Goal: Task Accomplishment & Management: Manage account settings

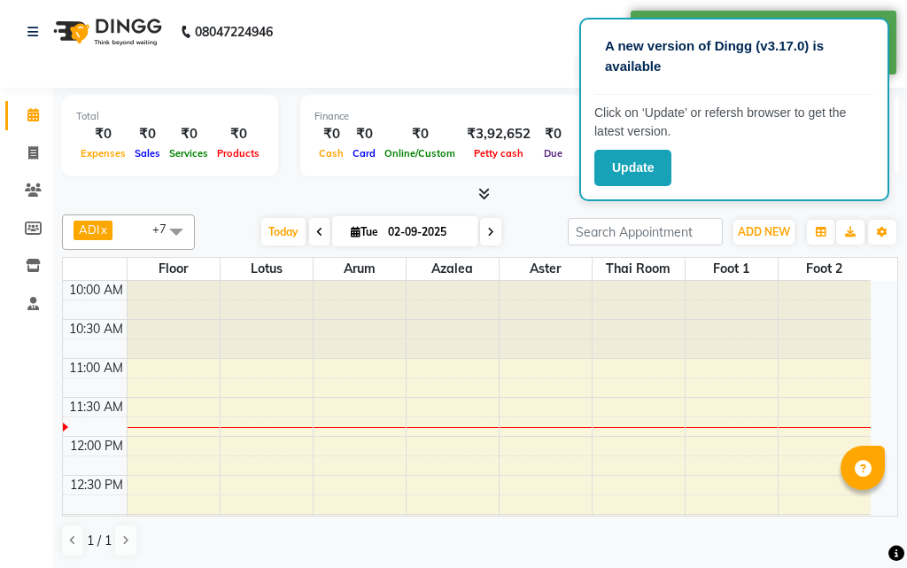
select select "en"
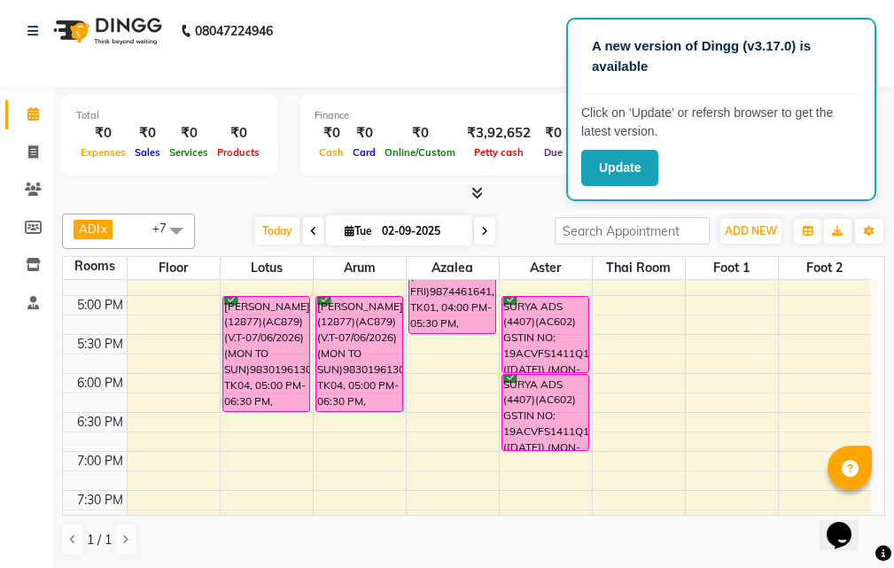
scroll to position [531, 0]
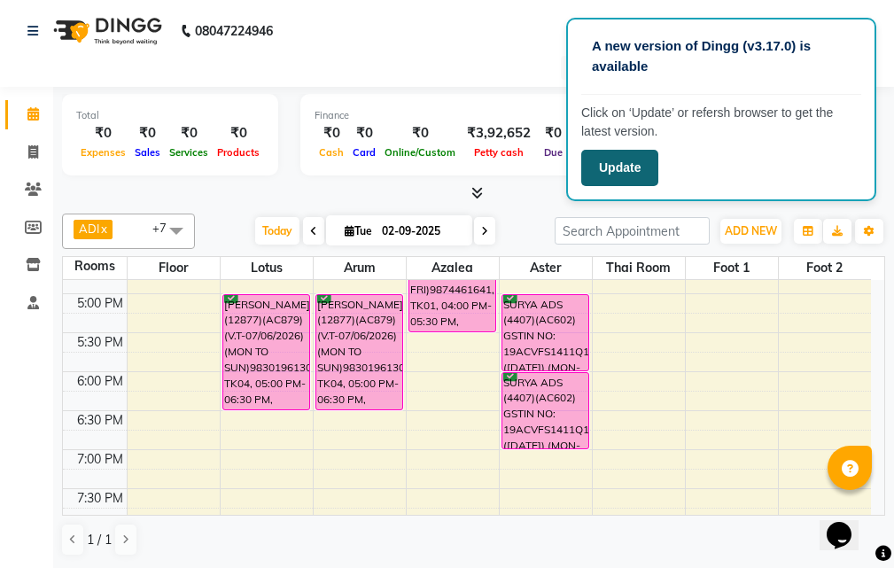
click at [629, 173] on button "Update" at bounding box center [619, 168] width 77 height 36
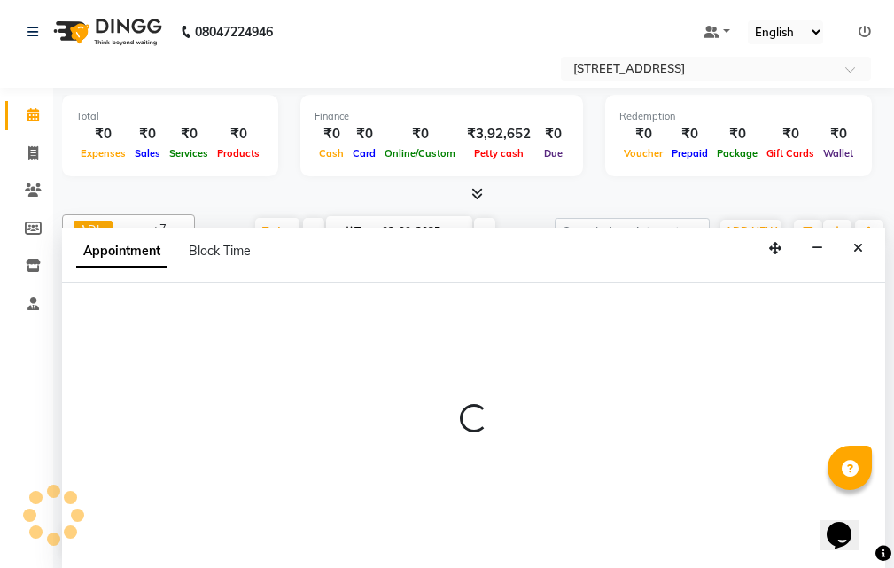
scroll to position [1, 0]
select select "tentative"
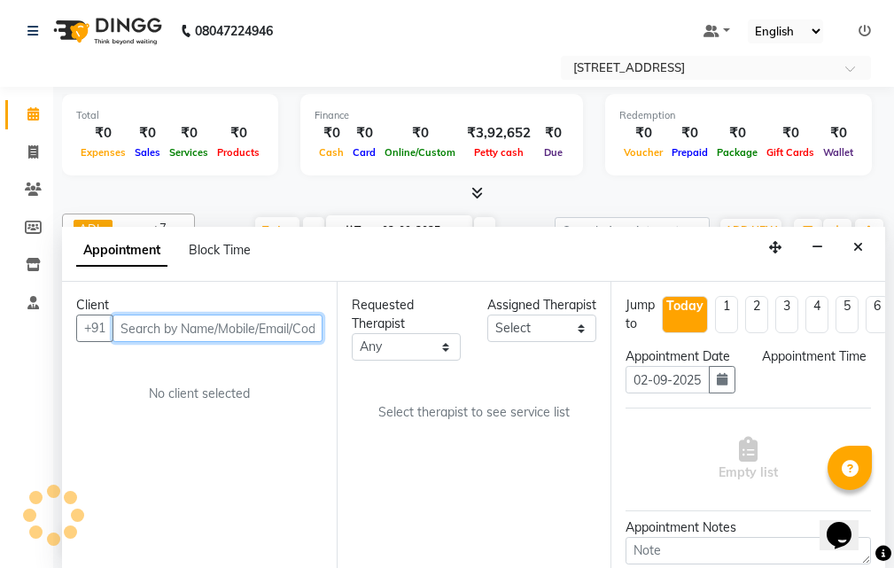
select select "720"
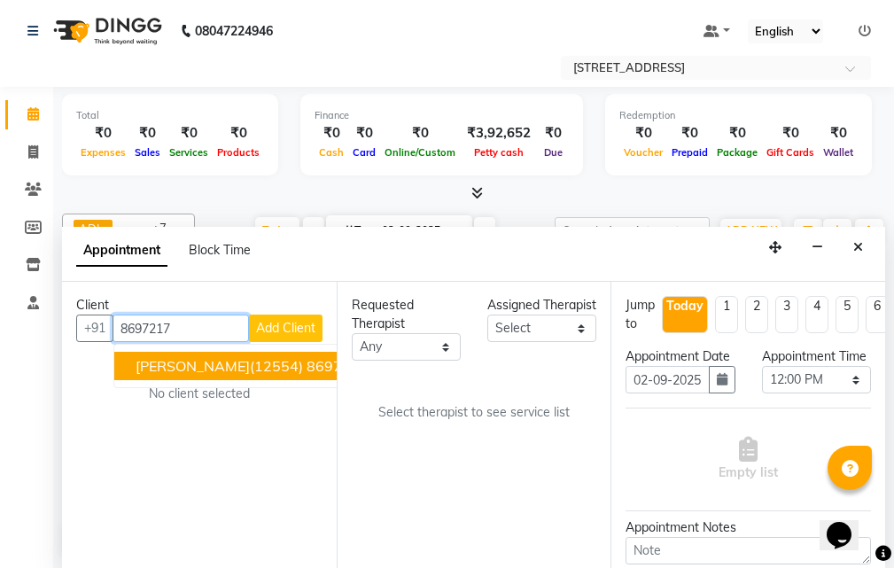
click at [237, 355] on button "[PERSON_NAME](12554) 8697217607 86******07" at bounding box center [303, 366] width 378 height 28
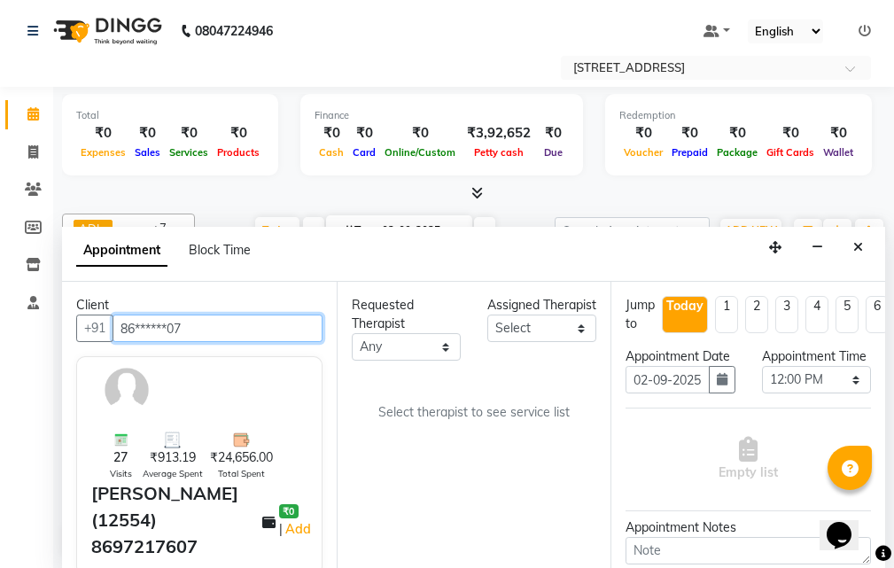
type input "86******07"
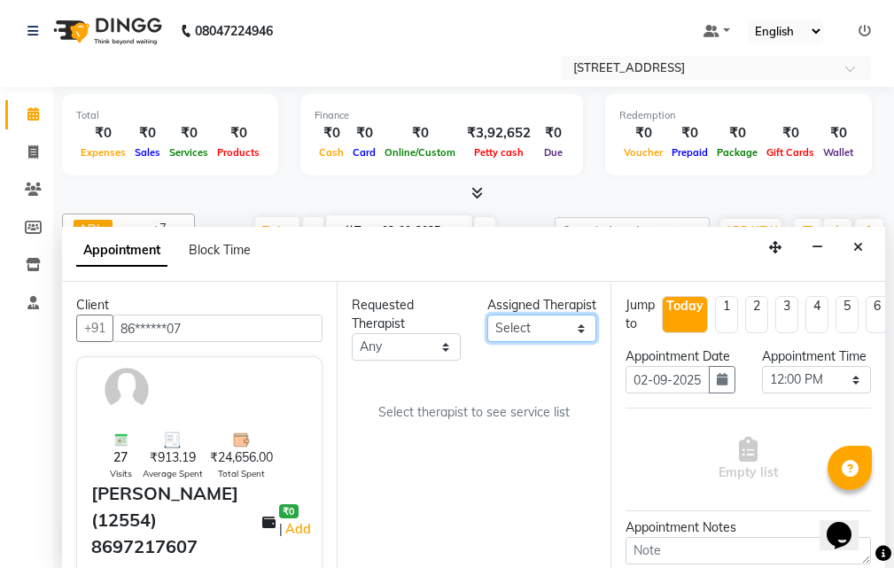
click at [558, 342] on select "Select ADI ANJU [PERSON_NAME] [DEMOGRAPHIC_DATA] 1 [PERSON_NAME] [PERSON_NAME]" at bounding box center [541, 327] width 109 height 27
select select "23008"
click at [487, 333] on select "Select ADI ANJU [PERSON_NAME] [DEMOGRAPHIC_DATA] 1 [PERSON_NAME] [PERSON_NAME]" at bounding box center [541, 327] width 109 height 27
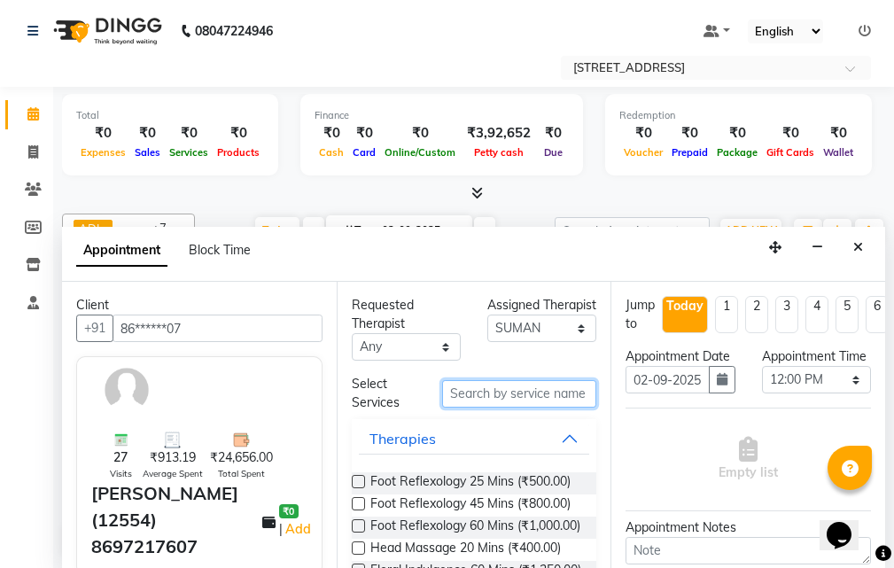
click at [491, 397] on input "text" at bounding box center [519, 393] width 154 height 27
click at [361, 481] on label at bounding box center [358, 481] width 13 height 13
click at [361, 481] on input "checkbox" at bounding box center [358, 483] width 12 height 12
checkbox input "true"
select select "1852"
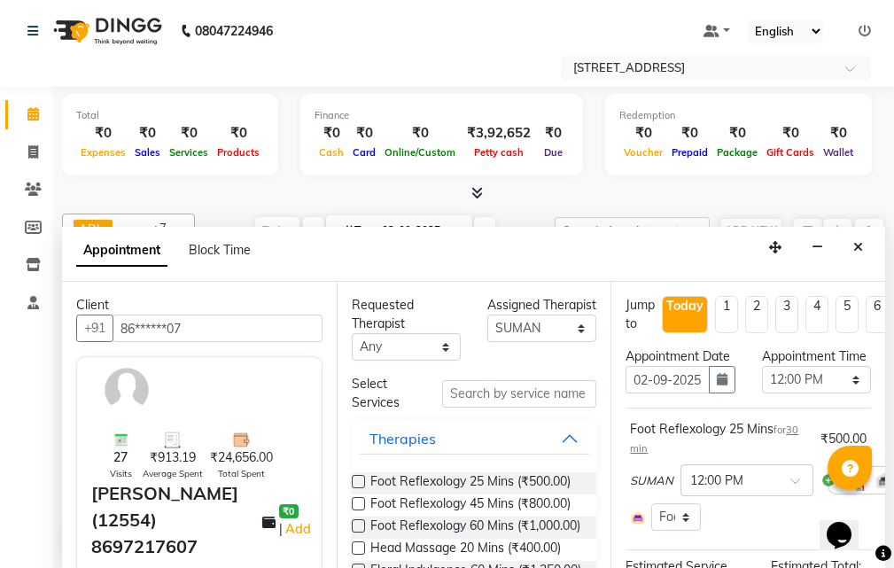
checkbox input "false"
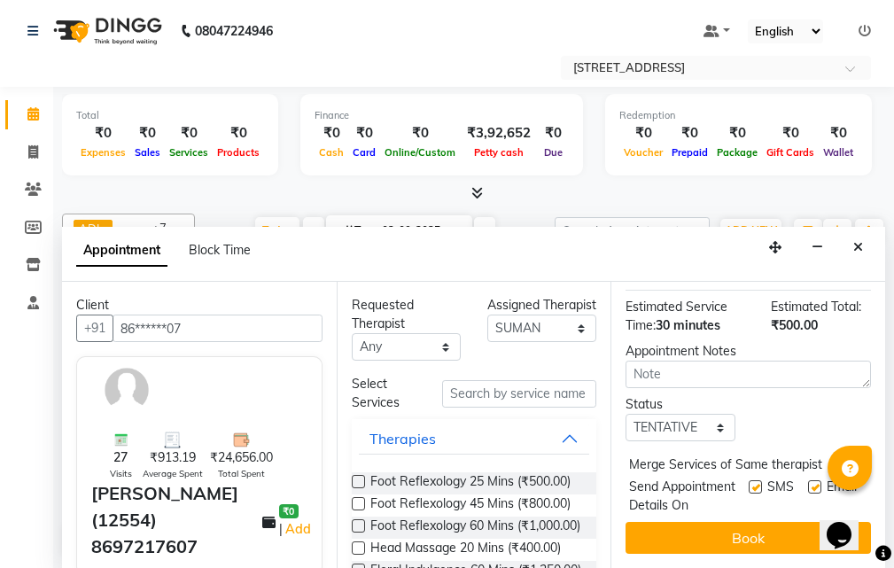
scroll to position [310, 0]
click at [707, 414] on select "Select TENTATIVE CONFIRM CHECK-IN UPCOMING" at bounding box center [679, 427] width 109 height 27
select select "confirm booking"
click at [625, 414] on select "Select TENTATIVE CONFIRM CHECK-IN UPCOMING" at bounding box center [679, 427] width 109 height 27
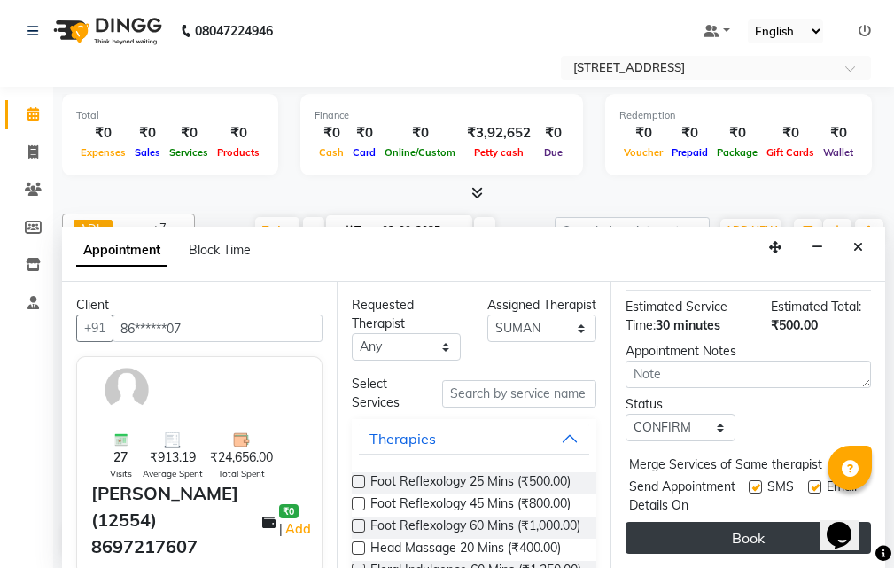
click at [706, 522] on button "Book" at bounding box center [747, 538] width 245 height 32
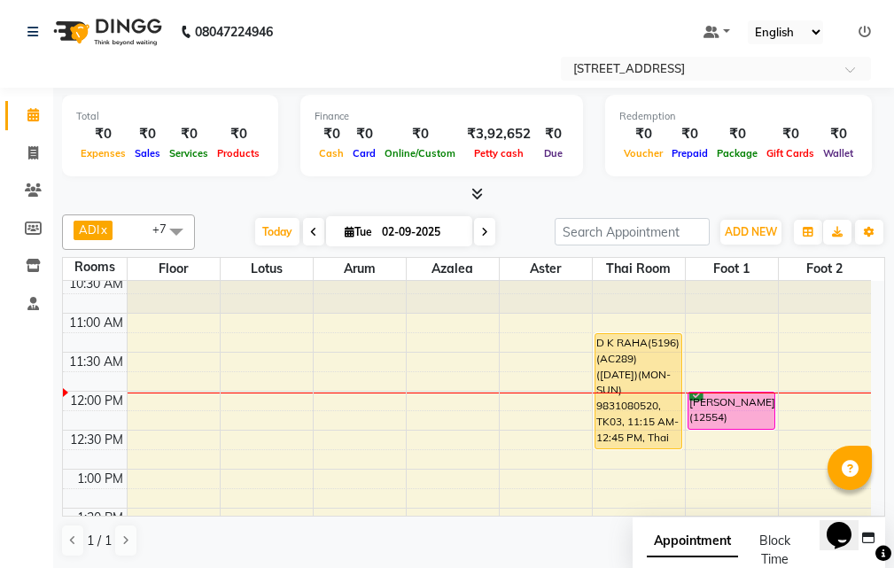
scroll to position [89, 0]
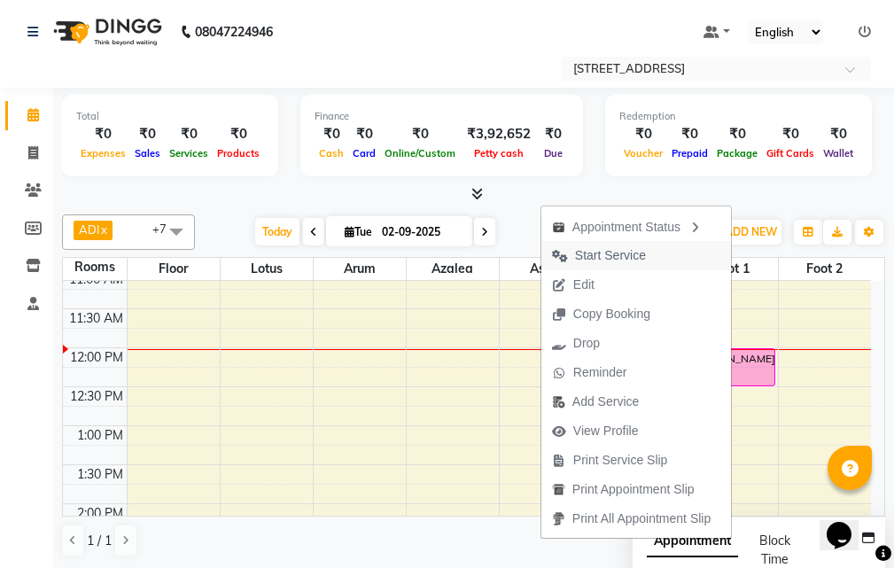
click at [676, 258] on button "Start Service" at bounding box center [636, 255] width 190 height 29
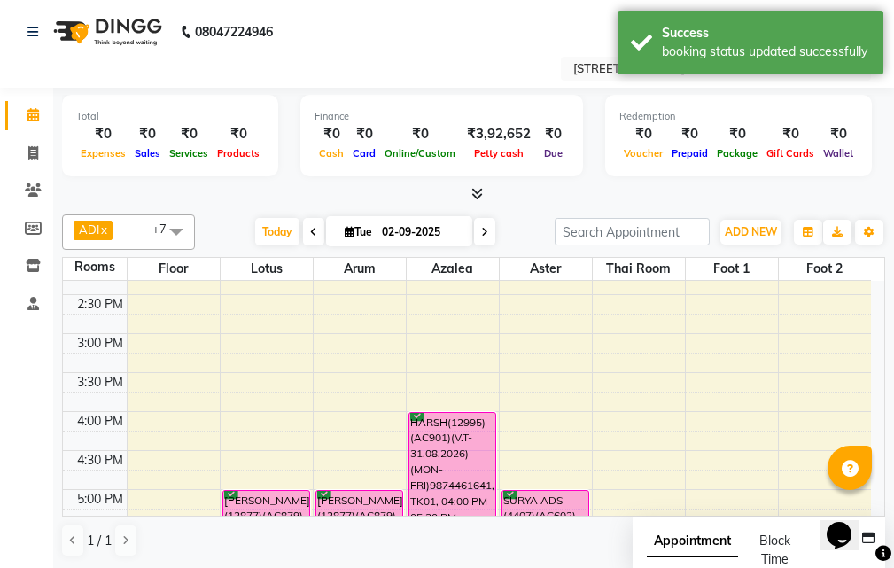
scroll to position [443, 0]
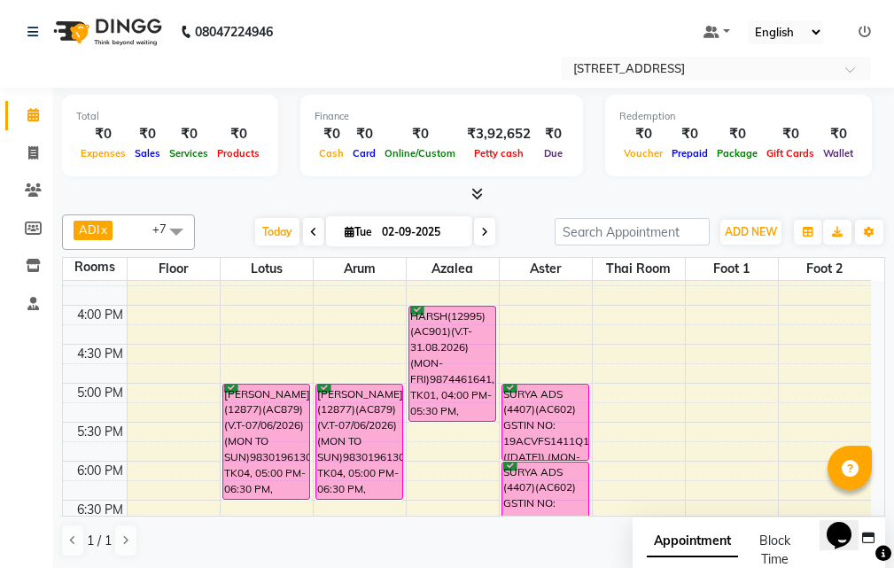
click at [310, 231] on icon at bounding box center [313, 232] width 7 height 11
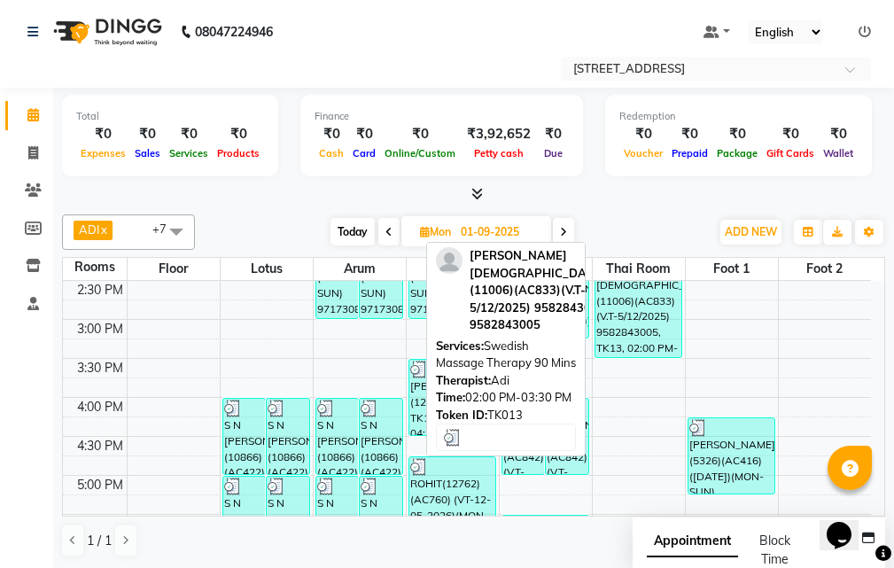
scroll to position [354, 0]
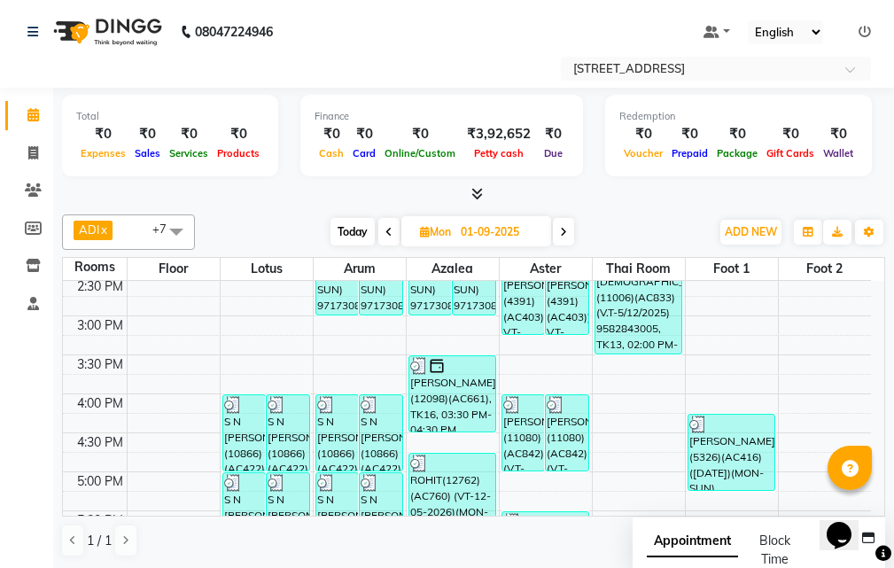
click at [376, 227] on div "[DATE] [DATE]" at bounding box center [452, 232] width 247 height 27
click at [385, 229] on icon at bounding box center [388, 232] width 7 height 11
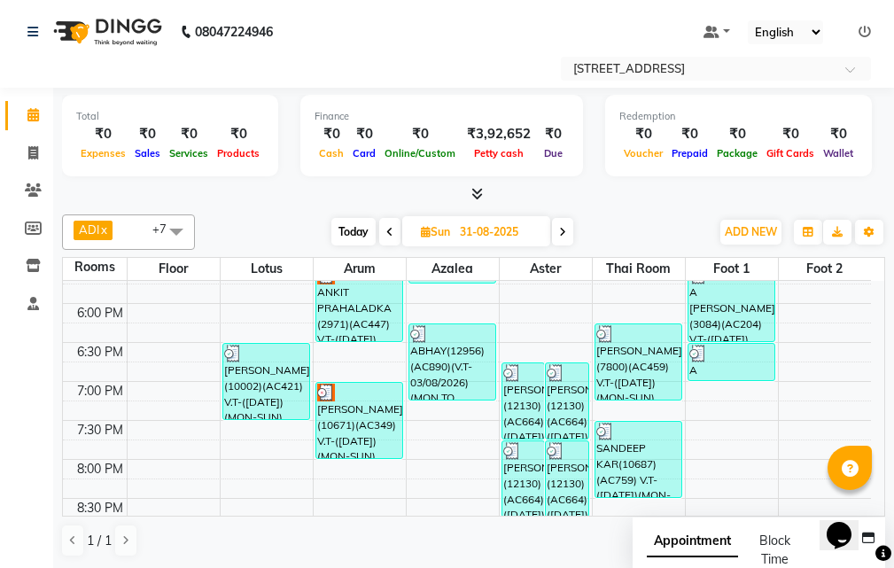
scroll to position [688, 0]
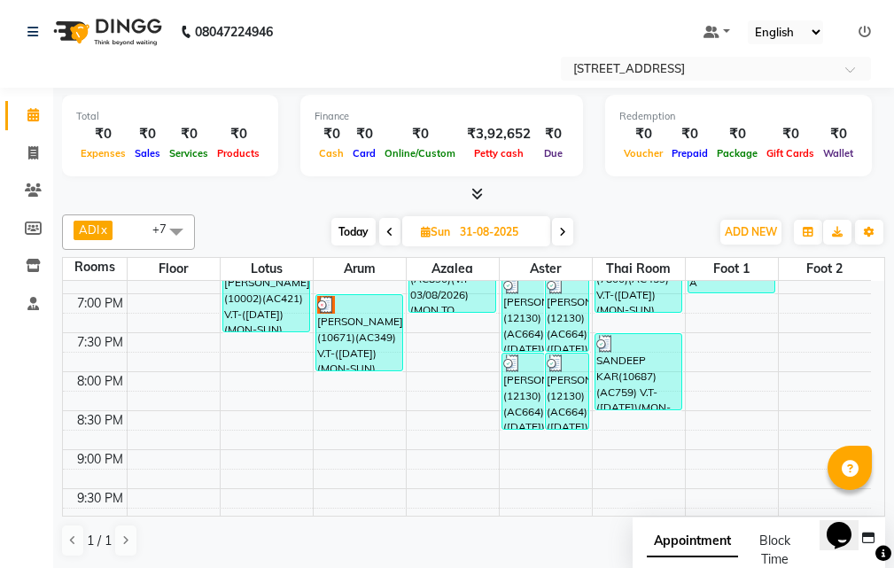
click at [563, 231] on icon at bounding box center [562, 232] width 7 height 11
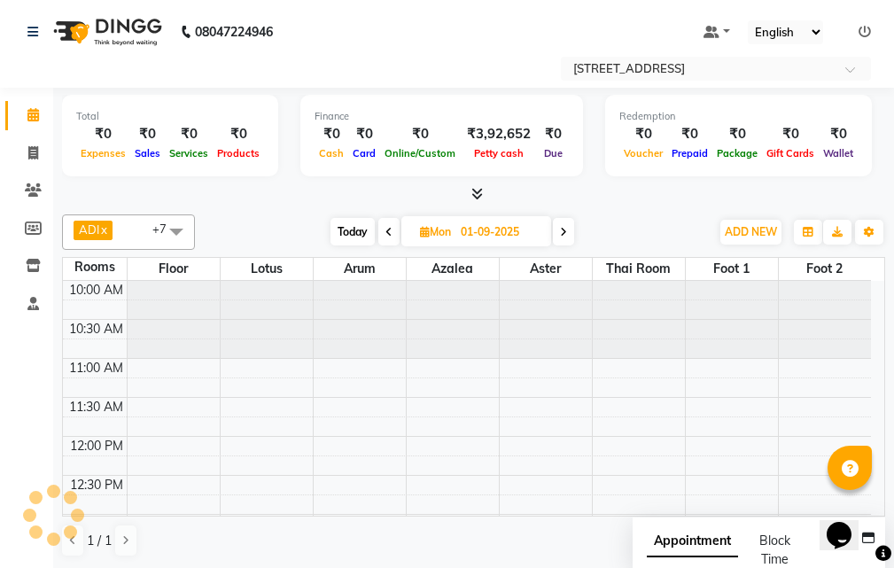
scroll to position [157, 0]
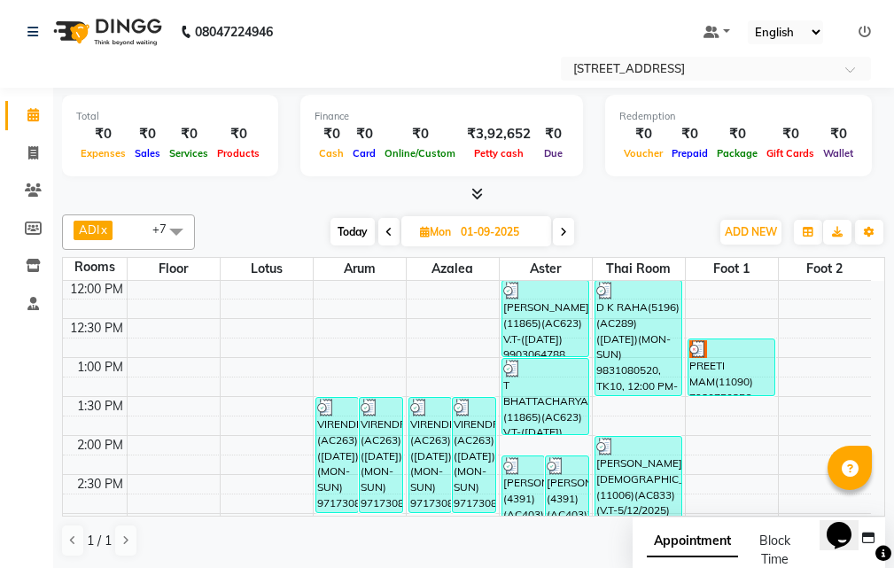
click at [565, 233] on icon at bounding box center [563, 232] width 7 height 11
type input "02-09-2025"
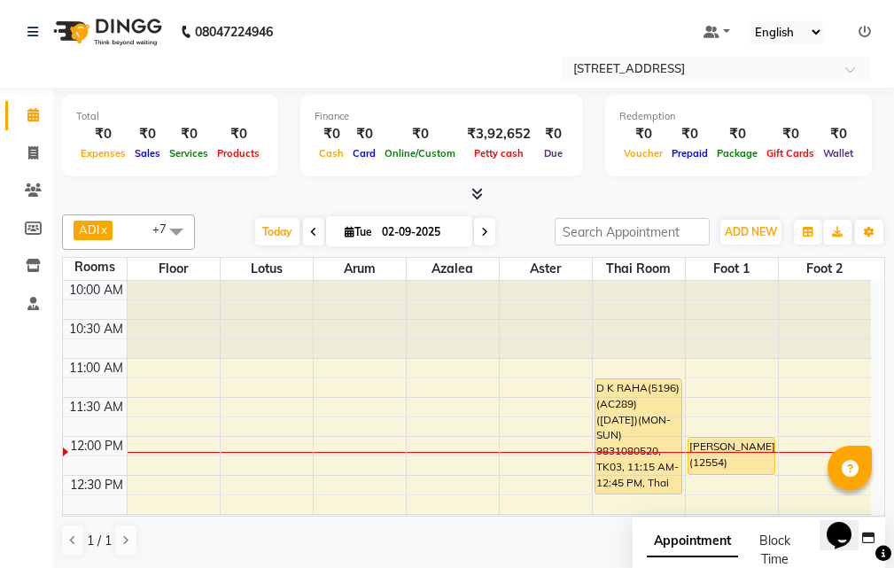
scroll to position [89, 0]
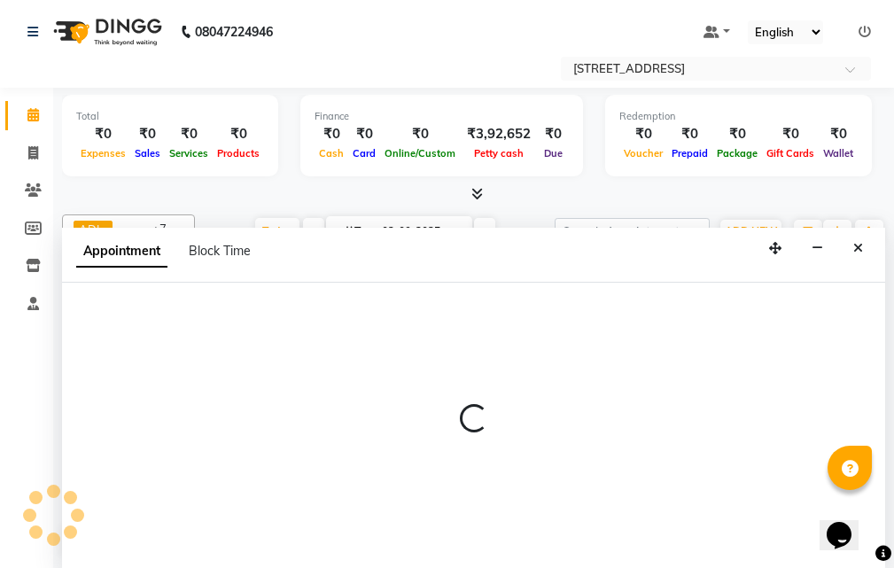
scroll to position [1, 0]
select select "750"
select select "tentative"
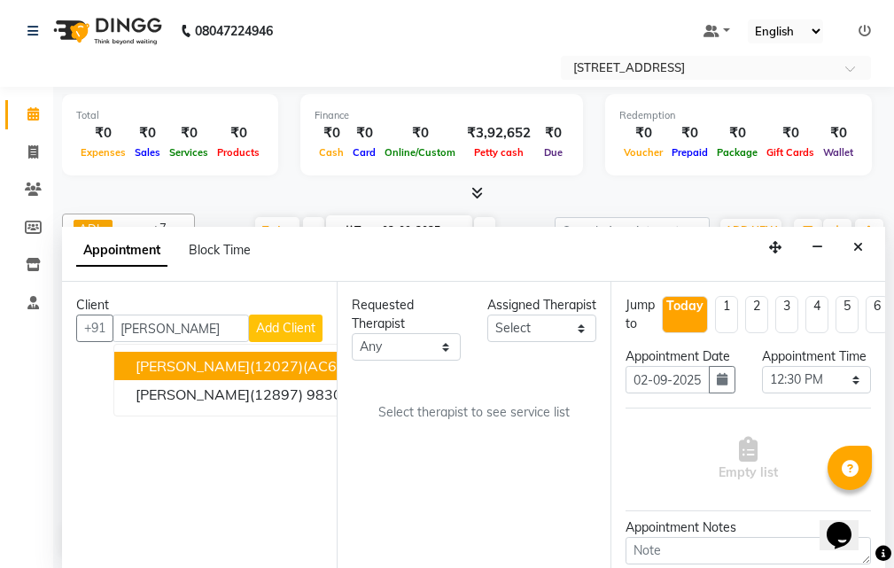
click at [213, 365] on span "[PERSON_NAME](12027)(AC647) V.T-([DATE])(MON-SUN) 9830148814" at bounding box center [374, 366] width 478 height 18
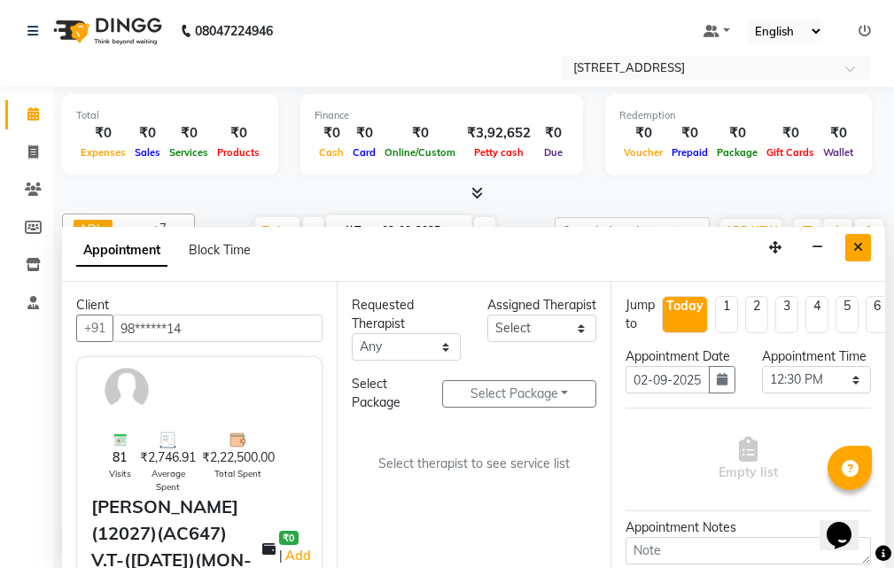
type input "98******14"
click at [861, 241] on icon "Close" at bounding box center [858, 247] width 10 height 12
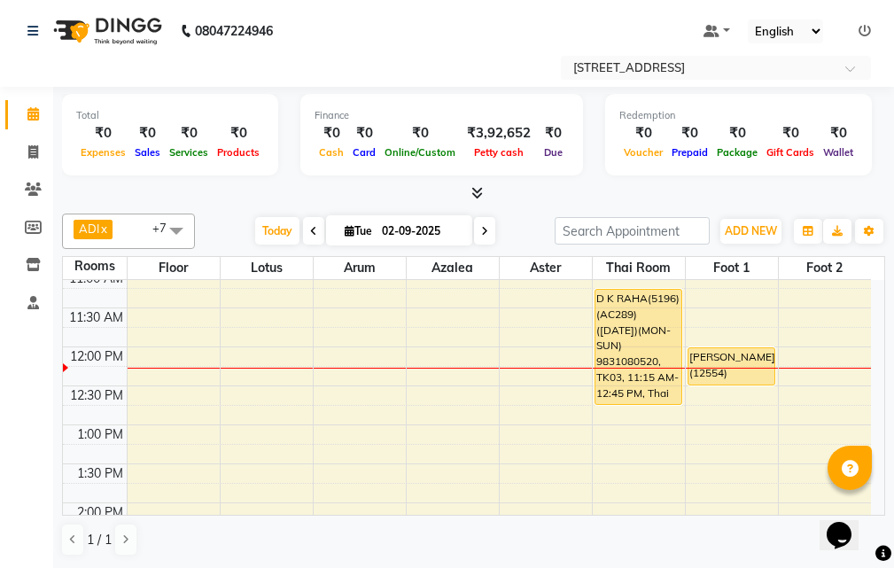
click at [310, 228] on icon at bounding box center [313, 231] width 7 height 11
type input "01-09-2025"
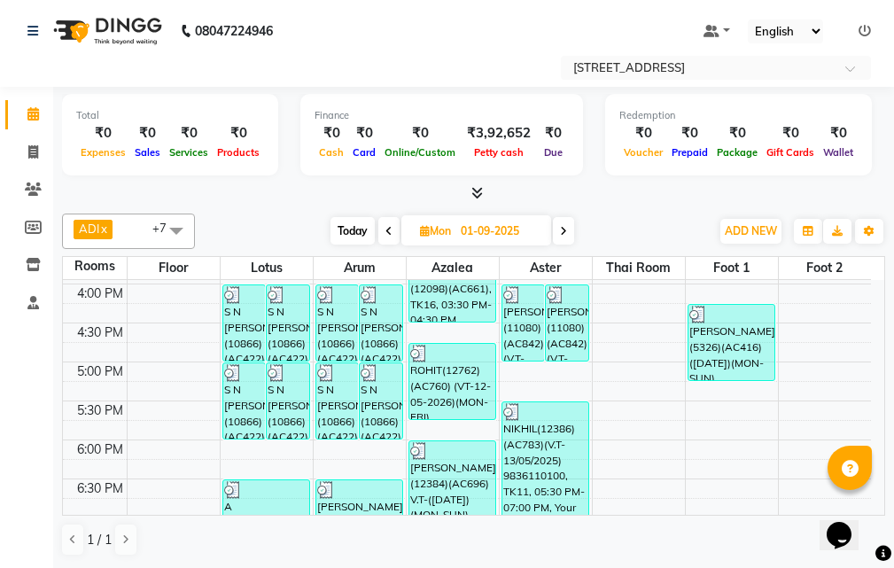
scroll to position [422, 0]
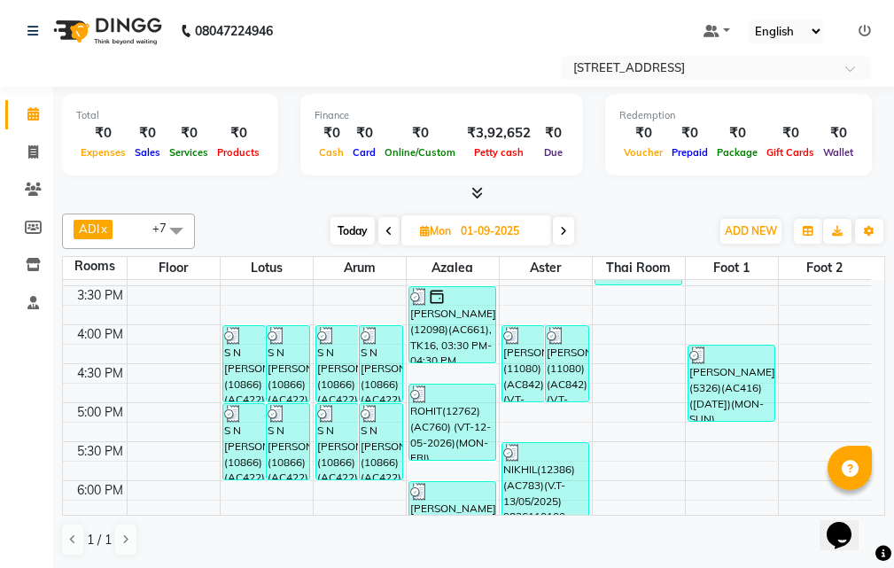
click at [515, 230] on input "01-09-2025" at bounding box center [499, 231] width 89 height 27
select select "9"
select select "2025"
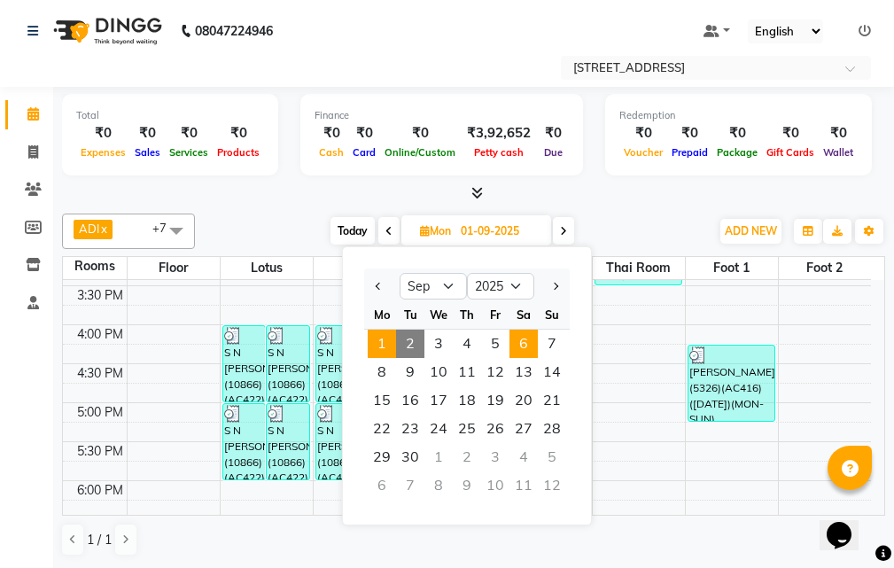
click at [522, 337] on span "6" at bounding box center [523, 343] width 28 height 28
type input "[DATE]"
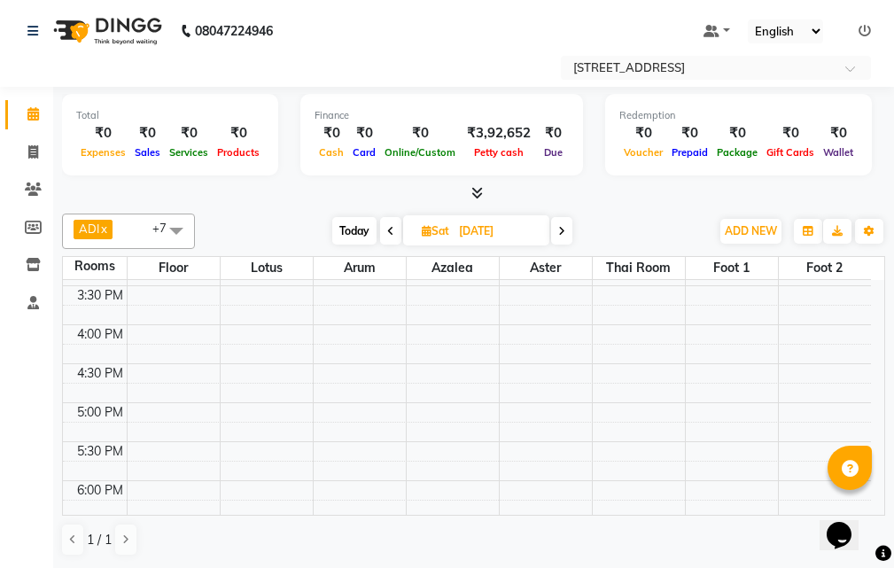
click at [339, 367] on div "10:00 AM 10:30 AM 11:00 AM 11:30 AM 12:00 PM 12:30 PM 1:00 PM 1:30 PM 2:00 PM 2…" at bounding box center [467, 363] width 808 height 1012
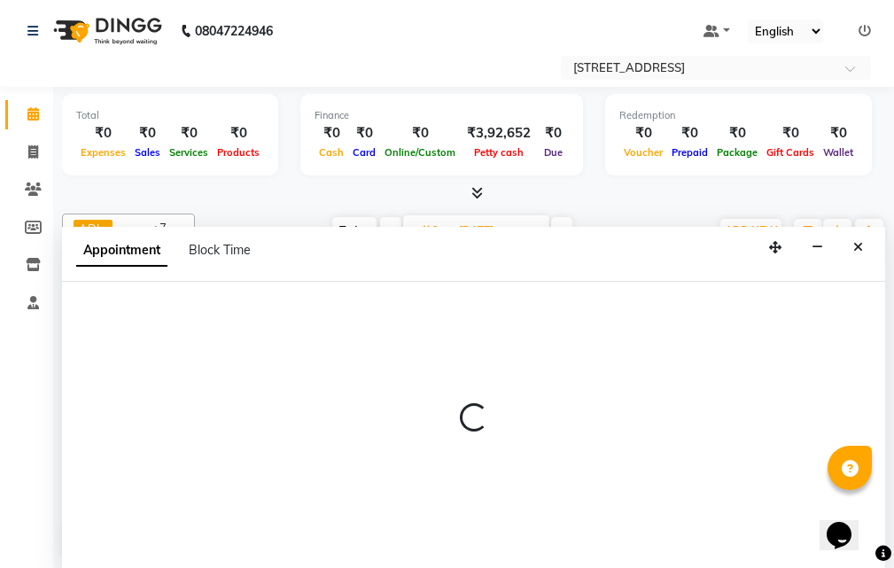
select select "990"
select select "tentative"
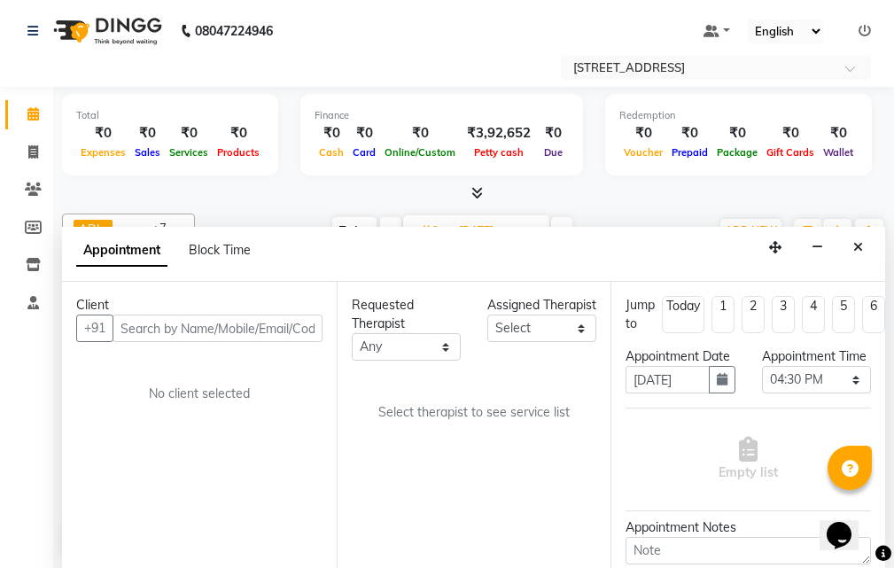
click at [236, 327] on input "text" at bounding box center [217, 327] width 210 height 27
click at [855, 239] on button "Close" at bounding box center [858, 247] width 26 height 27
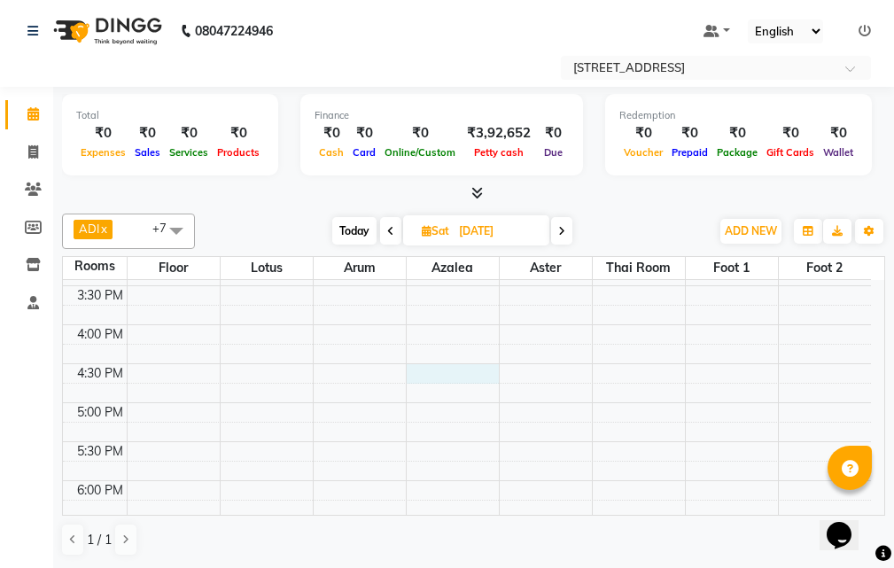
click at [438, 368] on div "10:00 AM 10:30 AM 11:00 AM 11:30 AM 12:00 PM 12:30 PM 1:00 PM 1:30 PM 2:00 PM 2…" at bounding box center [467, 363] width 808 height 1012
select select "990"
select select "tentative"
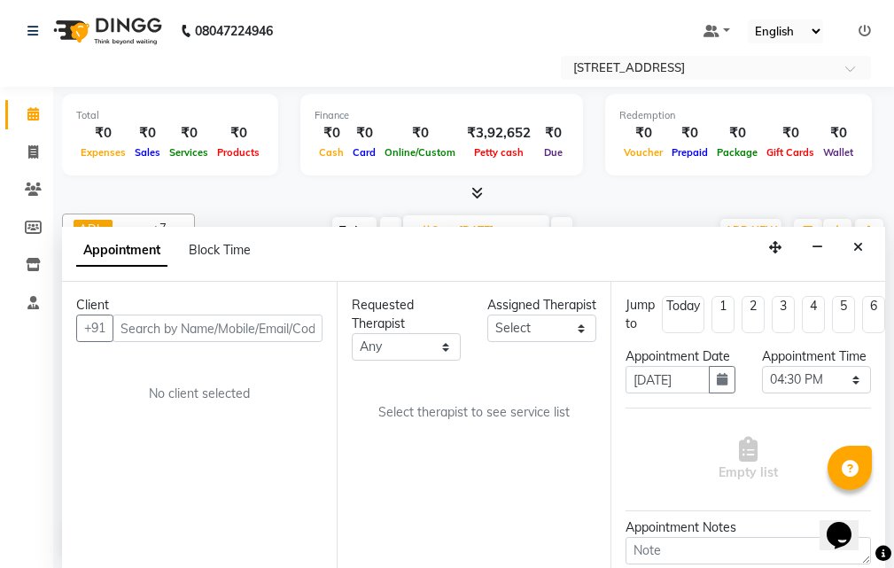
click at [266, 327] on input "text" at bounding box center [217, 327] width 210 height 27
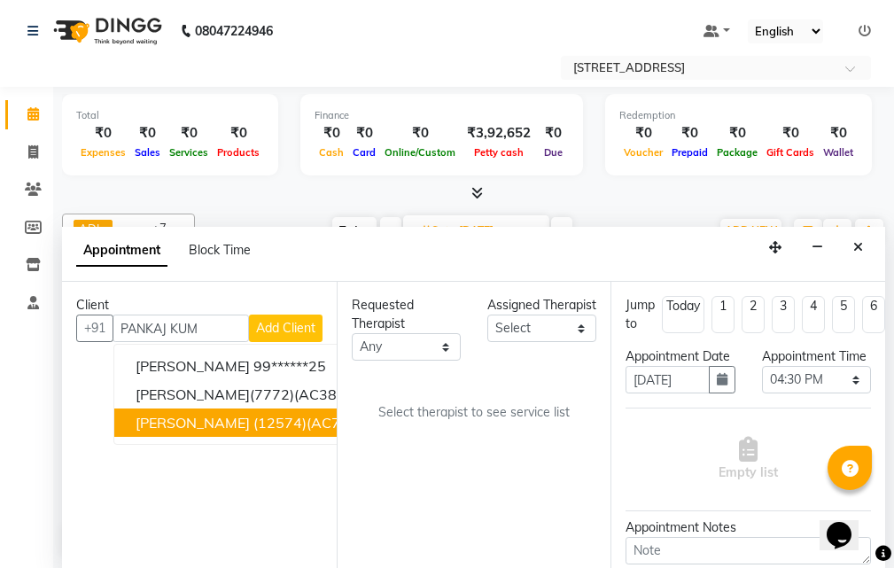
click at [288, 421] on span "[PERSON_NAME] (12574)(AC734) V.T([DATE])(MON-SUN) 9831027131" at bounding box center [373, 423] width 476 height 18
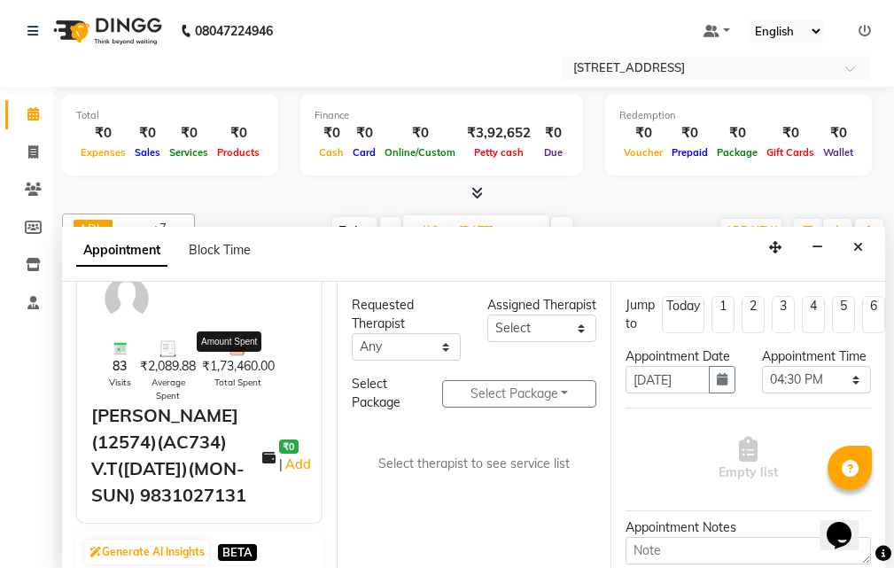
scroll to position [177, 0]
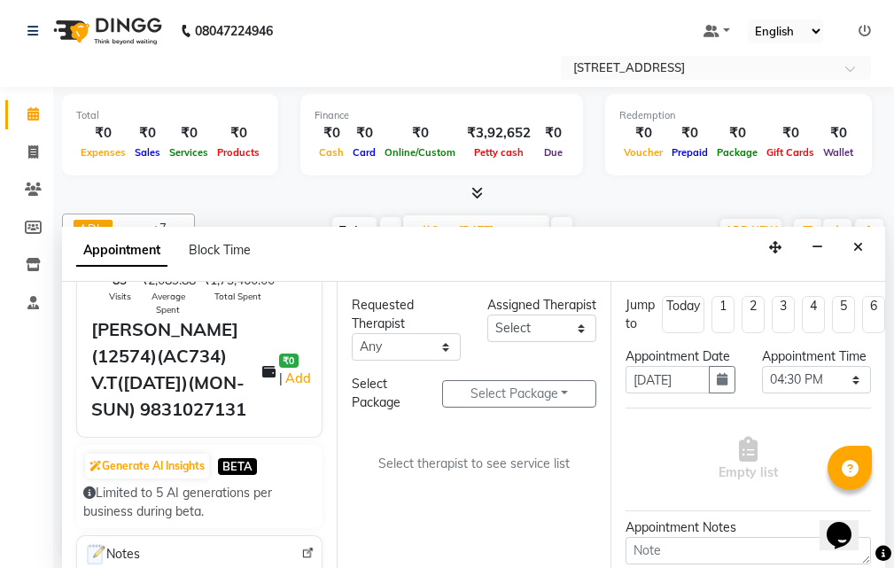
type input "98******31"
click at [549, 314] on div "Assigned Therapist" at bounding box center [541, 305] width 109 height 19
click at [555, 338] on select "Select ADI ANJU [PERSON_NAME] [DEMOGRAPHIC_DATA] 1 [PERSON_NAME] [PERSON_NAME]" at bounding box center [541, 327] width 109 height 27
select select "87874"
click at [487, 333] on select "Select ADI ANJU [PERSON_NAME] [DEMOGRAPHIC_DATA] 1 [PERSON_NAME] [PERSON_NAME]" at bounding box center [541, 327] width 109 height 27
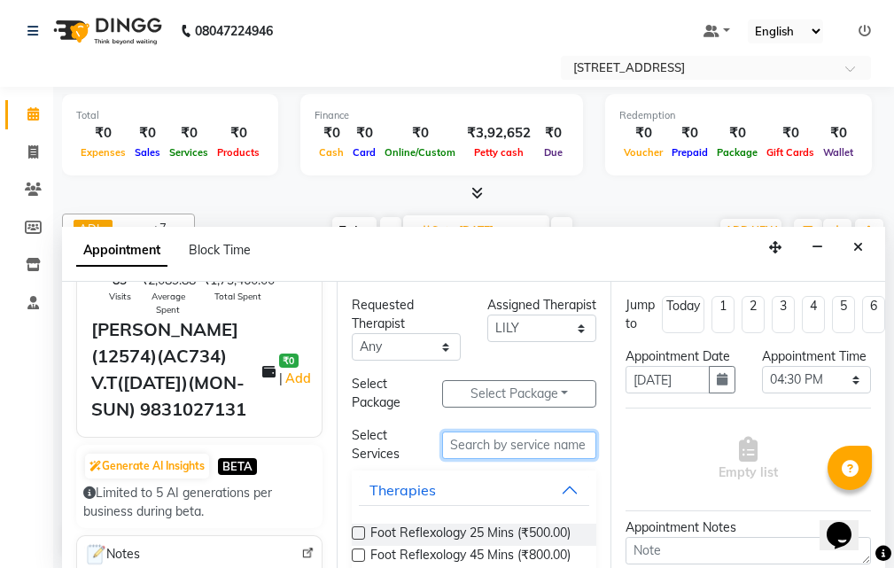
click at [489, 451] on input "text" at bounding box center [519, 444] width 154 height 27
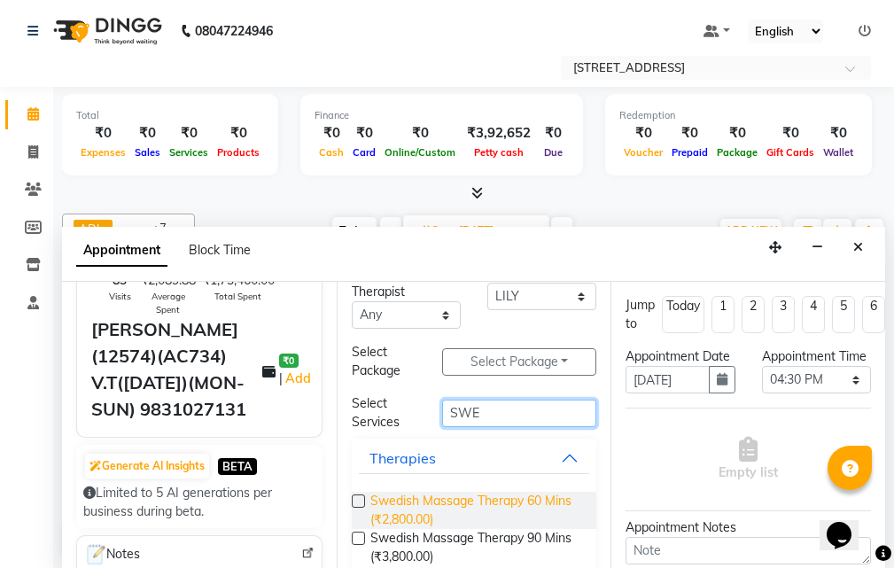
scroll to position [58, 0]
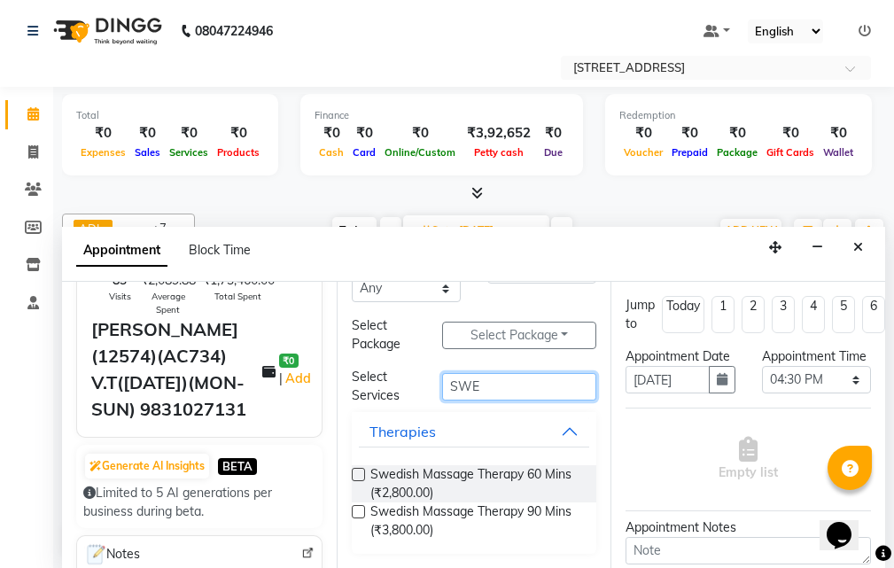
type input "SWE"
click at [359, 512] on label at bounding box center [358, 511] width 13 height 13
click at [359, 512] on input "checkbox" at bounding box center [358, 513] width 12 height 12
checkbox input "true"
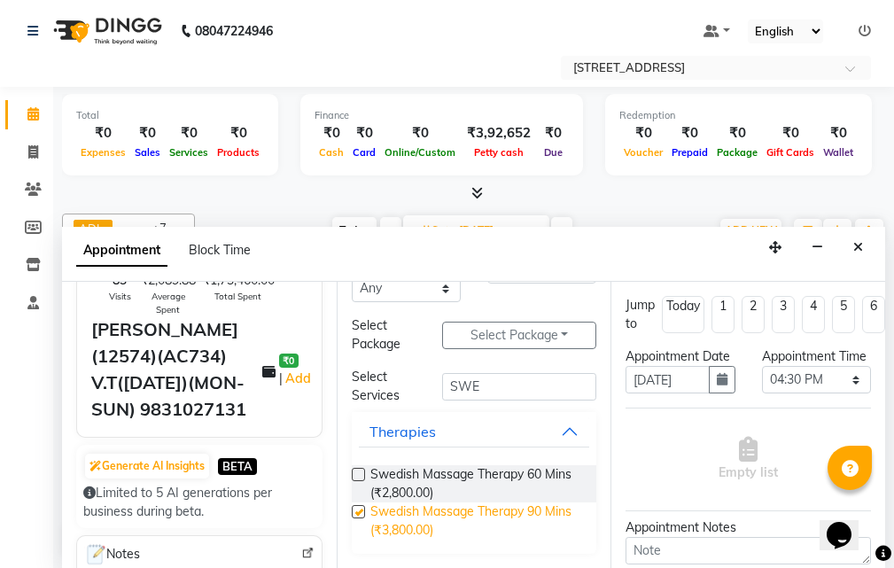
select select "1846"
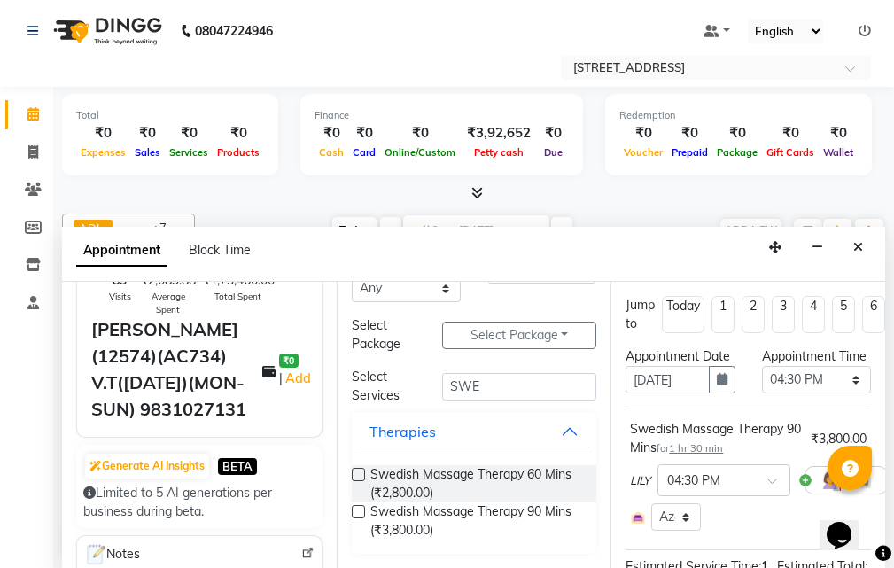
checkbox input "false"
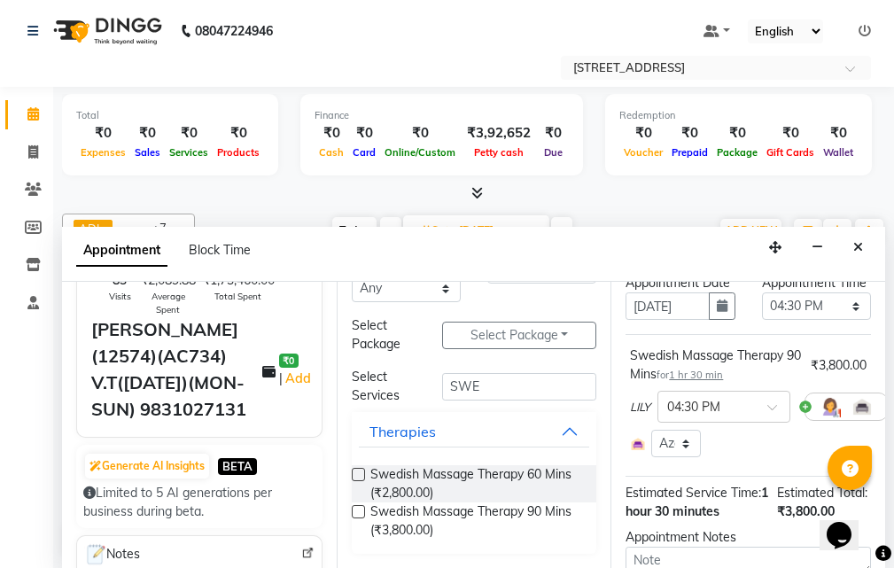
scroll to position [329, 0]
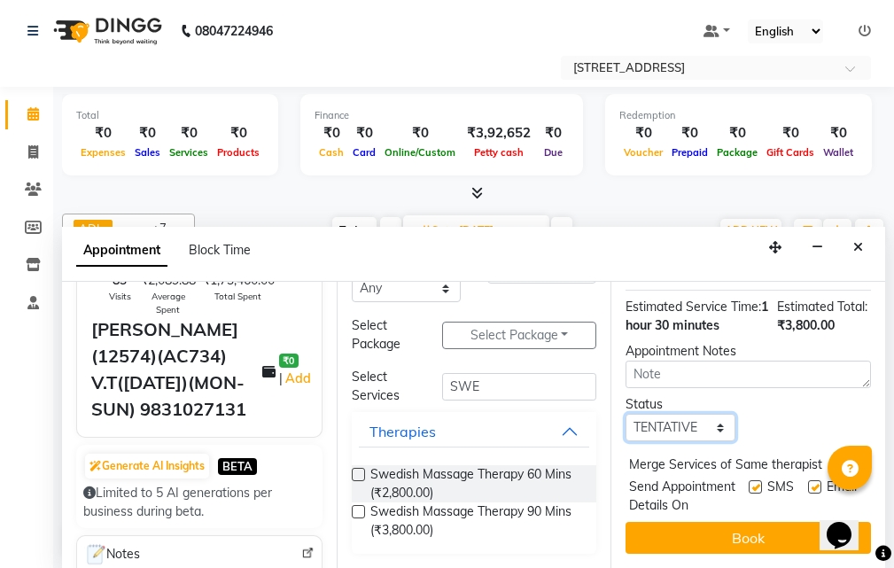
drag, startPoint x: 711, startPoint y: 404, endPoint x: 710, endPoint y: 395, distance: 8.9
click at [711, 414] on select "Select TENTATIVE CONFIRM UPCOMING" at bounding box center [679, 427] width 109 height 27
select select "confirm booking"
click at [625, 414] on select "Select TENTATIVE CONFIRM UPCOMING" at bounding box center [679, 427] width 109 height 27
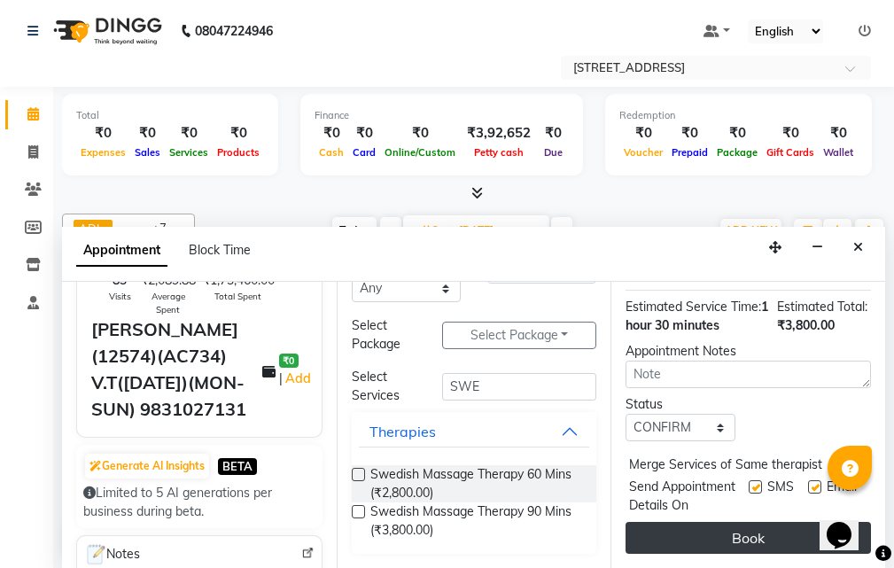
click at [695, 522] on button "Book" at bounding box center [747, 538] width 245 height 32
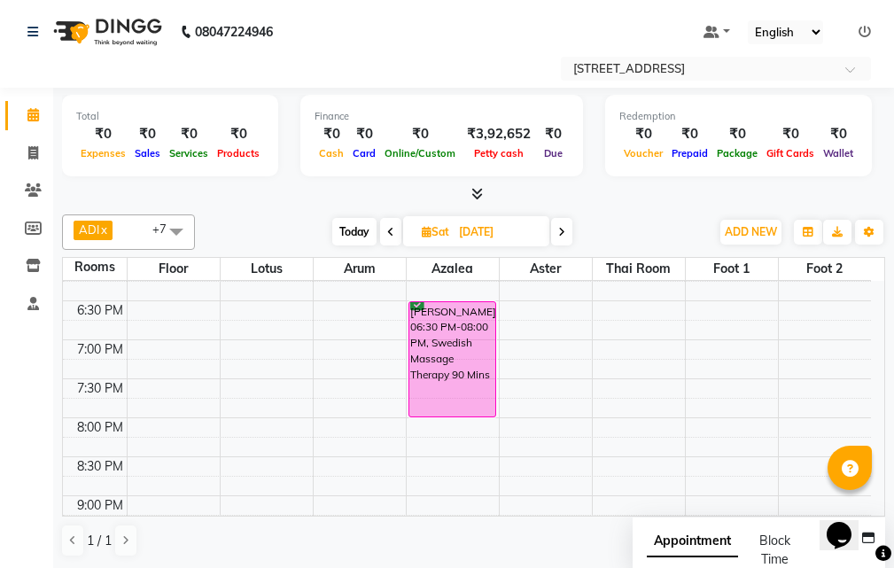
scroll to position [600, 0]
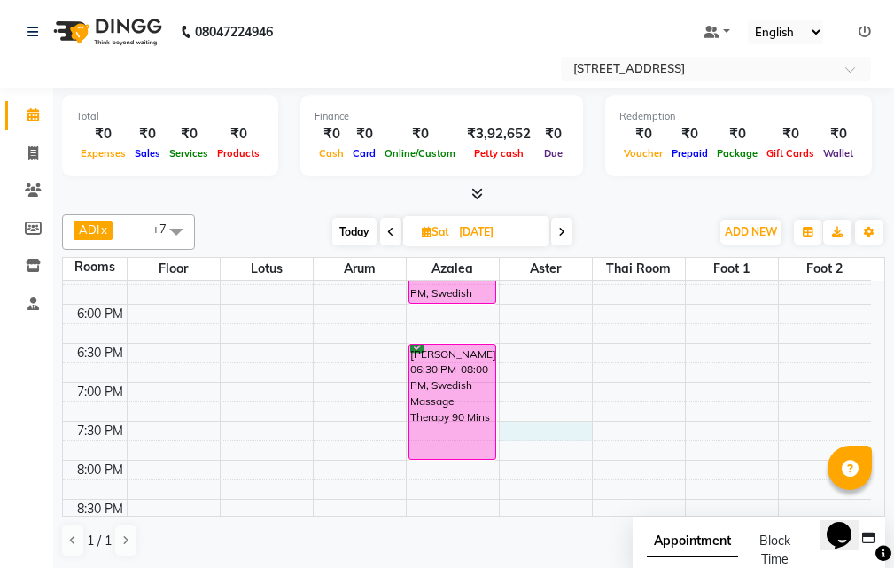
click at [530, 428] on div "10:00 AM 10:30 AM 11:00 AM 11:30 AM 12:00 PM 12:30 PM 1:00 PM 1:30 PM 2:00 PM 2…" at bounding box center [467, 187] width 808 height 1012
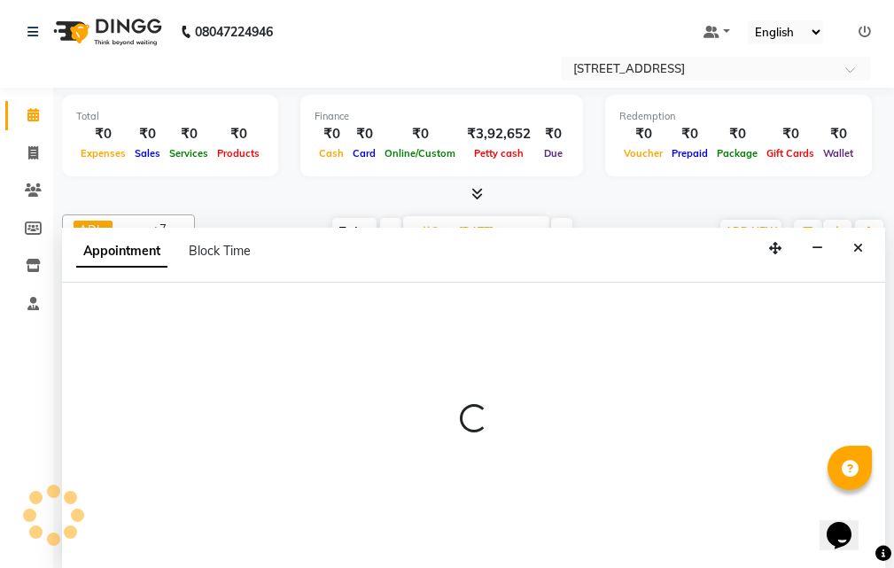
scroll to position [1, 0]
select select "1170"
select select "tentative"
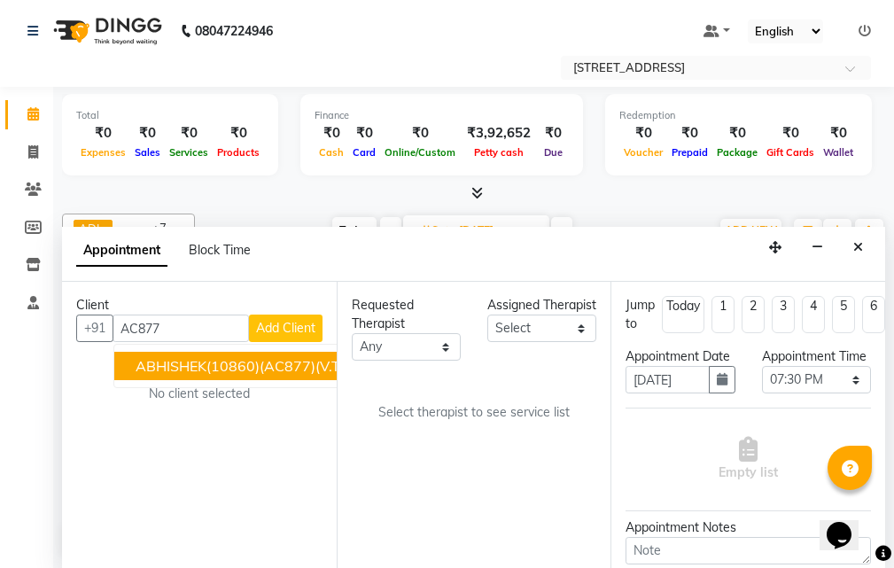
click at [247, 363] on span "ABHISHEK(10860)(AC877)(V.T-05/06/2026) (MON-SUN)7044490333" at bounding box center [367, 366] width 465 height 18
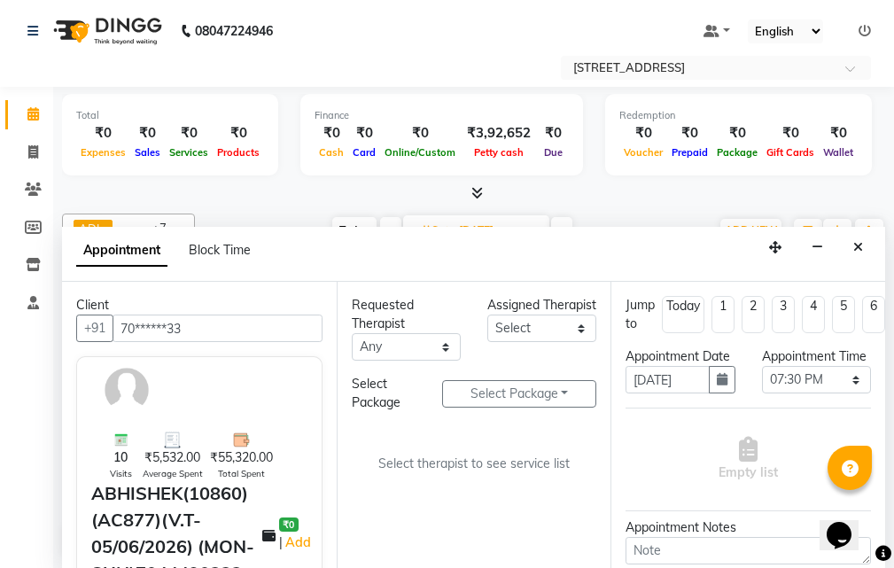
type input "70******33"
click at [581, 342] on select "Select ADI ANJU [PERSON_NAME] [DEMOGRAPHIC_DATA] 1 [PERSON_NAME] [PERSON_NAME]" at bounding box center [541, 327] width 109 height 27
click at [487, 333] on select "Select ADI ANJU [PERSON_NAME] [DEMOGRAPHIC_DATA] 1 [PERSON_NAME] [PERSON_NAME]" at bounding box center [541, 327] width 109 height 27
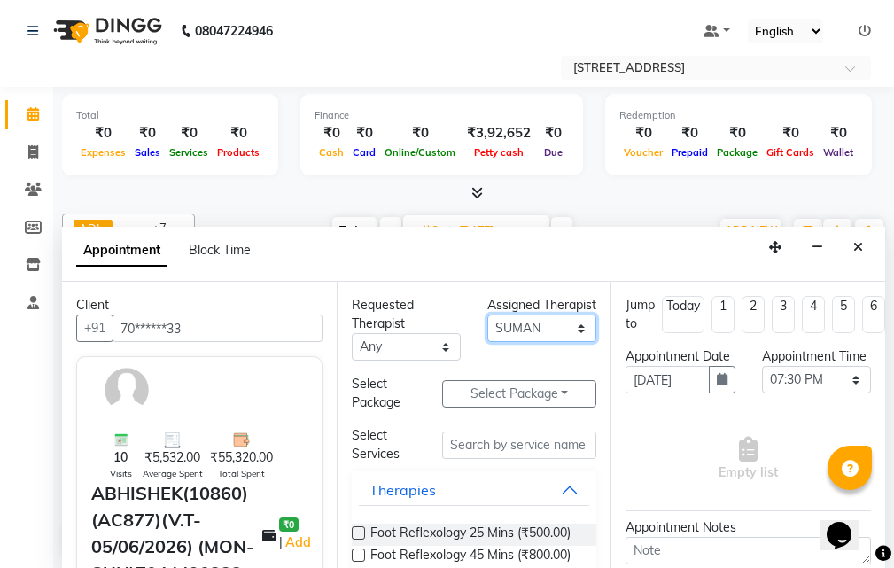
drag, startPoint x: 567, startPoint y: 347, endPoint x: 553, endPoint y: 373, distance: 29.3
click at [567, 342] on select "Select ADI ANJU [PERSON_NAME] [DEMOGRAPHIC_DATA] 1 [PERSON_NAME] [PERSON_NAME]" at bounding box center [541, 327] width 109 height 27
select select "23013"
click at [487, 333] on select "Select ADI ANJU [PERSON_NAME] [DEMOGRAPHIC_DATA] 1 [PERSON_NAME] [PERSON_NAME]" at bounding box center [541, 327] width 109 height 27
click at [498, 437] on input "text" at bounding box center [519, 444] width 154 height 27
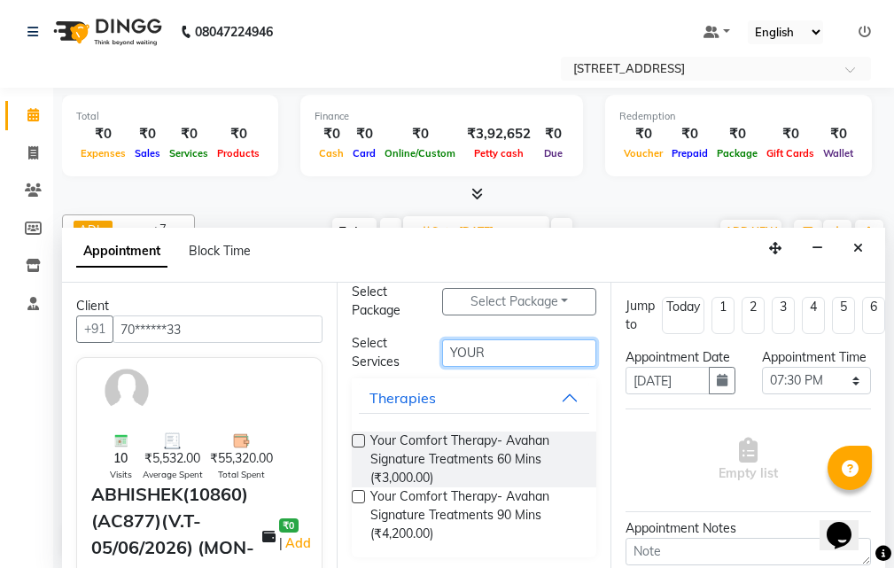
scroll to position [96, 0]
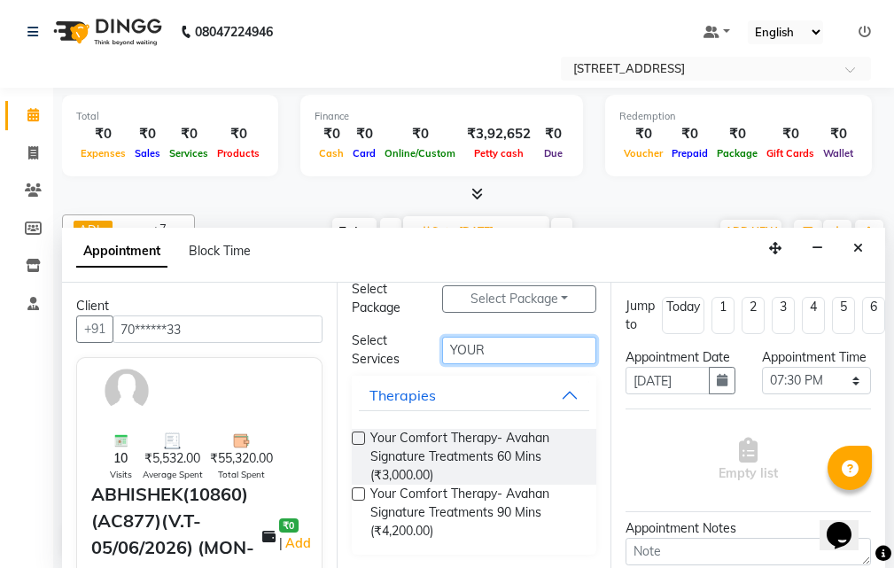
type input "YOUR"
click at [353, 493] on label at bounding box center [358, 493] width 13 height 13
click at [353, 493] on input "checkbox" at bounding box center [358, 496] width 12 height 12
checkbox input "true"
select select "1847"
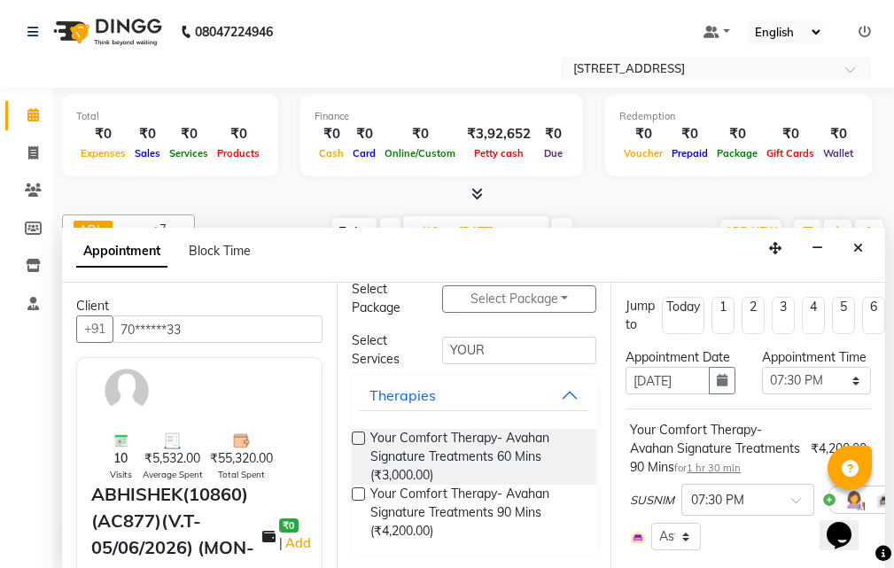
checkbox input "false"
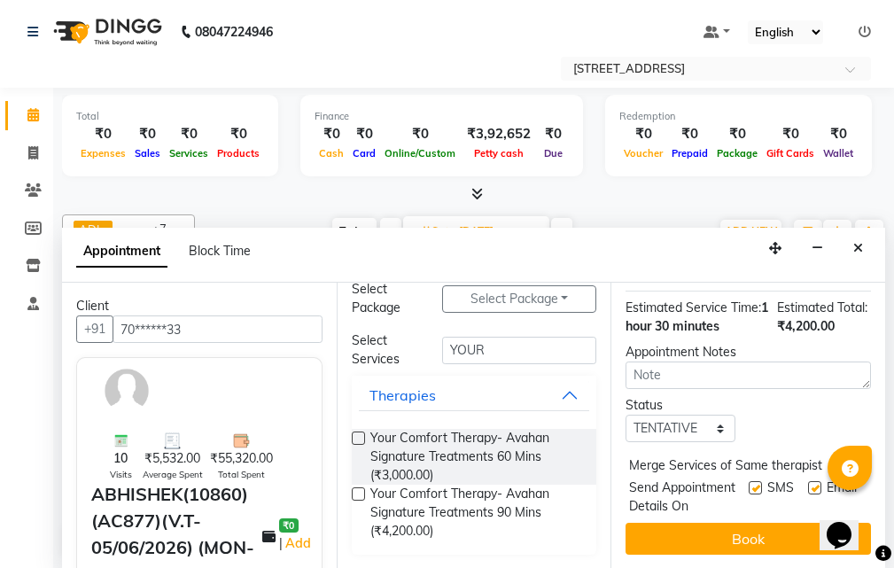
scroll to position [354, 0]
click at [708, 414] on select "Select TENTATIVE CONFIRM UPCOMING" at bounding box center [679, 427] width 109 height 27
click at [625, 414] on select "Select TENTATIVE CONFIRM UPCOMING" at bounding box center [679, 427] width 109 height 27
drag, startPoint x: 707, startPoint y: 400, endPoint x: 708, endPoint y: 417, distance: 16.9
click at [707, 414] on select "Select TENTATIVE CONFIRM UPCOMING" at bounding box center [679, 427] width 109 height 27
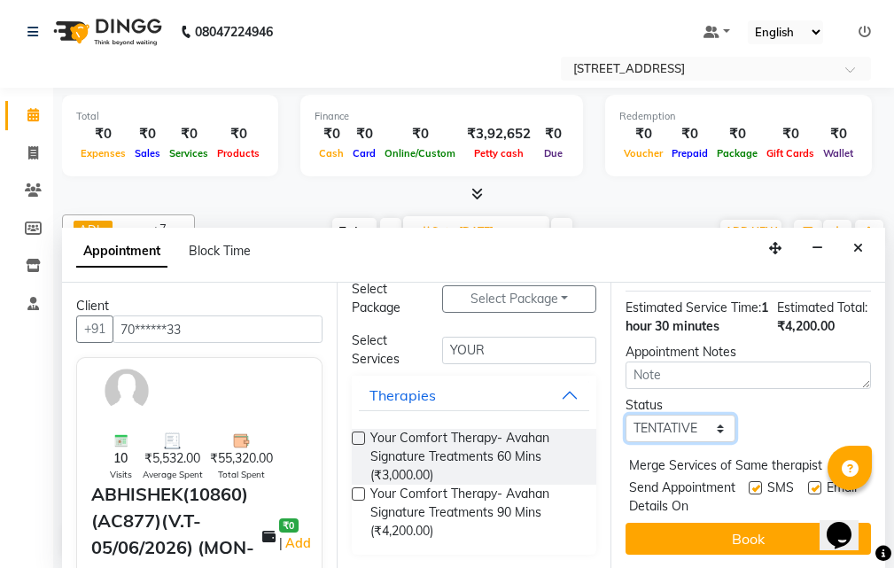
select select "confirm booking"
click at [625, 414] on select "Select TENTATIVE CONFIRM UPCOMING" at bounding box center [679, 427] width 109 height 27
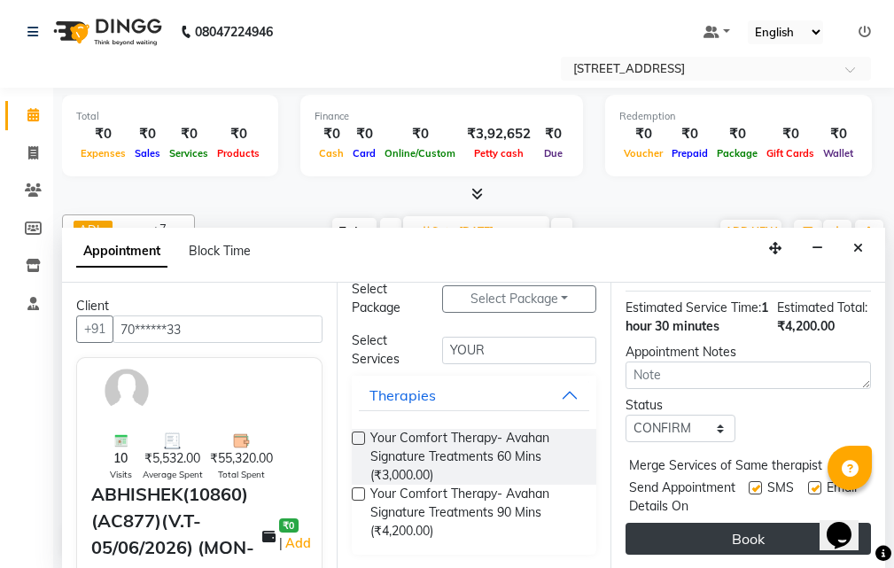
click at [702, 540] on button "Book" at bounding box center [747, 538] width 245 height 32
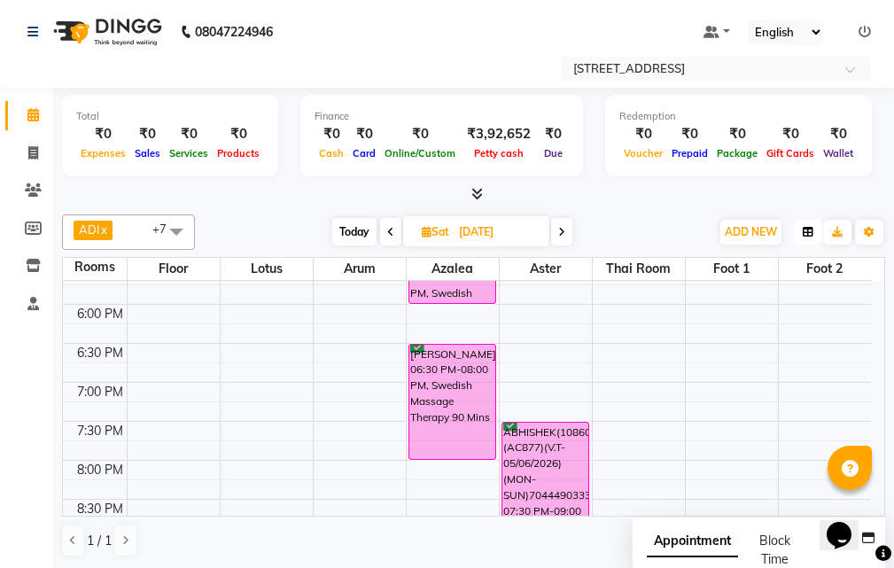
click at [802, 235] on icon "button" at bounding box center [807, 232] width 11 height 11
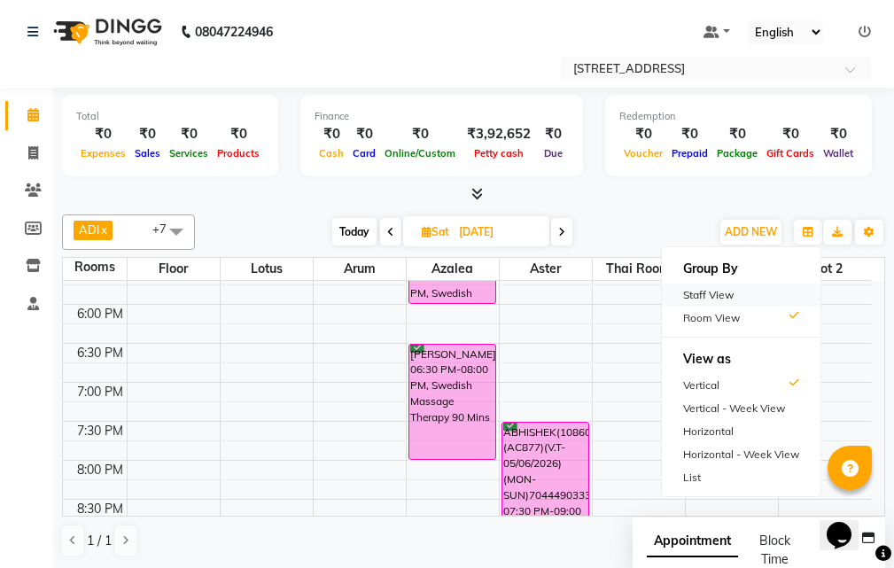
click at [747, 288] on div "Staff View" at bounding box center [741, 294] width 159 height 23
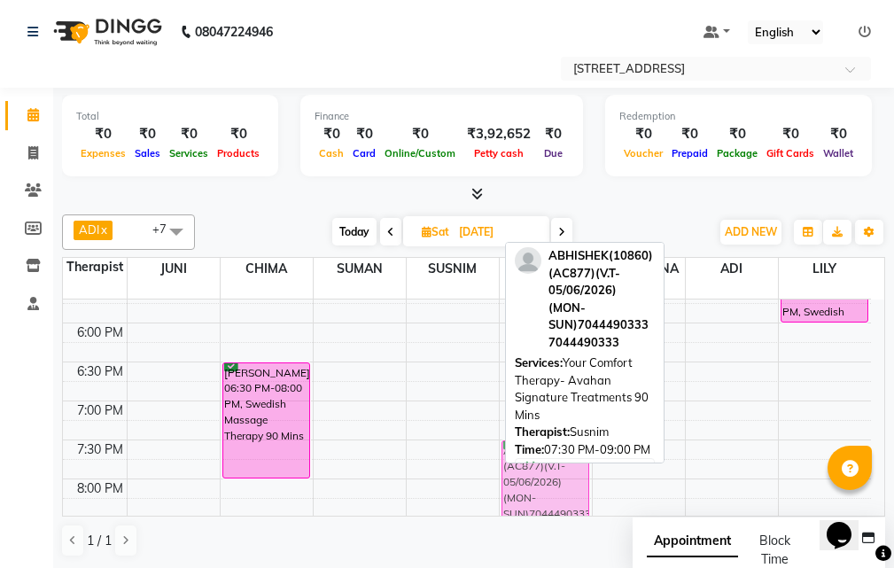
drag, startPoint x: 459, startPoint y: 442, endPoint x: 513, endPoint y: 439, distance: 54.1
click at [513, 439] on div "ADI x ANJU x [PERSON_NAME] x JUNI x LILY x SUMAN x SUSNIM x +7 Select All ADI A…" at bounding box center [473, 385] width 823 height 357
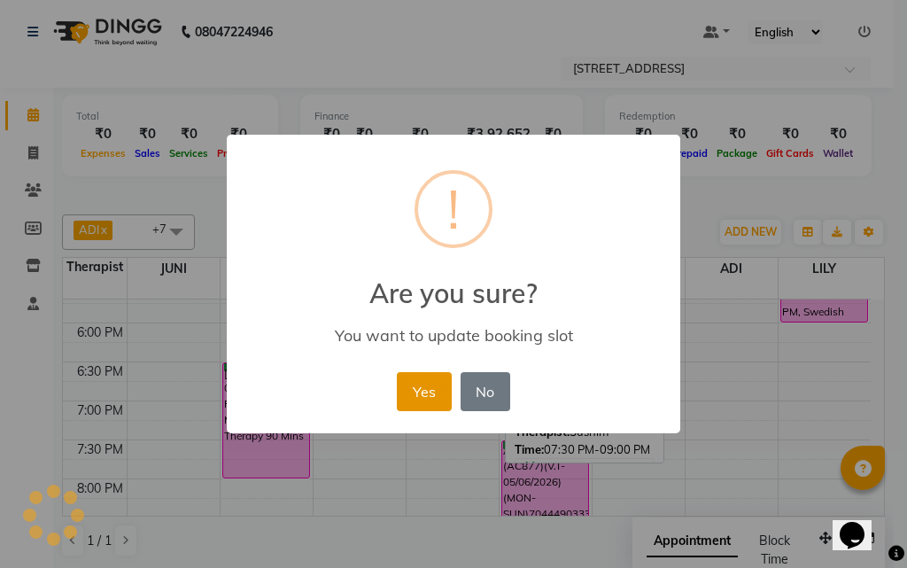
click at [437, 391] on button "Yes" at bounding box center [424, 391] width 54 height 39
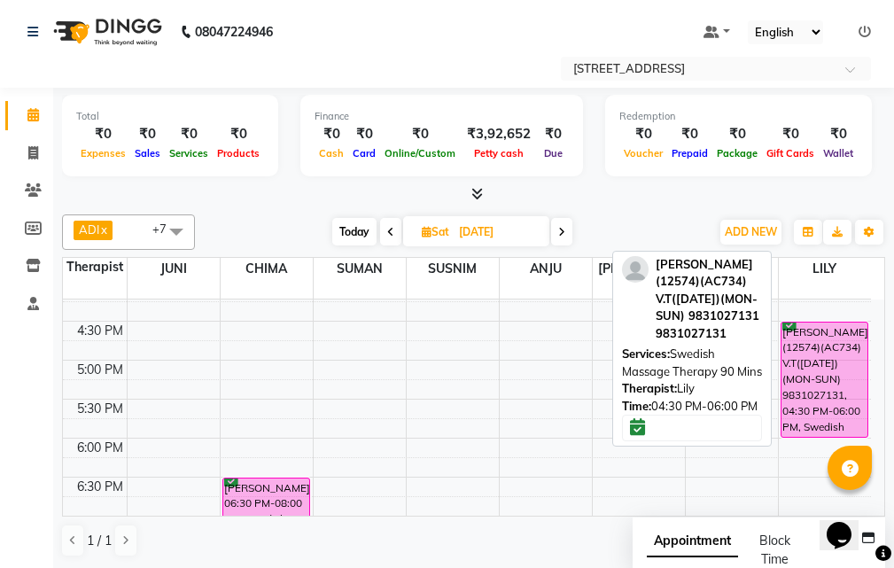
scroll to position [443, 0]
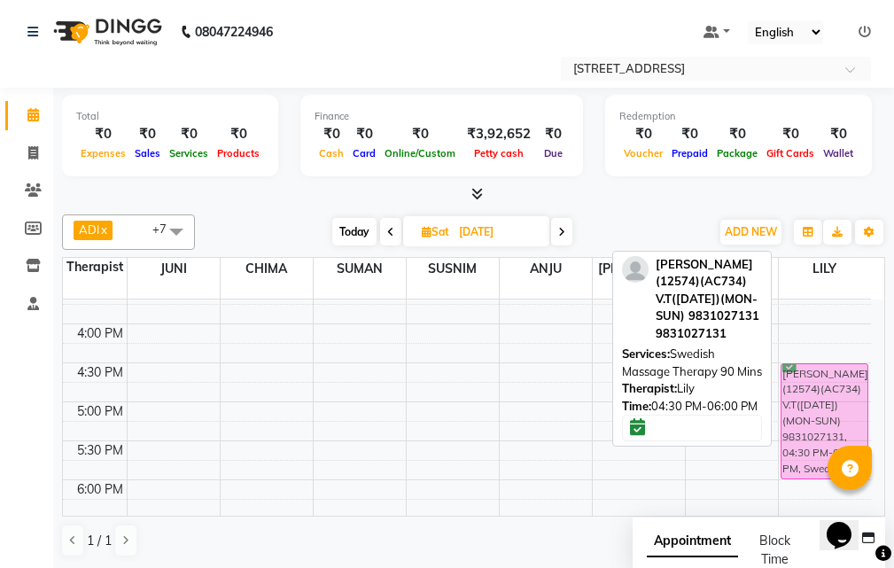
drag, startPoint x: 817, startPoint y: 364, endPoint x: 793, endPoint y: 360, distance: 24.3
click at [793, 360] on div "[PERSON_NAME] (12574)(AC734) V.T([DATE])(MON-SUN) 9831027131, 04:30 PM-06:00 PM…" at bounding box center [824, 363] width 93 height 1012
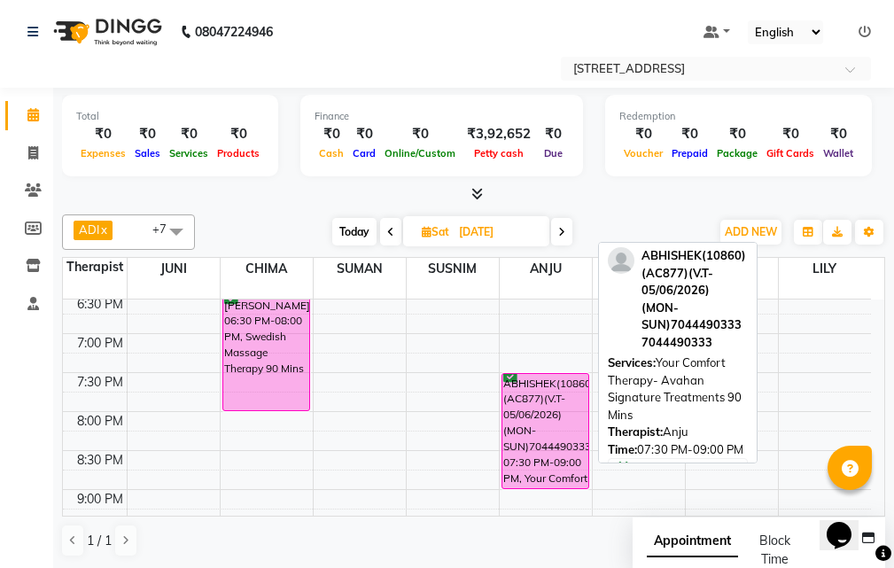
scroll to position [708, 0]
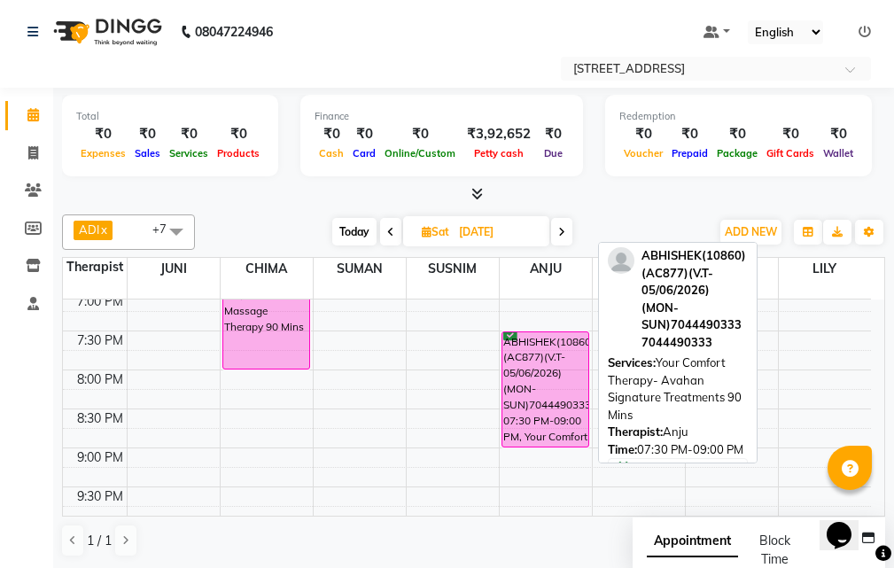
click at [541, 367] on div "ABHISHEK(10860)(AC877)(V.T-05/06/2026) (MON-SUN)7044490333, 07:30 PM-09:00 PM, …" at bounding box center [545, 389] width 86 height 114
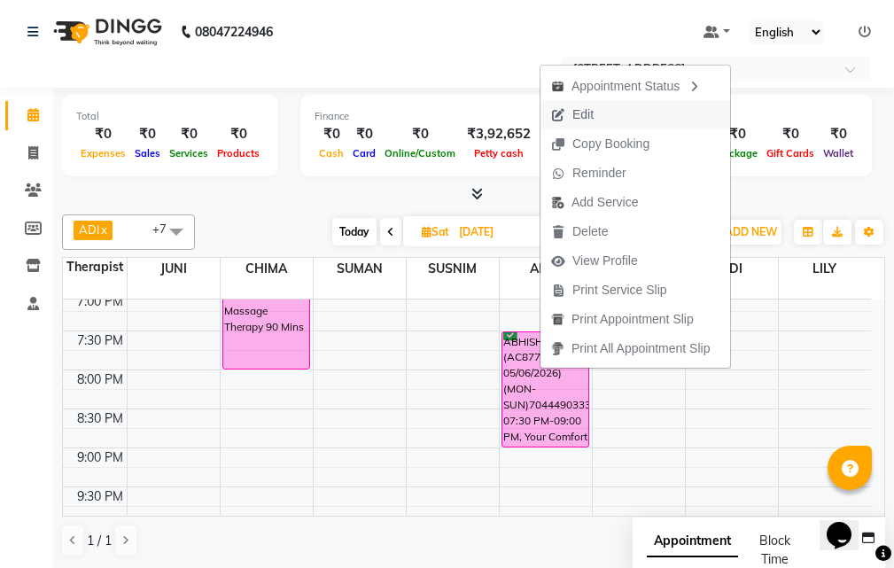
click at [601, 115] on span "Edit" at bounding box center [572, 114] width 64 height 29
select select "tentative"
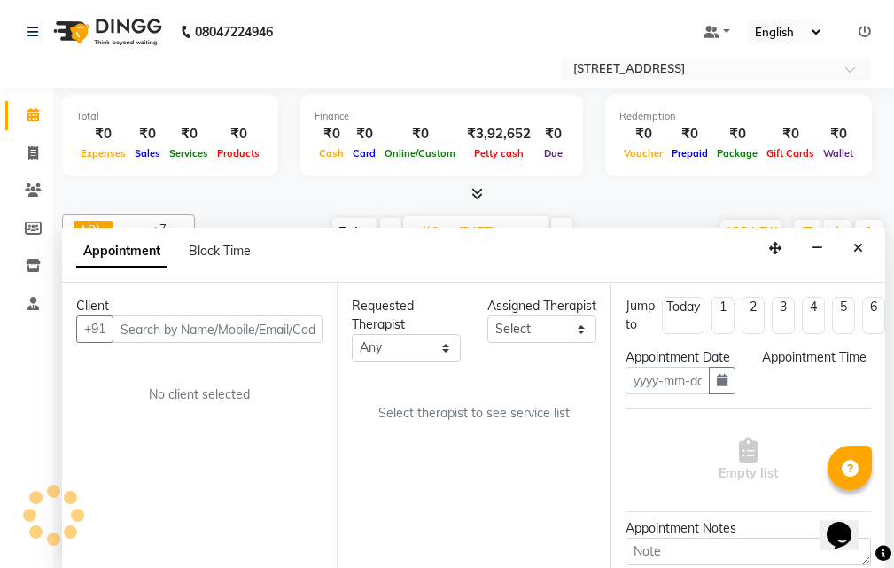
scroll to position [1, 0]
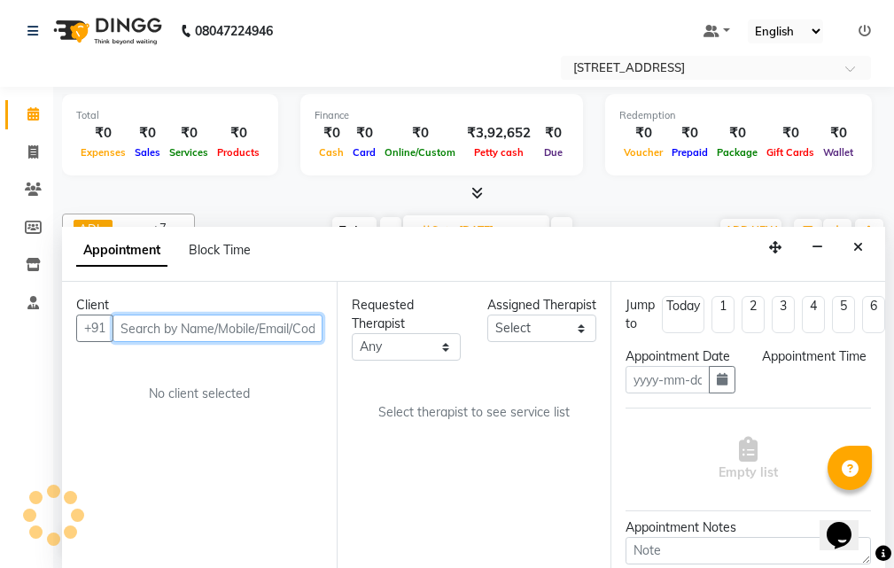
type input "[DATE]"
select select "confirm booking"
select select "45390"
select select "1170"
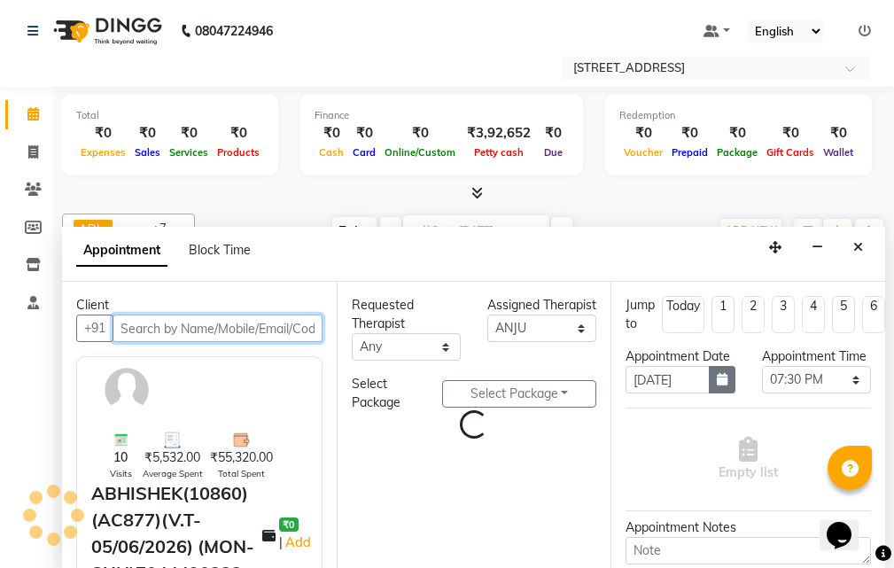
select select "1847"
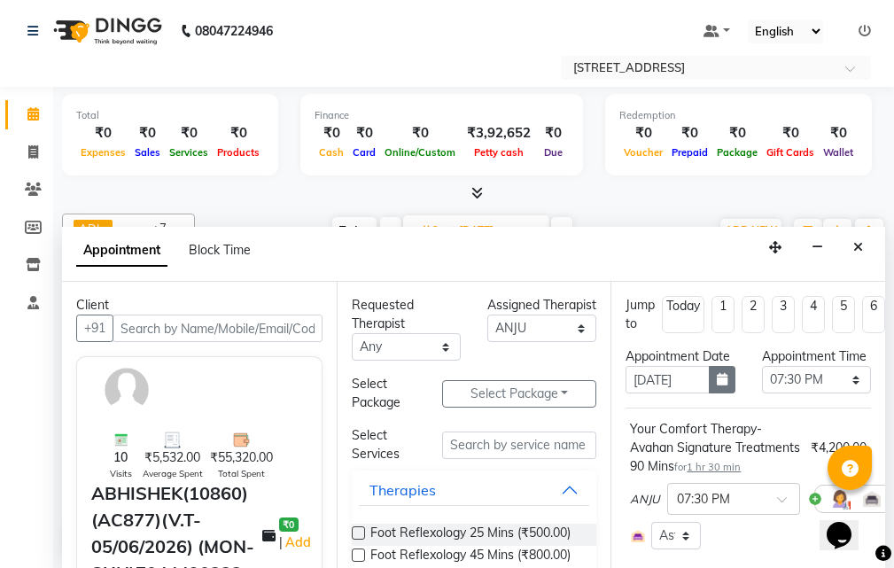
click at [716, 385] on icon "button" at bounding box center [721, 379] width 11 height 12
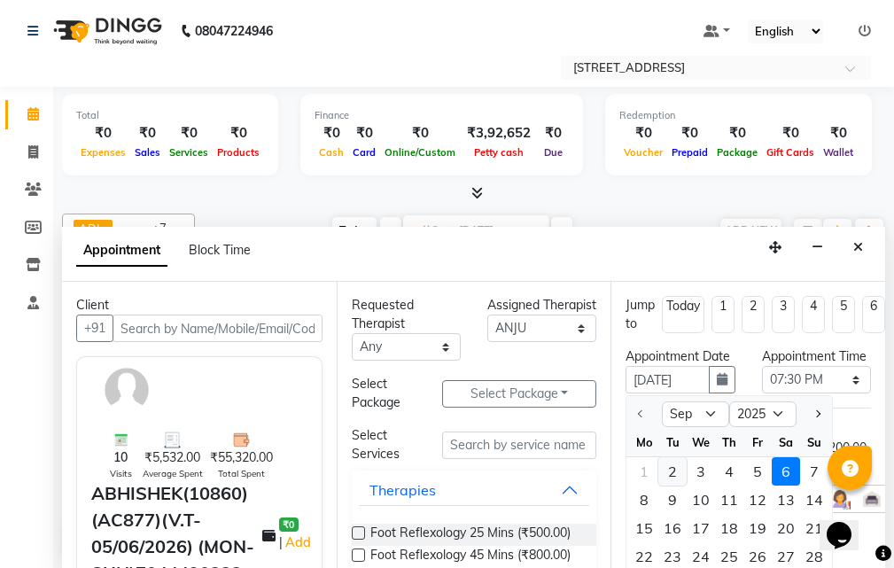
click at [665, 485] on div "2" at bounding box center [672, 471] width 28 height 28
type input "02-09-2025"
select select "1170"
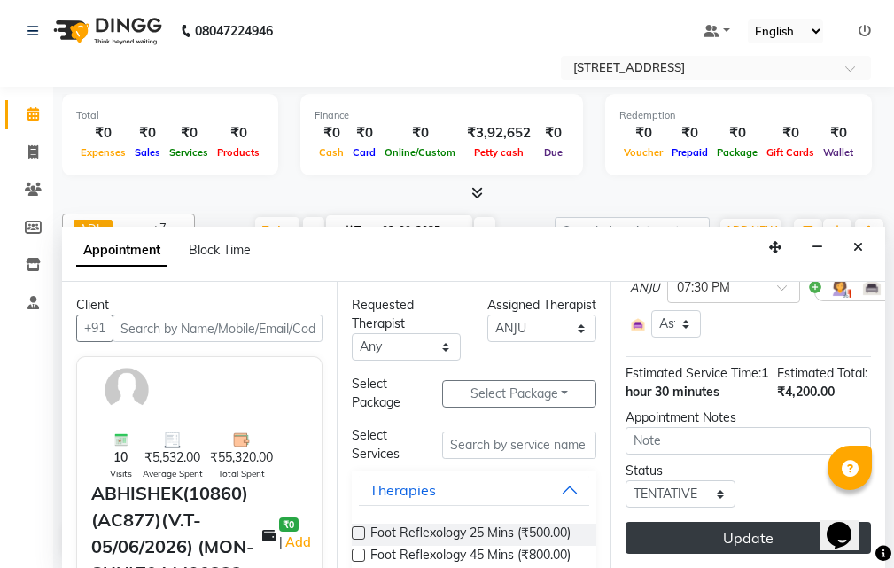
scroll to position [281, 0]
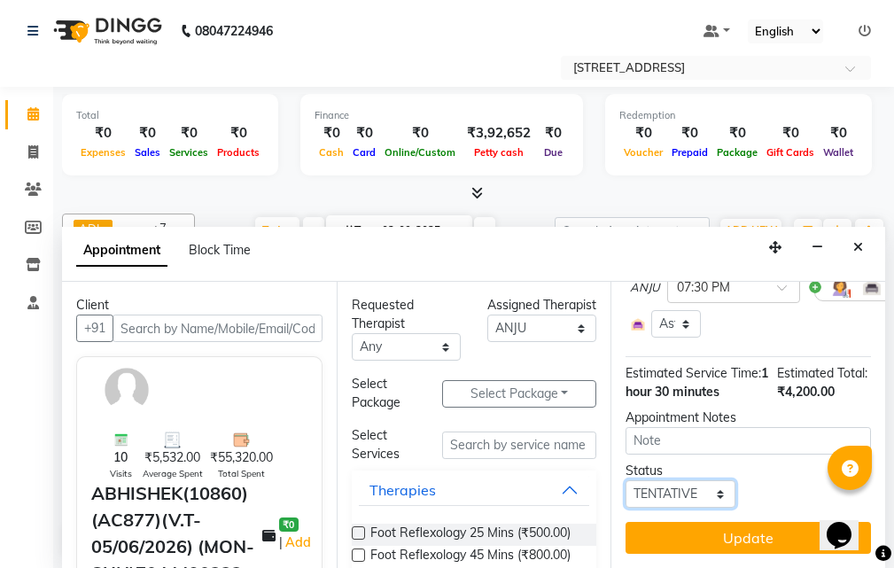
click at [719, 480] on select "Select TENTATIVE CONFIRM CHECK-IN UPCOMING" at bounding box center [679, 493] width 109 height 27
select select "confirm booking"
click at [625, 480] on select "Select TENTATIVE CONFIRM CHECK-IN UPCOMING" at bounding box center [679, 493] width 109 height 27
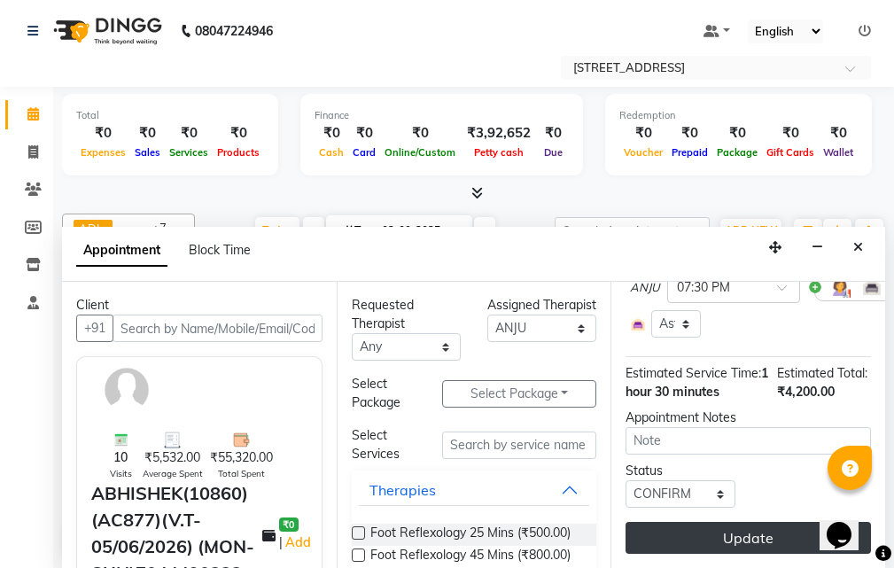
click at [740, 524] on button "Update" at bounding box center [747, 538] width 245 height 32
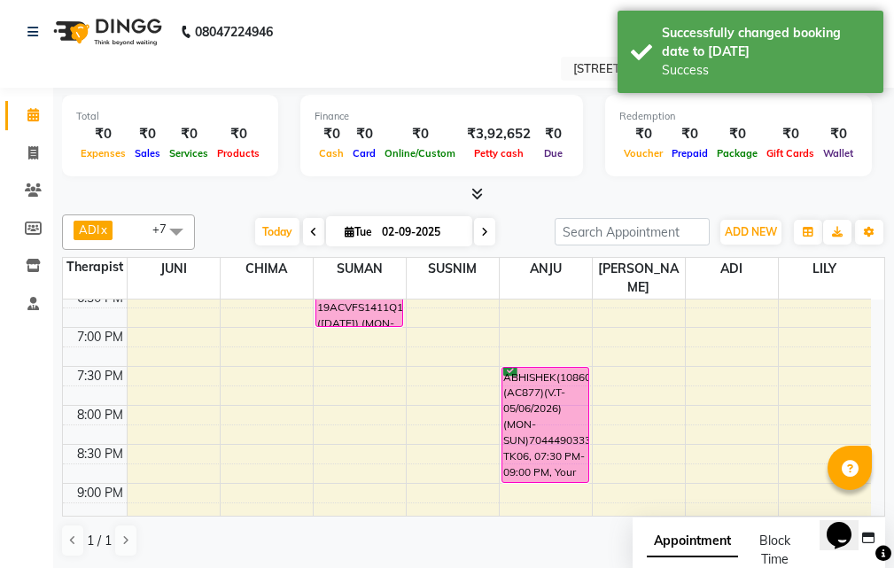
scroll to position [688, 0]
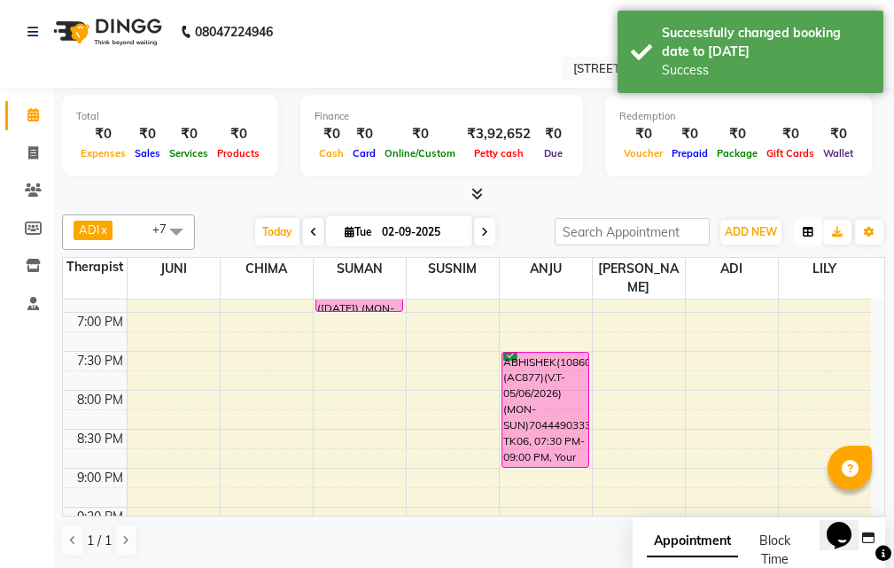
click at [800, 234] on button "button" at bounding box center [807, 232] width 28 height 25
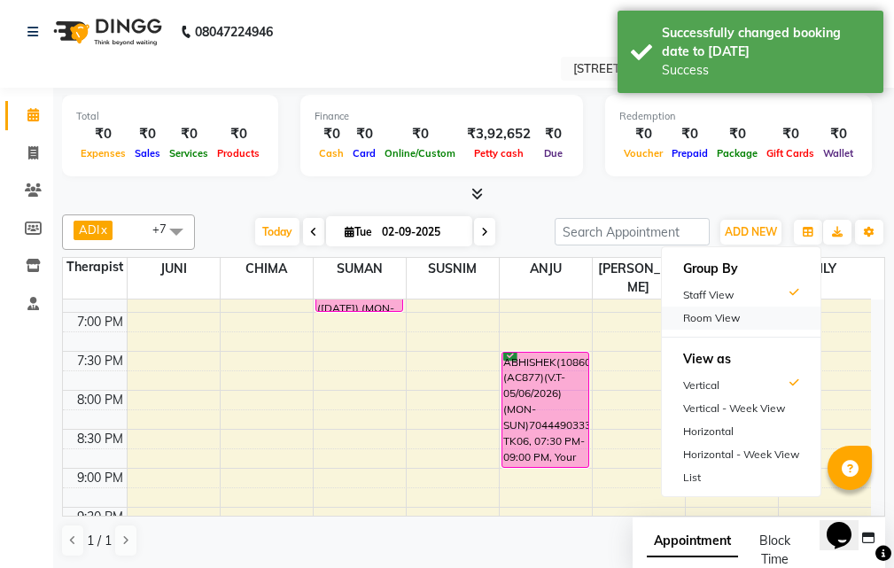
click at [772, 317] on div "Room View" at bounding box center [741, 317] width 159 height 23
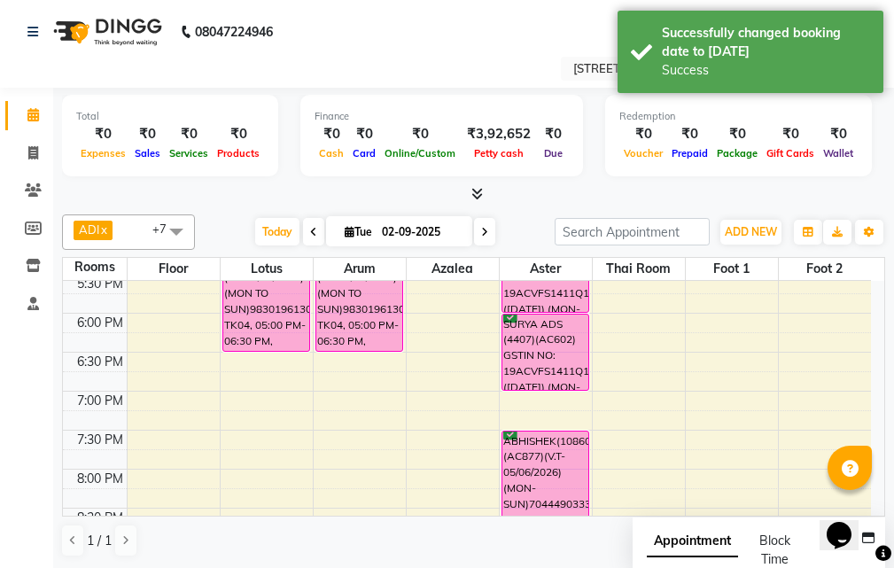
scroll to position [600, 0]
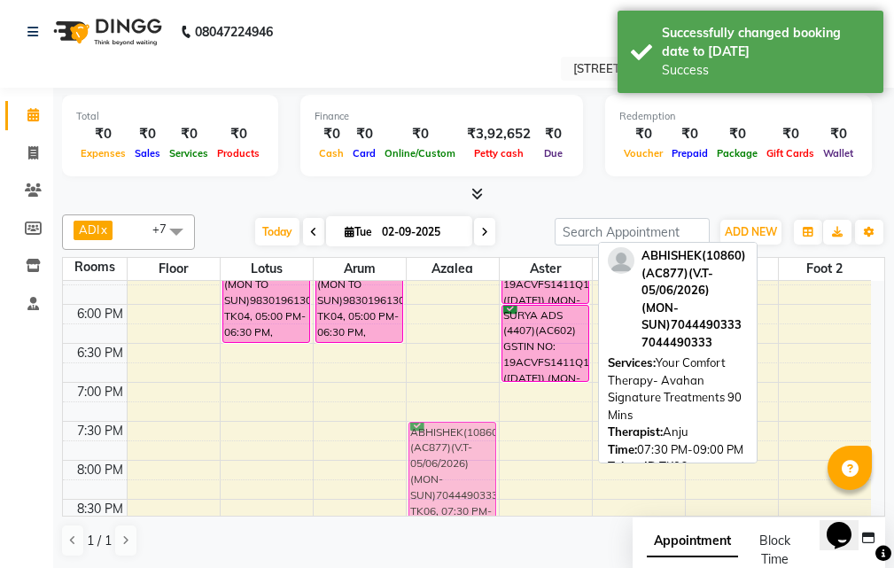
drag, startPoint x: 541, startPoint y: 445, endPoint x: 477, endPoint y: 440, distance: 64.0
click at [477, 440] on tr "[PERSON_NAME](12877)(AC879)(V.T-07/06/2026) (MON TO SUN)9830196130, TK04, 05:00…" at bounding box center [467, 187] width 808 height 1012
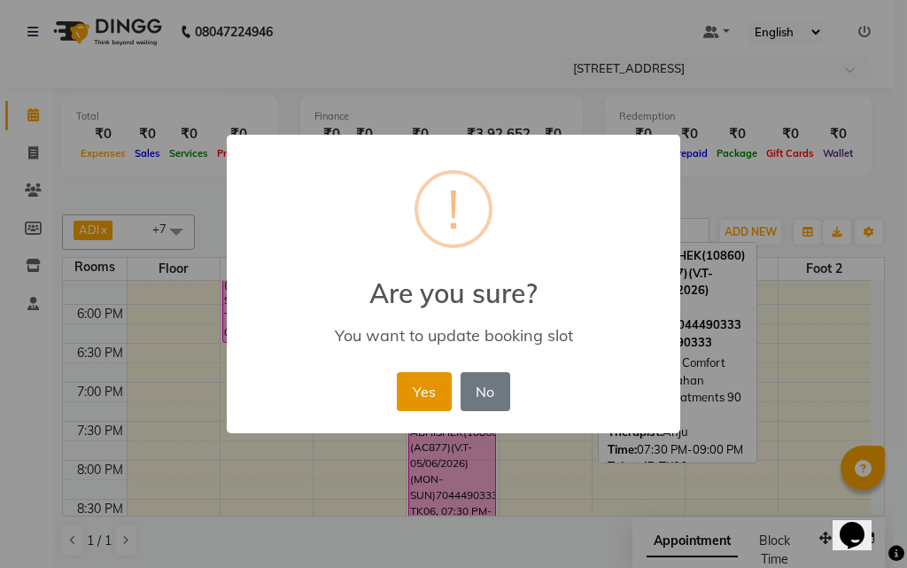
click at [434, 396] on button "Yes" at bounding box center [424, 391] width 54 height 39
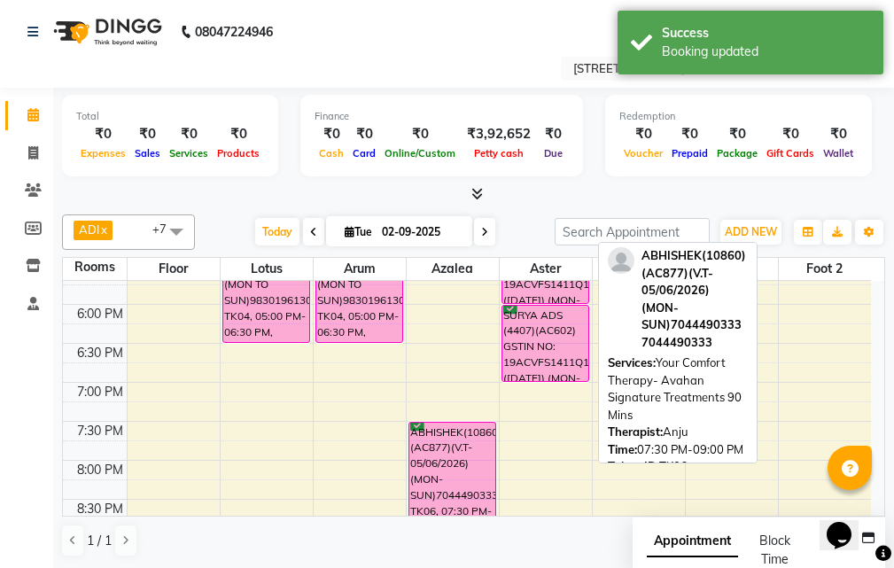
click at [412, 226] on input "02-09-2025" at bounding box center [420, 232] width 89 height 27
select select "9"
select select "2025"
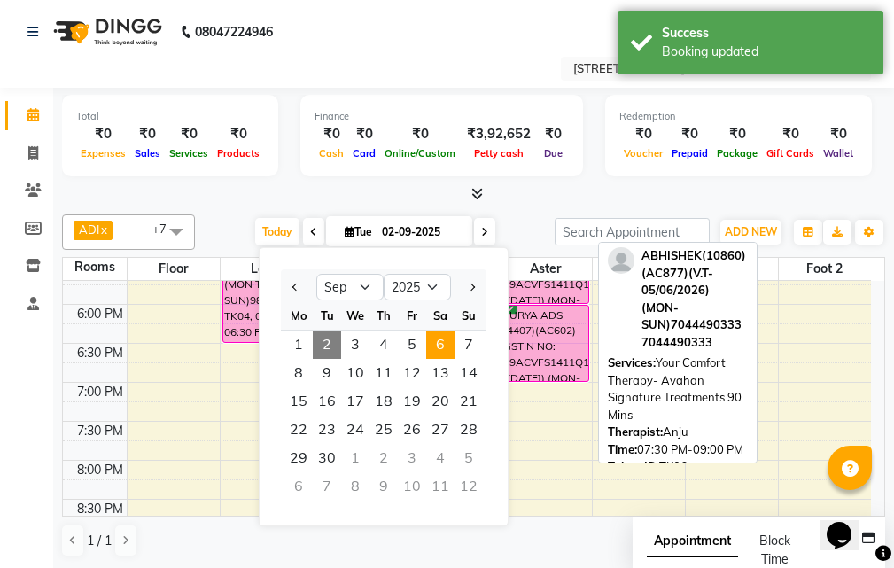
click at [433, 344] on span "6" at bounding box center [440, 344] width 28 height 28
type input "[DATE]"
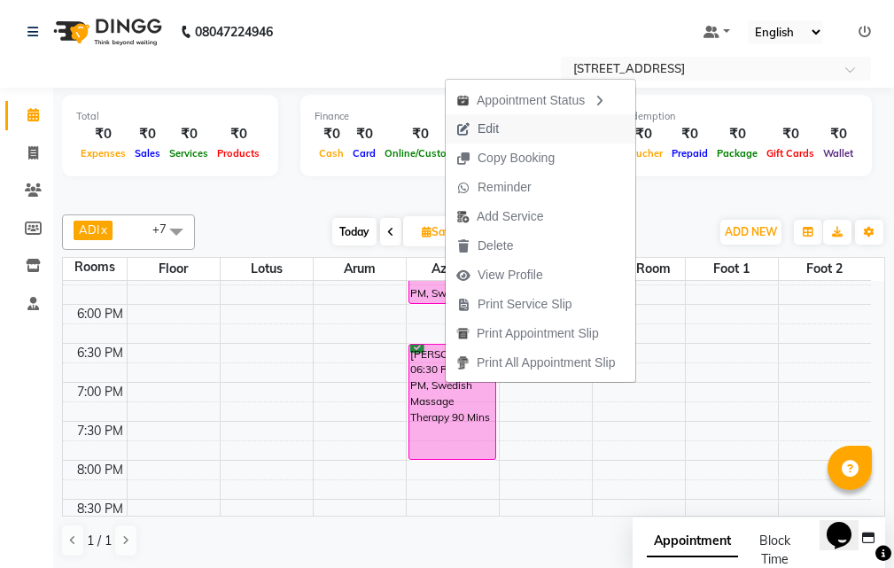
click at [521, 136] on button "Edit" at bounding box center [540, 128] width 190 height 29
select select "tentative"
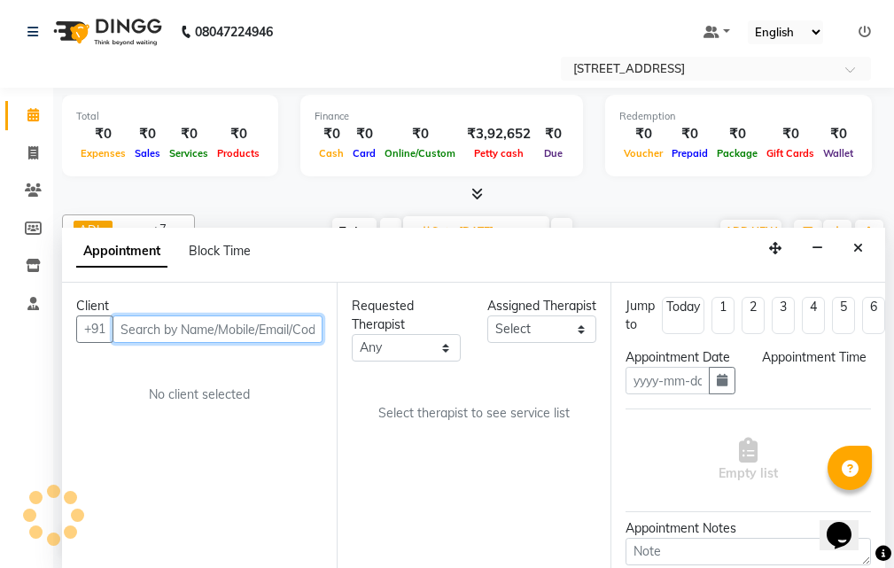
type input "[DATE]"
select select "23005"
select select "confirm booking"
select select "1110"
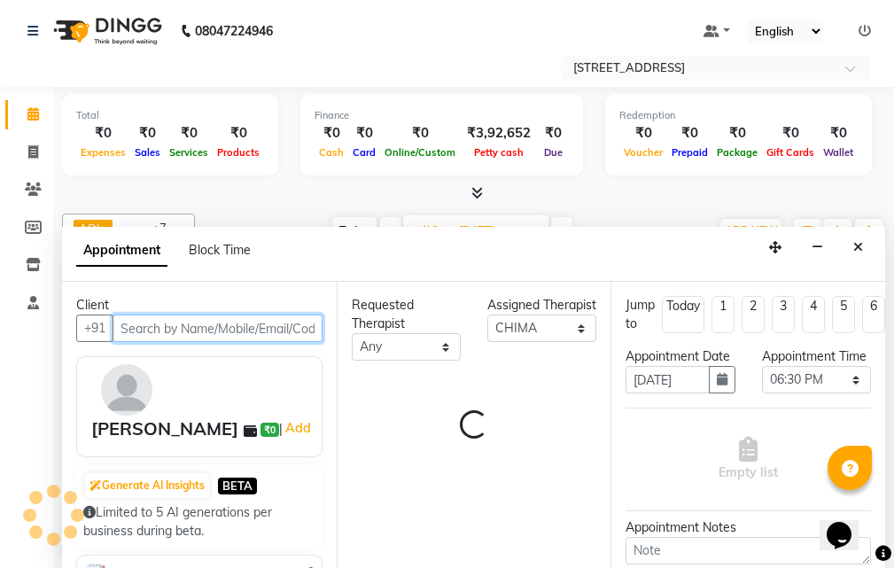
select select "1846"
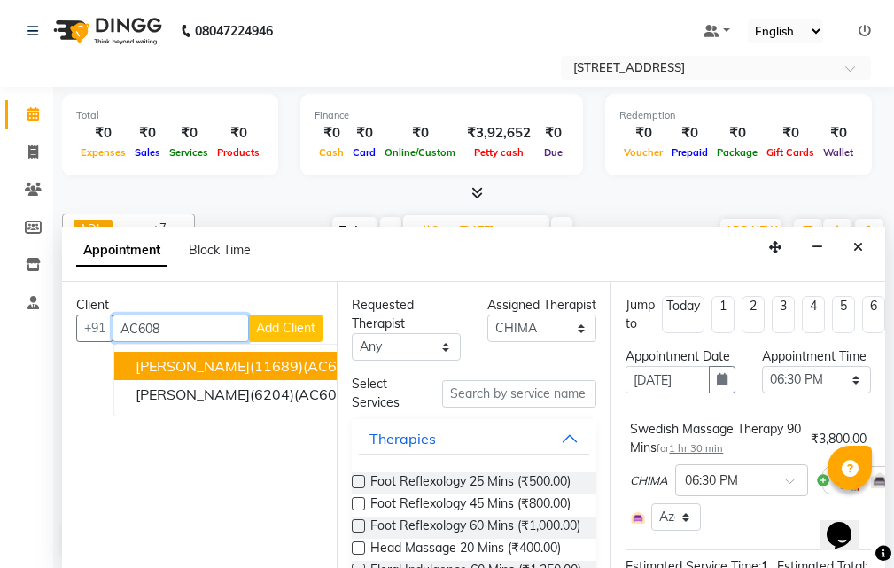
click at [222, 363] on span "[PERSON_NAME](11689)(AC608A) V.T-([DATE])(MON-SUN) 9831557875" at bounding box center [379, 366] width 489 height 18
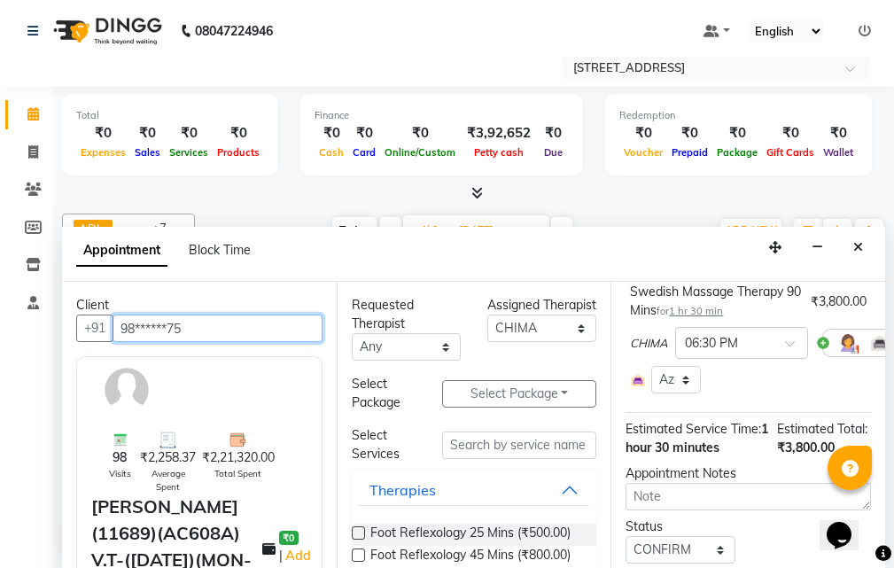
scroll to position [244, 0]
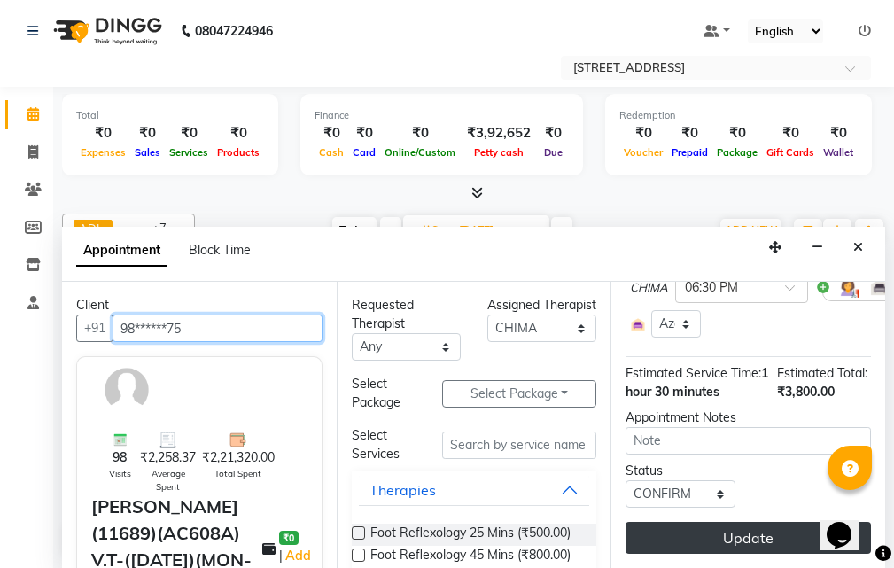
type input "98******75"
click at [708, 522] on button "Update" at bounding box center [747, 538] width 245 height 32
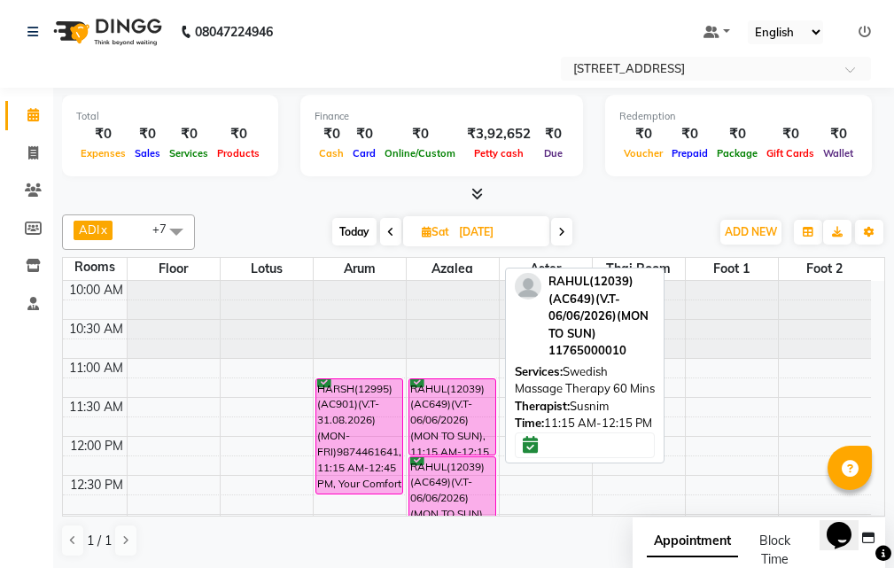
scroll to position [89, 0]
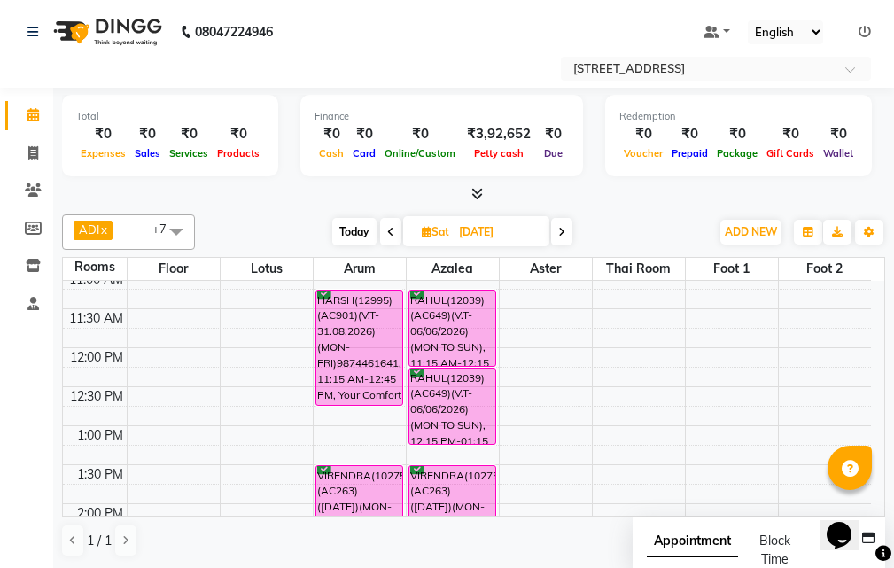
click at [349, 221] on span "Today" at bounding box center [354, 231] width 44 height 27
type input "02-09-2025"
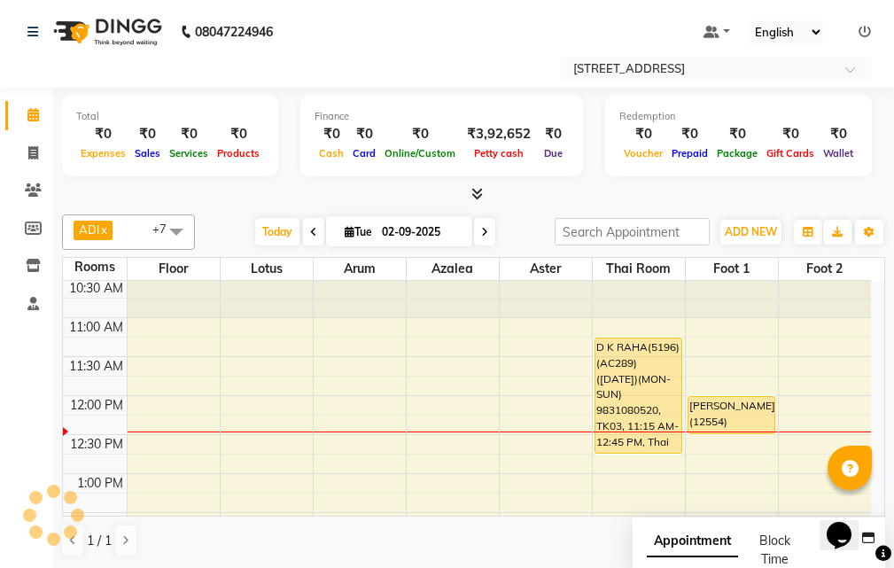
scroll to position [0, 0]
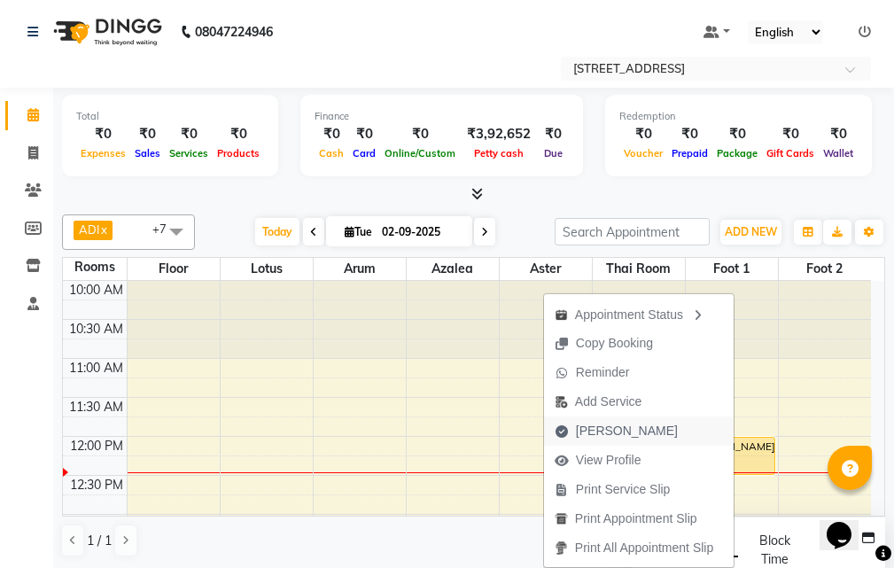
click at [631, 435] on span "[PERSON_NAME]" at bounding box center [616, 430] width 144 height 29
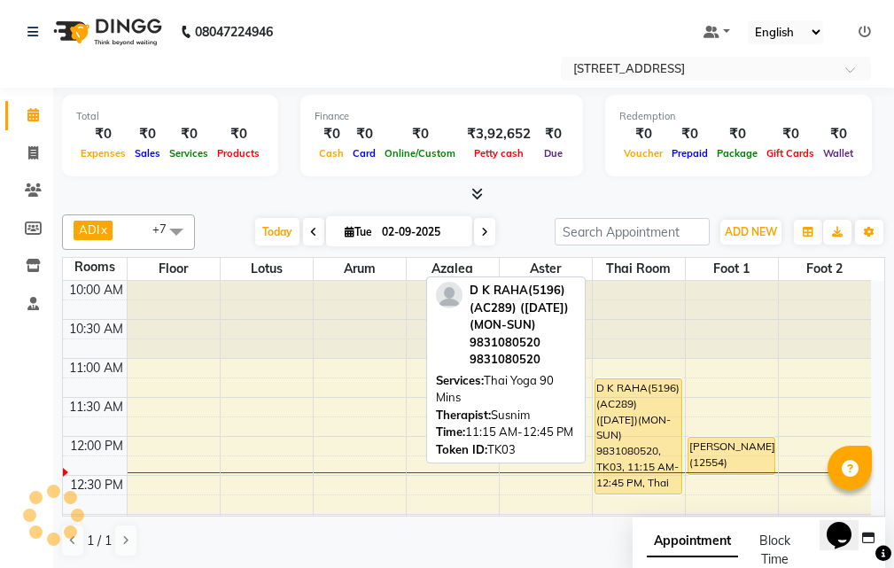
select select "service"
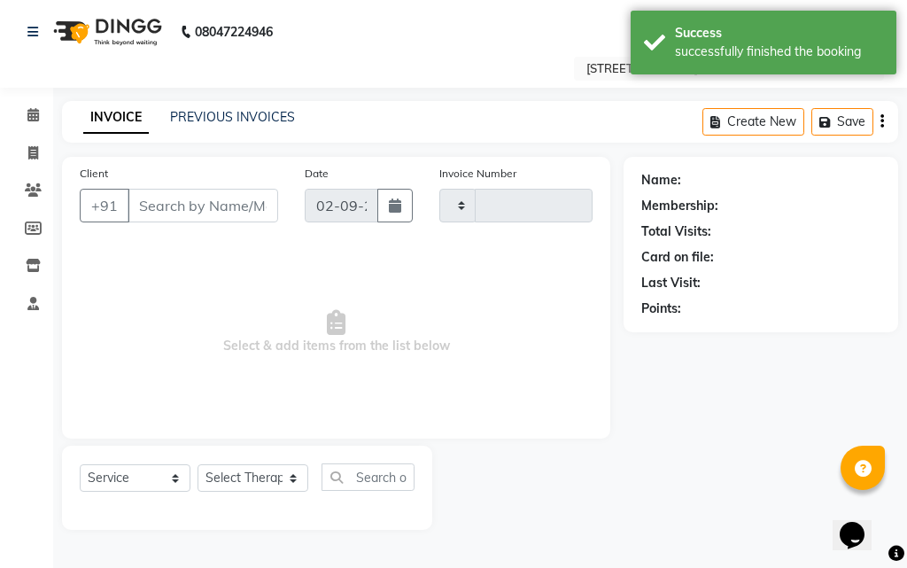
type input "2549"
select select "4269"
type input "86******07"
select select "23008"
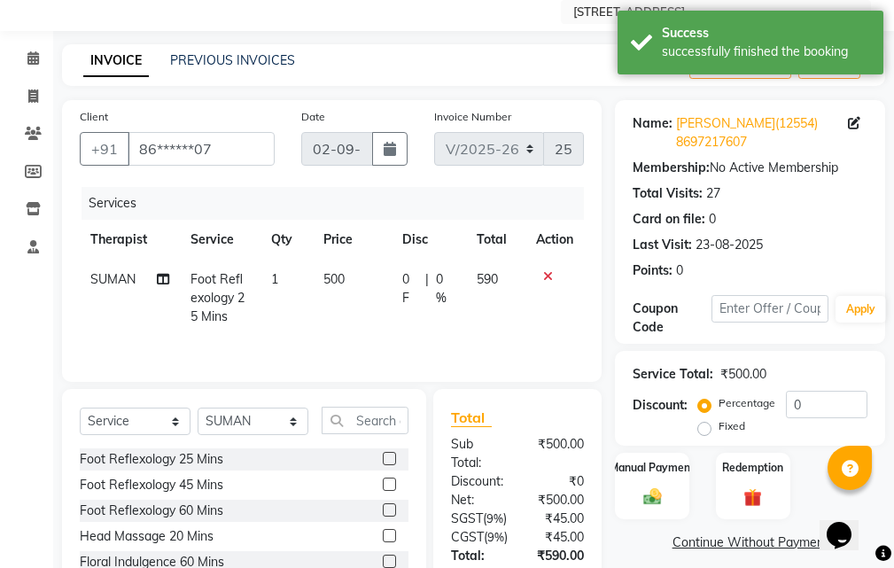
scroll to position [260, 0]
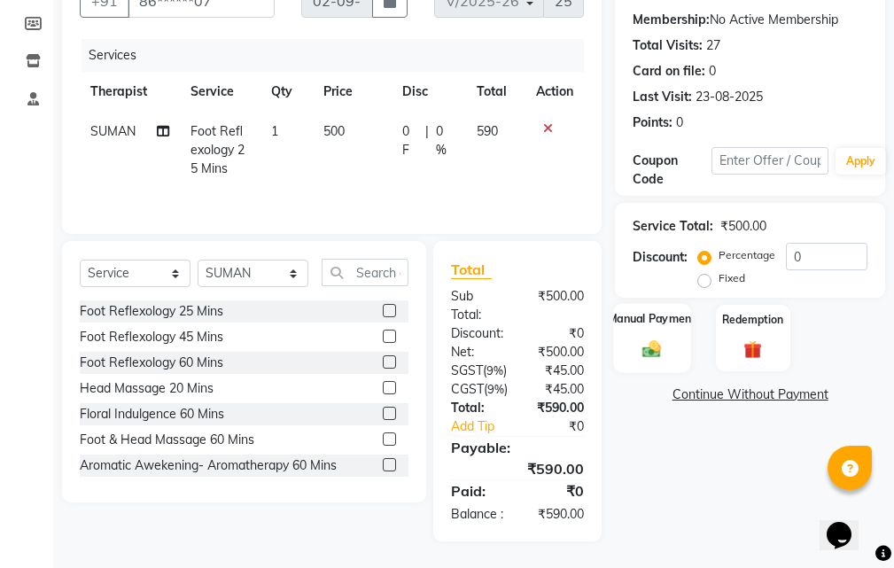
click at [661, 338] on img at bounding box center [652, 348] width 30 height 21
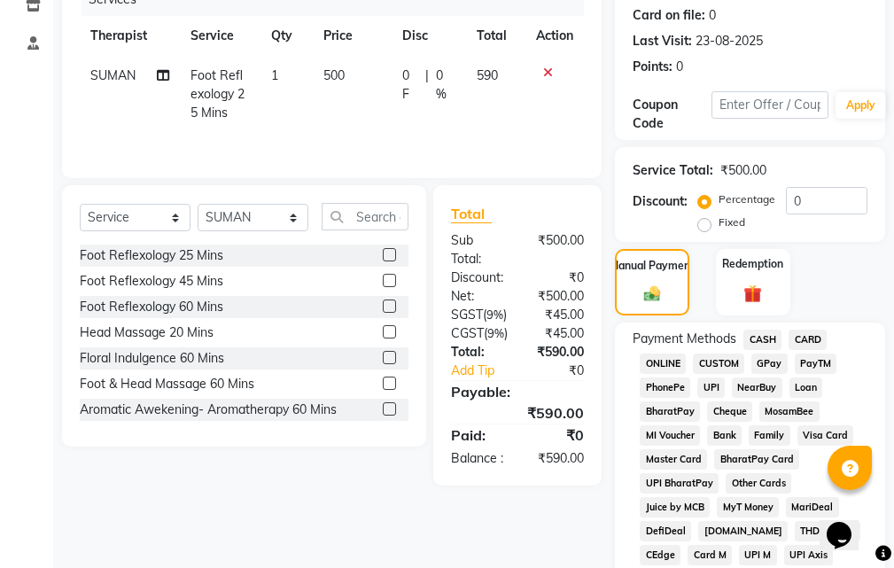
click at [772, 329] on span "CASH" at bounding box center [762, 339] width 38 height 20
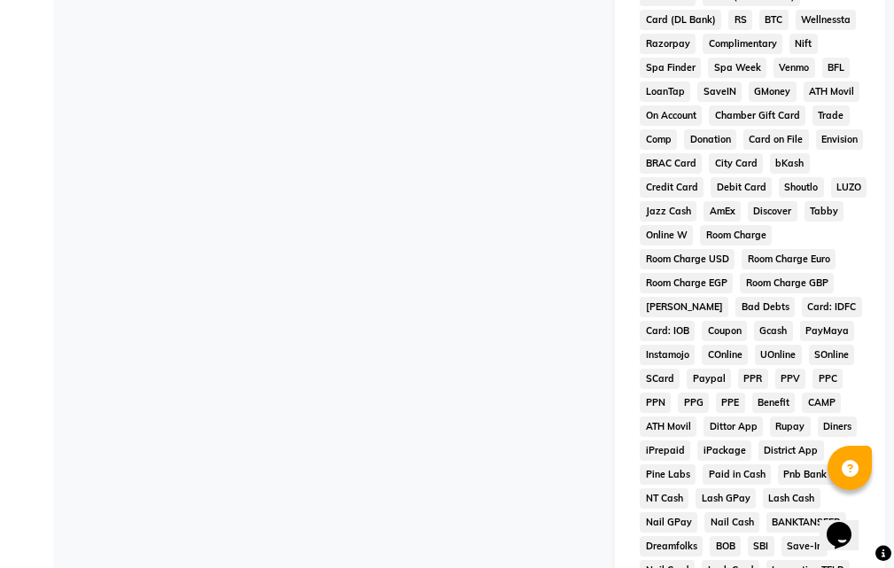
scroll to position [1028, 0]
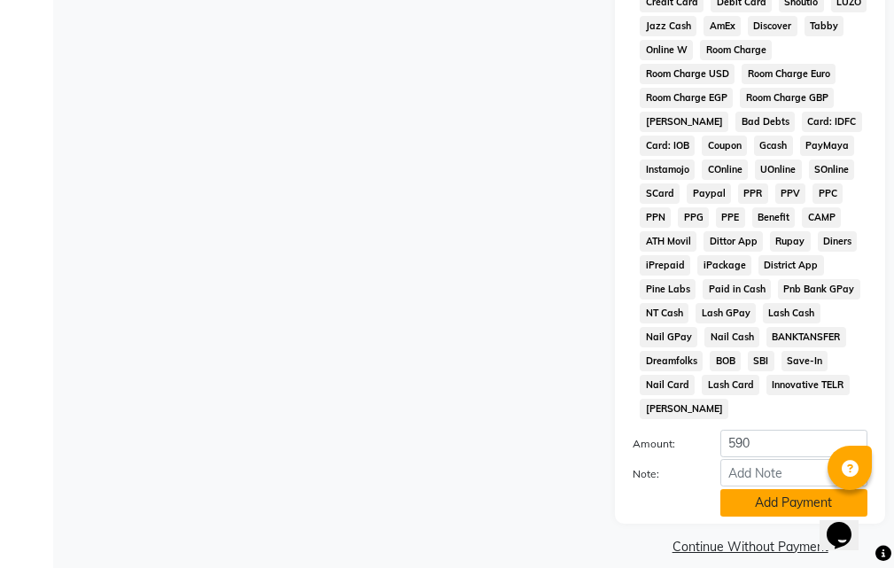
click at [775, 489] on button "Add Payment" at bounding box center [793, 502] width 147 height 27
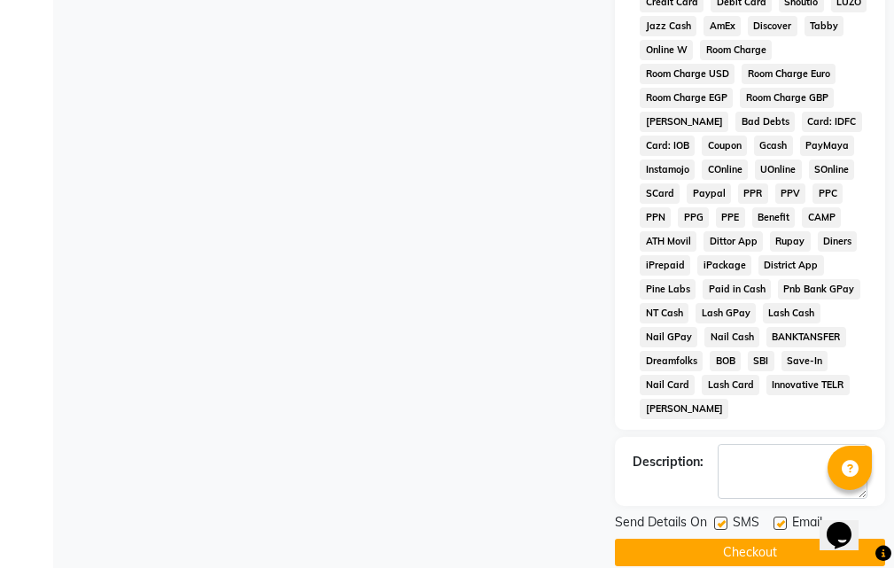
scroll to position [1034, 0]
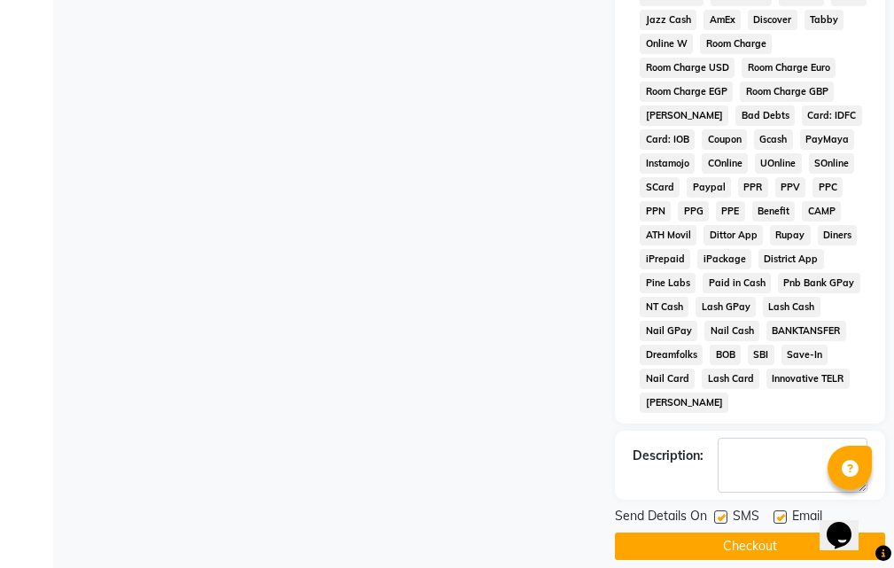
click at [780, 510] on label at bounding box center [779, 516] width 13 height 13
click at [780, 512] on input "checkbox" at bounding box center [779, 518] width 12 height 12
checkbox input "false"
drag, startPoint x: 726, startPoint y: 498, endPoint x: 749, endPoint y: 513, distance: 27.5
click at [727, 510] on label at bounding box center [720, 516] width 13 height 13
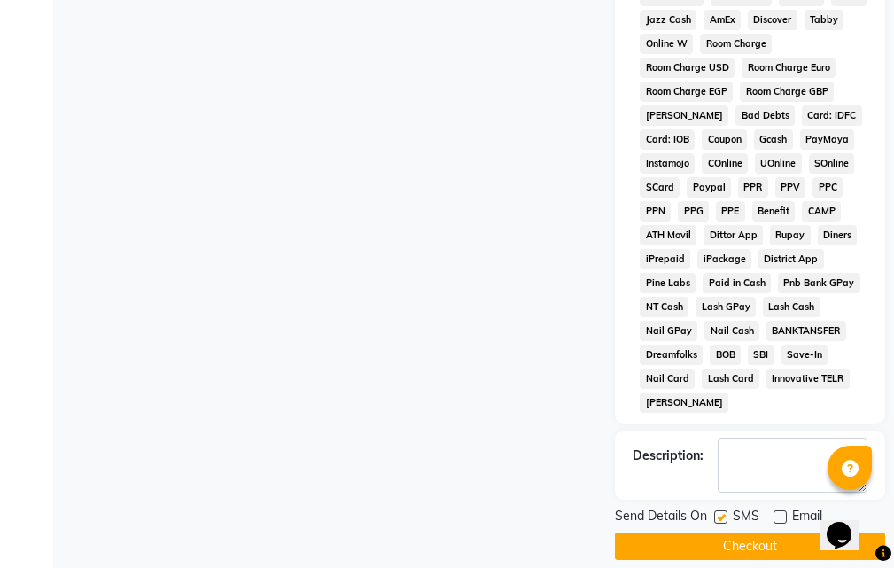
click at [725, 512] on input "checkbox" at bounding box center [720, 518] width 12 height 12
checkbox input "false"
drag, startPoint x: 777, startPoint y: 527, endPoint x: 787, endPoint y: 527, distance: 10.6
click at [778, 532] on button "Checkout" at bounding box center [750, 545] width 270 height 27
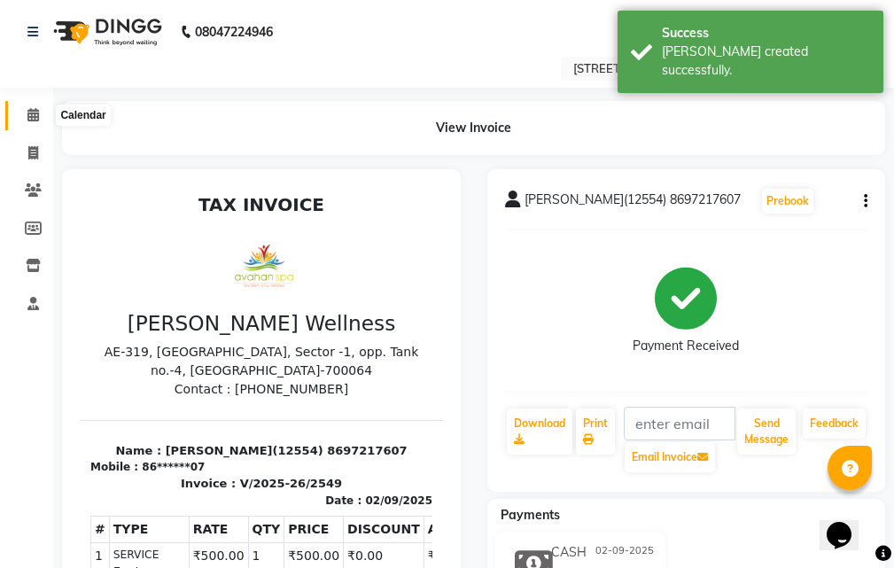
click at [32, 112] on icon at bounding box center [33, 114] width 12 height 13
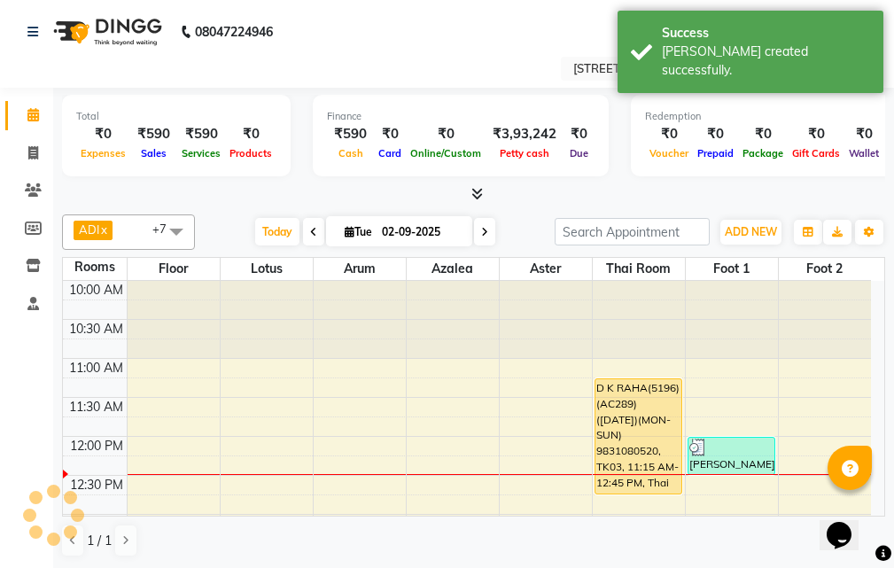
click at [311, 233] on icon at bounding box center [313, 232] width 7 height 11
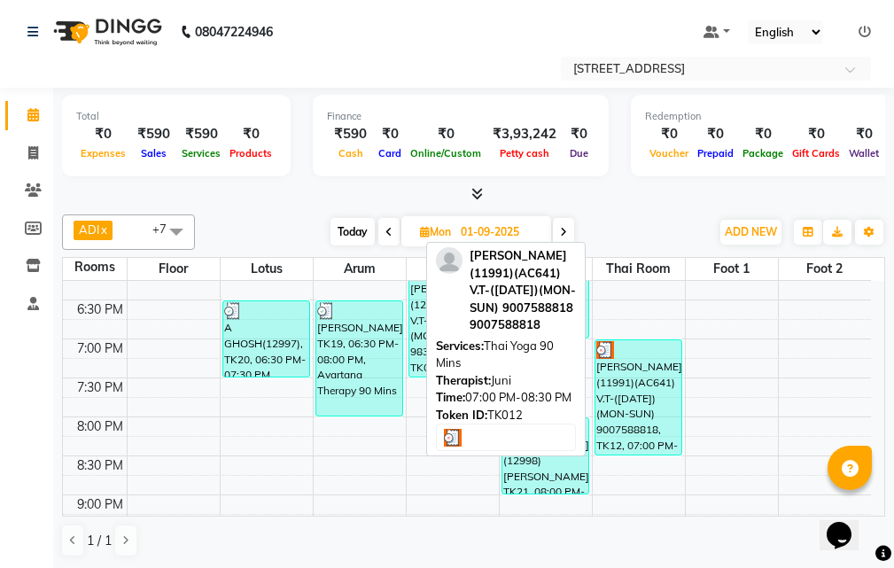
scroll to position [600, 0]
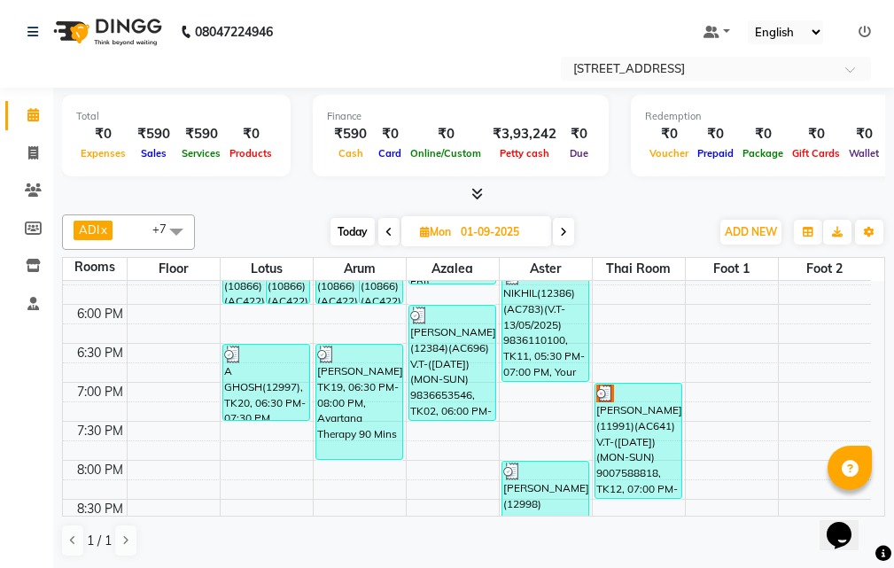
click at [560, 235] on span at bounding box center [563, 231] width 21 height 27
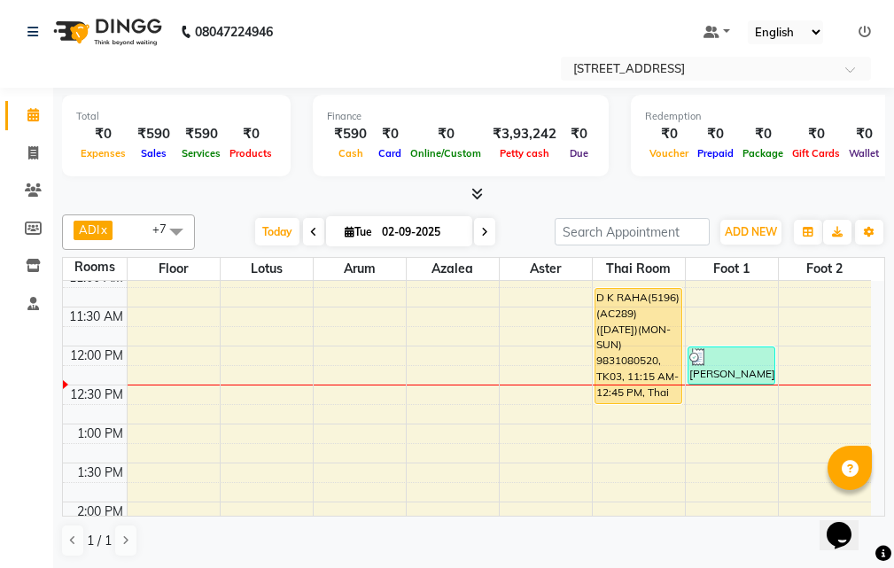
scroll to position [0, 0]
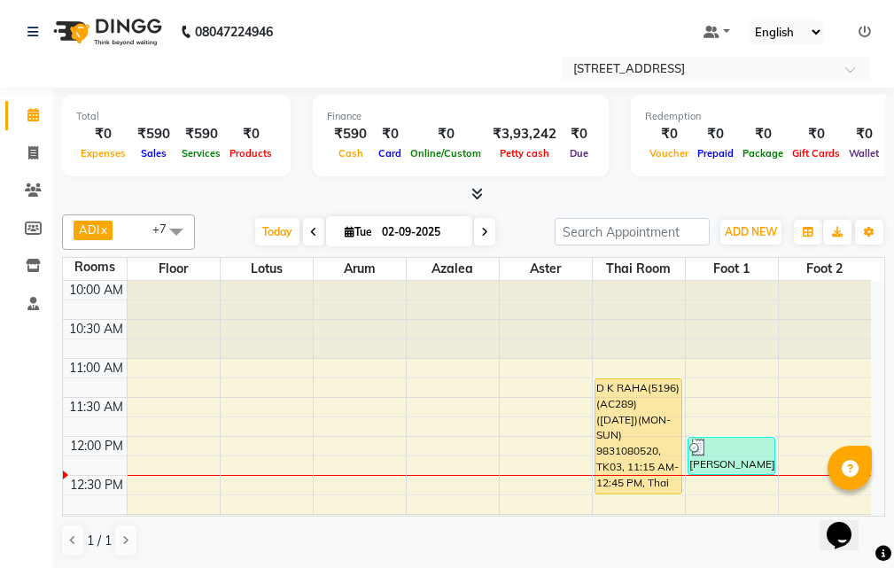
click at [310, 228] on icon at bounding box center [313, 232] width 7 height 11
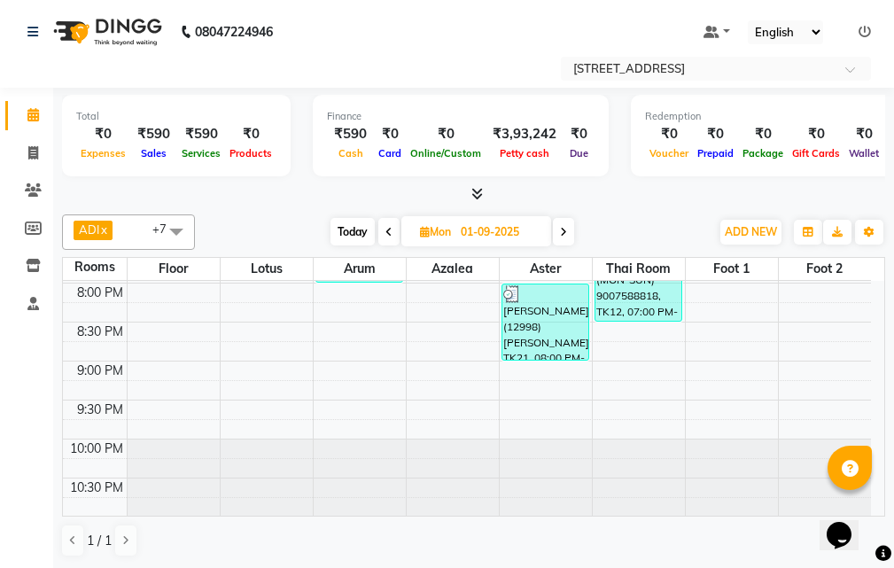
scroll to position [688, 0]
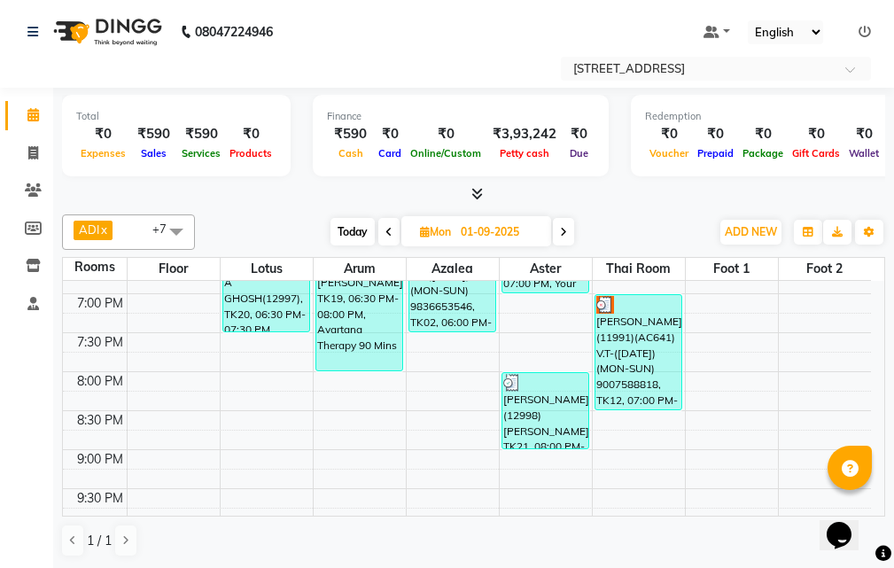
click at [561, 229] on icon at bounding box center [563, 232] width 7 height 11
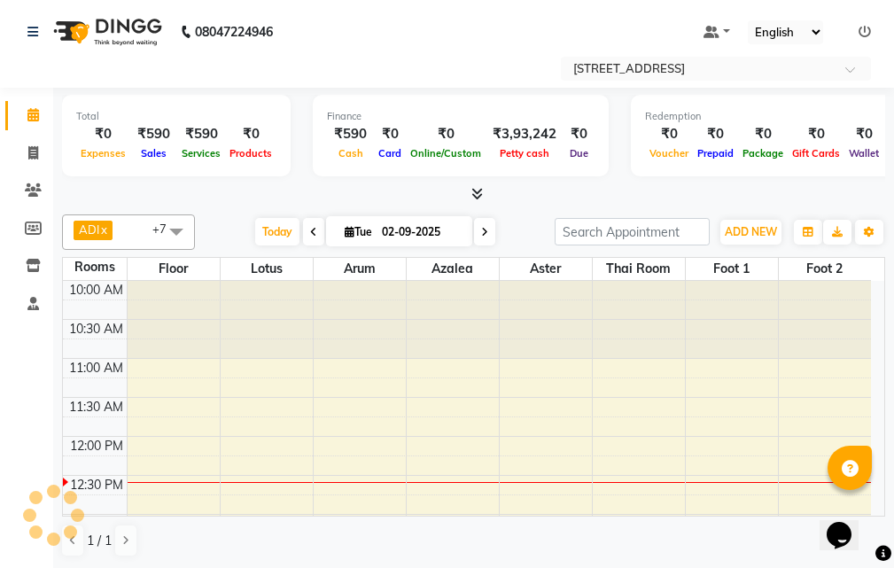
scroll to position [157, 0]
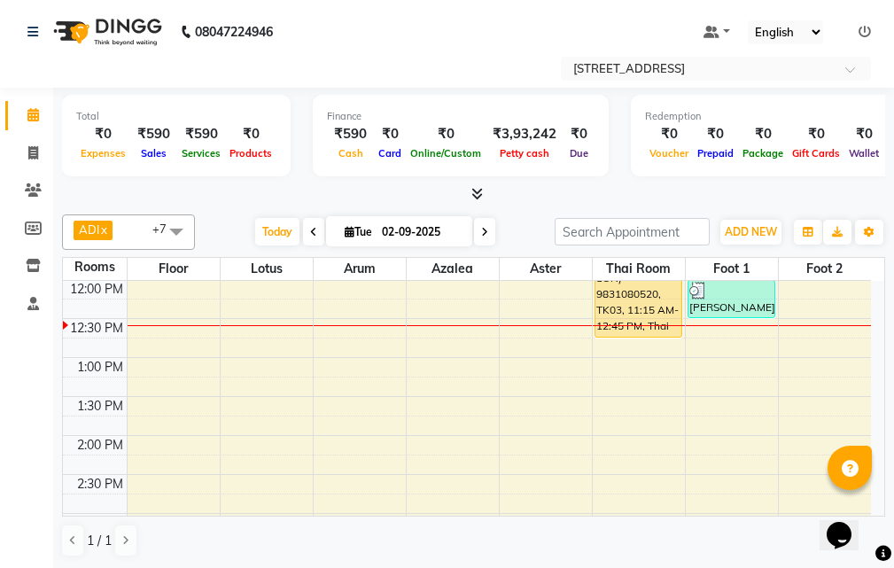
click at [304, 228] on span at bounding box center [313, 231] width 21 height 27
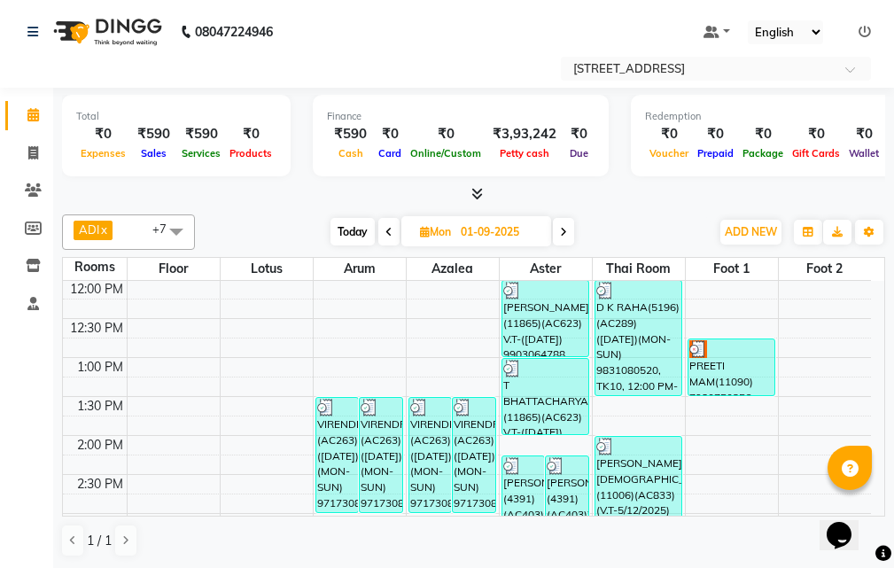
click at [305, 224] on div "[DATE] [DATE]" at bounding box center [452, 232] width 497 height 27
click at [385, 228] on icon at bounding box center [388, 232] width 7 height 11
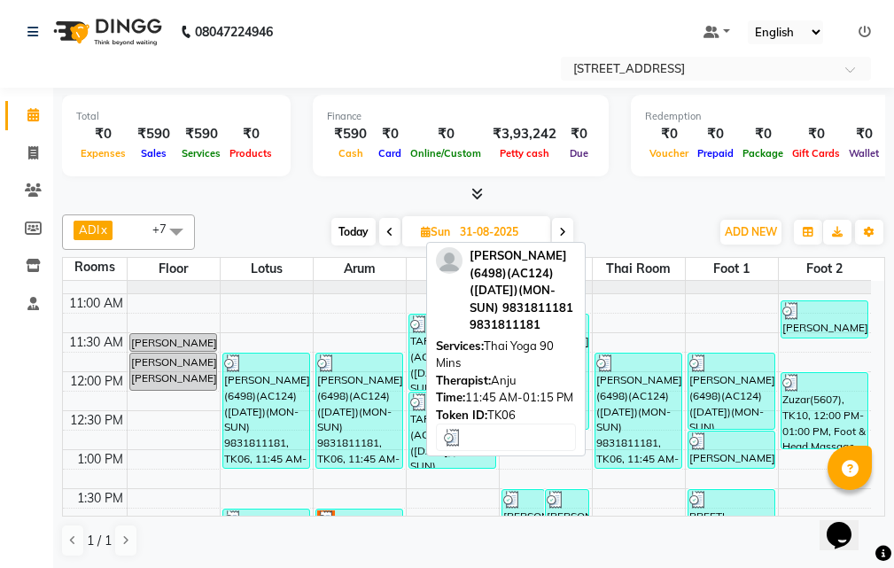
scroll to position [0, 0]
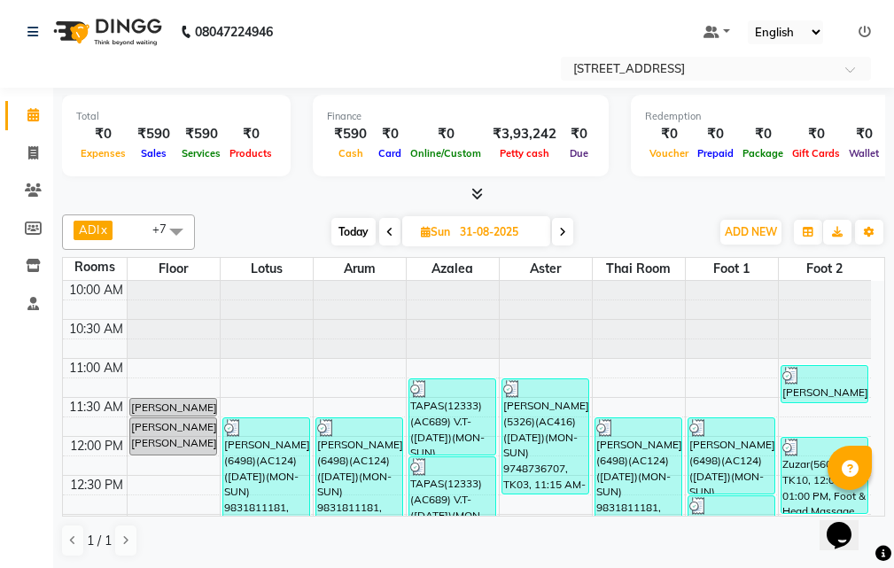
click at [388, 227] on icon at bounding box center [389, 232] width 7 height 11
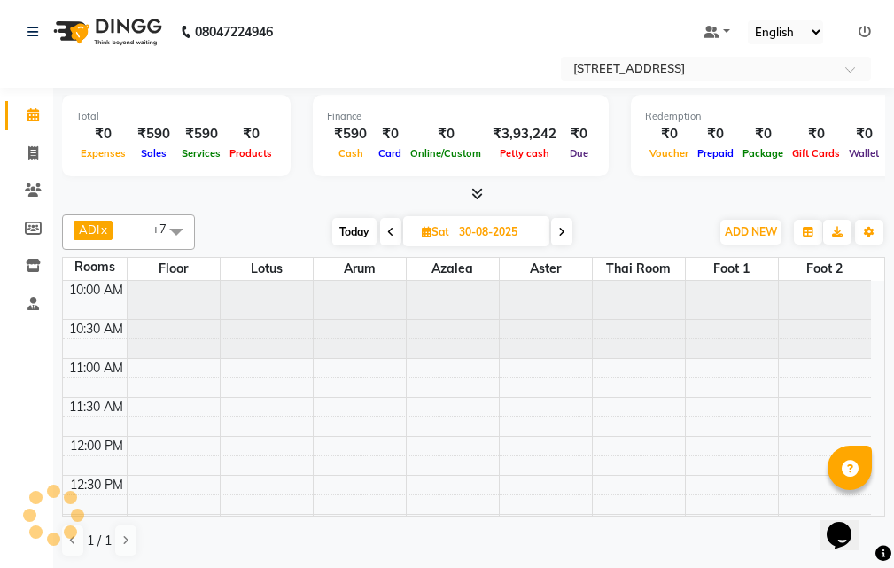
scroll to position [157, 0]
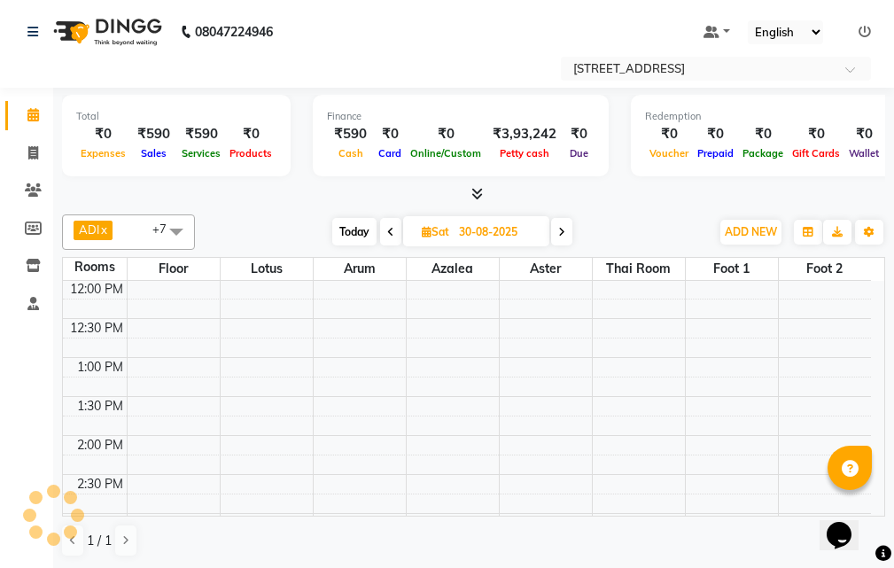
click at [383, 228] on span at bounding box center [390, 231] width 21 height 27
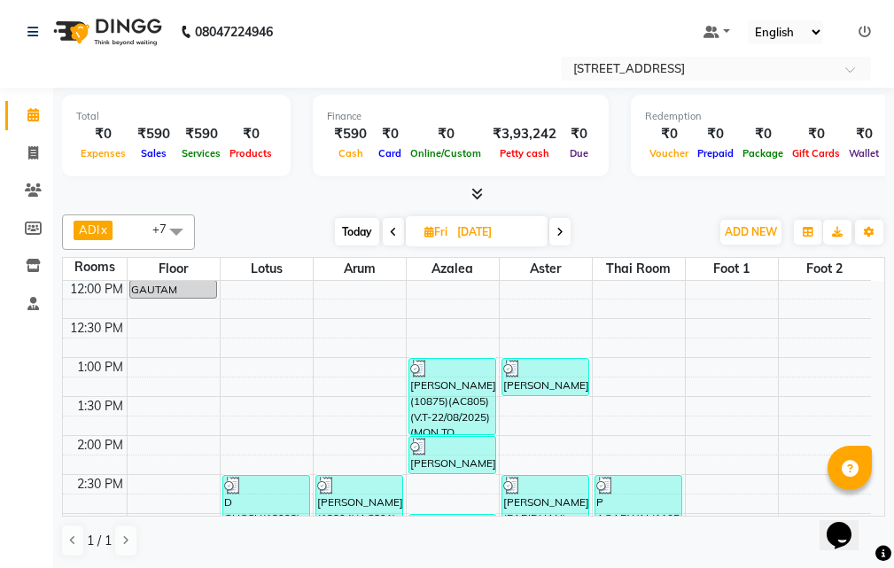
click at [392, 227] on icon at bounding box center [393, 232] width 7 height 11
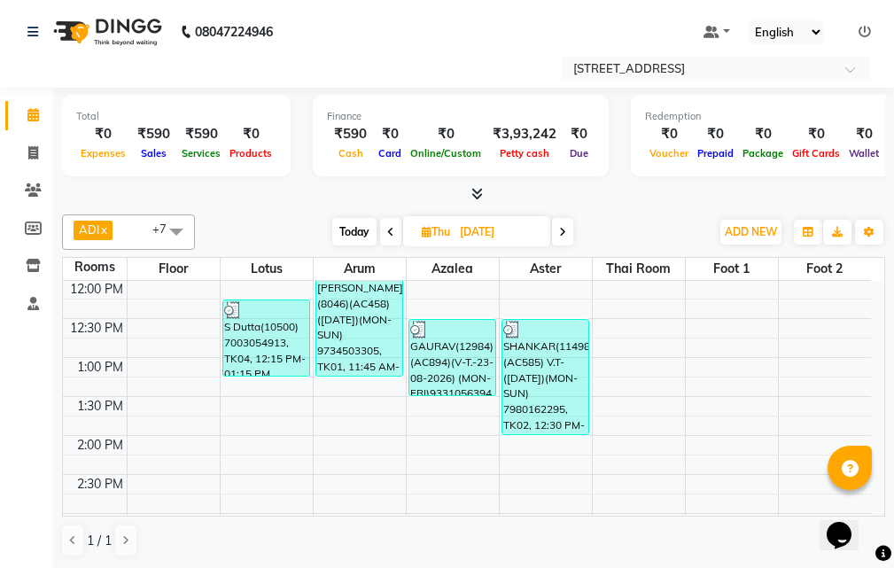
click at [392, 226] on span at bounding box center [390, 231] width 21 height 27
type input "27-08-2025"
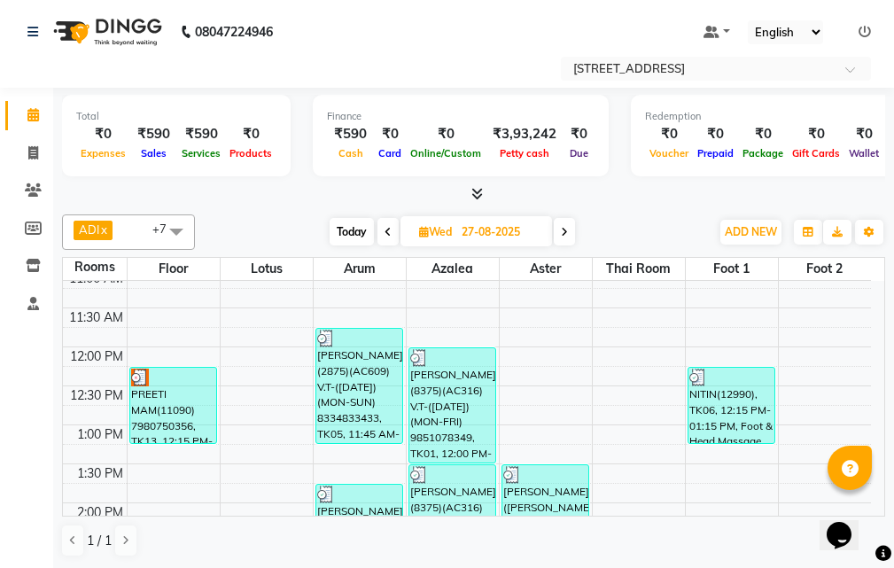
scroll to position [89, 0]
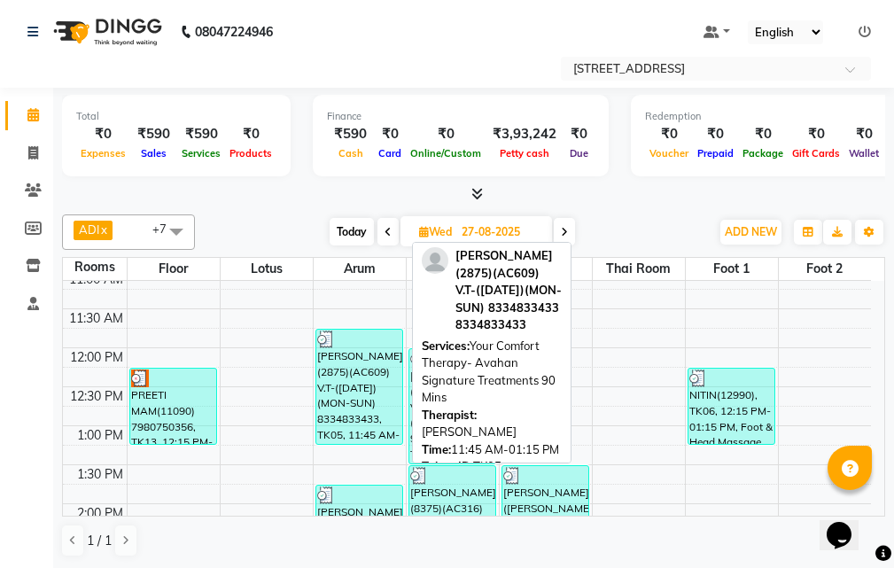
click at [372, 337] on div at bounding box center [359, 339] width 84 height 18
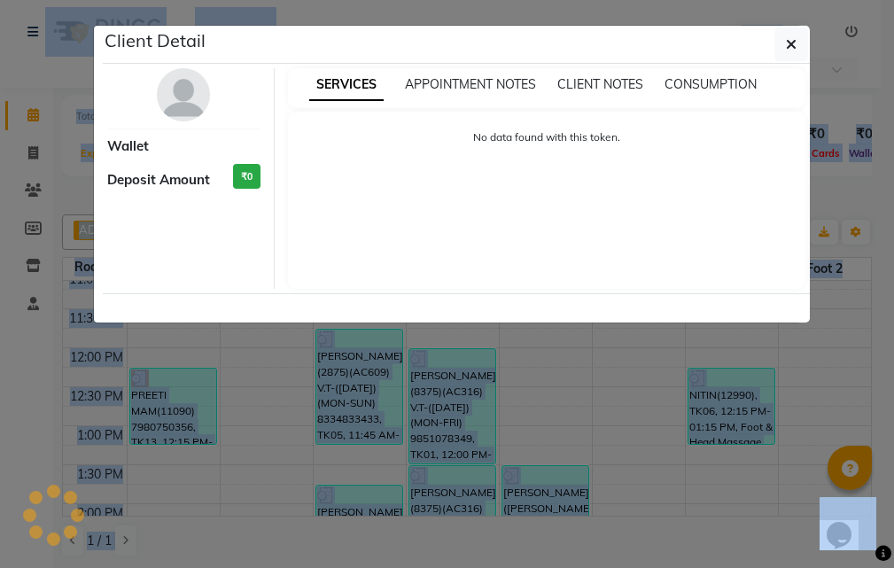
click at [372, 337] on ngb-modal-window "Client Detail Wallet Deposit Amount ₹0 SERVICES APPOINTMENT NOTES CLIENT NOTES …" at bounding box center [447, 284] width 894 height 568
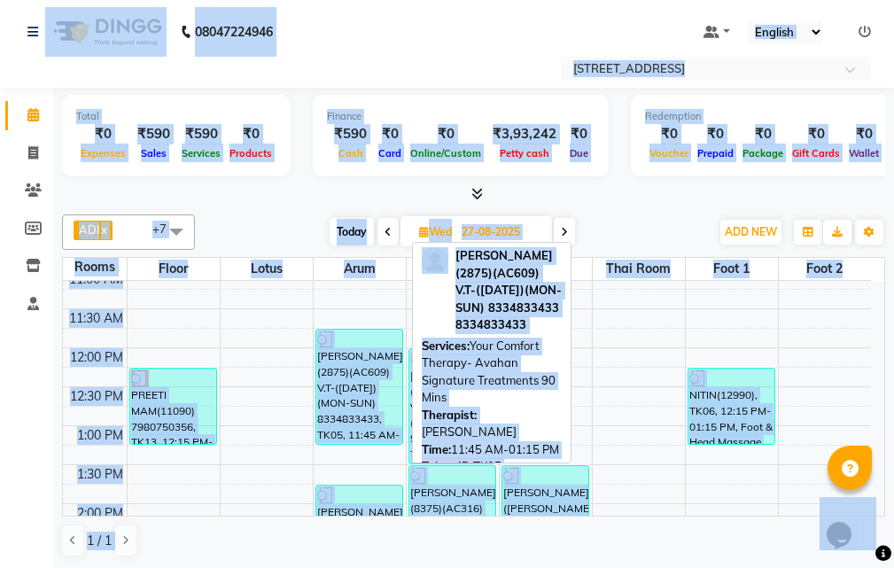
click at [372, 337] on div at bounding box center [359, 339] width 84 height 18
select select "3"
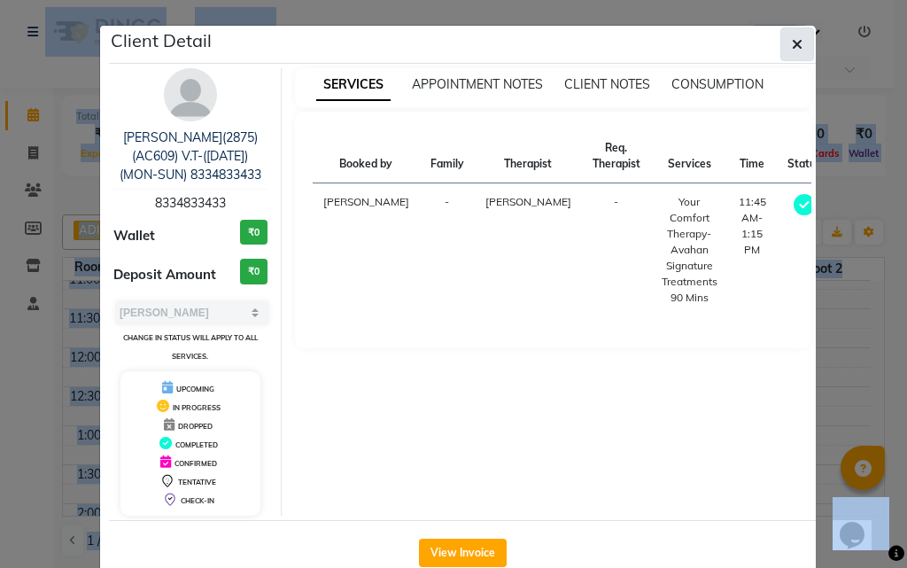
click at [792, 48] on icon "button" at bounding box center [797, 44] width 11 height 14
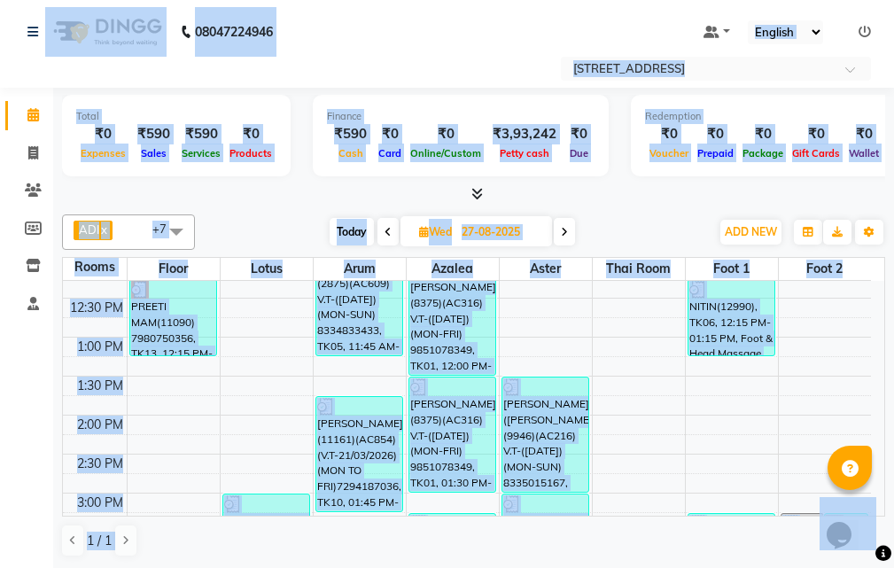
scroll to position [266, 0]
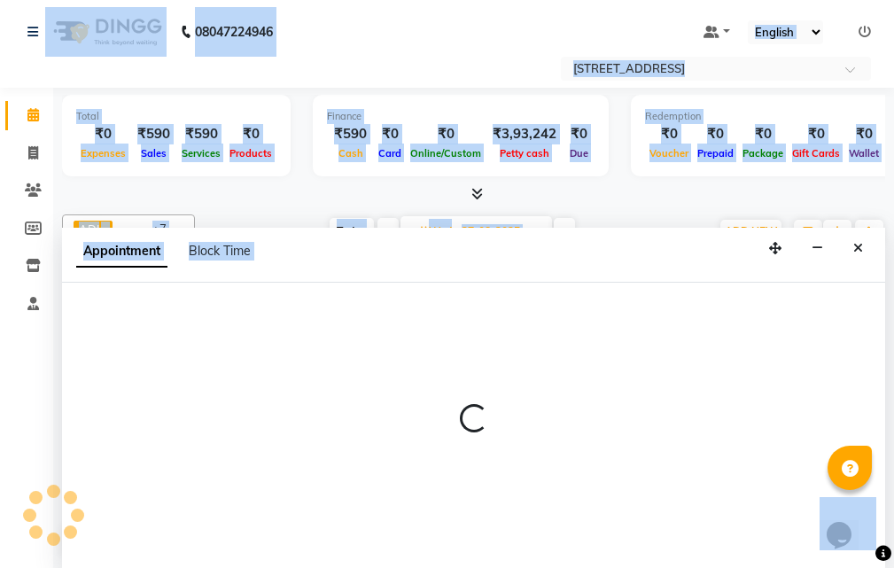
scroll to position [89, 0]
click at [290, 414] on p at bounding box center [473, 419] width 823 height 30
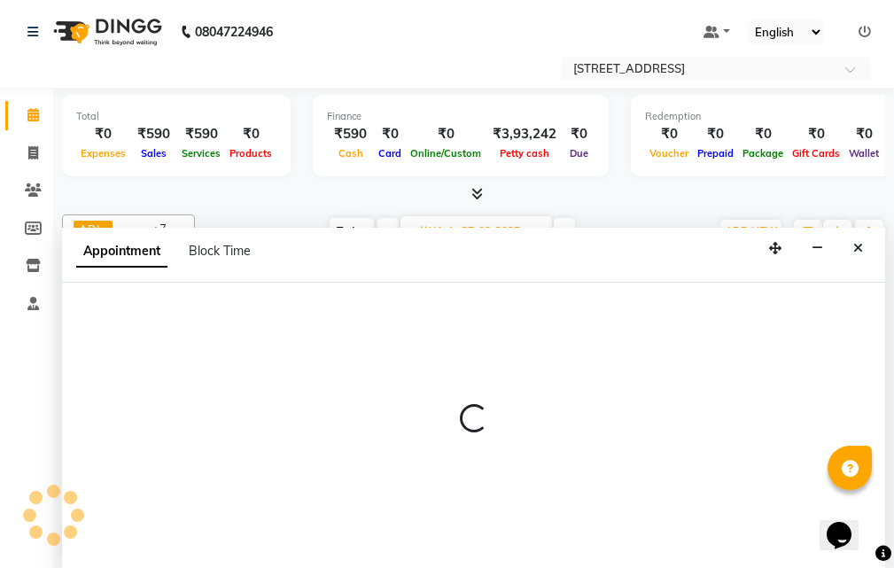
scroll to position [1, 0]
select select "780"
select select "tentative"
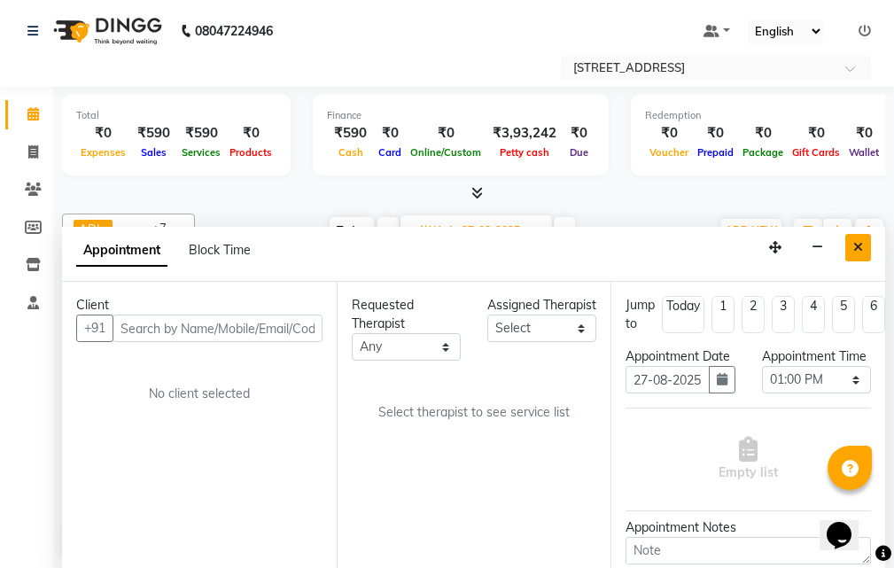
click at [852, 240] on button "Close" at bounding box center [858, 247] width 26 height 27
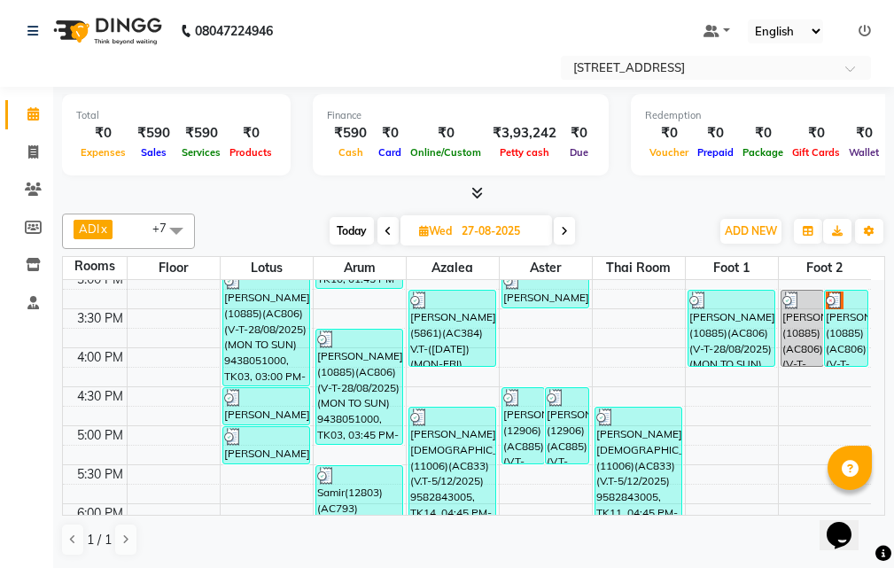
scroll to position [443, 0]
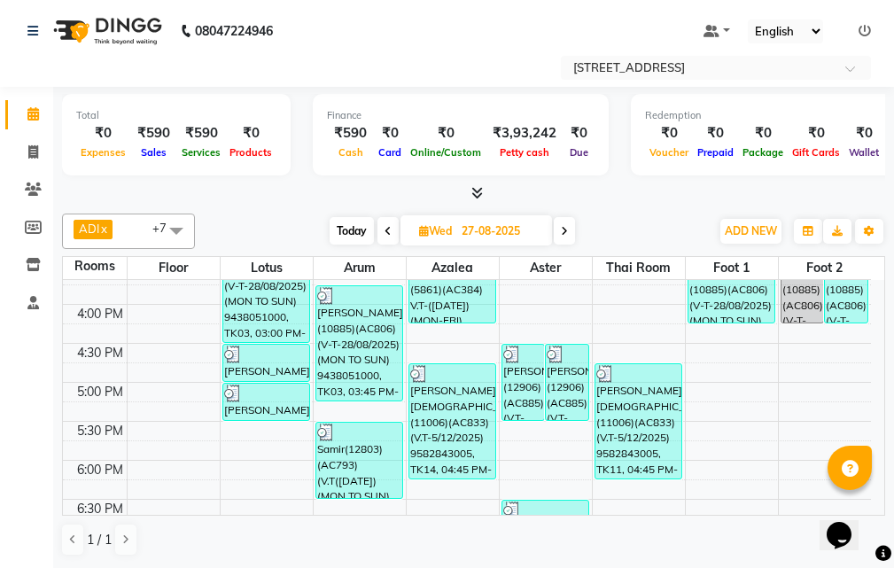
click at [570, 228] on span at bounding box center [563, 230] width 21 height 27
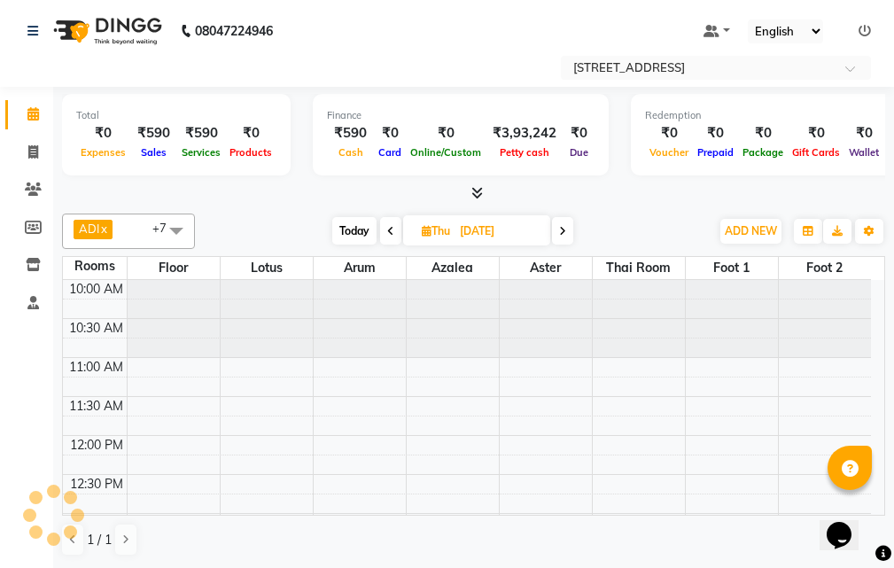
scroll to position [157, 0]
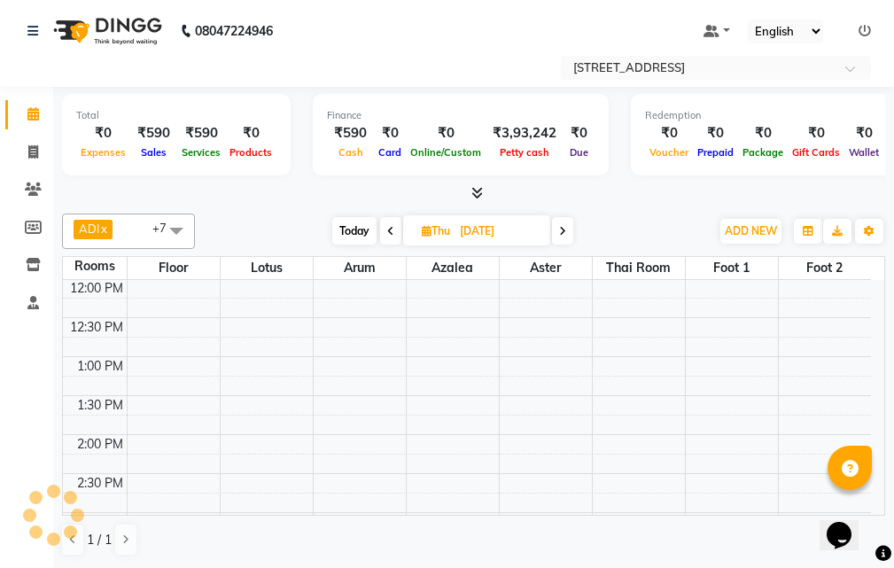
click at [570, 228] on span at bounding box center [562, 230] width 21 height 27
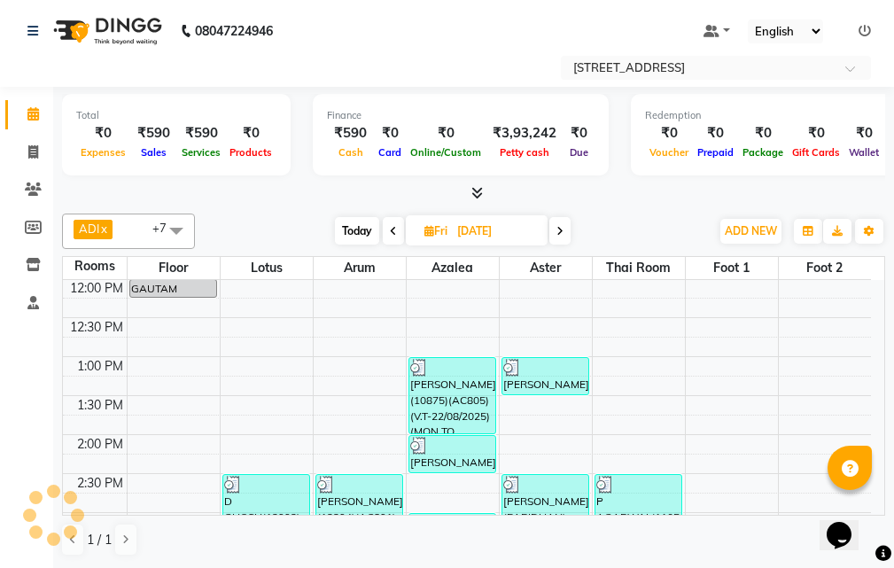
click at [569, 228] on span at bounding box center [559, 230] width 21 height 27
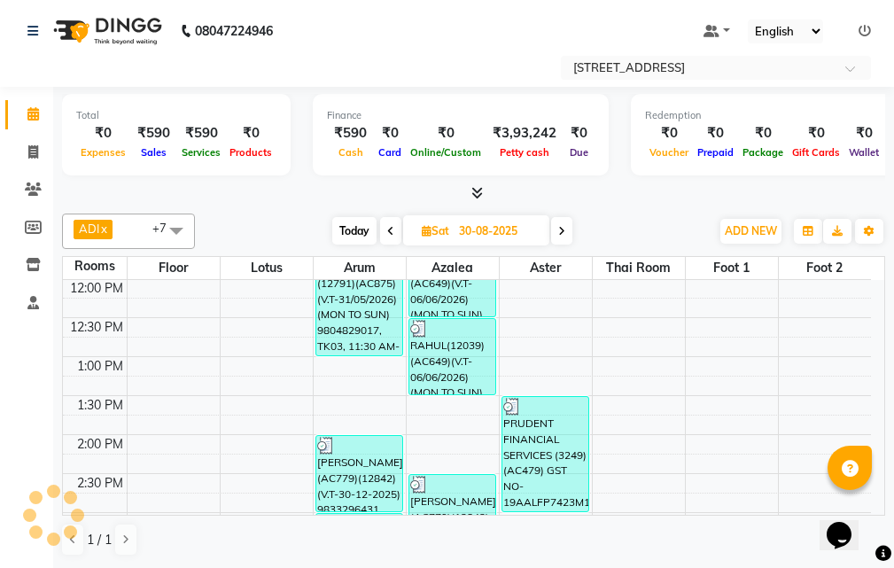
click at [569, 228] on span at bounding box center [561, 230] width 21 height 27
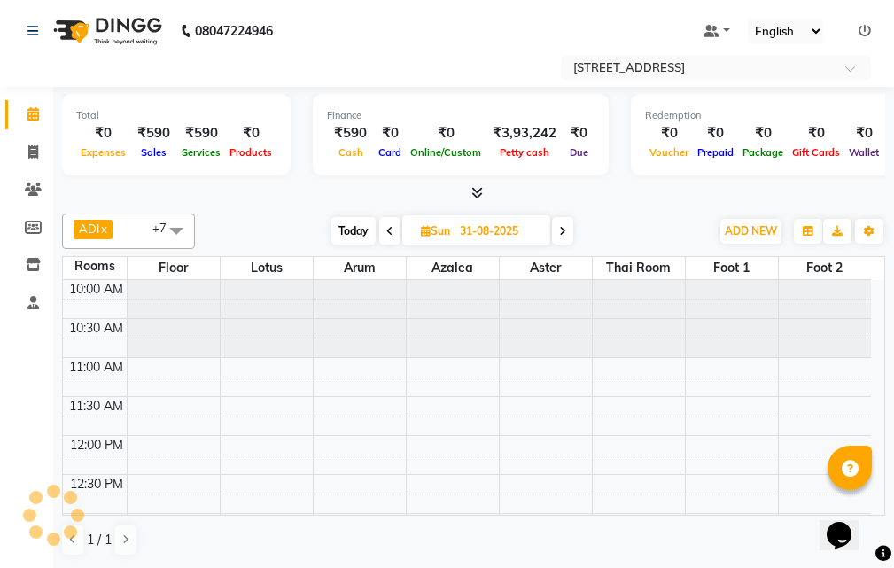
click at [569, 228] on span at bounding box center [562, 230] width 21 height 27
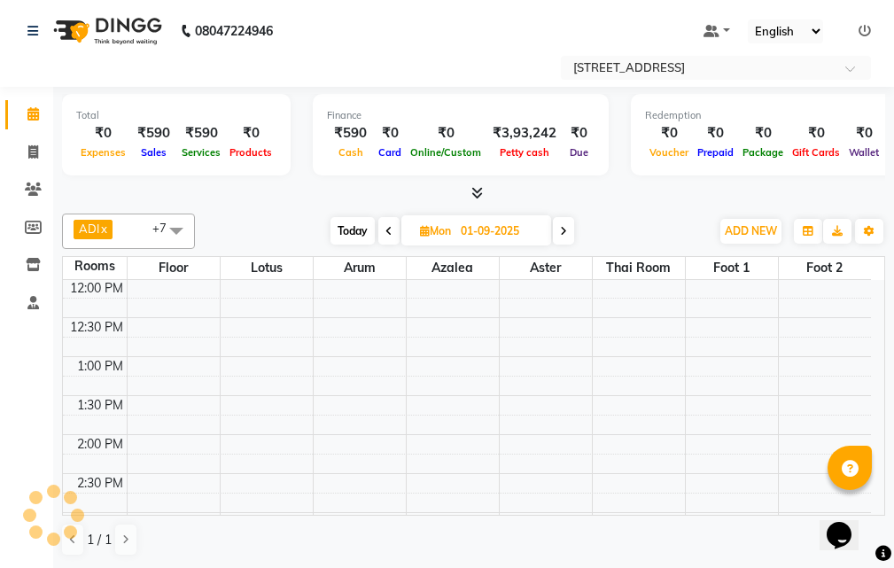
click at [569, 228] on span at bounding box center [563, 230] width 21 height 27
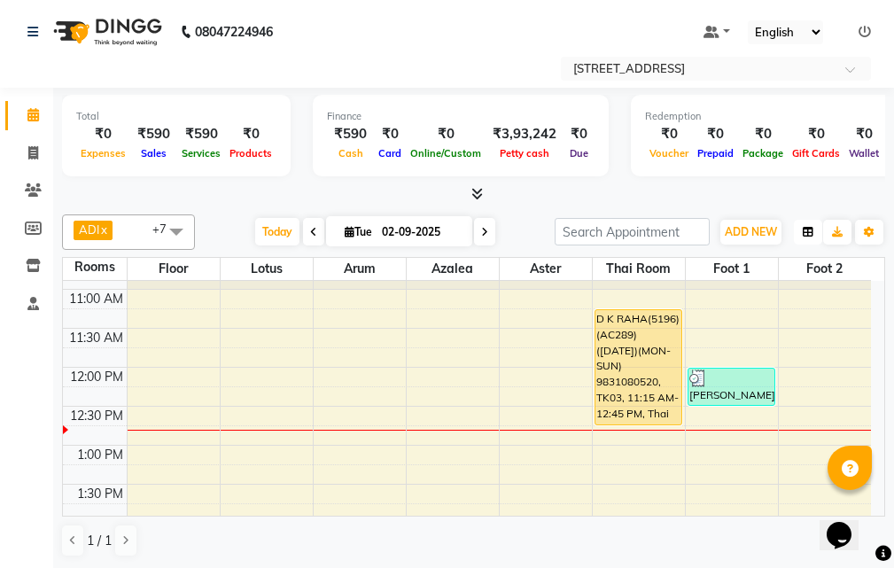
click at [811, 235] on icon "button" at bounding box center [807, 232] width 11 height 11
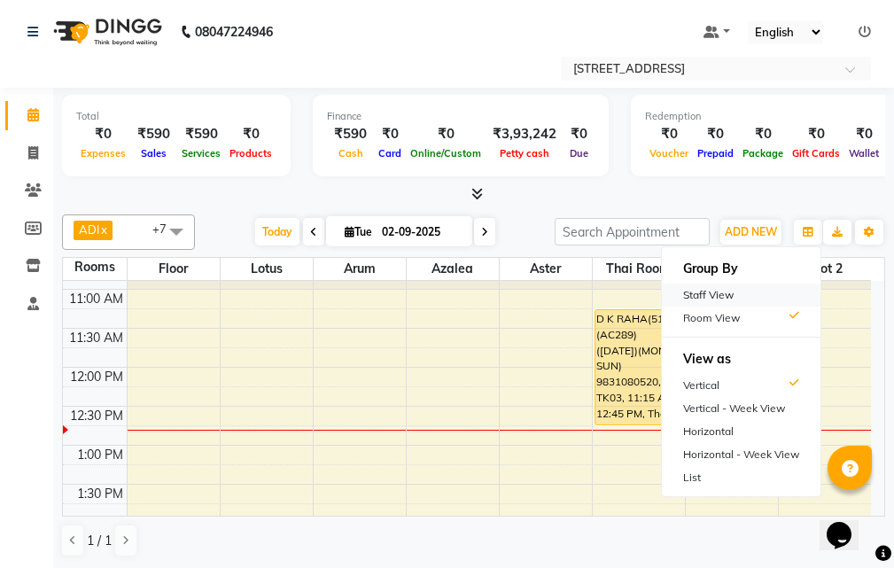
click at [739, 298] on div "Staff View" at bounding box center [741, 294] width 159 height 23
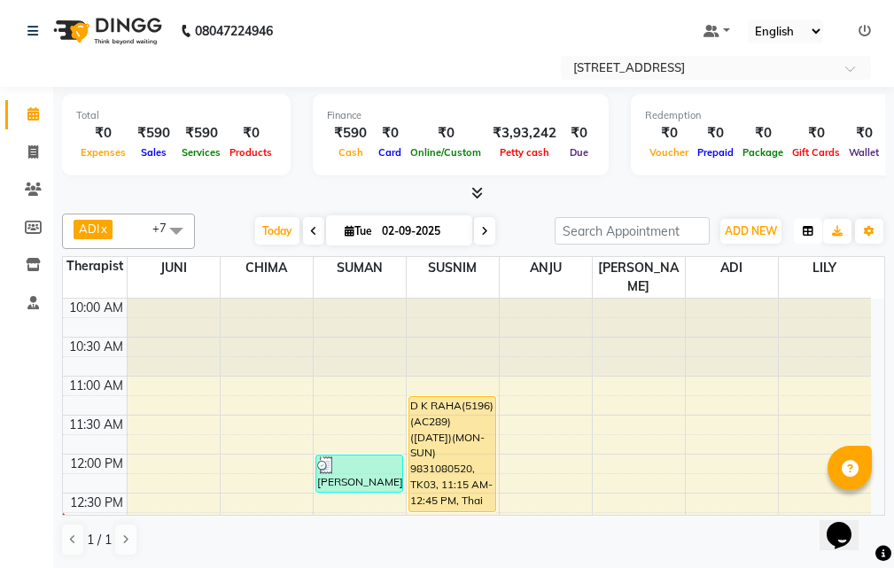
click at [803, 230] on icon "button" at bounding box center [807, 231] width 11 height 11
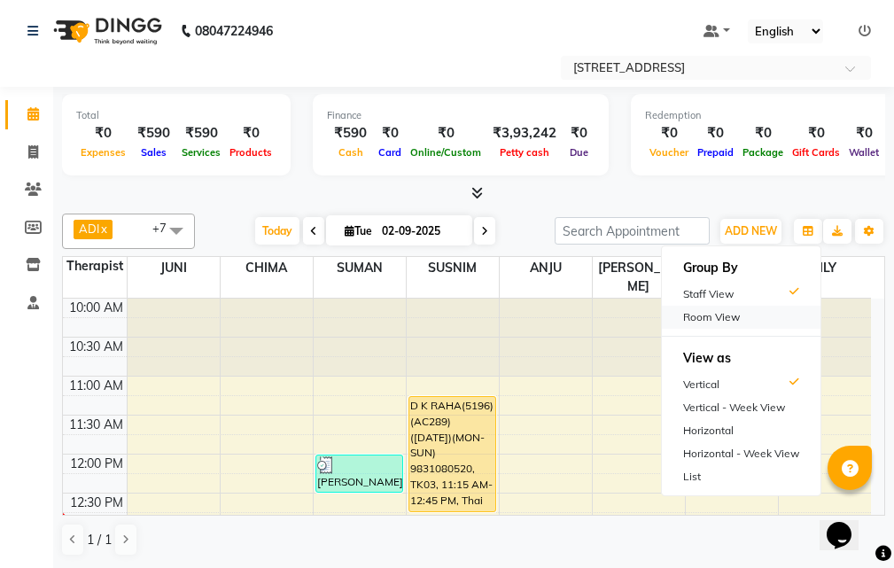
click at [789, 313] on div "Room View" at bounding box center [741, 317] width 159 height 23
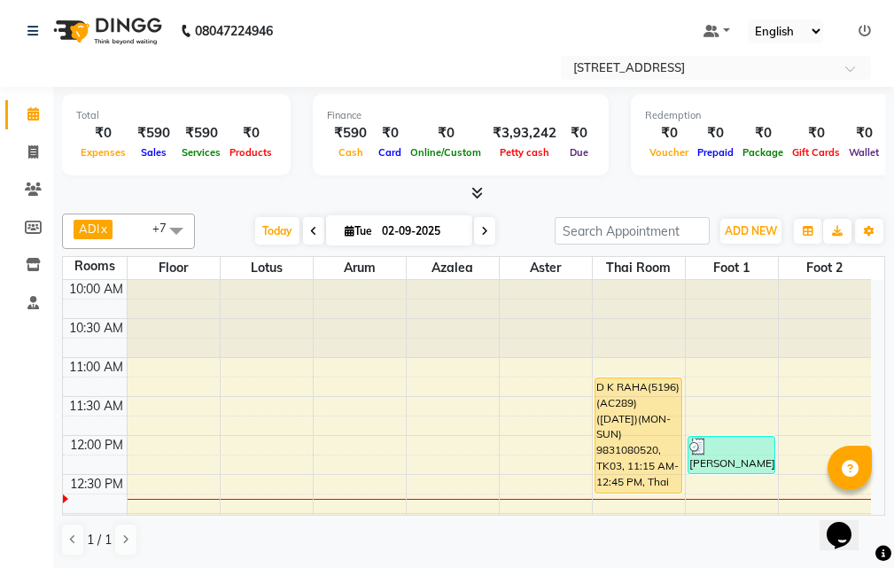
click at [311, 224] on span at bounding box center [313, 230] width 21 height 27
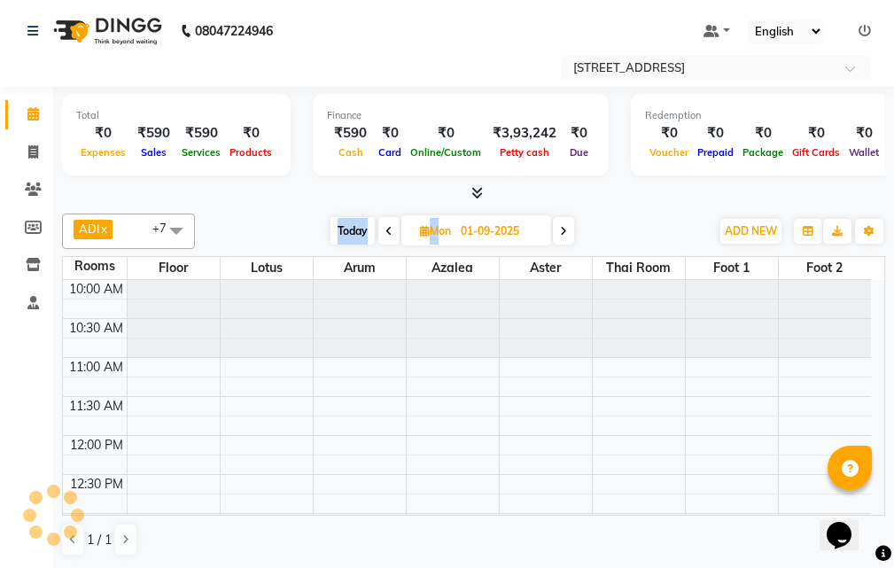
click at [311, 224] on div "[DATE] [DATE]" at bounding box center [452, 231] width 497 height 27
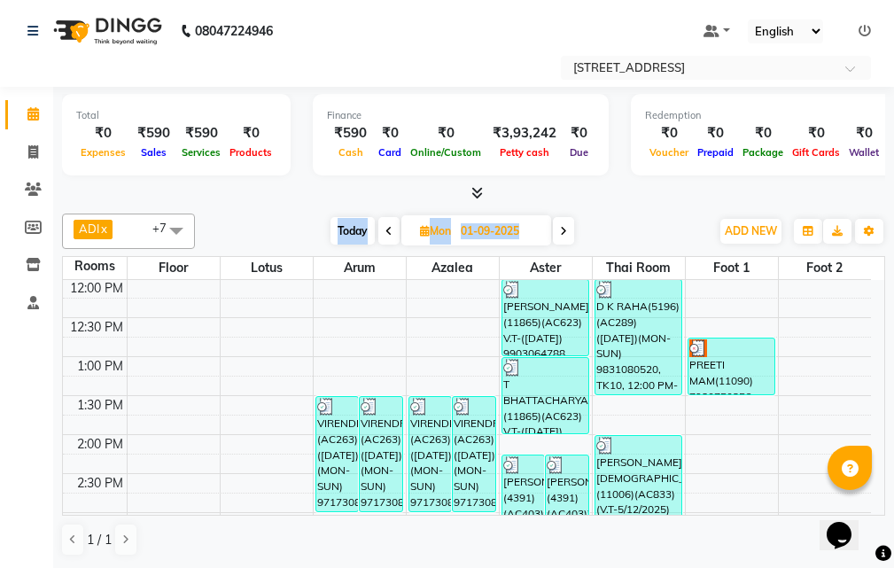
click at [385, 228] on icon at bounding box center [388, 231] width 7 height 11
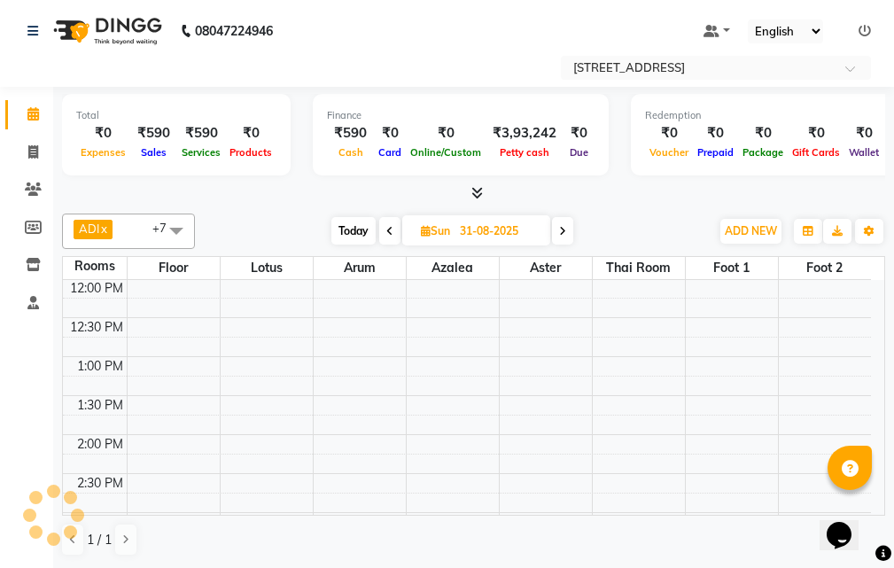
scroll to position [0, 0]
click at [386, 227] on icon at bounding box center [389, 231] width 7 height 11
click at [385, 227] on span at bounding box center [390, 230] width 21 height 27
click at [386, 227] on span at bounding box center [393, 230] width 21 height 27
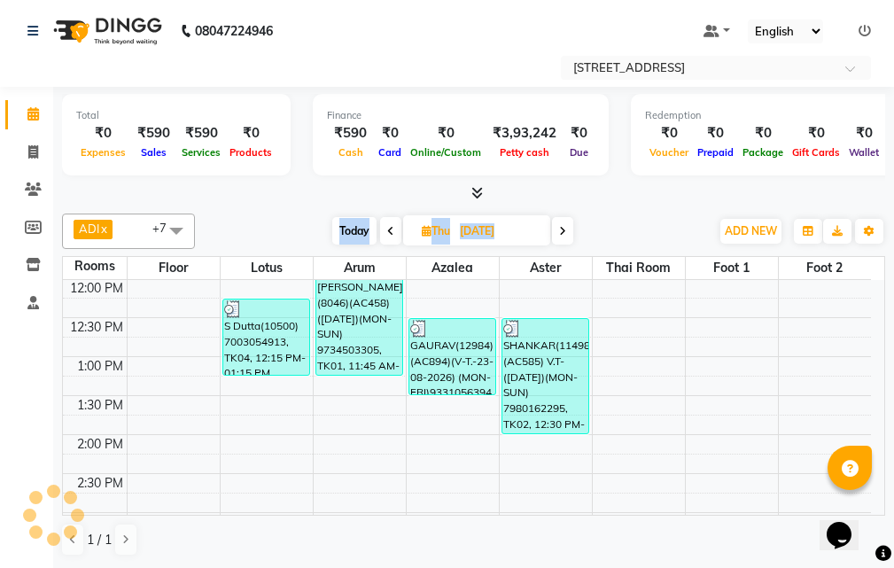
click at [387, 227] on icon at bounding box center [390, 231] width 7 height 11
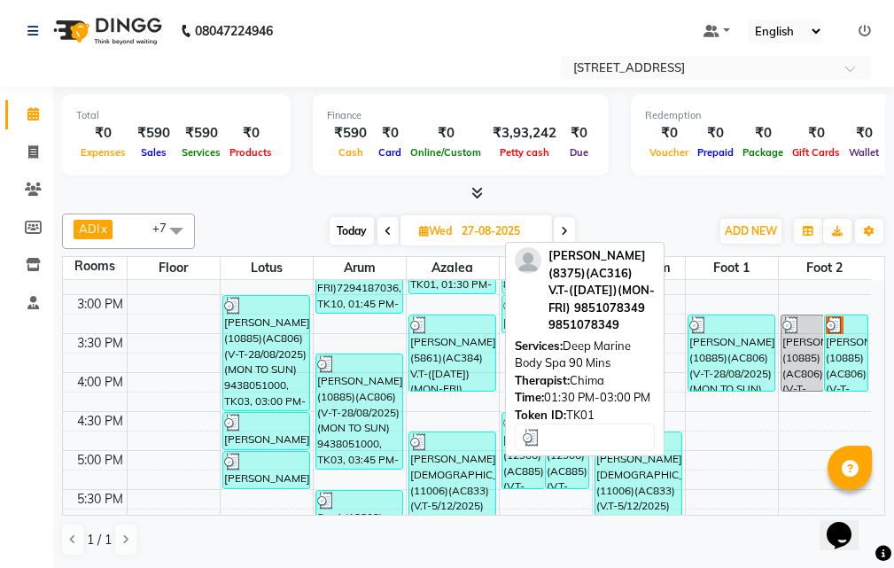
scroll to position [334, 0]
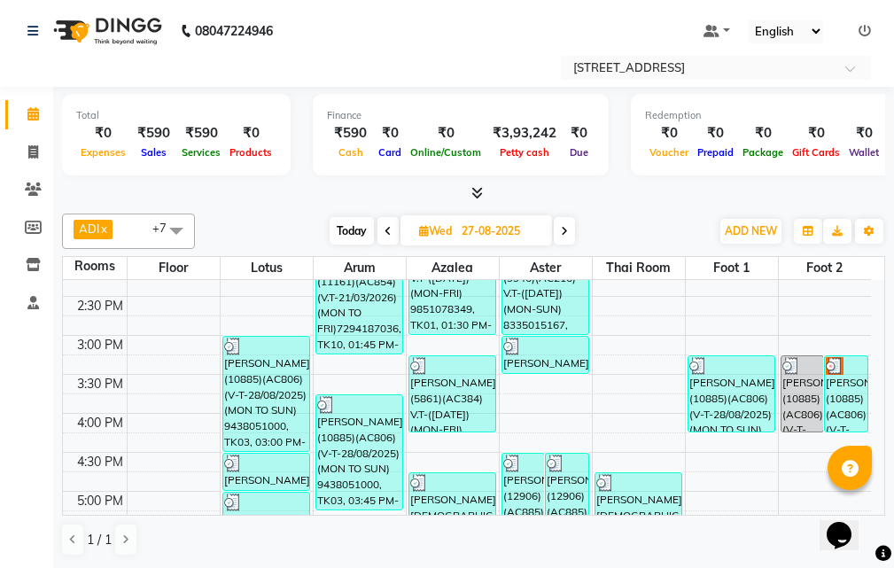
click at [565, 228] on icon at bounding box center [564, 231] width 7 height 11
type input "[DATE]"
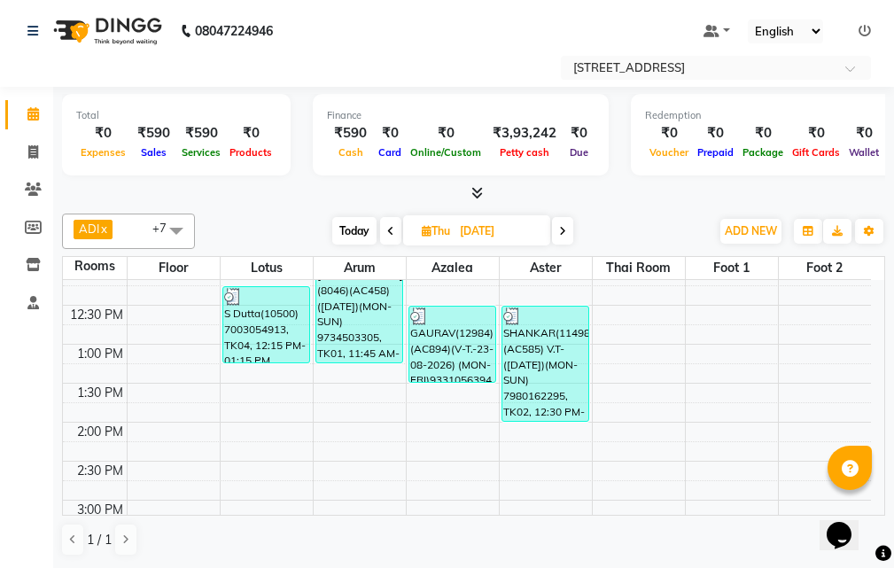
scroll to position [0, 0]
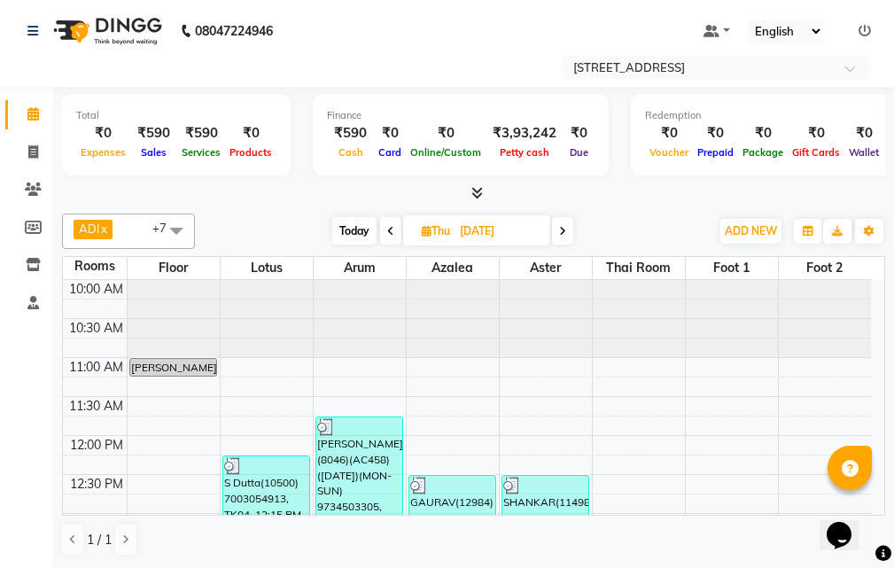
click at [507, 243] on input "[DATE]" at bounding box center [498, 231] width 89 height 27
select select "8"
select select "2025"
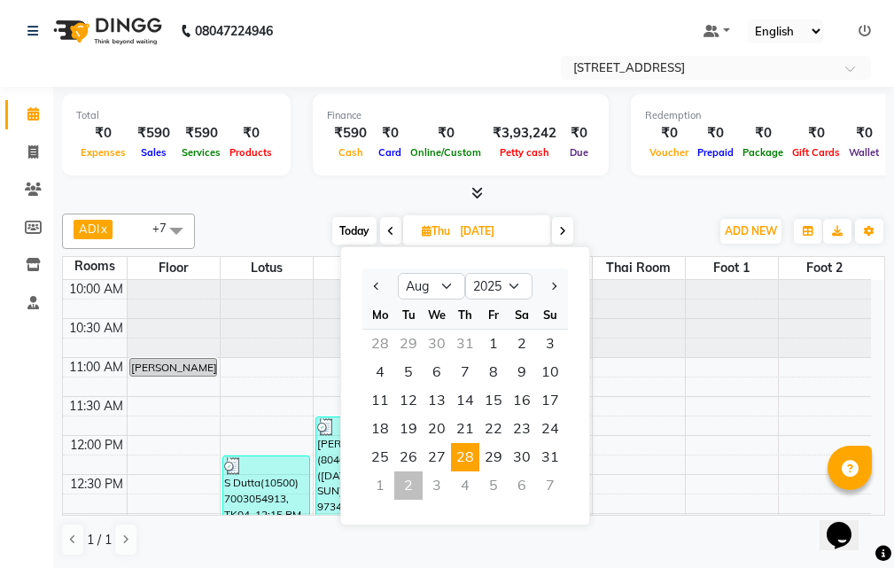
click at [390, 484] on div "1" at bounding box center [380, 485] width 28 height 28
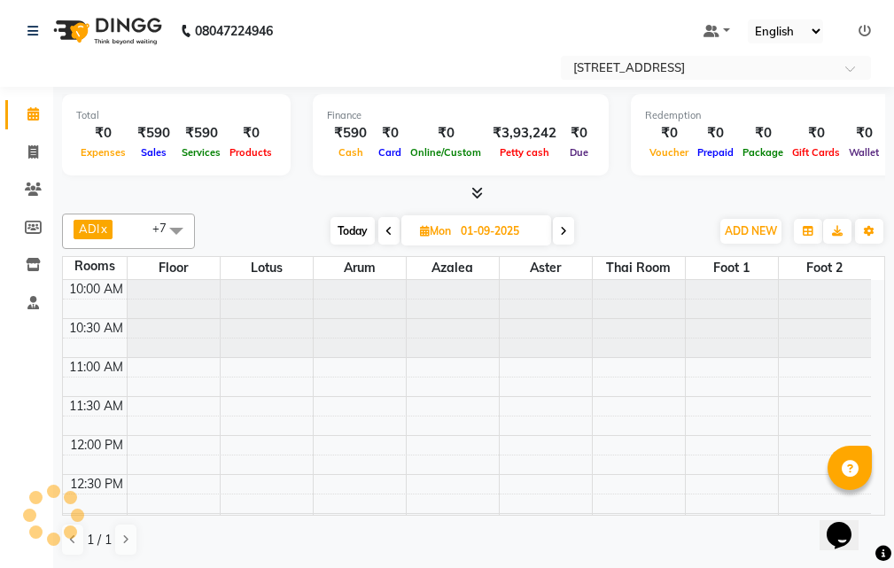
scroll to position [157, 0]
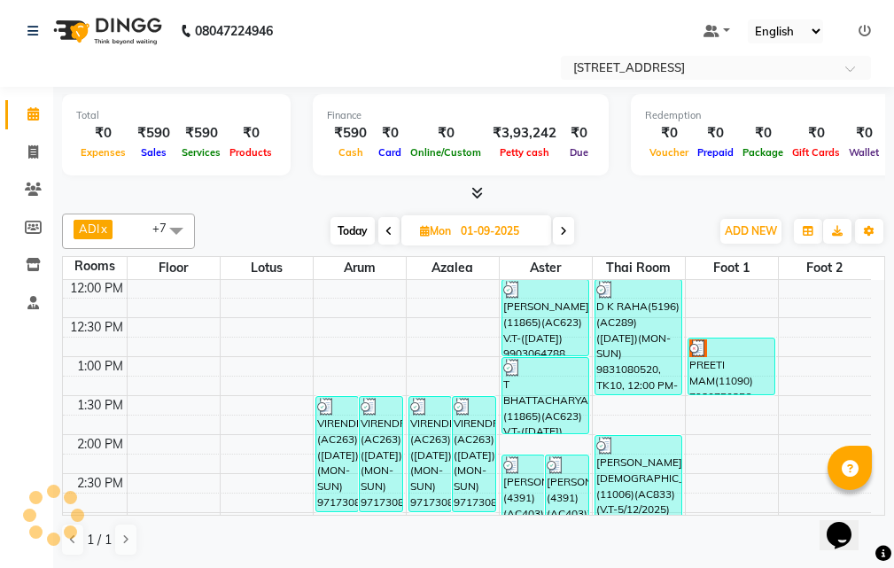
click at [565, 241] on span at bounding box center [563, 230] width 21 height 27
type input "02-09-2025"
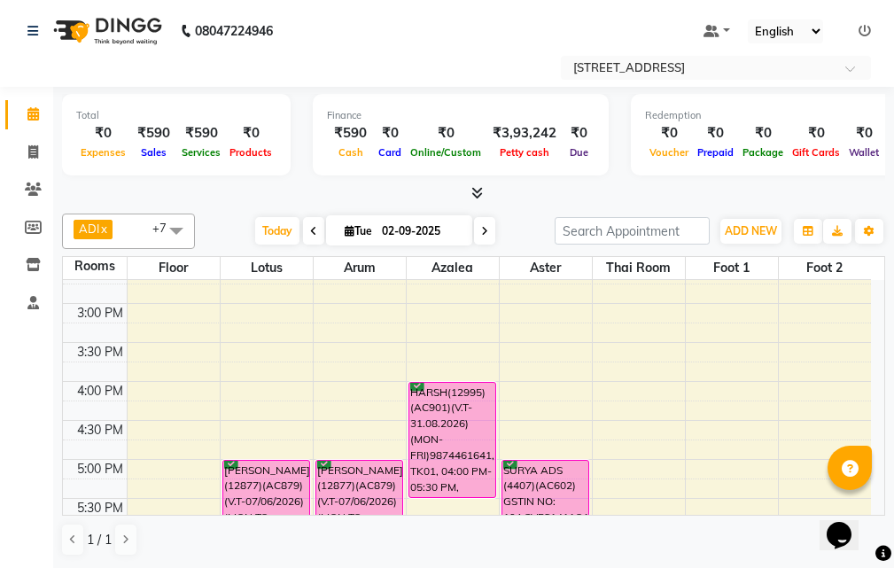
scroll to position [335, 0]
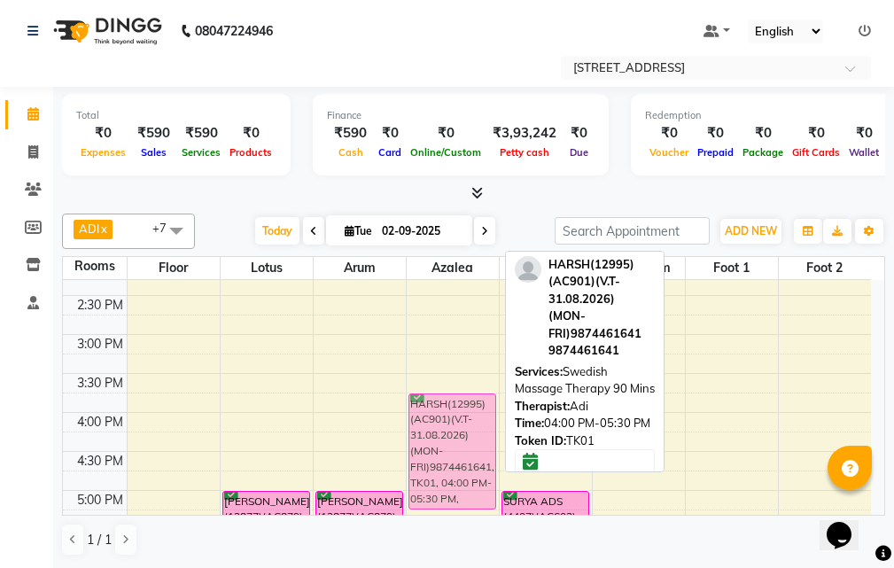
drag, startPoint x: 455, startPoint y: 431, endPoint x: 474, endPoint y: 413, distance: 26.3
click at [471, 414] on div "HARSH(12995)(AC901)(V.T-31.08.2026) (MON-FRI)9874461641, TK01, 04:00 PM-05:30 P…" at bounding box center [452, 451] width 92 height 1012
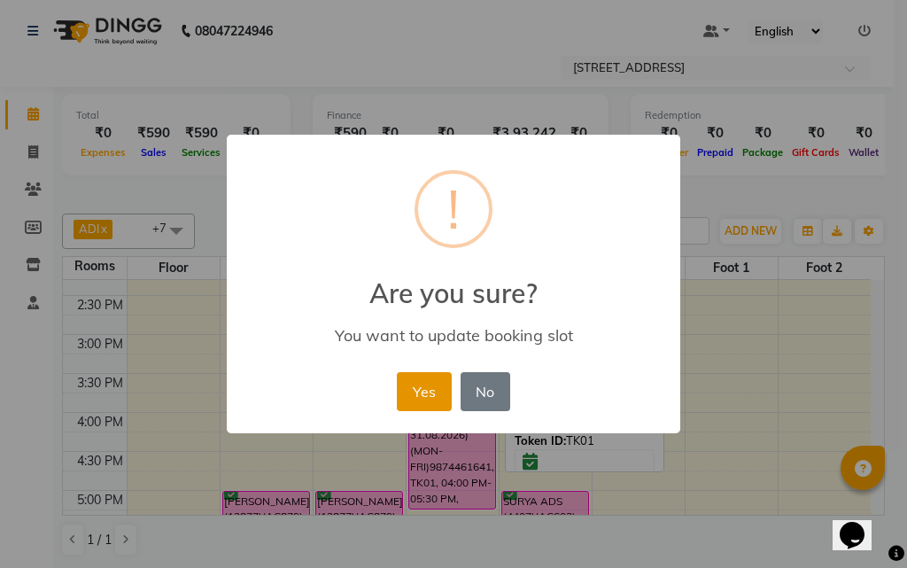
click at [417, 384] on button "Yes" at bounding box center [424, 391] width 54 height 39
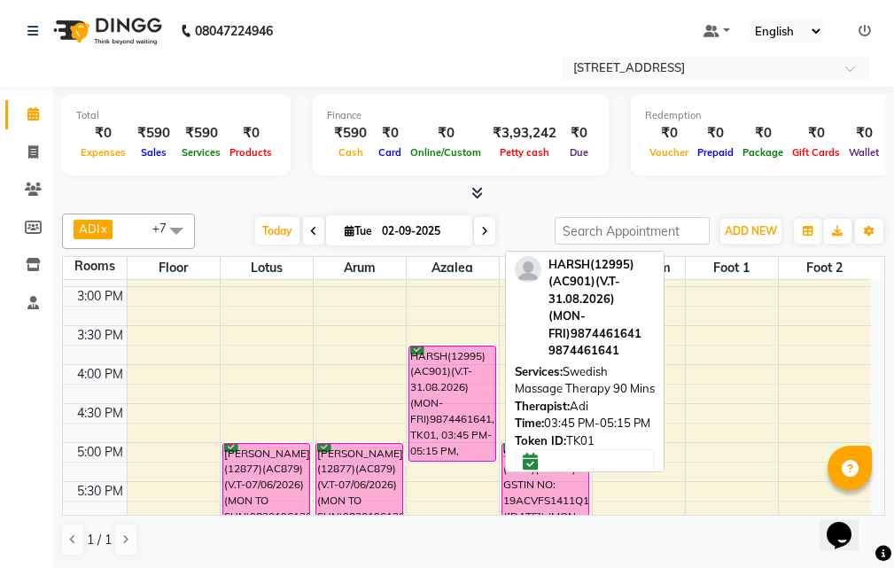
scroll to position [423, 0]
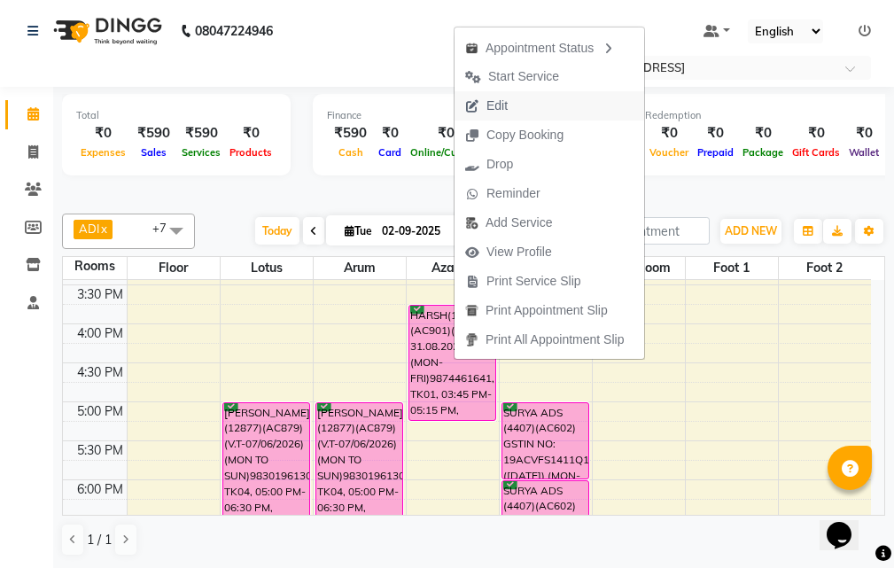
click at [530, 103] on button "Edit" at bounding box center [549, 105] width 190 height 29
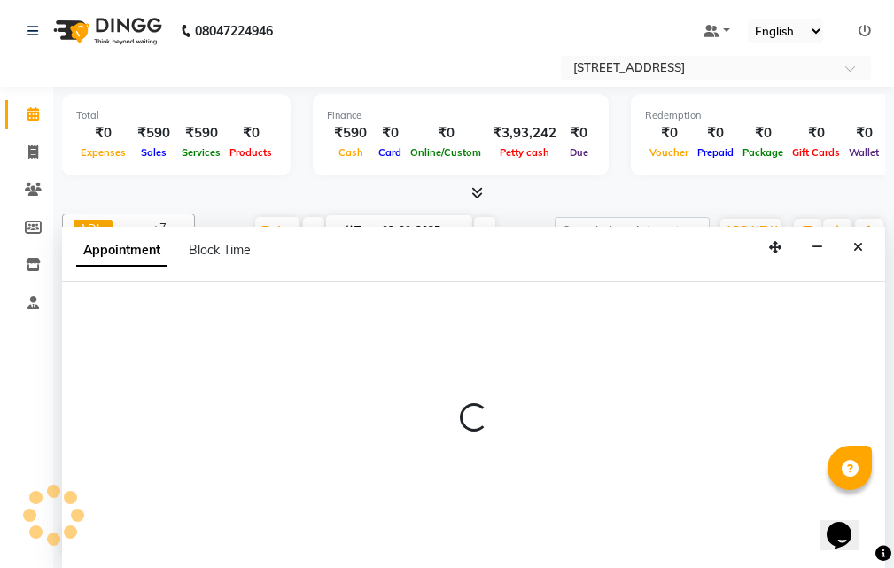
select select "tentative"
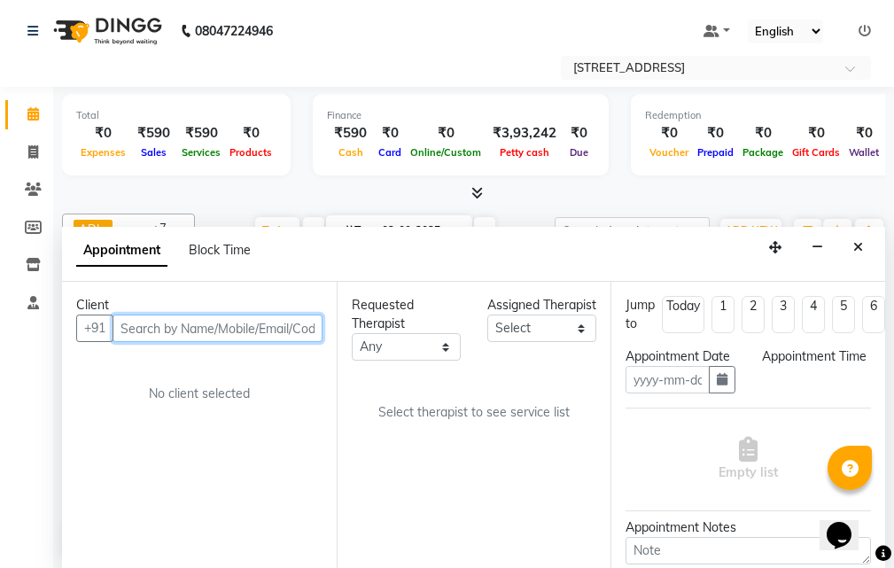
type input "02-09-2025"
select select "confirm booking"
select select "945"
select select "87872"
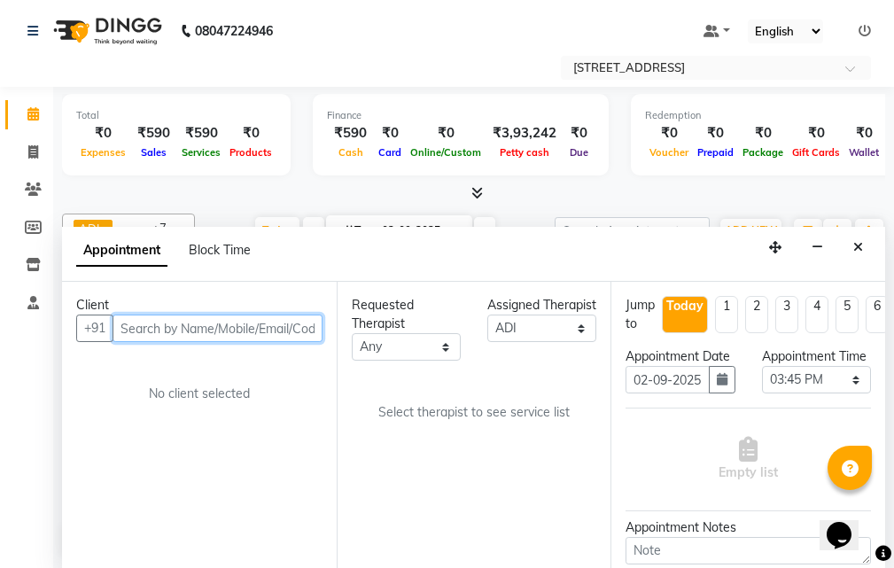
select select "1846"
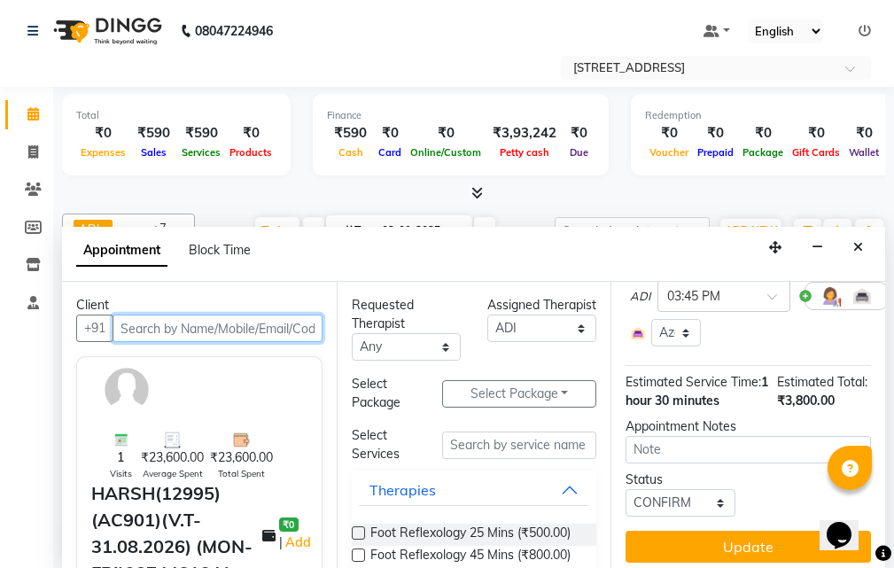
scroll to position [66, 0]
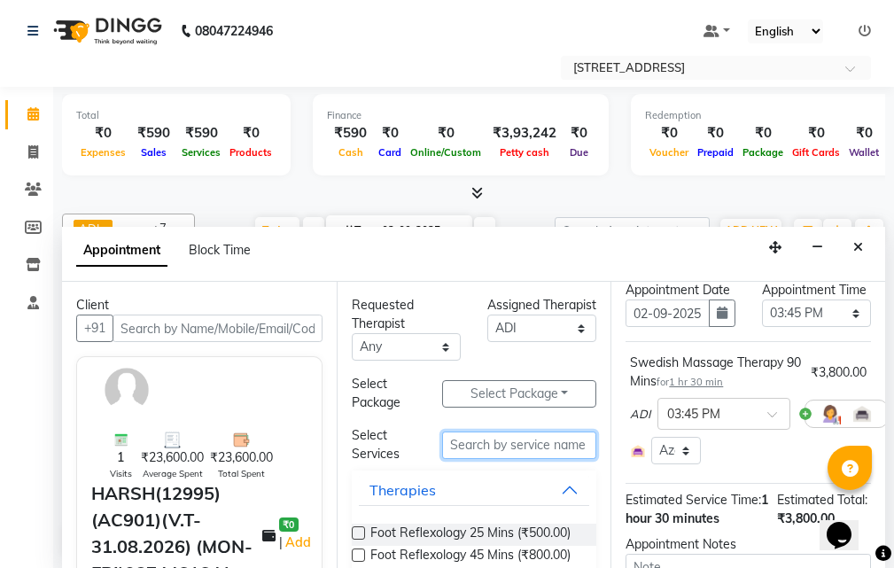
click at [496, 445] on input "text" at bounding box center [519, 444] width 154 height 27
type input "SWE"
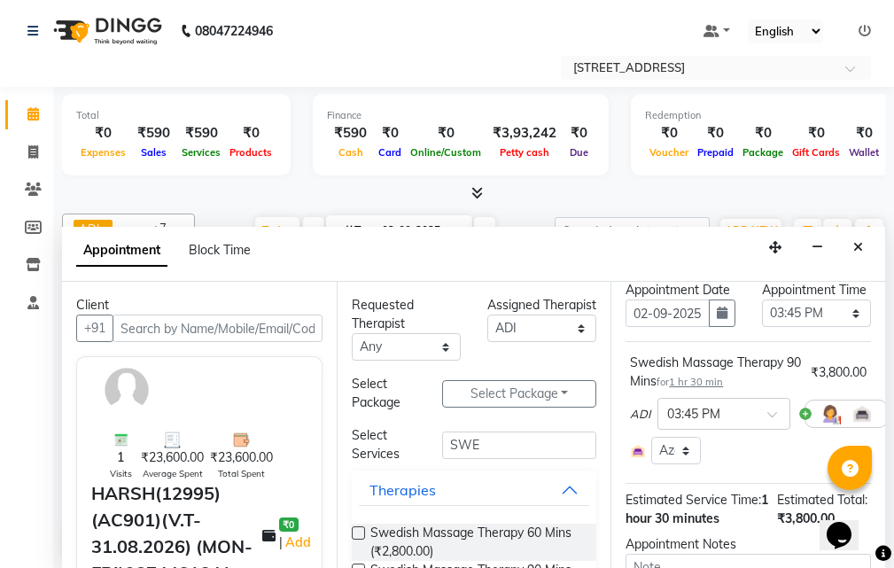
click at [364, 531] on label at bounding box center [358, 532] width 13 height 13
click at [363, 531] on input "checkbox" at bounding box center [358, 535] width 12 height 12
checkbox input "true"
select select "1846"
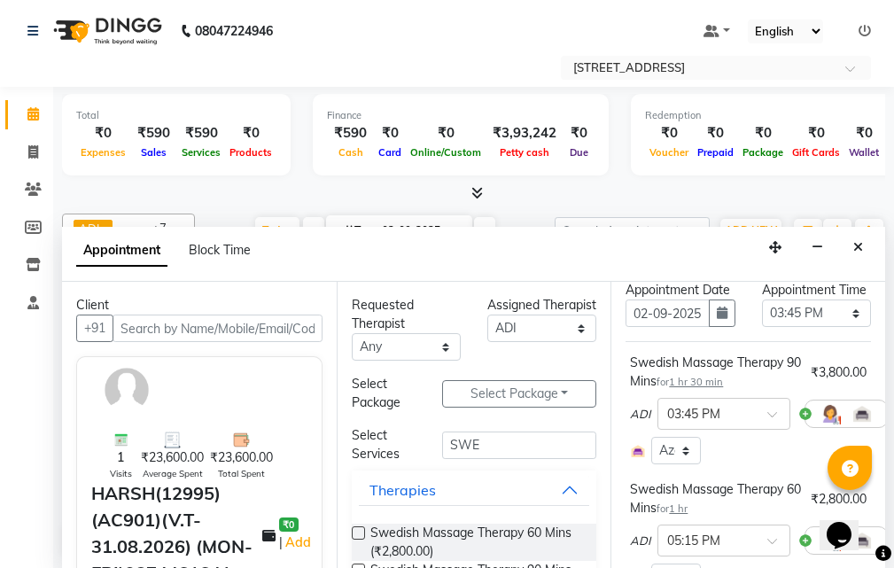
checkbox input "false"
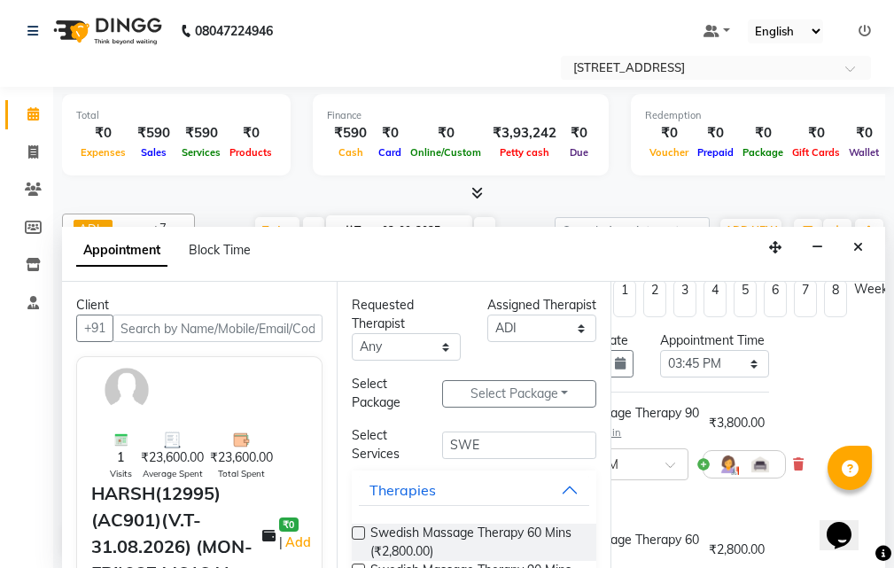
scroll to position [16, 119]
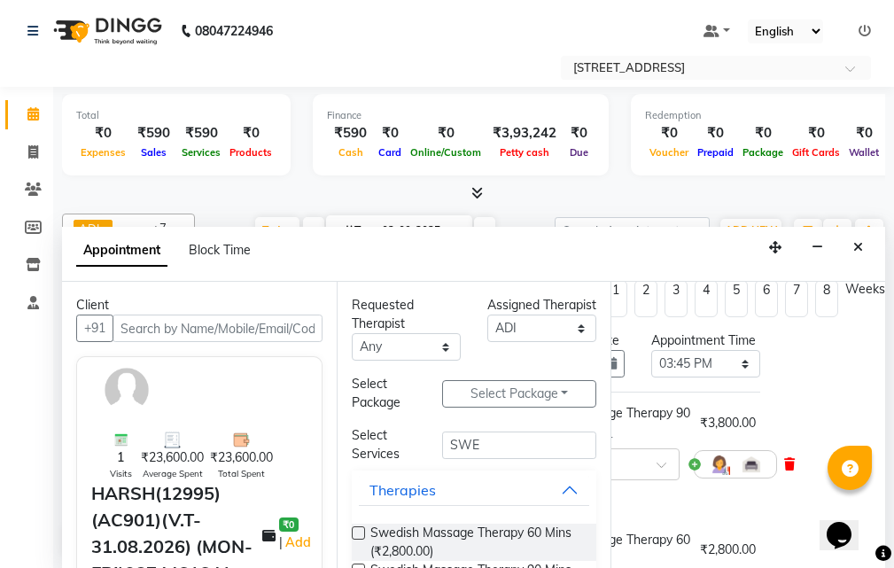
click at [784, 470] on icon at bounding box center [789, 464] width 11 height 12
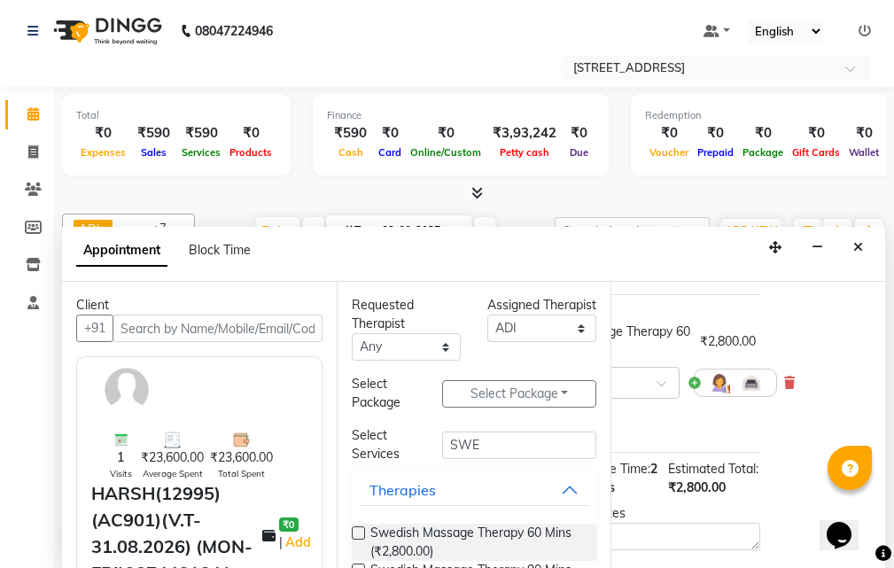
scroll to position [259, 119]
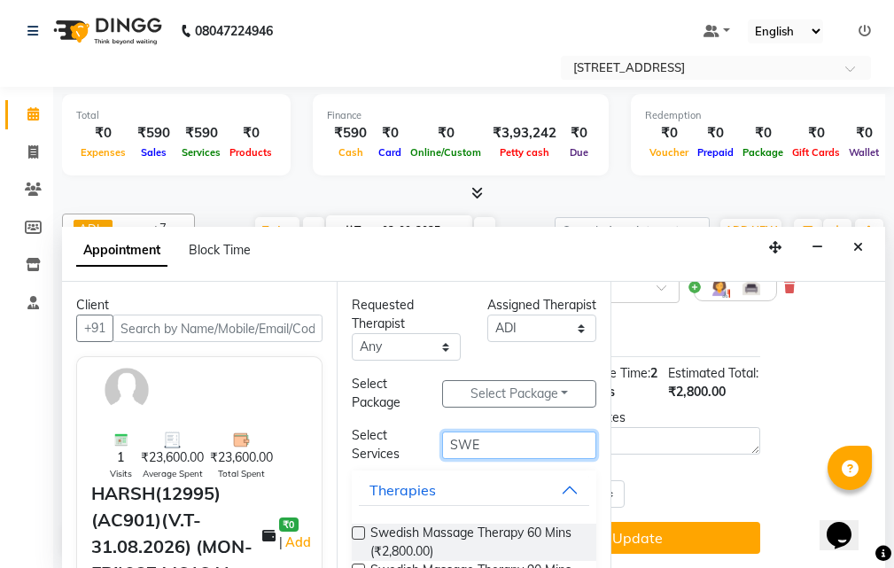
click at [536, 444] on input "SWE" at bounding box center [519, 444] width 154 height 27
type input "S"
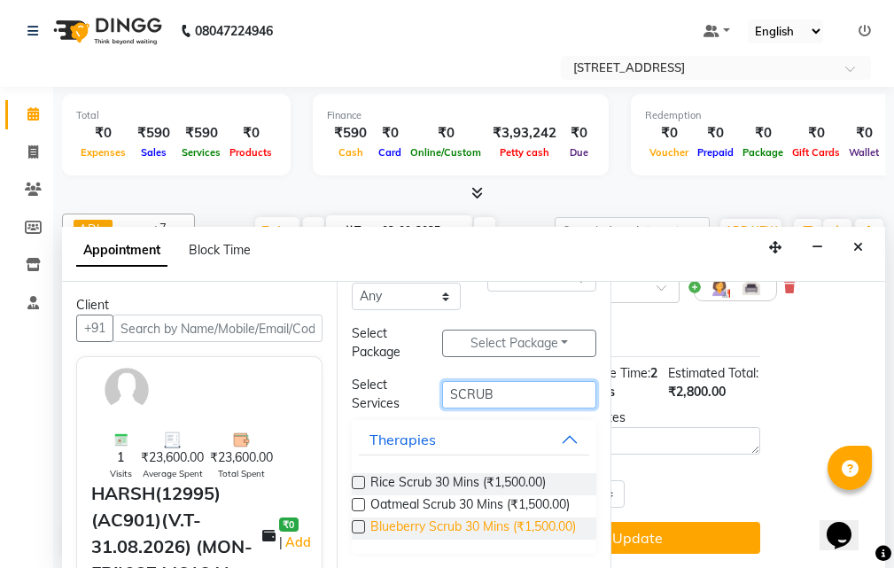
scroll to position [81, 0]
type input "SCRUB"
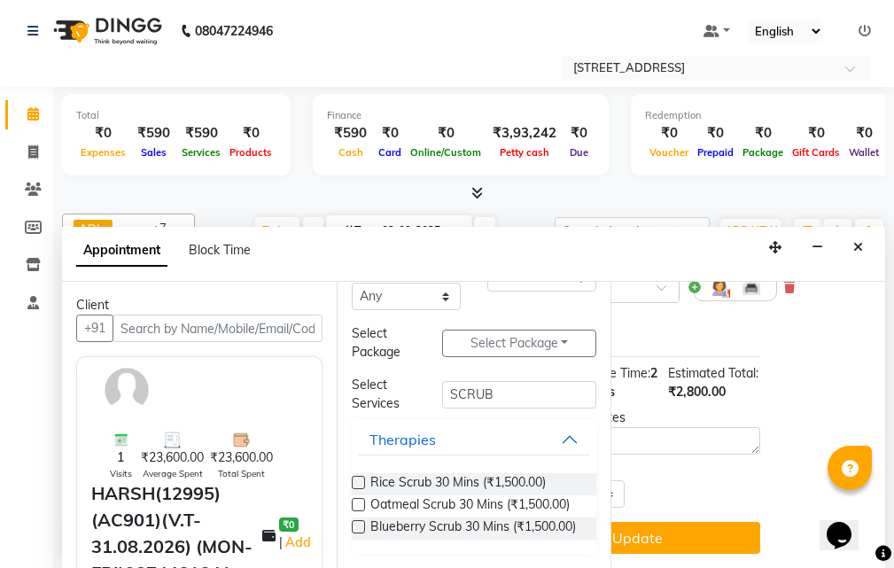
click at [355, 498] on label at bounding box center [358, 504] width 13 height 13
click at [355, 500] on input "checkbox" at bounding box center [358, 506] width 12 height 12
checkbox input "true"
select select "1846"
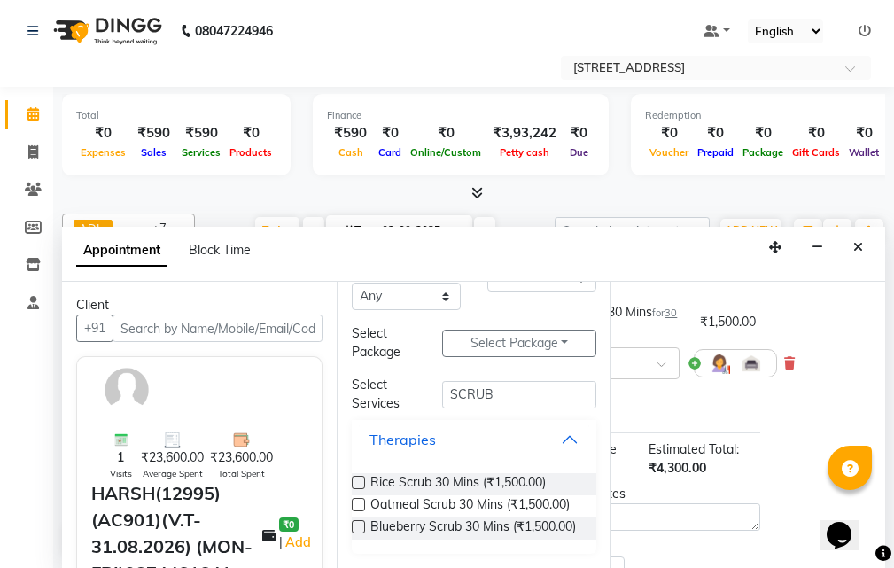
checkbox input "false"
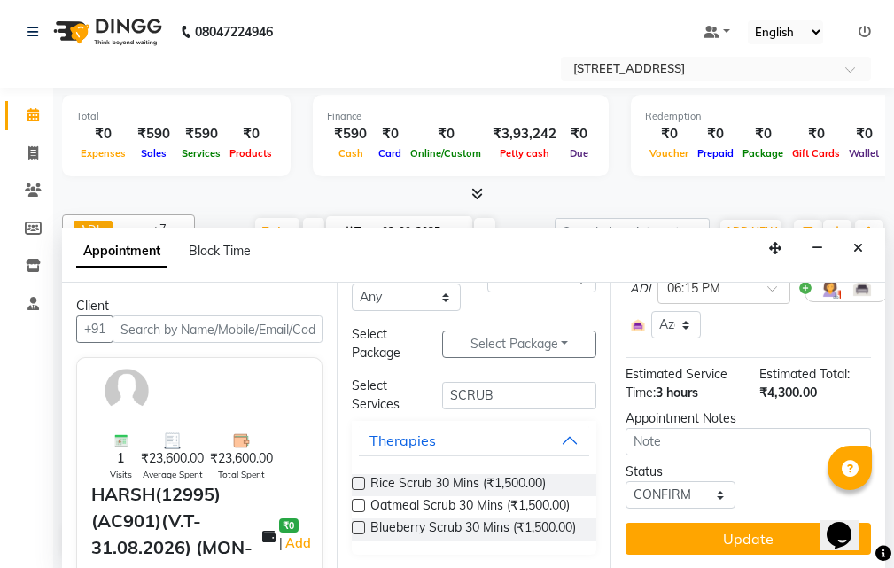
scroll to position [368, 0]
click at [725, 522] on button "Update" at bounding box center [747, 538] width 245 height 32
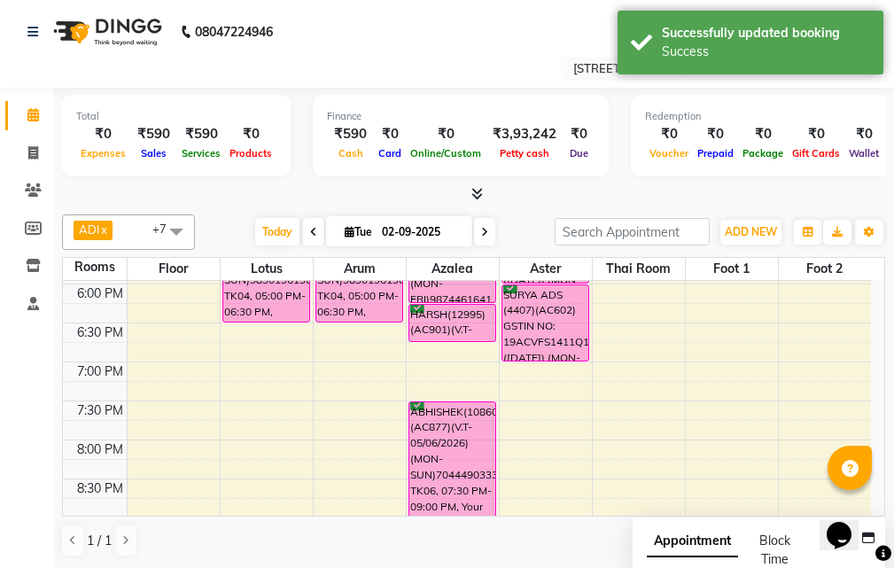
scroll to position [531, 0]
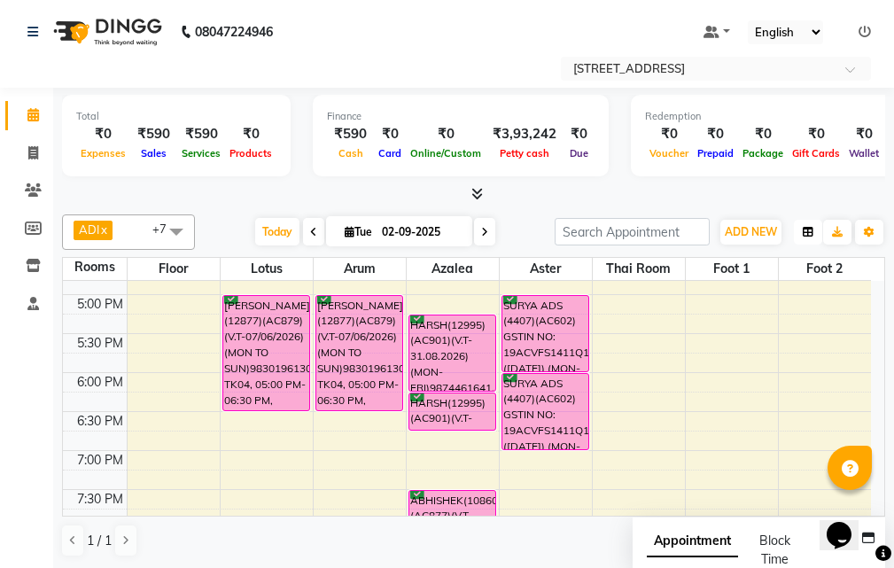
click at [814, 225] on button "button" at bounding box center [807, 232] width 28 height 25
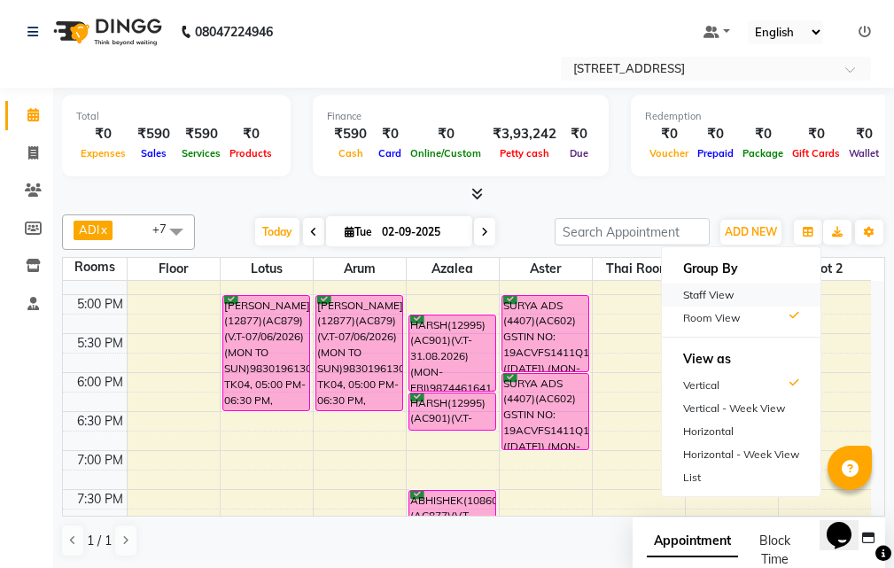
click at [759, 296] on div "Staff View" at bounding box center [741, 294] width 159 height 23
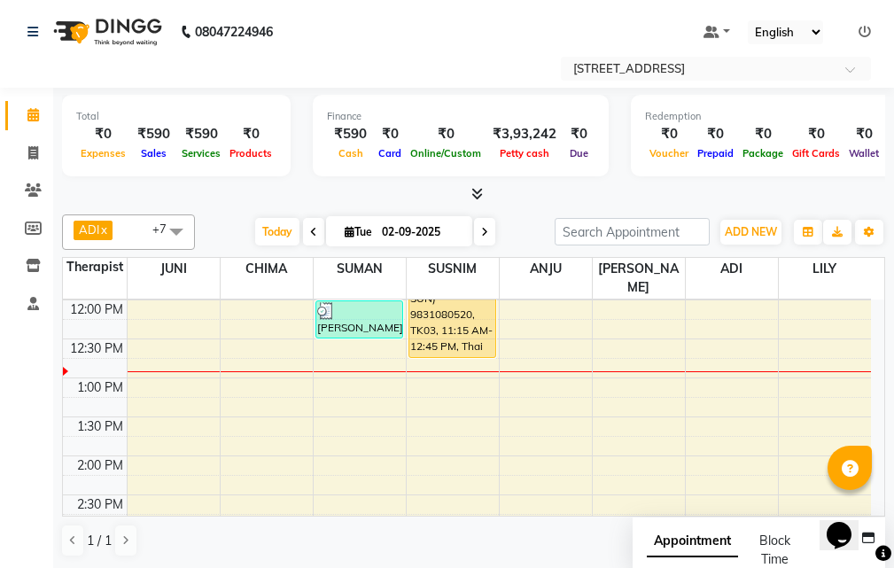
scroll to position [266, 0]
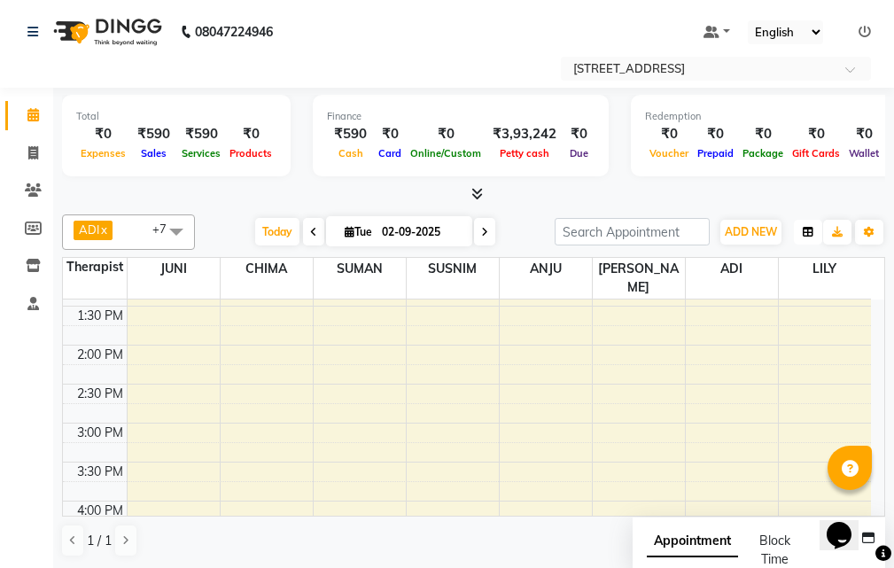
click at [808, 230] on icon "button" at bounding box center [807, 232] width 11 height 11
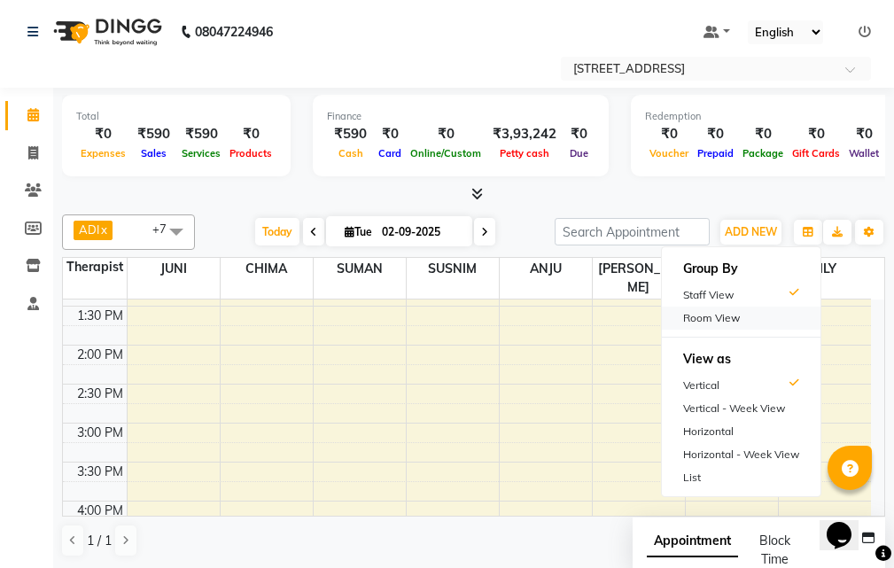
click at [738, 319] on div "Room View" at bounding box center [741, 317] width 159 height 23
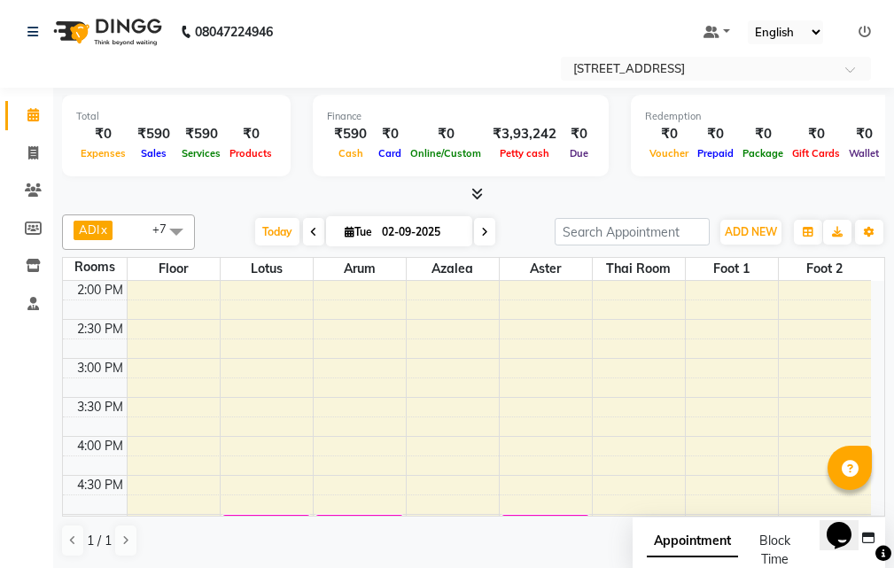
scroll to position [354, 0]
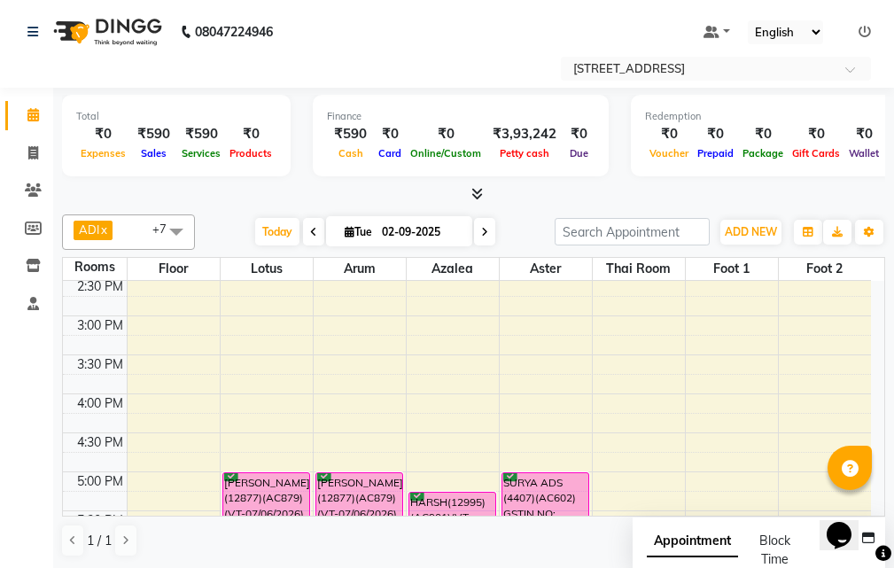
click at [460, 362] on div "10:00 AM 10:30 AM 11:00 AM 11:30 AM 12:00 PM 12:30 PM 1:00 PM 1:30 PM 2:00 PM 2…" at bounding box center [467, 432] width 808 height 1012
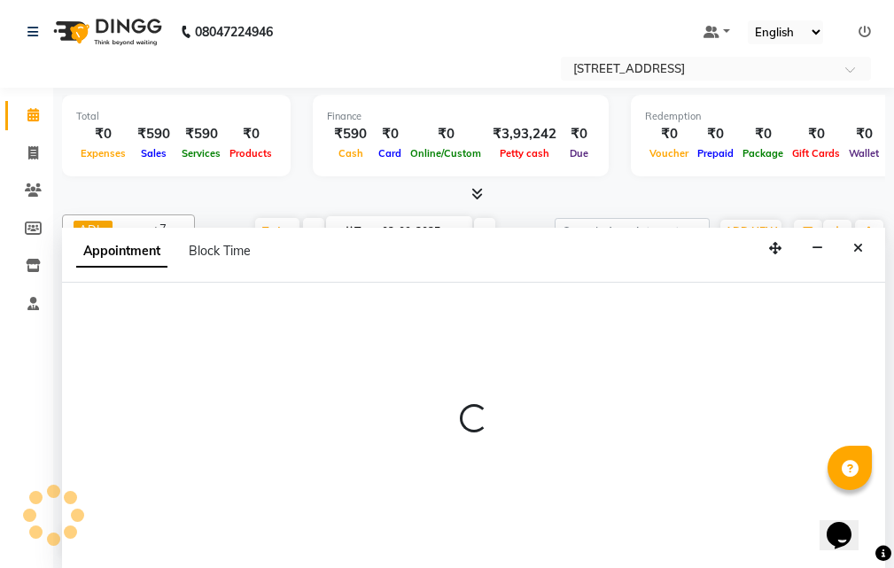
scroll to position [1, 0]
select select "930"
select select "tentative"
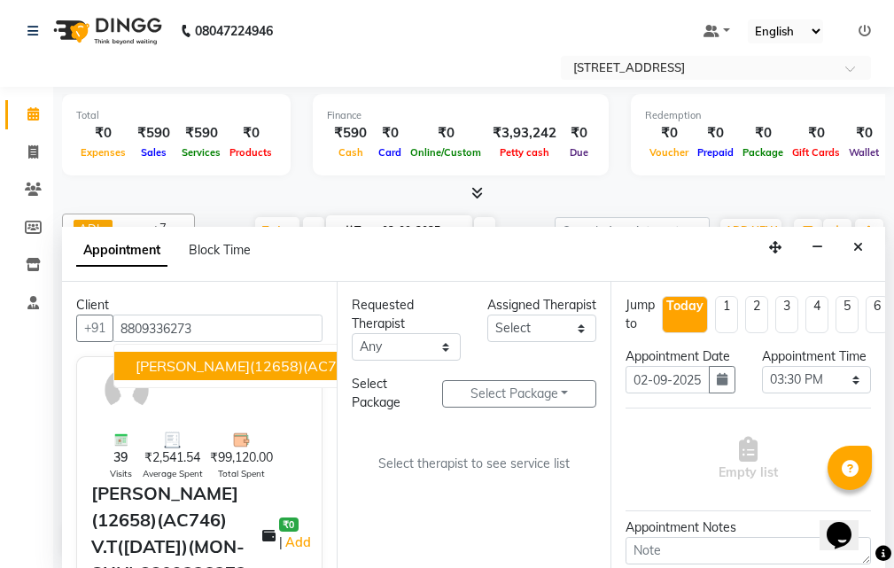
type input "8809336273"
click at [579, 342] on select "Select ADI ANJU [PERSON_NAME] [DEMOGRAPHIC_DATA] 1 [PERSON_NAME] [PERSON_NAME]" at bounding box center [541, 327] width 109 height 27
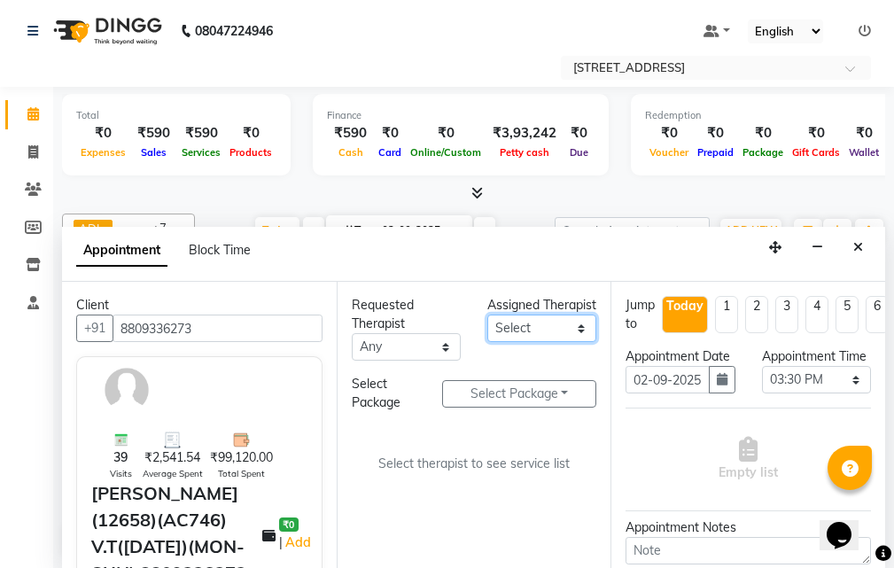
select select "23013"
click at [487, 333] on select "Select ADI ANJU [PERSON_NAME] [DEMOGRAPHIC_DATA] 1 [PERSON_NAME] [PERSON_NAME]" at bounding box center [541, 327] width 109 height 27
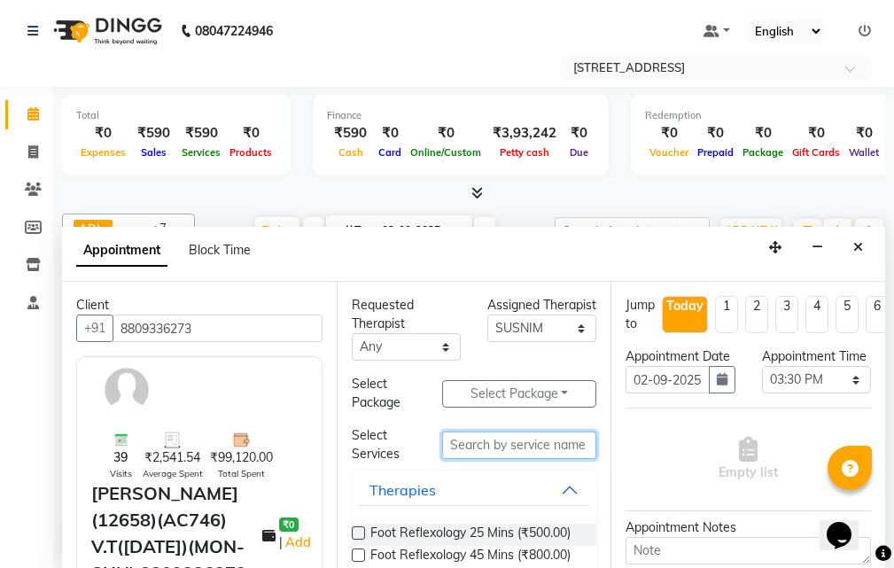
click at [477, 446] on input "text" at bounding box center [519, 444] width 154 height 27
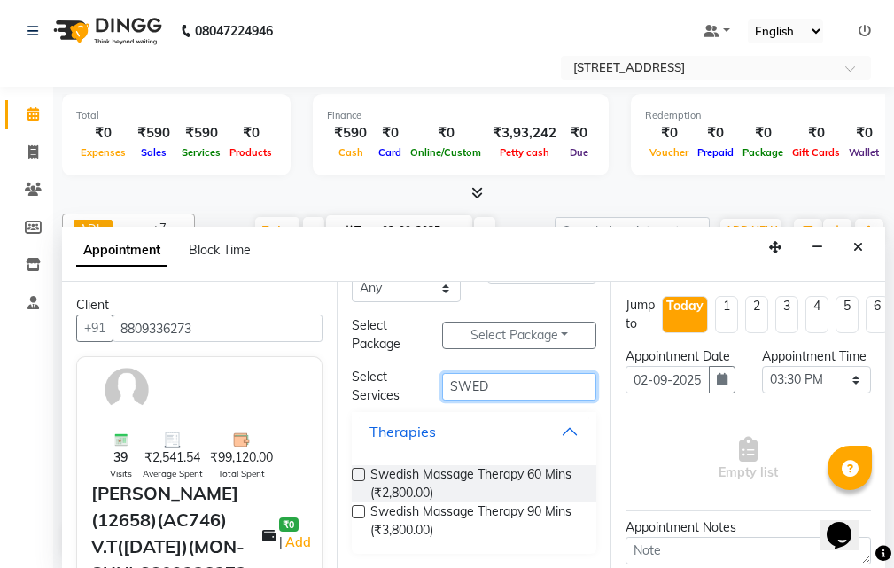
type input "SWED"
click at [349, 510] on div "Requested Therapist Any ADI ANJU [PERSON_NAME] [DEMOGRAPHIC_DATA] 1 [PERSON_NAM…" at bounding box center [474, 425] width 275 height 286
click at [355, 512] on label at bounding box center [358, 511] width 13 height 13
click at [355, 512] on input "checkbox" at bounding box center [358, 513] width 12 height 12
checkbox input "true"
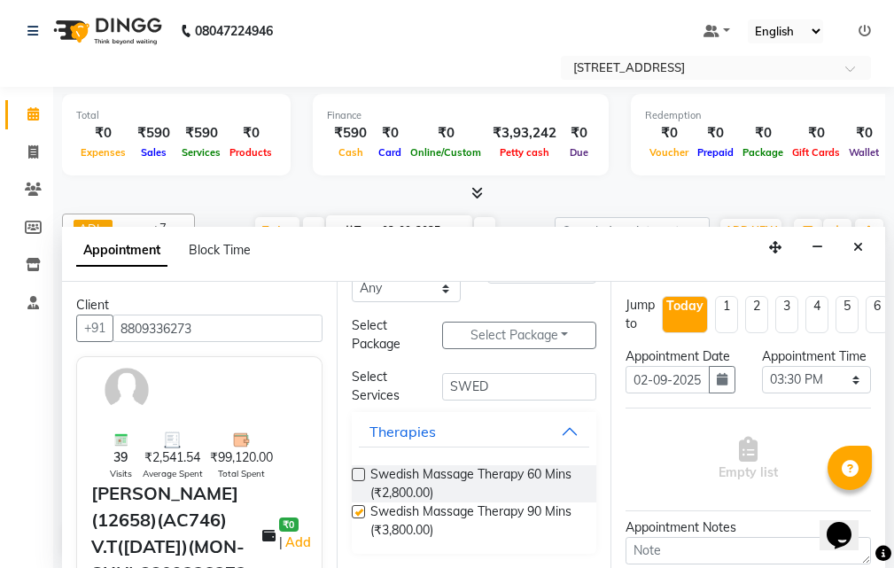
select select "1846"
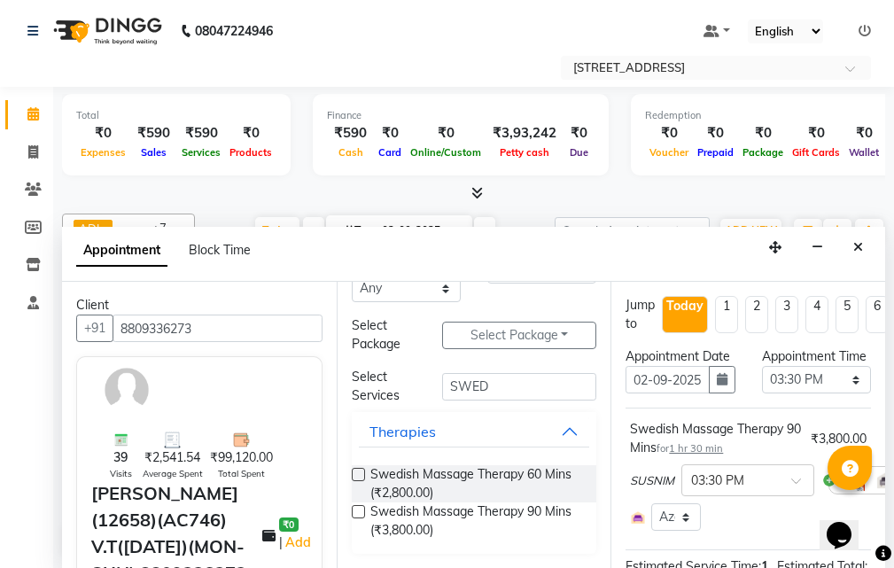
checkbox input "false"
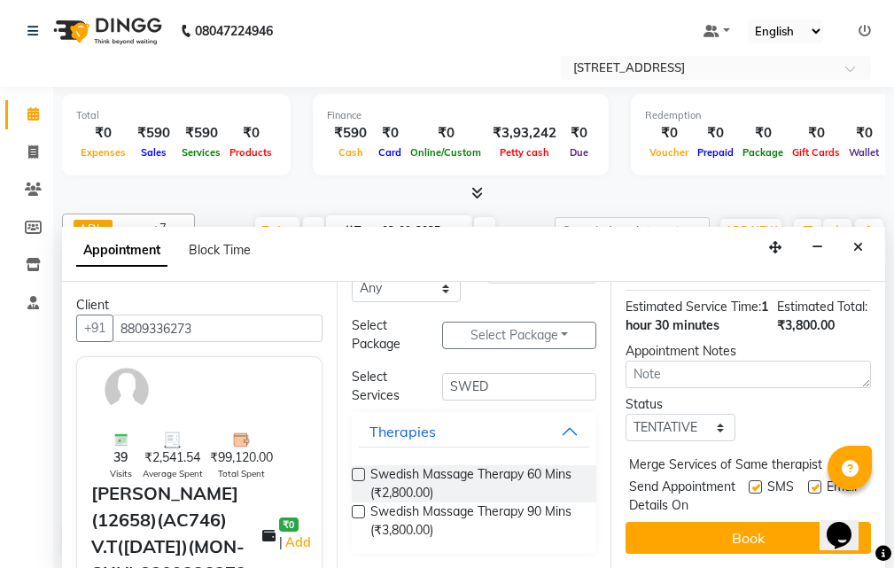
scroll to position [329, 0]
click at [705, 414] on select "Select TENTATIVE CONFIRM CHECK-IN UPCOMING" at bounding box center [679, 427] width 109 height 27
select select "confirm booking"
click at [625, 414] on select "Select TENTATIVE CONFIRM CHECK-IN UPCOMING" at bounding box center [679, 427] width 109 height 27
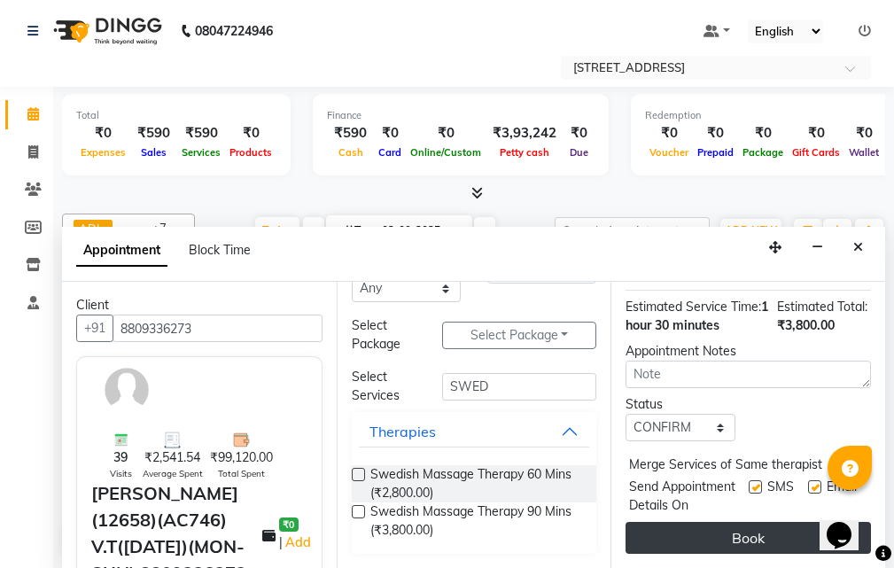
click at [780, 522] on button "Book" at bounding box center [747, 538] width 245 height 32
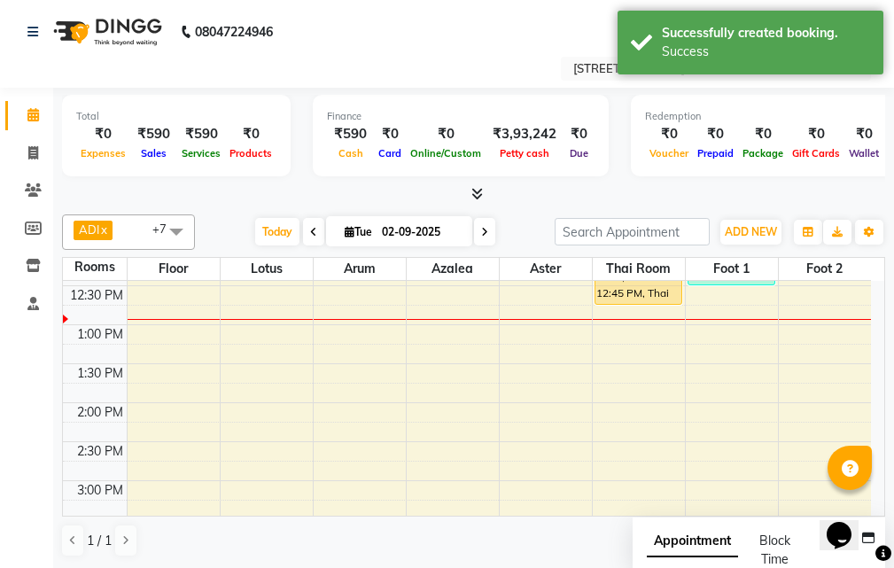
scroll to position [0, 0]
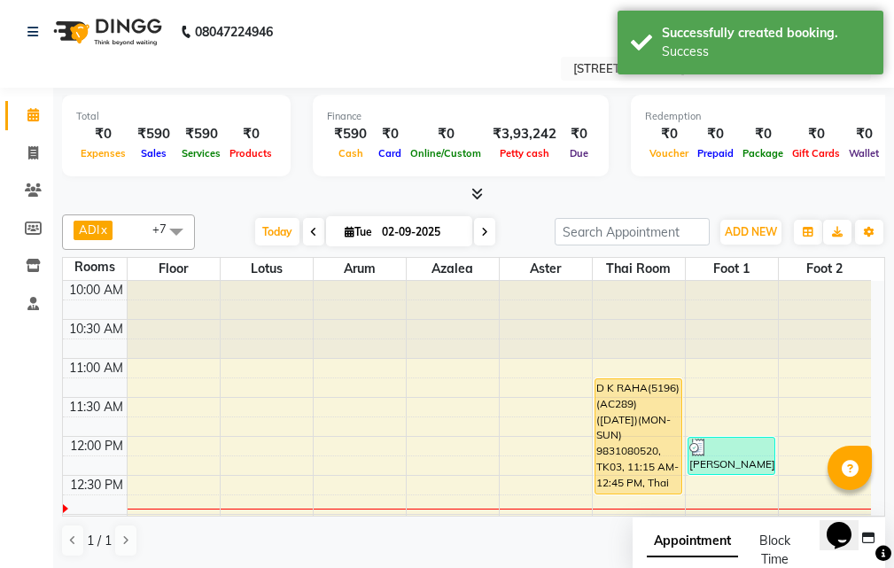
click at [481, 231] on icon at bounding box center [484, 232] width 7 height 11
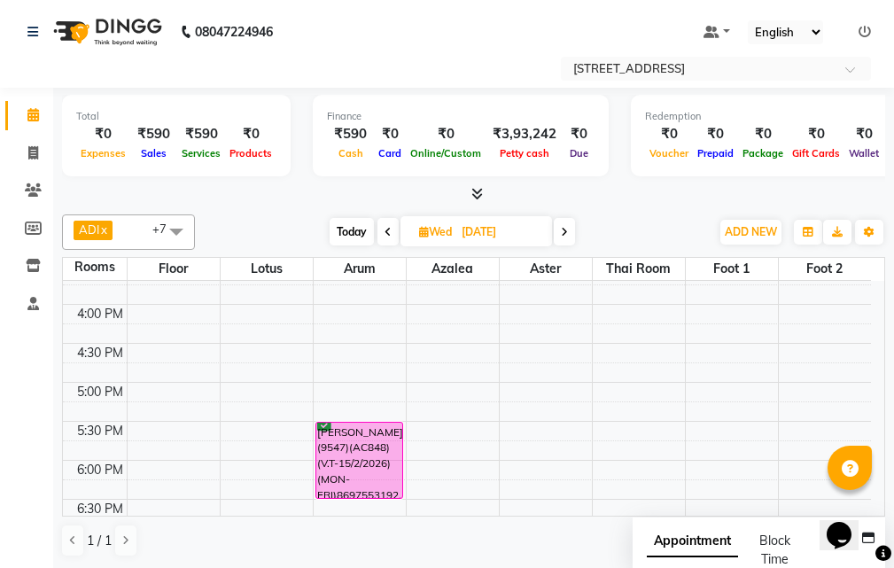
scroll to position [443, 0]
click at [387, 228] on icon at bounding box center [387, 232] width 7 height 11
type input "02-09-2025"
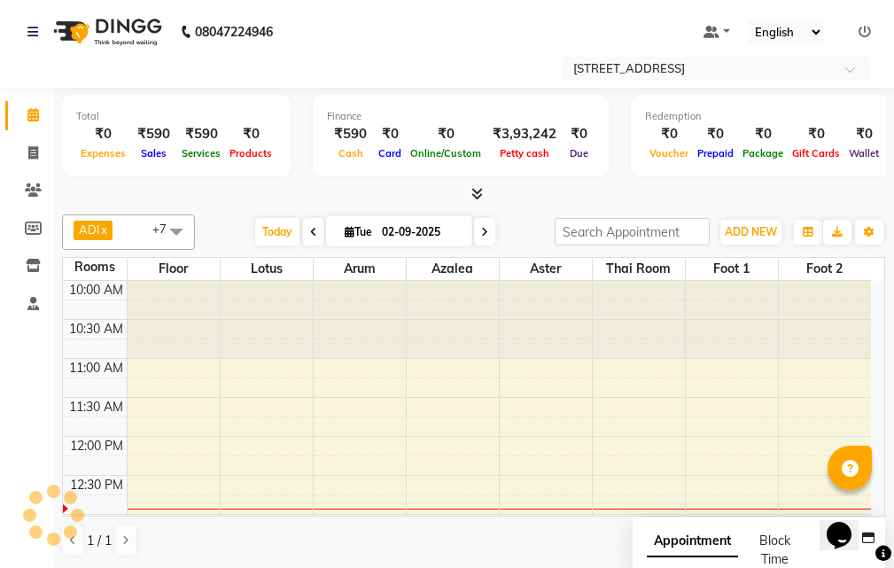
scroll to position [157, 0]
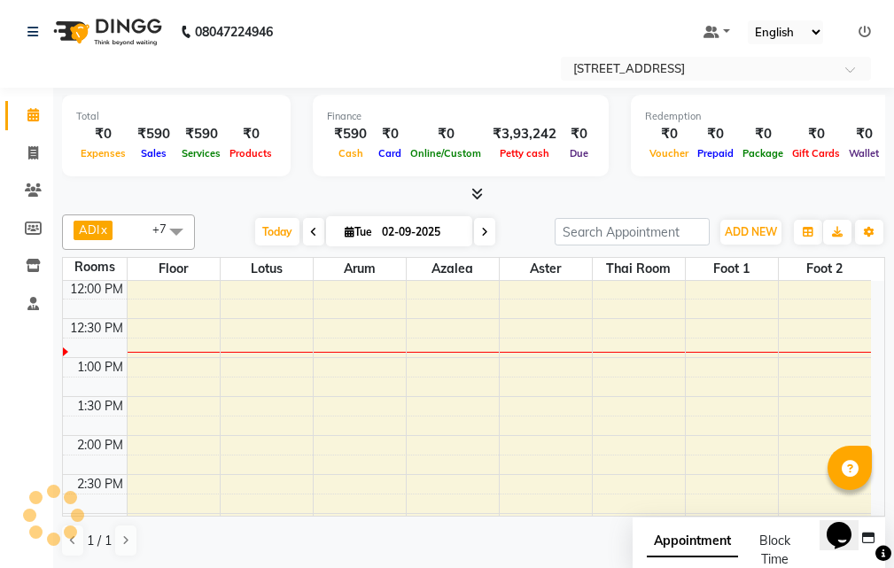
click at [387, 228] on input "02-09-2025" at bounding box center [420, 232] width 89 height 27
select select "9"
select select "2025"
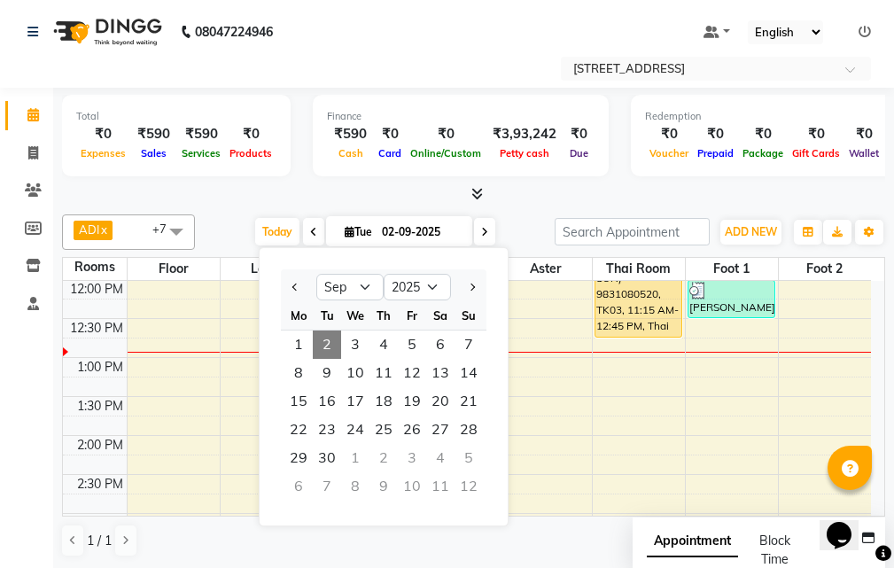
click at [312, 224] on span at bounding box center [313, 231] width 21 height 27
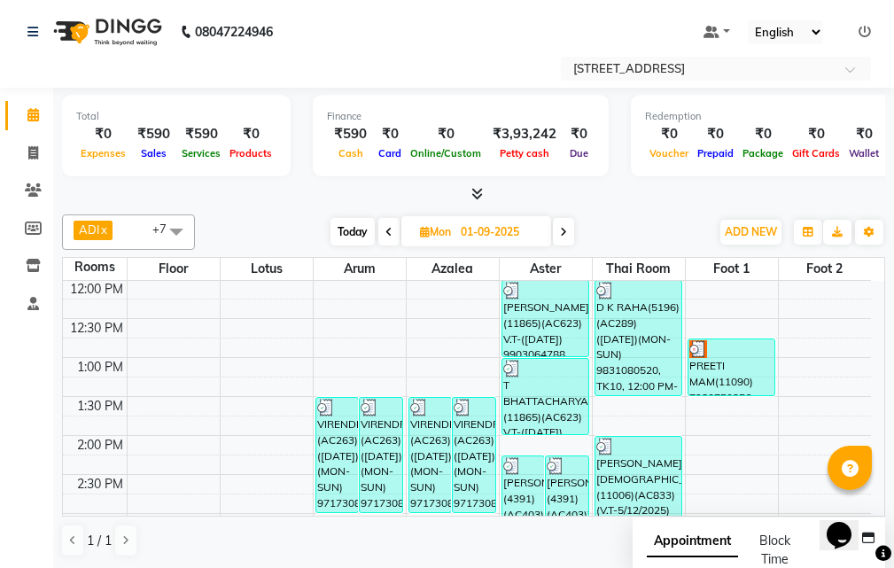
click at [393, 224] on span at bounding box center [388, 231] width 21 height 27
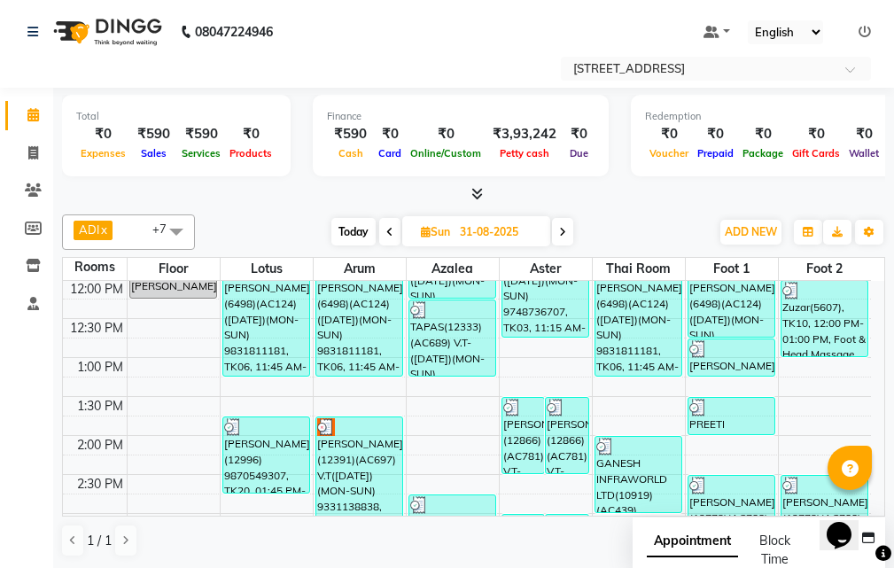
click at [398, 226] on span at bounding box center [389, 231] width 21 height 27
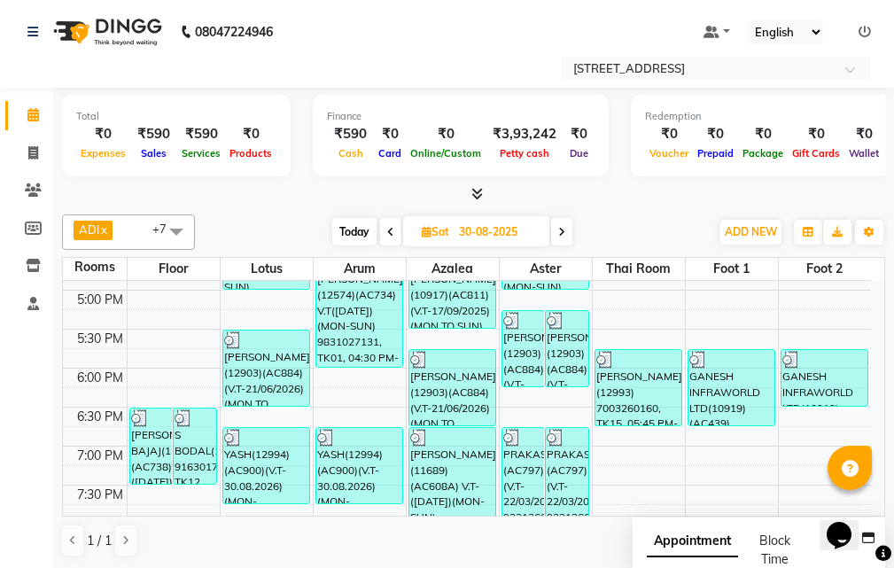
scroll to position [443, 0]
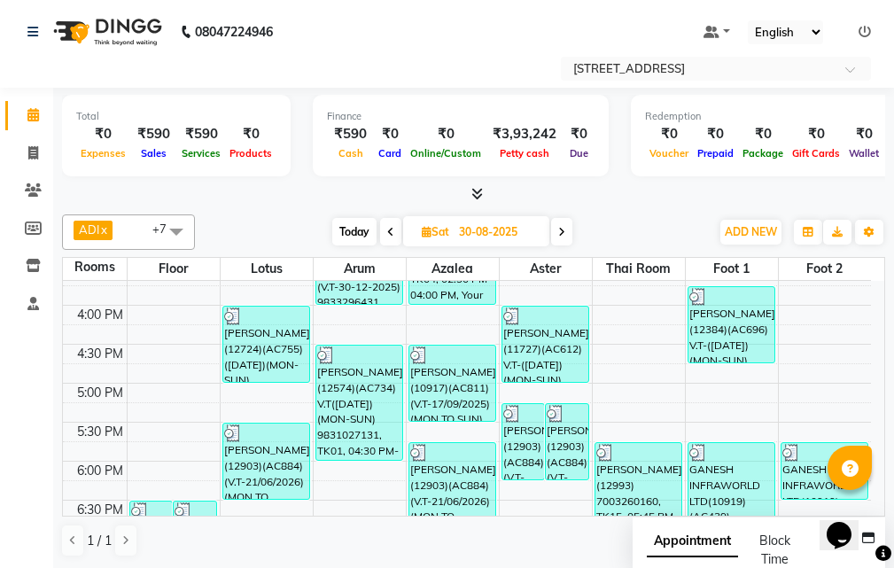
click at [385, 225] on span at bounding box center [390, 231] width 21 height 27
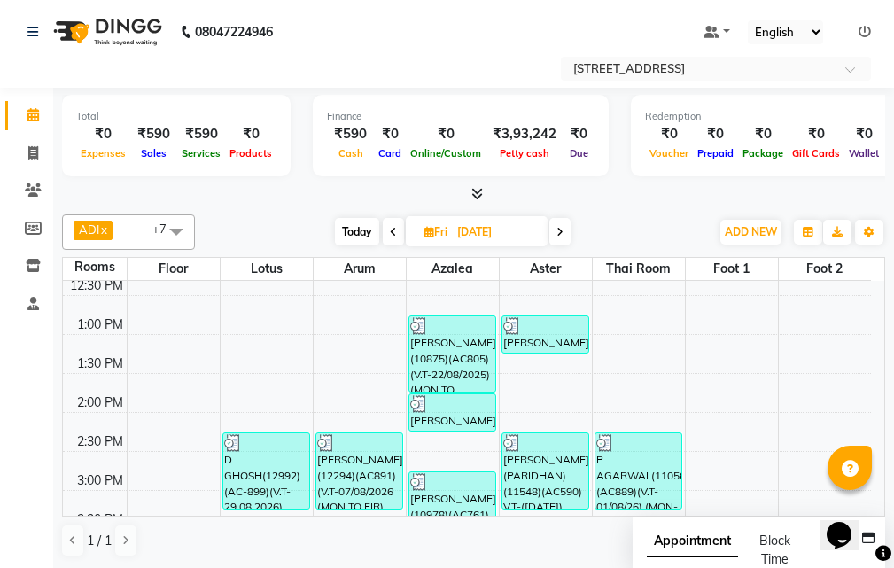
scroll to position [157, 0]
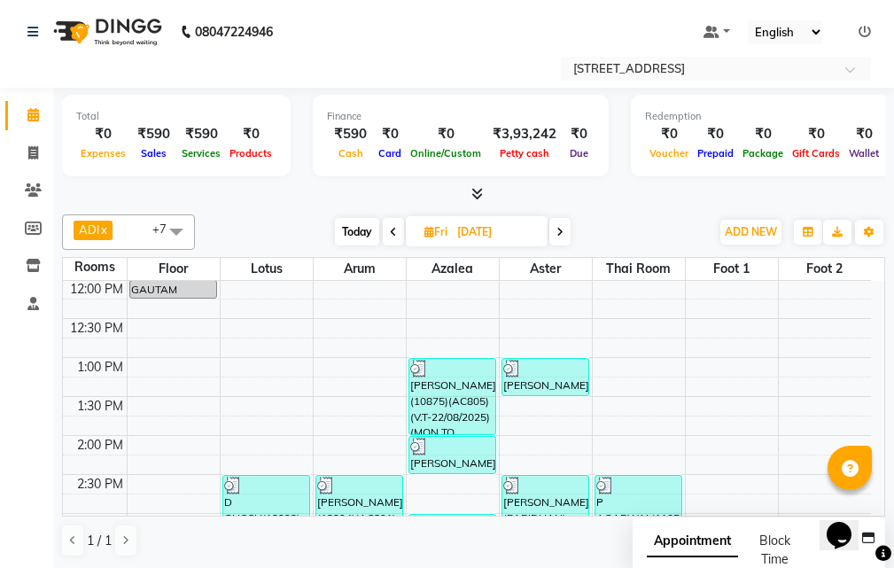
click at [569, 231] on span at bounding box center [559, 231] width 21 height 27
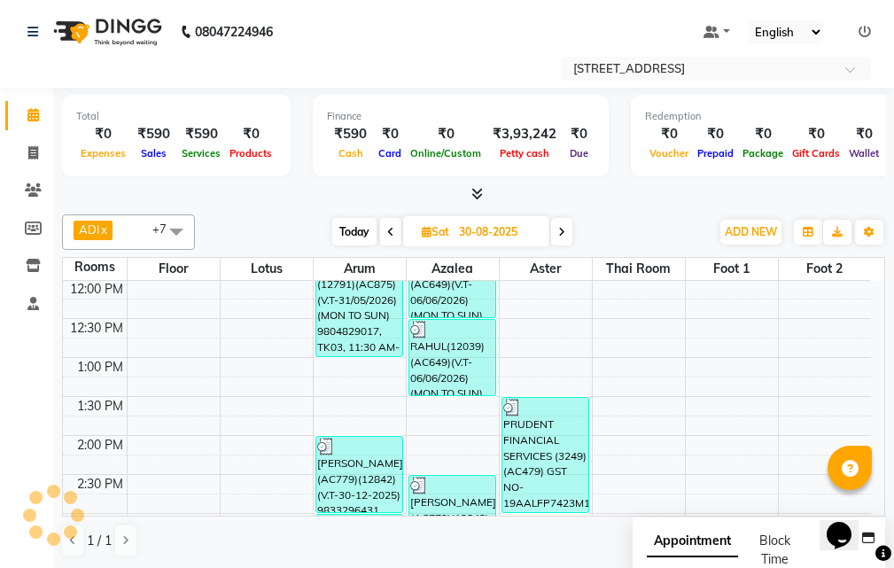
click at [569, 231] on span at bounding box center [561, 231] width 21 height 27
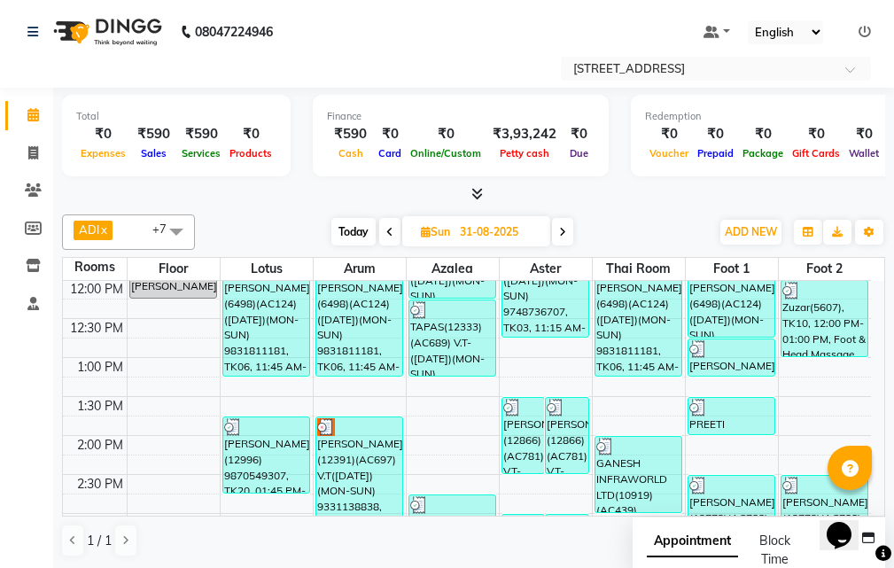
click at [570, 228] on span at bounding box center [562, 231] width 21 height 27
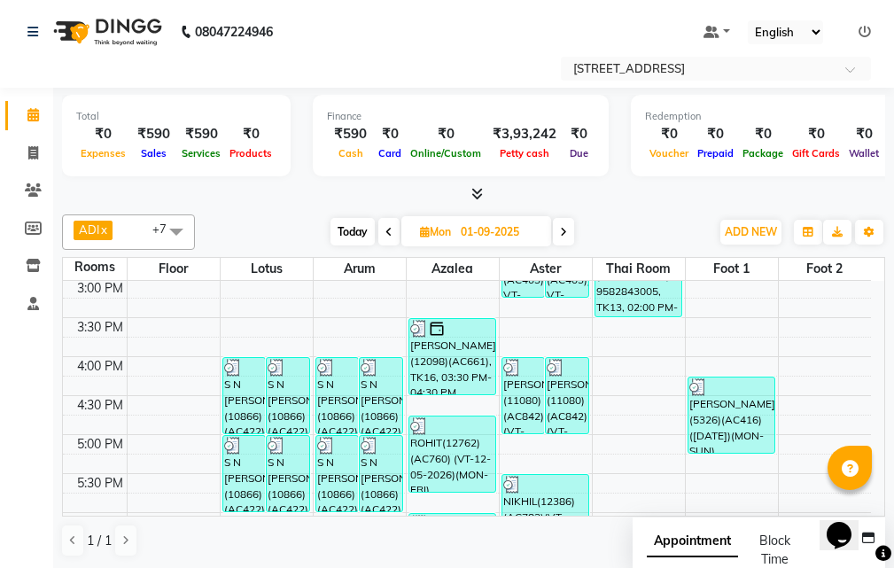
scroll to position [422, 0]
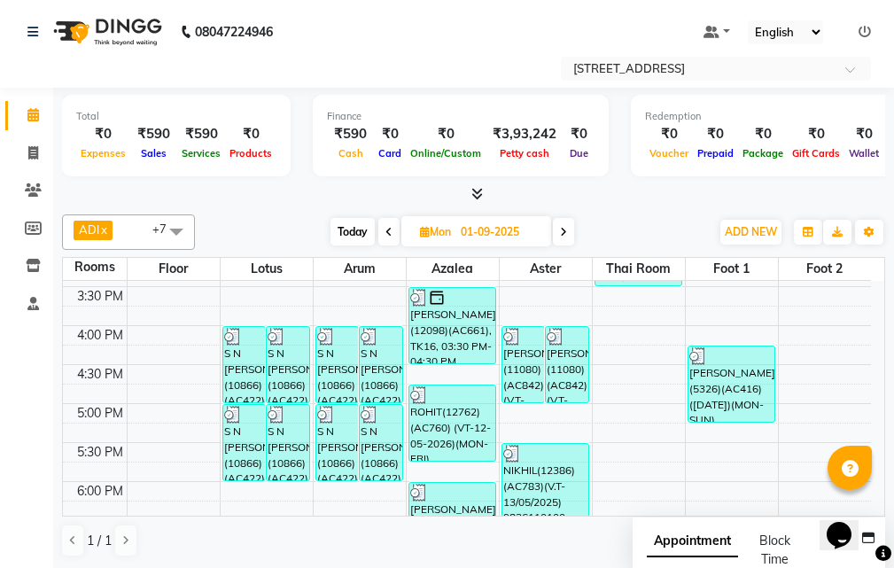
click at [561, 227] on icon at bounding box center [563, 232] width 7 height 11
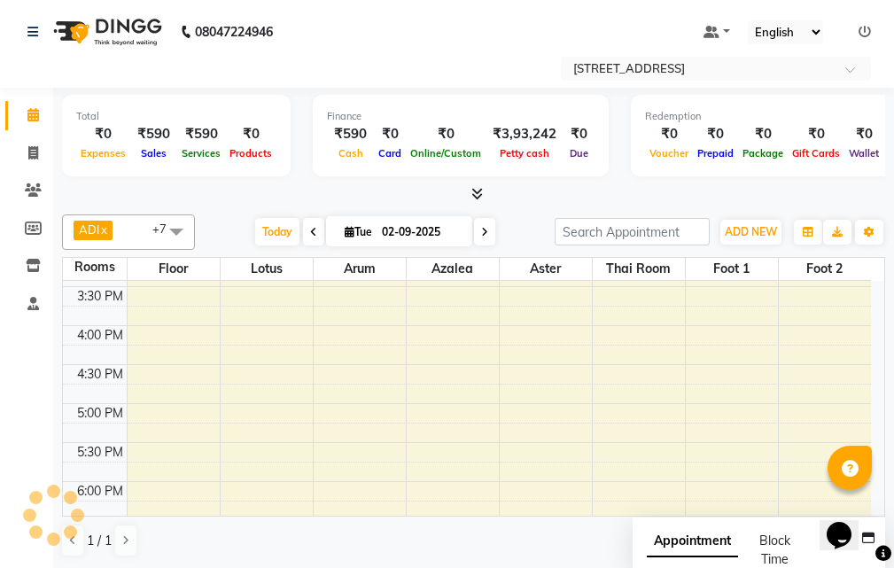
scroll to position [157, 0]
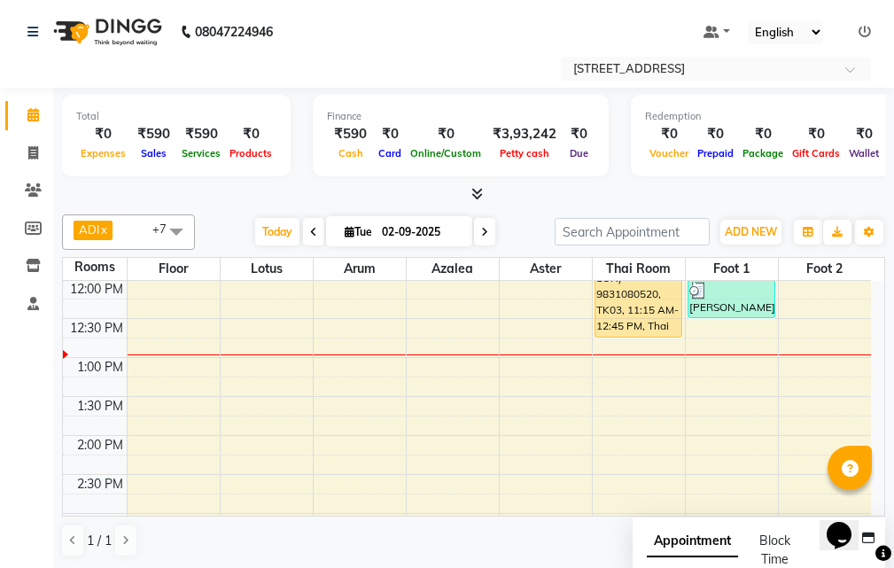
click at [481, 227] on icon at bounding box center [484, 232] width 7 height 11
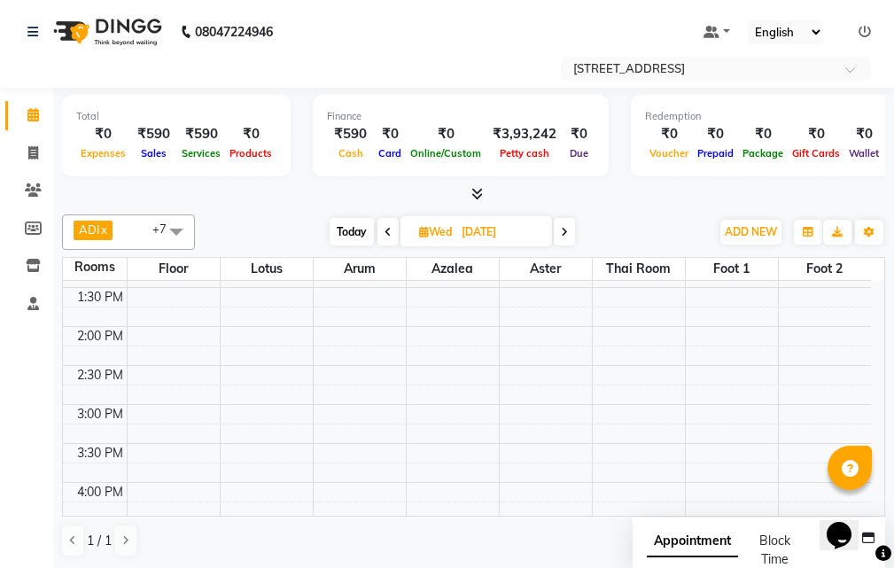
scroll to position [354, 0]
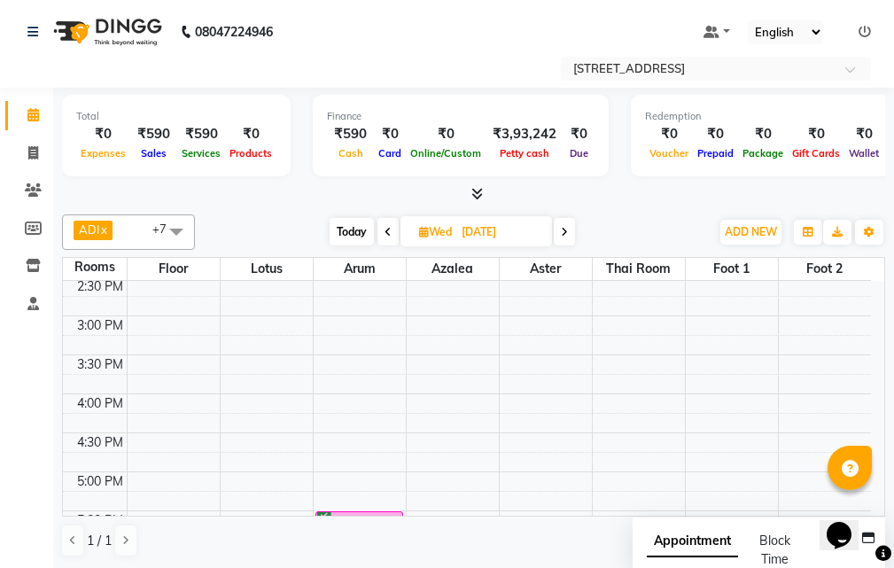
click at [386, 227] on icon at bounding box center [387, 232] width 7 height 11
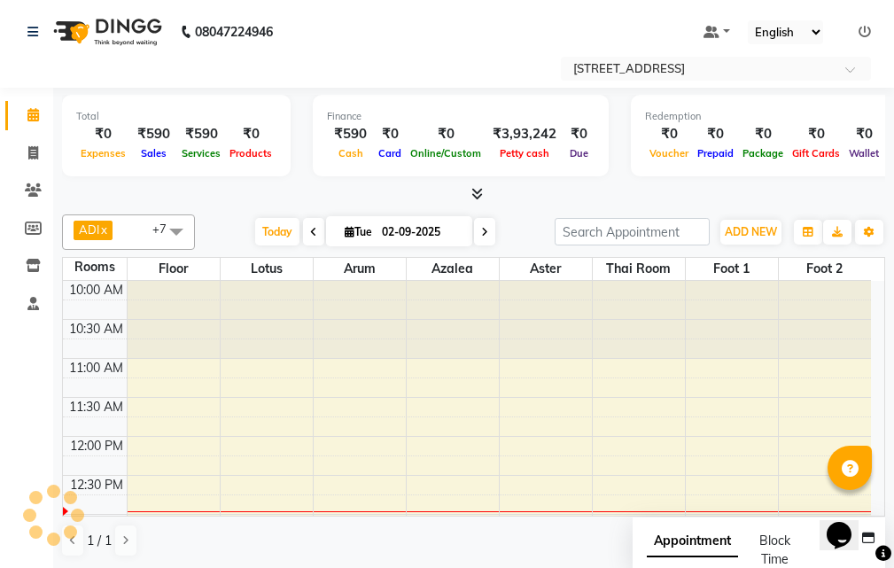
scroll to position [157, 0]
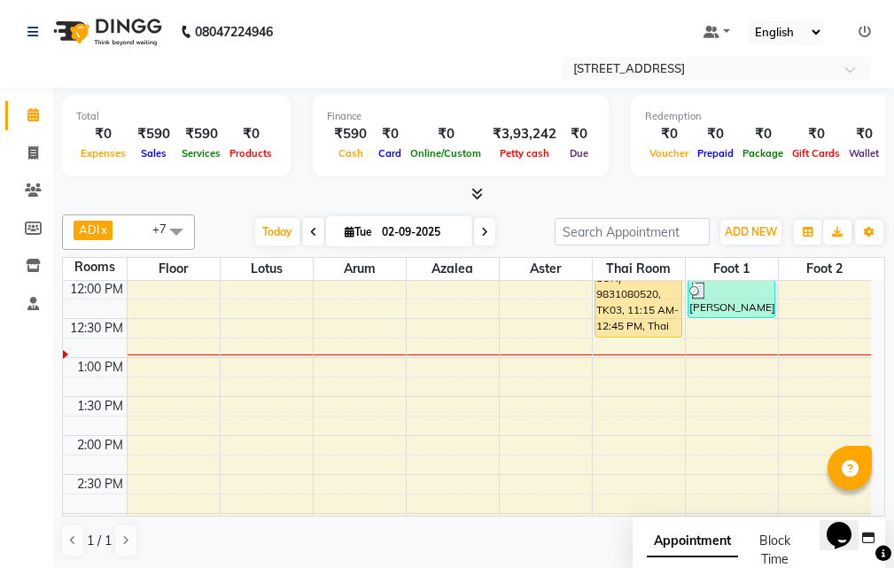
click at [316, 235] on span at bounding box center [313, 231] width 21 height 27
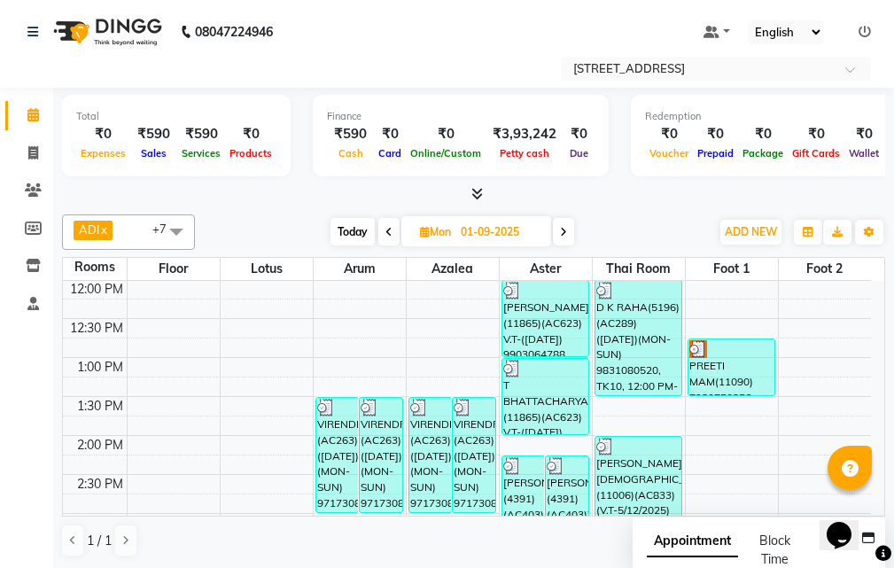
click at [388, 229] on icon at bounding box center [388, 232] width 7 height 11
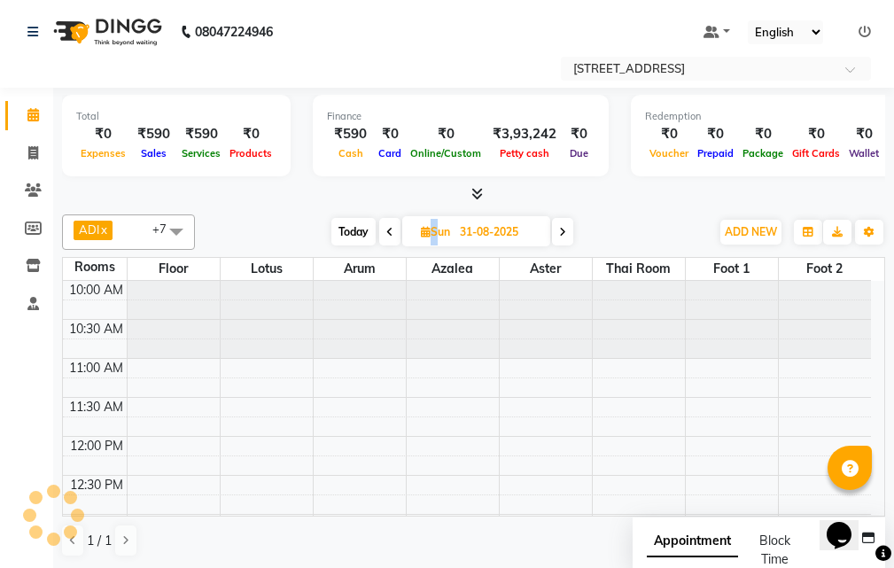
click at [388, 230] on icon at bounding box center [389, 232] width 7 height 11
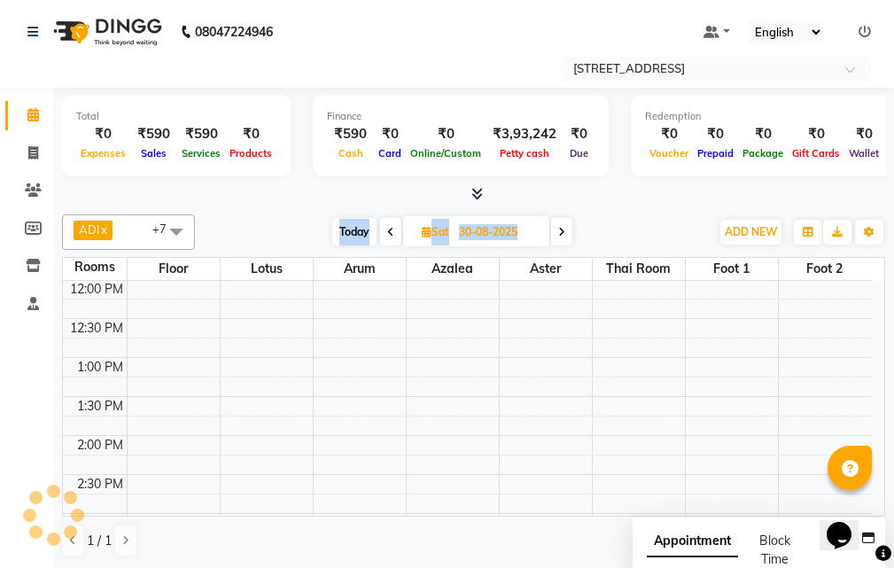
click at [388, 230] on icon at bounding box center [390, 232] width 7 height 11
click at [396, 230] on span at bounding box center [393, 231] width 21 height 27
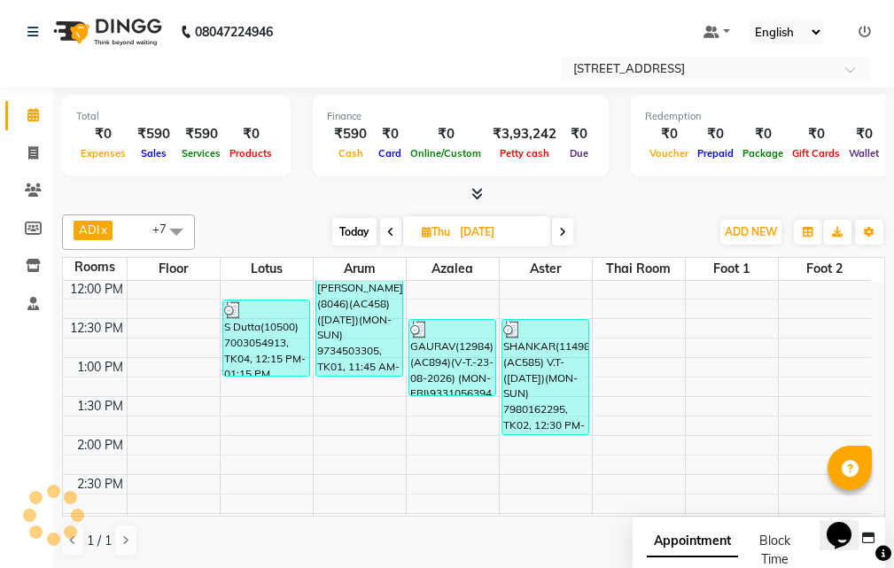
click at [396, 230] on span at bounding box center [390, 231] width 21 height 27
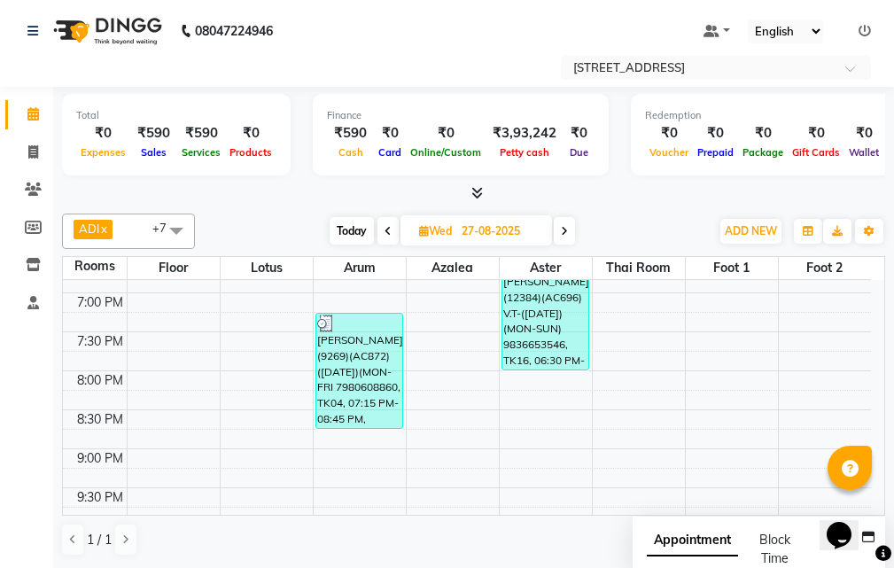
scroll to position [689, 0]
click at [571, 228] on span at bounding box center [563, 230] width 21 height 27
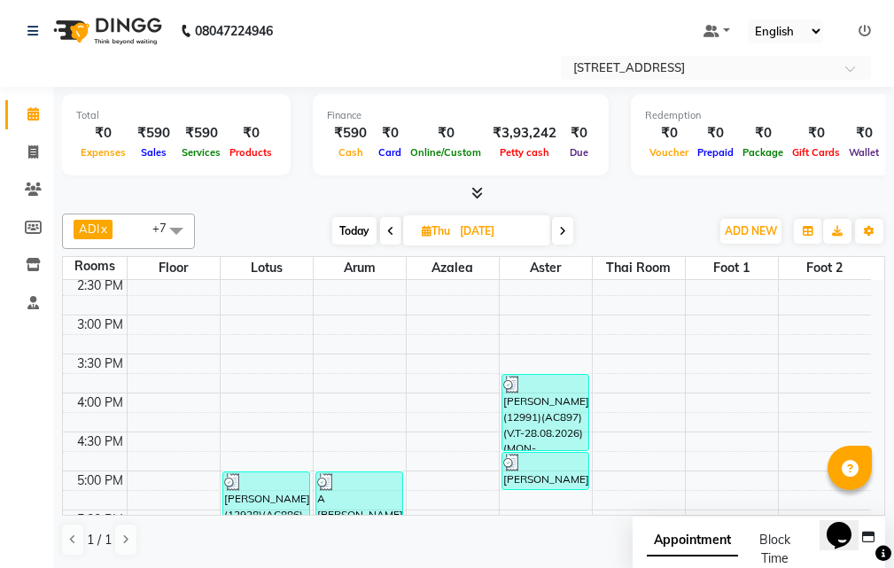
scroll to position [0, 0]
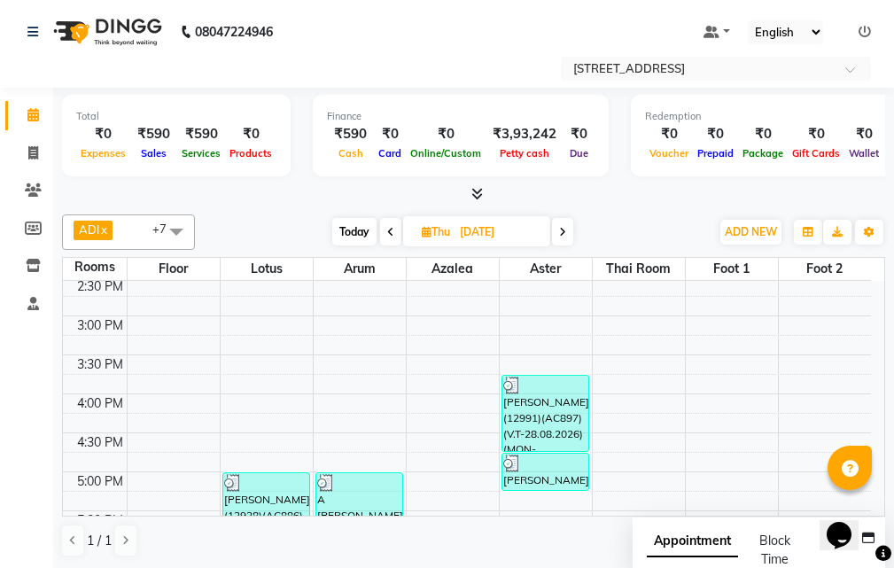
click at [564, 236] on icon at bounding box center [562, 232] width 7 height 11
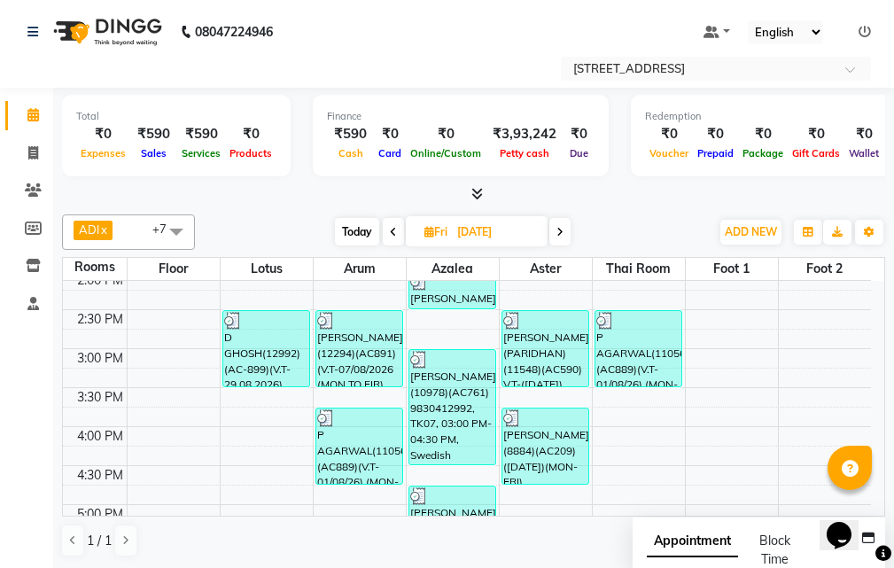
scroll to position [323, 0]
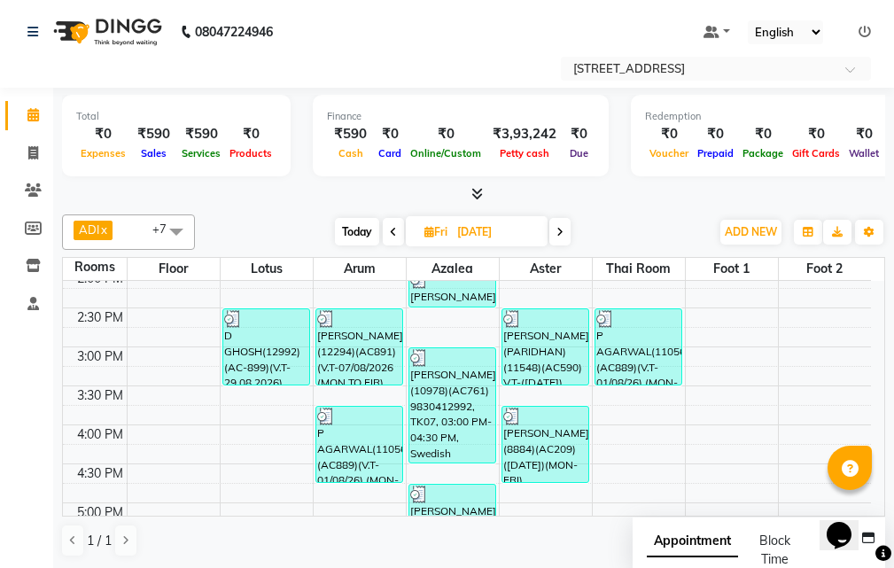
click at [554, 244] on span at bounding box center [559, 231] width 21 height 27
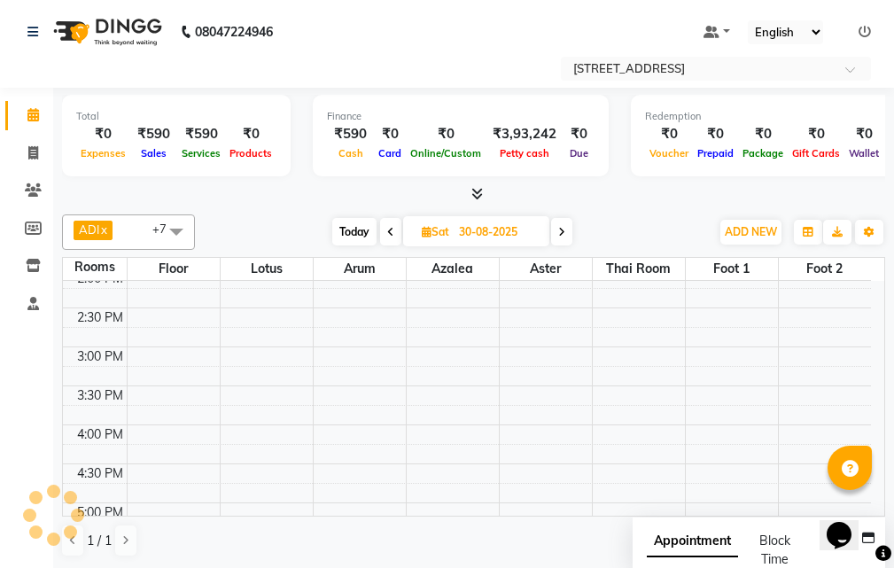
scroll to position [0, 0]
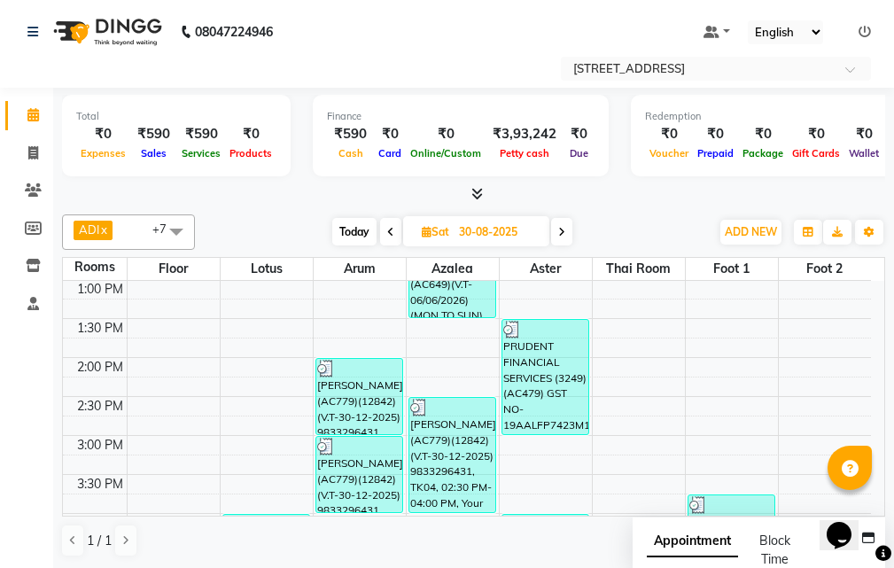
click at [382, 234] on span at bounding box center [390, 231] width 21 height 27
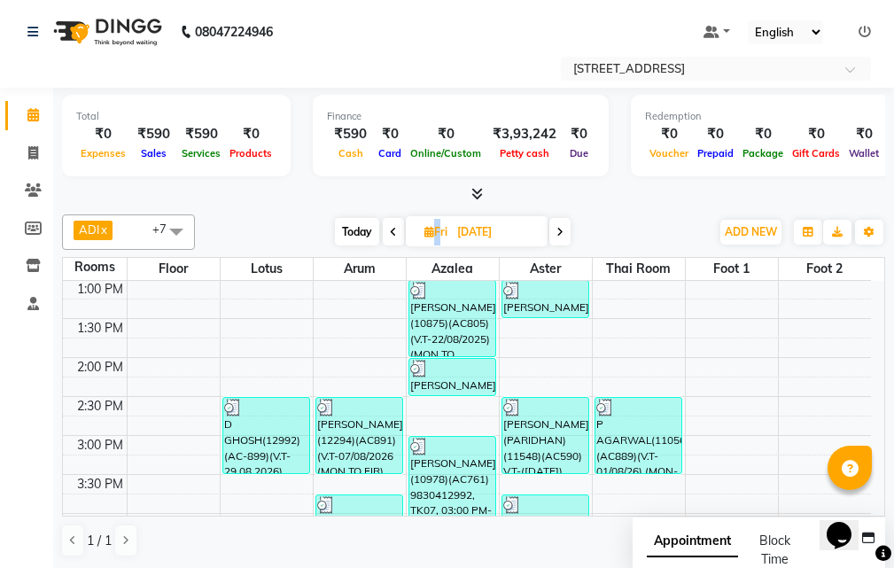
click at [383, 234] on span at bounding box center [393, 231] width 21 height 27
type input "[DATE]"
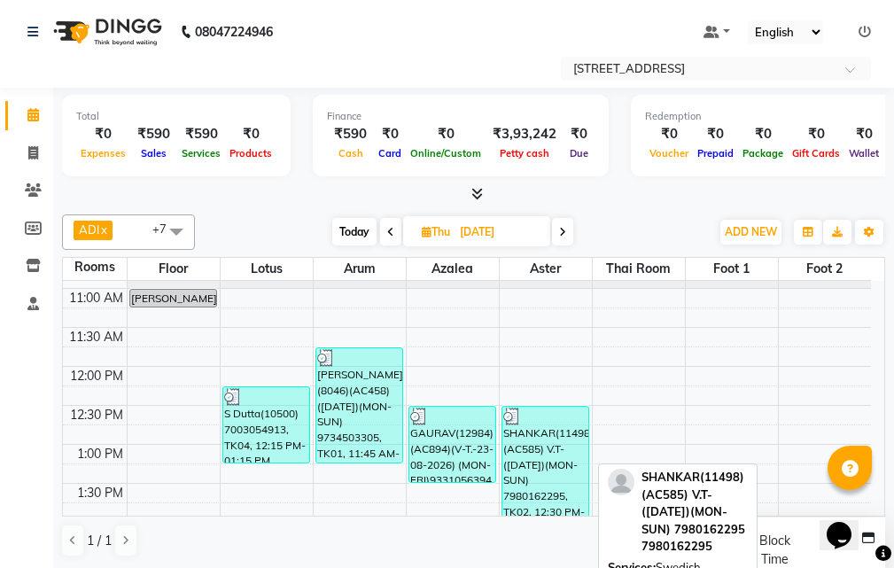
scroll to position [177, 0]
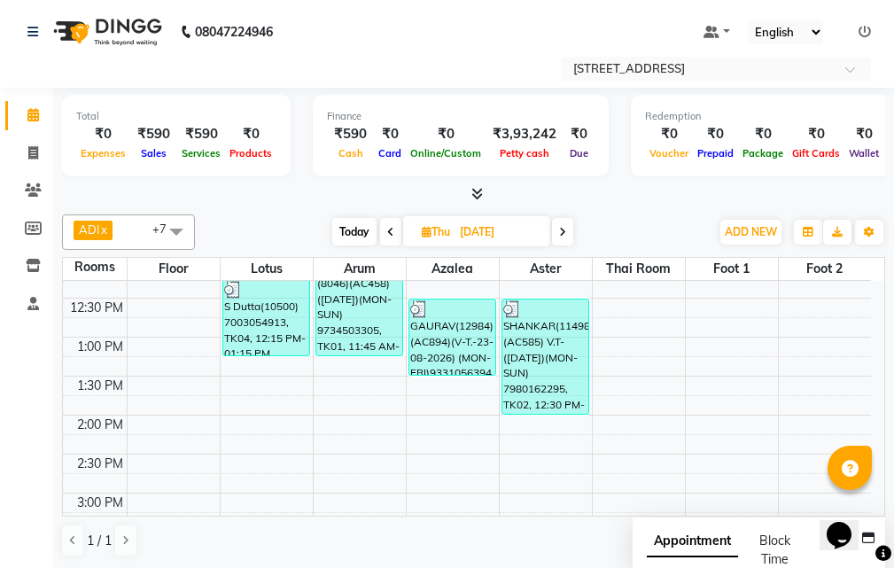
click at [522, 228] on input "[DATE]" at bounding box center [498, 232] width 89 height 27
select select "8"
select select "2025"
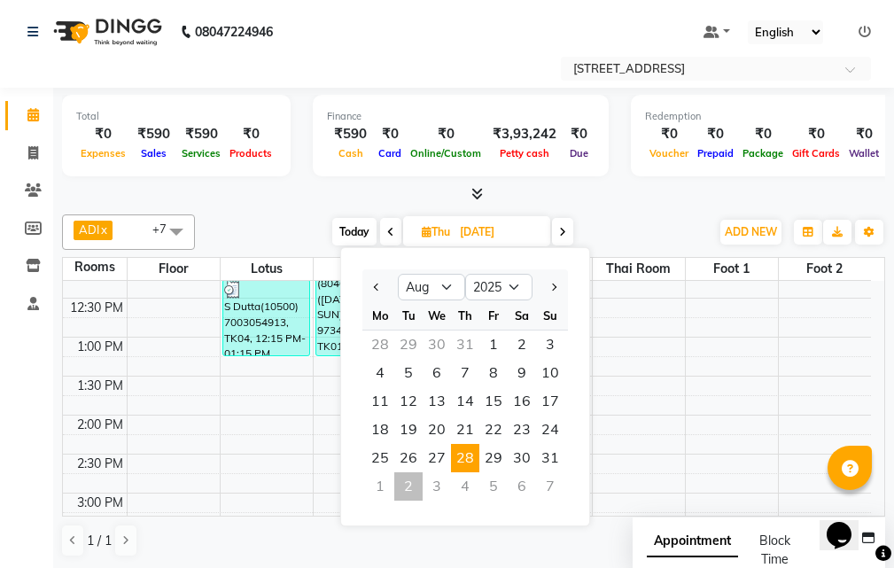
click at [414, 485] on div "2" at bounding box center [408, 486] width 28 height 28
type input "02-09-2025"
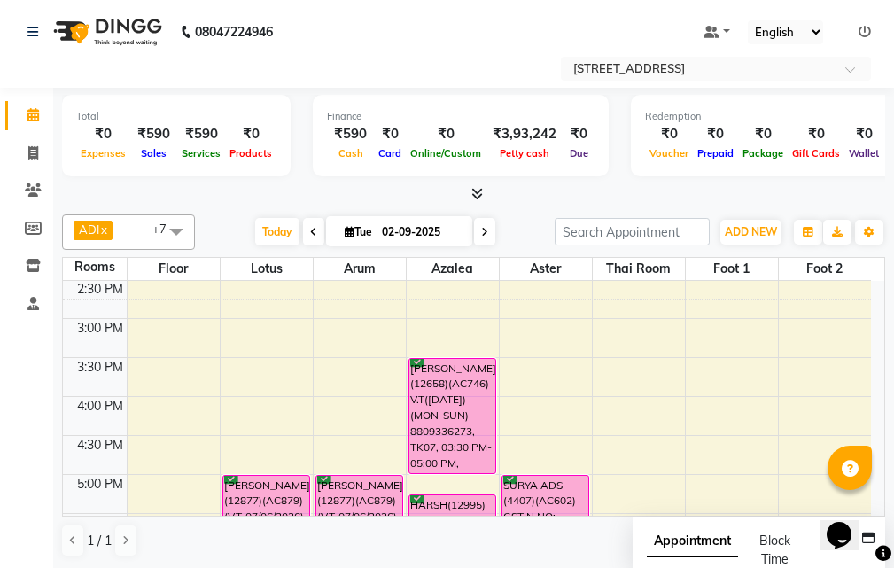
scroll to position [323, 0]
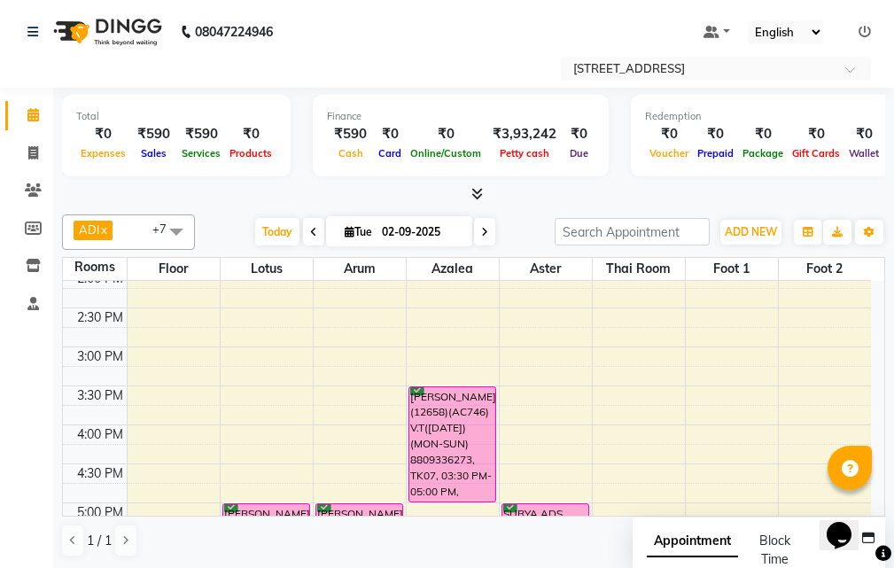
click at [545, 356] on div "10:00 AM 10:30 AM 11:00 AM 11:30 AM 12:00 PM 12:30 PM 1:00 PM 1:30 PM 2:00 PM 2…" at bounding box center [467, 463] width 808 height 1012
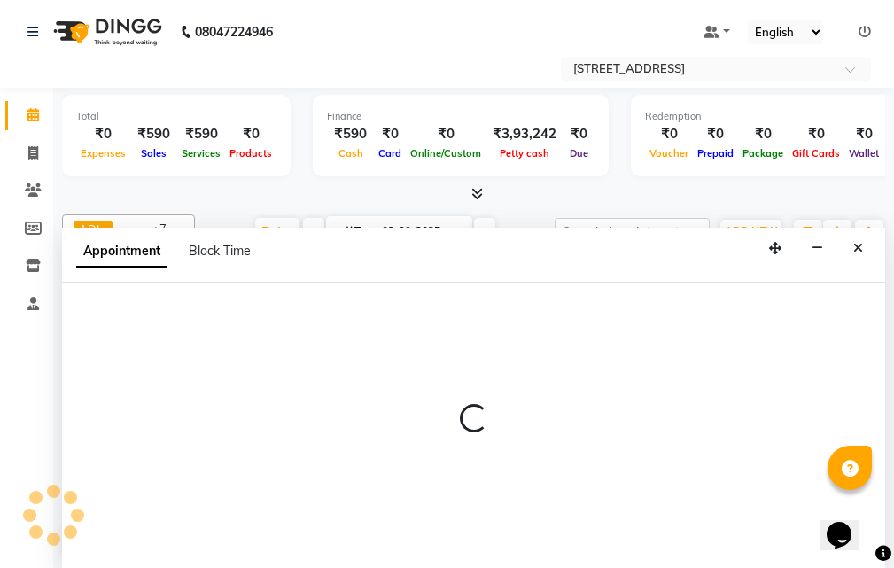
select select "tentative"
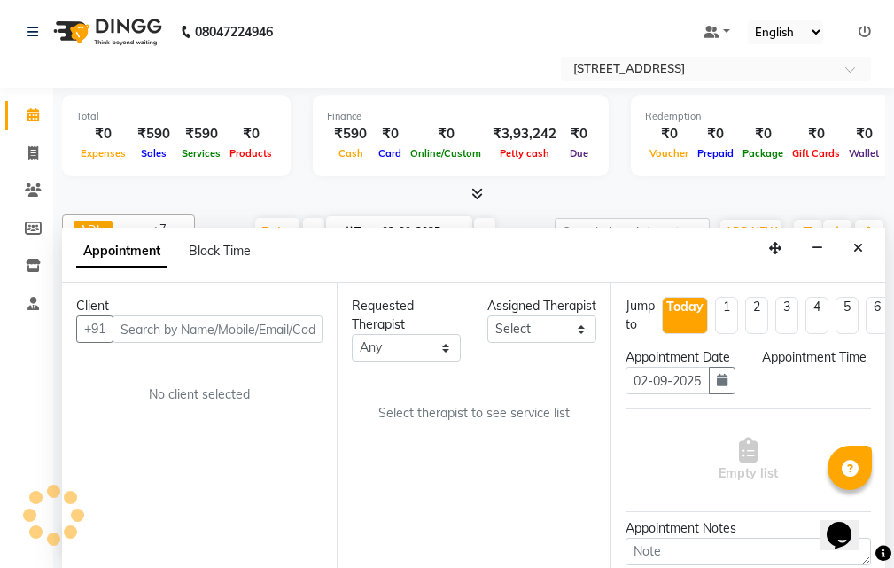
scroll to position [1, 0]
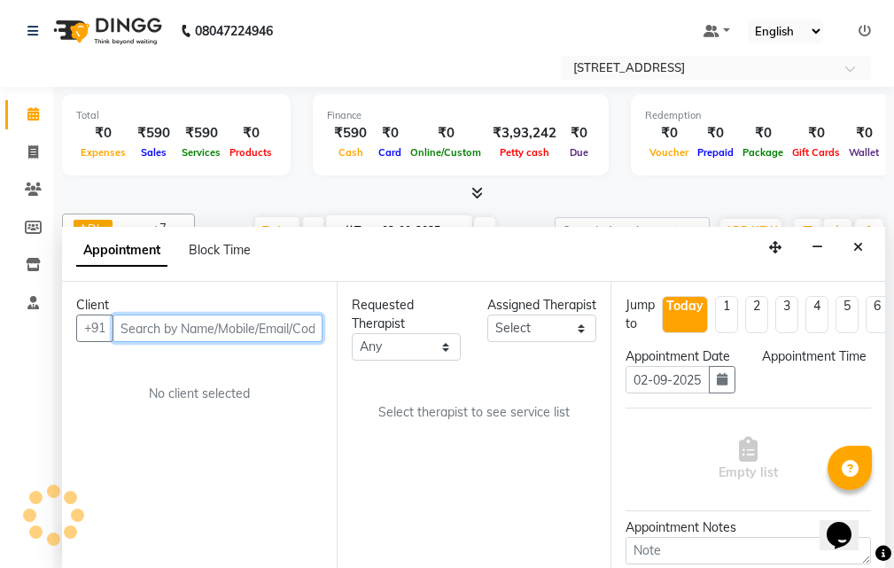
select select "900"
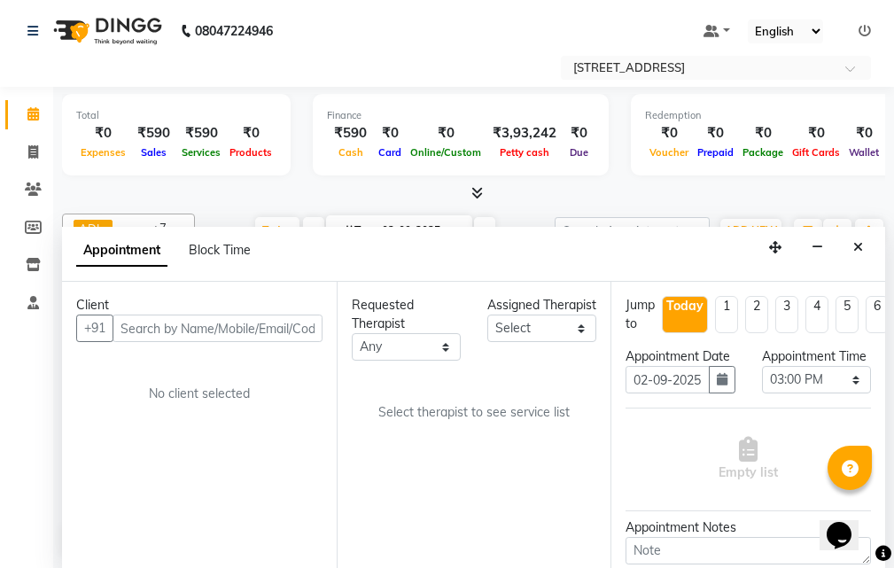
click at [855, 251] on icon "Close" at bounding box center [858, 247] width 10 height 12
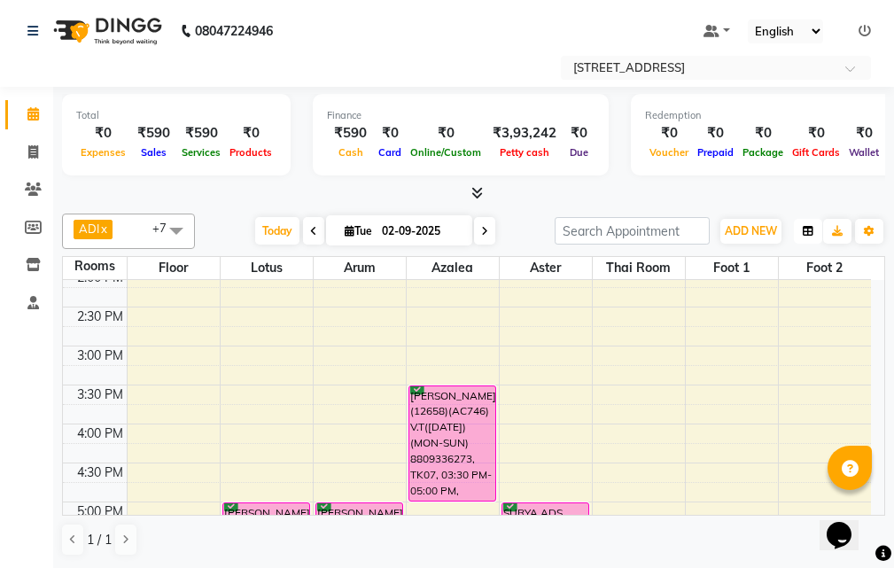
click at [808, 226] on icon "button" at bounding box center [807, 231] width 11 height 11
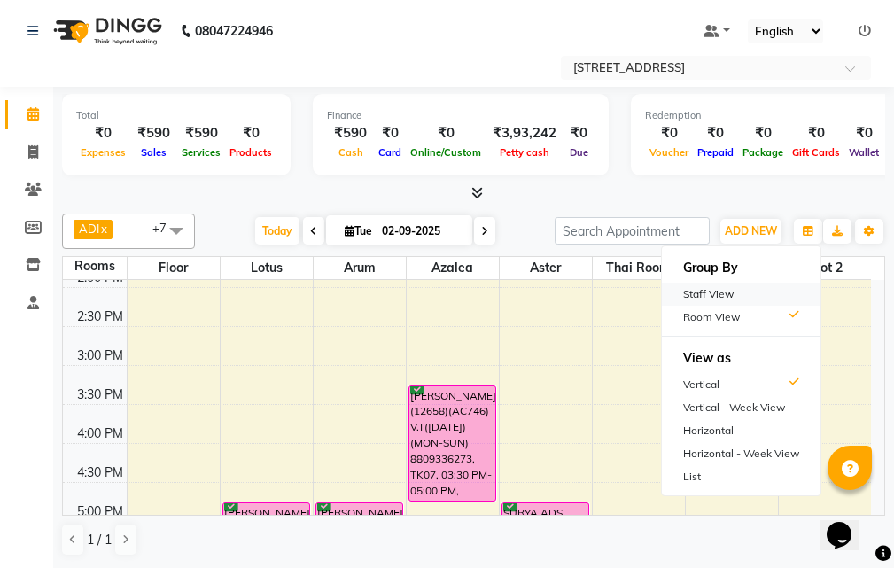
click at [742, 295] on div "Staff View" at bounding box center [741, 293] width 159 height 23
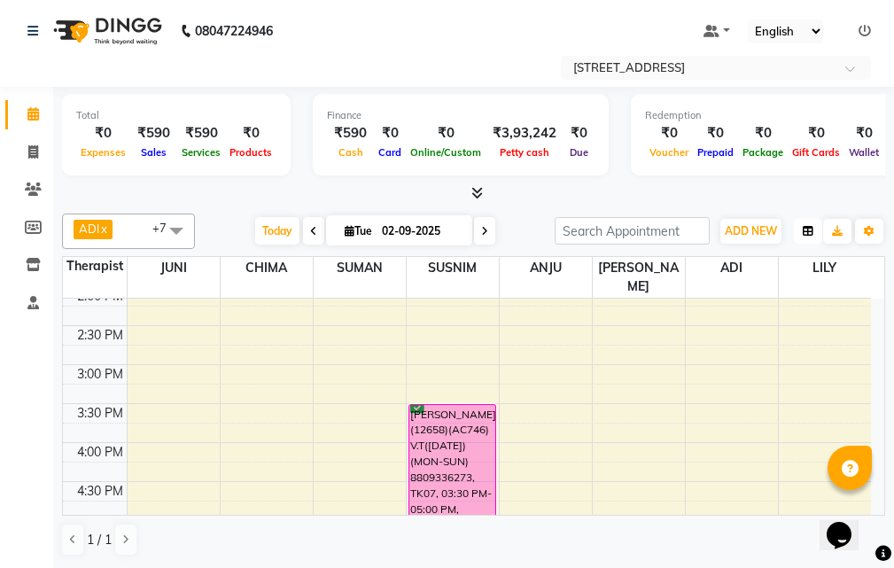
click at [805, 227] on icon "button" at bounding box center [807, 231] width 11 height 11
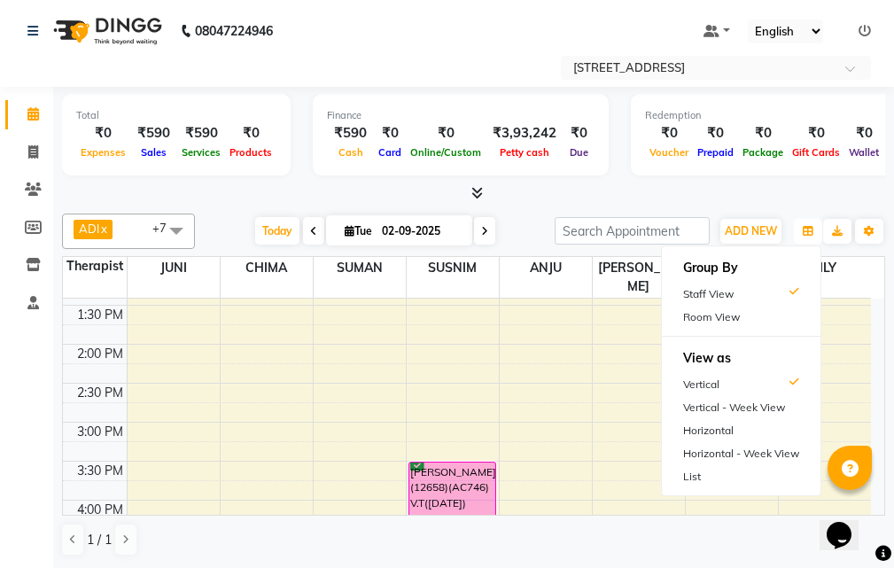
scroll to position [235, 0]
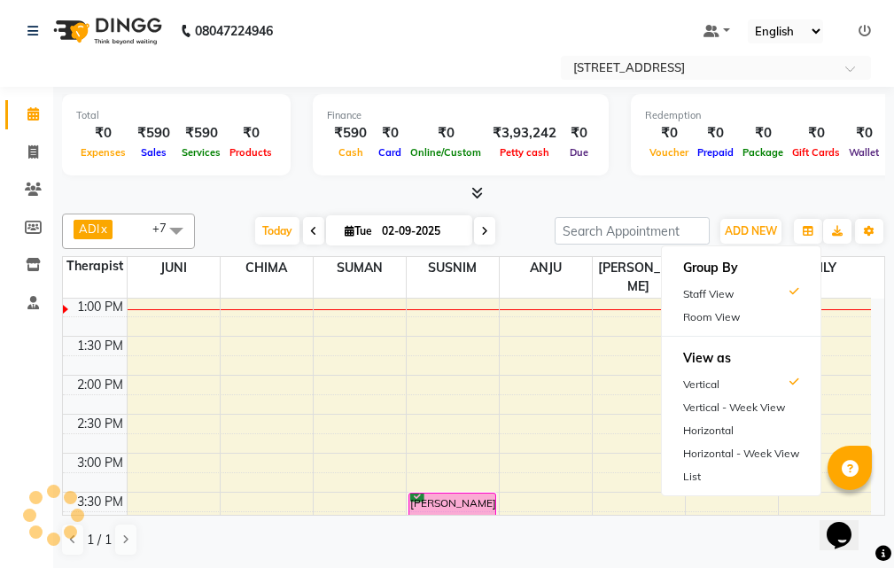
click at [310, 232] on icon at bounding box center [313, 231] width 7 height 11
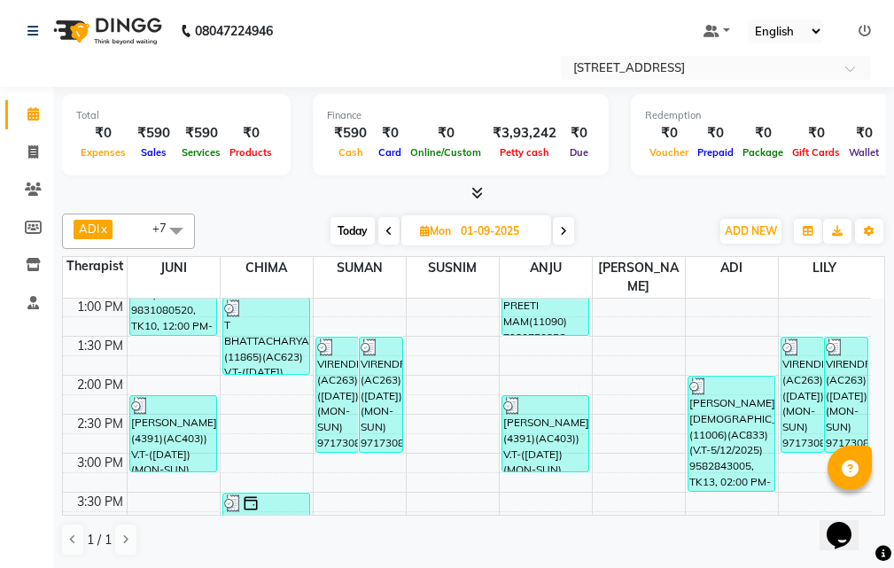
click at [385, 227] on icon at bounding box center [388, 231] width 7 height 11
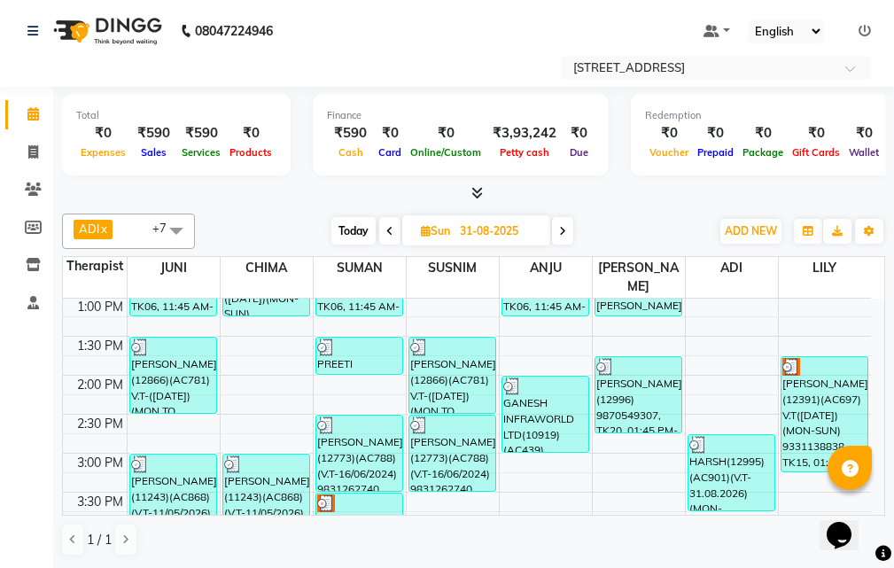
click at [383, 227] on span at bounding box center [389, 230] width 21 height 27
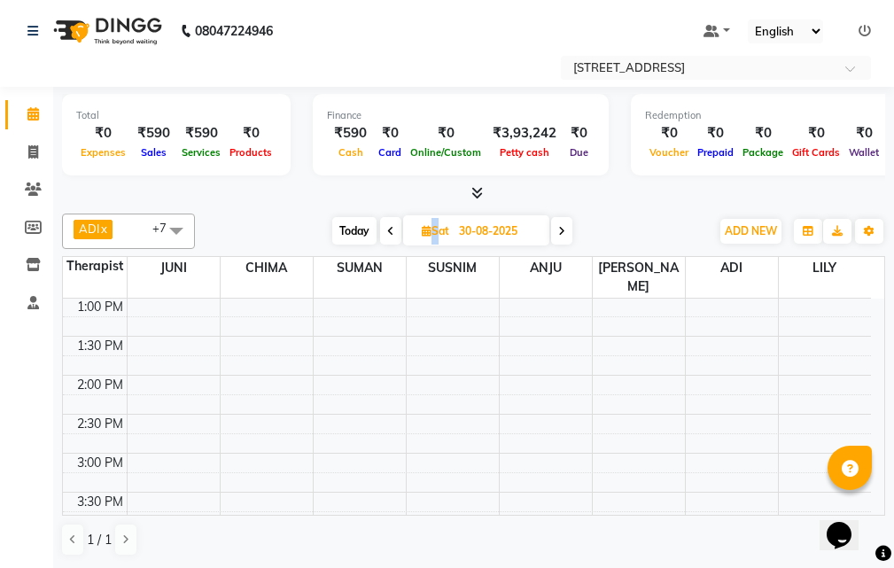
click at [383, 227] on span at bounding box center [390, 230] width 21 height 27
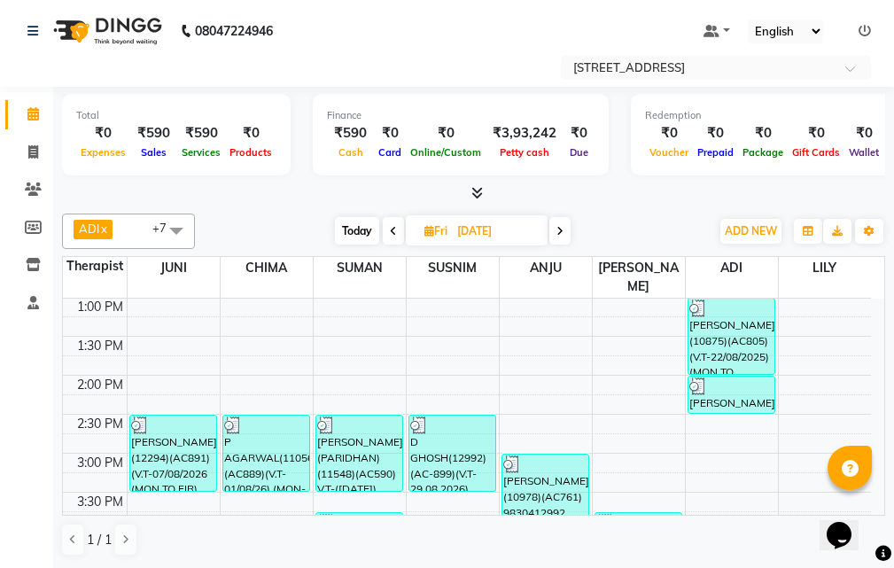
click at [392, 226] on icon at bounding box center [393, 231] width 7 height 11
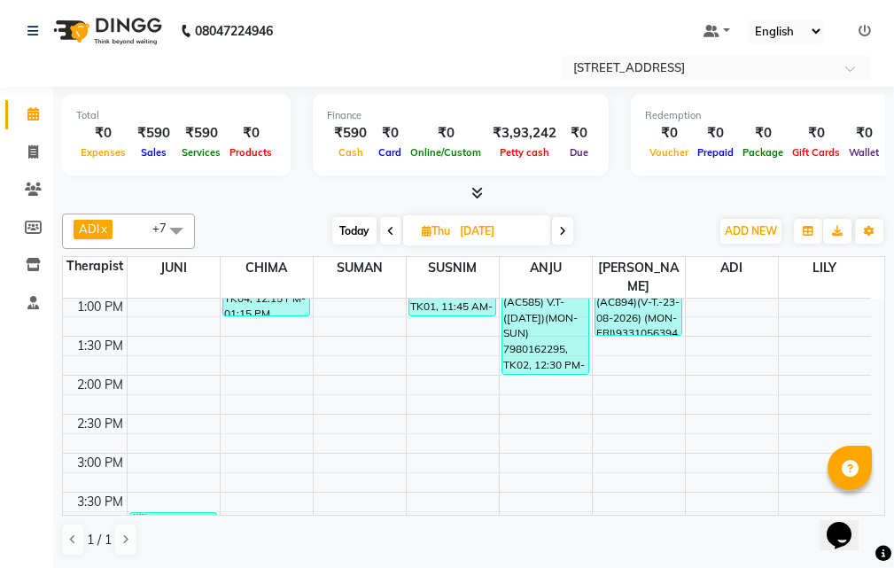
click at [394, 224] on span at bounding box center [390, 230] width 21 height 27
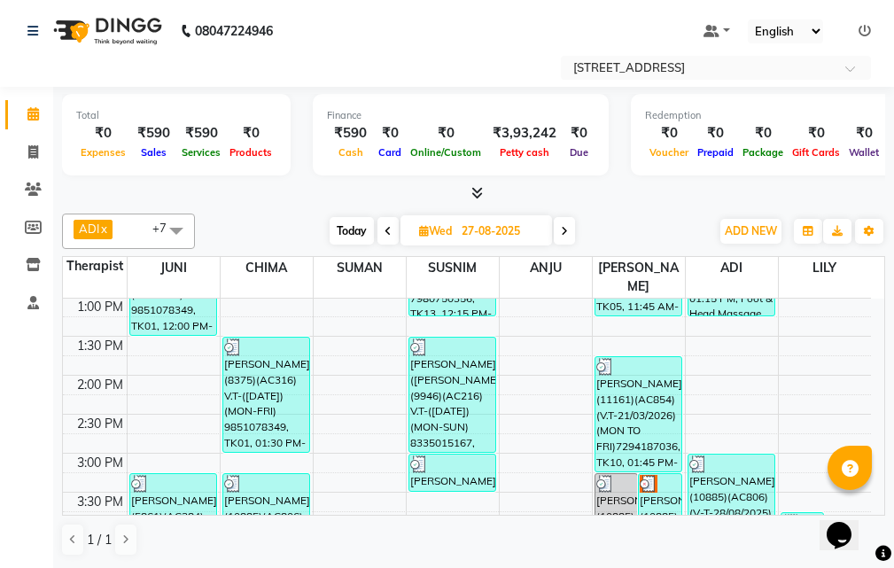
click at [565, 227] on icon at bounding box center [564, 231] width 7 height 11
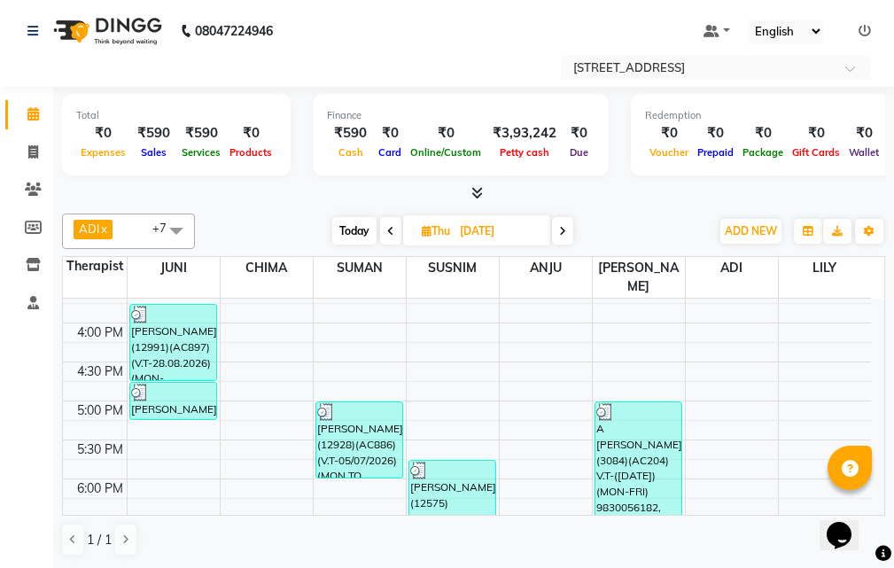
scroll to position [531, 0]
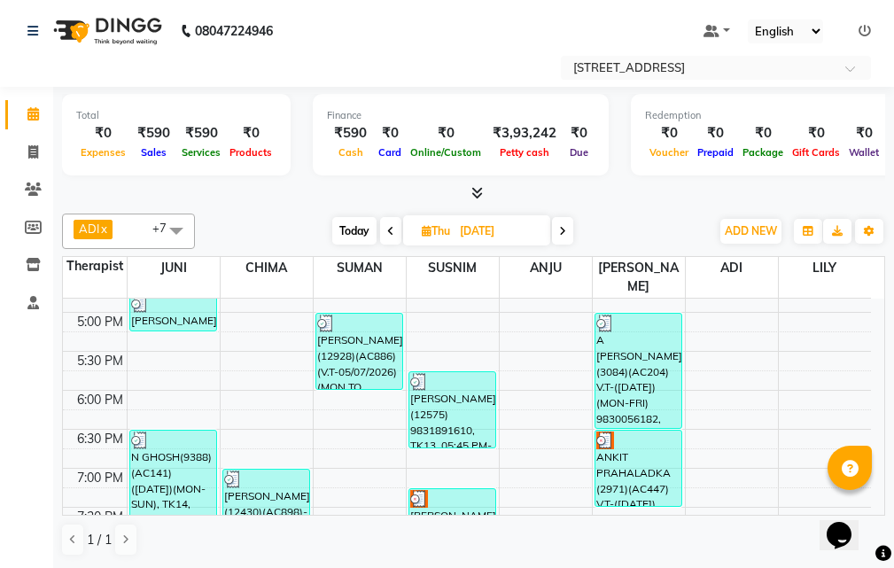
click at [360, 236] on span "Today" at bounding box center [354, 230] width 44 height 27
type input "02-09-2025"
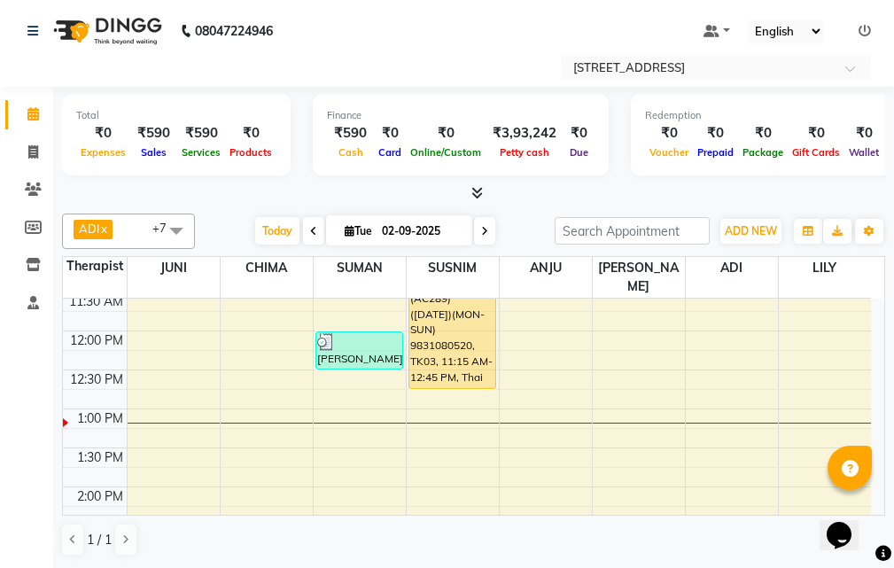
scroll to position [69, 0]
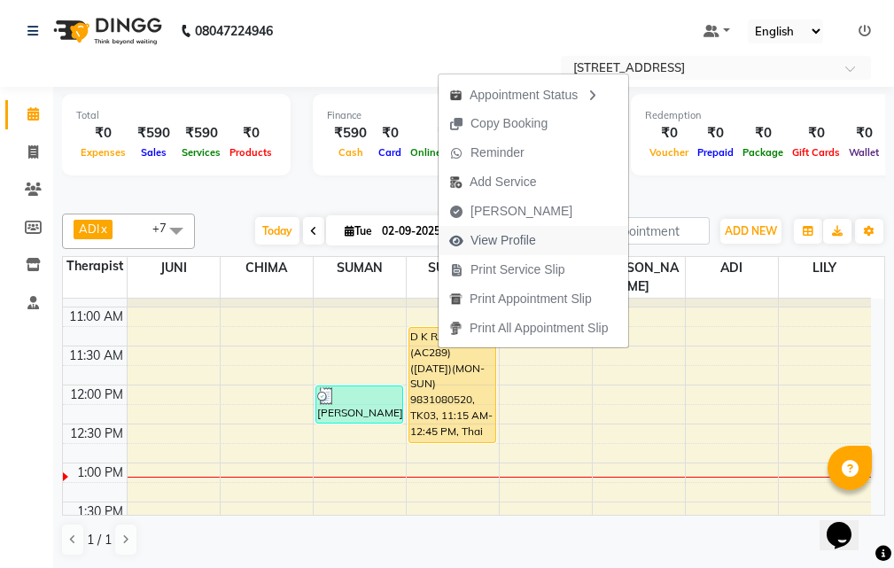
click at [554, 242] on button "View Profile" at bounding box center [533, 240] width 190 height 29
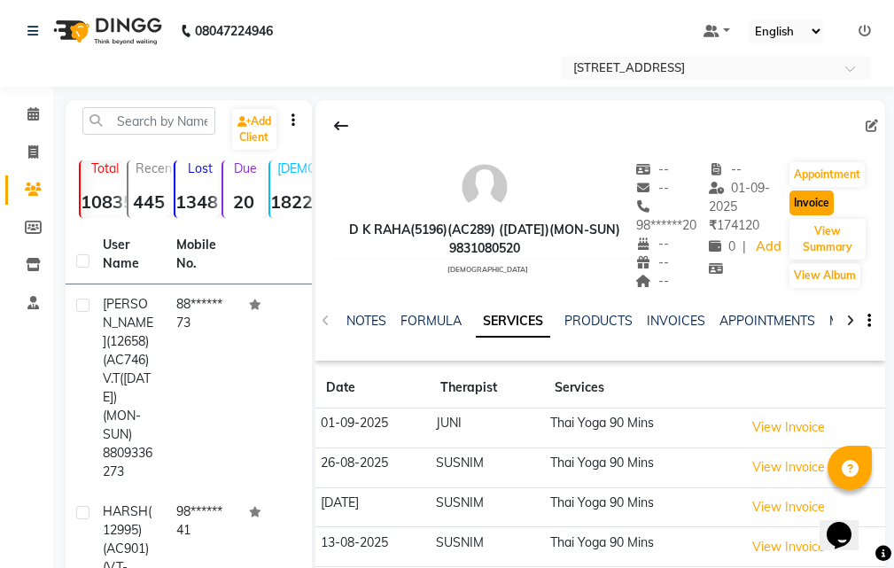
click at [814, 200] on button "Invoice" at bounding box center [811, 202] width 44 height 25
select select "service"
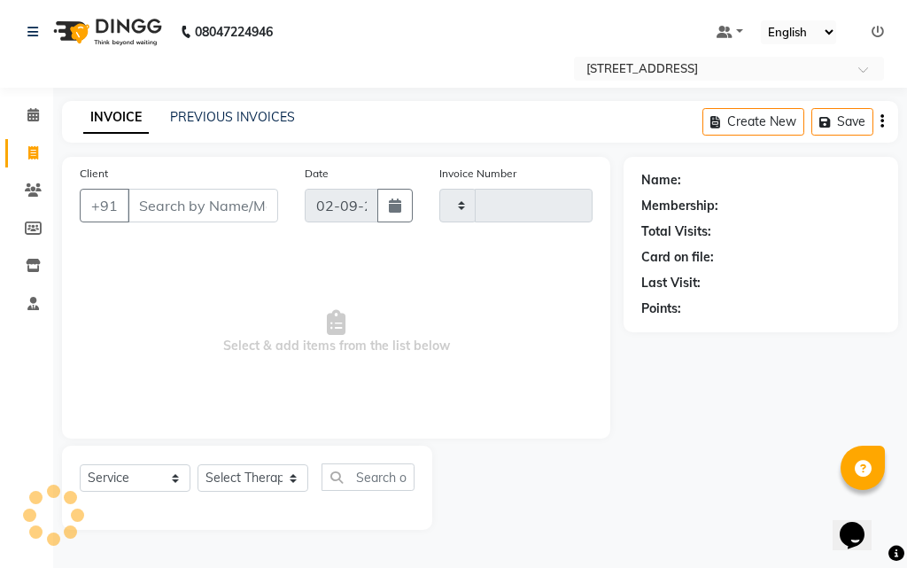
type input "2550"
select select "4269"
type input "98******20"
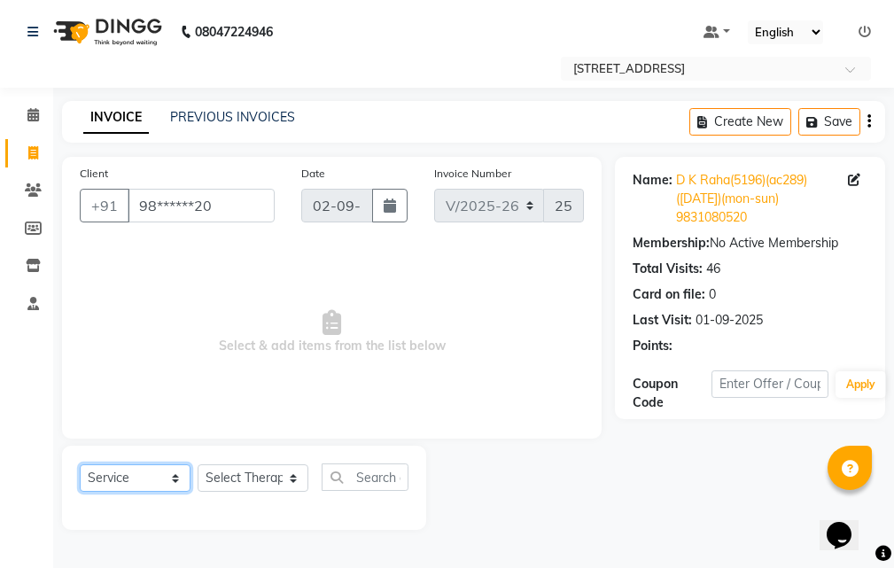
click at [140, 475] on select "Select Service Product Membership Package Voucher Prepaid Gift Card" at bounding box center [135, 477] width 111 height 27
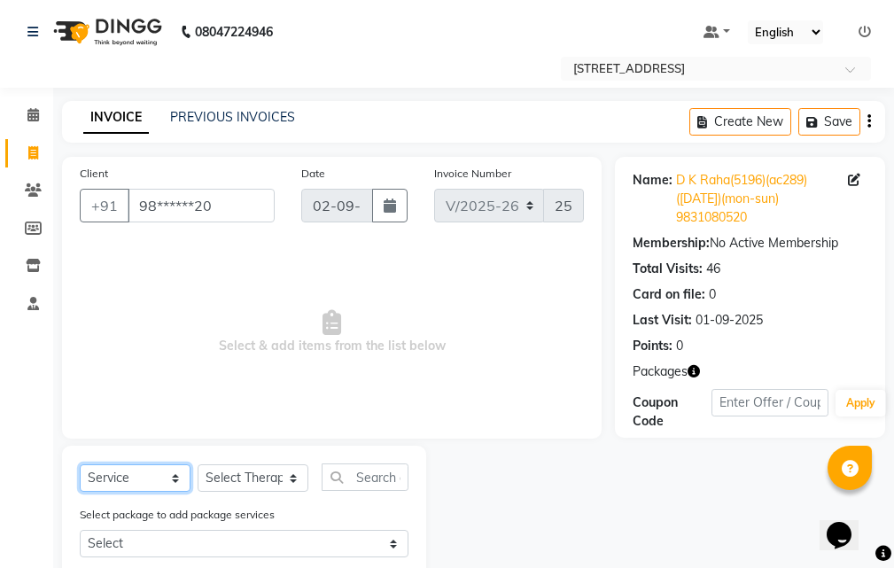
select select "package"
click at [80, 464] on select "Select Service Product Membership Package Voucher Prepaid Gift Card" at bounding box center [135, 477] width 111 height 27
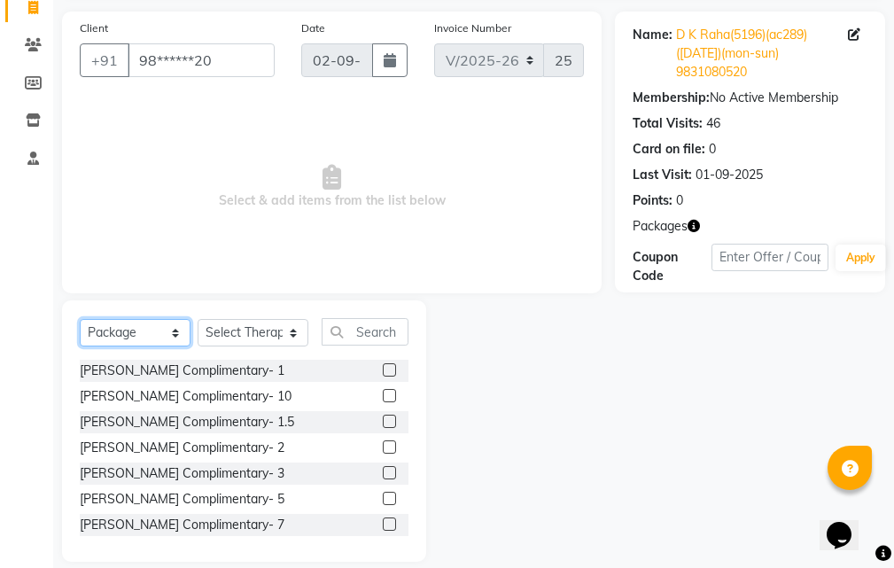
scroll to position [166, 0]
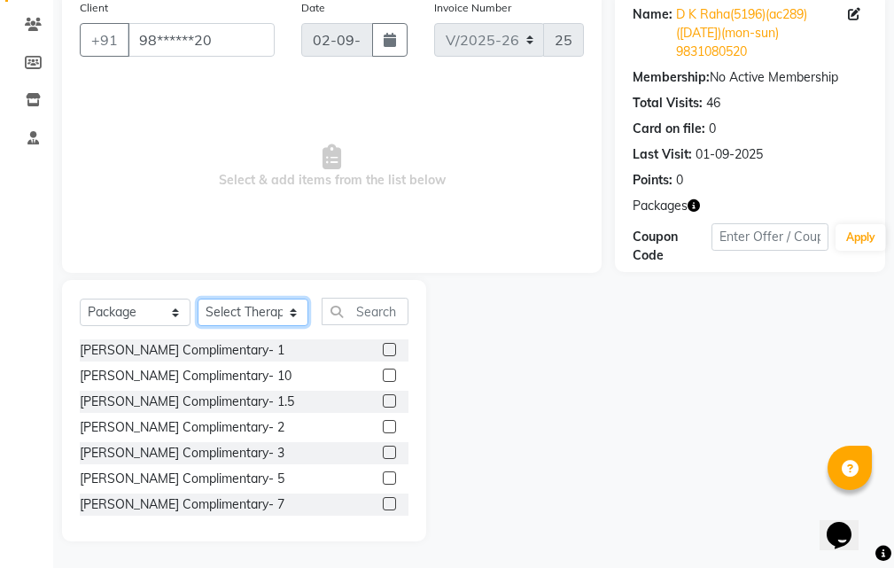
click at [294, 311] on select "Select Therapist [PERSON_NAME] AMD ANJU APUII [PERSON_NAME] [PERSON_NAME] Dev […" at bounding box center [252, 311] width 111 height 27
select select "89110"
click at [197, 298] on select "Select Therapist [PERSON_NAME] AMD ANJU APUII [PERSON_NAME] [PERSON_NAME] Dev […" at bounding box center [252, 311] width 111 height 27
click at [383, 449] on label at bounding box center [389, 451] width 13 height 13
click at [383, 449] on input "checkbox" at bounding box center [389, 453] width 12 height 12
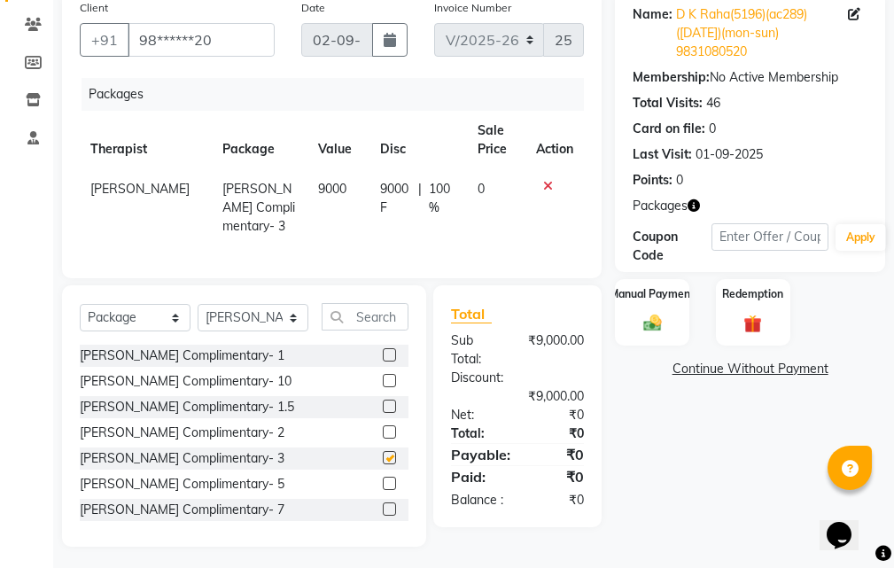
checkbox input "false"
click at [654, 321] on img at bounding box center [652, 323] width 30 height 21
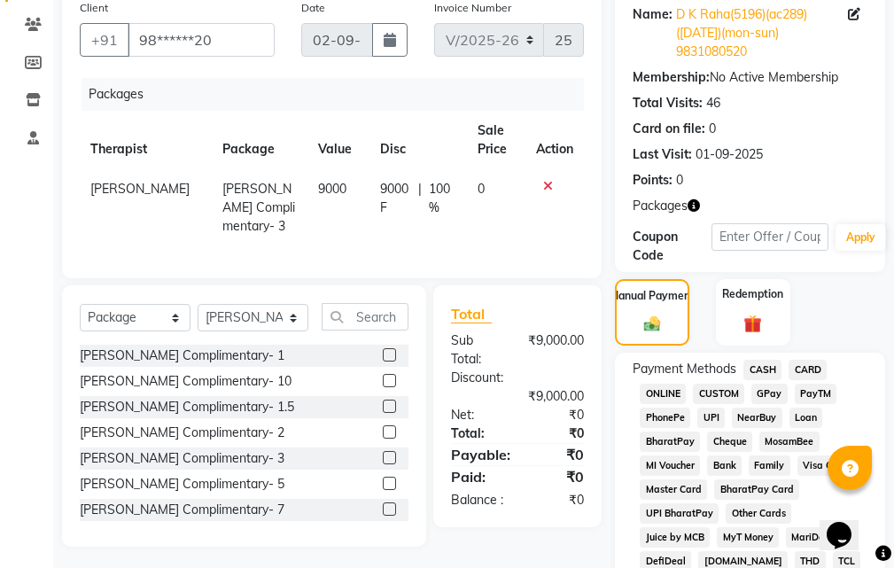
scroll to position [520, 0]
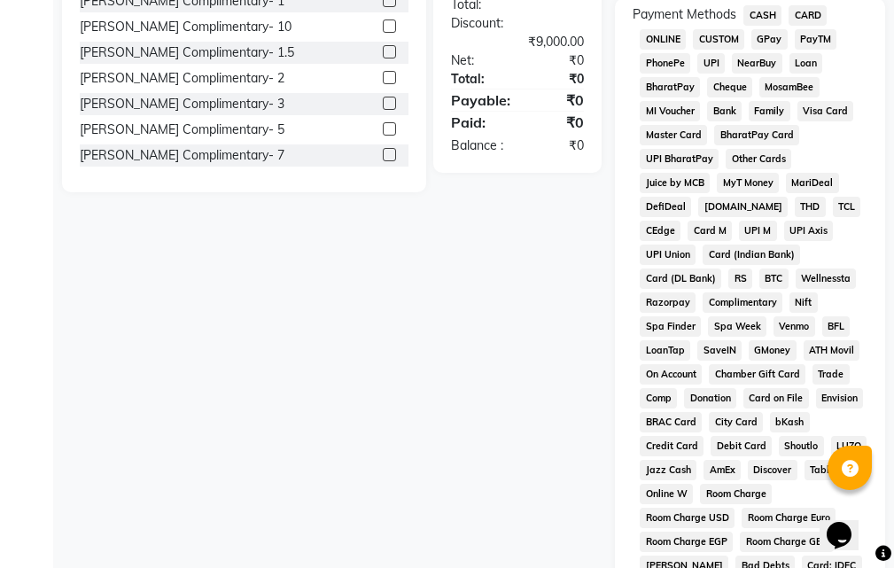
click at [702, 303] on span "Complimentary" at bounding box center [742, 302] width 80 height 20
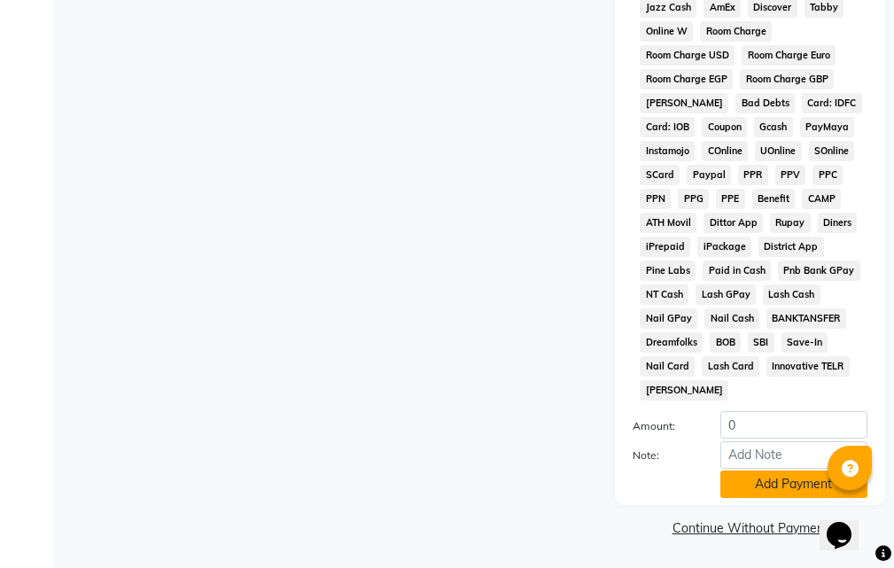
click at [758, 491] on button "Add Payment" at bounding box center [793, 483] width 147 height 27
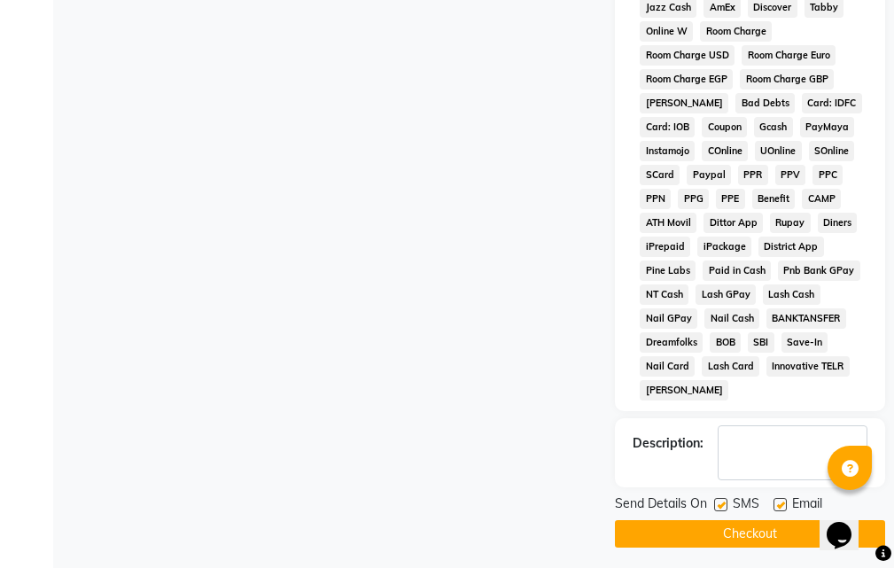
click at [781, 503] on label at bounding box center [779, 504] width 13 height 13
click at [781, 503] on input "checkbox" at bounding box center [779, 505] width 12 height 12
checkbox input "false"
click at [722, 502] on label at bounding box center [720, 504] width 13 height 13
click at [722, 502] on input "checkbox" at bounding box center [720, 505] width 12 height 12
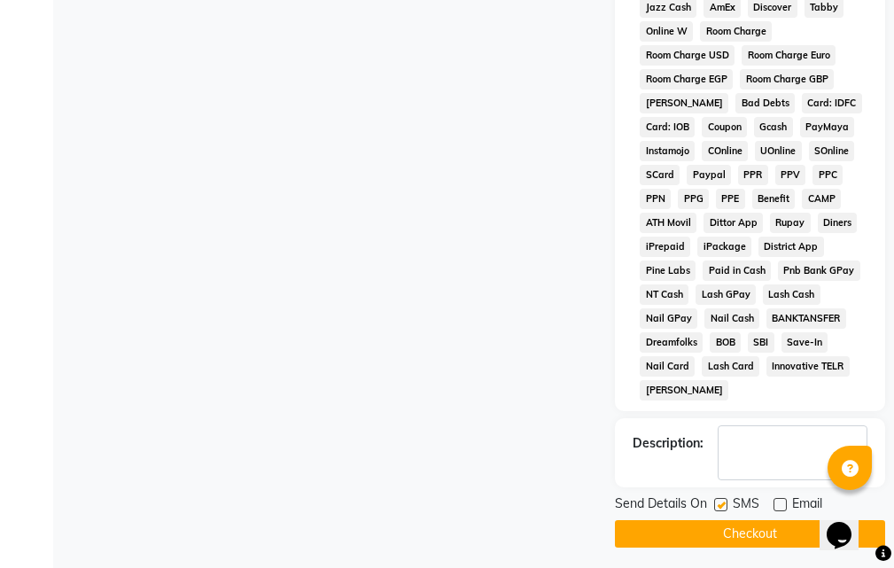
checkbox input "false"
click at [721, 526] on button "Checkout" at bounding box center [750, 533] width 270 height 27
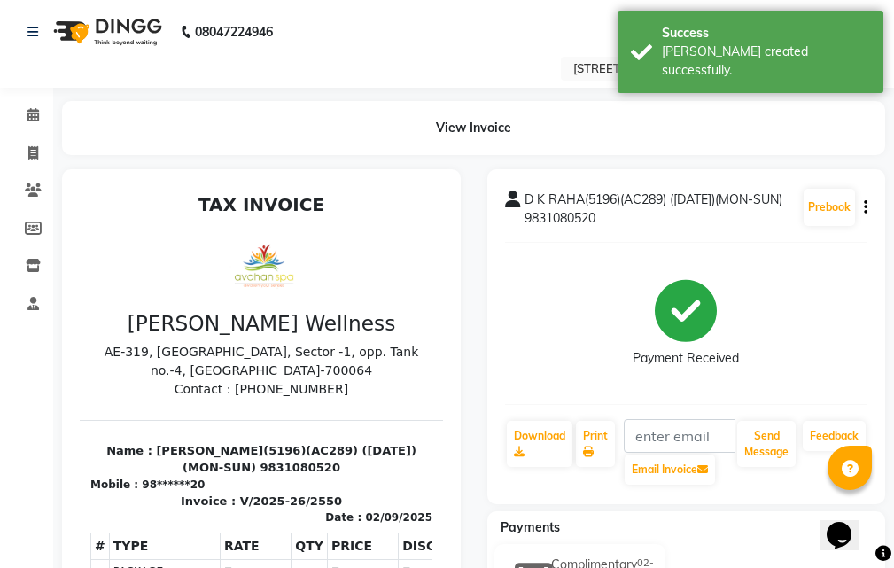
select select "service"
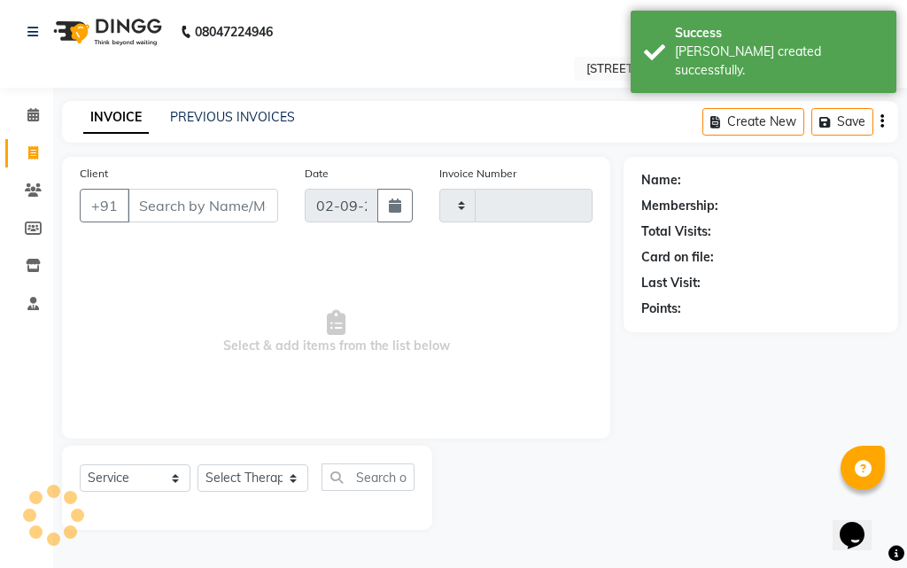
type input "2551"
select select "4269"
type input "98******20"
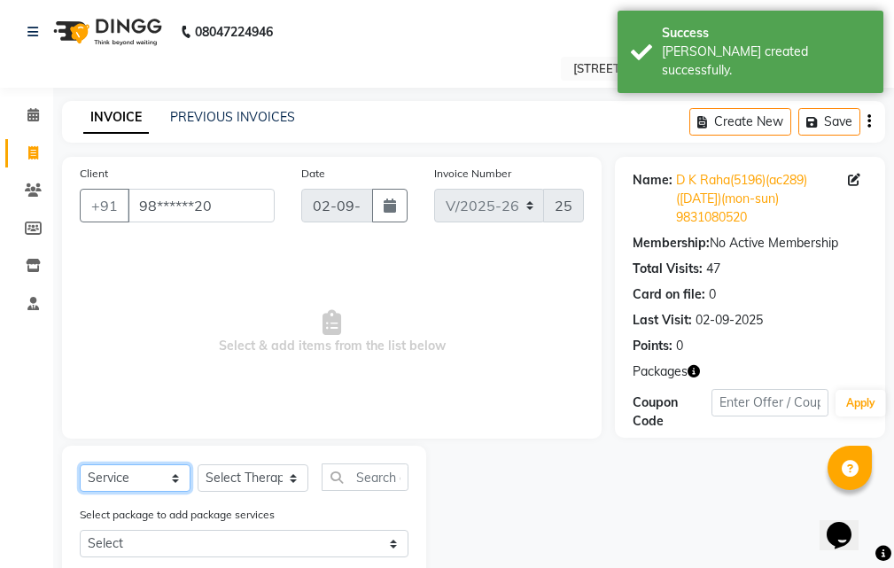
click at [170, 466] on select "Select Service Product Membership Package Voucher Prepaid Gift Card" at bounding box center [135, 477] width 111 height 27
click at [80, 464] on select "Select Service Product Membership Package Voucher Prepaid Gift Card" at bounding box center [135, 477] width 111 height 27
click at [176, 471] on select "Select Service Product Membership Package Voucher Prepaid Gift Card" at bounding box center [135, 477] width 111 height 27
select select "package"
click at [80, 464] on select "Select Service Product Membership Package Voucher Prepaid Gift Card" at bounding box center [135, 477] width 111 height 27
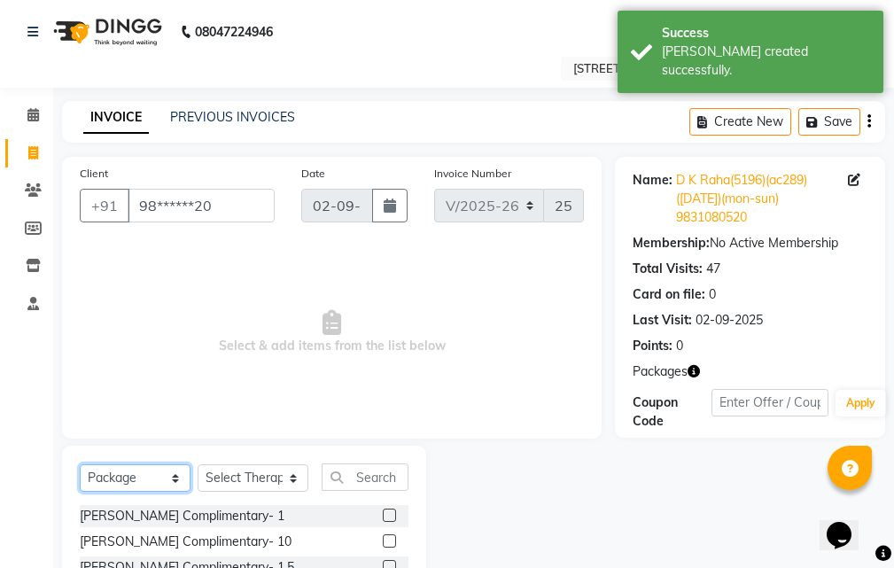
scroll to position [166, 0]
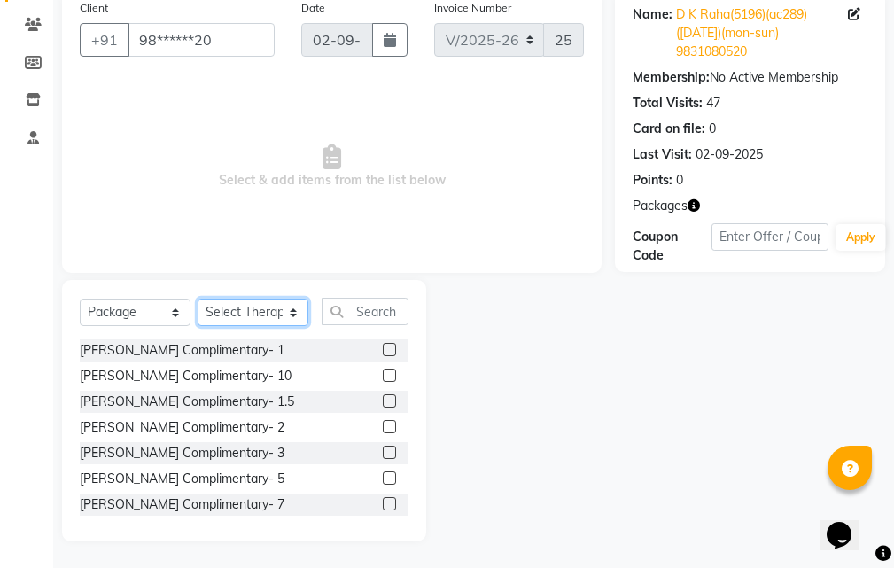
click at [283, 309] on select "Select Therapist [PERSON_NAME] AMD ANJU APUII [PERSON_NAME] [PERSON_NAME] Dev […" at bounding box center [252, 311] width 111 height 27
select select "89110"
click at [197, 298] on select "Select Therapist [PERSON_NAME] AMD ANJU APUII [PERSON_NAME] [PERSON_NAME] Dev […" at bounding box center [252, 311] width 111 height 27
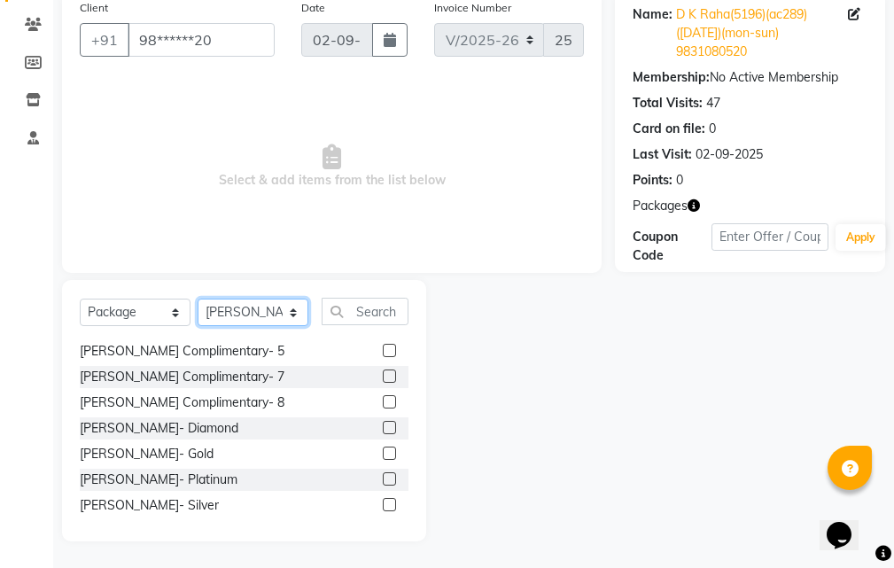
scroll to position [131, 0]
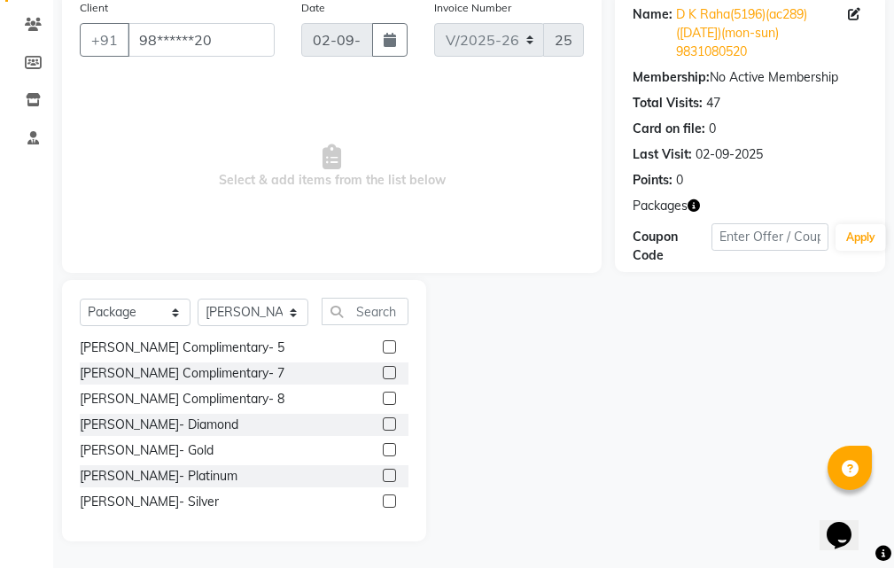
click at [383, 453] on label at bounding box center [389, 449] width 13 height 13
click at [383, 453] on input "checkbox" at bounding box center [389, 451] width 12 height 12
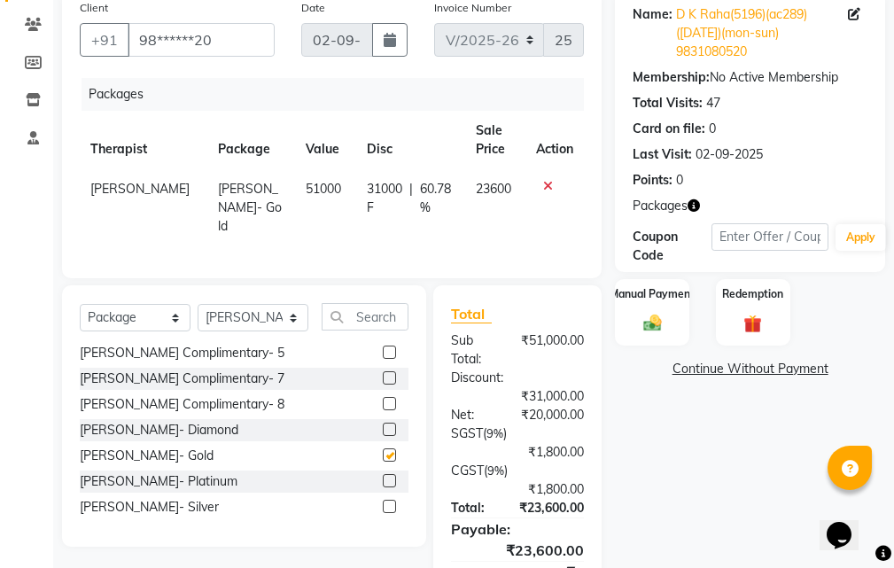
checkbox input "false"
click at [172, 304] on select "Select Service Product Membership Package Voucher Prepaid Gift Card" at bounding box center [135, 317] width 111 height 27
select select "service"
click at [80, 304] on select "Select Service Product Membership Package Voucher Prepaid Gift Card" at bounding box center [135, 317] width 111 height 27
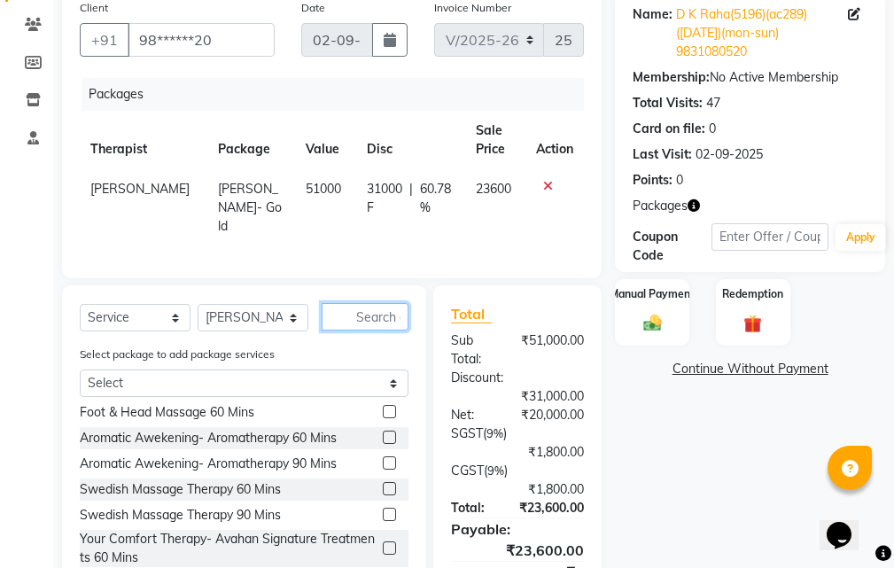
click at [386, 316] on input "text" at bounding box center [364, 316] width 87 height 27
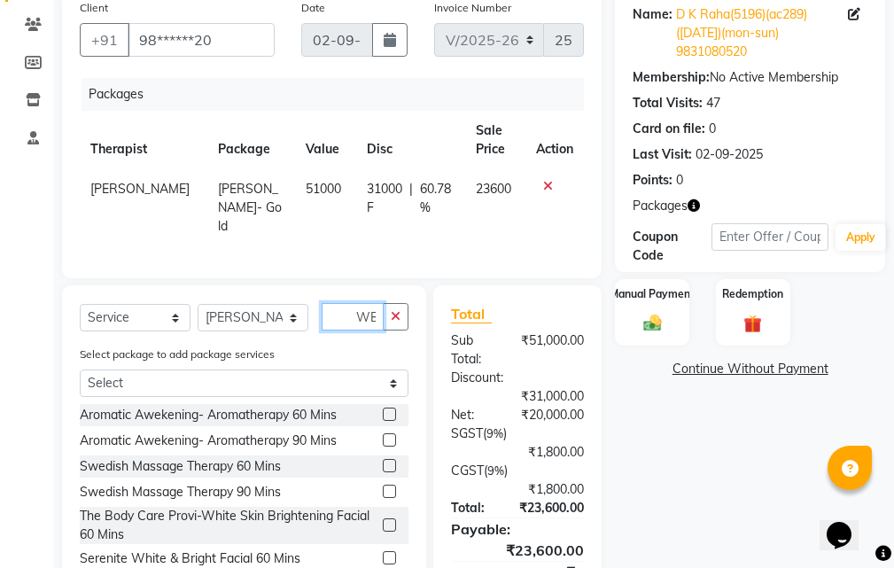
scroll to position [0, 8]
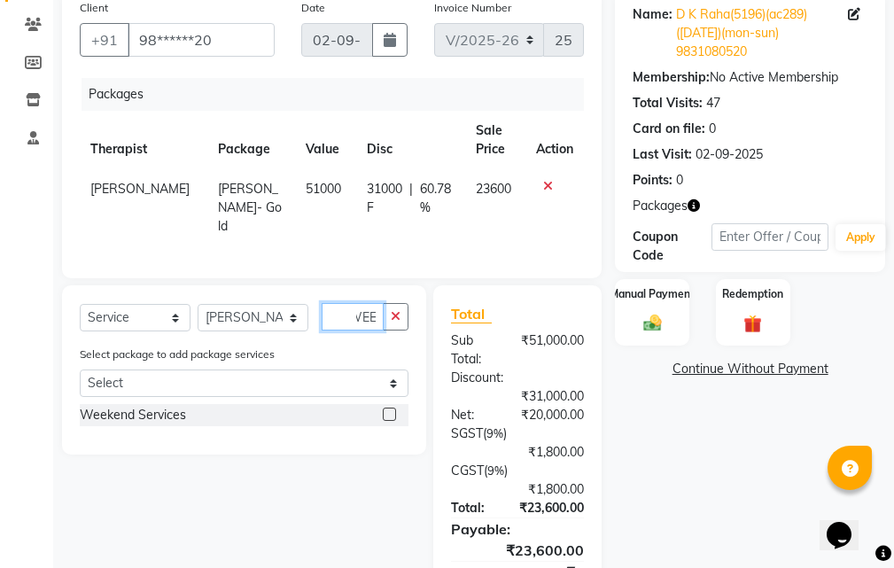
type input "WEE"
click at [393, 411] on label at bounding box center [389, 413] width 13 height 13
click at [393, 411] on input "checkbox" at bounding box center [389, 415] width 12 height 12
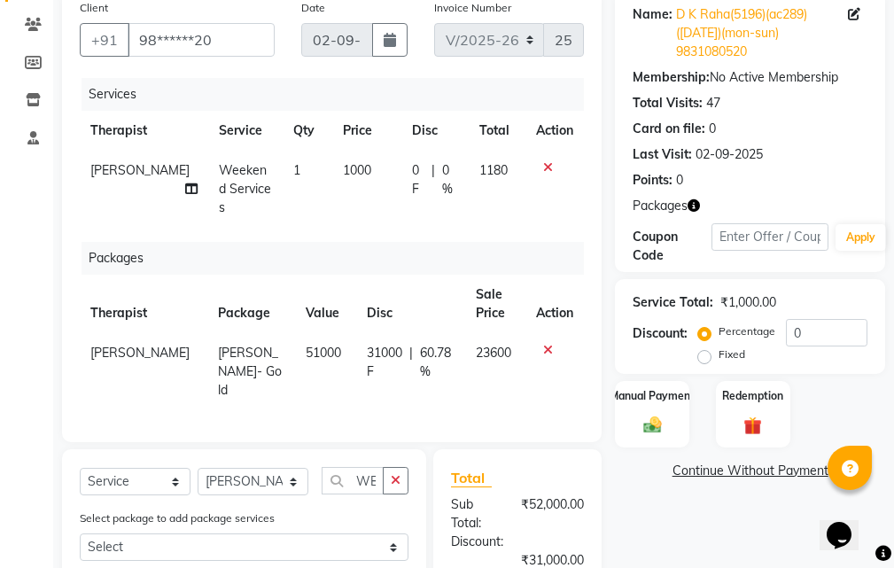
checkbox input "false"
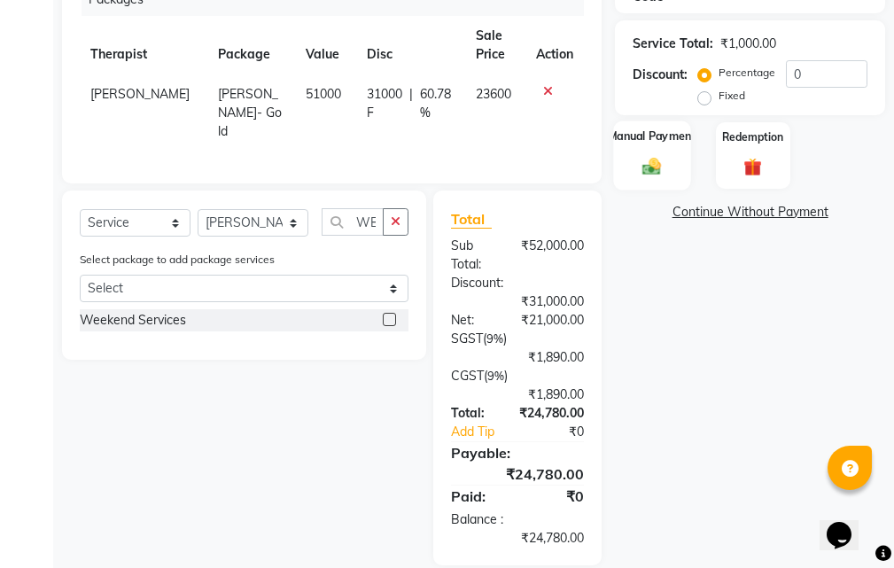
click at [650, 171] on img at bounding box center [652, 166] width 30 height 21
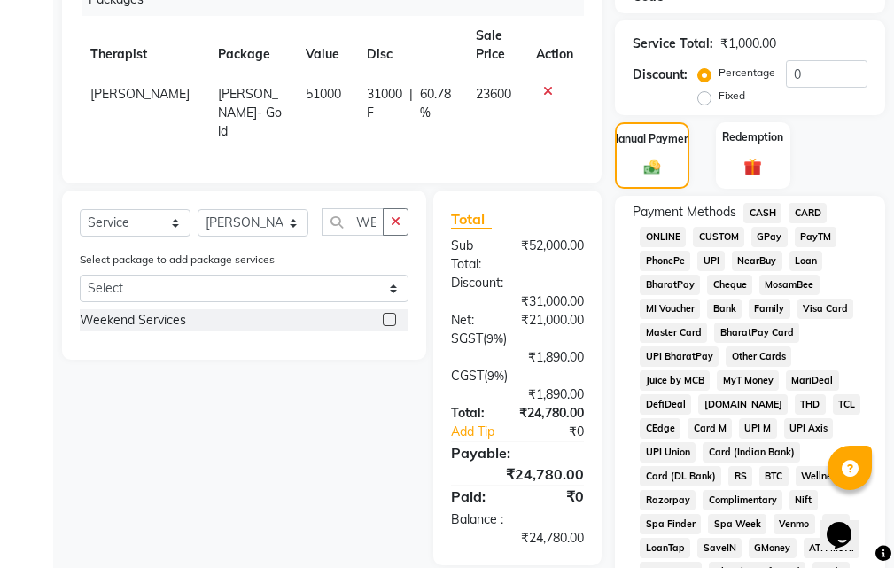
click at [778, 236] on span "GPay" at bounding box center [769, 237] width 36 height 20
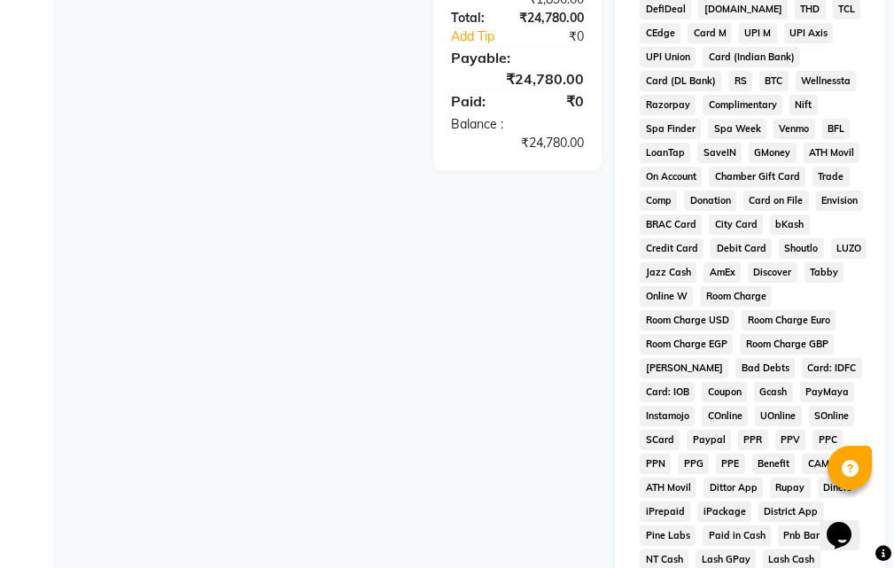
scroll to position [1084, 0]
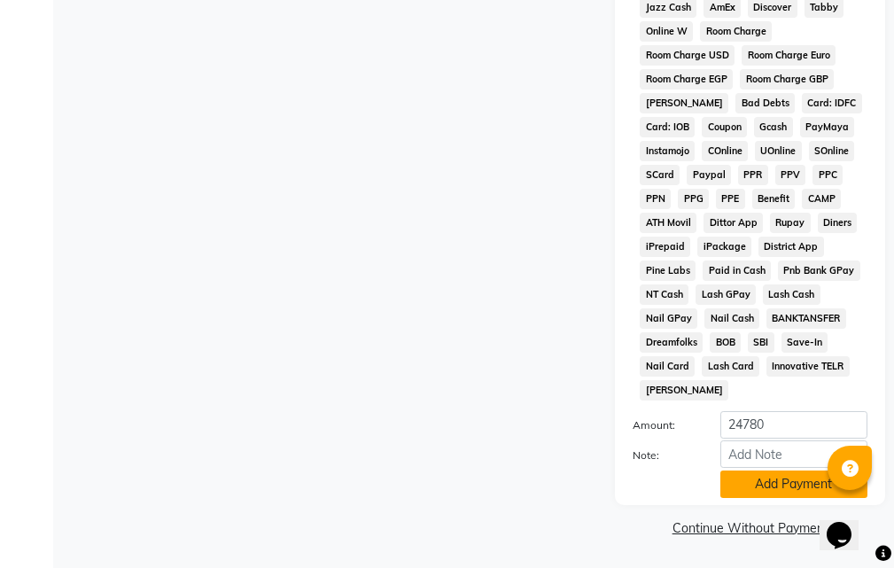
click at [774, 482] on button "Add Payment" at bounding box center [793, 483] width 147 height 27
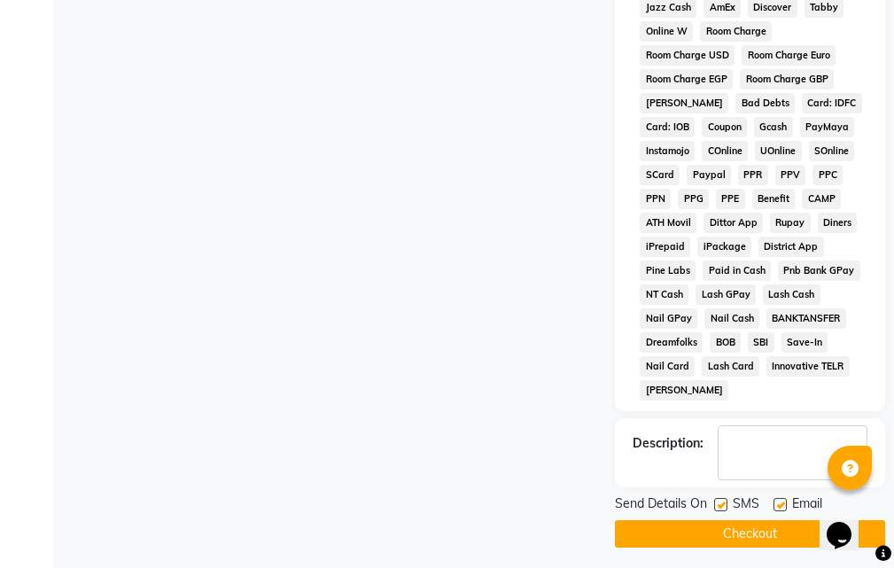
click at [785, 503] on label at bounding box center [779, 504] width 13 height 13
click at [785, 503] on input "checkbox" at bounding box center [779, 505] width 12 height 12
checkbox input "false"
click at [732, 522] on button "Checkout" at bounding box center [750, 533] width 270 height 27
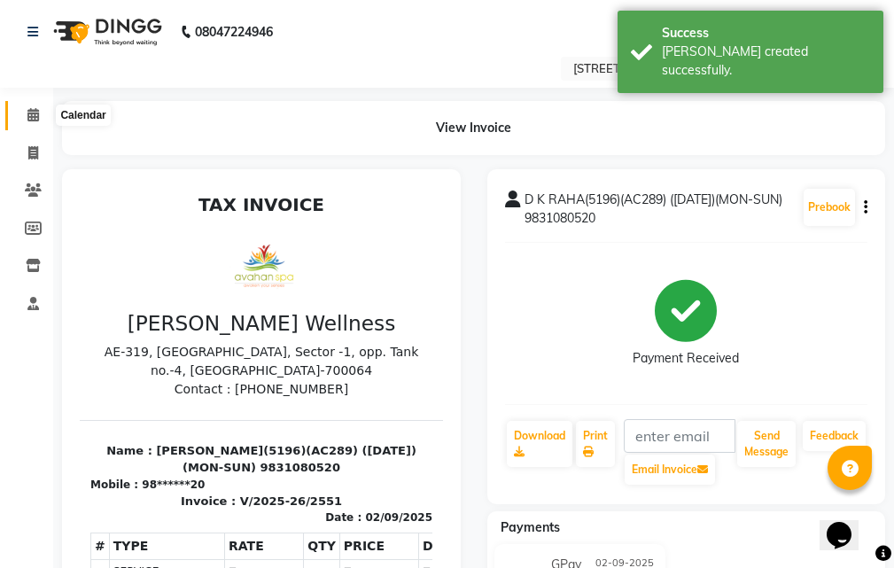
click at [37, 111] on icon at bounding box center [33, 114] width 12 height 13
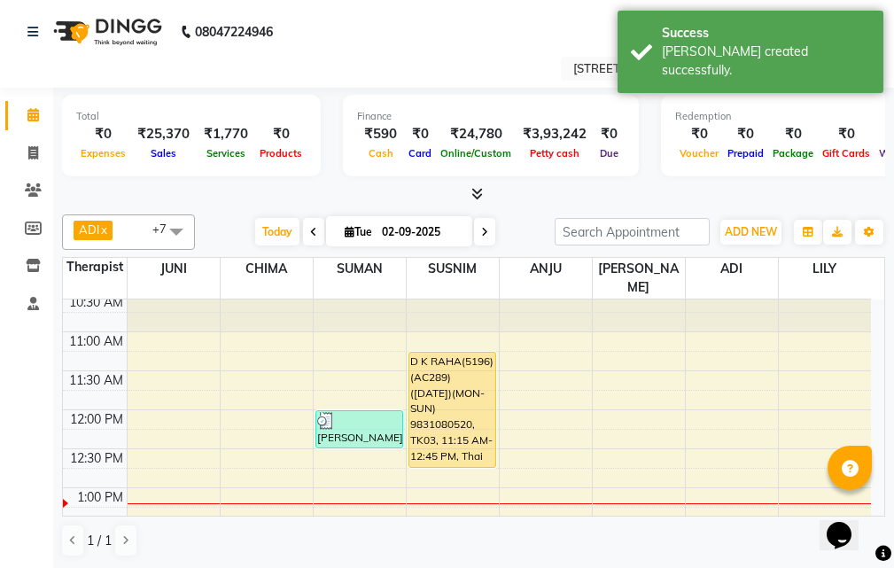
scroll to position [89, 0]
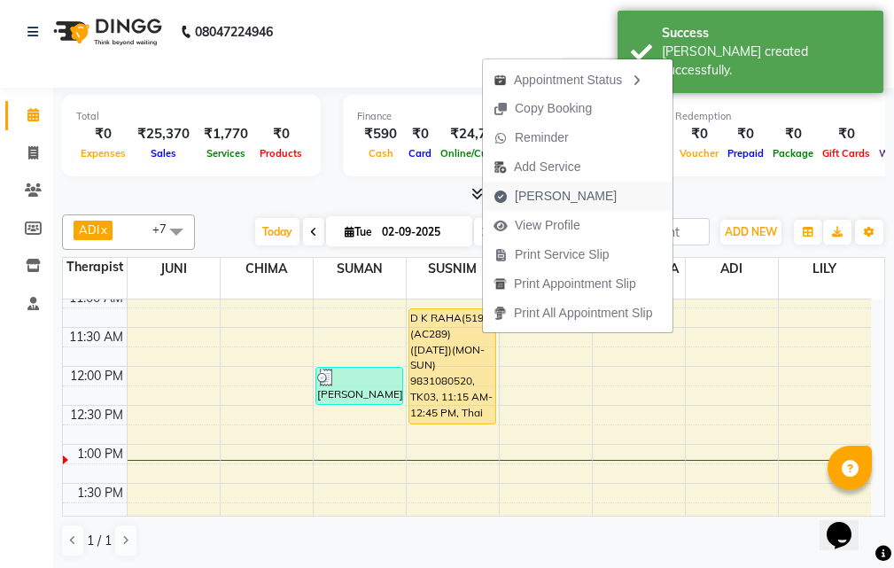
click at [572, 194] on span "[PERSON_NAME]" at bounding box center [566, 196] width 102 height 19
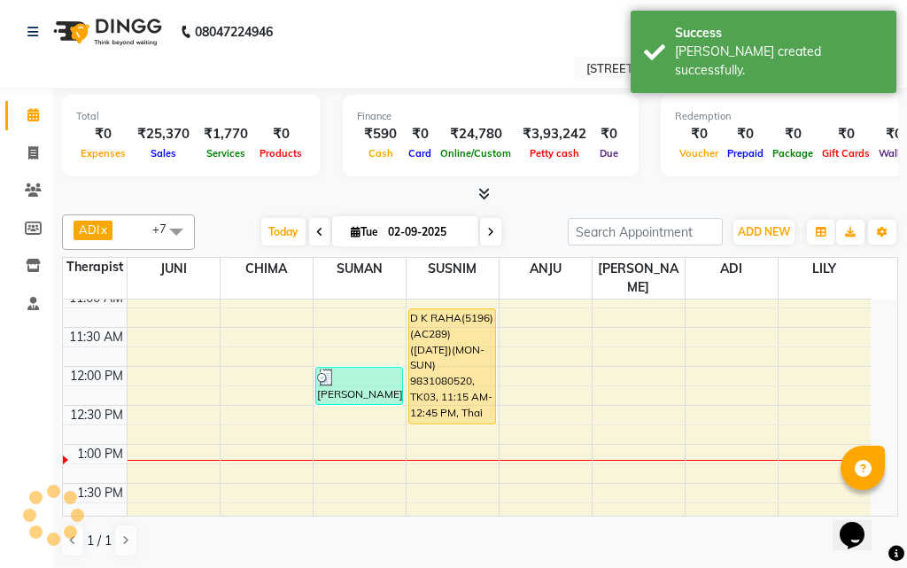
select select "4269"
select select "service"
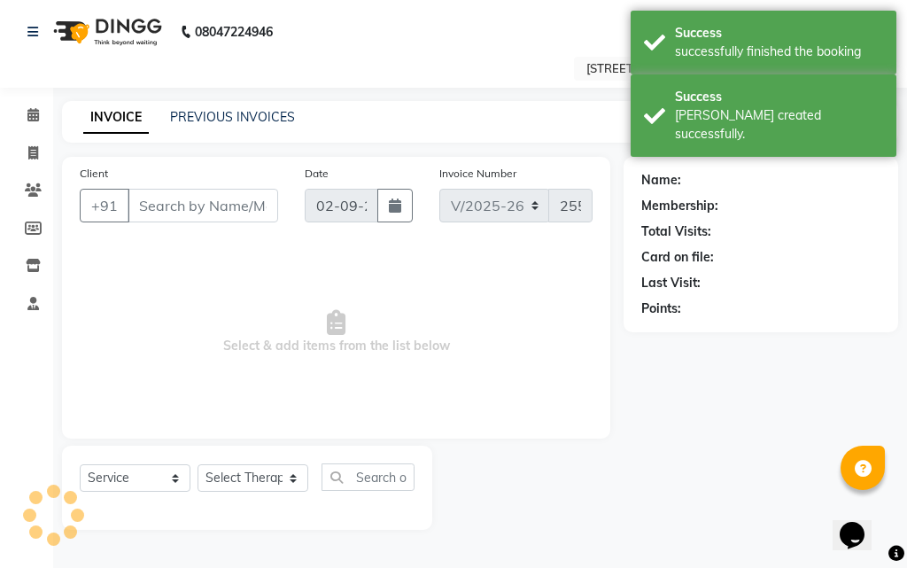
type input "98******20"
select select "23013"
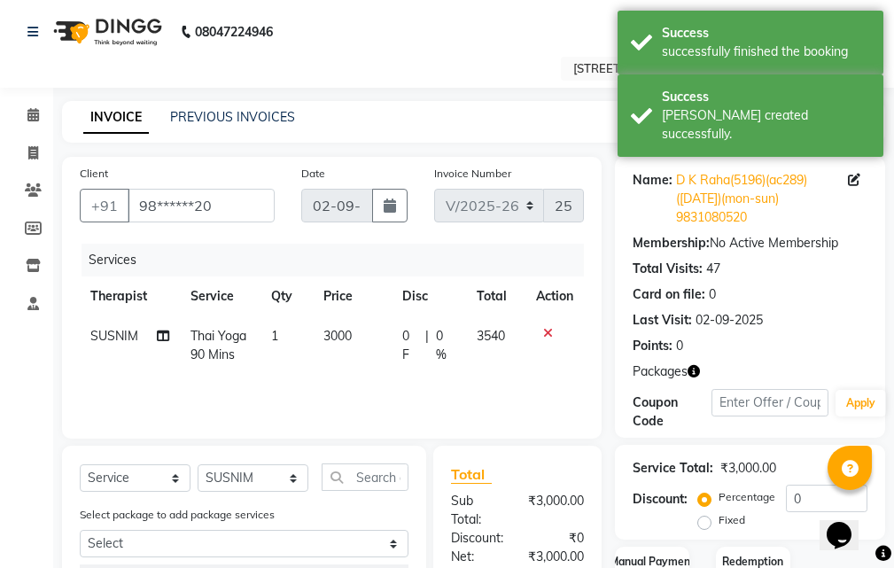
scroll to position [260, 0]
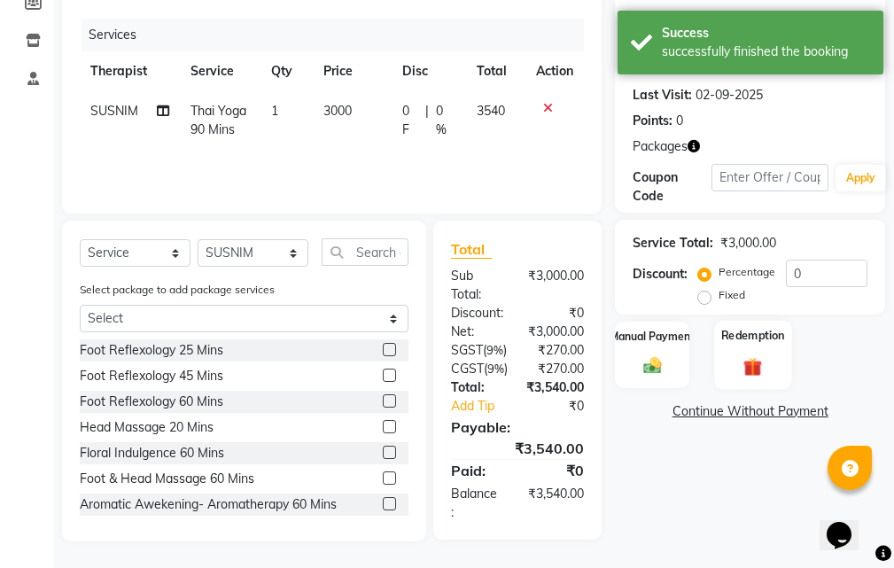
click at [739, 320] on div "Redemption" at bounding box center [752, 354] width 77 height 69
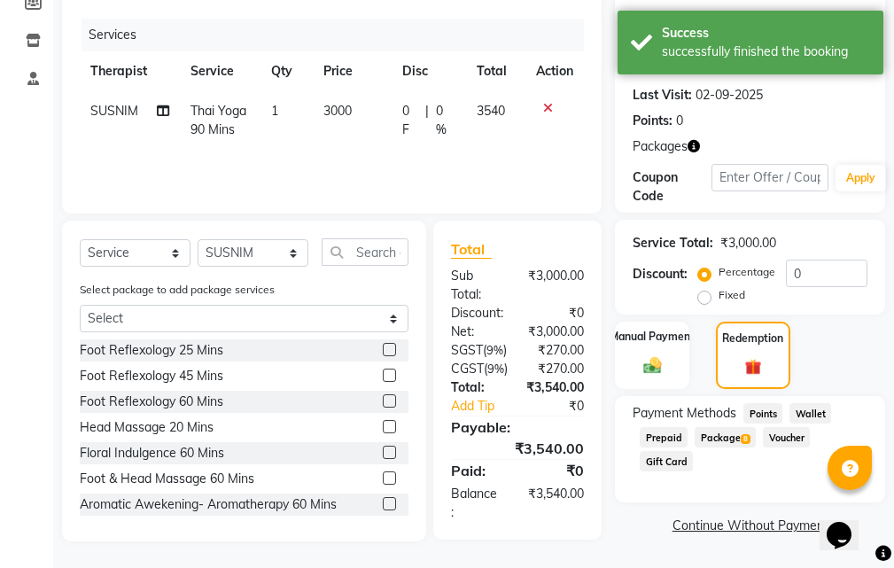
click at [747, 427] on span "Package 8" at bounding box center [724, 437] width 61 height 20
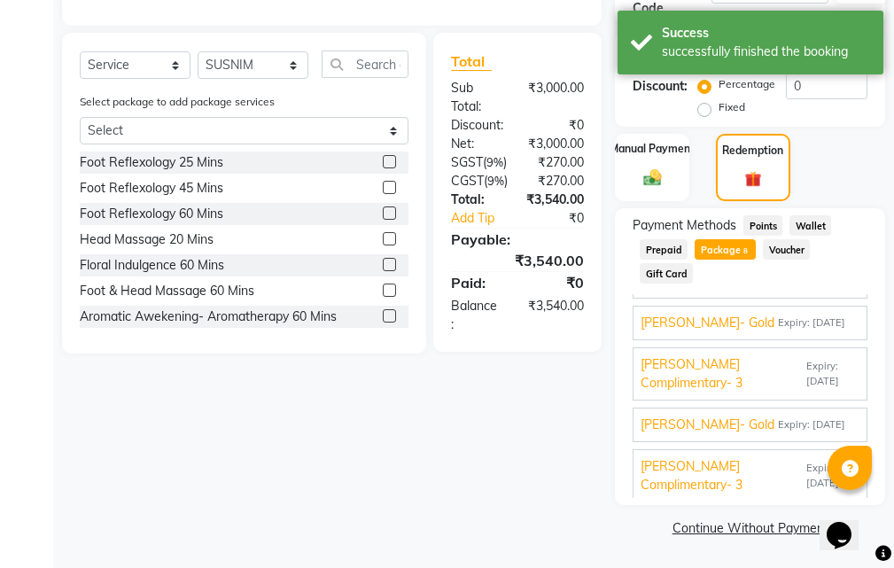
scroll to position [177, 0]
click at [785, 322] on span "Expiry: [DATE]" at bounding box center [811, 321] width 67 height 15
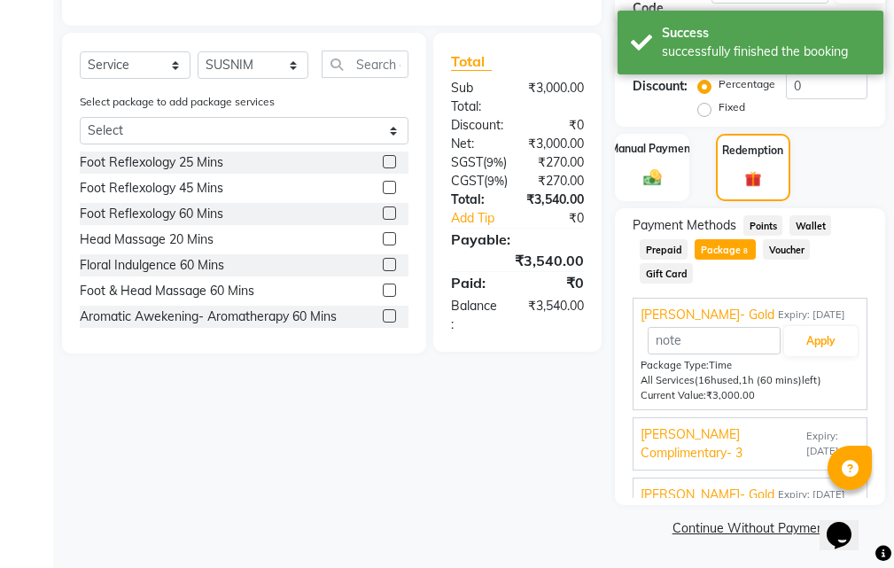
scroll to position [99, 0]
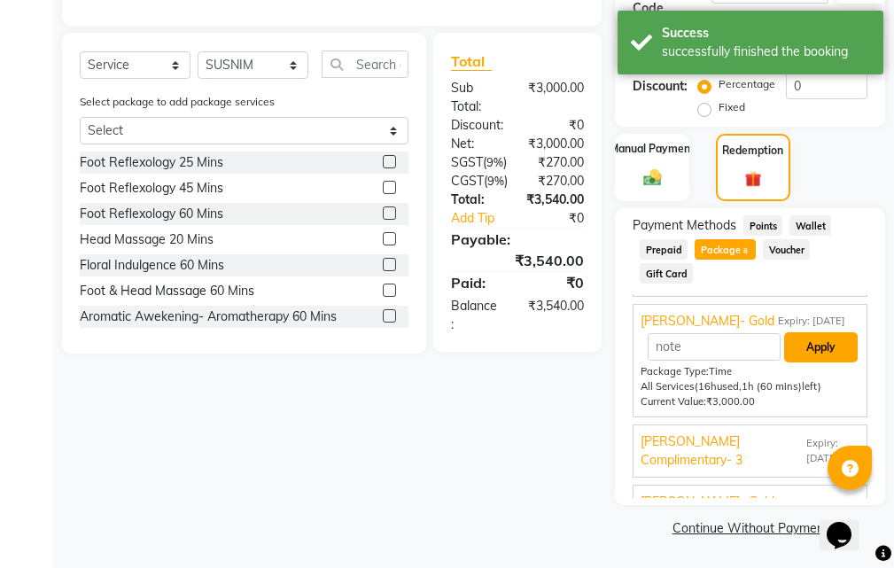
click at [806, 341] on button "Apply" at bounding box center [821, 347] width 74 height 30
type input "[PERSON_NAME]- Gold"
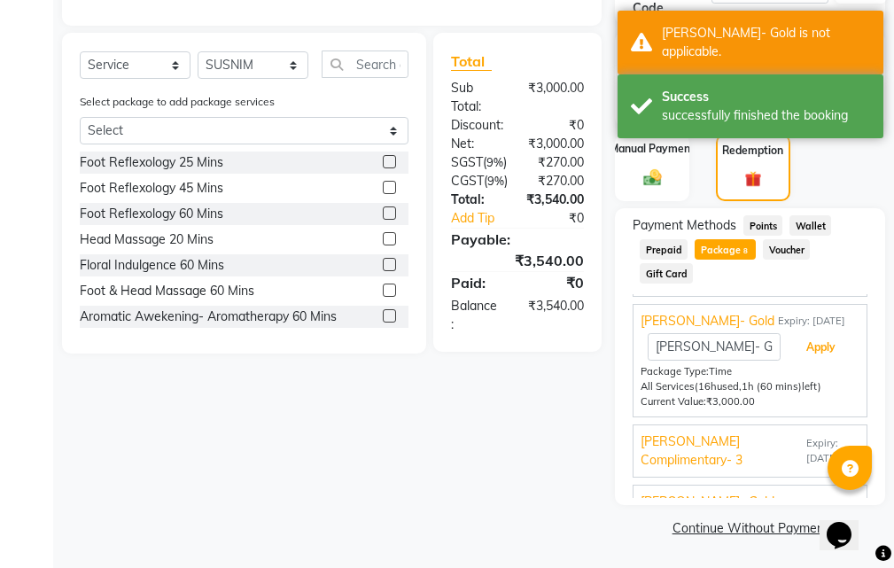
scroll to position [11, 0]
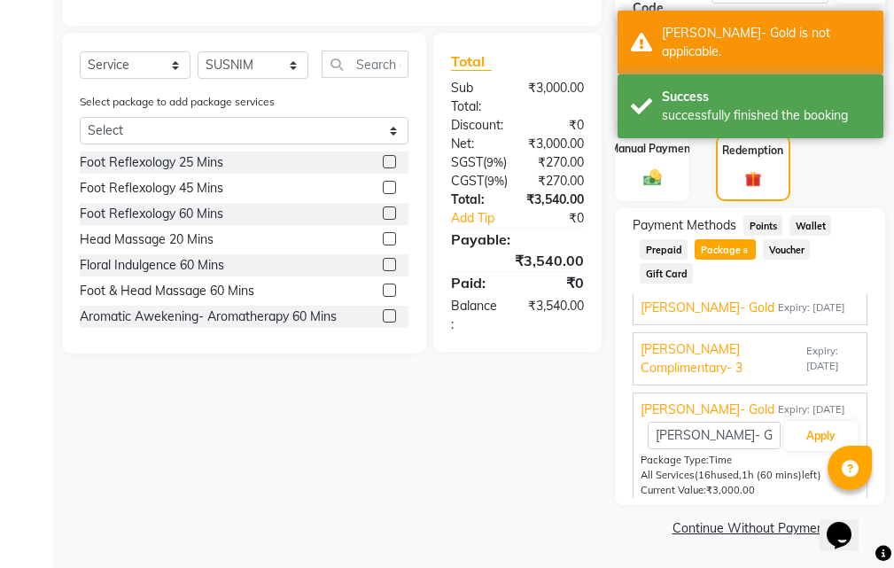
click at [806, 355] on span "Expiry: [DATE]" at bounding box center [832, 359] width 53 height 30
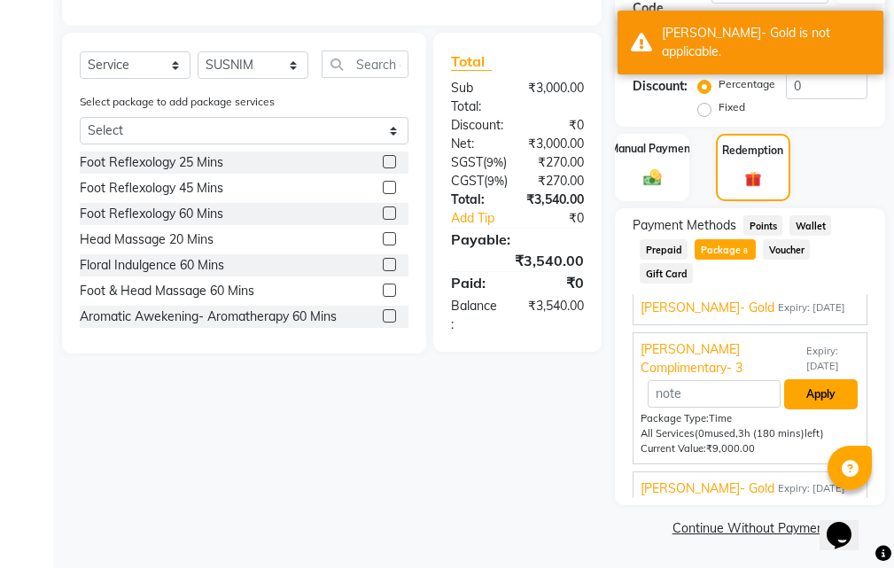
click at [806, 391] on button "Apply" at bounding box center [821, 394] width 74 height 30
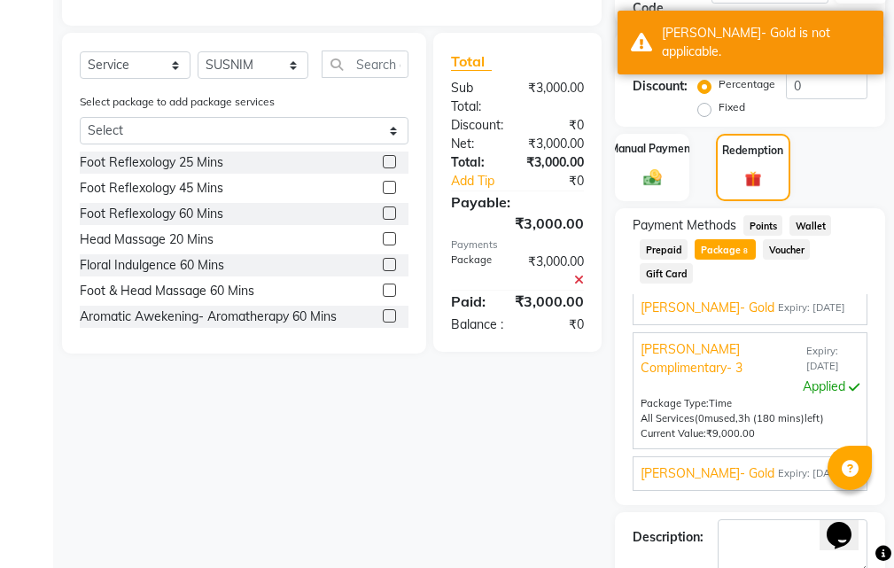
scroll to position [513, 0]
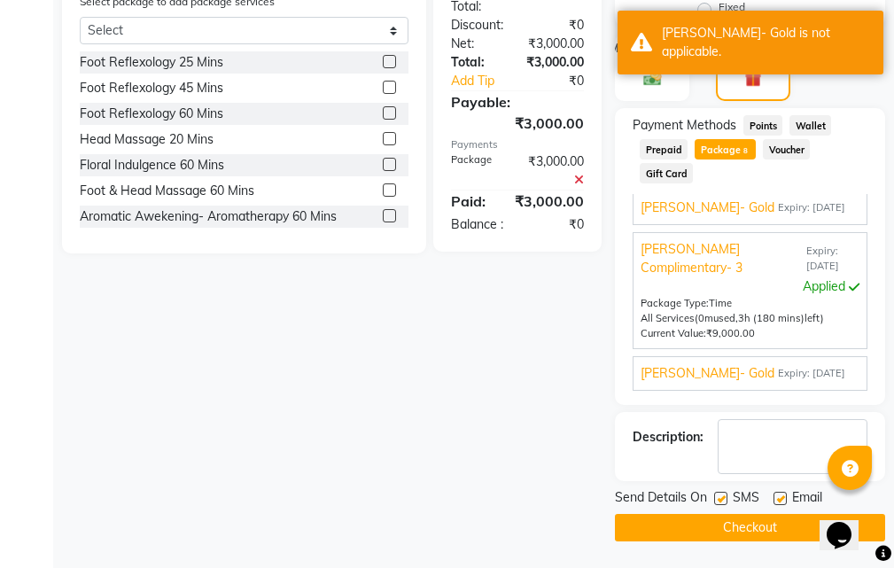
click at [773, 494] on label at bounding box center [779, 497] width 13 height 13
click at [773, 494] on input "checkbox" at bounding box center [779, 499] width 12 height 12
checkbox input "false"
click at [723, 496] on label at bounding box center [720, 497] width 13 height 13
click at [723, 496] on input "checkbox" at bounding box center [720, 499] width 12 height 12
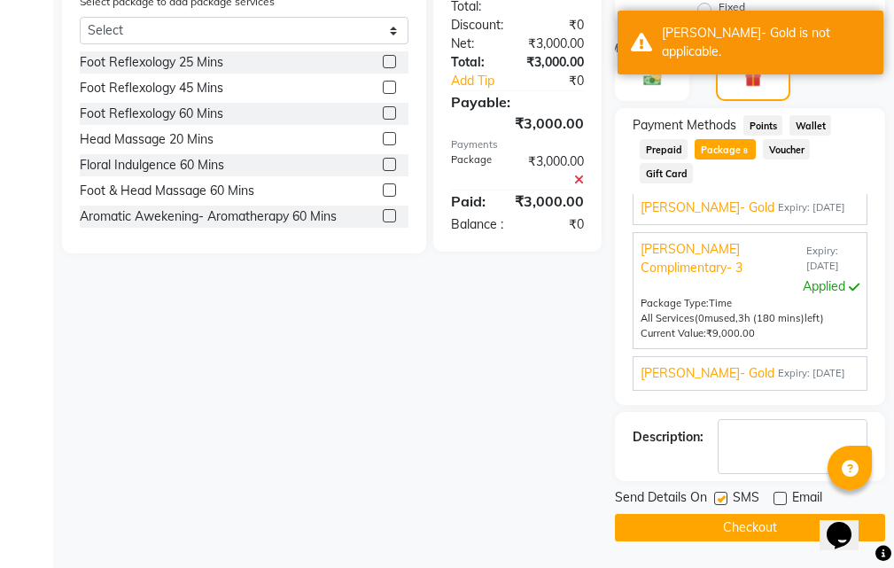
checkbox input "false"
click at [716, 518] on button "Checkout" at bounding box center [750, 527] width 270 height 27
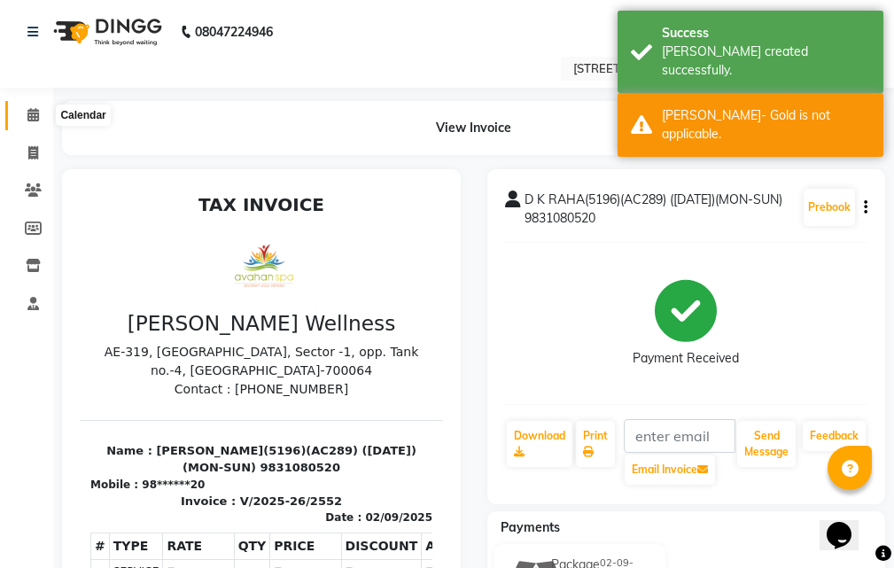
click at [27, 110] on icon at bounding box center [33, 114] width 12 height 13
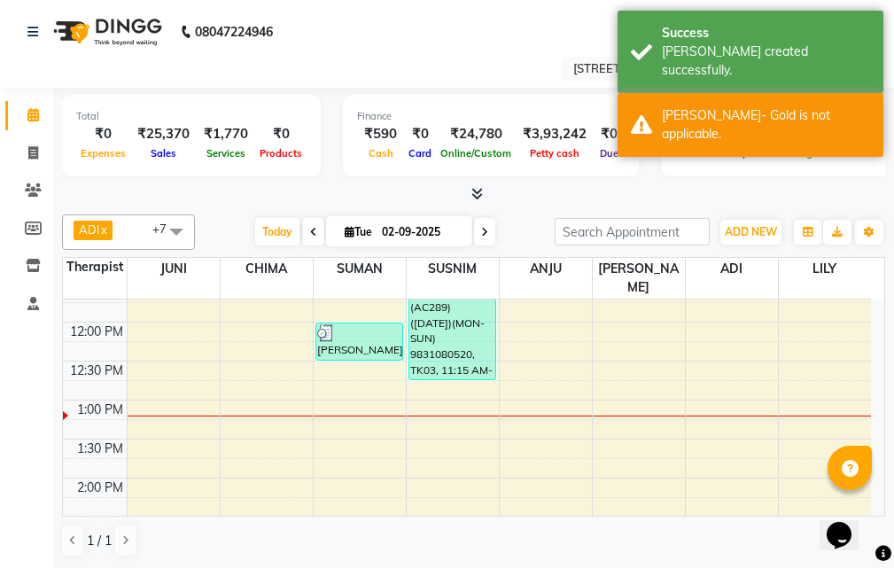
scroll to position [177, 0]
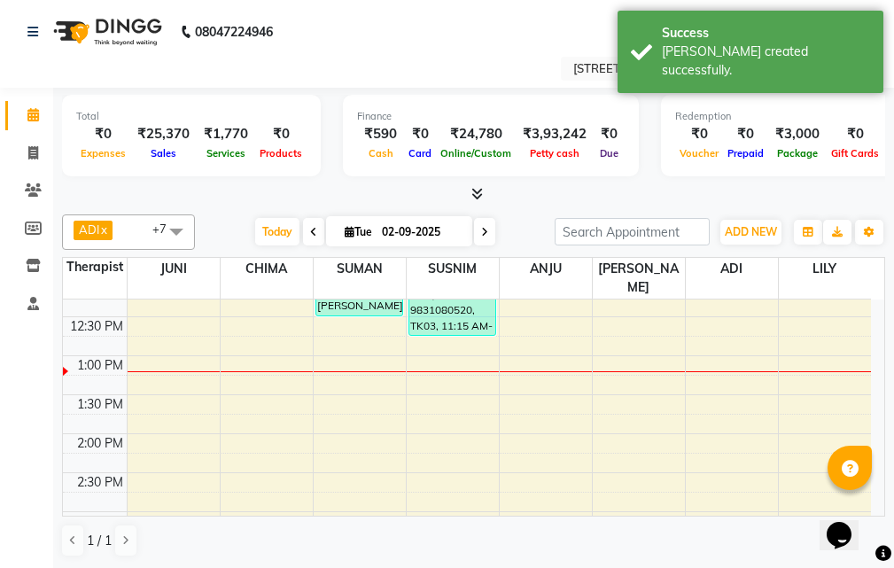
click at [310, 229] on icon at bounding box center [313, 232] width 7 height 11
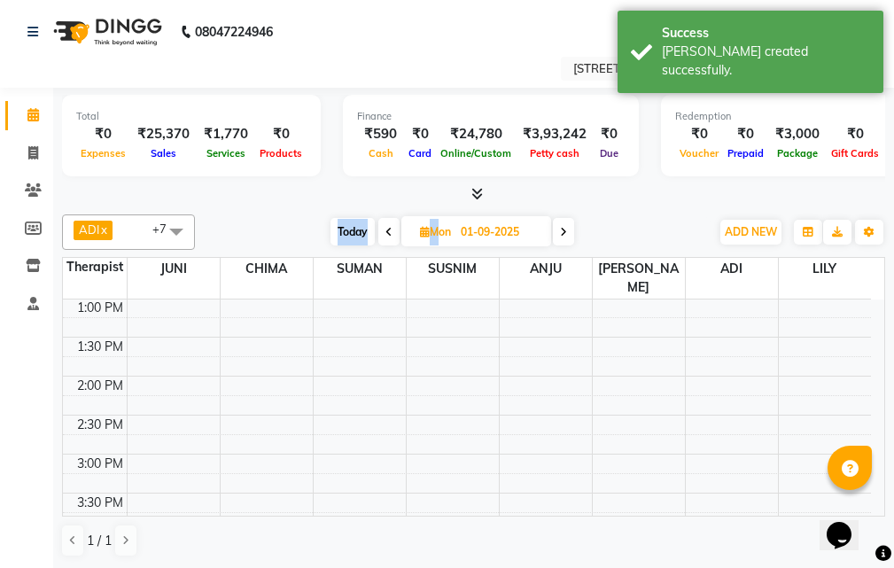
click at [310, 229] on div "[DATE] [DATE]" at bounding box center [452, 232] width 497 height 27
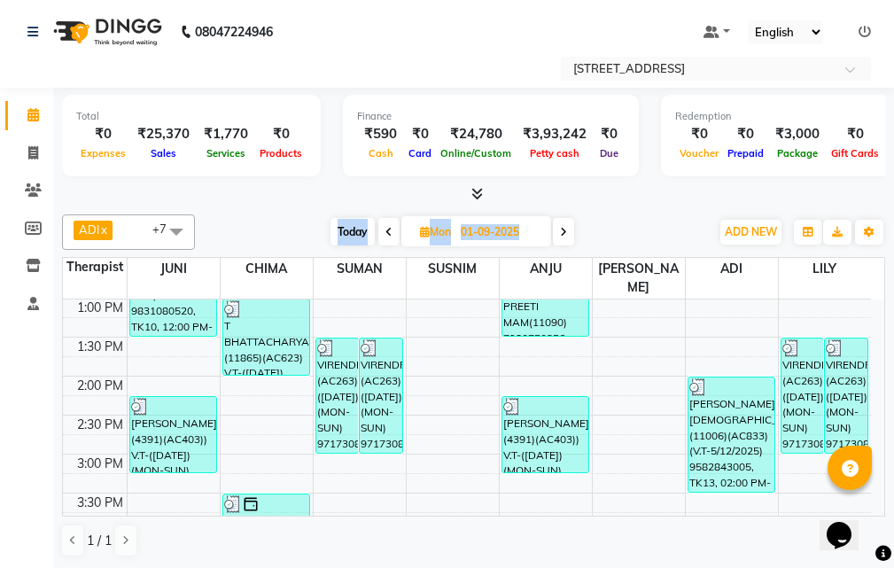
click at [381, 229] on span at bounding box center [388, 231] width 21 height 27
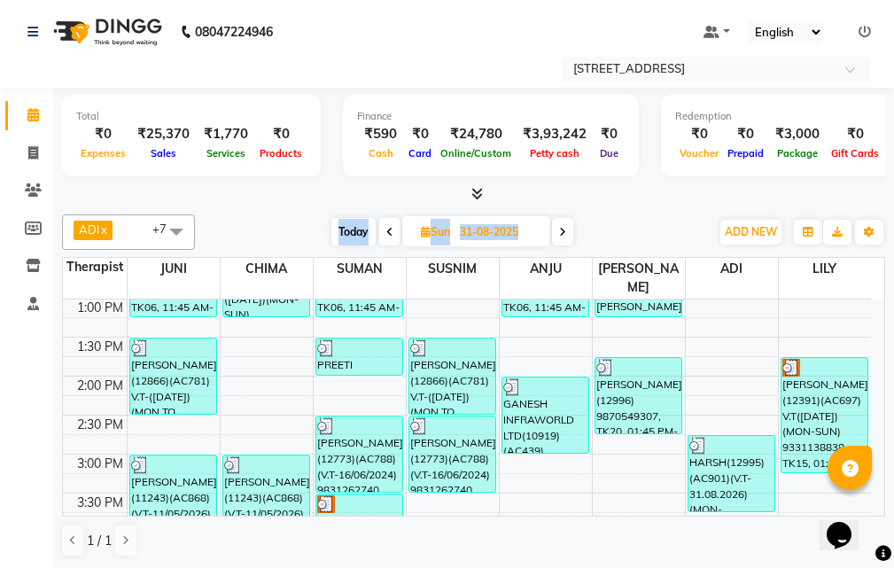
click at [397, 231] on span at bounding box center [389, 231] width 21 height 27
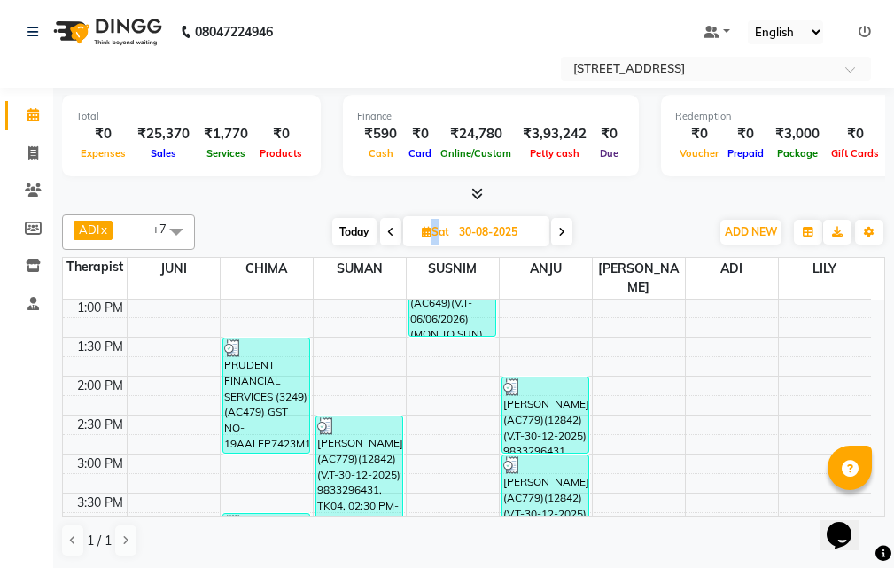
click at [397, 231] on span at bounding box center [390, 231] width 21 height 27
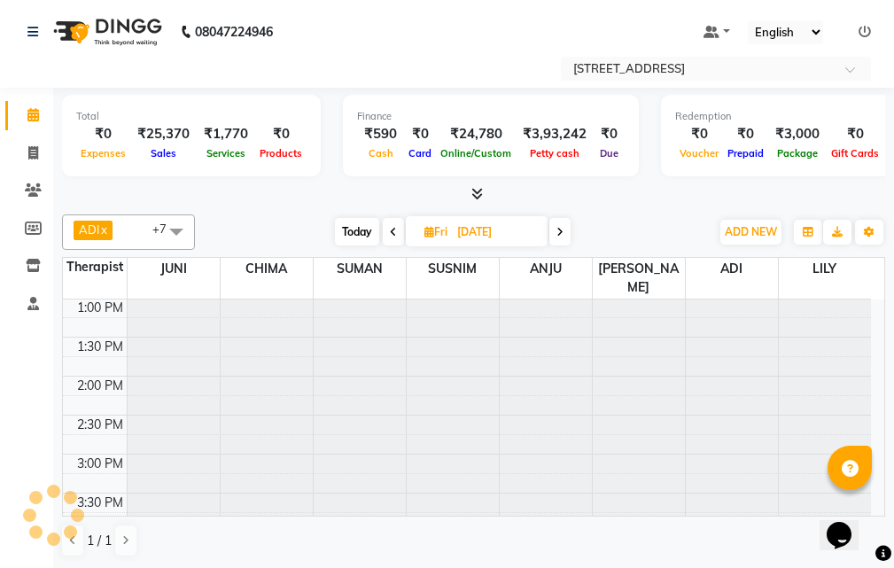
scroll to position [0, 0]
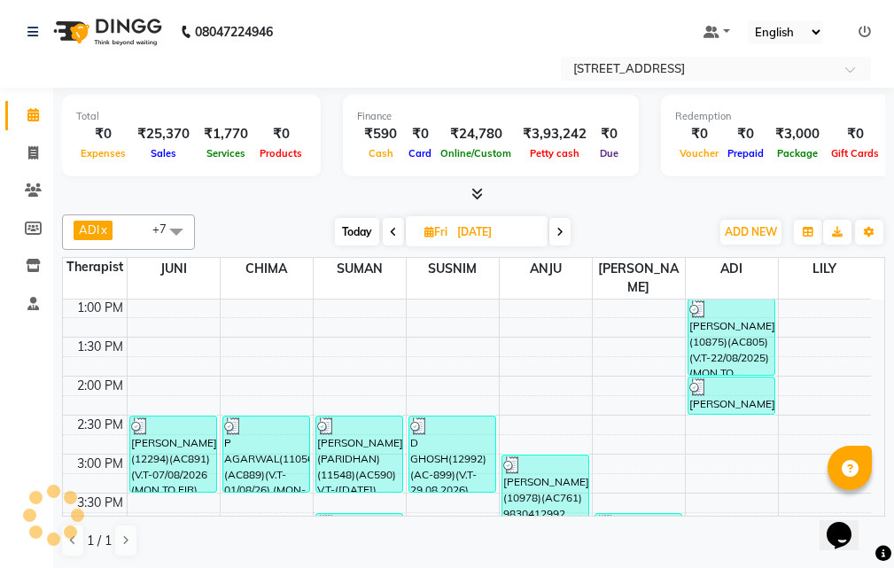
click at [397, 231] on span at bounding box center [393, 231] width 21 height 27
type input "[DATE]"
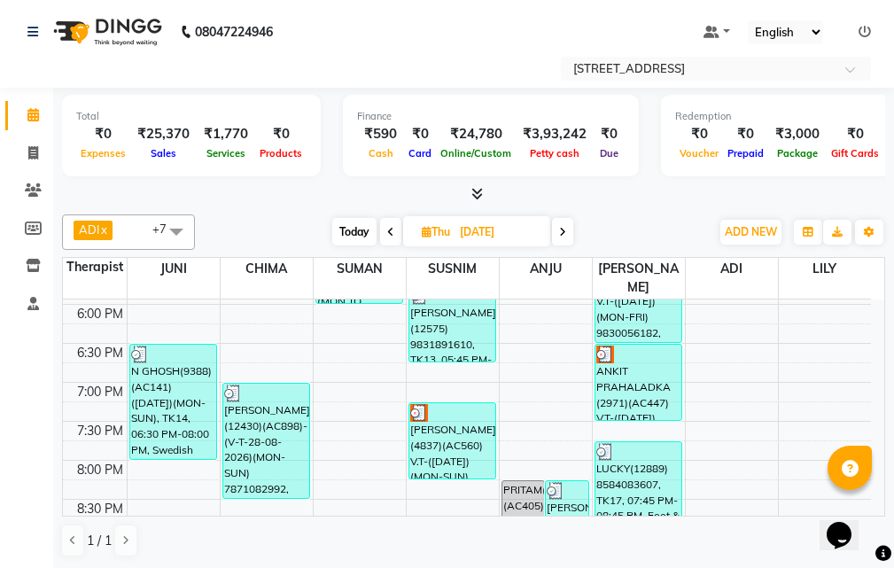
scroll to position [620, 0]
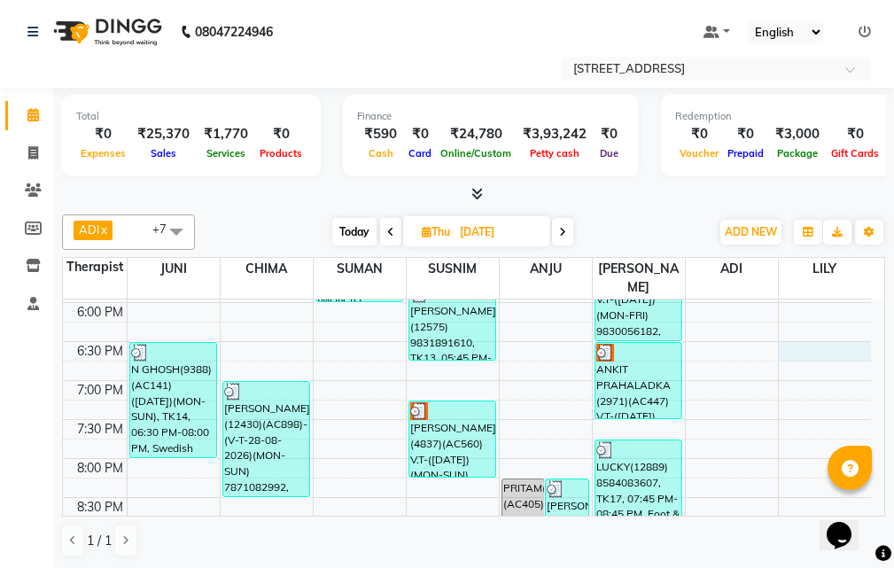
click at [849, 341] on div "10:00 AM 10:30 AM 11:00 AM 11:30 AM 12:00 PM 12:30 PM 1:00 PM 1:30 PM 2:00 PM 2…" at bounding box center [467, 185] width 808 height 1012
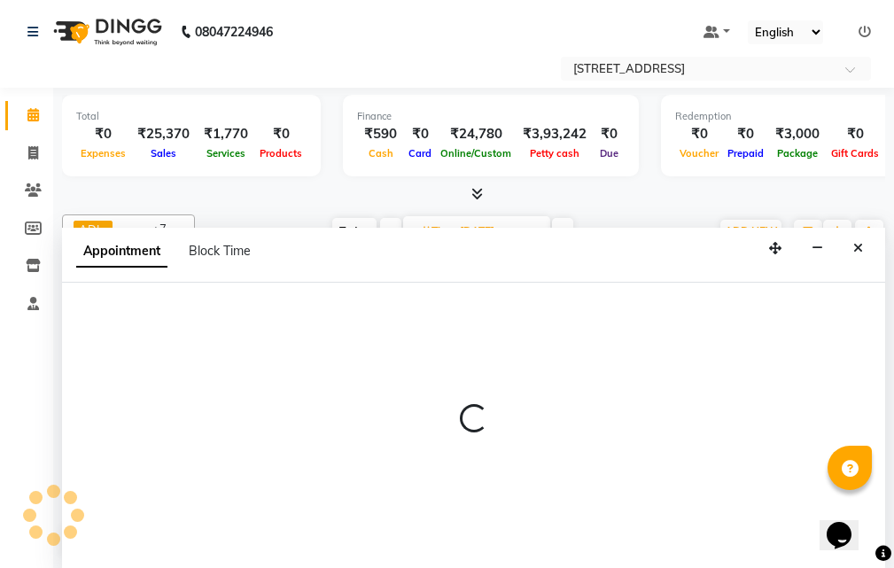
scroll to position [1, 0]
select select "87874"
select select "tentative"
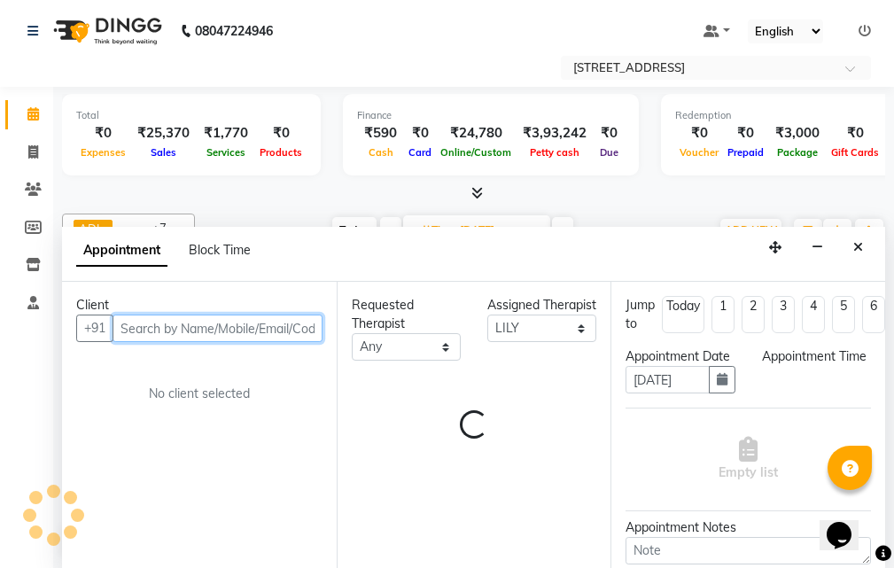
select select "1110"
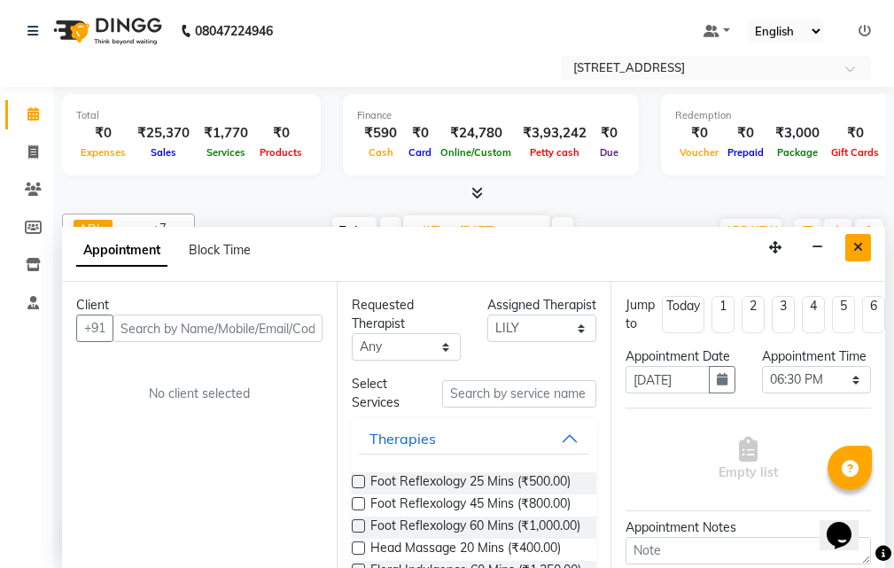
click at [861, 241] on icon "Close" at bounding box center [858, 247] width 10 height 12
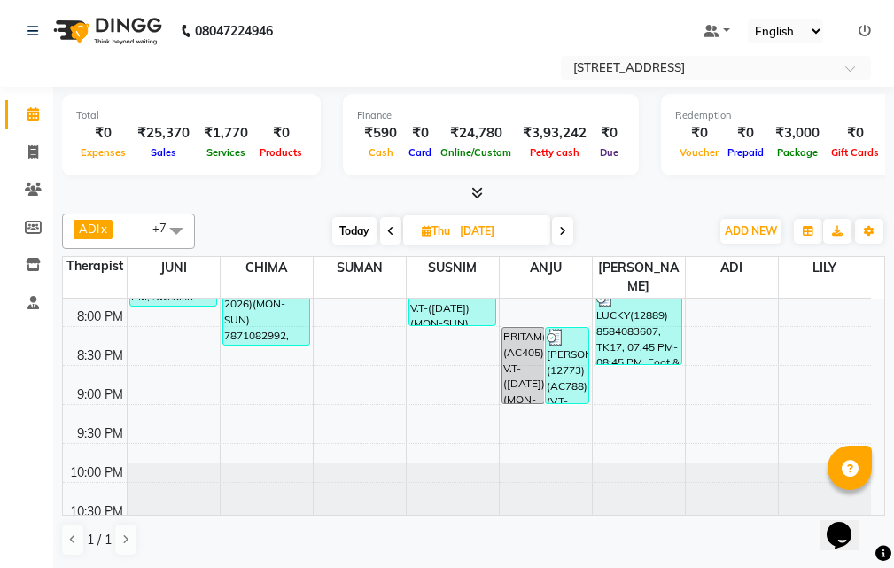
scroll to position [778, 0]
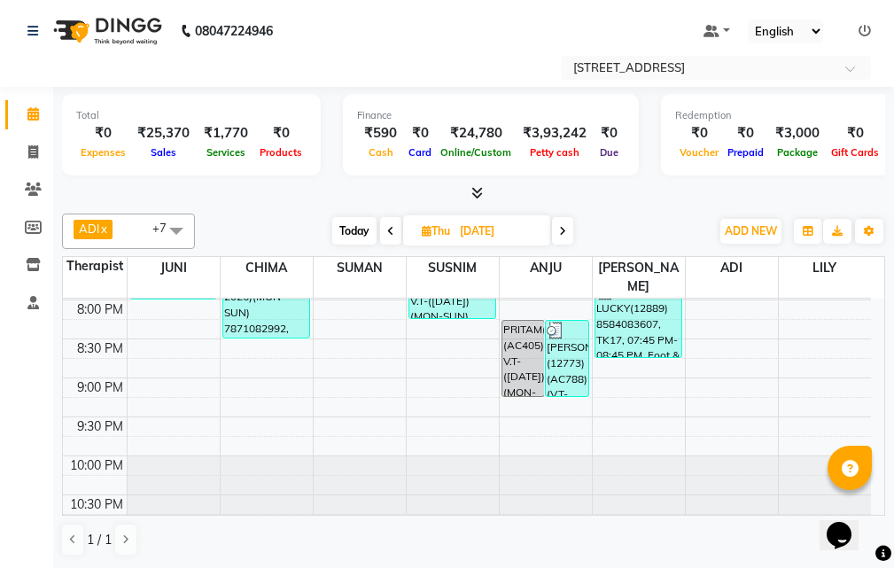
click at [429, 225] on span "Thu" at bounding box center [435, 230] width 37 height 13
select select "8"
select select "2025"
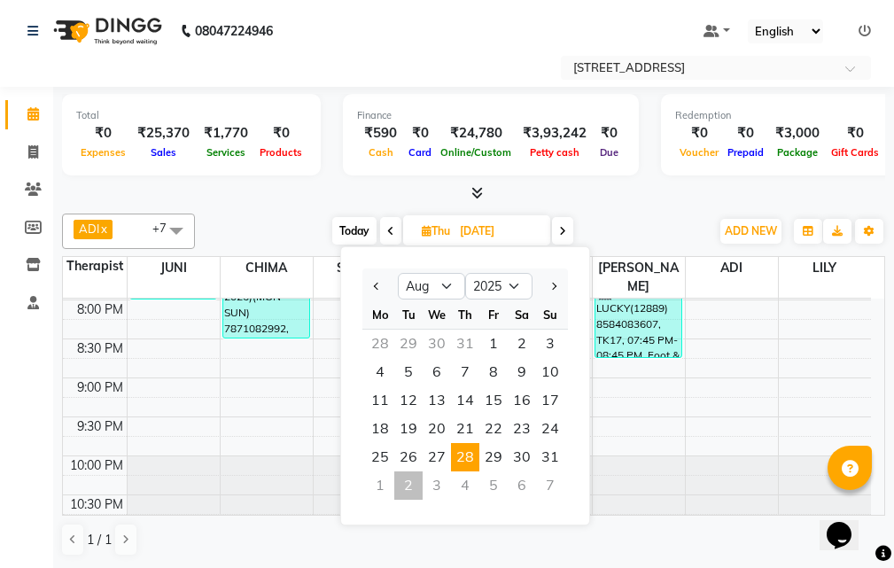
click at [416, 483] on div "2" at bounding box center [408, 485] width 28 height 28
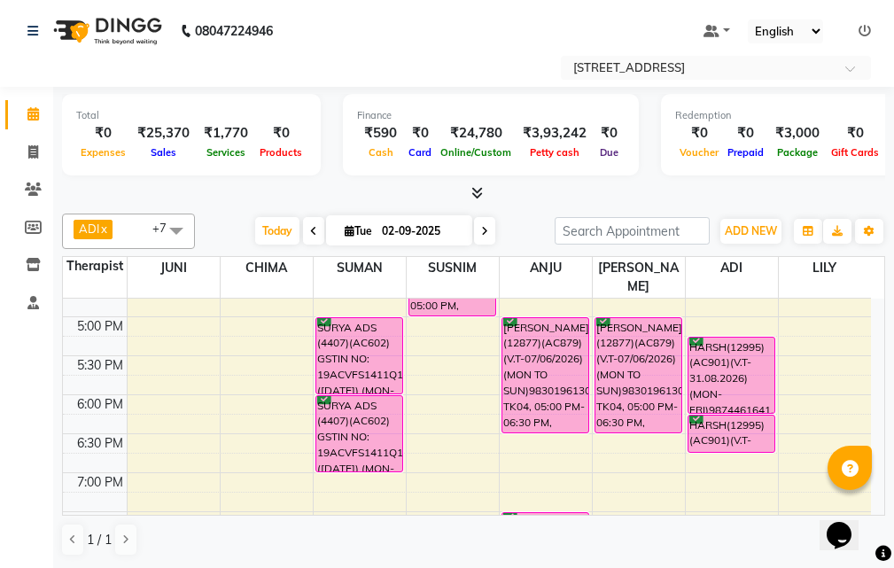
scroll to position [558, 0]
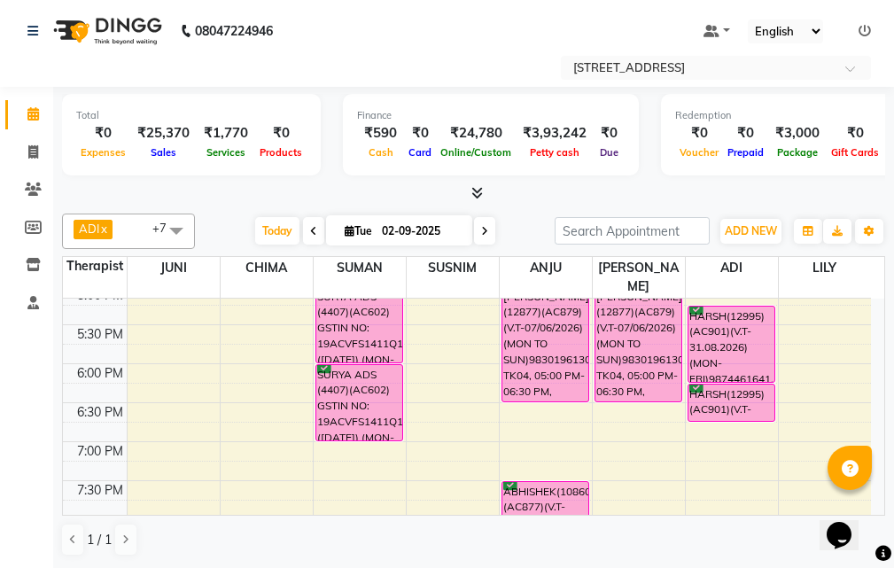
click at [305, 226] on span at bounding box center [313, 230] width 21 height 27
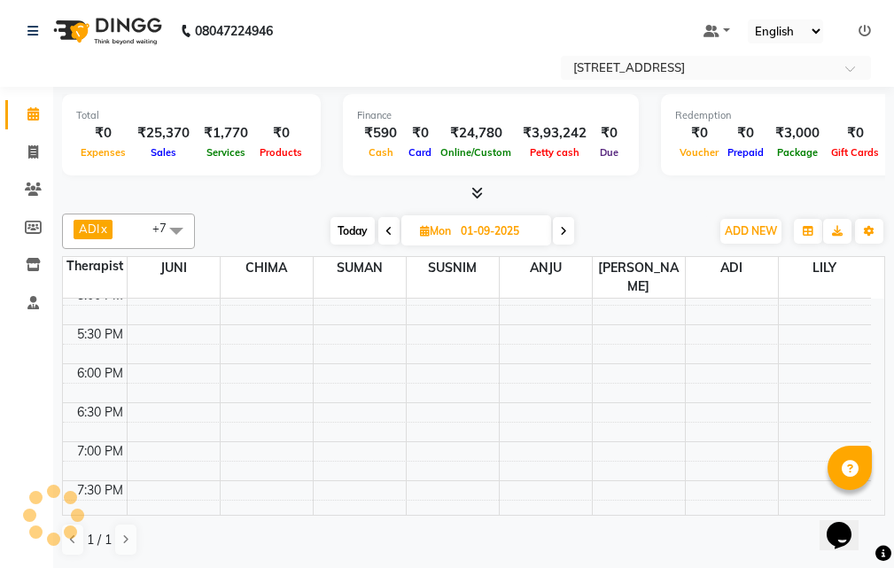
scroll to position [235, 0]
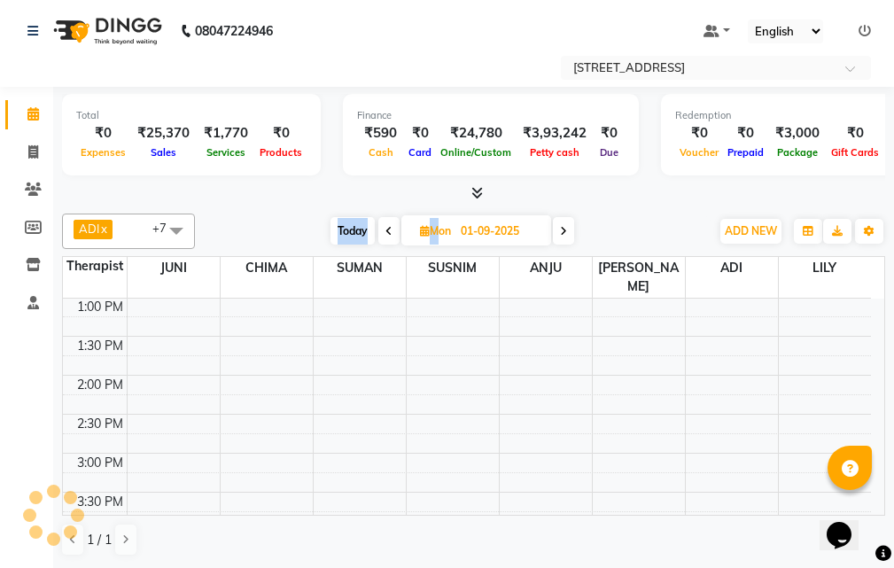
click at [305, 226] on div "[DATE] [DATE]" at bounding box center [452, 231] width 497 height 27
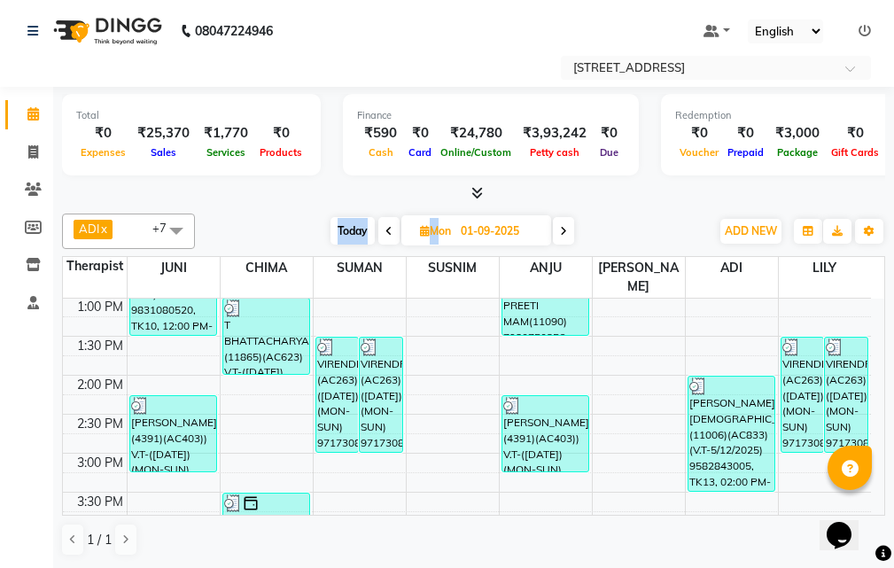
click at [383, 228] on span at bounding box center [388, 230] width 21 height 27
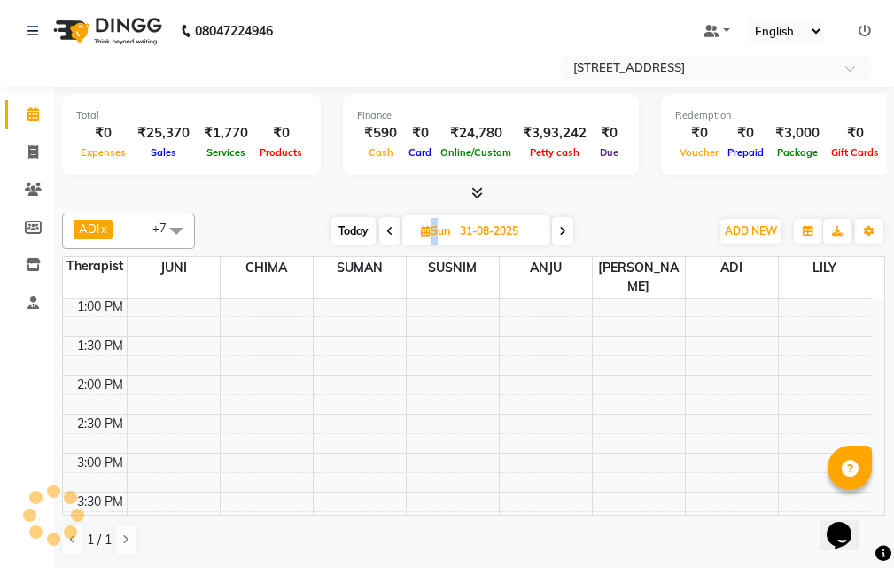
click at [383, 228] on span at bounding box center [389, 230] width 21 height 27
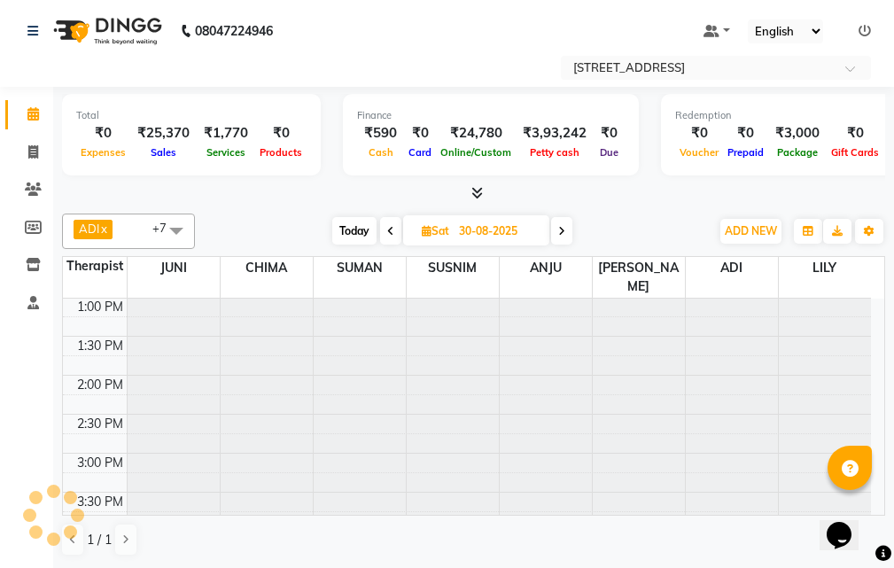
scroll to position [235, 0]
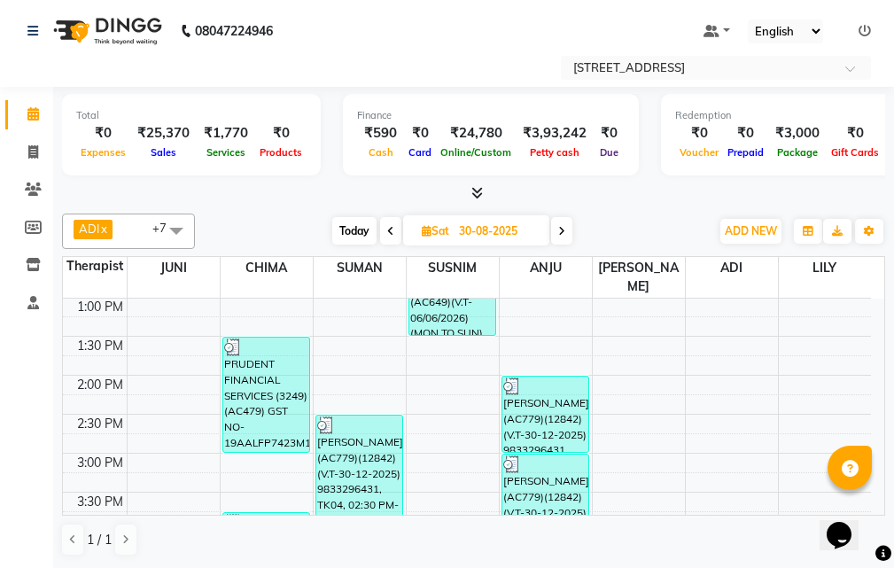
click at [385, 228] on span at bounding box center [390, 230] width 21 height 27
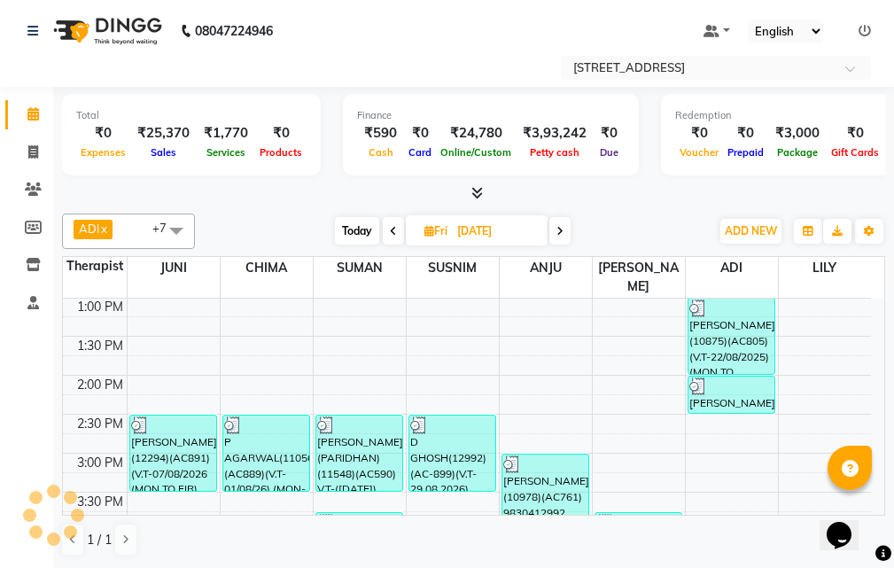
click at [385, 228] on span at bounding box center [393, 230] width 21 height 27
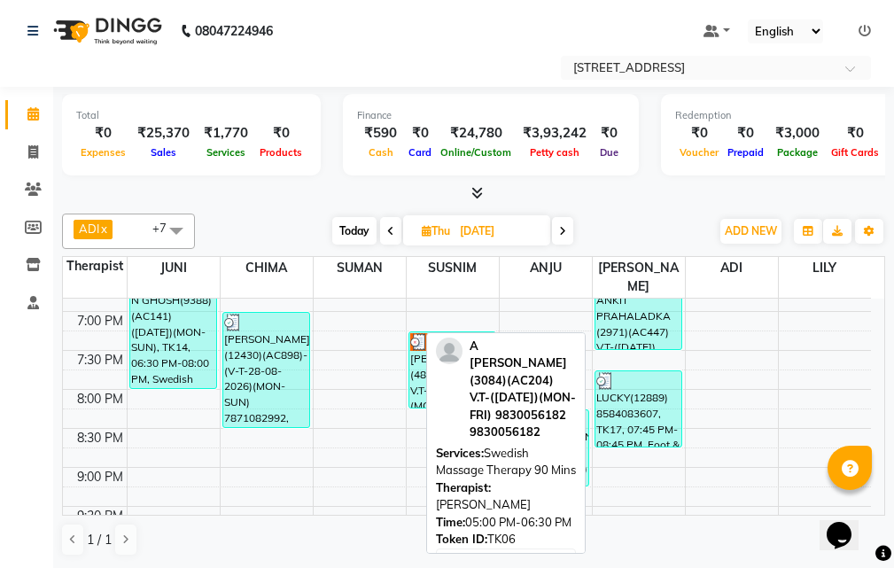
scroll to position [689, 0]
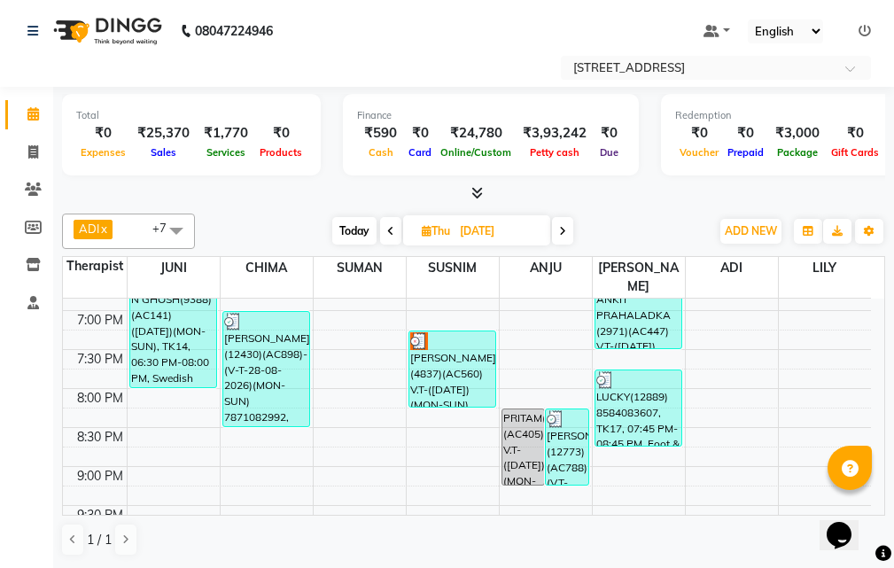
click at [567, 229] on span at bounding box center [562, 230] width 21 height 27
type input "[DATE]"
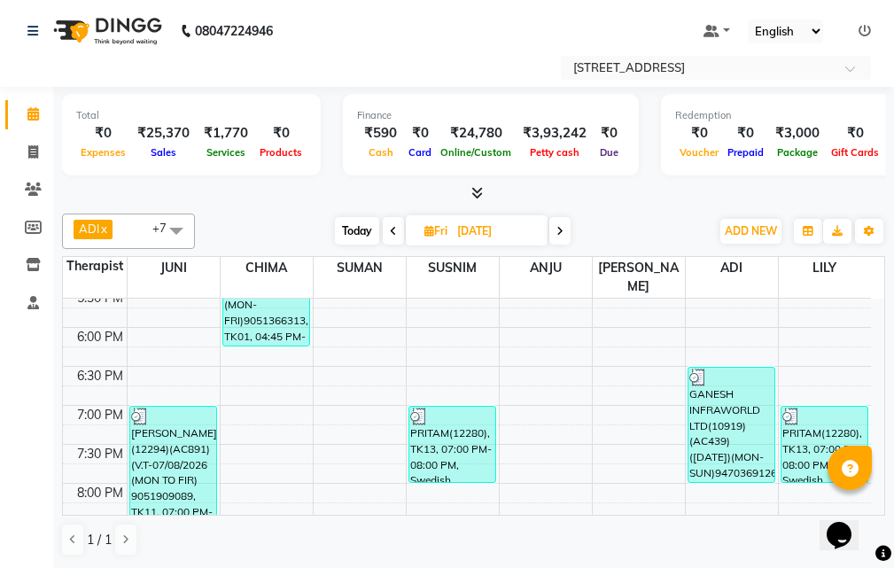
scroll to position [600, 0]
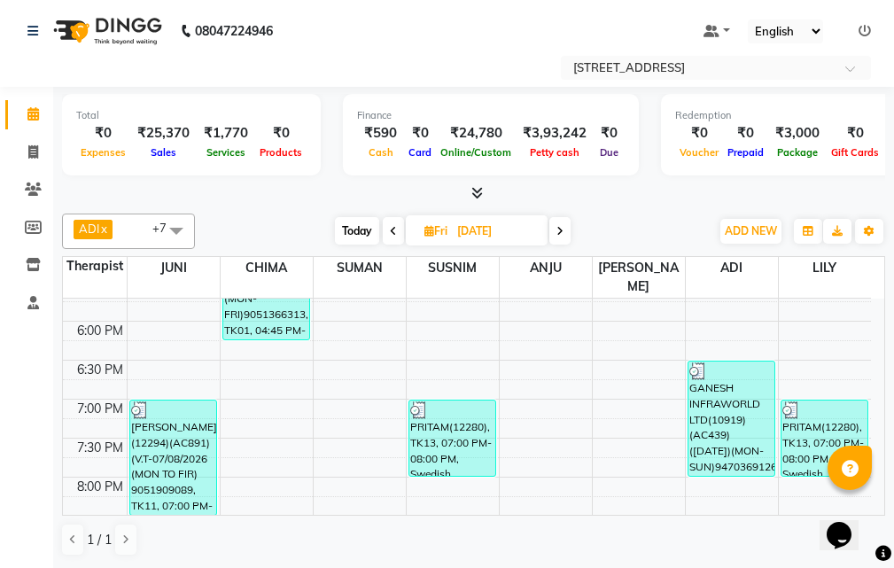
click at [435, 234] on span "Fri" at bounding box center [436, 230] width 32 height 13
select select "8"
select select "2025"
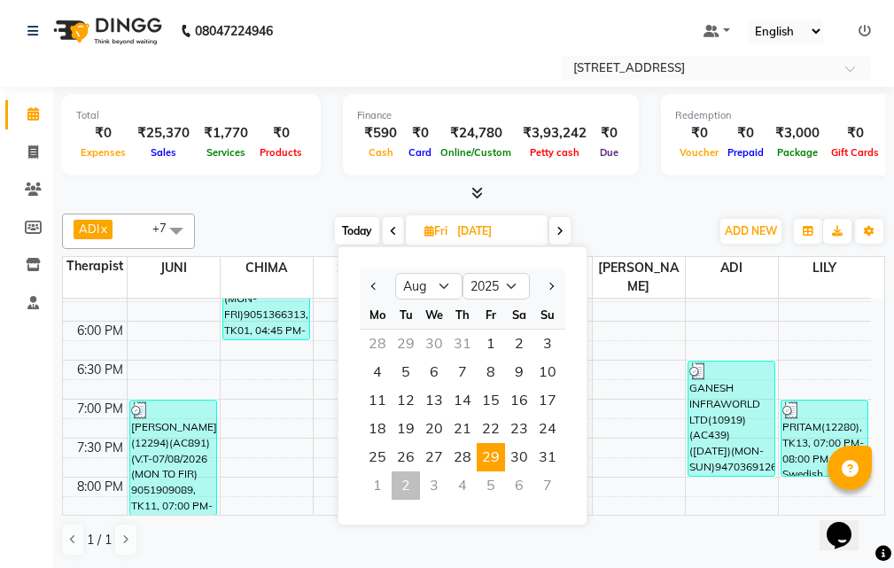
click at [409, 484] on div "2" at bounding box center [405, 485] width 28 height 28
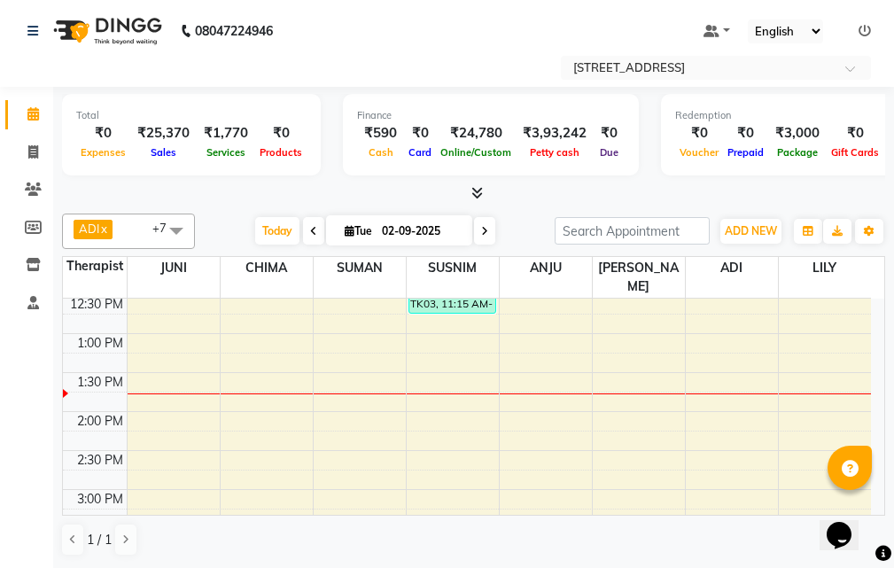
scroll to position [266, 0]
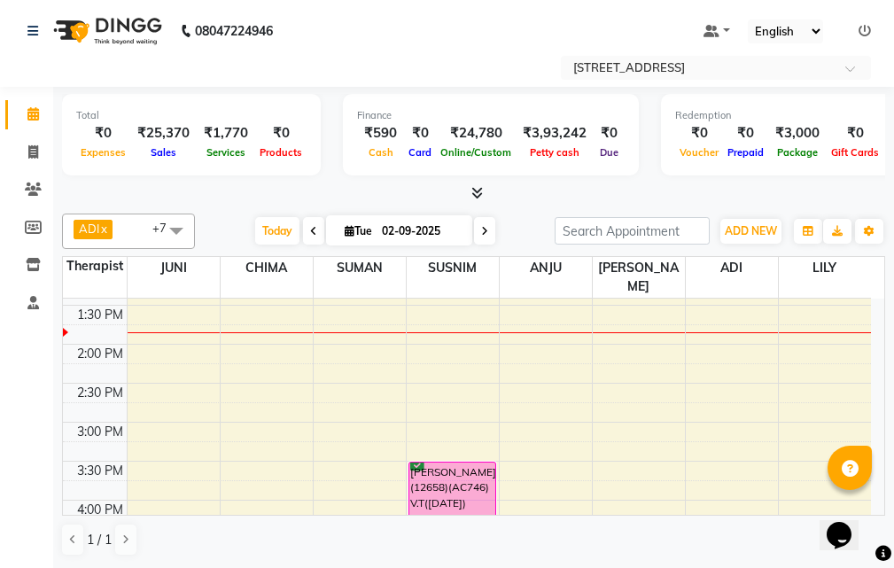
click at [319, 233] on div "[DATE] [DATE]" at bounding box center [375, 231] width 244 height 27
click at [313, 233] on span at bounding box center [313, 230] width 21 height 27
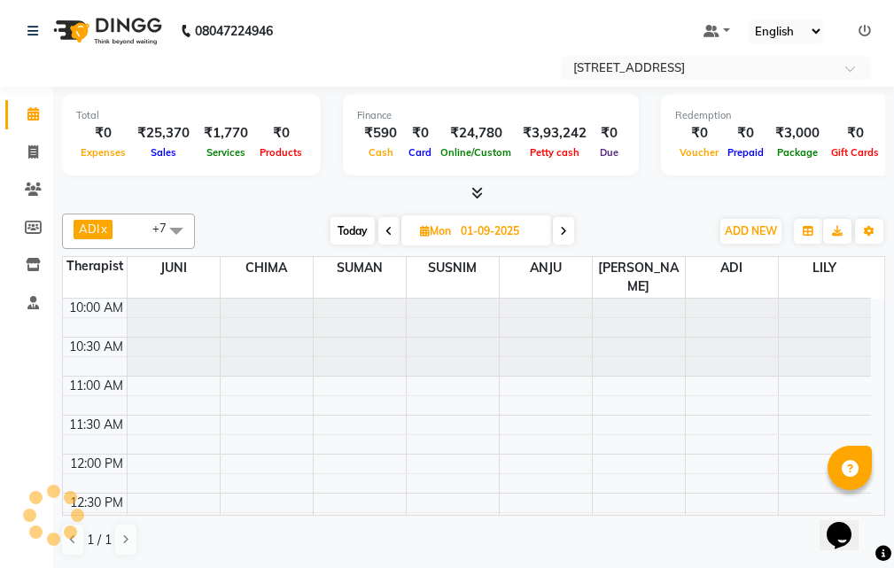
scroll to position [235, 0]
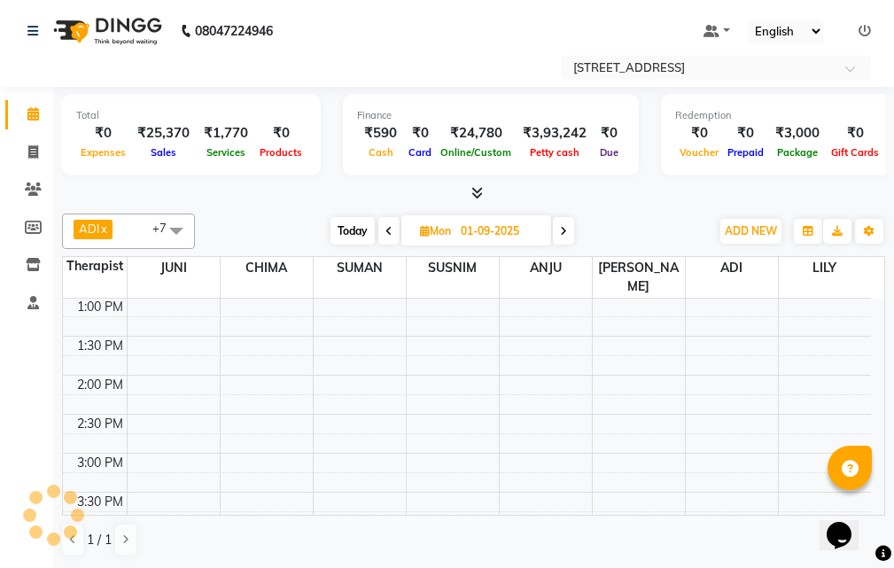
click at [385, 233] on icon at bounding box center [388, 231] width 7 height 11
type input "31-08-2025"
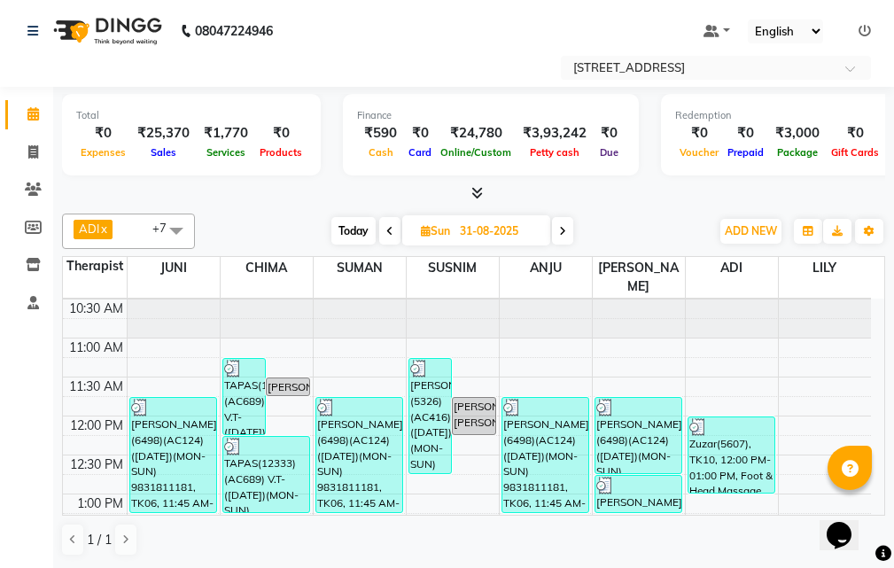
scroll to position [0, 0]
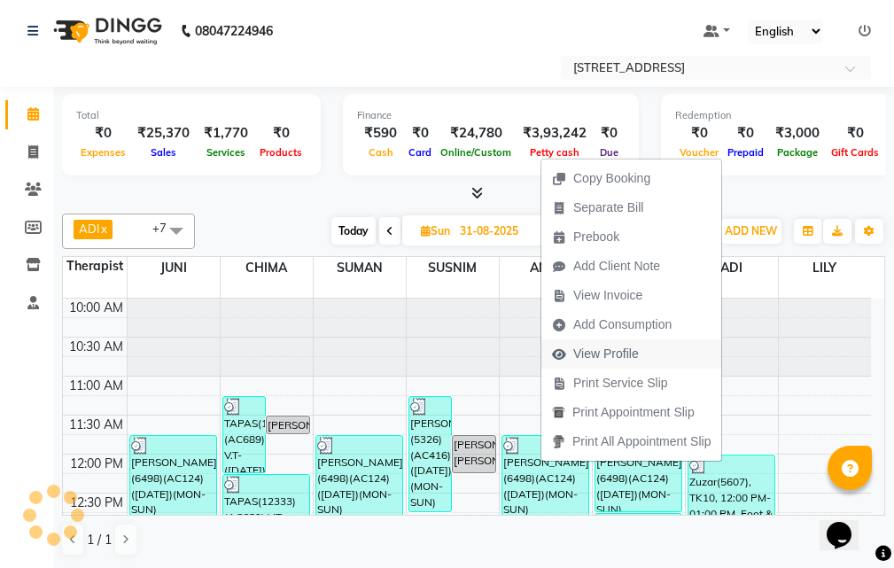
click at [623, 355] on span "View Profile" at bounding box center [606, 353] width 66 height 19
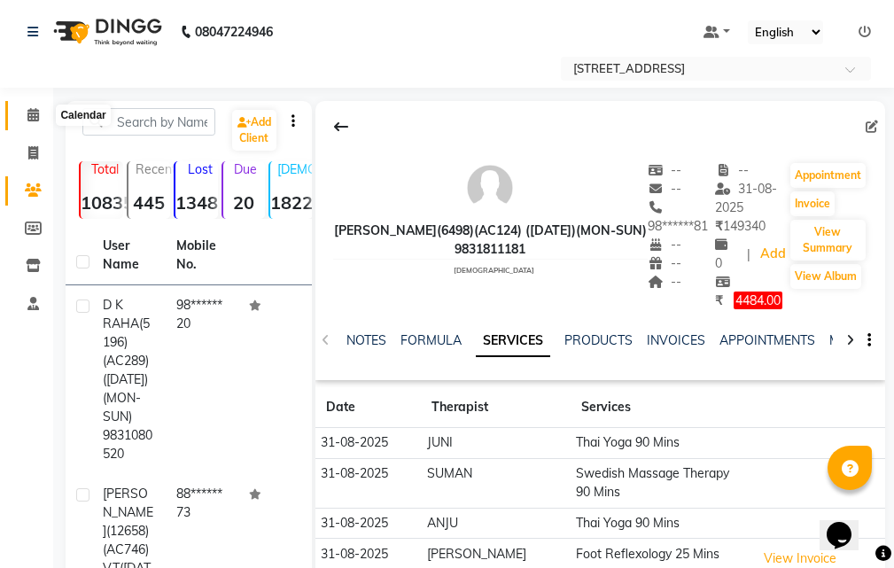
click at [31, 111] on icon at bounding box center [33, 114] width 12 height 13
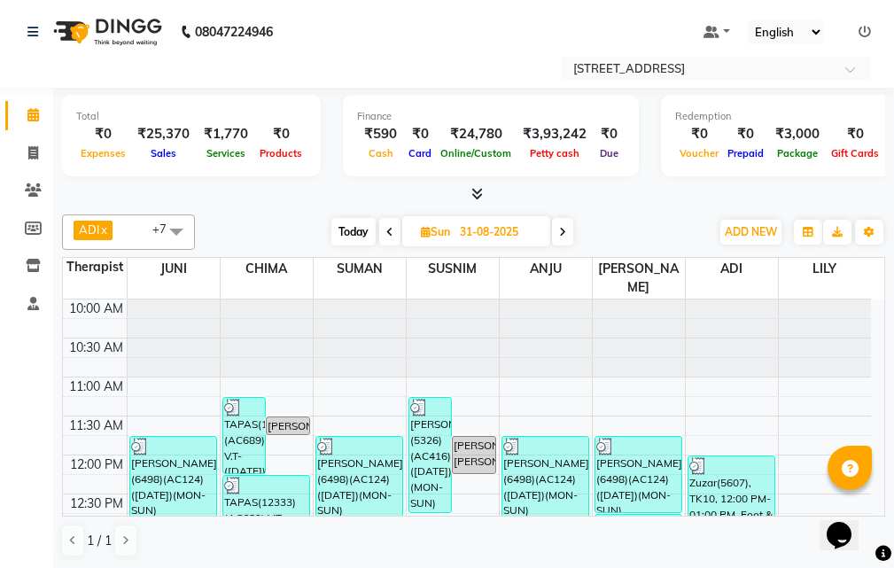
scroll to position [1, 0]
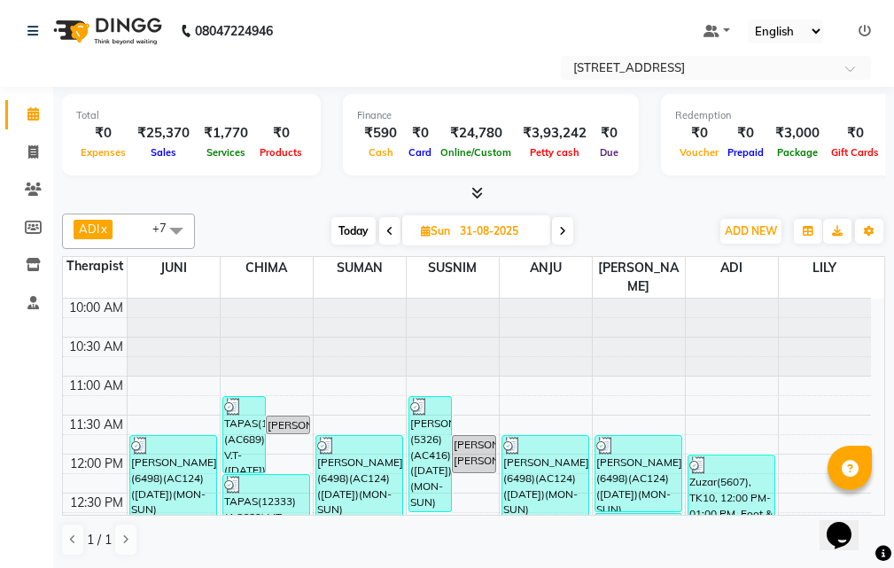
click at [354, 236] on span "Today" at bounding box center [353, 230] width 44 height 27
type input "02-09-2025"
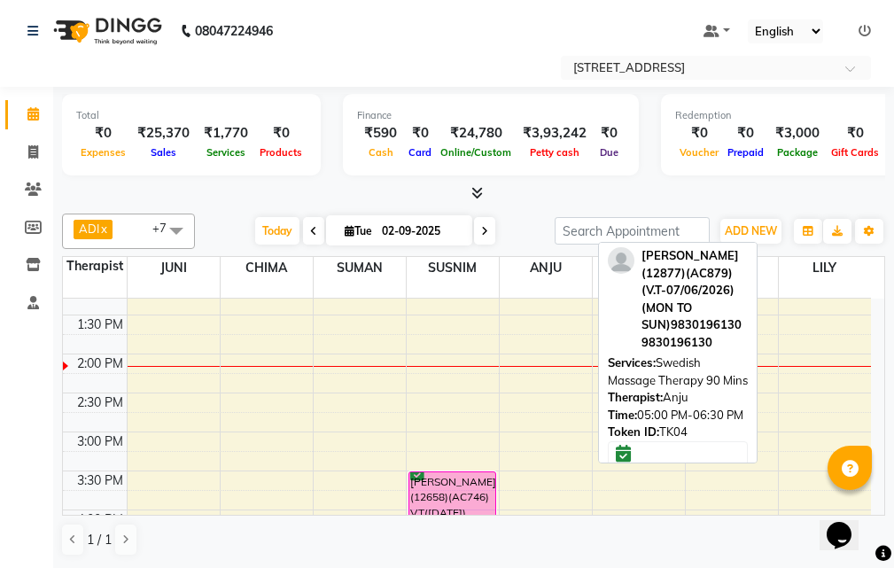
scroll to position [146, 0]
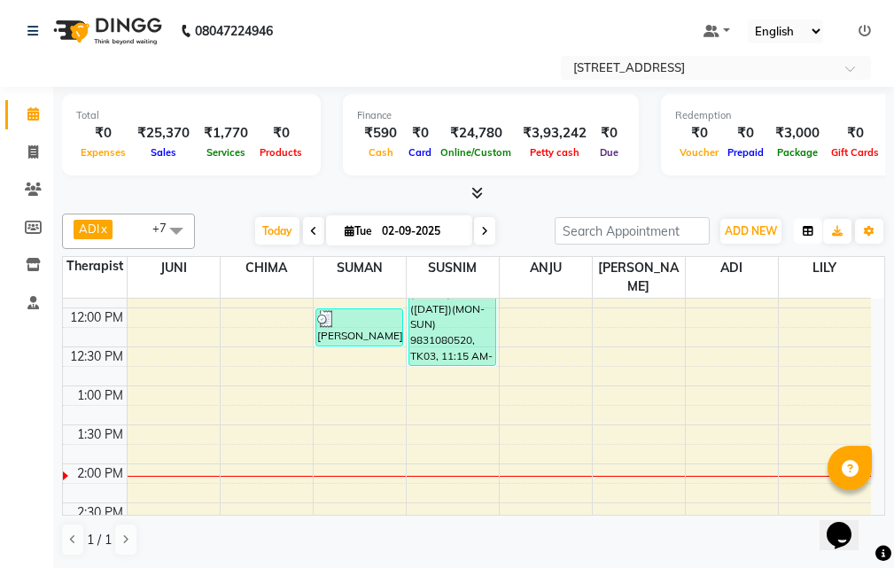
click at [815, 230] on button "button" at bounding box center [807, 231] width 28 height 25
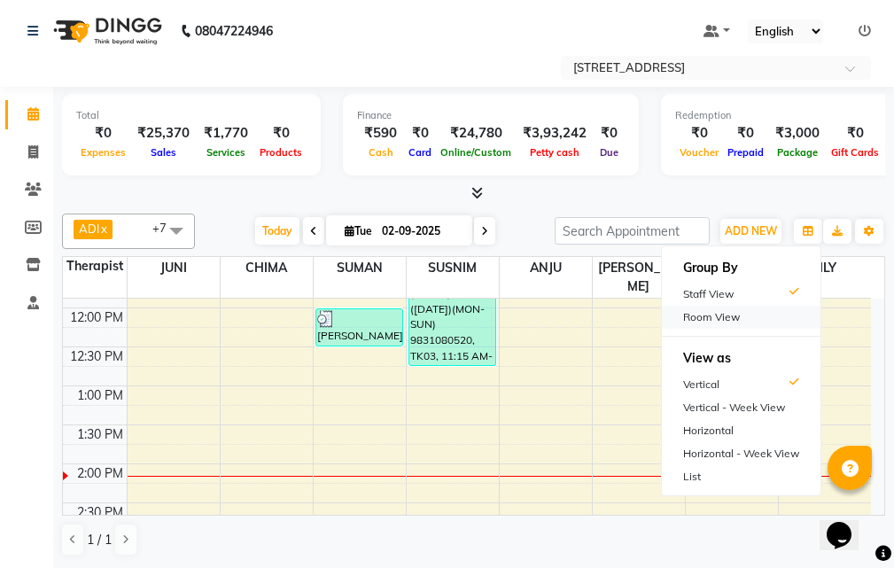
click at [780, 314] on div "Room View" at bounding box center [741, 317] width 159 height 23
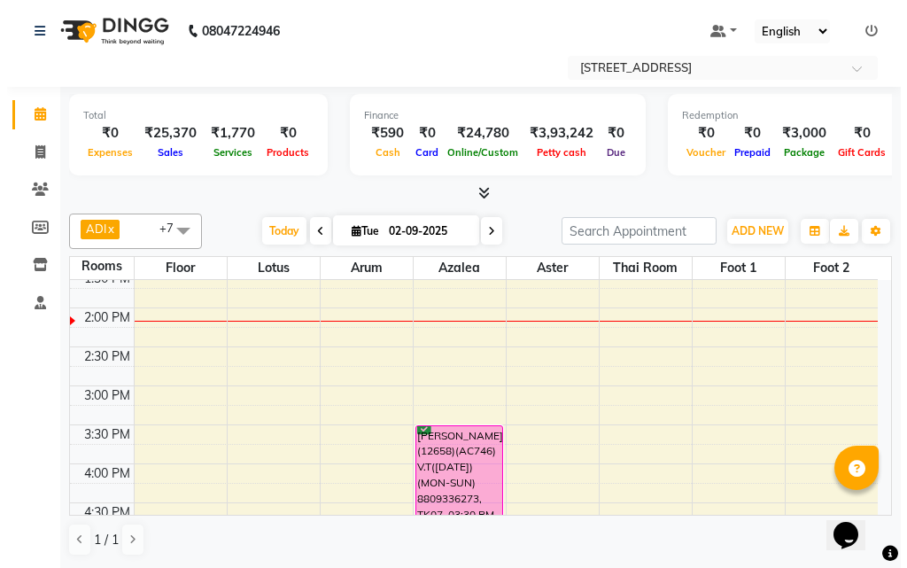
scroll to position [323, 0]
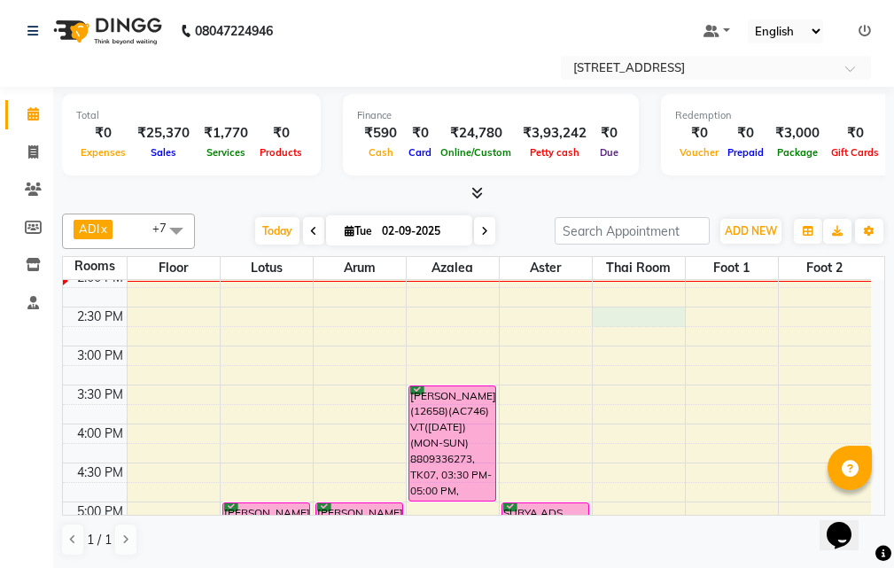
click at [628, 310] on div "10:00 AM 10:30 AM 11:00 AM 11:30 AM 12:00 PM 12:30 PM 1:00 PM 1:30 PM 2:00 PM 2…" at bounding box center [467, 463] width 808 height 1012
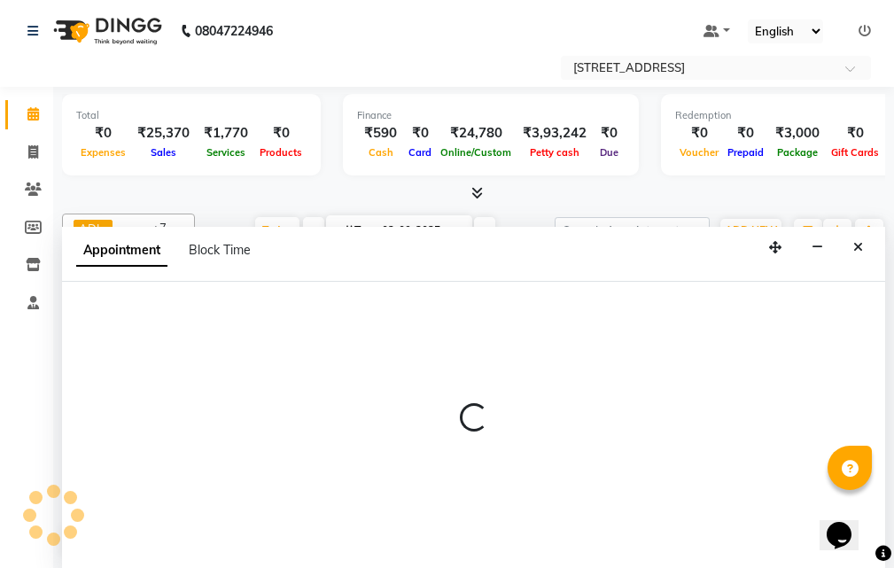
select select "870"
select select "tentative"
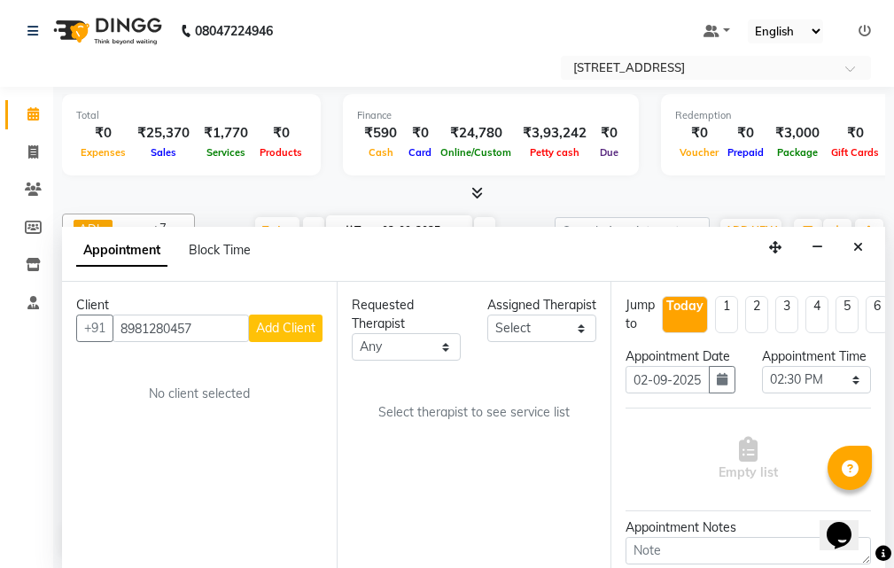
type input "8981280457"
click at [311, 321] on span "Add Client" at bounding box center [285, 328] width 59 height 16
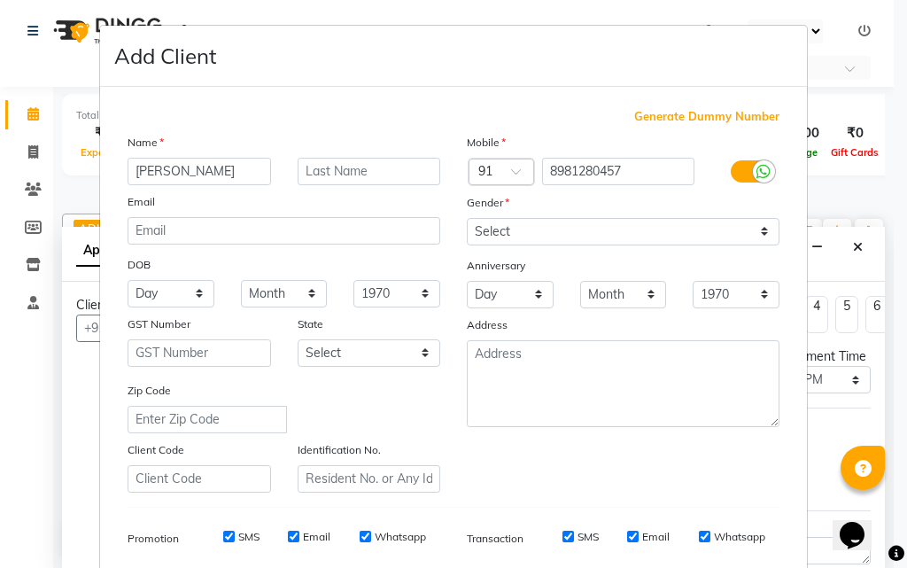
type input "[PERSON_NAME]"
click at [594, 168] on input "8981280457" at bounding box center [618, 171] width 153 height 27
click at [594, 167] on input "8981280457" at bounding box center [618, 171] width 153 height 27
click at [368, 162] on input "text" at bounding box center [369, 171] width 143 height 27
paste input "8981280457"
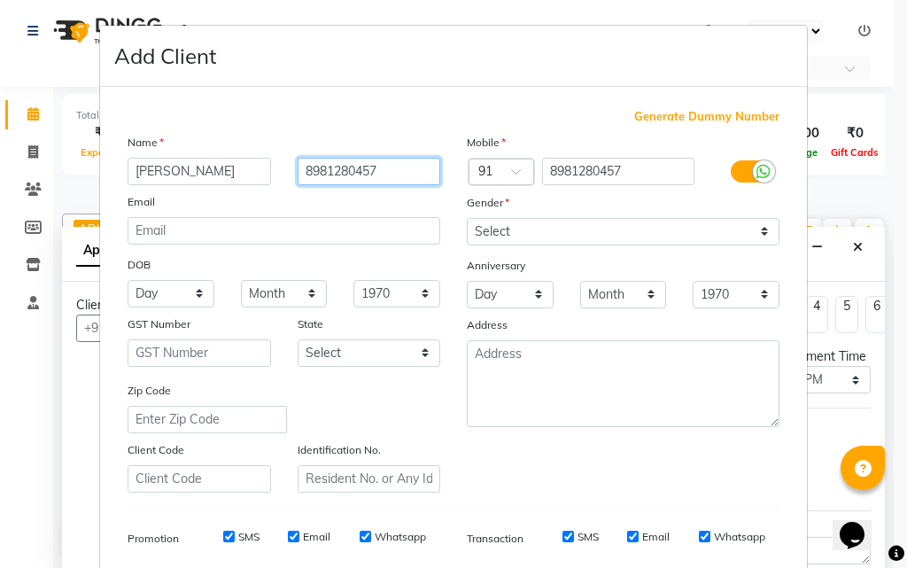
type input "8981280457"
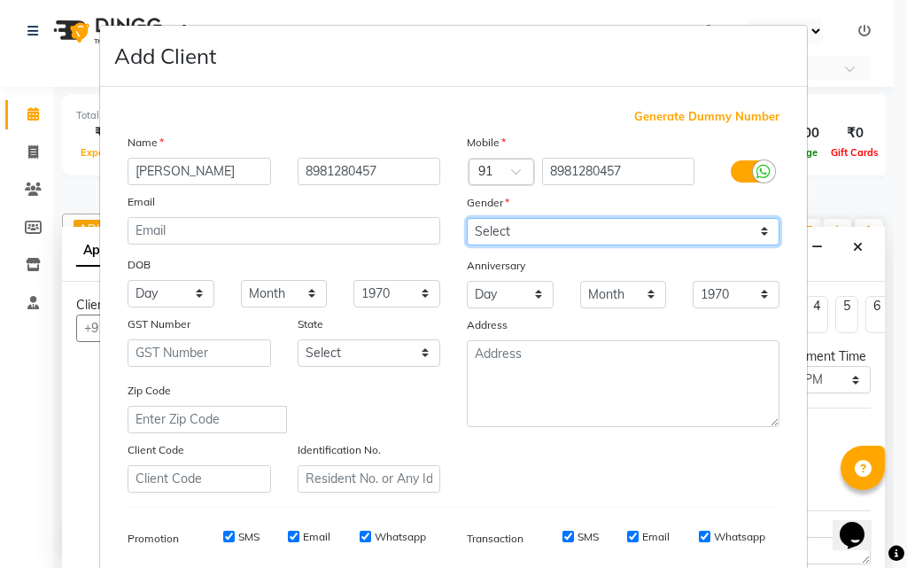
click at [704, 218] on select "Select [DEMOGRAPHIC_DATA] [DEMOGRAPHIC_DATA] Other Prefer Not To Say" at bounding box center [623, 231] width 313 height 27
select select "[DEMOGRAPHIC_DATA]"
click at [467, 218] on select "Select [DEMOGRAPHIC_DATA] [DEMOGRAPHIC_DATA] Other Prefer Not To Say" at bounding box center [623, 231] width 313 height 27
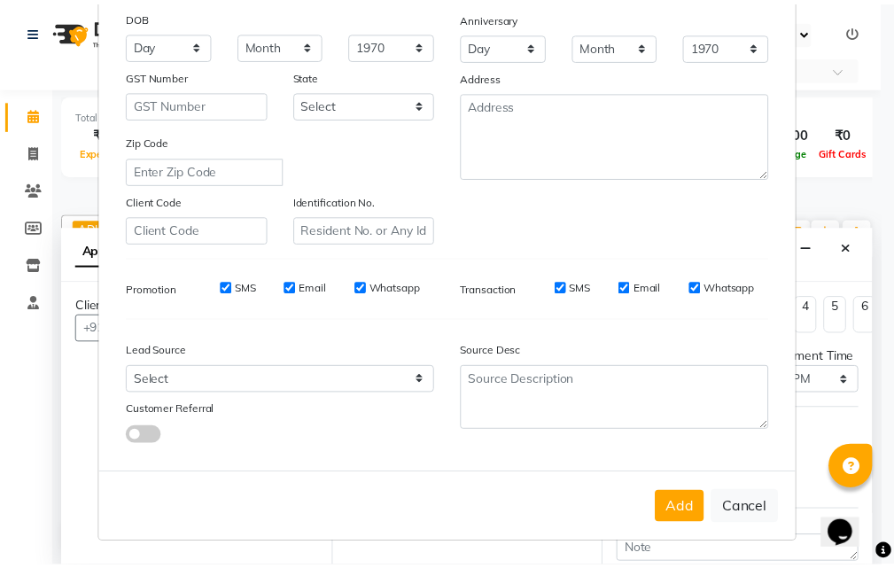
scroll to position [250, 0]
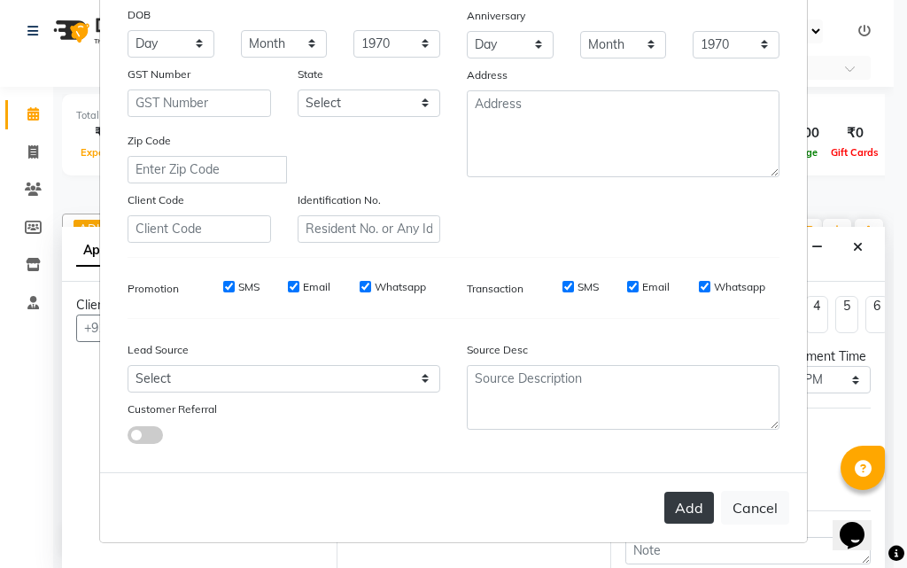
click at [700, 515] on button "Add" at bounding box center [689, 507] width 50 height 32
type input "89******57"
select select
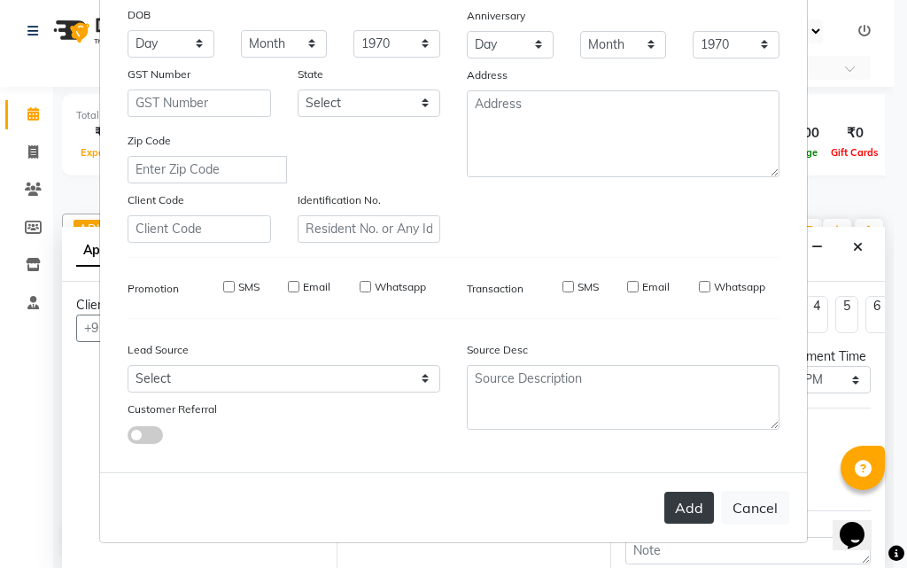
select select
checkbox input "false"
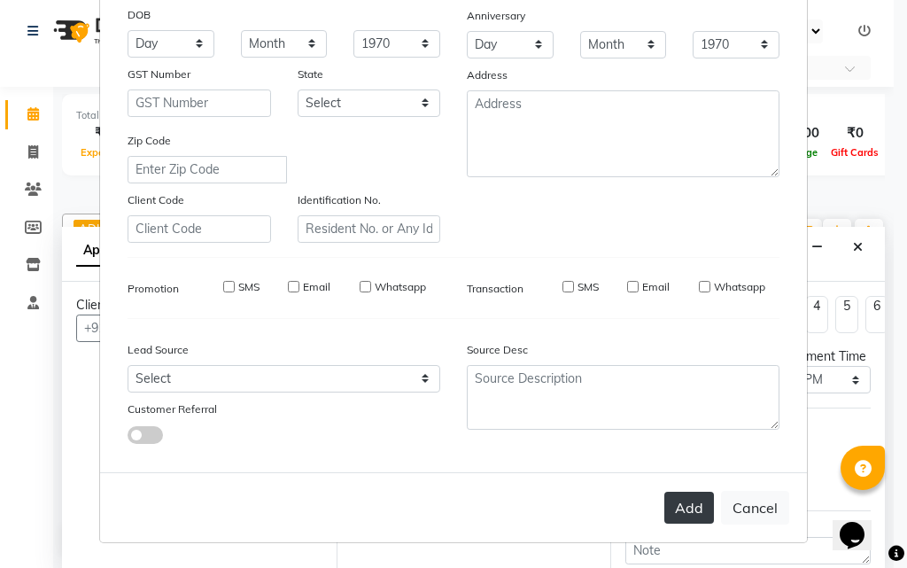
checkbox input "false"
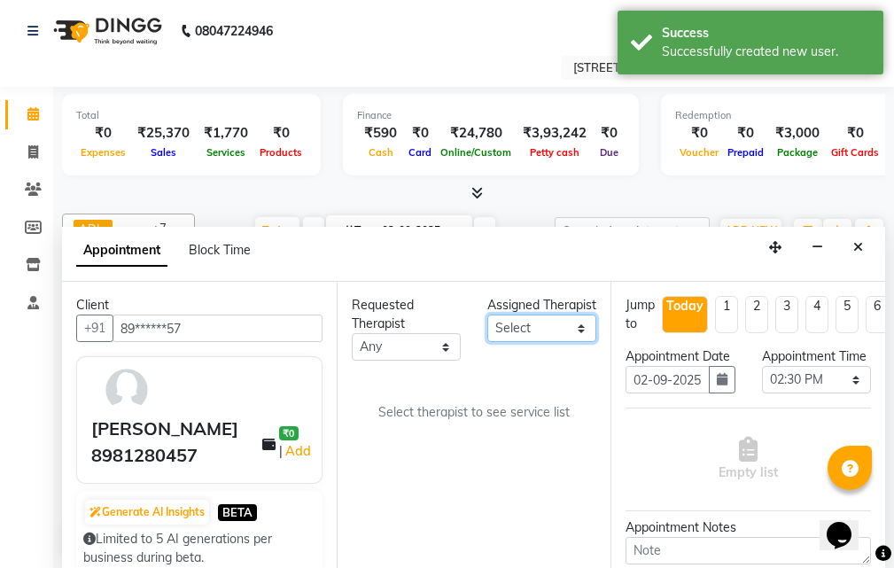
click at [559, 342] on select "Select ADI ANJU [PERSON_NAME] [DEMOGRAPHIC_DATA] 1 [PERSON_NAME] [PERSON_NAME]" at bounding box center [541, 327] width 109 height 27
select select "45390"
click at [487, 333] on select "Select ADI ANJU [PERSON_NAME] [DEMOGRAPHIC_DATA] 1 [PERSON_NAME] [PERSON_NAME]" at bounding box center [541, 327] width 109 height 27
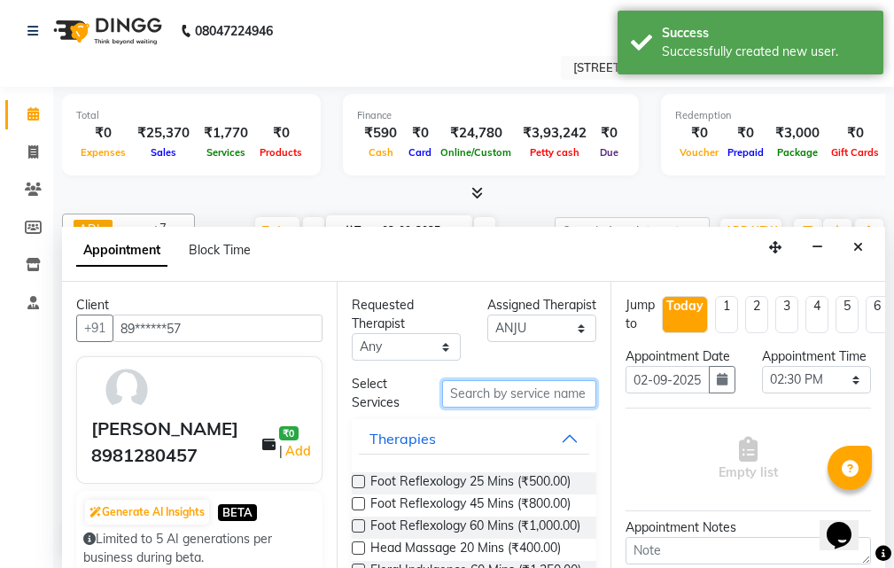
click at [518, 395] on input "text" at bounding box center [519, 393] width 154 height 27
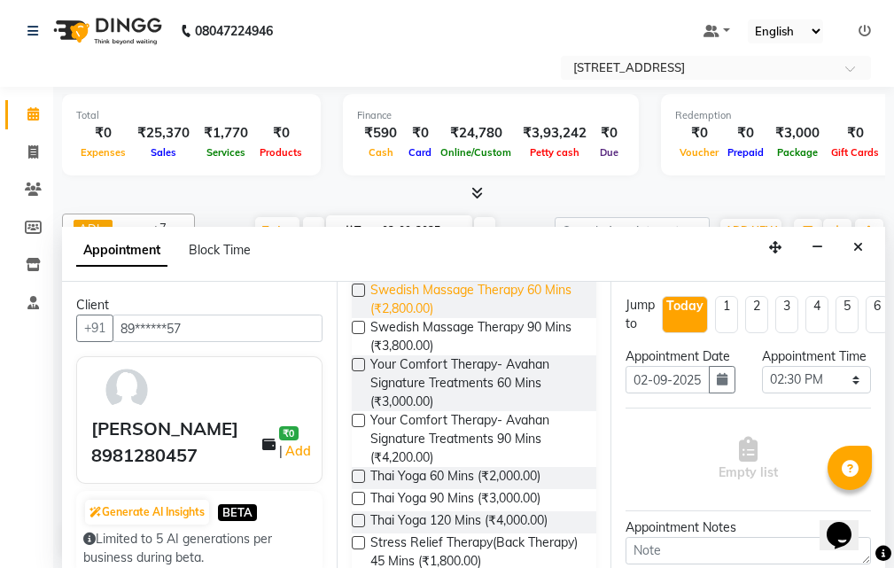
scroll to position [0, 0]
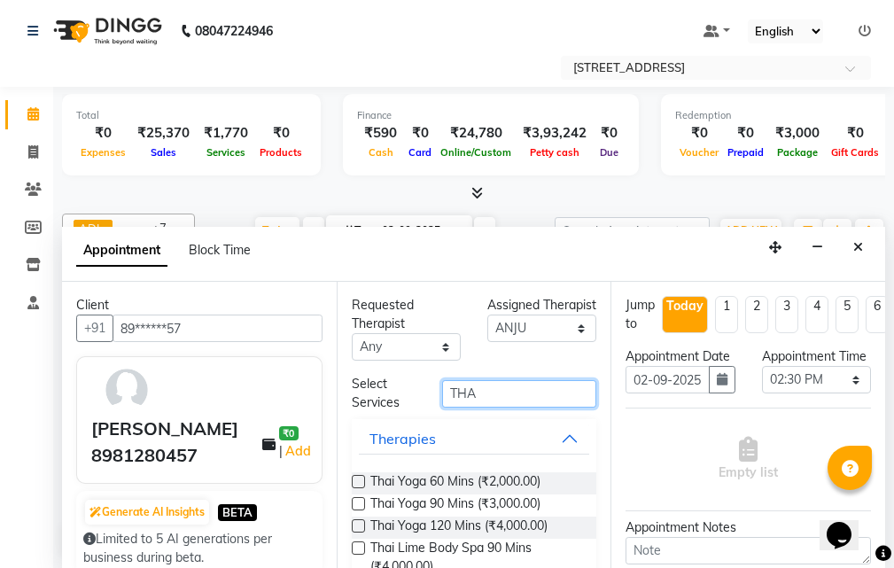
type input "THA"
click at [358, 477] on label at bounding box center [358, 481] width 13 height 13
click at [358, 477] on input "checkbox" at bounding box center [358, 483] width 12 height 12
checkbox input "true"
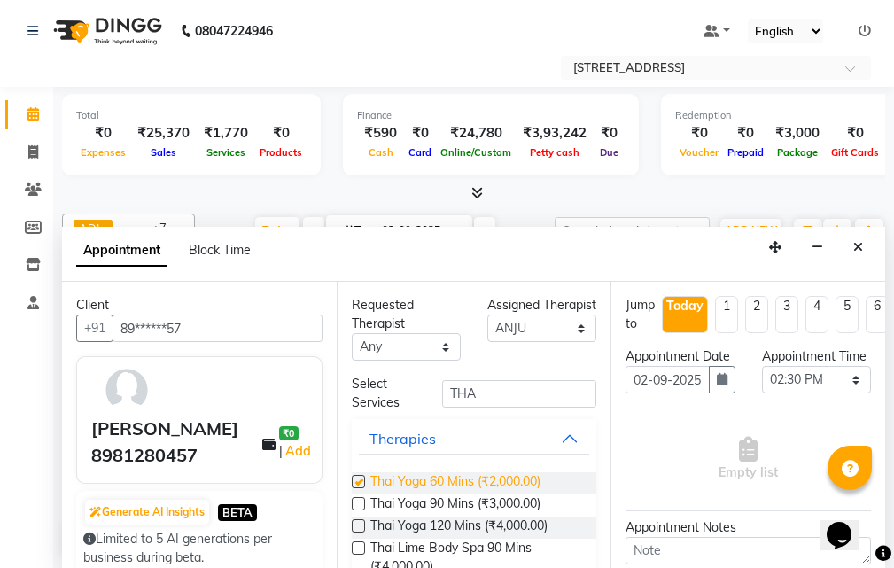
select select "1848"
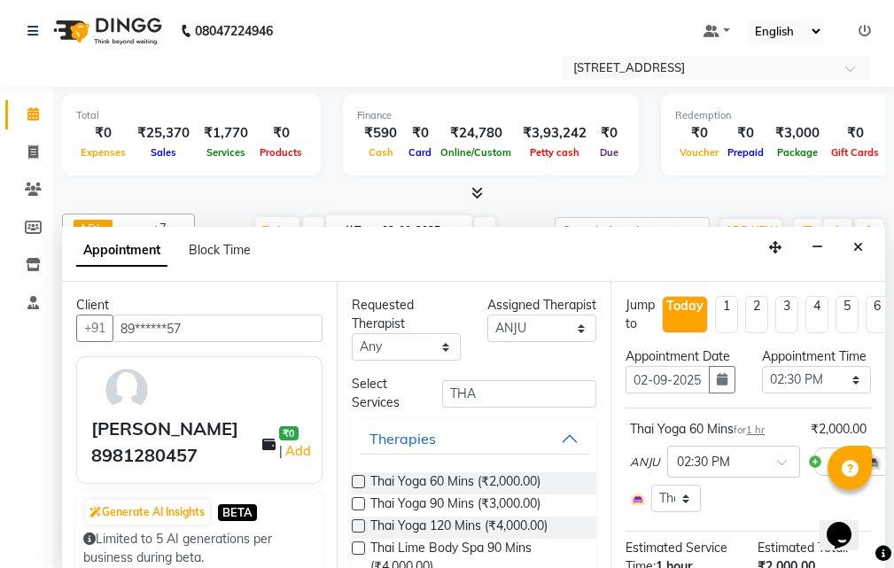
checkbox input "false"
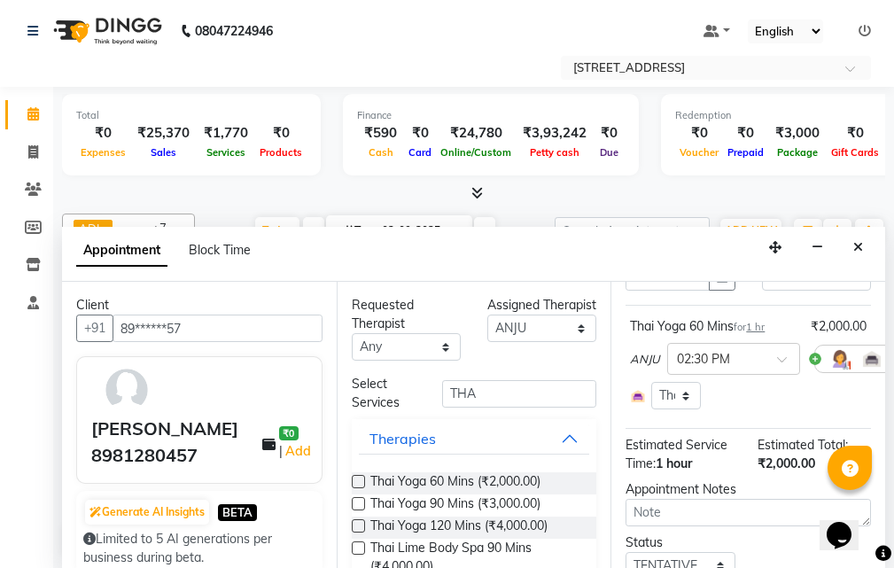
scroll to position [266, 0]
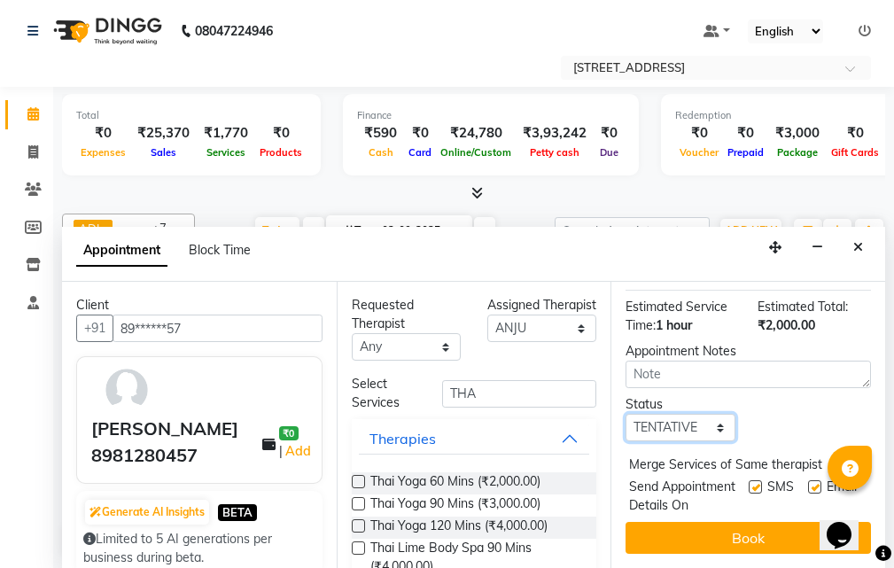
click at [686, 425] on select "Select TENTATIVE CONFIRM CHECK-IN UPCOMING" at bounding box center [679, 427] width 109 height 27
select select "confirm booking"
click at [625, 414] on select "Select TENTATIVE CONFIRM CHECK-IN UPCOMING" at bounding box center [679, 427] width 109 height 27
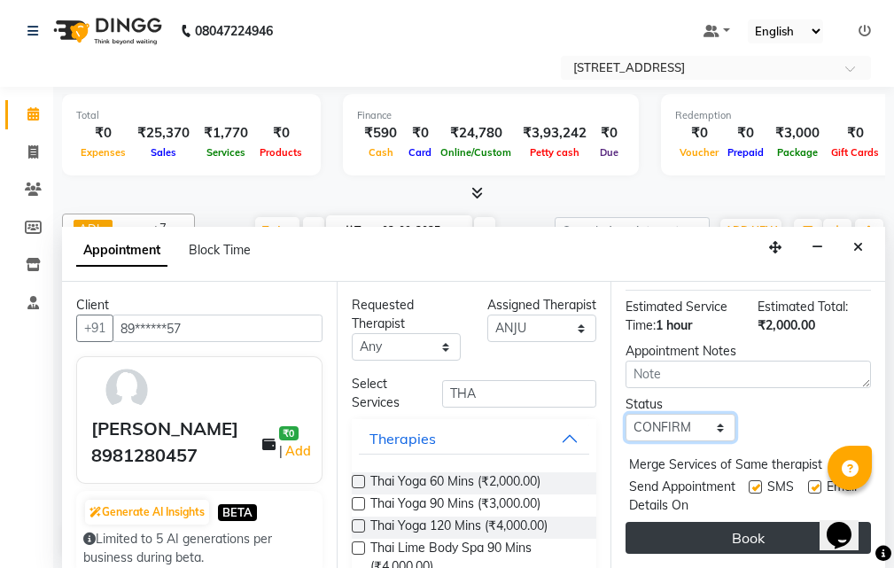
scroll to position [291, 0]
click at [735, 526] on button "Book" at bounding box center [747, 538] width 245 height 32
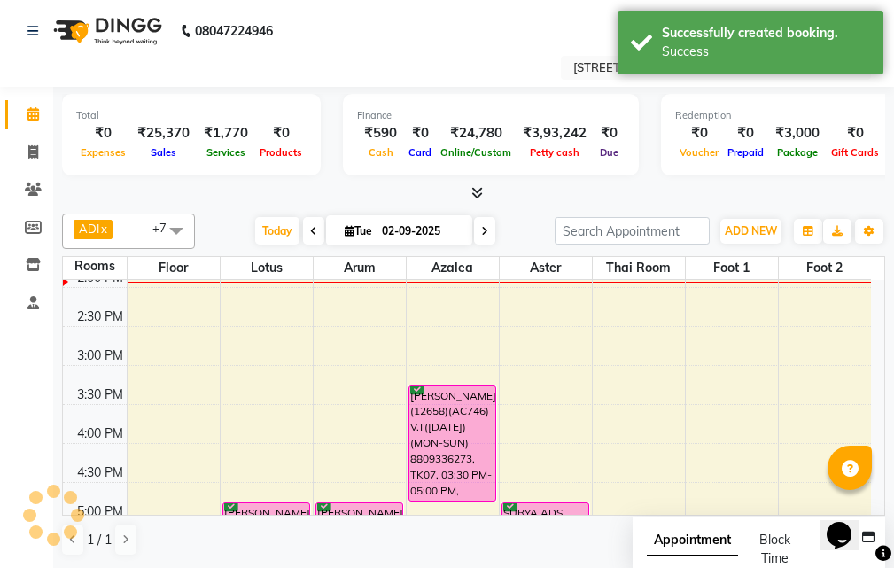
scroll to position [0, 0]
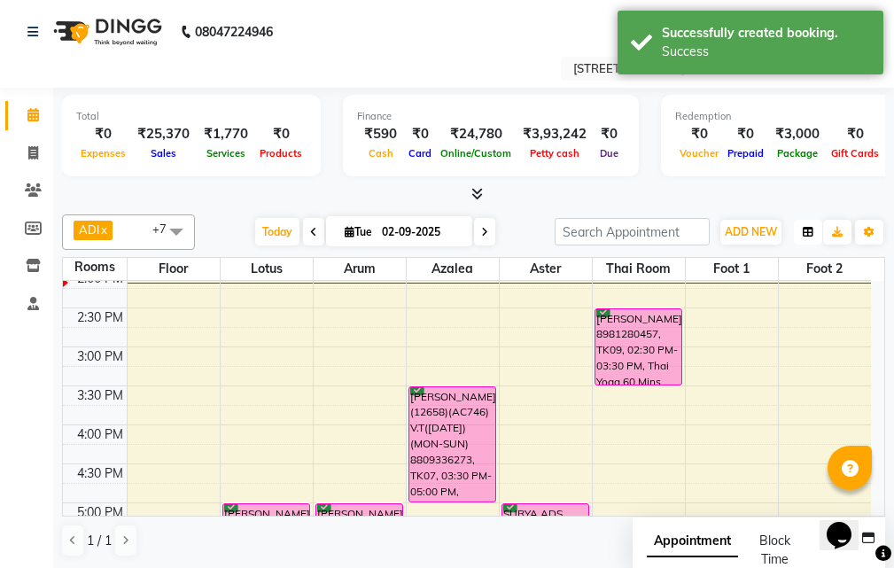
click at [794, 241] on button "button" at bounding box center [807, 232] width 28 height 25
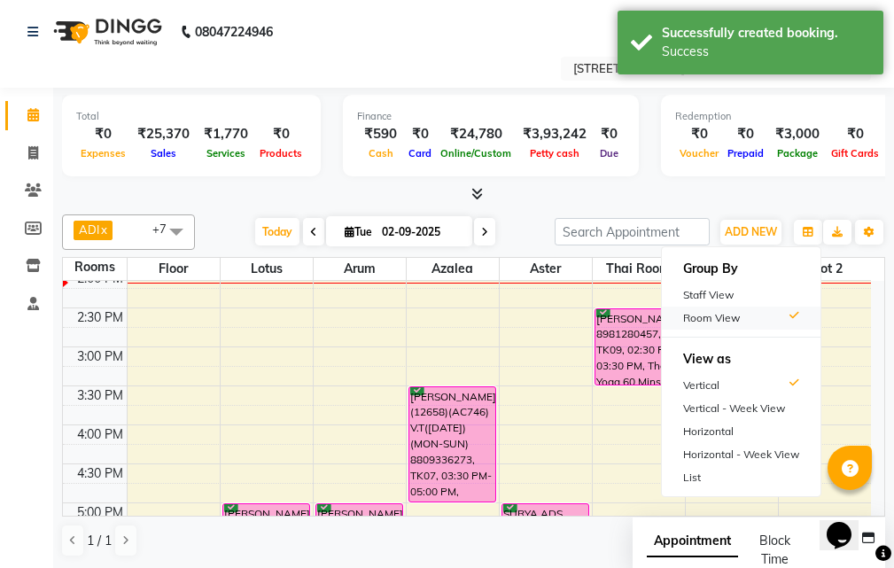
click at [792, 318] on icon at bounding box center [794, 318] width 10 height 16
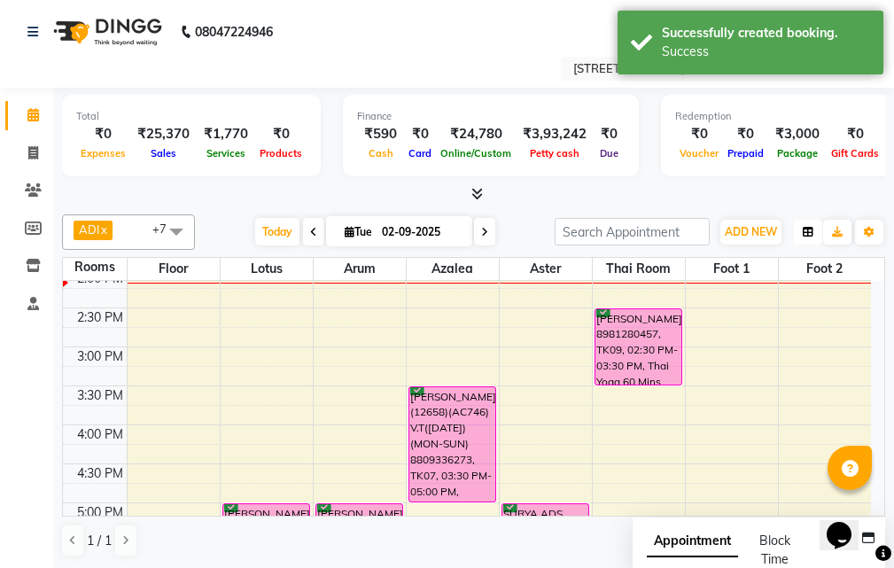
click at [808, 231] on icon "button" at bounding box center [807, 232] width 11 height 11
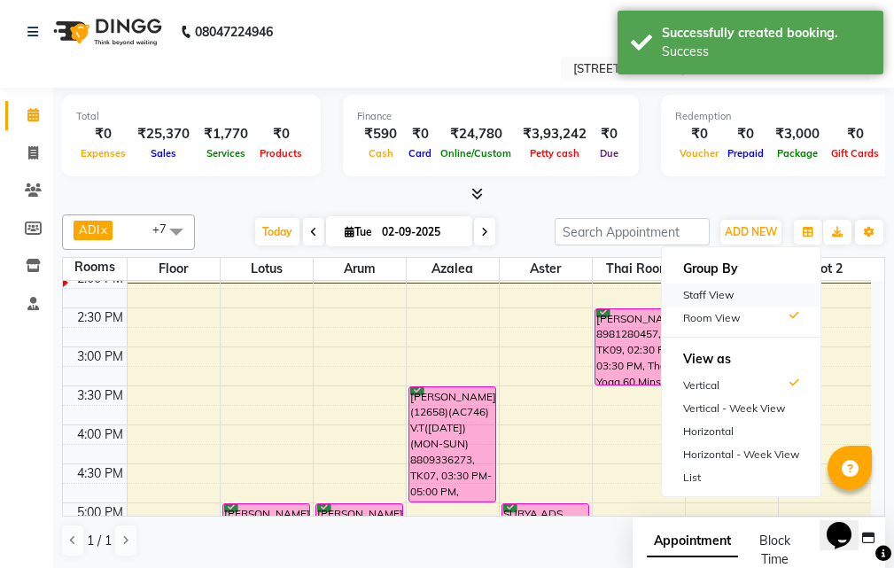
click at [785, 285] on div "Staff View" at bounding box center [741, 294] width 159 height 23
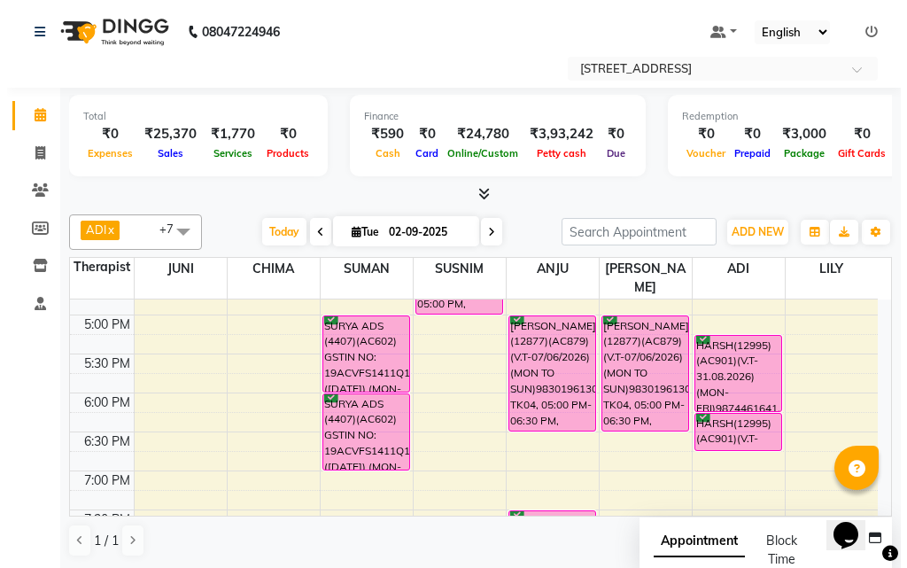
scroll to position [531, 0]
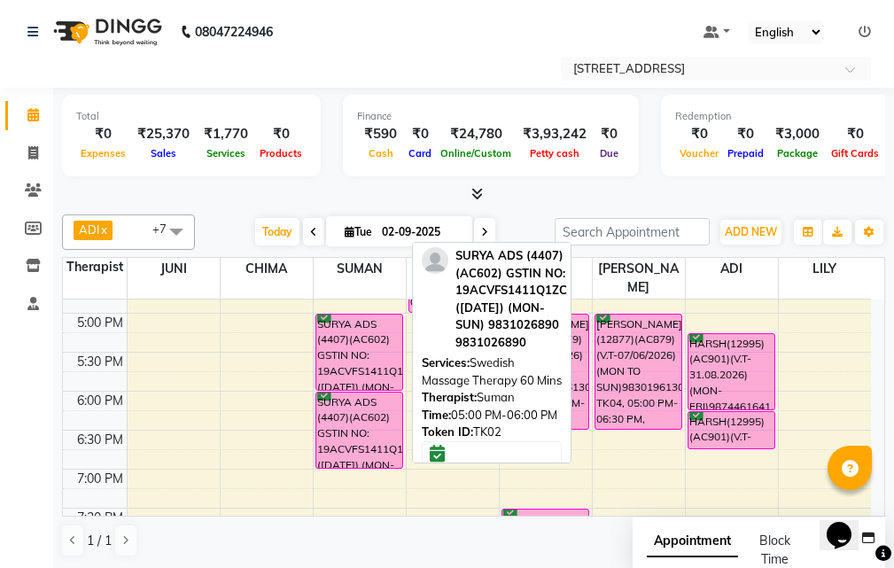
click at [345, 325] on div "SURYA ADS (4407)(AC602) GSTIN NO: 19ACVFS1411Q1ZC ([DATE]) (MON-SUN) 9831026890…" at bounding box center [359, 351] width 86 height 75
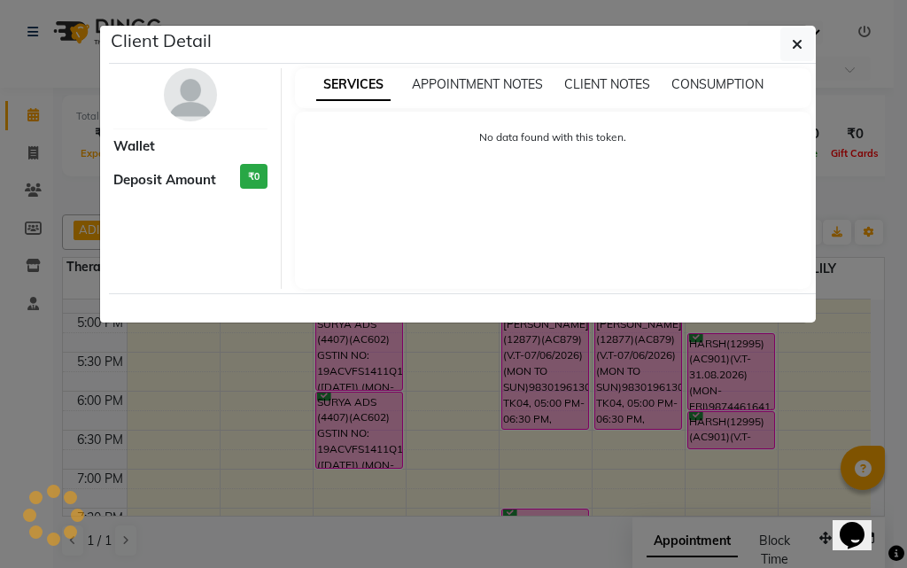
select select "6"
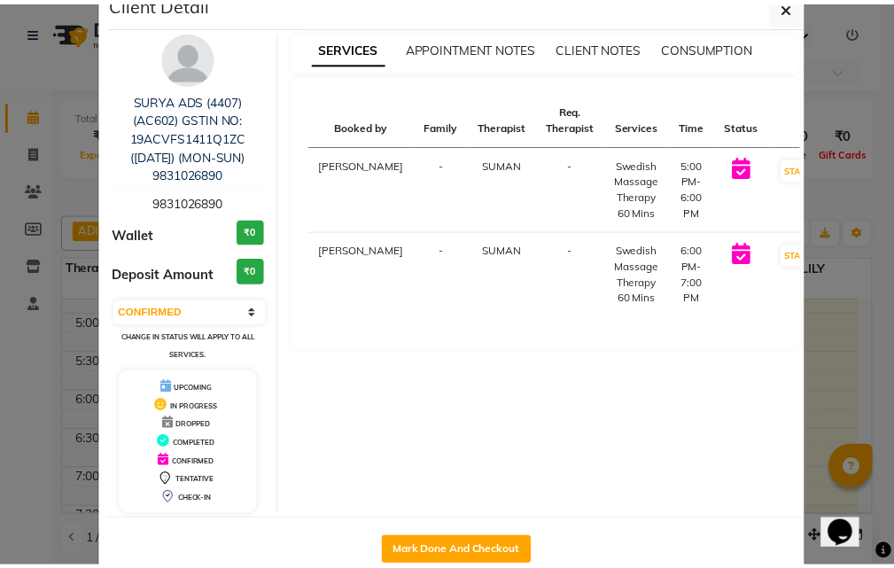
scroll to position [0, 0]
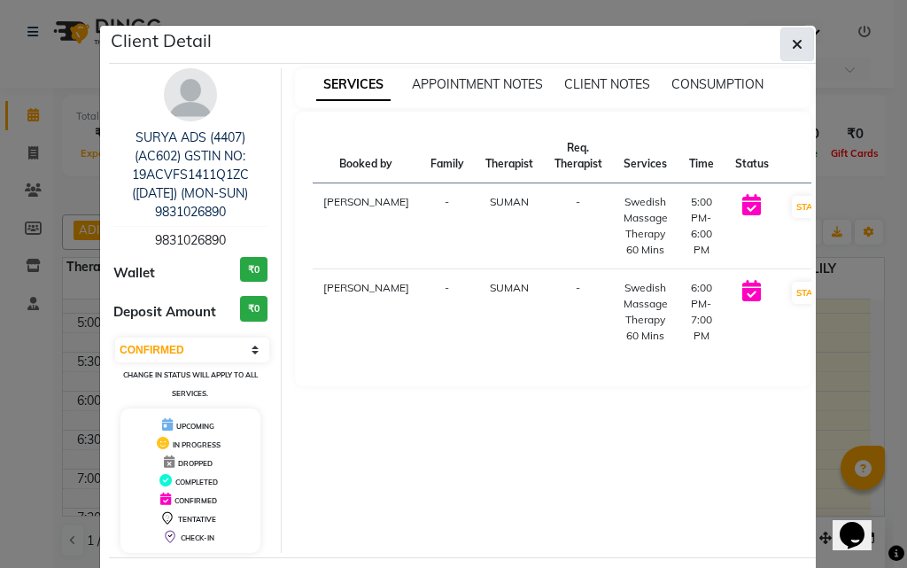
click at [792, 47] on icon "button" at bounding box center [797, 44] width 11 height 14
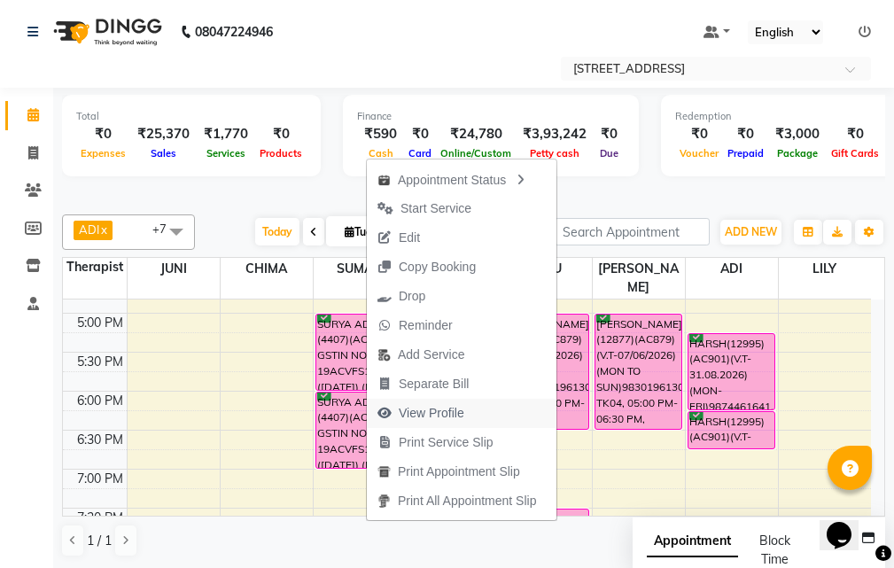
click at [448, 414] on span "View Profile" at bounding box center [431, 413] width 66 height 19
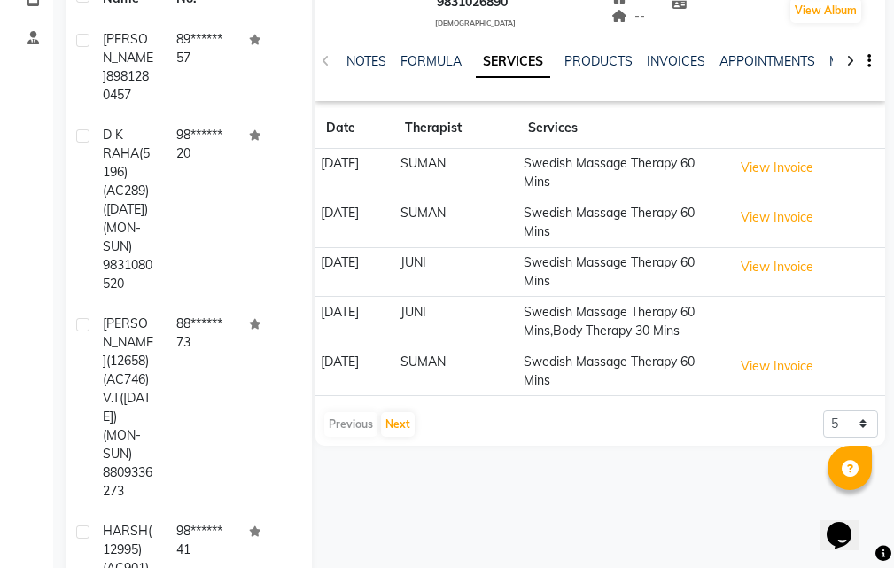
scroll to position [89, 0]
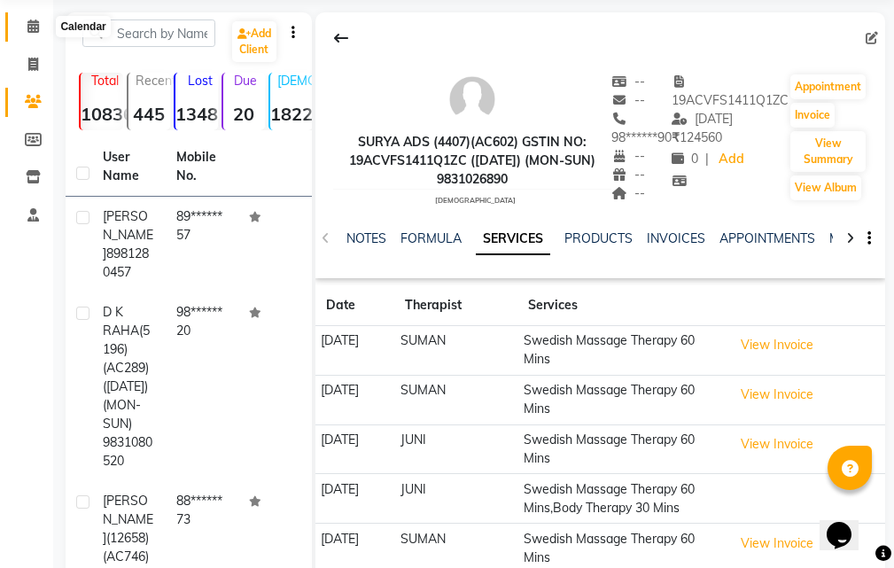
click at [28, 21] on icon at bounding box center [33, 25] width 12 height 13
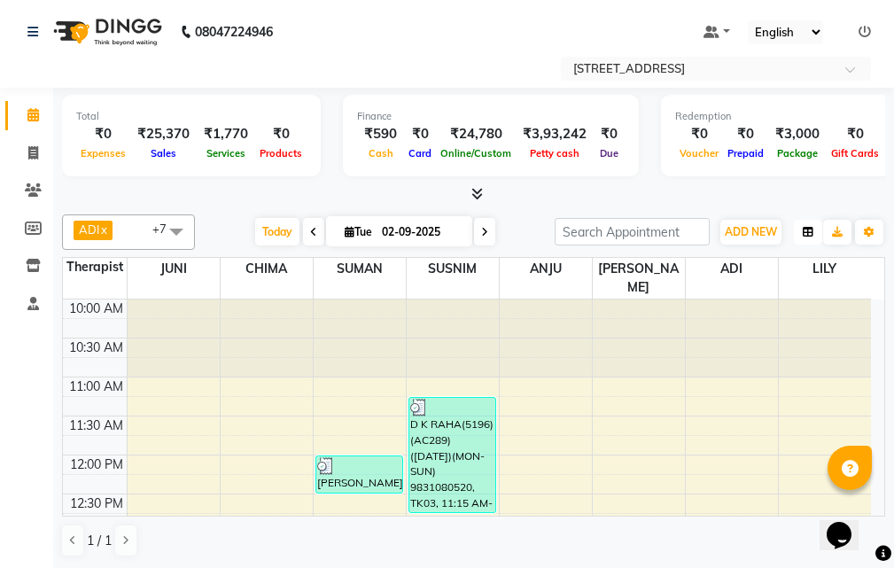
click at [816, 228] on button "button" at bounding box center [807, 232] width 28 height 25
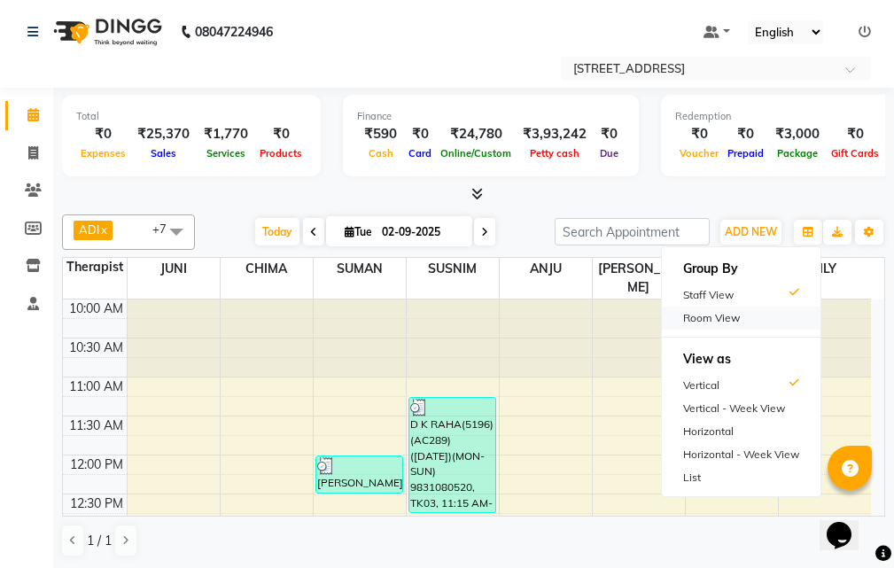
click at [780, 325] on div "Room View" at bounding box center [741, 317] width 159 height 23
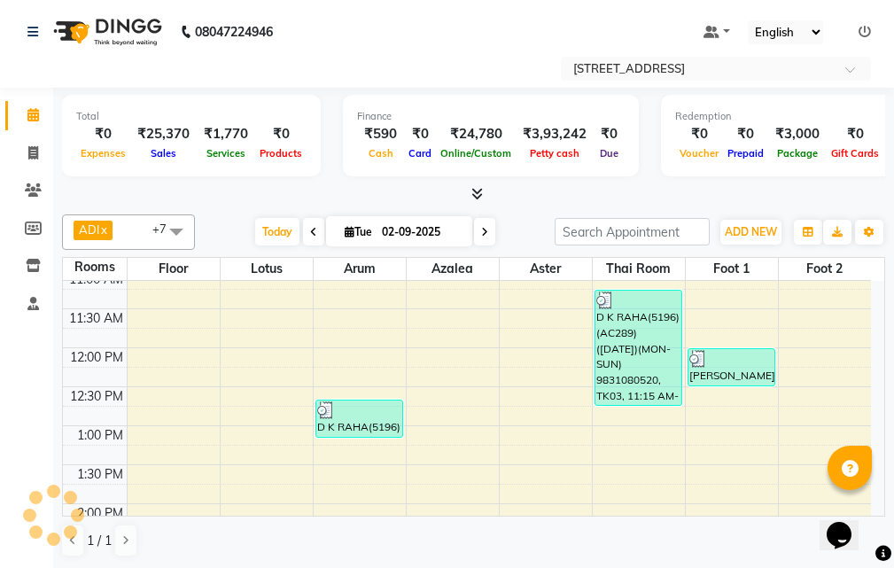
scroll to position [177, 0]
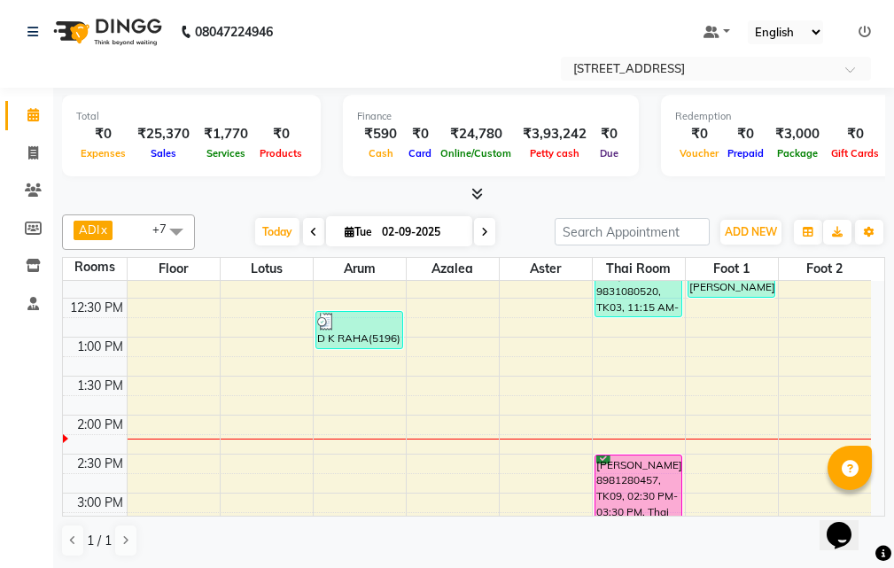
click at [481, 227] on icon at bounding box center [484, 232] width 7 height 11
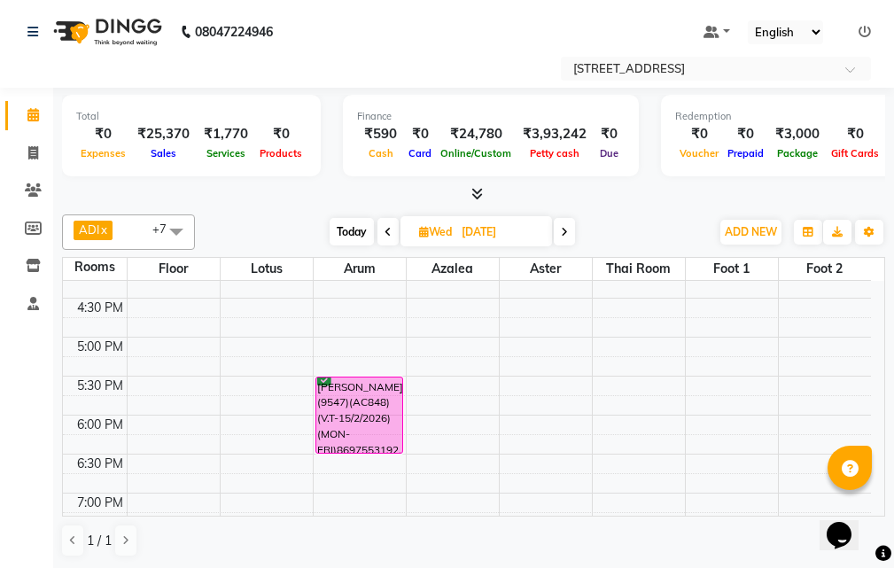
scroll to position [531, 0]
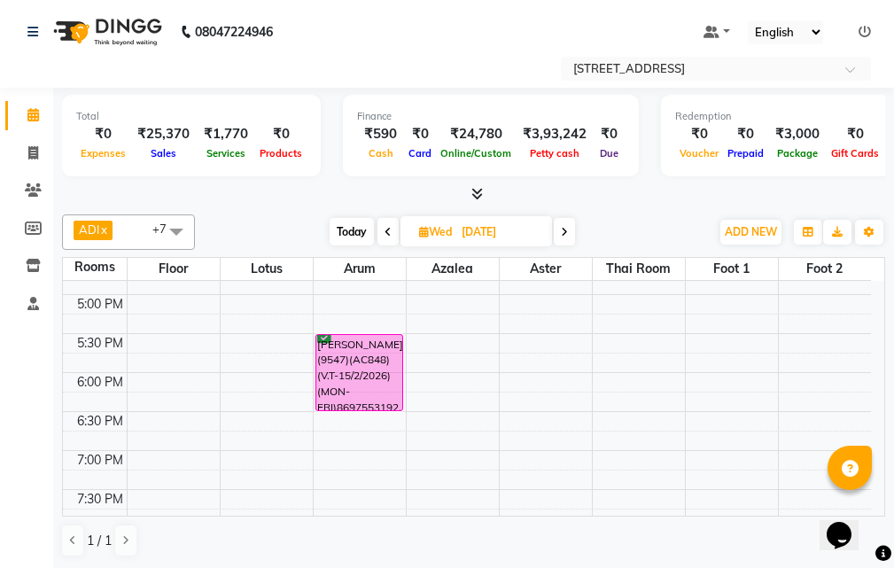
click at [563, 232] on icon at bounding box center [564, 232] width 7 height 11
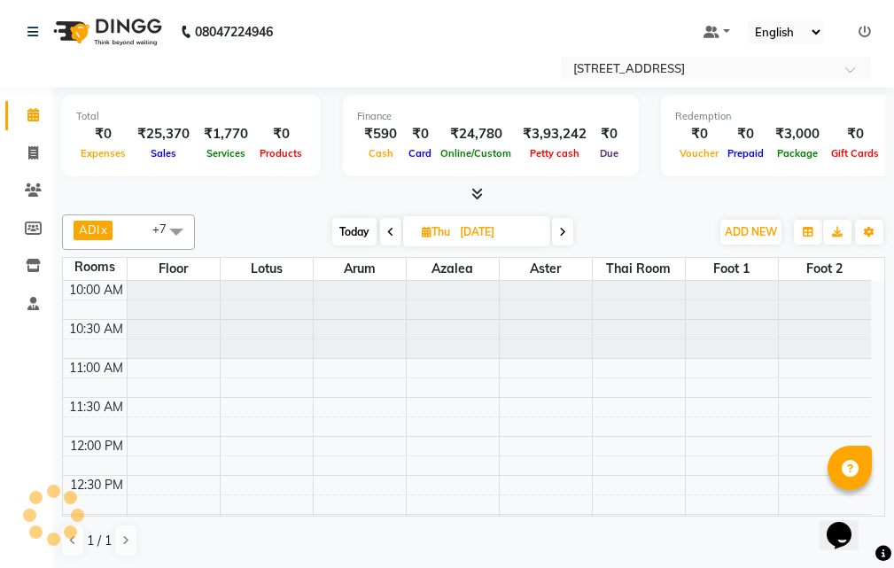
click at [563, 232] on icon at bounding box center [562, 232] width 7 height 11
type input "[DATE]"
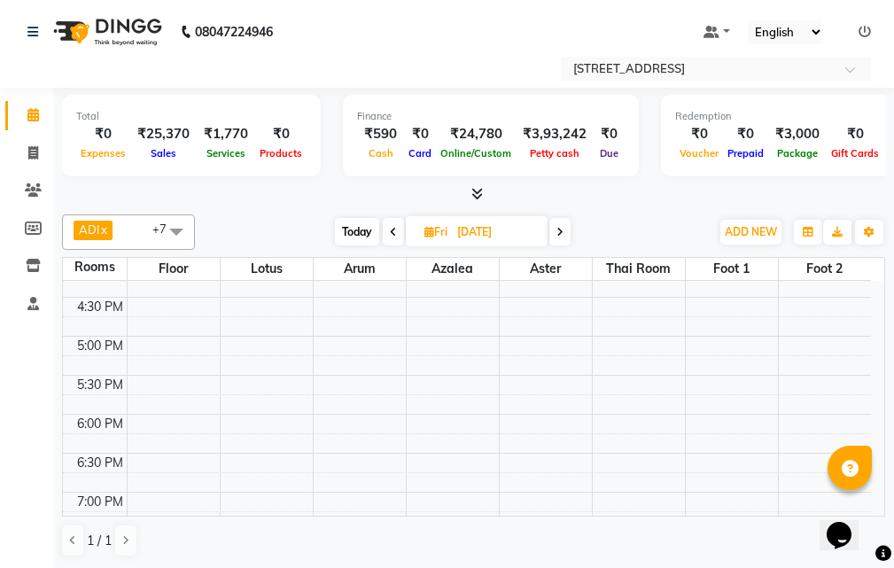
scroll to position [578, 0]
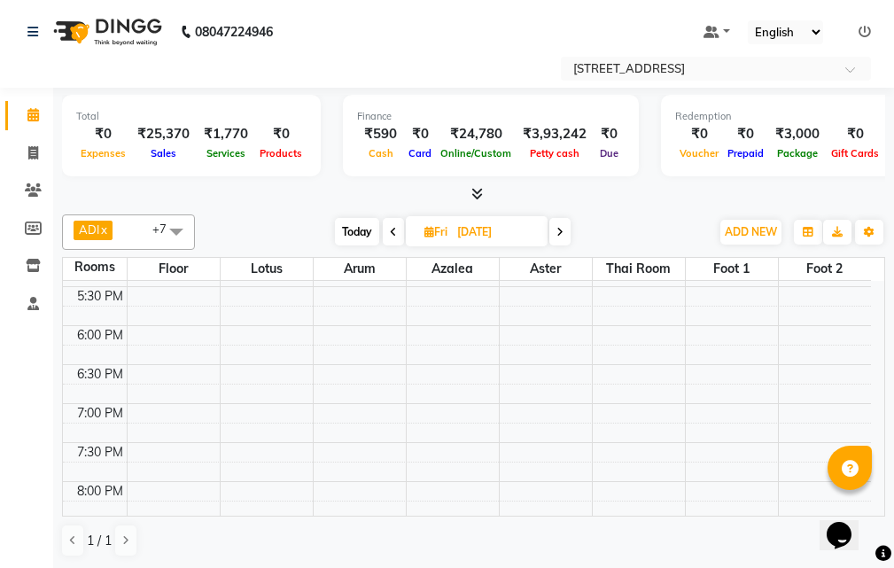
click at [638, 451] on div "10:00 AM 10:30 AM 11:00 AM 11:30 AM 12:00 PM 12:30 PM 1:00 PM 1:30 PM 2:00 PM 2…" at bounding box center [467, 208] width 808 height 1012
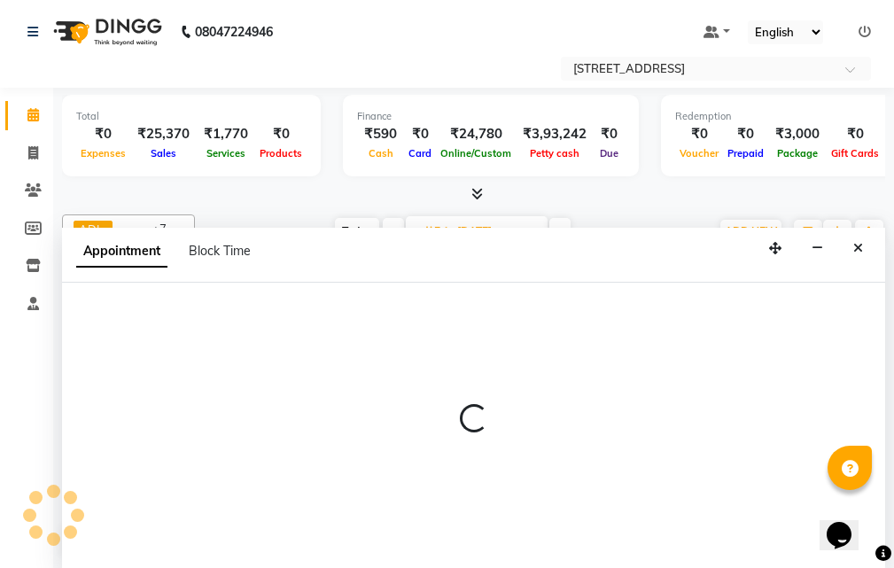
select select "tentative"
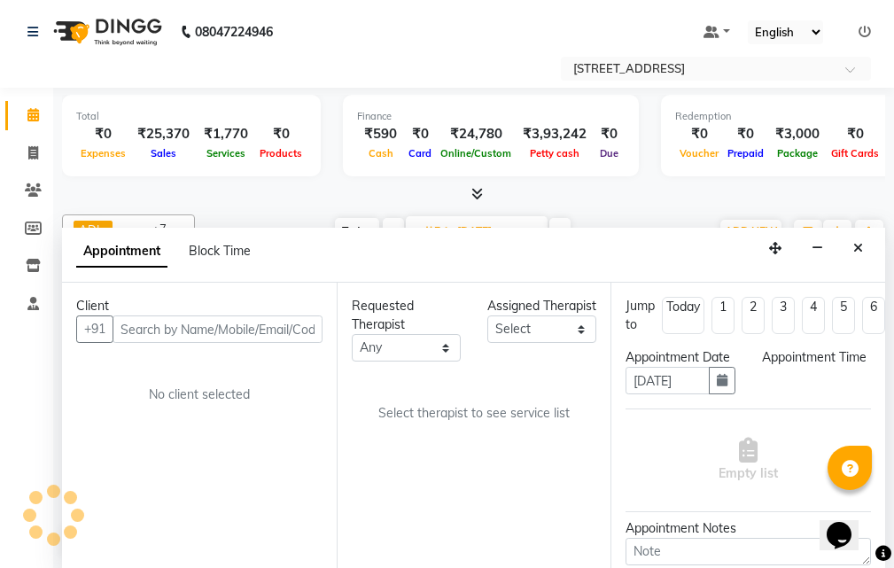
scroll to position [1, 0]
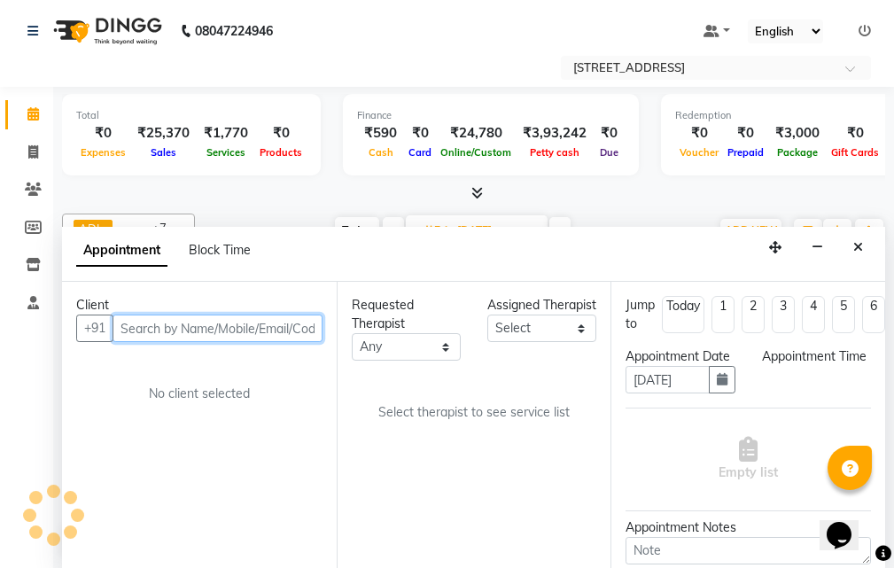
select select "1170"
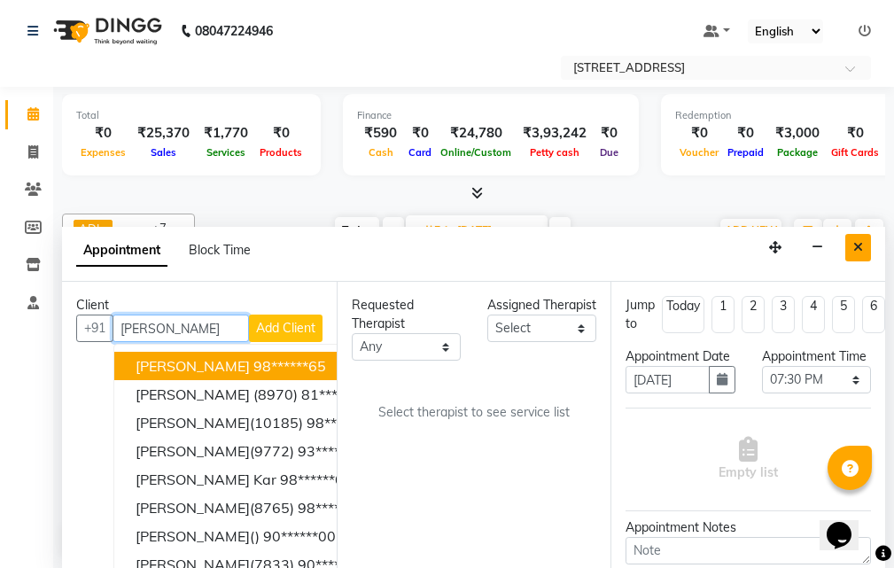
type input "[PERSON_NAME]"
click at [869, 256] on button "Close" at bounding box center [858, 247] width 26 height 27
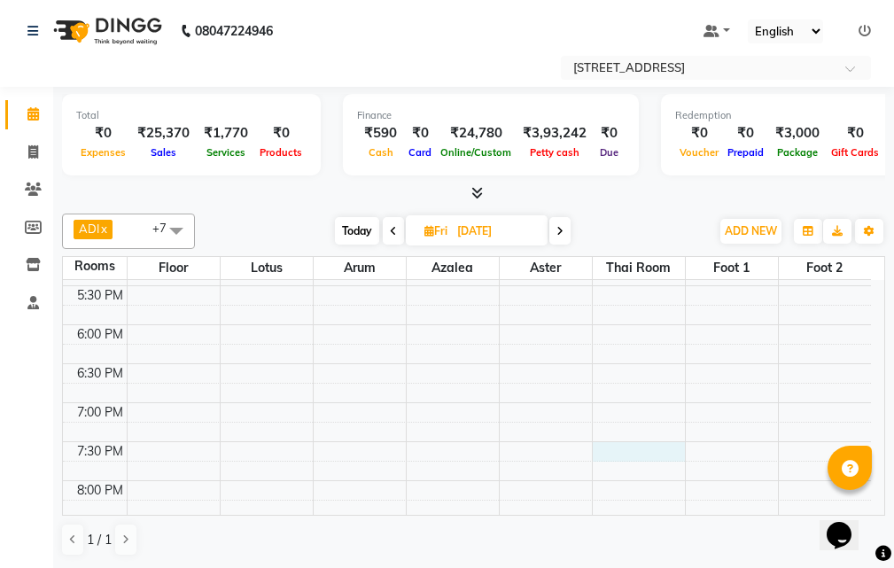
click at [632, 444] on div "10:00 AM 10:30 AM 11:00 AM 11:30 AM 12:00 PM 12:30 PM 1:00 PM 1:30 PM 2:00 PM 2…" at bounding box center [467, 208] width 808 height 1012
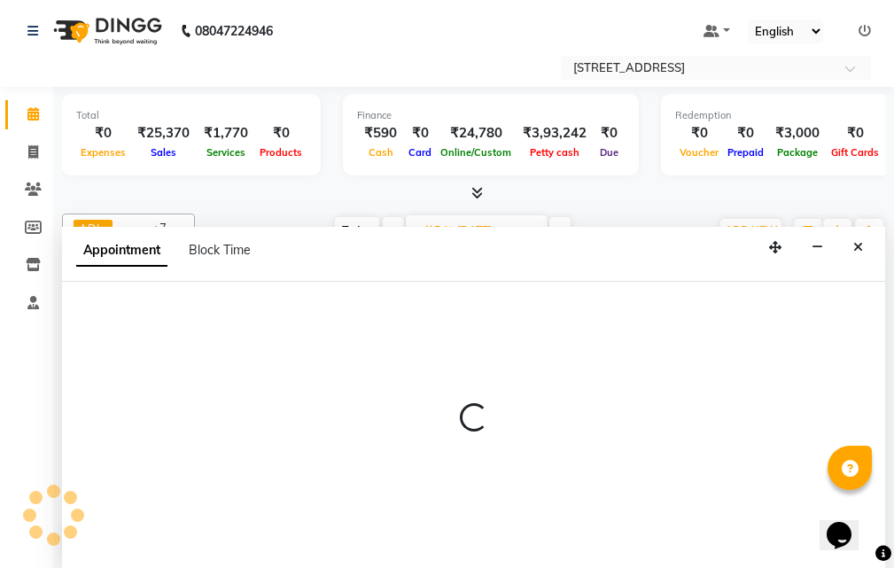
select select "1170"
select select "tentative"
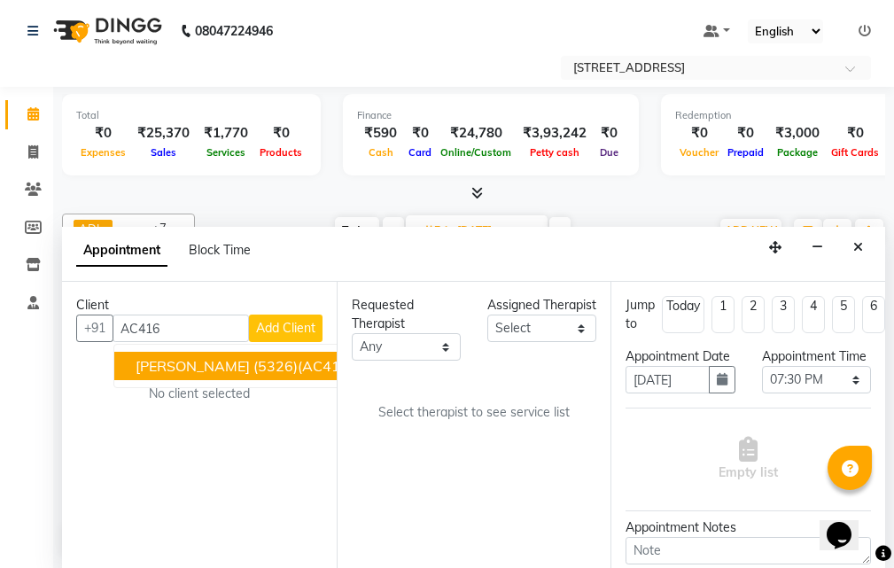
click at [253, 366] on span "[PERSON_NAME] (5326)(AC416) ([DATE])(MON-SUN) 9748736707" at bounding box center [358, 366] width 447 height 18
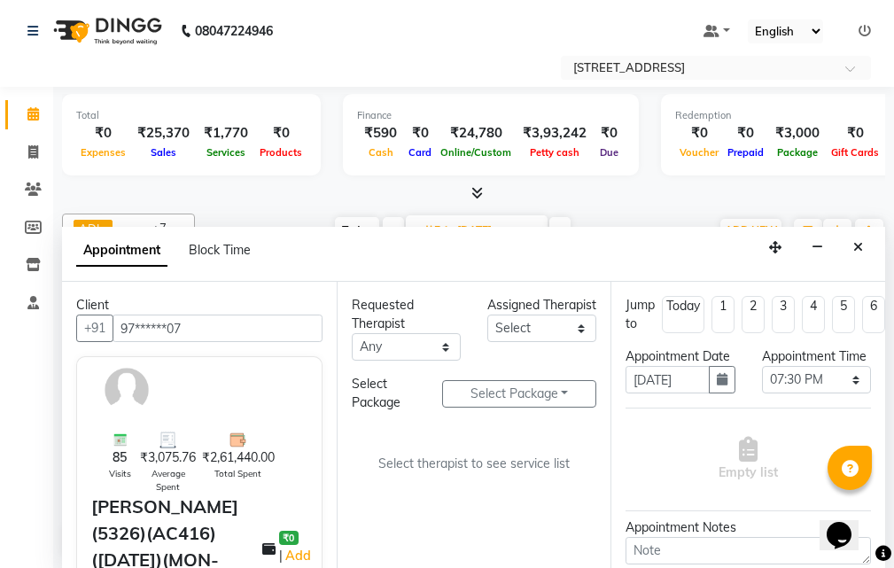
type input "97******07"
click at [584, 338] on select "Select ADI ANJU [PERSON_NAME] [DEMOGRAPHIC_DATA] 1 [PERSON_NAME] [PERSON_NAME]" at bounding box center [541, 327] width 109 height 27
select select "23013"
click at [487, 333] on select "Select ADI ANJU [PERSON_NAME] [DEMOGRAPHIC_DATA] 1 [PERSON_NAME] [PERSON_NAME]" at bounding box center [541, 327] width 109 height 27
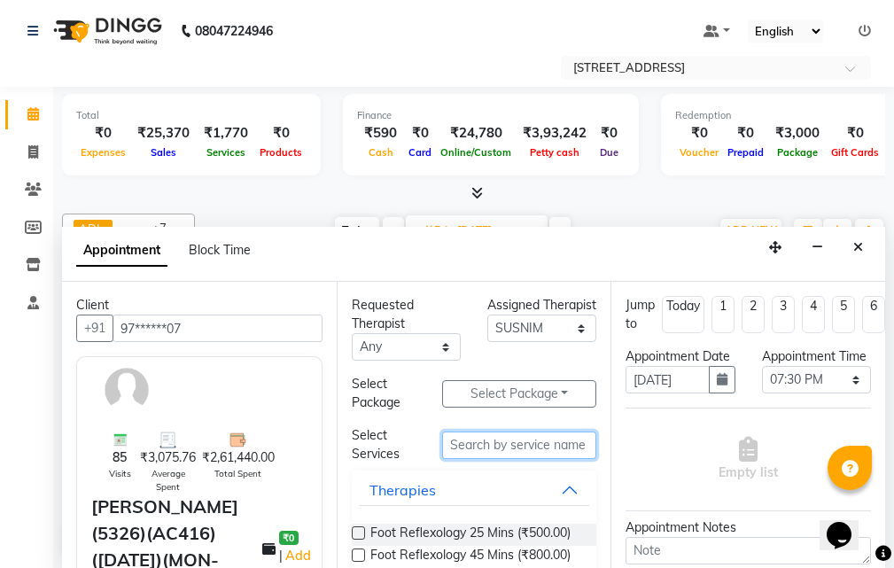
click at [468, 449] on input "text" at bounding box center [519, 444] width 154 height 27
type input "[DEMOGRAPHIC_DATA]"
click at [352, 550] on div at bounding box center [358, 558] width 12 height 19
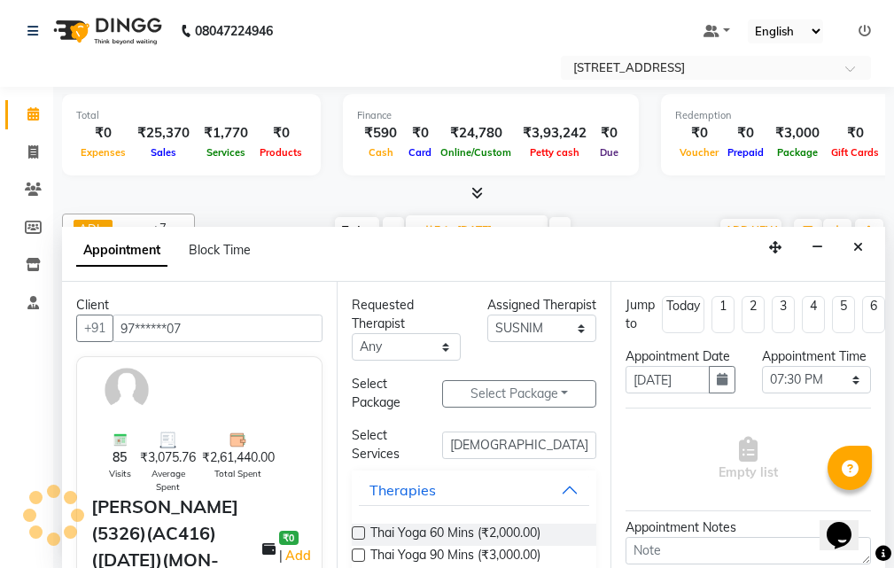
click at [359, 555] on label at bounding box center [358, 554] width 13 height 13
click at [359, 555] on input "checkbox" at bounding box center [358, 557] width 12 height 12
checkbox input "true"
select select "1848"
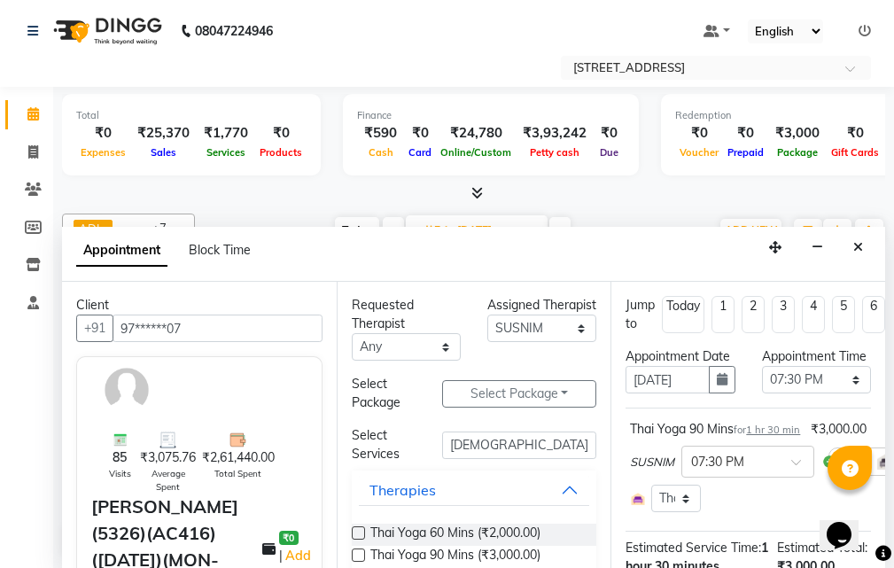
checkbox input "false"
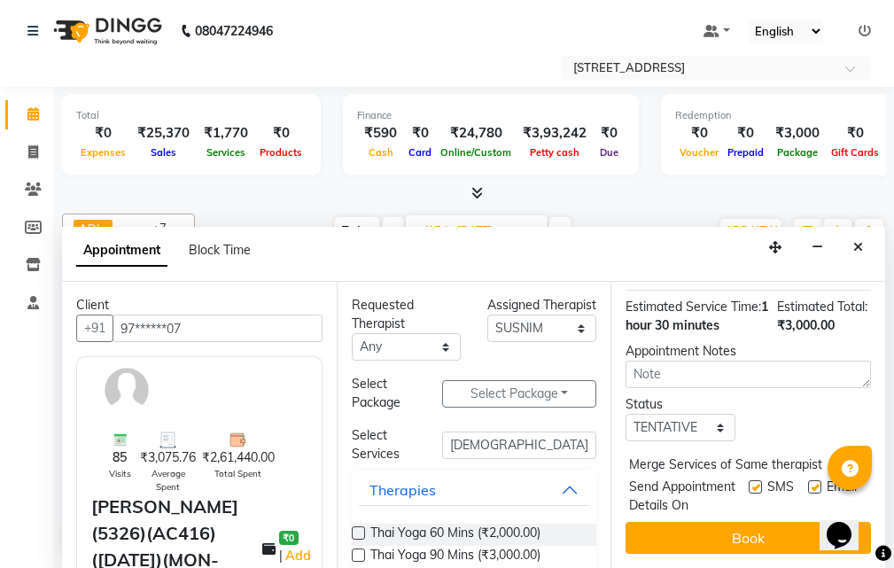
scroll to position [266, 0]
click at [713, 441] on select "Select TENTATIVE CONFIRM UPCOMING" at bounding box center [679, 427] width 109 height 27
select select "confirm booking"
click at [625, 441] on select "Select TENTATIVE CONFIRM UPCOMING" at bounding box center [679, 427] width 109 height 27
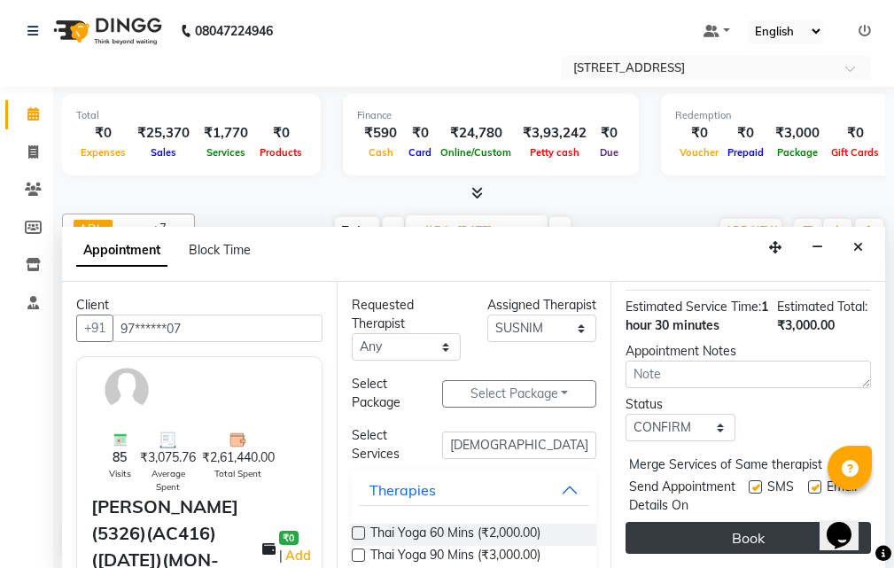
click at [747, 522] on button "Book" at bounding box center [747, 538] width 245 height 32
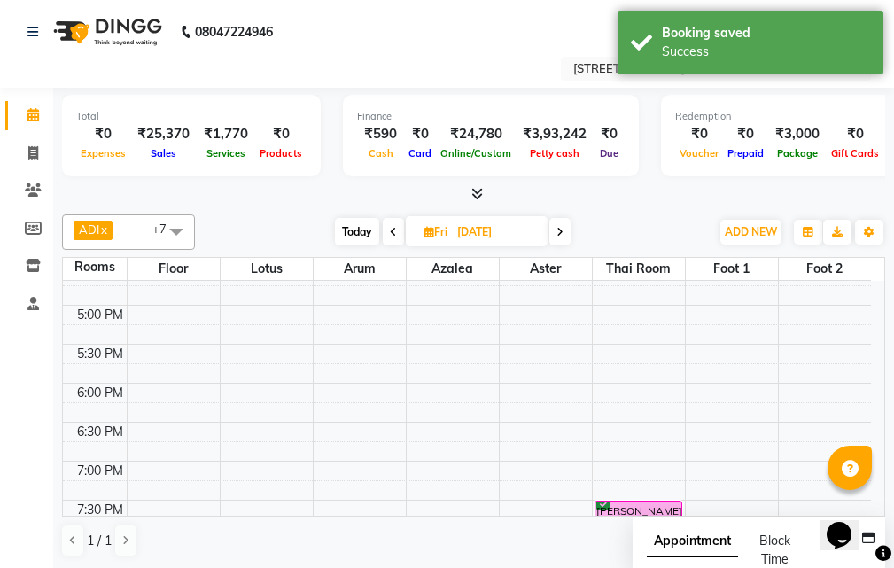
scroll to position [667, 0]
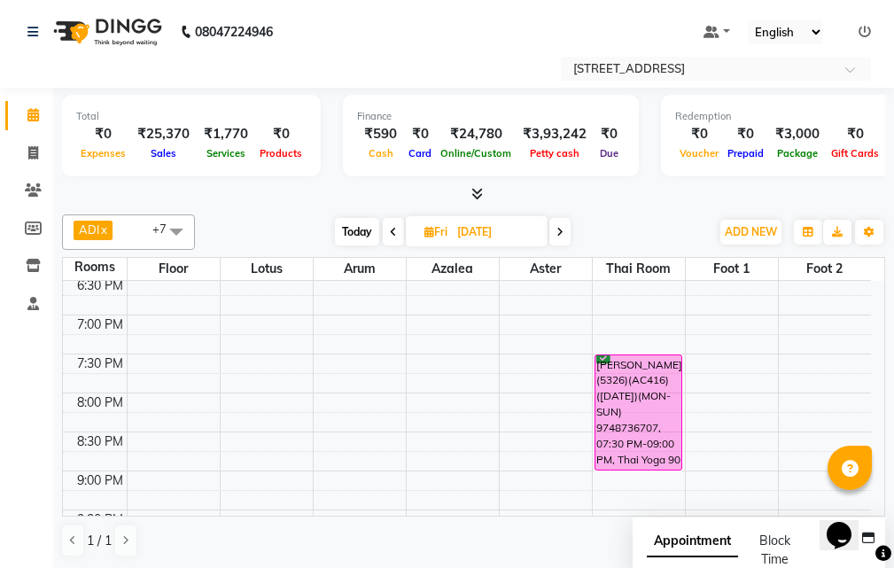
click at [395, 228] on icon at bounding box center [393, 232] width 7 height 11
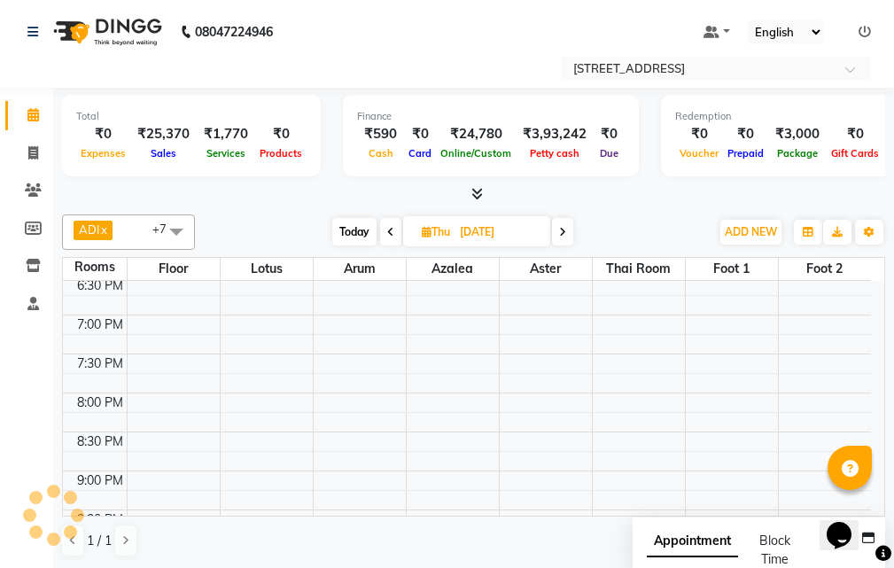
scroll to position [0, 0]
click at [395, 228] on span at bounding box center [390, 231] width 21 height 27
click at [395, 228] on span at bounding box center [387, 231] width 21 height 27
type input "02-09-2025"
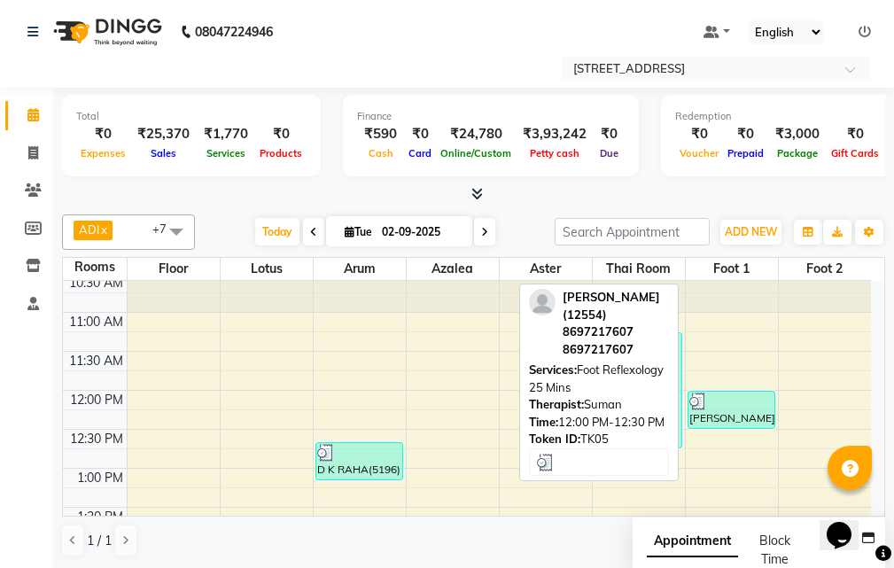
scroll to position [89, 0]
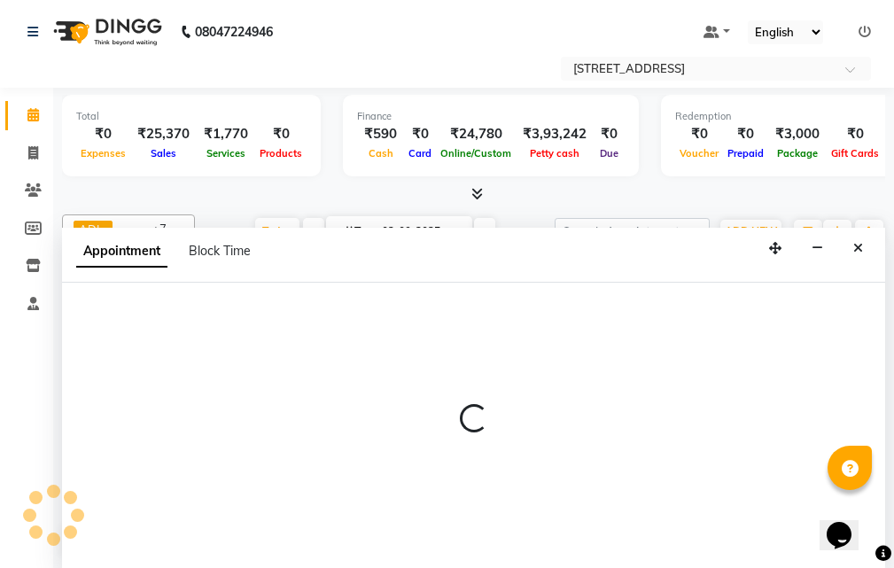
scroll to position [1, 0]
select select "795"
select select "tentative"
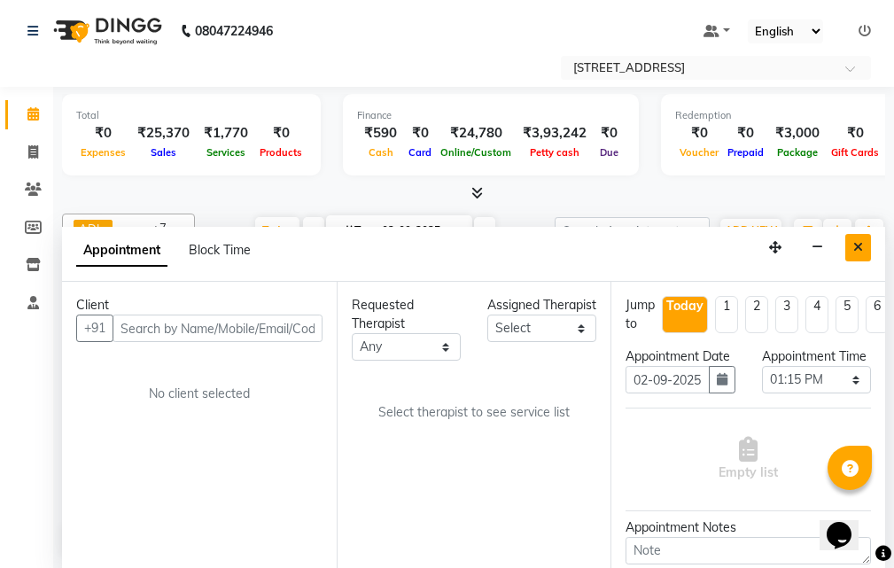
click at [856, 244] on icon "Close" at bounding box center [858, 247] width 10 height 12
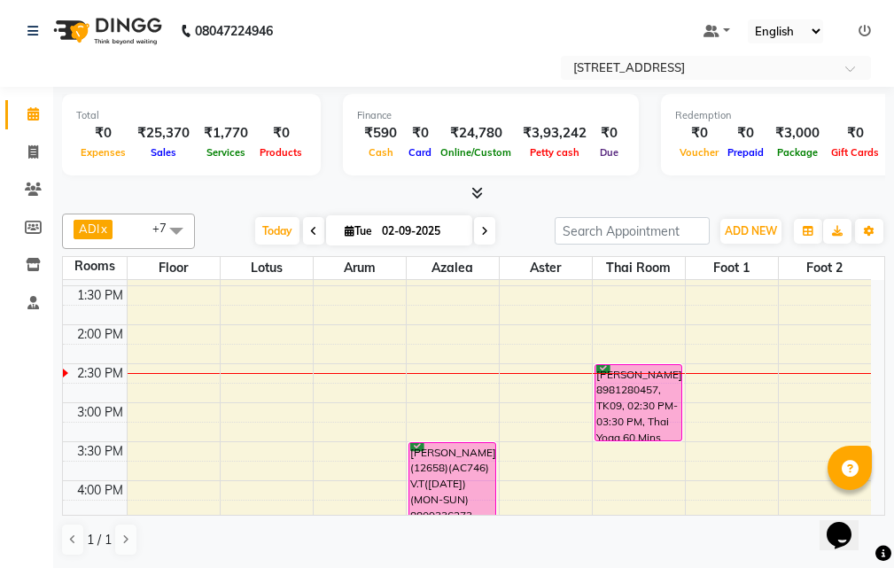
scroll to position [266, 0]
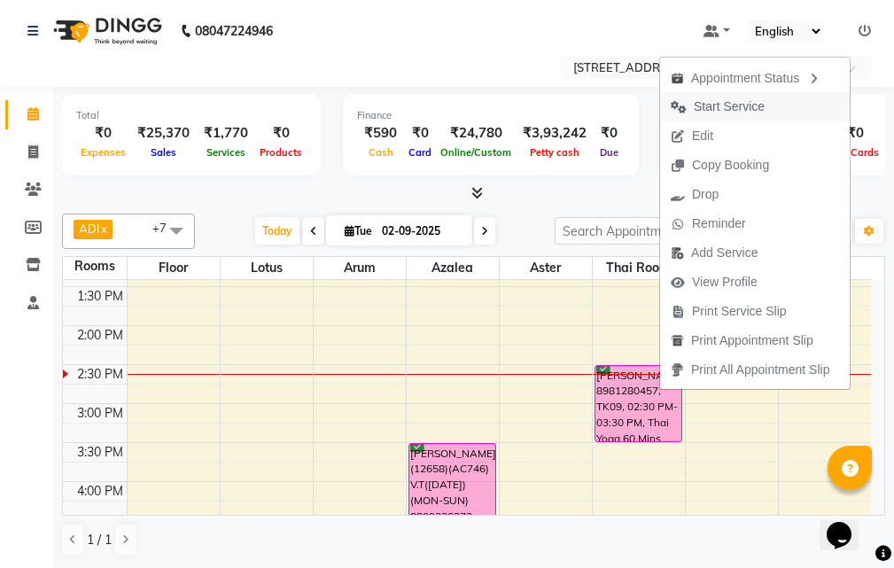
click at [738, 103] on span "Start Service" at bounding box center [728, 106] width 71 height 19
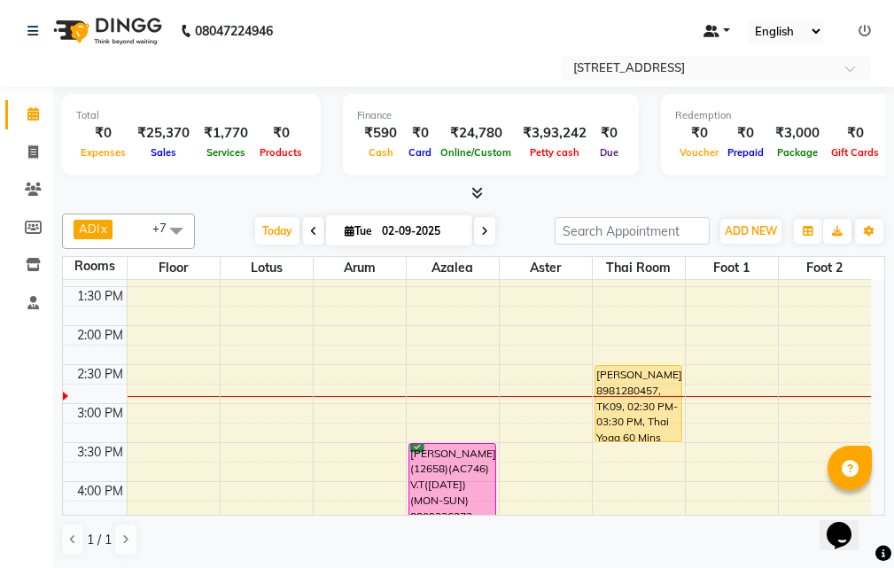
click at [712, 39] on link at bounding box center [716, 31] width 27 height 19
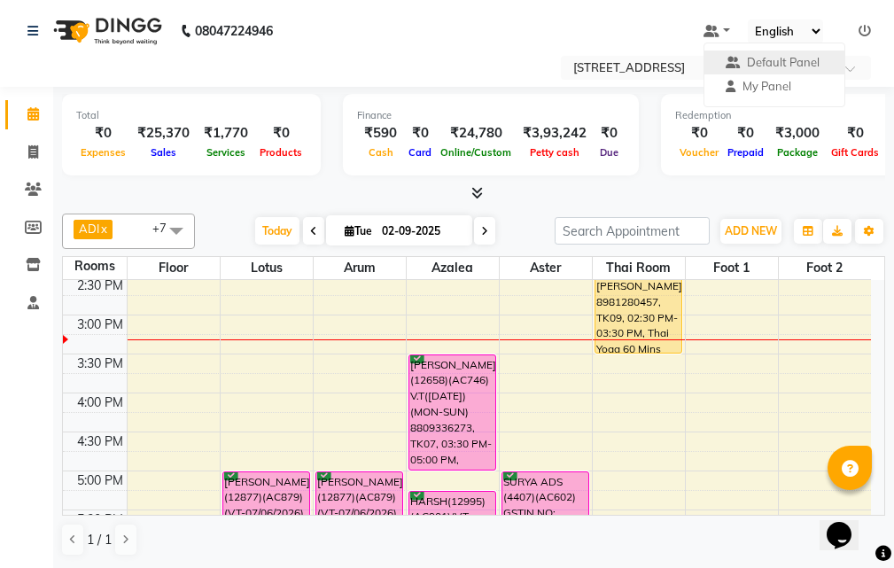
scroll to position [0, 0]
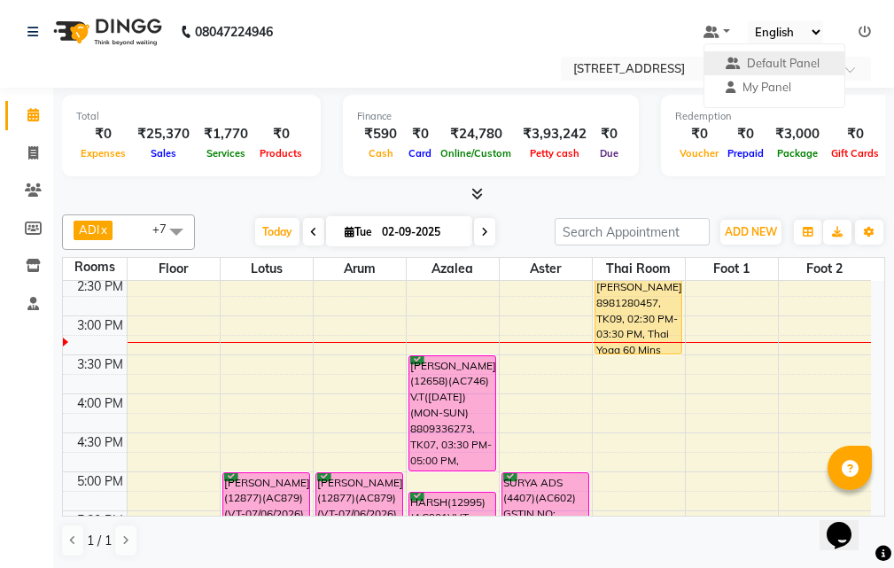
click at [481, 232] on icon at bounding box center [484, 232] width 7 height 11
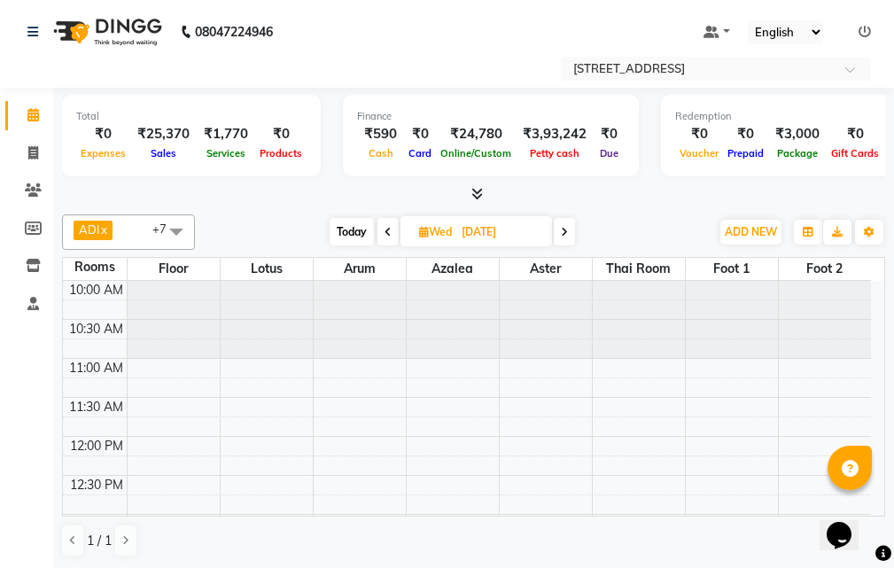
click at [571, 231] on span at bounding box center [563, 231] width 21 height 27
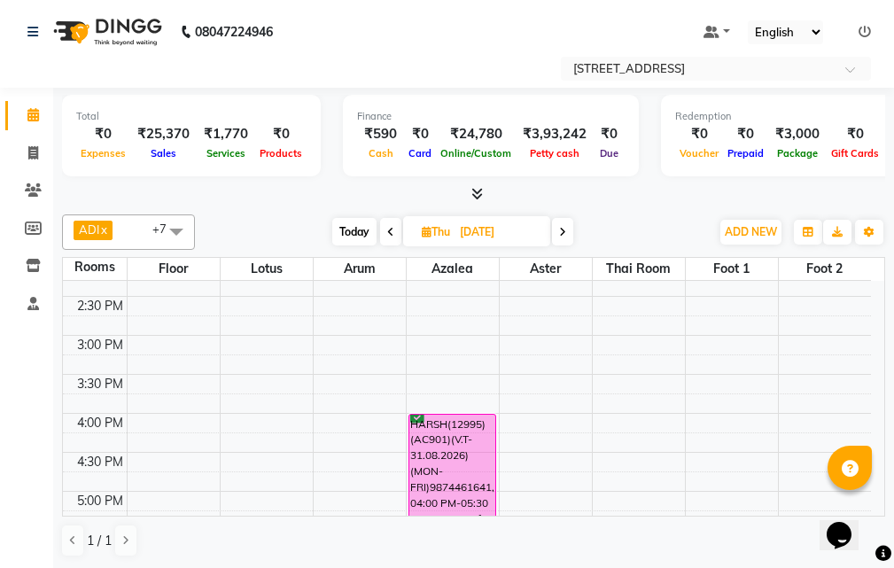
click at [367, 233] on span "Today" at bounding box center [354, 231] width 44 height 27
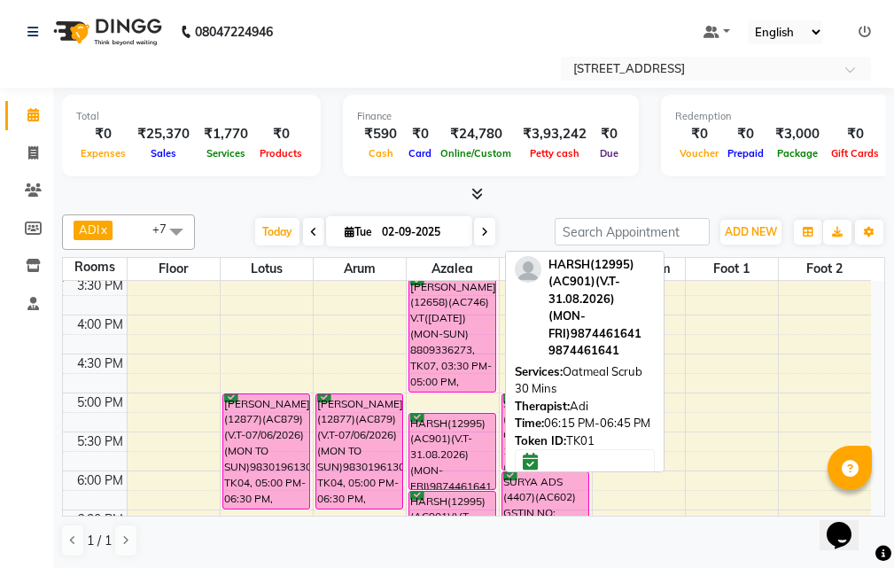
scroll to position [391, 0]
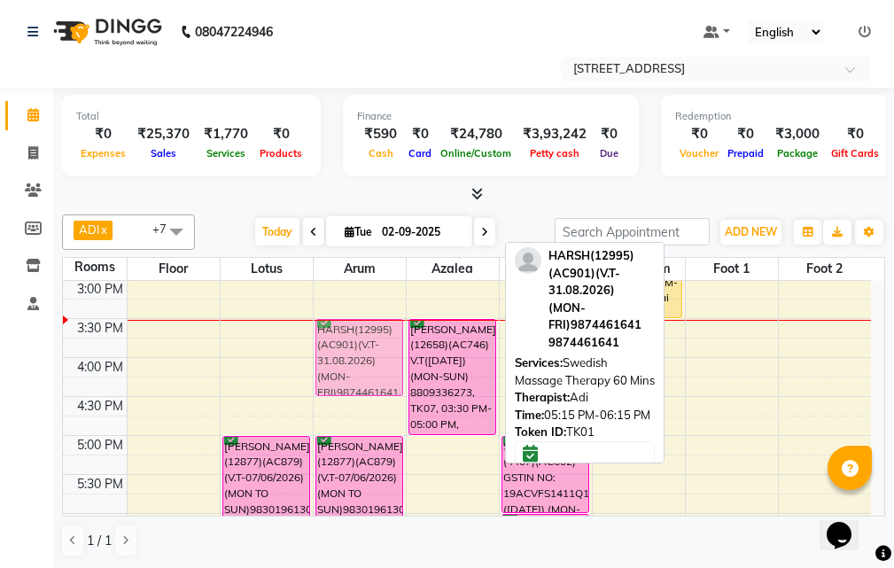
drag, startPoint x: 447, startPoint y: 467, endPoint x: 371, endPoint y: 333, distance: 153.9
click at [371, 333] on tr "[PERSON_NAME](12877)(AC879)(V.T-07/06/2026) (MON TO SUN)9830196130, TK04, 05:00…" at bounding box center [467, 396] width 808 height 1012
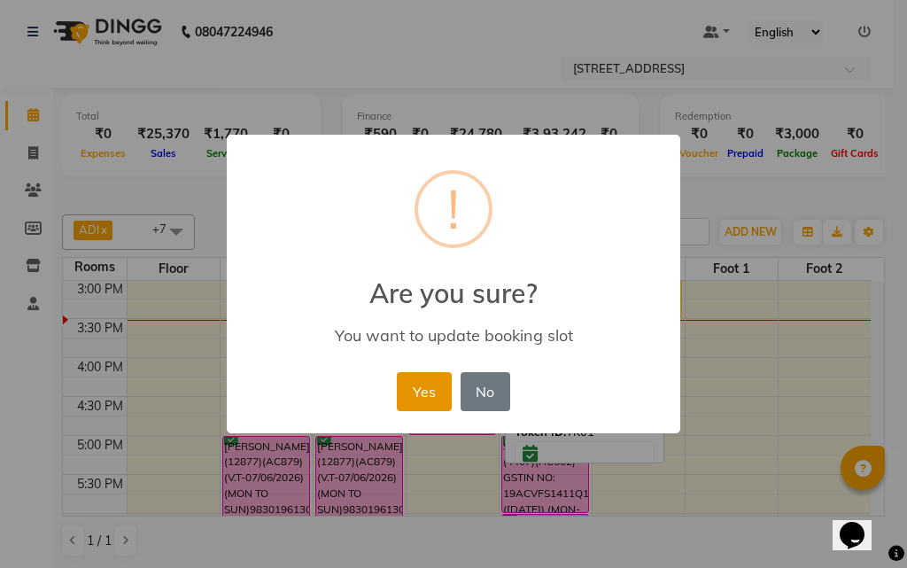
click at [419, 386] on button "Yes" at bounding box center [424, 391] width 54 height 39
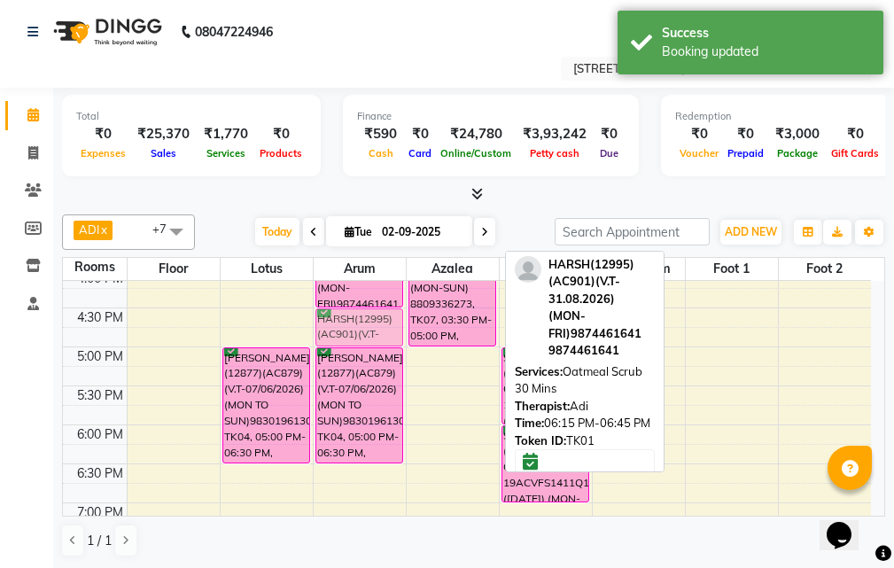
scroll to position [478, 0]
drag, startPoint x: 453, startPoint y: 462, endPoint x: 343, endPoint y: 320, distance: 180.0
click at [343, 320] on tr "[PERSON_NAME](12877)(AC879)(V.T-07/06/2026) (MON TO SUN)9830196130, TK04, 05:00…" at bounding box center [467, 309] width 808 height 1012
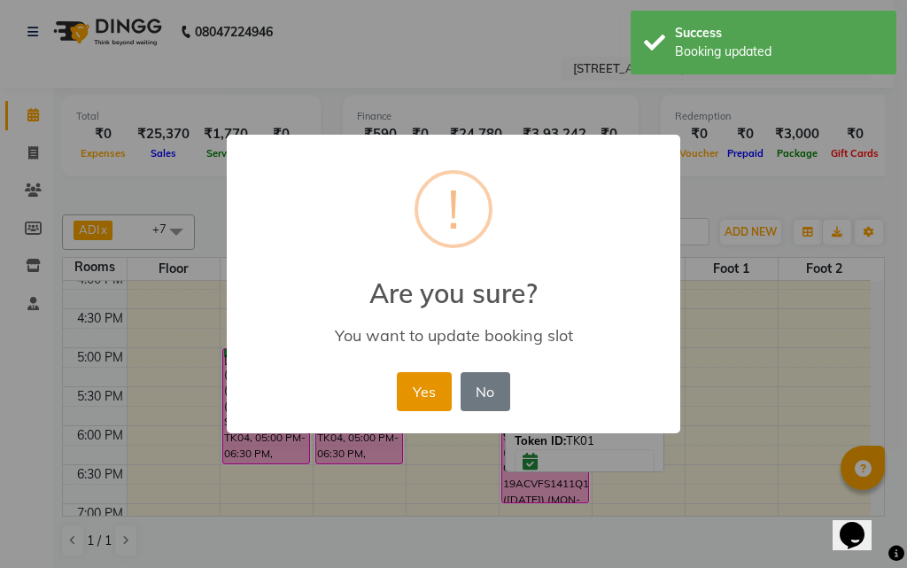
click at [430, 391] on button "Yes" at bounding box center [424, 391] width 54 height 39
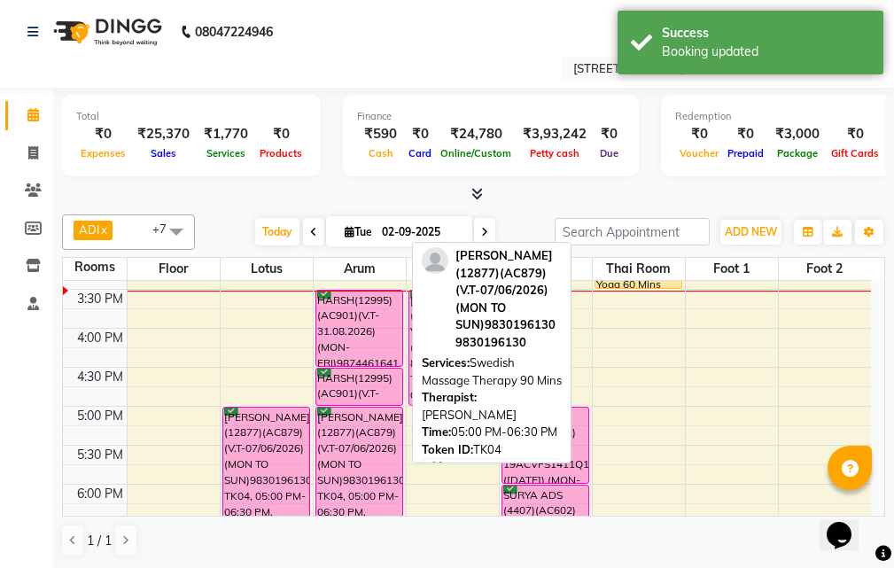
scroll to position [390, 0]
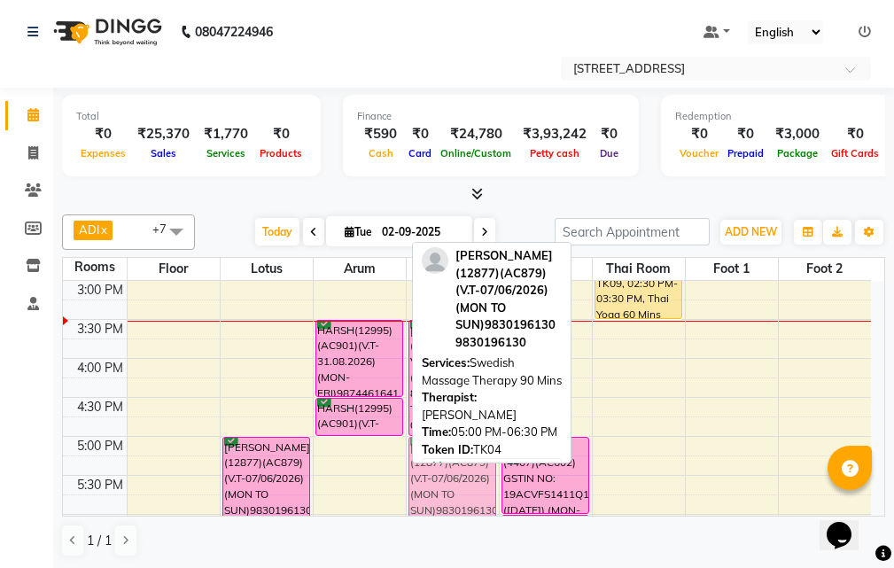
drag, startPoint x: 372, startPoint y: 455, endPoint x: 449, endPoint y: 458, distance: 77.1
click at [449, 458] on div "ADI x ANJU x [PERSON_NAME] x JUNI x LILY x SUMAN x SUSNIM x +7 Select All ADI A…" at bounding box center [473, 385] width 823 height 357
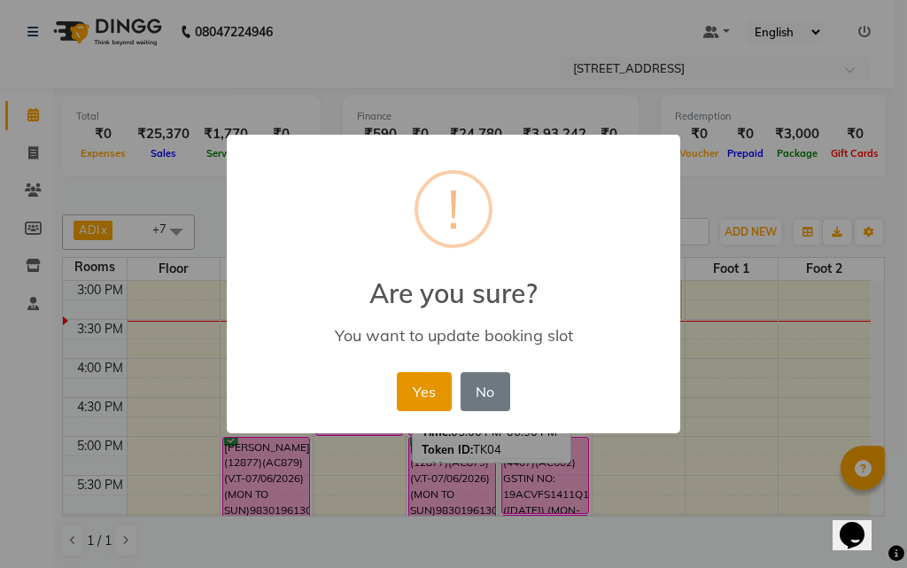
click at [429, 396] on button "Yes" at bounding box center [424, 391] width 54 height 39
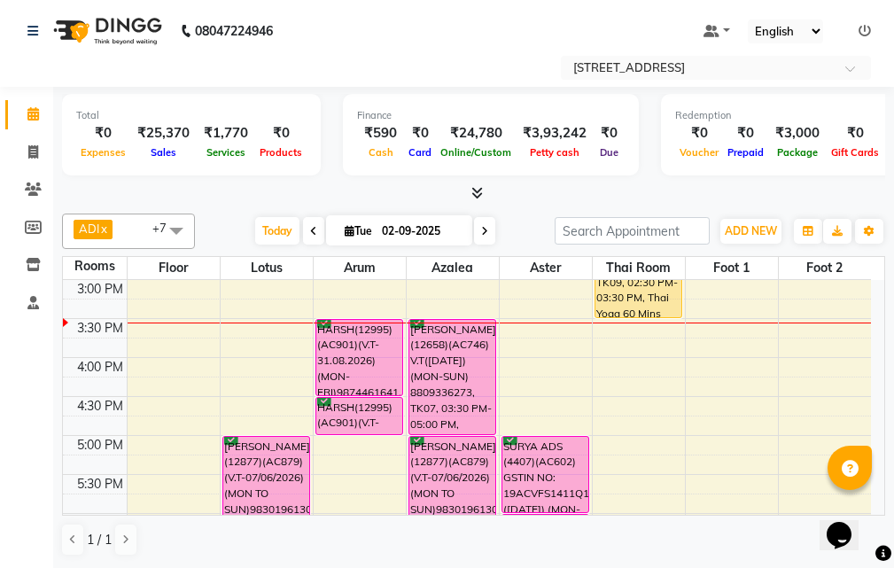
click at [481, 227] on icon at bounding box center [484, 231] width 7 height 11
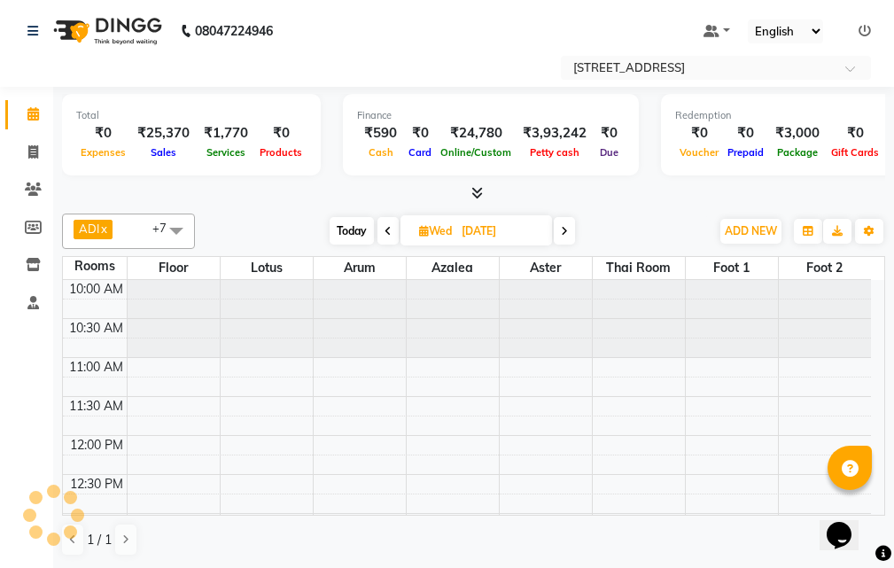
scroll to position [391, 0]
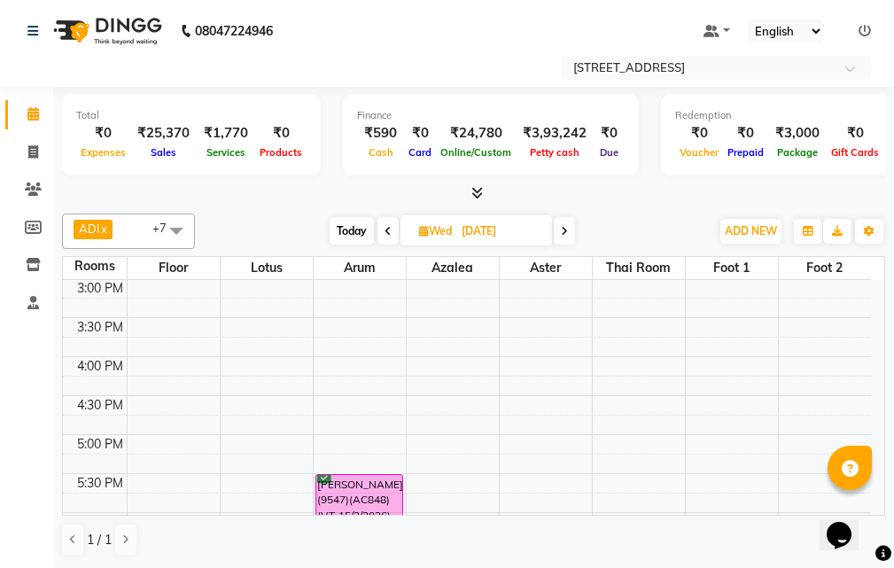
click at [571, 231] on span at bounding box center [563, 230] width 21 height 27
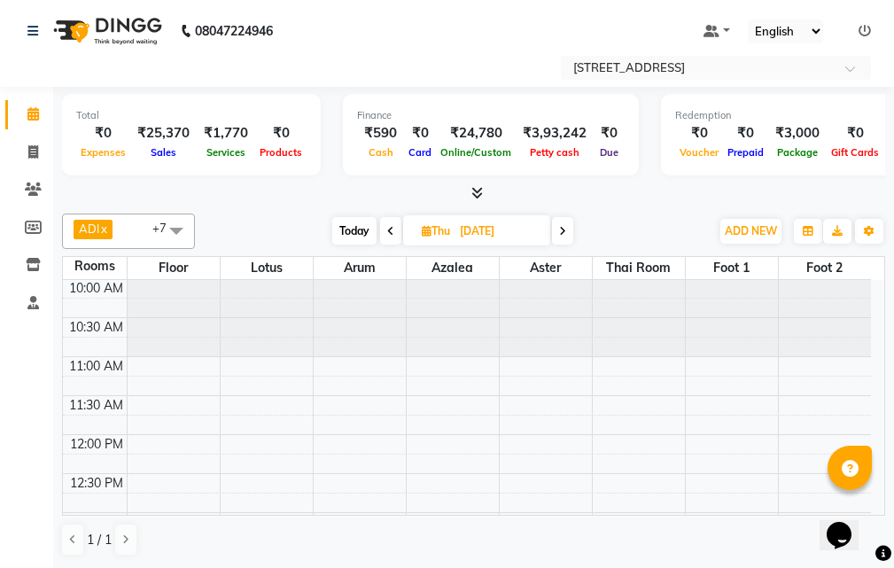
scroll to position [0, 0]
click at [394, 228] on span at bounding box center [390, 230] width 21 height 27
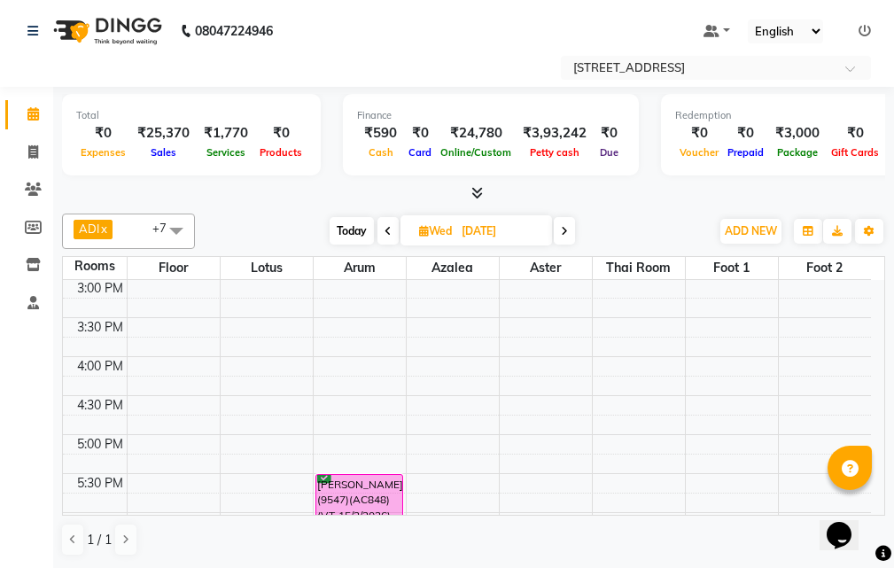
click at [390, 231] on icon at bounding box center [387, 231] width 7 height 11
type input "02-09-2025"
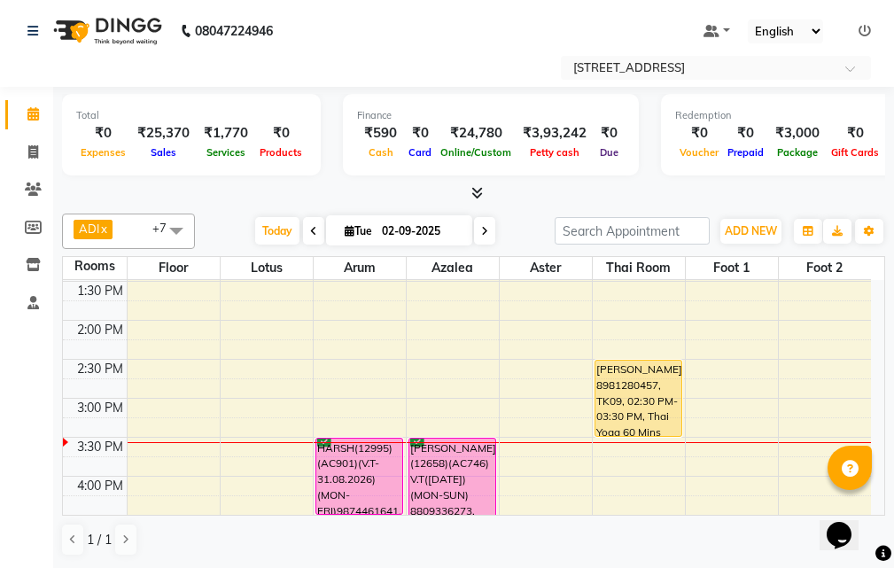
scroll to position [302, 0]
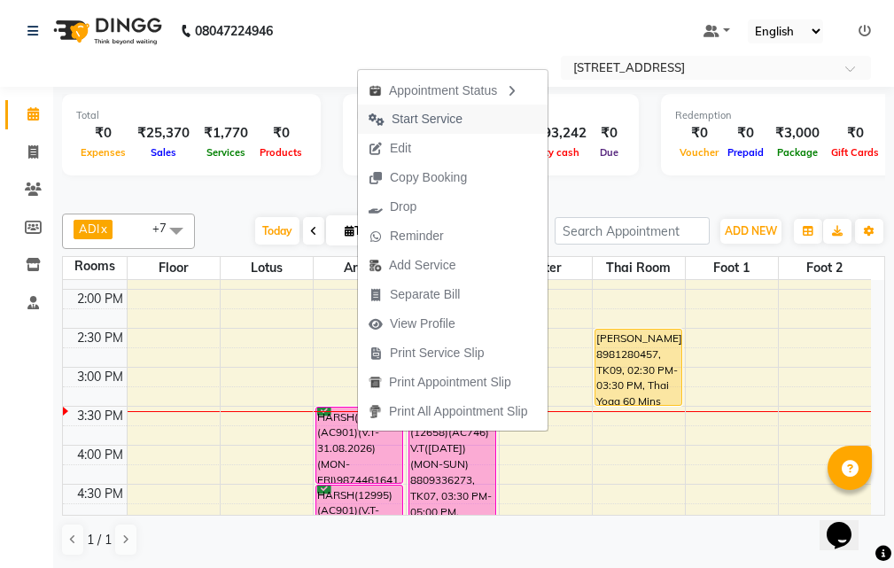
click at [495, 120] on button "Start Service" at bounding box center [453, 118] width 190 height 29
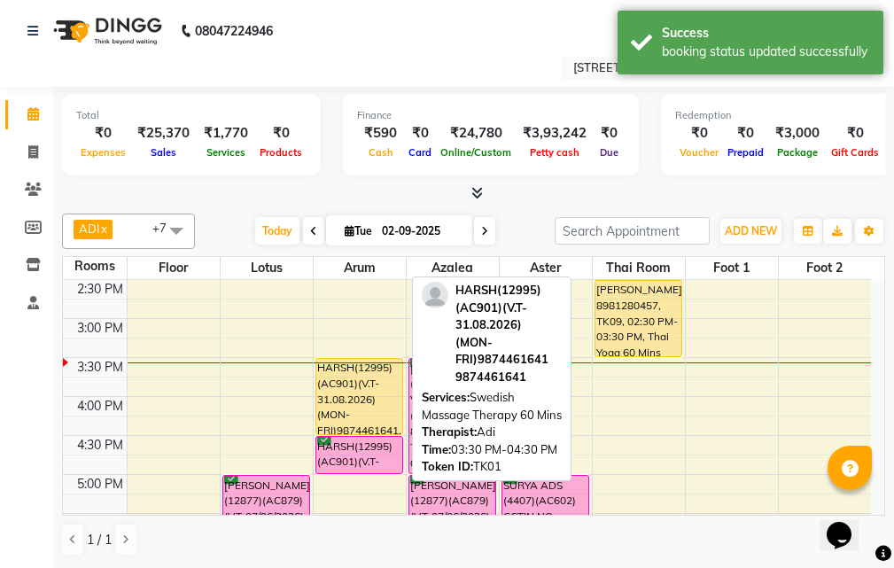
scroll to position [391, 0]
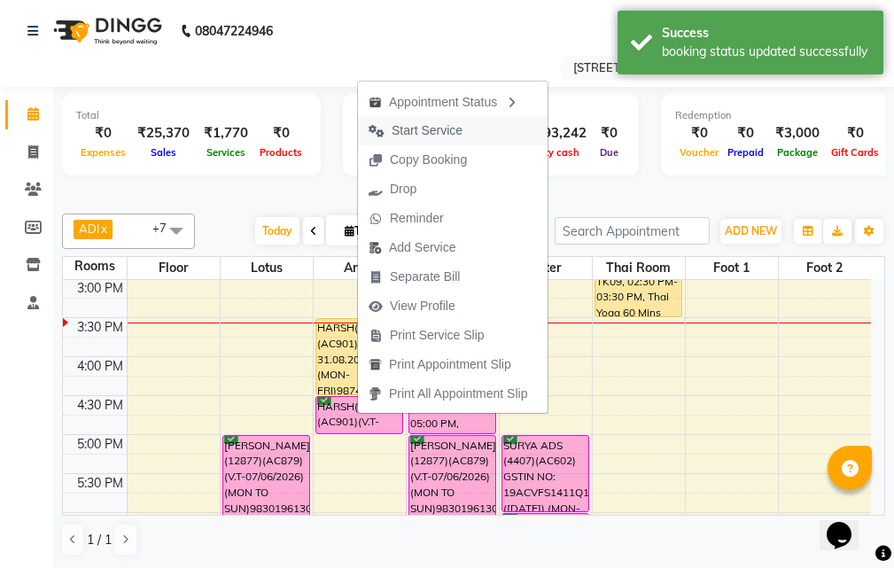
click at [492, 121] on button "Start Service" at bounding box center [453, 130] width 190 height 29
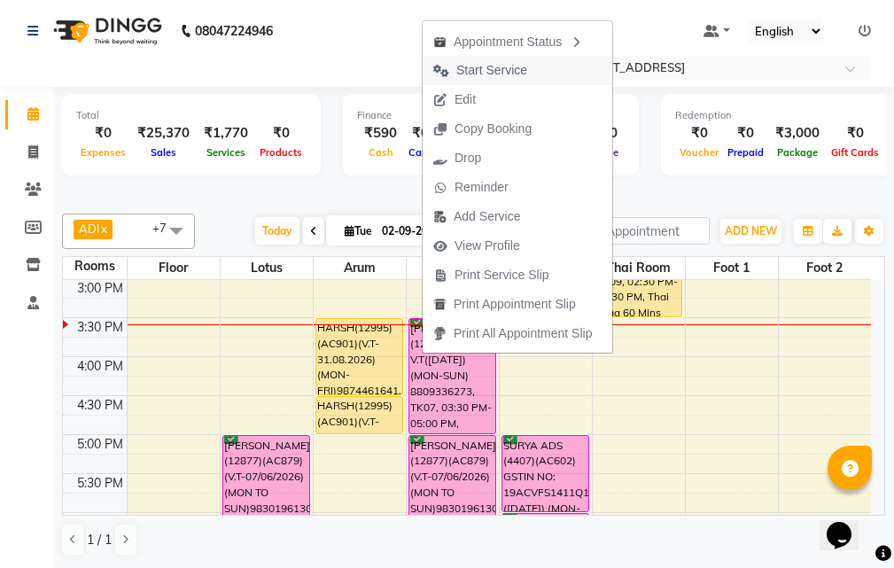
click at [497, 74] on span "Start Service" at bounding box center [491, 70] width 71 height 19
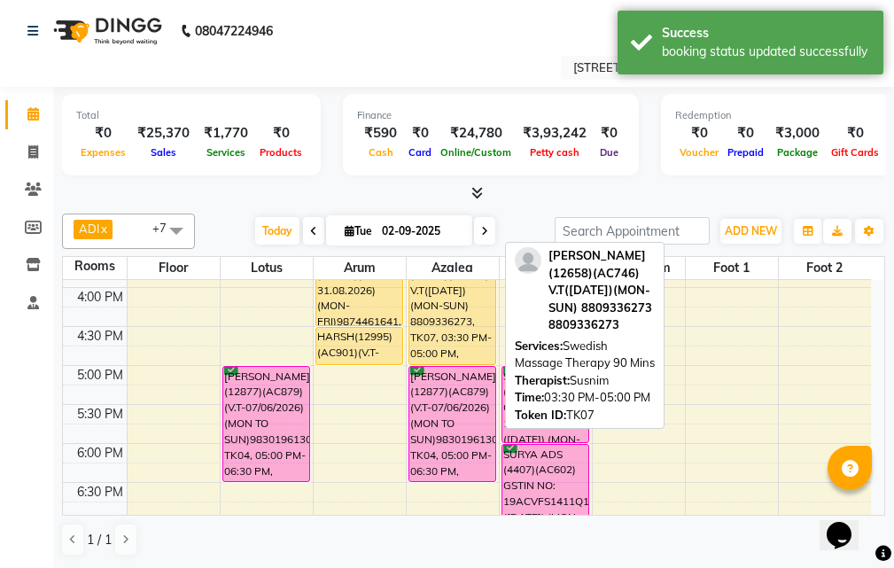
scroll to position [479, 0]
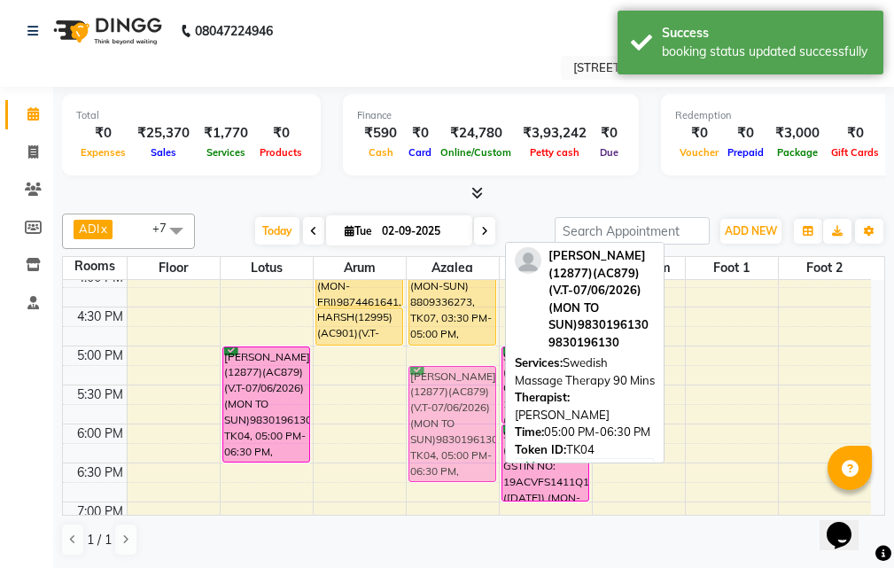
drag, startPoint x: 463, startPoint y: 364, endPoint x: 463, endPoint y: 378, distance: 14.2
click at [463, 378] on div "[PERSON_NAME](12658)(AC746) V.T([DATE])(MON-SUN) 8809336273, TK07, 03:30 PM-05:…" at bounding box center [452, 307] width 92 height 1012
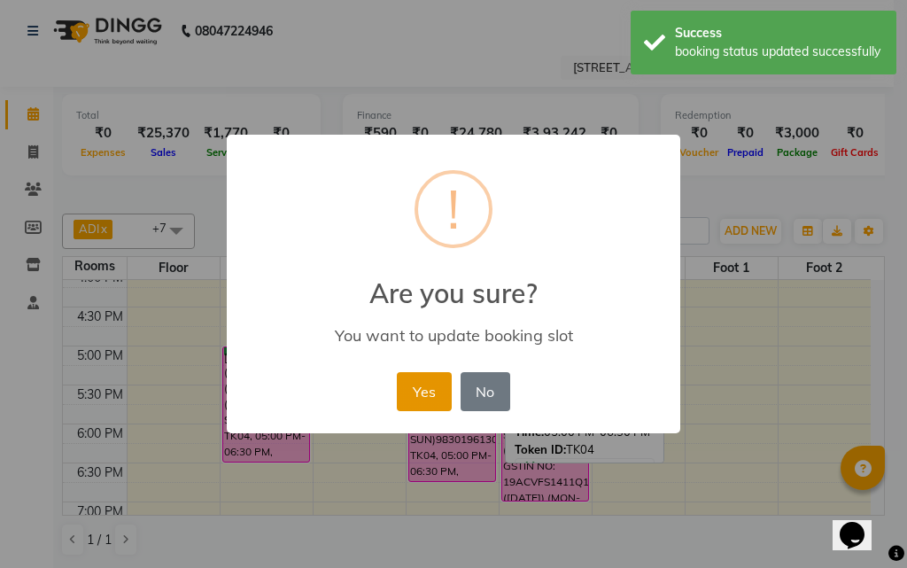
click at [437, 384] on button "Yes" at bounding box center [424, 391] width 54 height 39
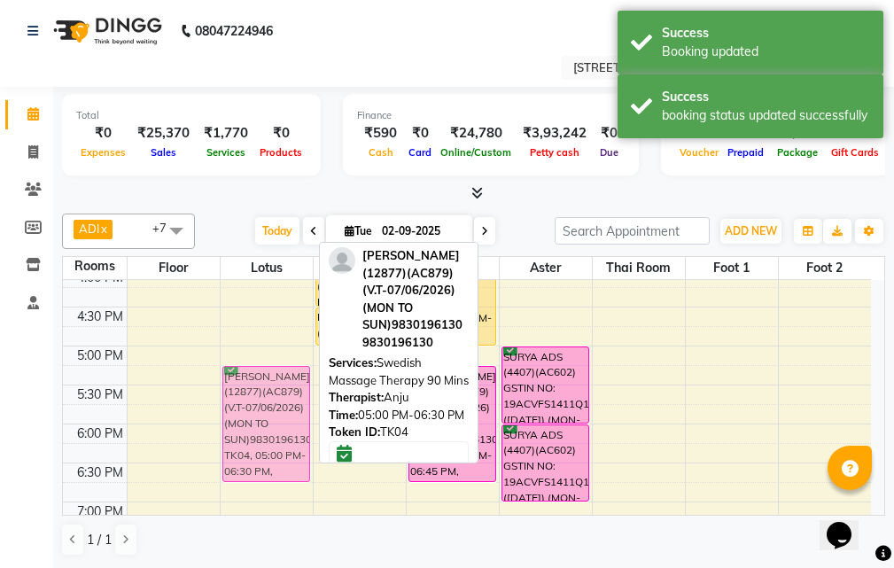
drag, startPoint x: 259, startPoint y: 372, endPoint x: 259, endPoint y: 387, distance: 15.1
click at [259, 387] on div "[PERSON_NAME](12877)(AC879)(V.T-07/06/2026) (MON TO SUN)9830196130, TK04, 05:00…" at bounding box center [267, 307] width 92 height 1012
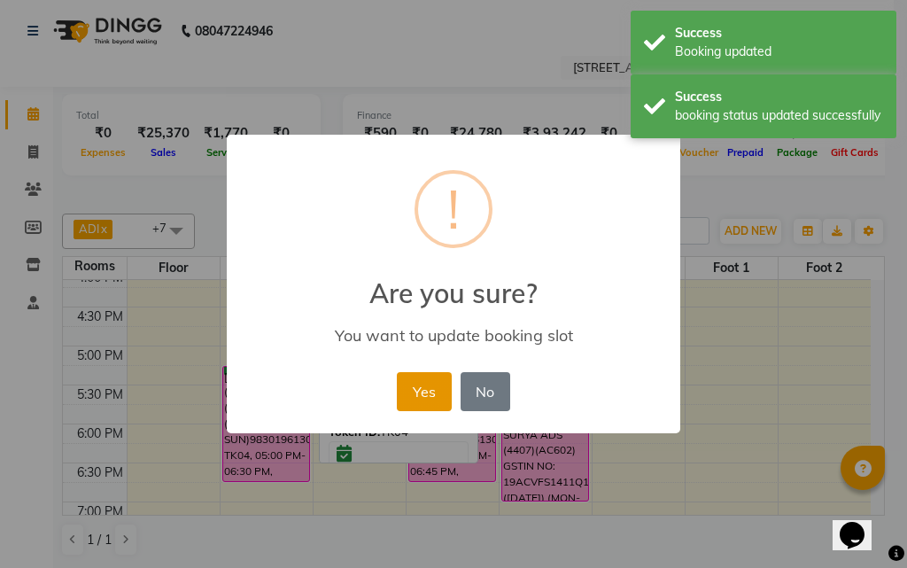
click at [414, 390] on button "Yes" at bounding box center [424, 391] width 54 height 39
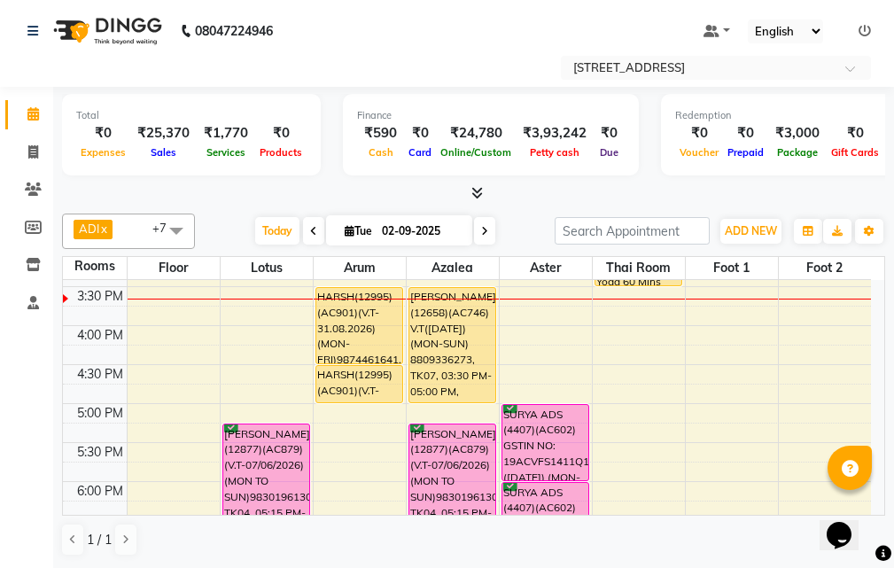
scroll to position [391, 0]
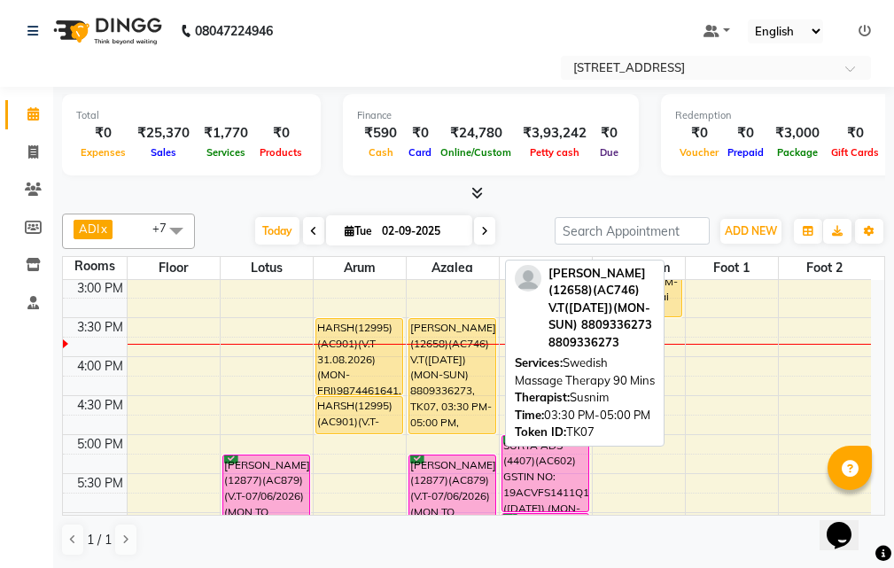
drag, startPoint x: 464, startPoint y: 382, endPoint x: 471, endPoint y: 400, distance: 19.9
click at [461, 380] on div "[PERSON_NAME](12658)(AC746) V.T([DATE])(MON-SUN) 8809336273, TK07, 03:30 PM-05:…" at bounding box center [452, 376] width 86 height 114
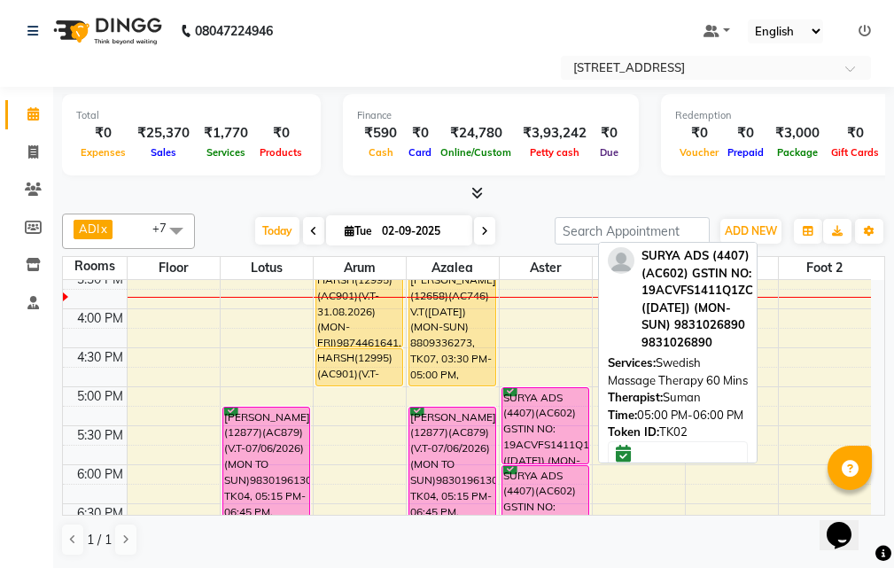
scroll to position [302, 0]
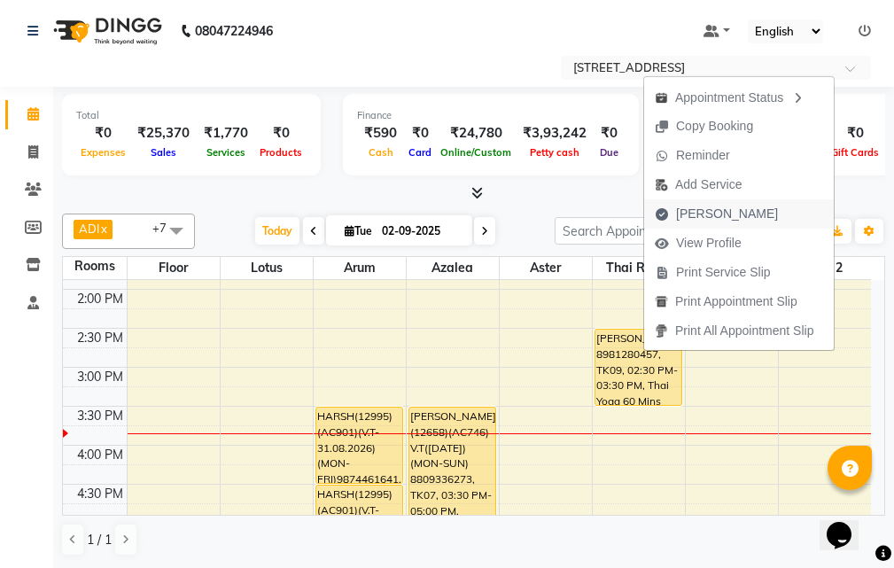
click at [749, 207] on button "[PERSON_NAME]" at bounding box center [739, 213] width 190 height 29
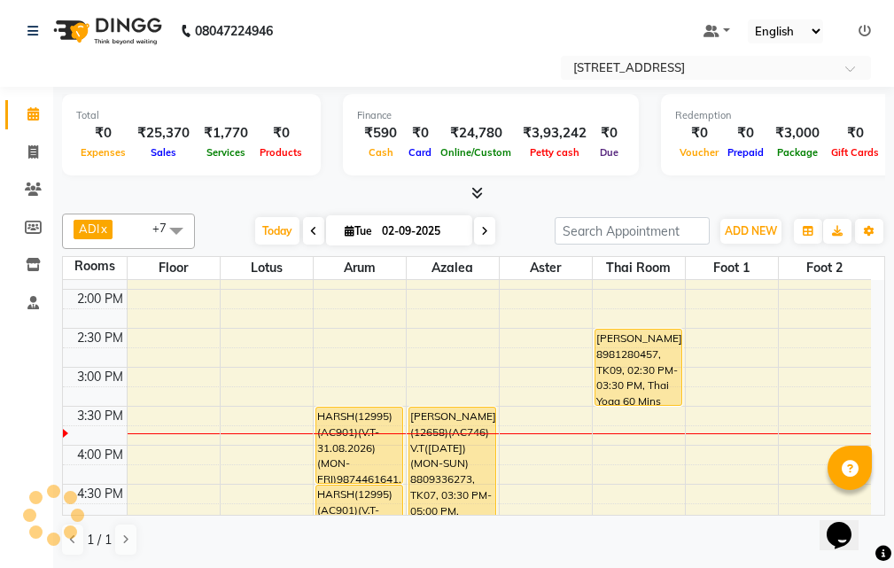
select select "4269"
select select "service"
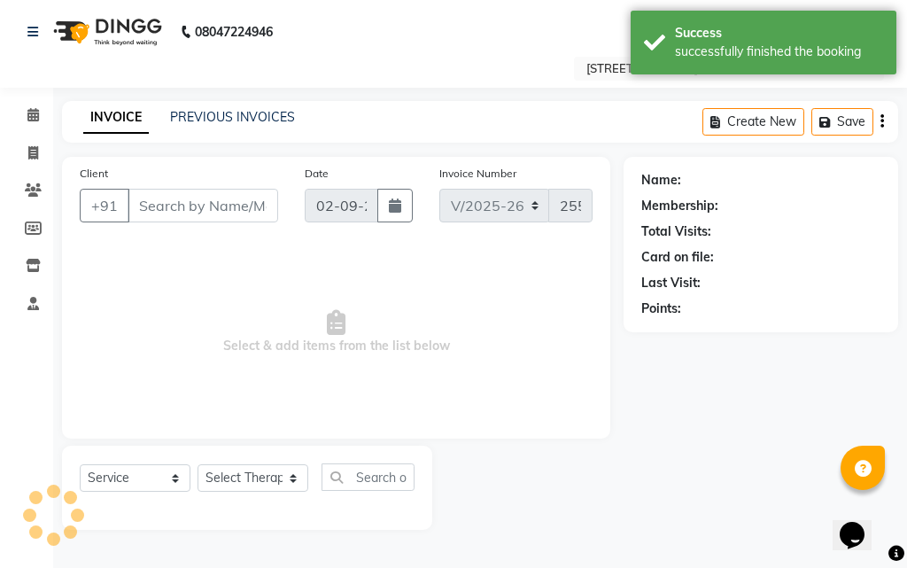
type input "89******57"
select select "45390"
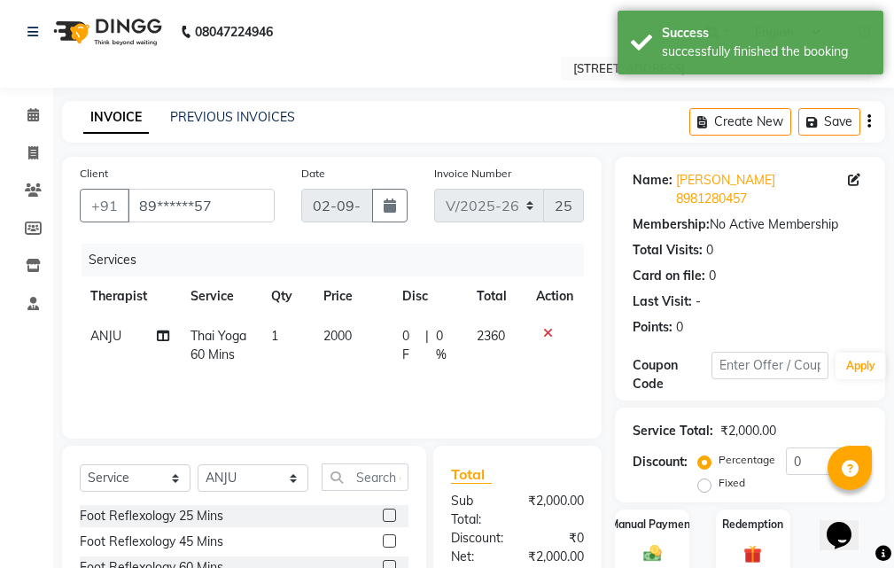
scroll to position [260, 0]
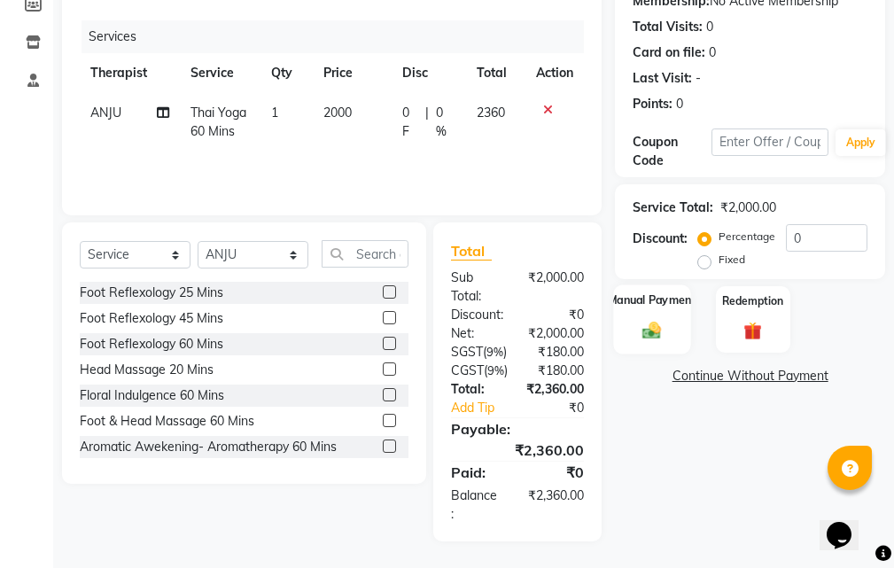
click at [649, 320] on img at bounding box center [652, 330] width 30 height 21
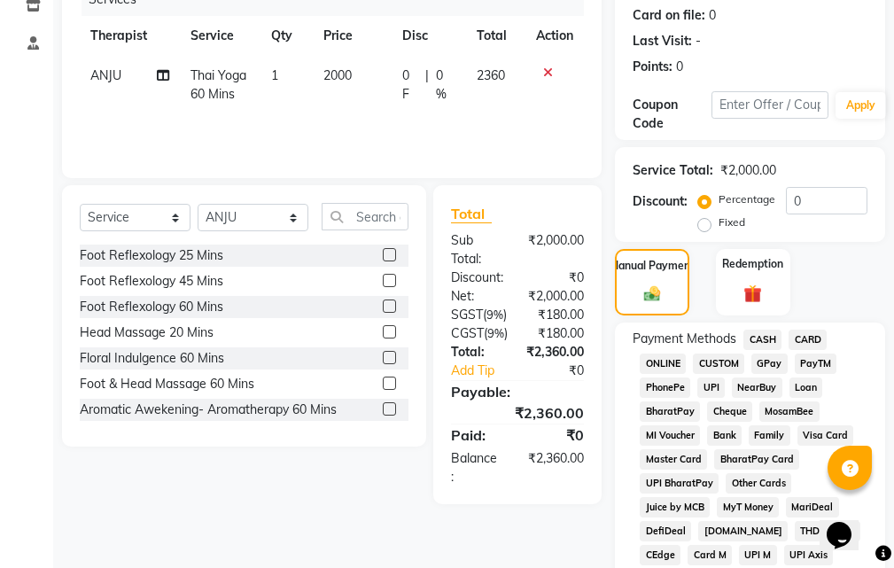
click at [771, 329] on span "CASH" at bounding box center [762, 339] width 38 height 20
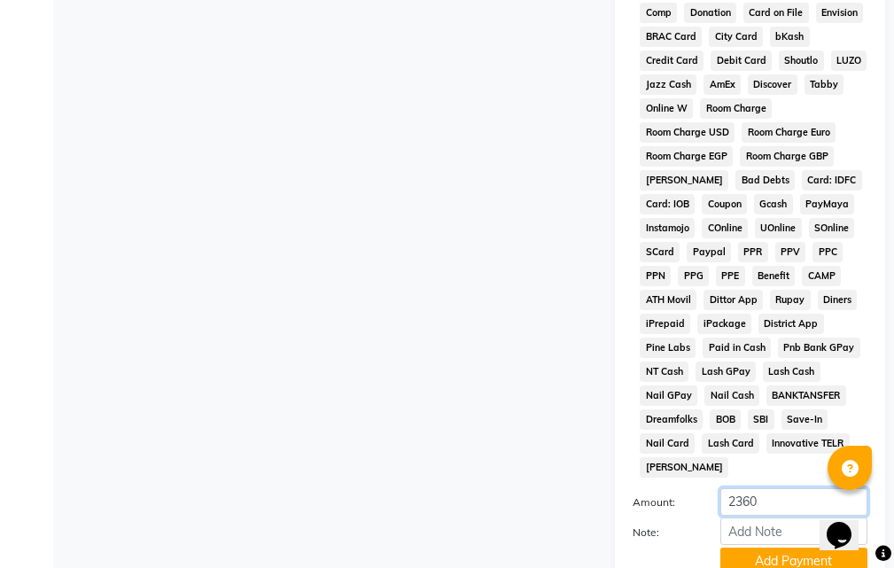
scroll to position [1028, 0]
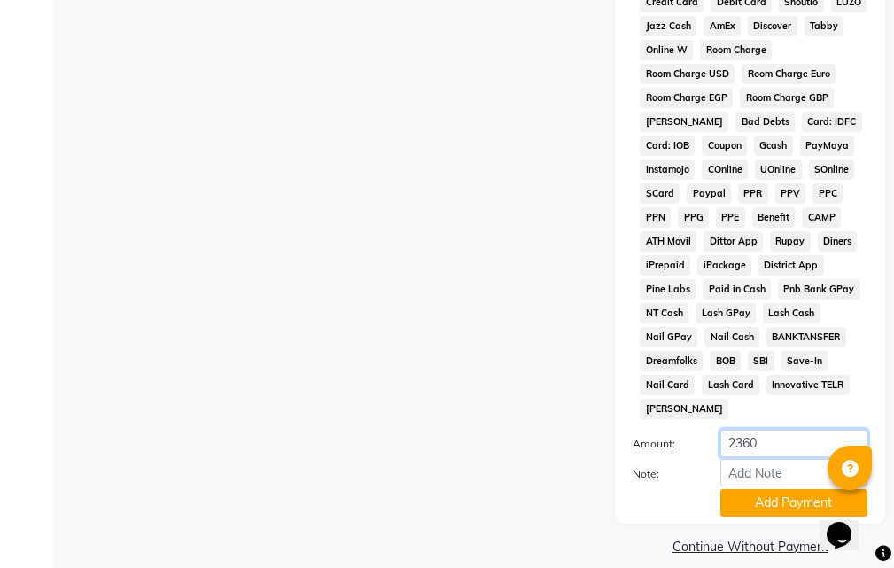
click at [799, 429] on input "2360" at bounding box center [793, 442] width 147 height 27
type input "2"
type input "1500"
click at [787, 489] on button "Add Payment" at bounding box center [793, 502] width 147 height 27
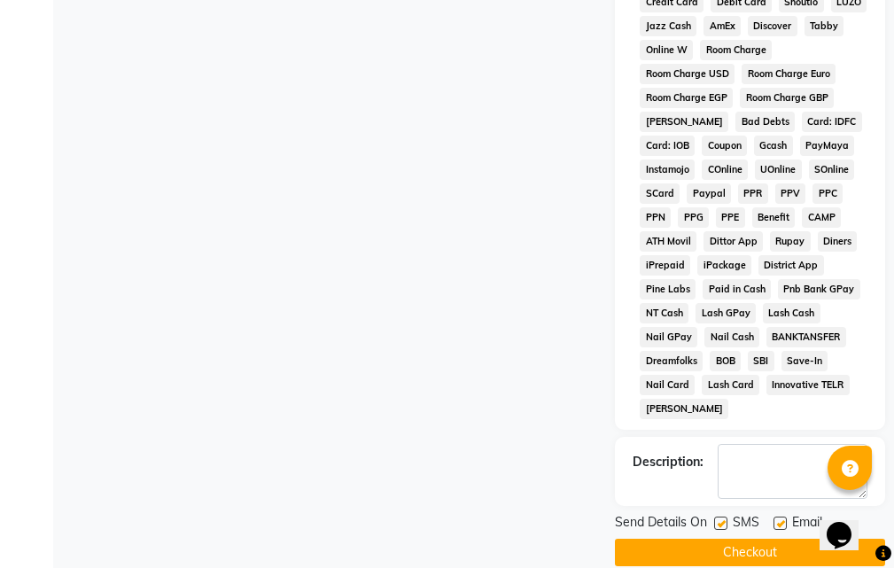
scroll to position [408, 0]
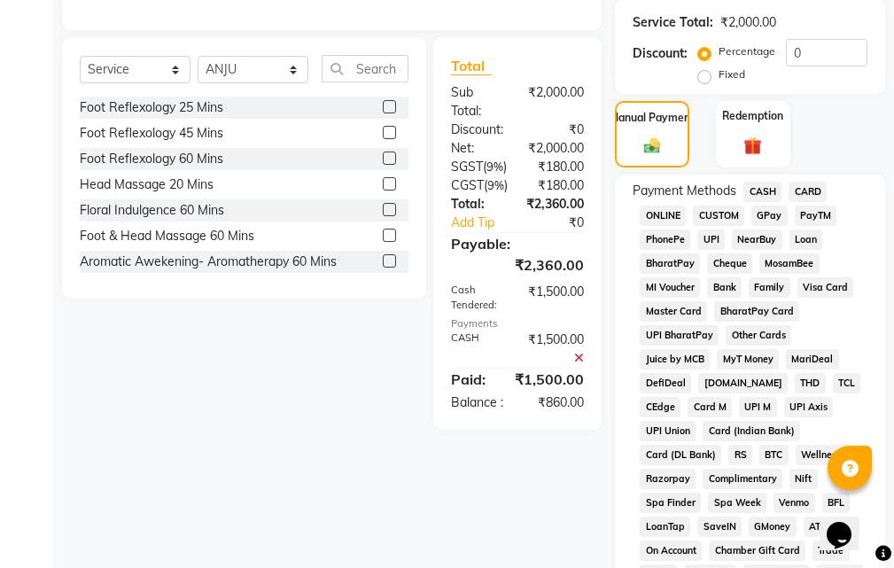
click at [715, 229] on span "UPI" at bounding box center [710, 239] width 27 height 20
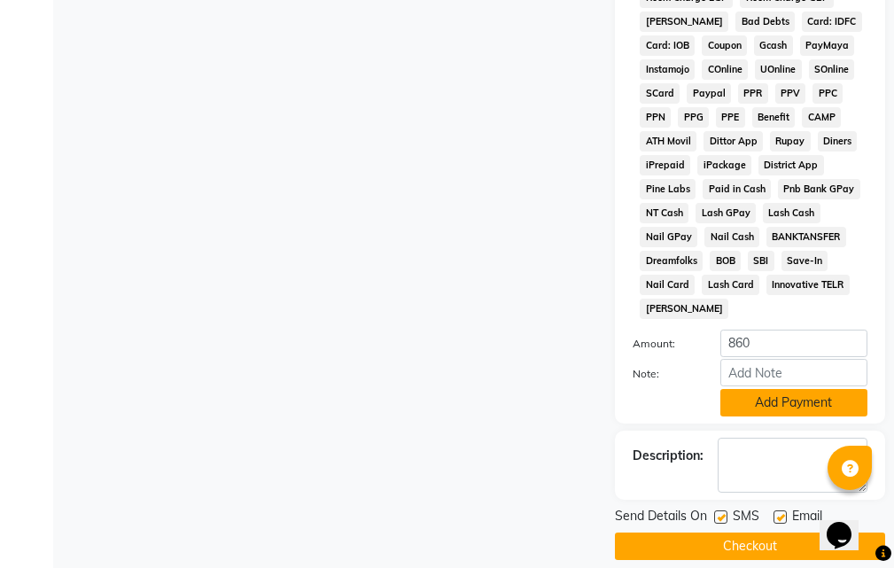
click at [801, 389] on button "Add Payment" at bounding box center [793, 402] width 147 height 27
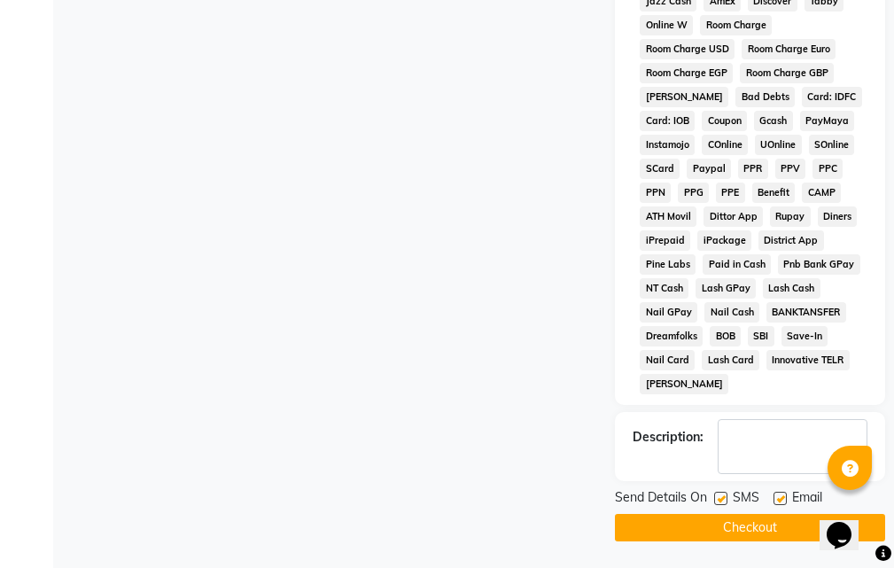
scroll to position [1034, 0]
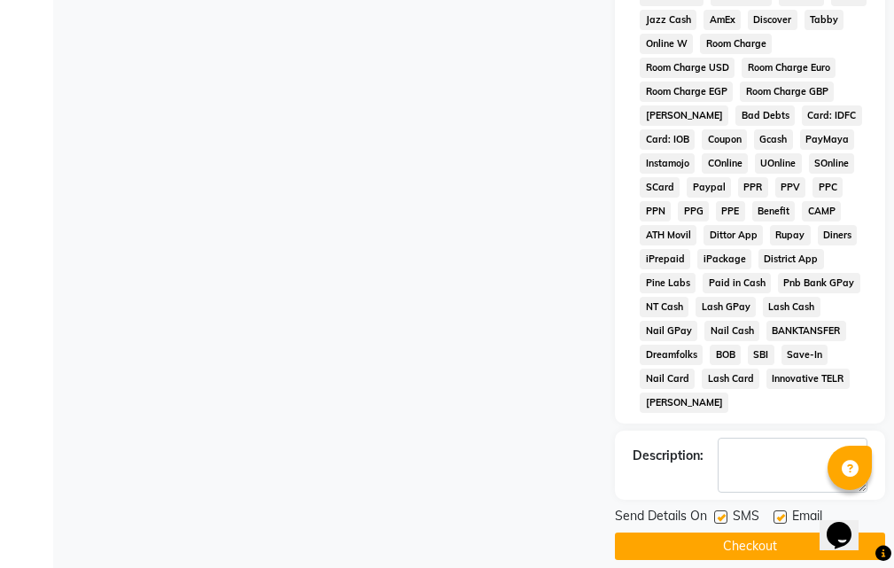
click at [781, 510] on label at bounding box center [779, 516] width 13 height 13
click at [781, 512] on input "checkbox" at bounding box center [779, 518] width 12 height 12
checkbox input "false"
click at [725, 510] on label at bounding box center [720, 516] width 13 height 13
click at [725, 512] on input "checkbox" at bounding box center [720, 518] width 12 height 12
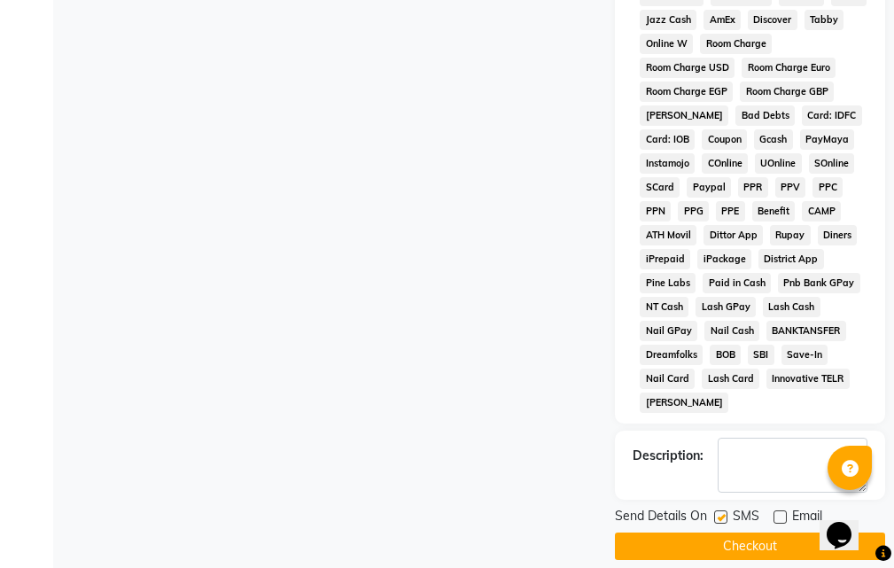
checkbox input "false"
click at [763, 532] on button "Checkout" at bounding box center [750, 545] width 270 height 27
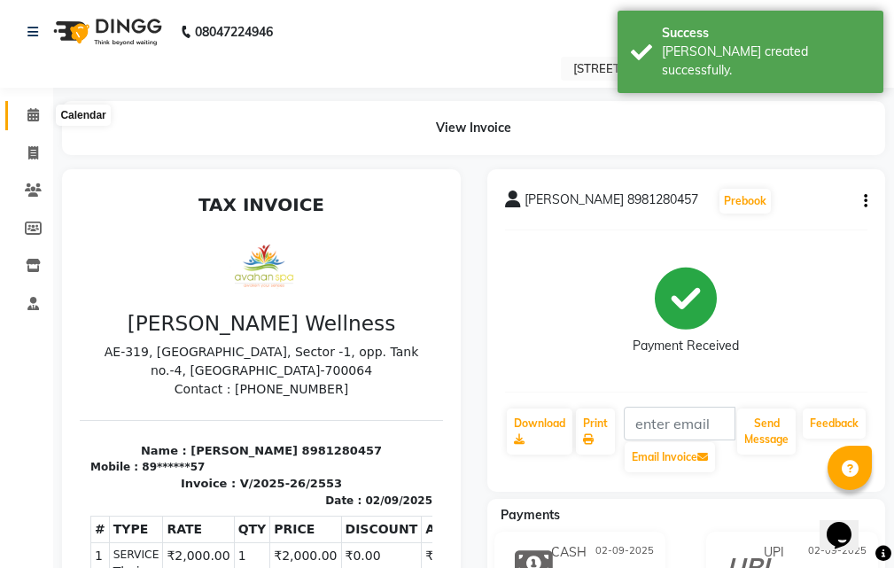
click at [33, 115] on icon at bounding box center [33, 114] width 12 height 13
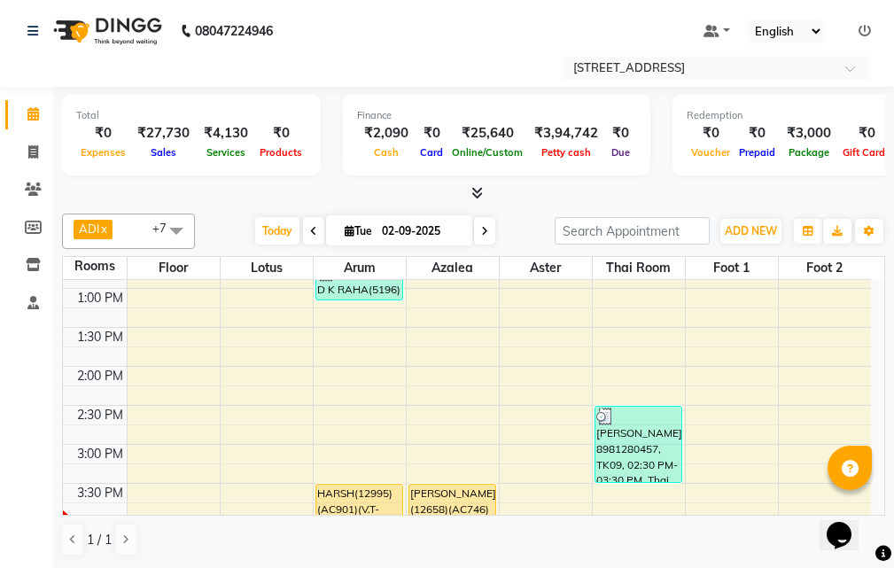
scroll to position [177, 0]
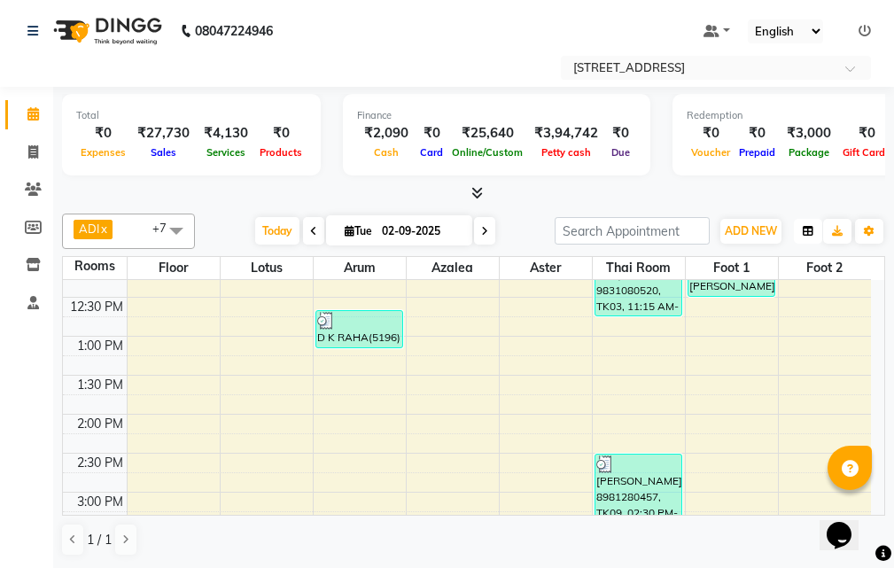
click at [808, 229] on icon "button" at bounding box center [807, 231] width 11 height 11
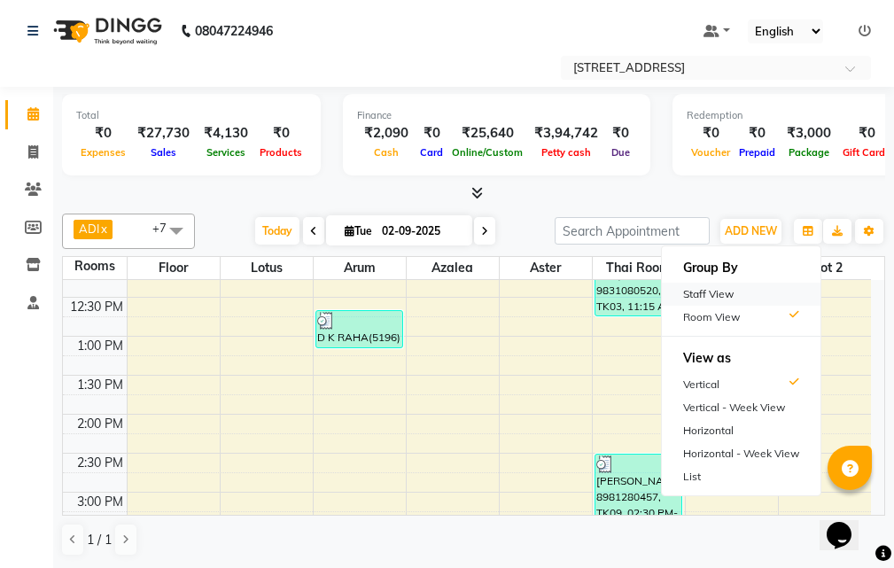
click at [755, 294] on div "Staff View" at bounding box center [741, 293] width 159 height 23
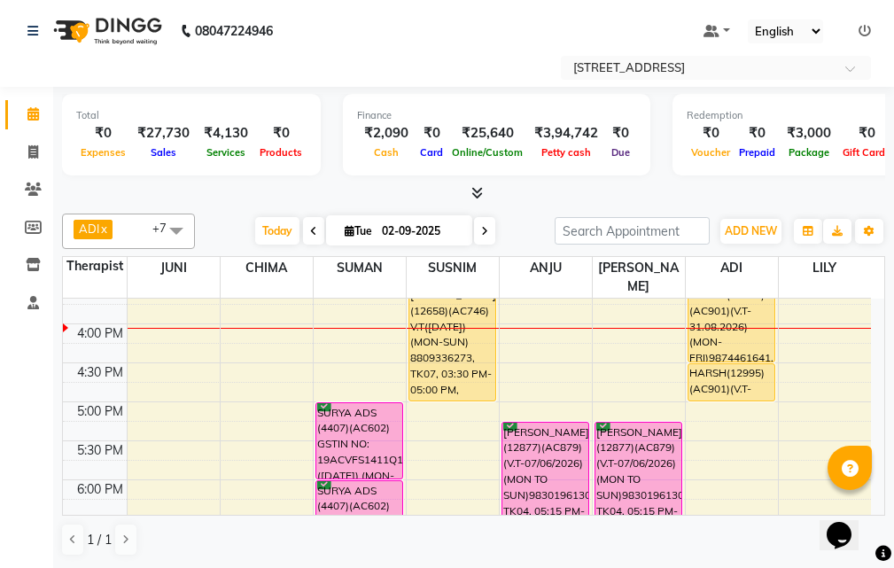
scroll to position [443, 0]
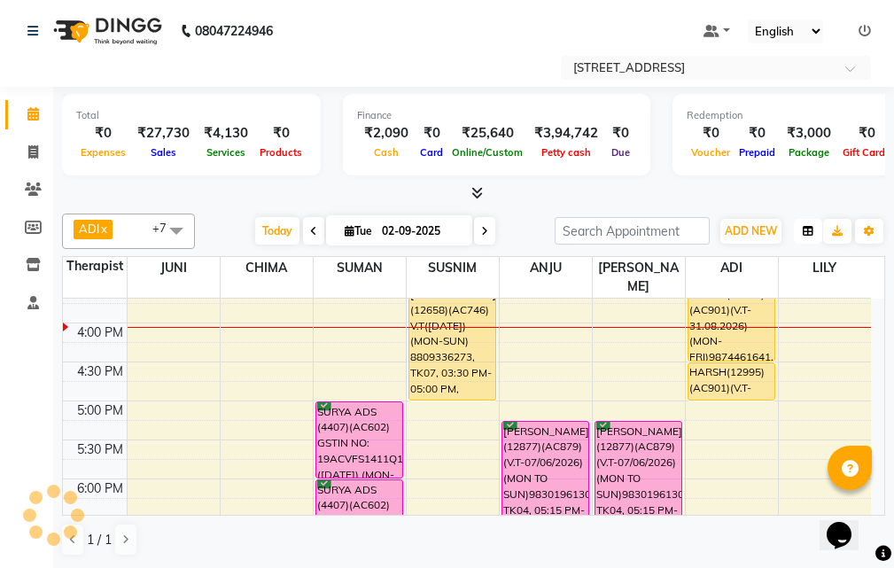
click at [810, 230] on icon "button" at bounding box center [807, 231] width 11 height 11
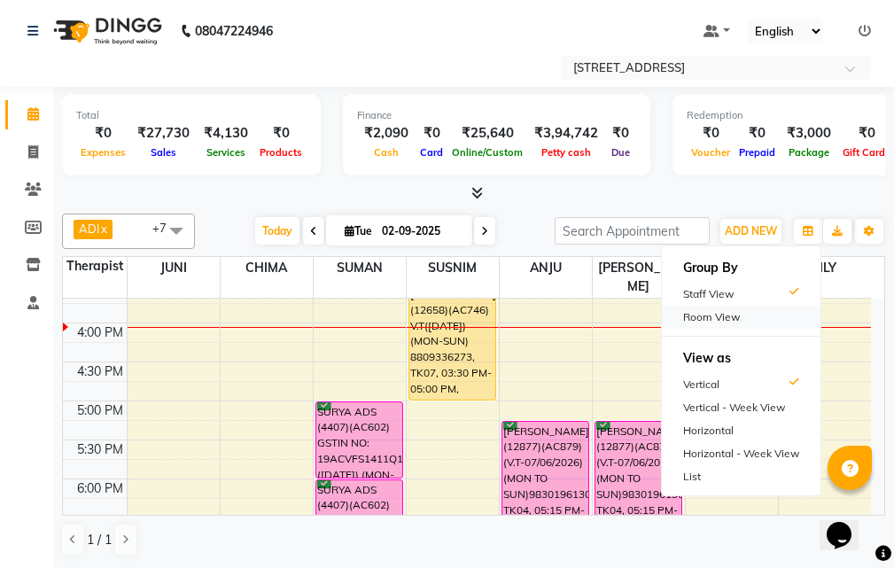
click at [740, 306] on div "Room View" at bounding box center [741, 317] width 159 height 23
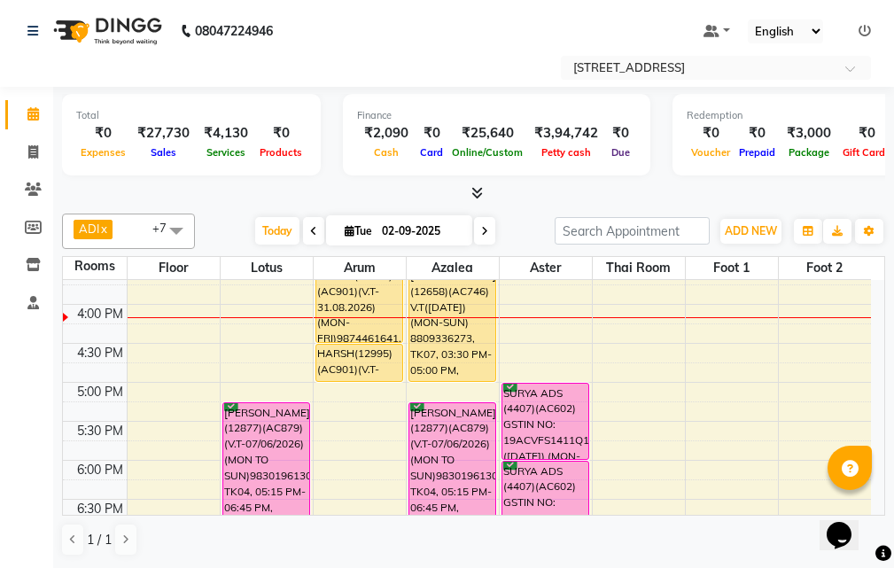
click at [485, 230] on span at bounding box center [484, 230] width 21 height 27
type input "[DATE]"
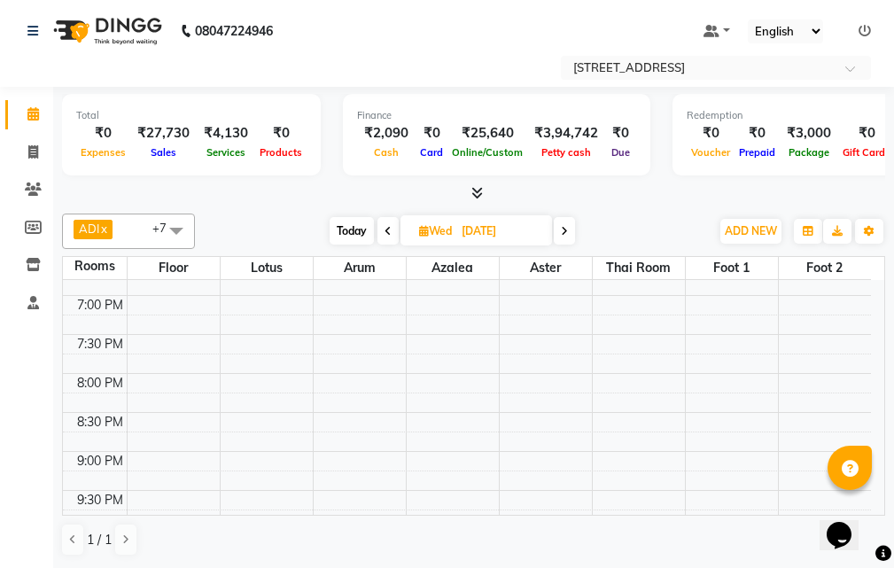
scroll to position [646, 0]
click at [538, 341] on div "10:00 AM 10:30 AM 11:00 AM 11:30 AM 12:00 PM 12:30 PM 1:00 PM 1:30 PM 2:00 PM 2…" at bounding box center [467, 140] width 808 height 1012
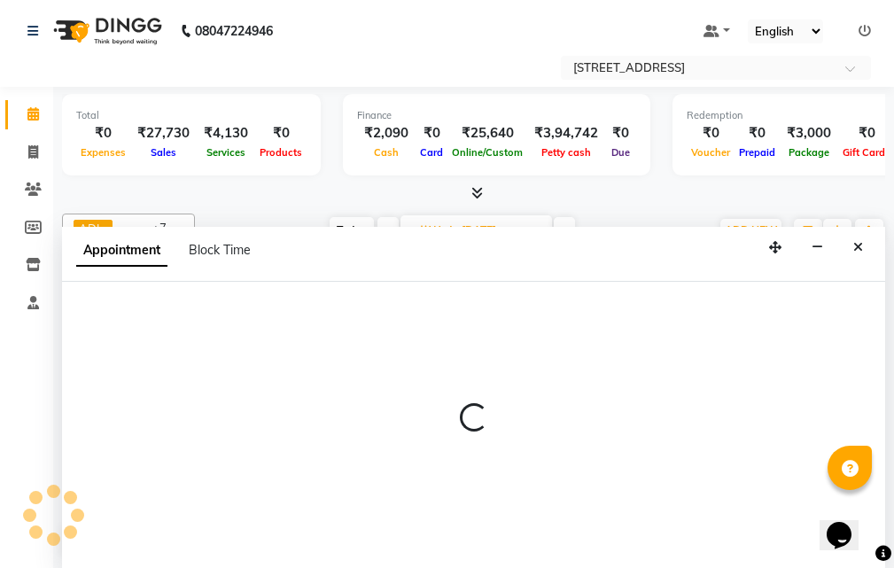
select select "1140"
select select "tentative"
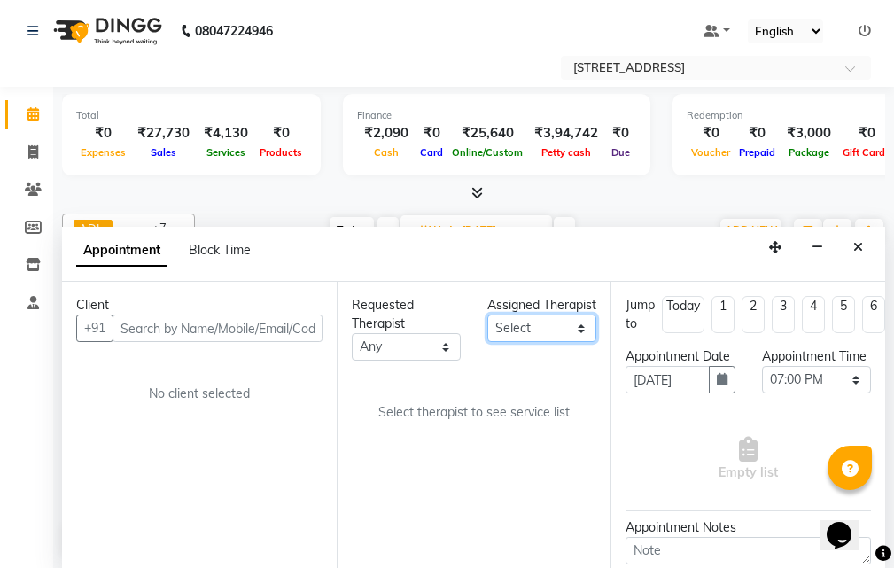
click at [578, 342] on select "Select ADI ANJU [PERSON_NAME] [DEMOGRAPHIC_DATA] 1 [PERSON_NAME] [PERSON_NAME]" at bounding box center [541, 327] width 109 height 27
click at [487, 333] on select "Select ADI ANJU [PERSON_NAME] [DEMOGRAPHIC_DATA] 1 [PERSON_NAME] [PERSON_NAME]" at bounding box center [541, 327] width 109 height 27
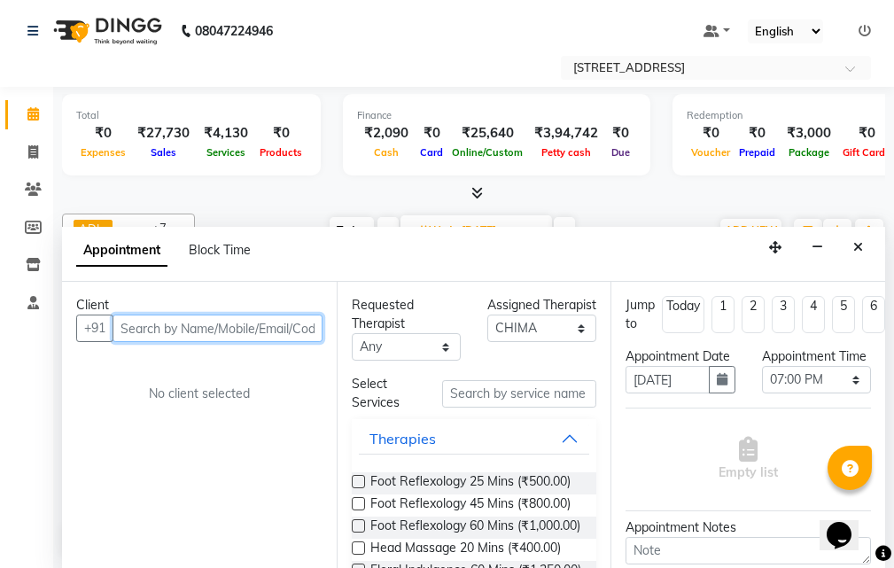
click at [191, 333] on input "text" at bounding box center [217, 327] width 210 height 27
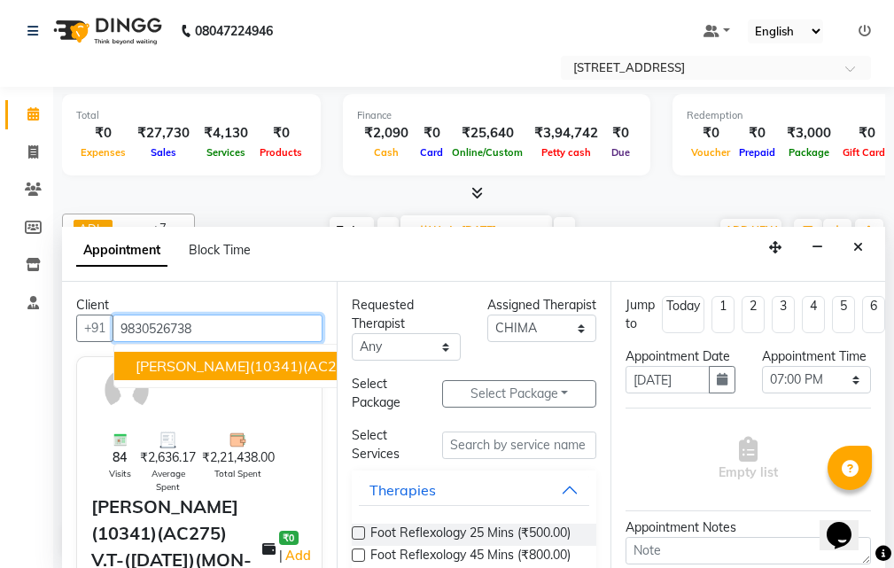
click at [198, 369] on span "[PERSON_NAME](10341)(AC275) V.T-([DATE])(MON-SUN) 9830526738" at bounding box center [374, 366] width 478 height 18
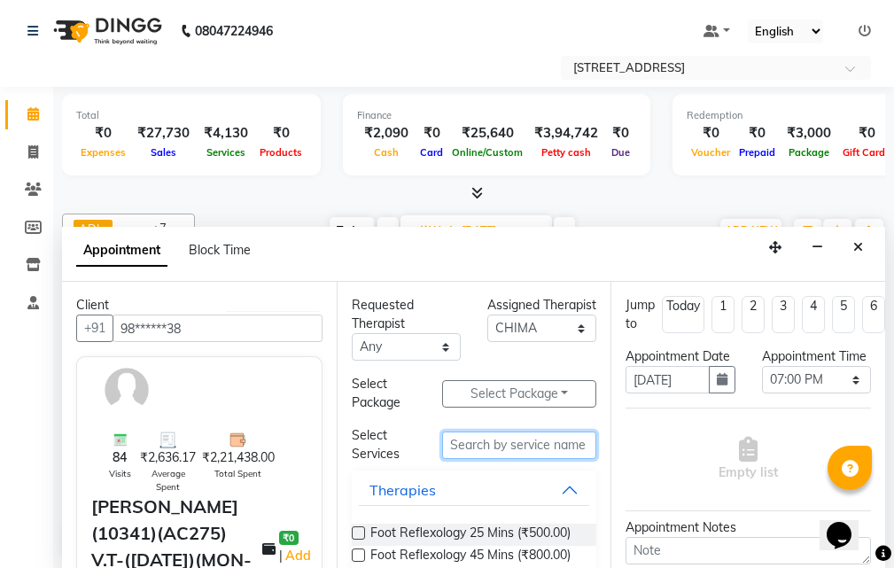
click at [524, 448] on input "text" at bounding box center [519, 444] width 154 height 27
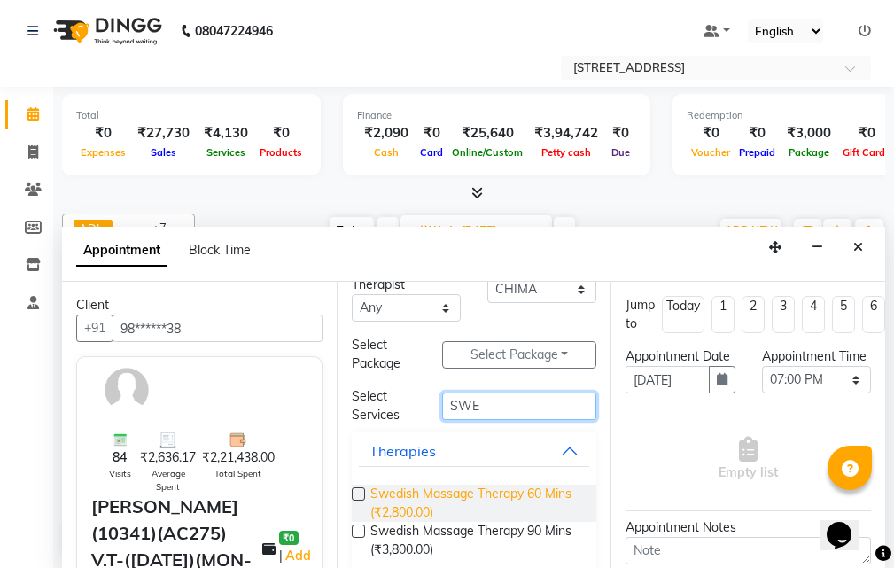
scroll to position [58, 0]
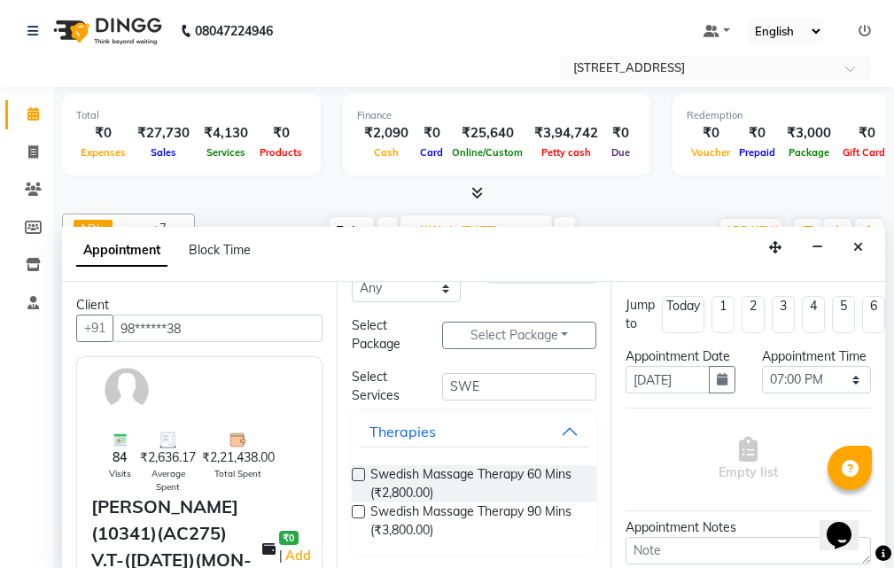
click at [359, 511] on label at bounding box center [358, 511] width 13 height 13
click at [359, 511] on input "checkbox" at bounding box center [358, 513] width 12 height 12
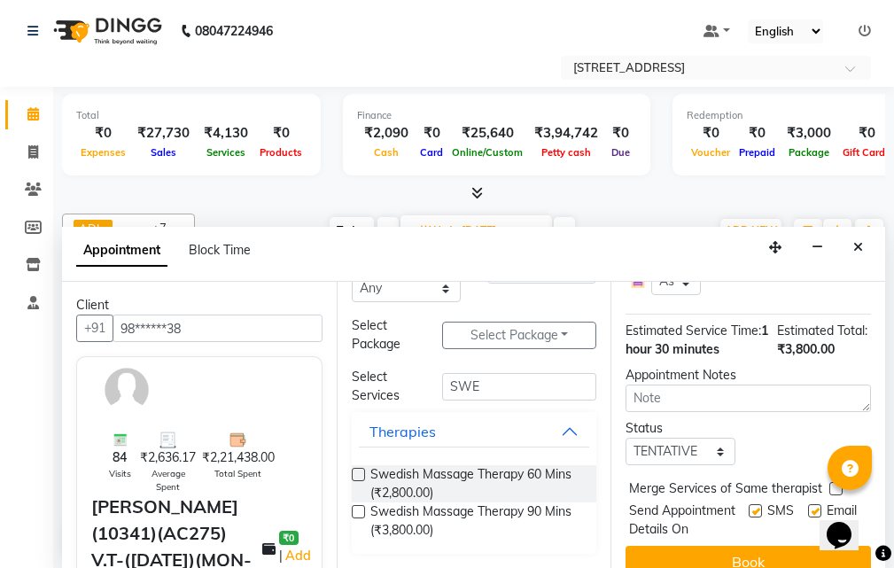
scroll to position [240, 0]
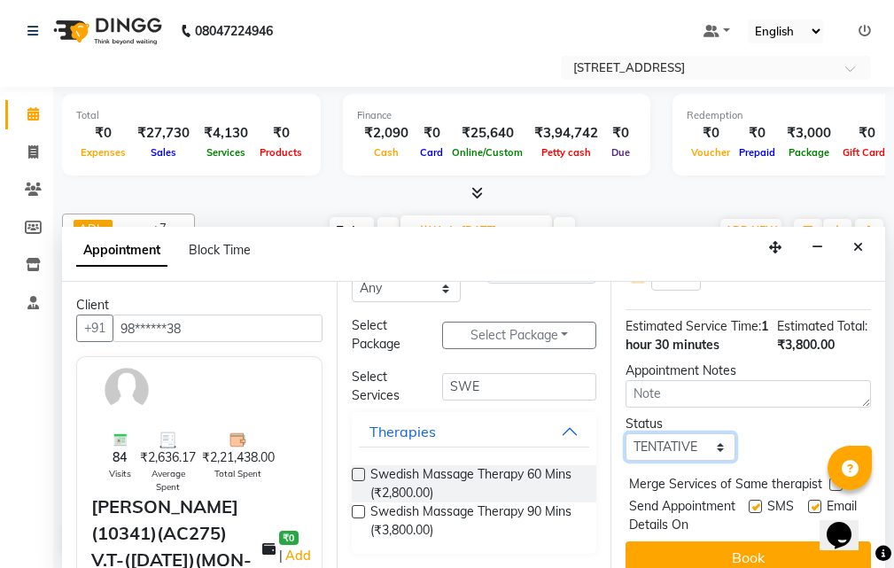
click at [714, 460] on select "Select TENTATIVE CONFIRM UPCOMING" at bounding box center [679, 446] width 109 height 27
click at [625, 460] on select "Select TENTATIVE CONFIRM UPCOMING" at bounding box center [679, 446] width 109 height 27
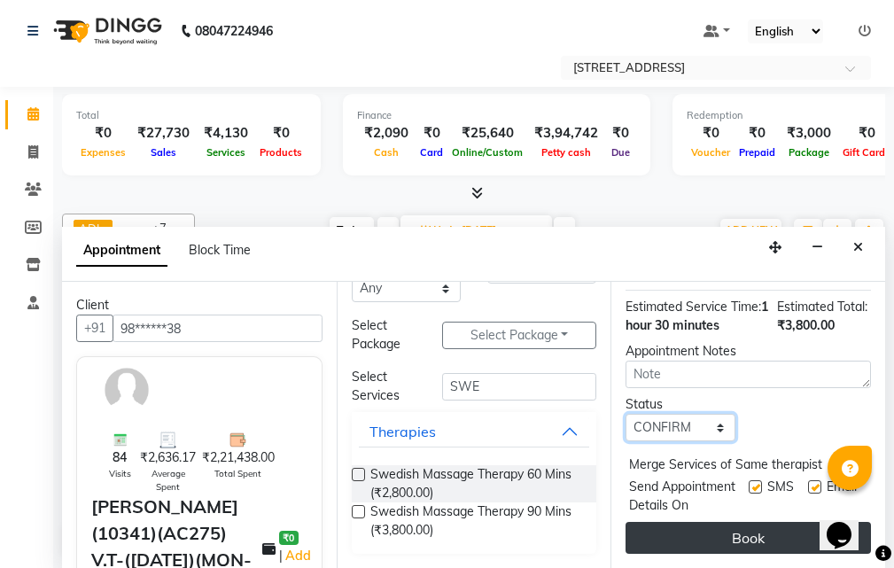
scroll to position [329, 0]
click at [773, 522] on button "Book" at bounding box center [747, 538] width 245 height 32
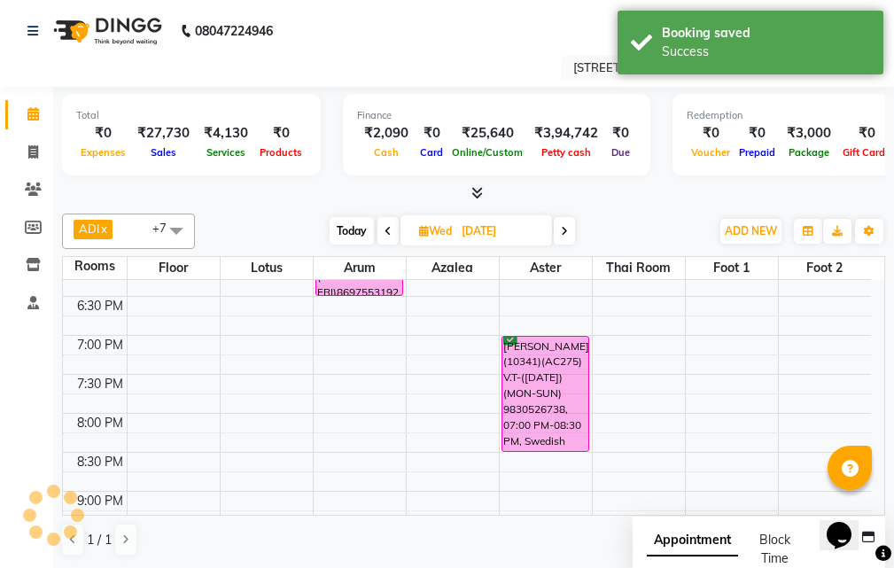
scroll to position [0, 0]
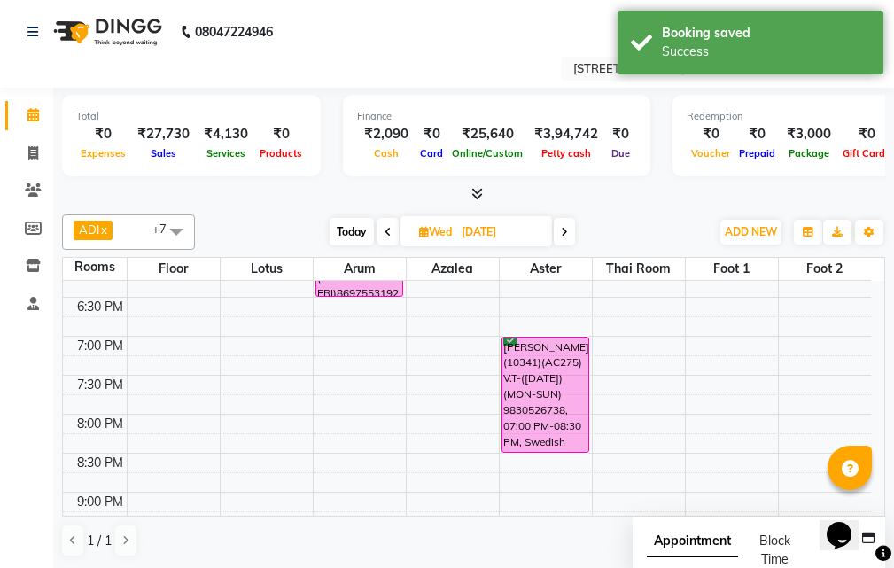
click at [384, 231] on icon at bounding box center [387, 232] width 7 height 11
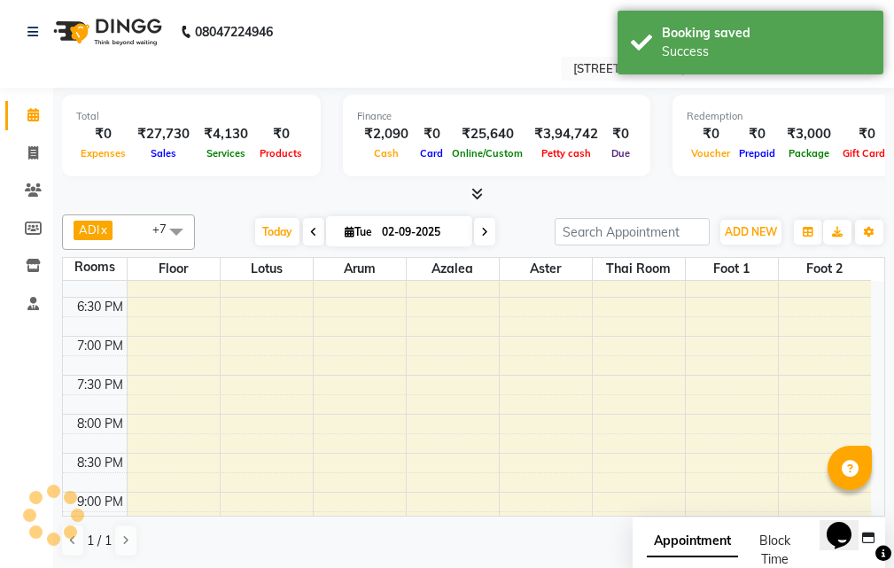
scroll to position [468, 0]
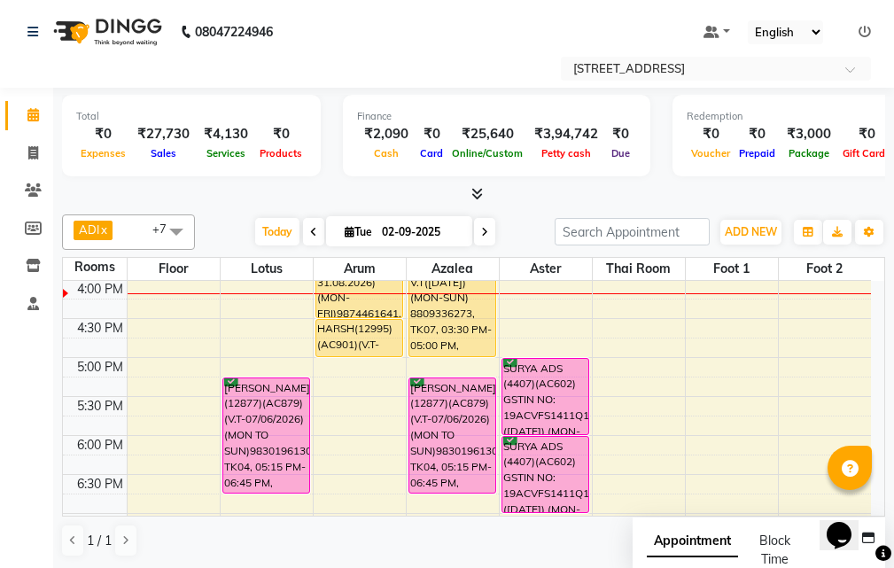
click at [491, 238] on span at bounding box center [484, 231] width 21 height 27
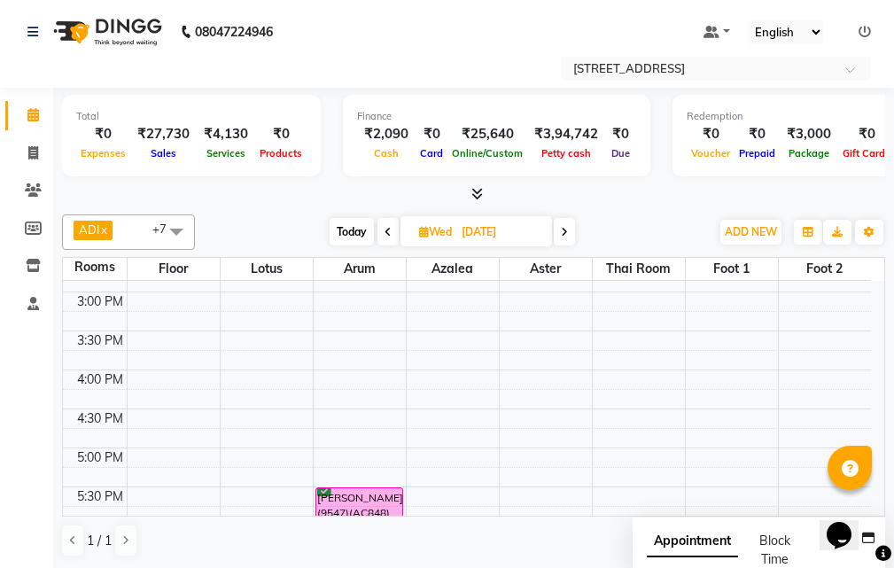
scroll to position [557, 0]
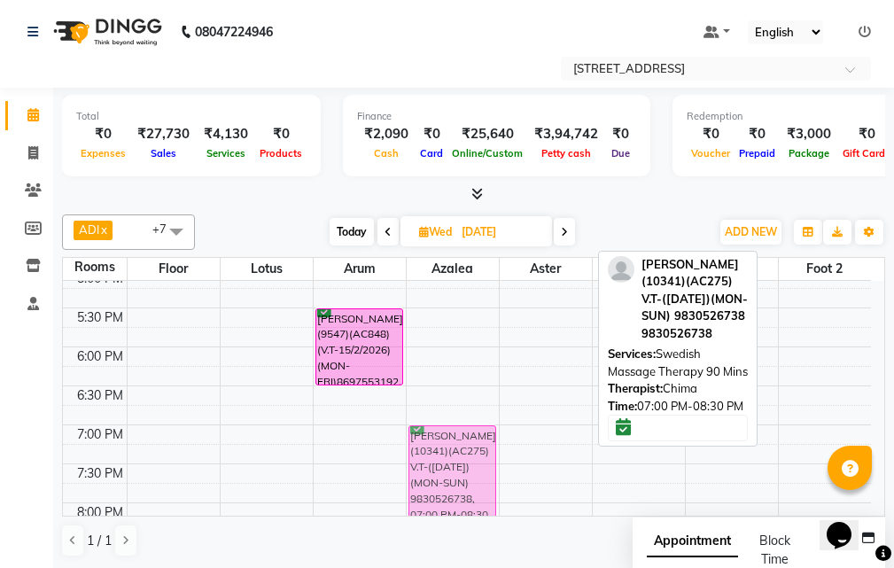
drag, startPoint x: 553, startPoint y: 456, endPoint x: 484, endPoint y: 451, distance: 70.2
click at [484, 451] on tr "[PERSON_NAME](9547)(AC848)(V.T-15/2/2026) (MON-FRI)8697553192, 05:30 PM-06:30 P…" at bounding box center [467, 230] width 808 height 1012
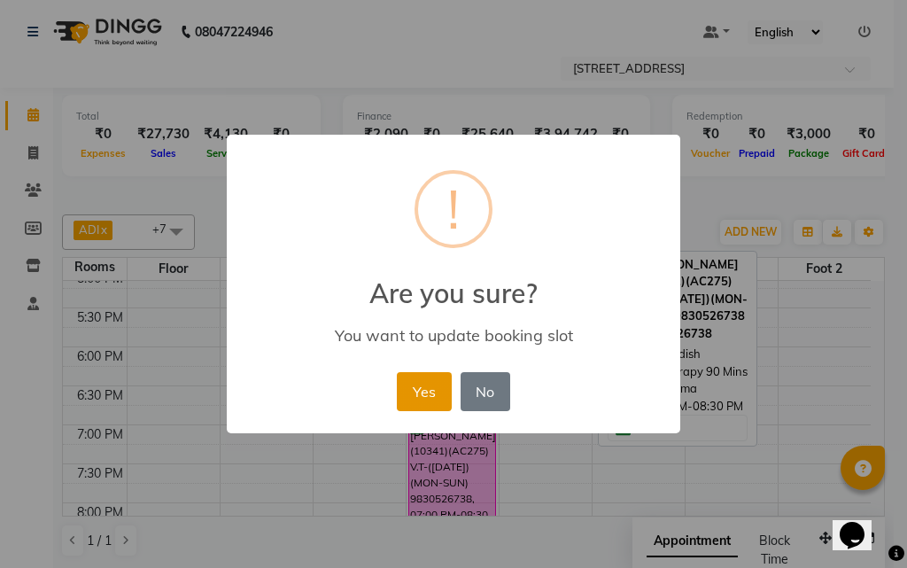
click at [424, 394] on button "Yes" at bounding box center [424, 391] width 54 height 39
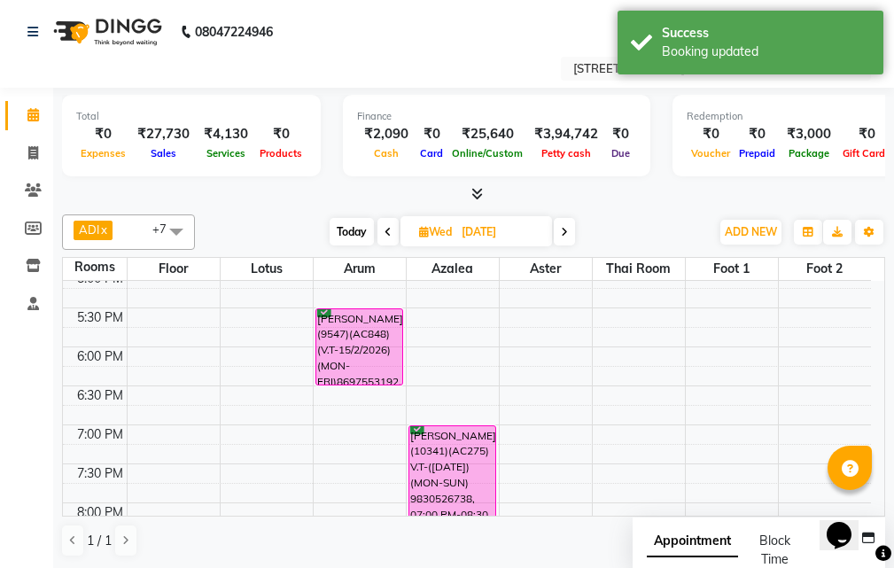
click at [380, 228] on span at bounding box center [387, 231] width 21 height 27
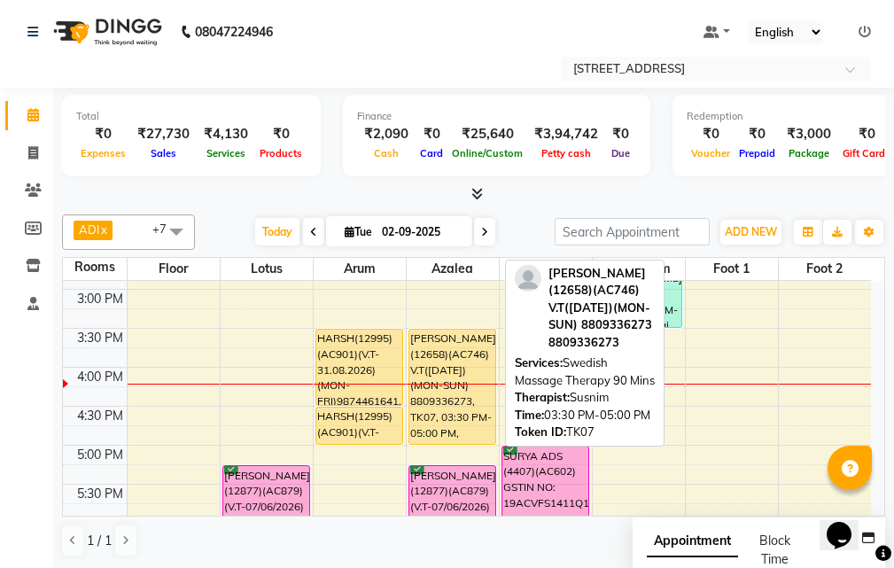
scroll to position [380, 0]
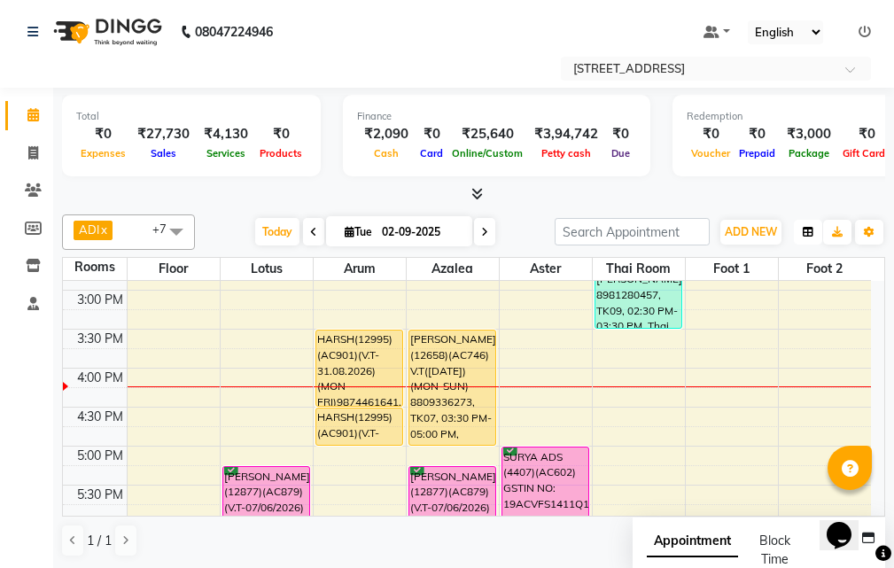
click at [807, 223] on button "button" at bounding box center [807, 232] width 28 height 25
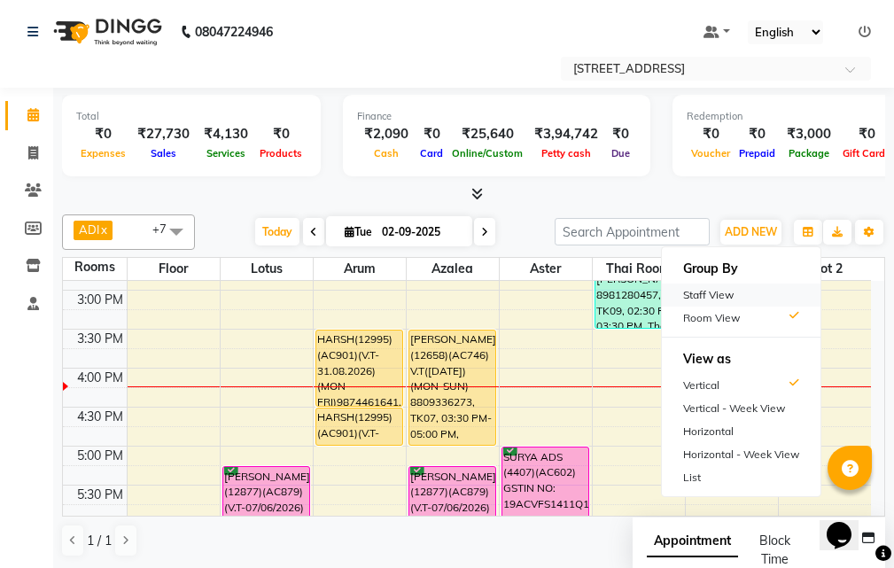
click at [756, 293] on div "Staff View" at bounding box center [741, 294] width 159 height 23
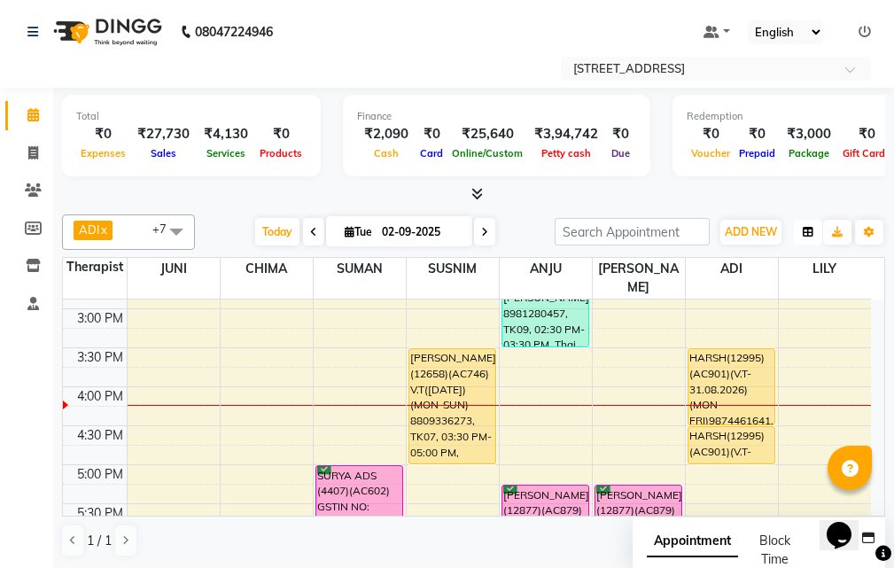
click at [810, 224] on button "button" at bounding box center [807, 232] width 28 height 25
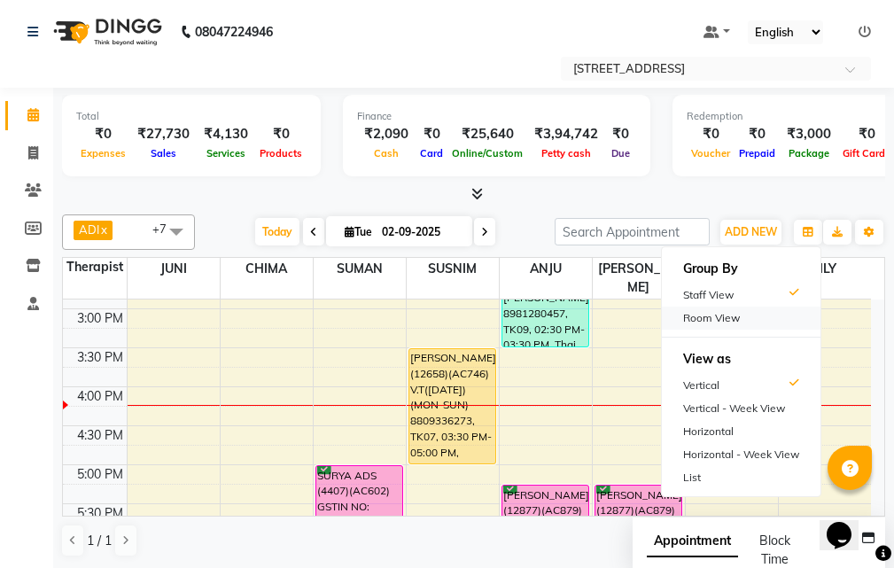
click at [747, 308] on div "Room View" at bounding box center [741, 317] width 159 height 23
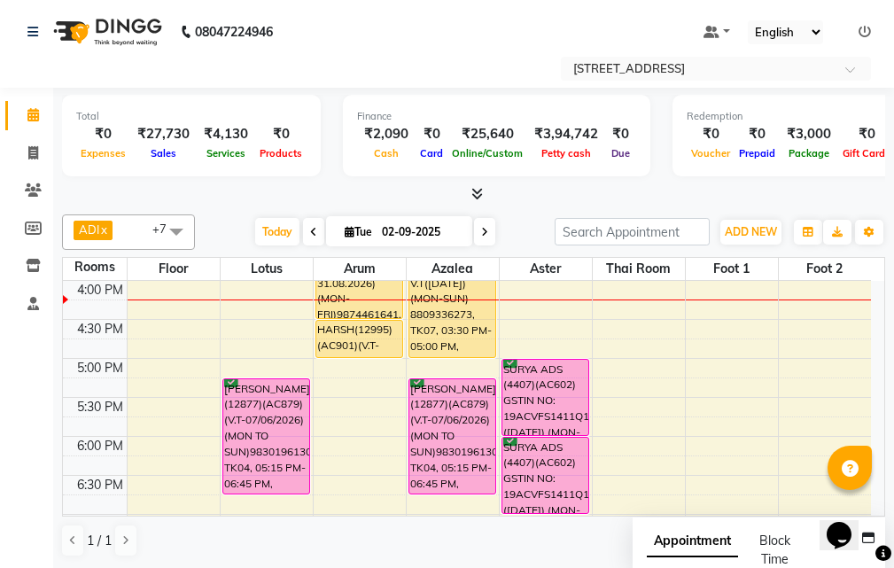
scroll to position [468, 0]
click at [653, 329] on div "10:00 AM 10:30 AM 11:00 AM 11:30 AM 12:00 PM 12:30 PM 1:00 PM 1:30 PM 2:00 PM 2…" at bounding box center [467, 318] width 808 height 1012
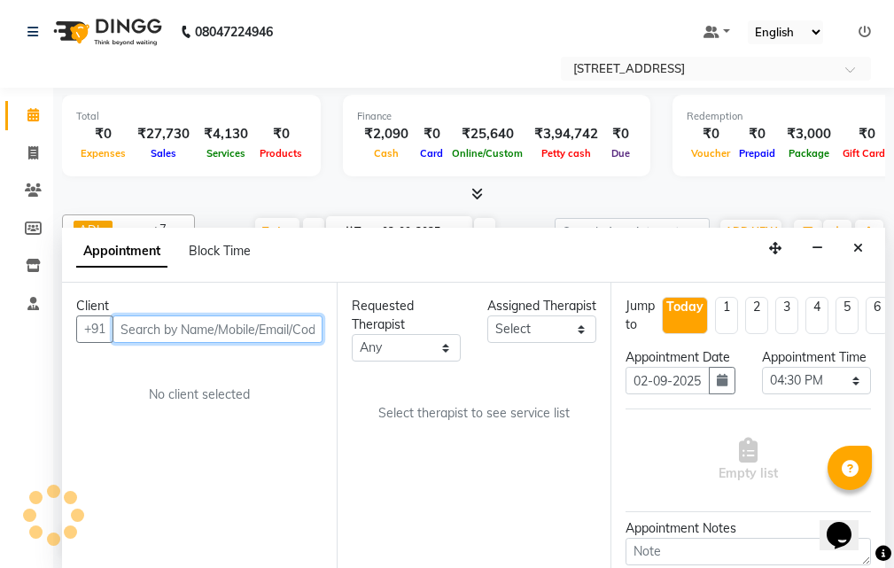
scroll to position [1, 0]
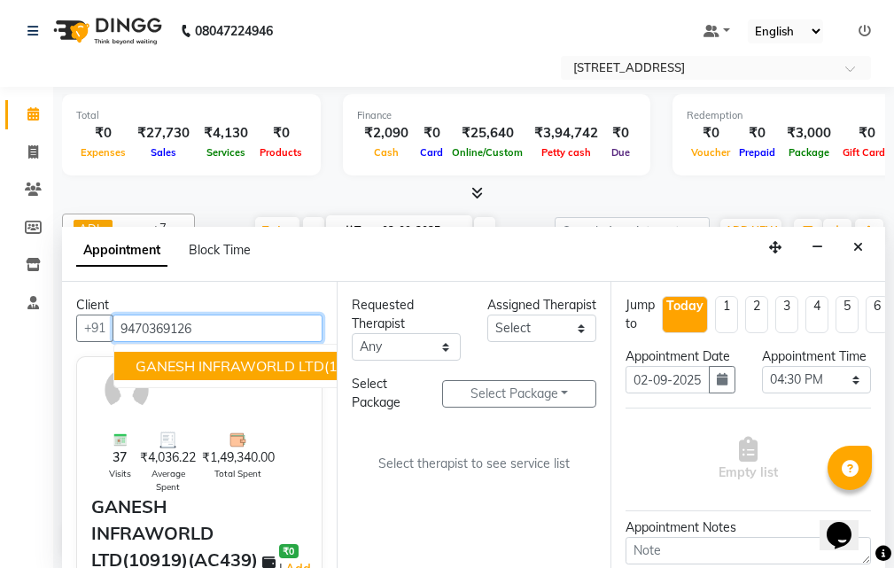
click at [225, 368] on span "GANESH INFRAWORLD LTD(10919)(AC439) ([DATE])(MON-SUN)9470369126" at bounding box center [396, 366] width 523 height 18
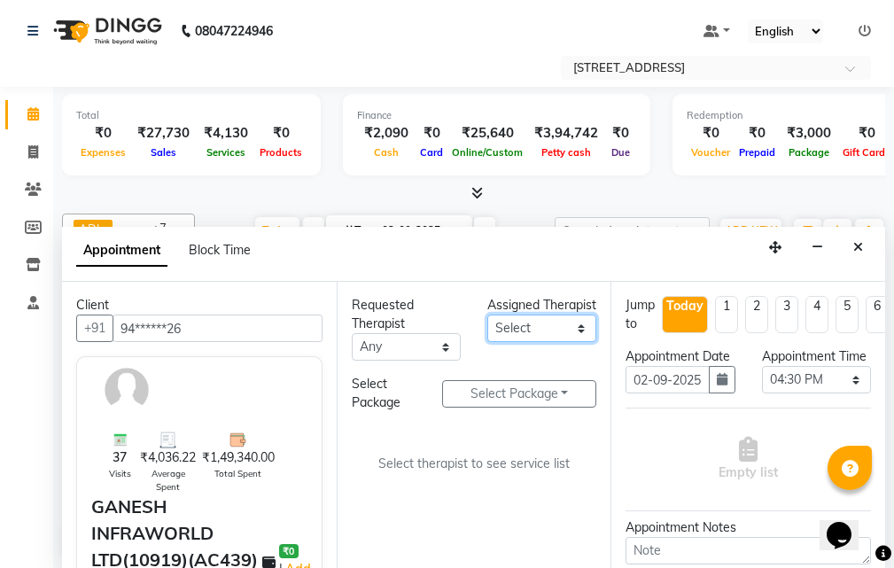
click at [576, 340] on select "Select ADI ANJU [PERSON_NAME] [DEMOGRAPHIC_DATA] 1 [PERSON_NAME] [PERSON_NAME]" at bounding box center [541, 327] width 109 height 27
click at [487, 333] on select "Select ADI ANJU [PERSON_NAME] [DEMOGRAPHIC_DATA] 1 [PERSON_NAME] [PERSON_NAME]" at bounding box center [541, 327] width 109 height 27
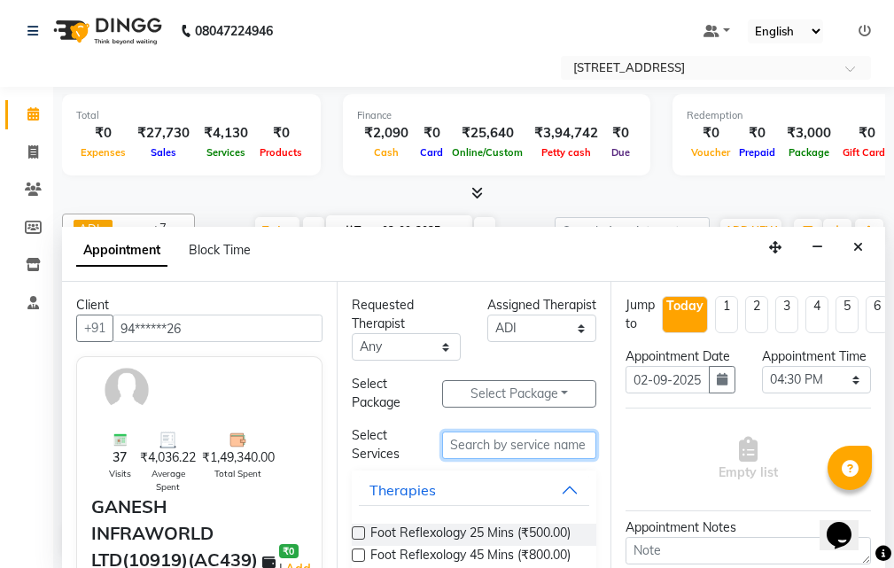
drag, startPoint x: 468, startPoint y: 449, endPoint x: 501, endPoint y: 437, distance: 35.9
click at [468, 449] on input "text" at bounding box center [519, 444] width 154 height 27
click at [355, 533] on label at bounding box center [358, 532] width 13 height 13
click at [355, 533] on input "checkbox" at bounding box center [358, 535] width 12 height 12
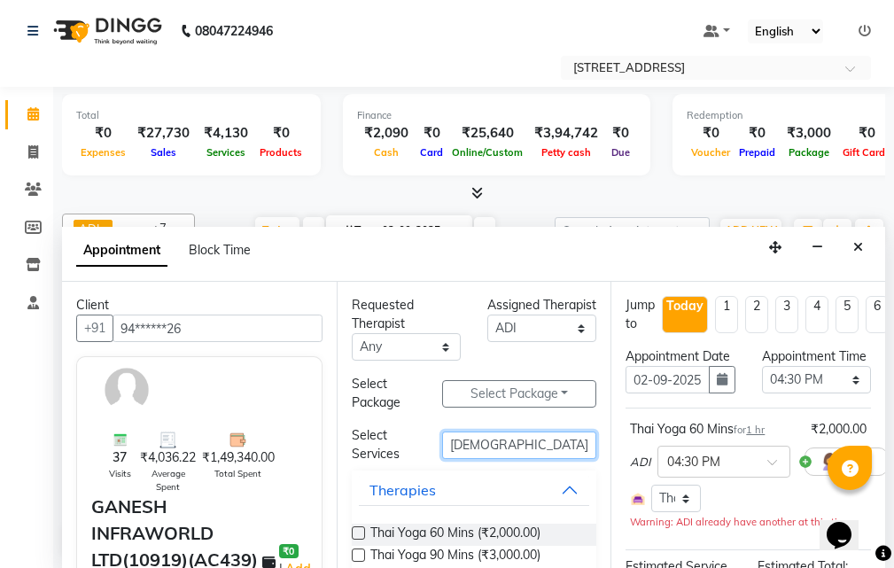
click at [482, 449] on input "[DEMOGRAPHIC_DATA]" at bounding box center [519, 444] width 154 height 27
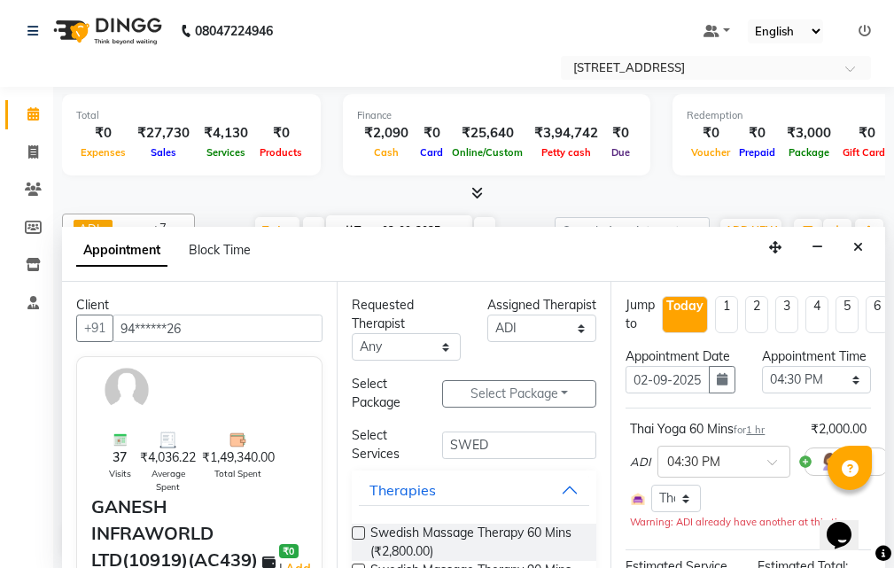
click at [364, 531] on label at bounding box center [358, 532] width 13 height 13
click at [363, 531] on input "checkbox" at bounding box center [358, 535] width 12 height 12
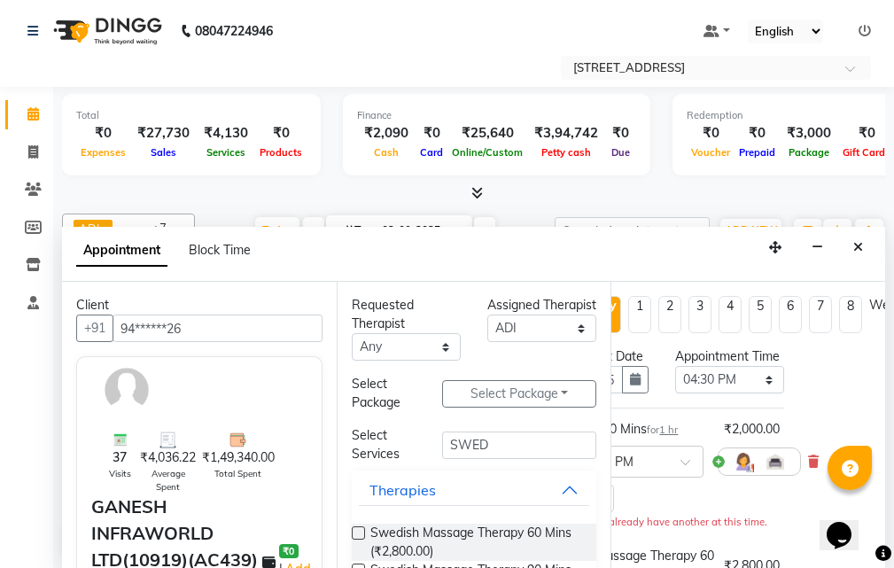
scroll to position [0, 123]
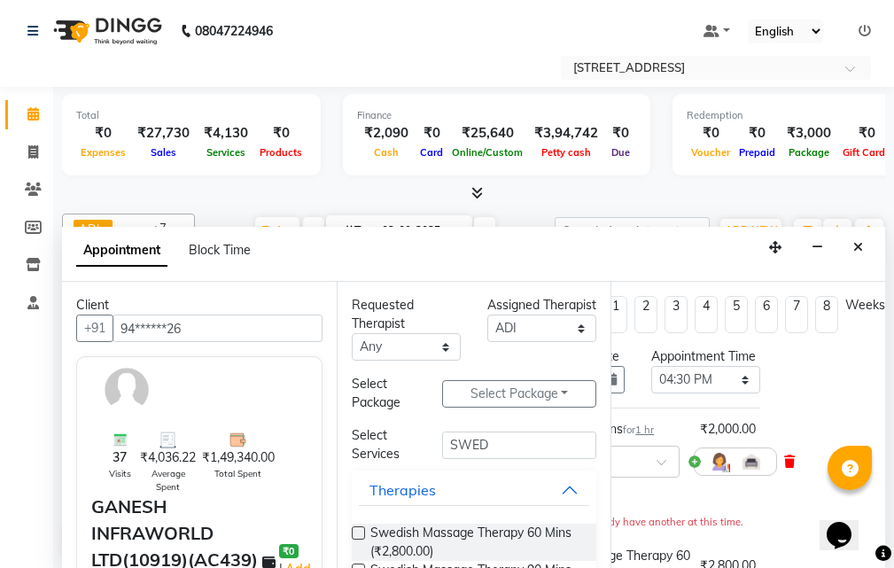
click at [784, 468] on icon at bounding box center [789, 461] width 11 height 12
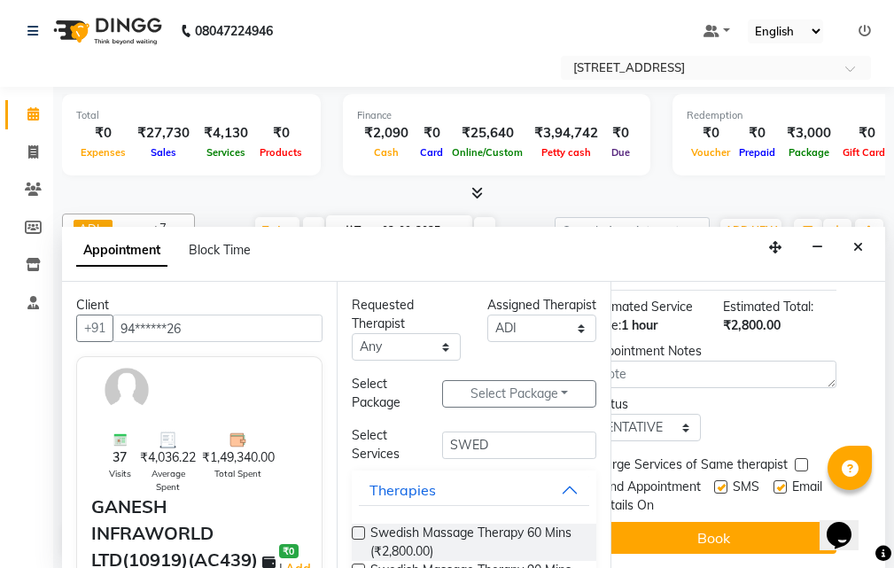
scroll to position [310, 6]
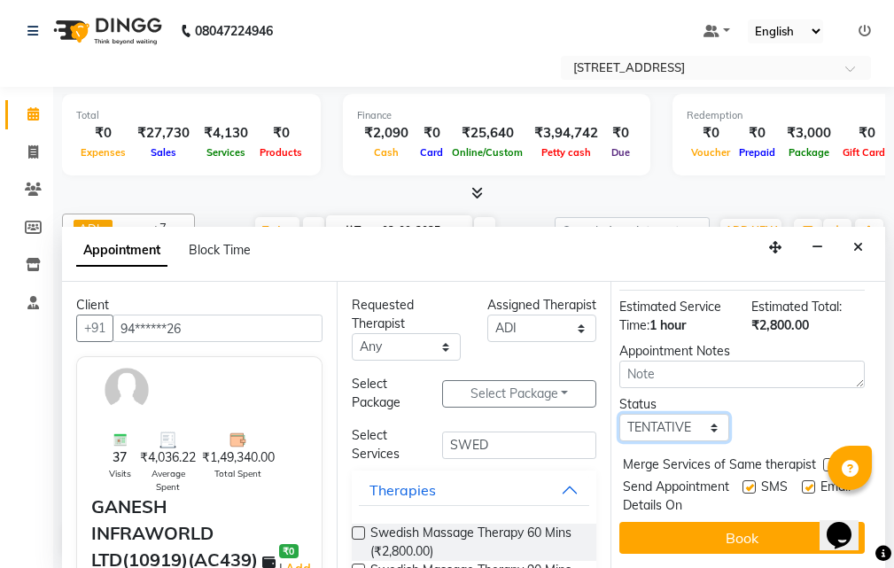
click at [702, 414] on select "Select TENTATIVE CONFIRM CHECK-IN UPCOMING" at bounding box center [673, 427] width 109 height 27
click at [619, 414] on select "Select TENTATIVE CONFIRM CHECK-IN UPCOMING" at bounding box center [673, 427] width 109 height 27
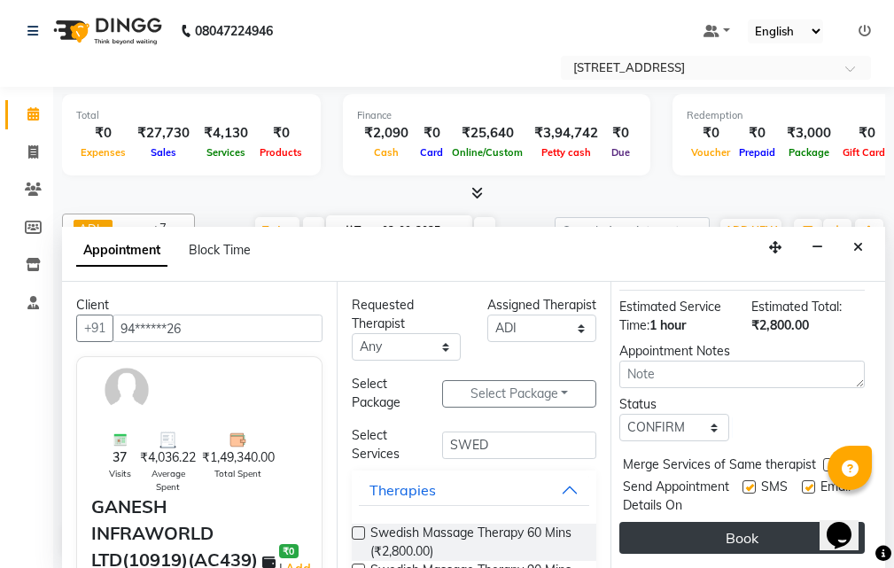
click at [770, 529] on button "Book" at bounding box center [741, 538] width 245 height 32
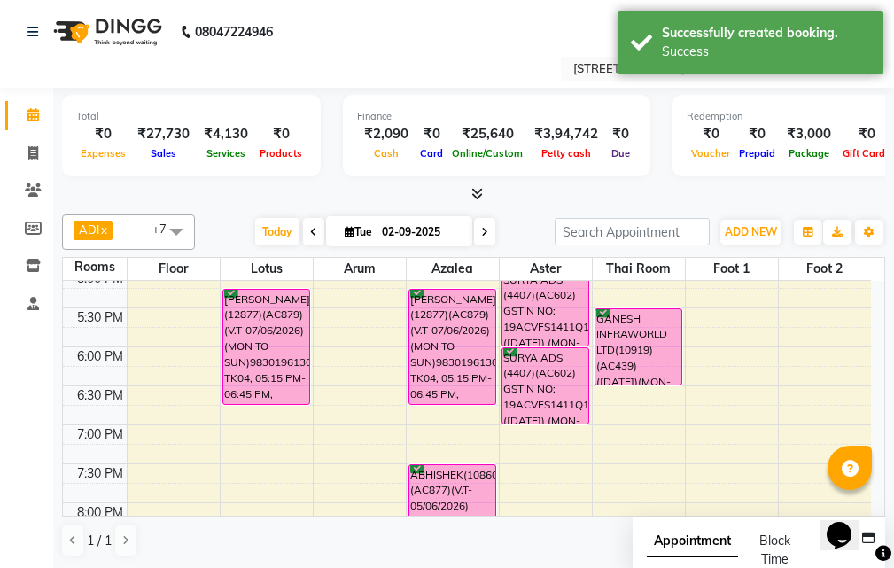
scroll to position [468, 0]
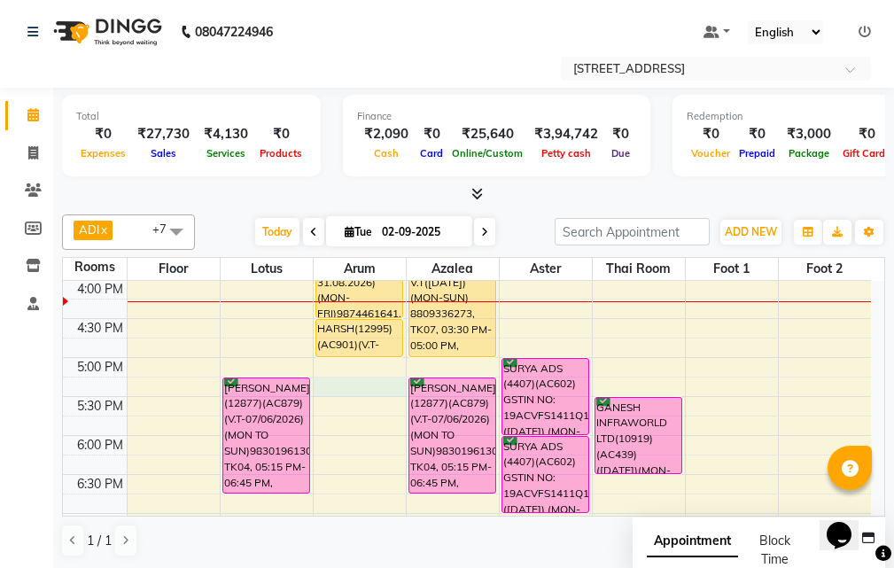
click at [336, 392] on div "10:00 AM 10:30 AM 11:00 AM 11:30 AM 12:00 PM 12:30 PM 1:00 PM 1:30 PM 2:00 PM 2…" at bounding box center [467, 318] width 808 height 1012
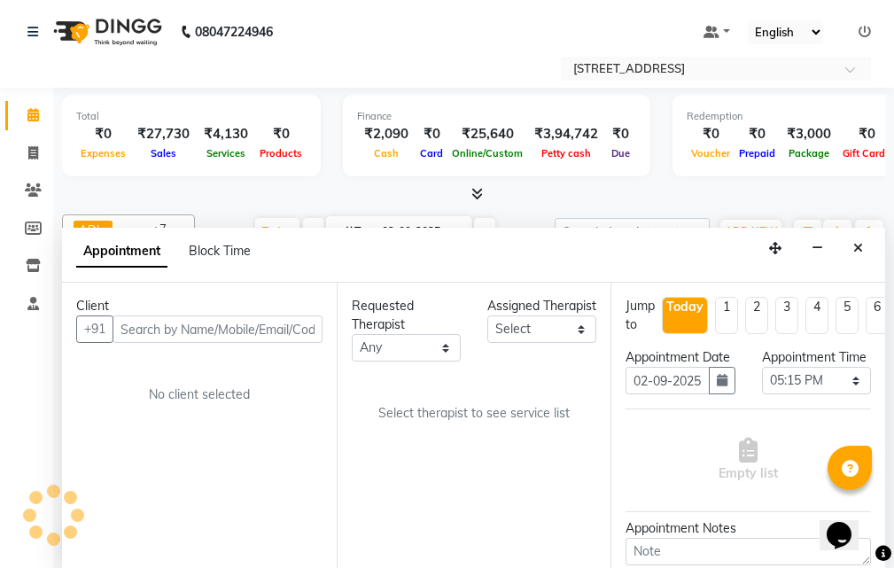
scroll to position [1, 0]
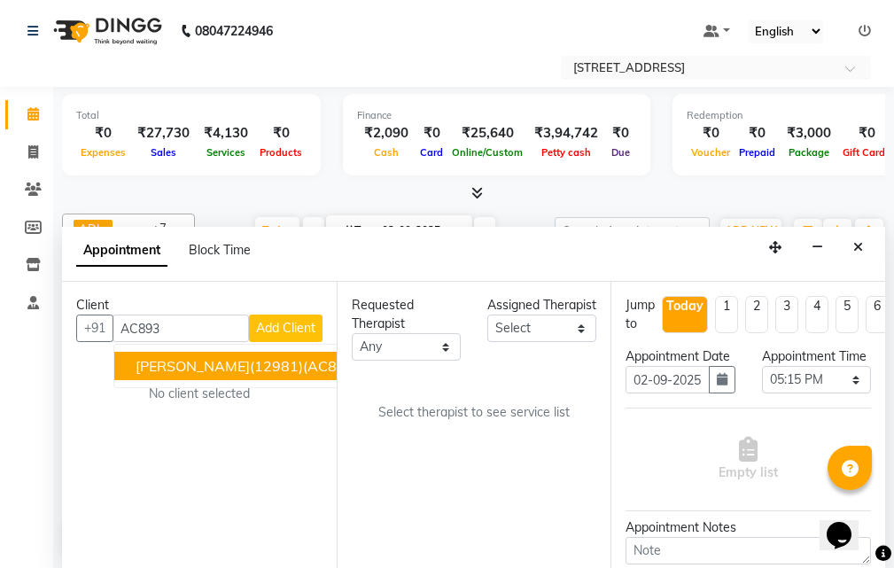
click at [231, 362] on span "[PERSON_NAME](12981)(AC893)(VT-21.08.26) (MON-FRI)9038279340" at bounding box center [374, 366] width 478 height 18
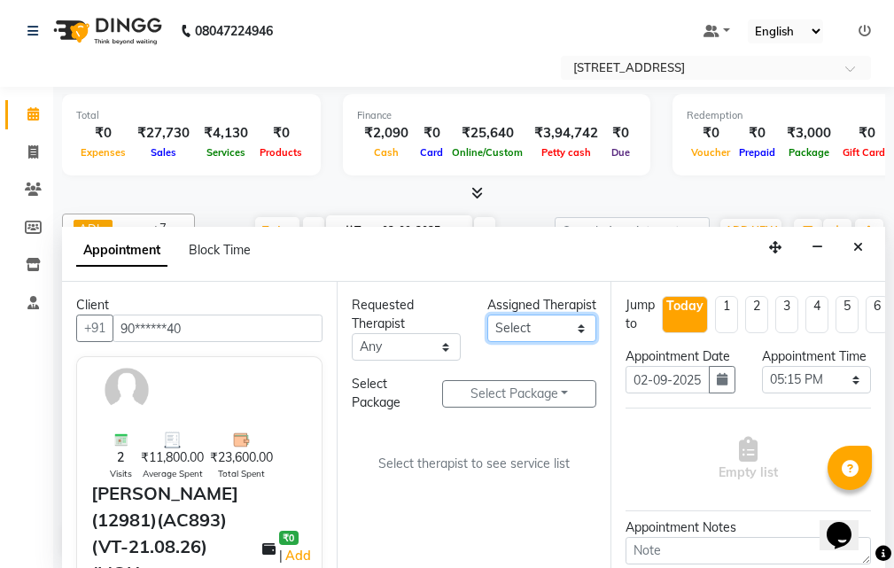
click at [575, 342] on select "Select ADI ANJU [PERSON_NAME] [DEMOGRAPHIC_DATA] 1 [PERSON_NAME] [PERSON_NAME]" at bounding box center [541, 327] width 109 height 27
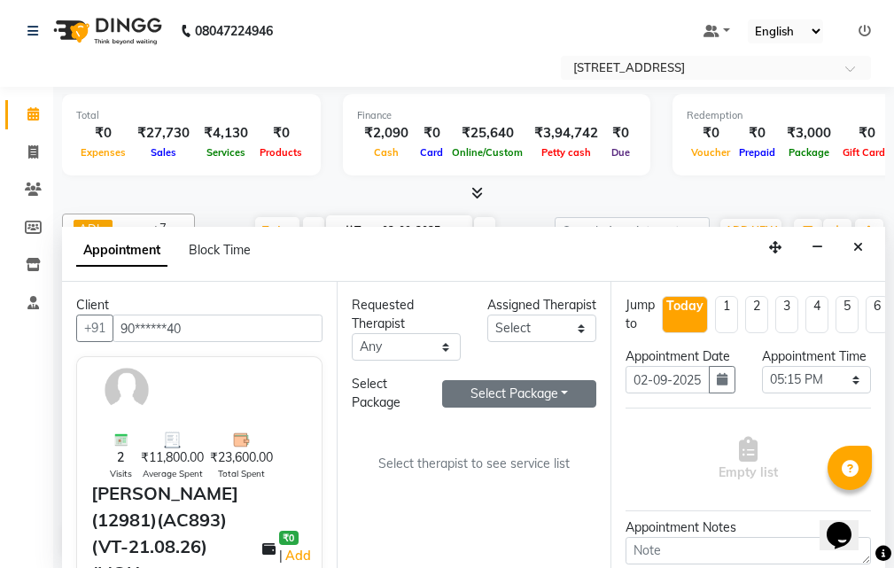
click at [546, 398] on button "Select Package Toggle Dropdown" at bounding box center [519, 393] width 154 height 27
click at [549, 342] on select "Select ADI ANJU [PERSON_NAME] [DEMOGRAPHIC_DATA] 1 [PERSON_NAME] [PERSON_NAME]" at bounding box center [541, 327] width 109 height 27
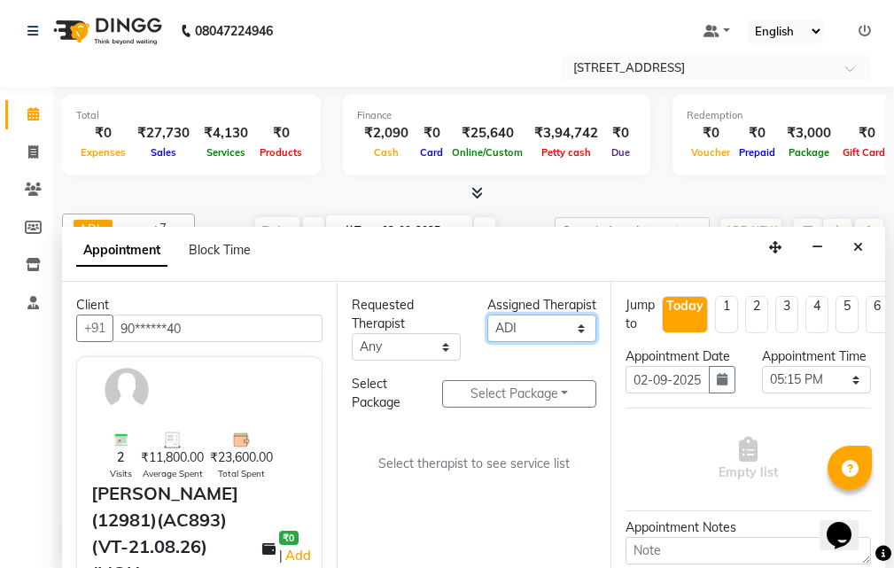
click at [487, 333] on select "Select ADI ANJU [PERSON_NAME] [DEMOGRAPHIC_DATA] 1 [PERSON_NAME] [PERSON_NAME]" at bounding box center [541, 327] width 109 height 27
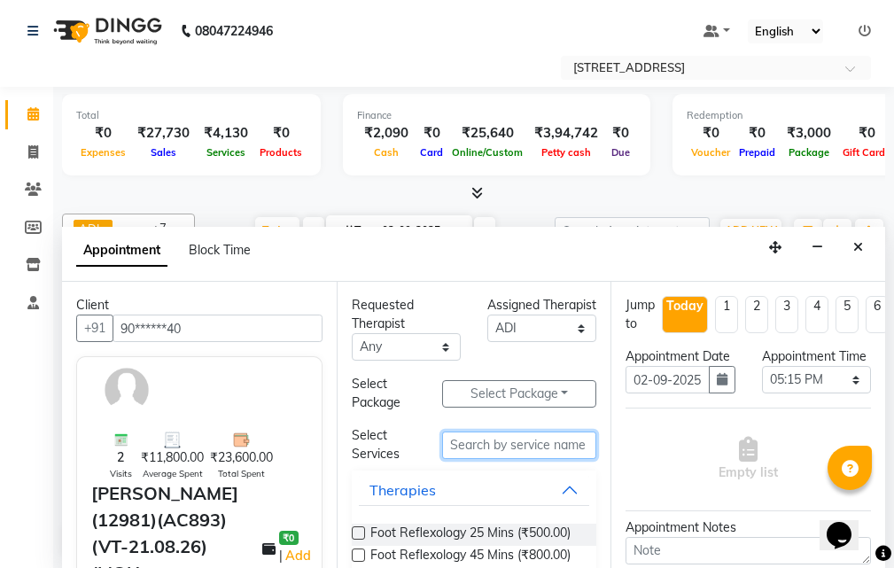
click at [511, 442] on input "text" at bounding box center [519, 444] width 154 height 27
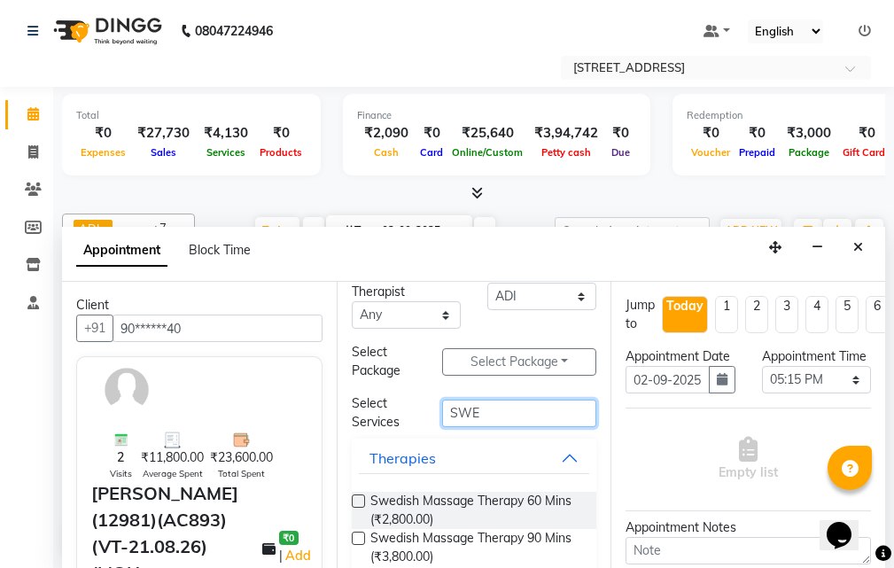
scroll to position [58, 0]
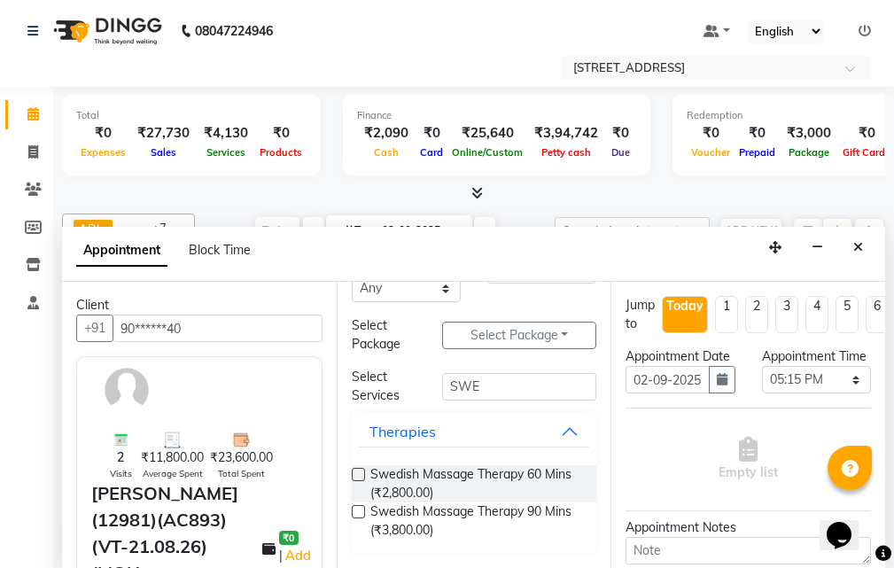
click at [362, 513] on label at bounding box center [358, 511] width 13 height 13
click at [362, 513] on input "checkbox" at bounding box center [358, 513] width 12 height 12
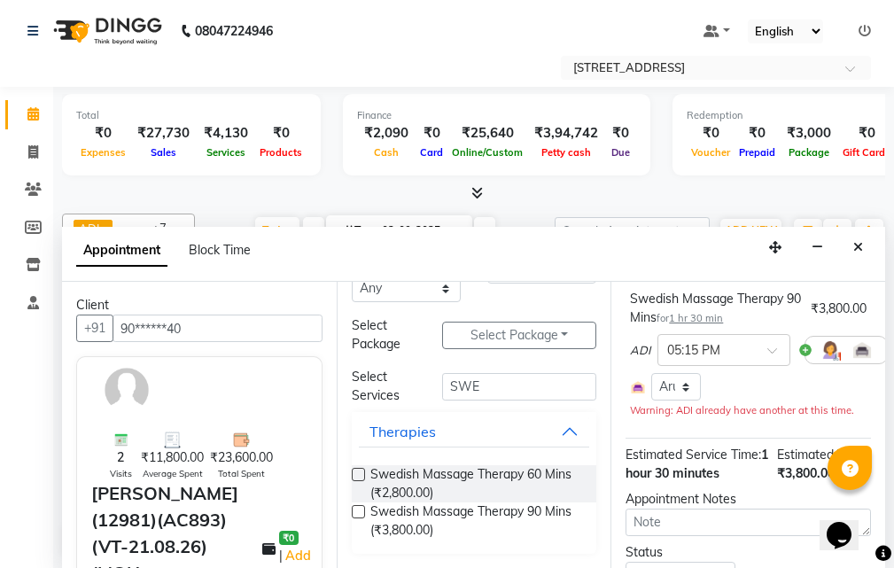
scroll to position [266, 0]
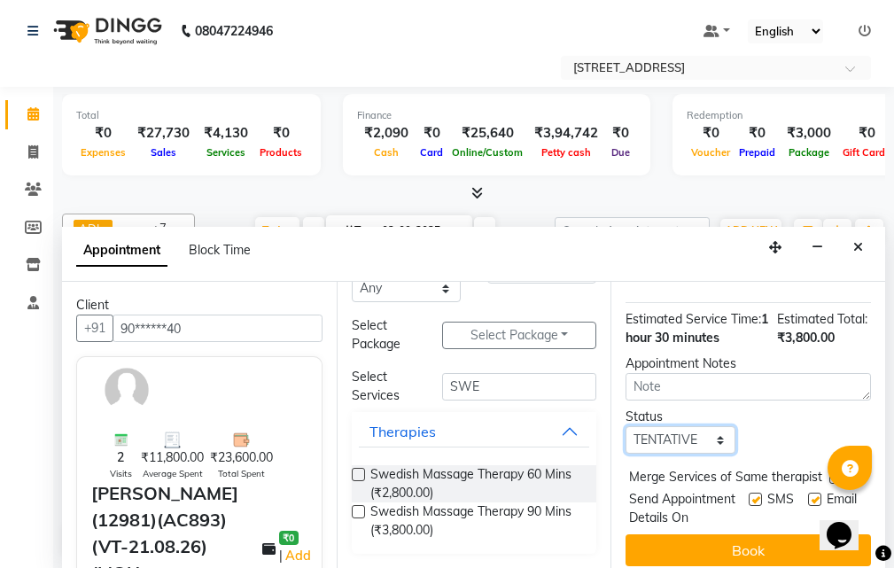
click at [705, 453] on select "Select TENTATIVE CONFIRM CHECK-IN UPCOMING" at bounding box center [679, 439] width 109 height 27
click at [625, 453] on select "Select TENTATIVE CONFIRM CHECK-IN UPCOMING" at bounding box center [679, 439] width 109 height 27
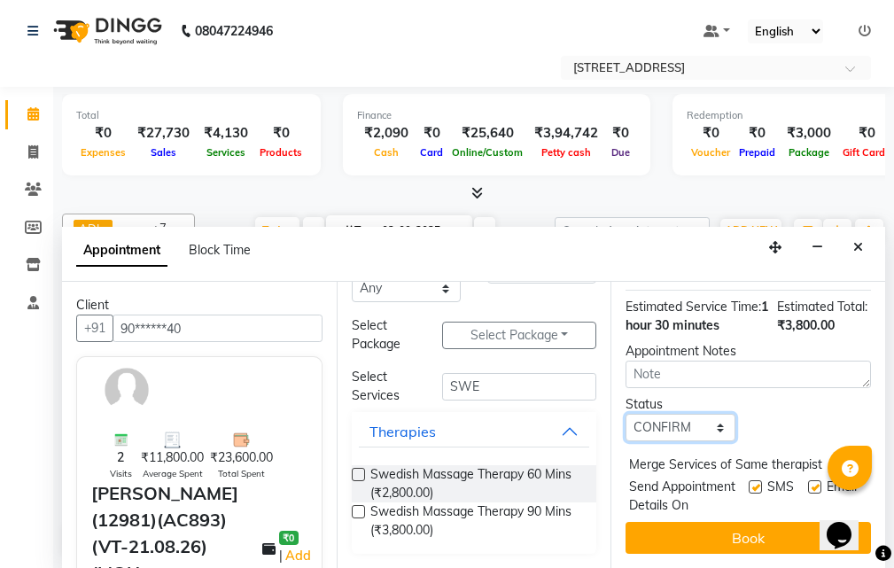
scroll to position [347, 0]
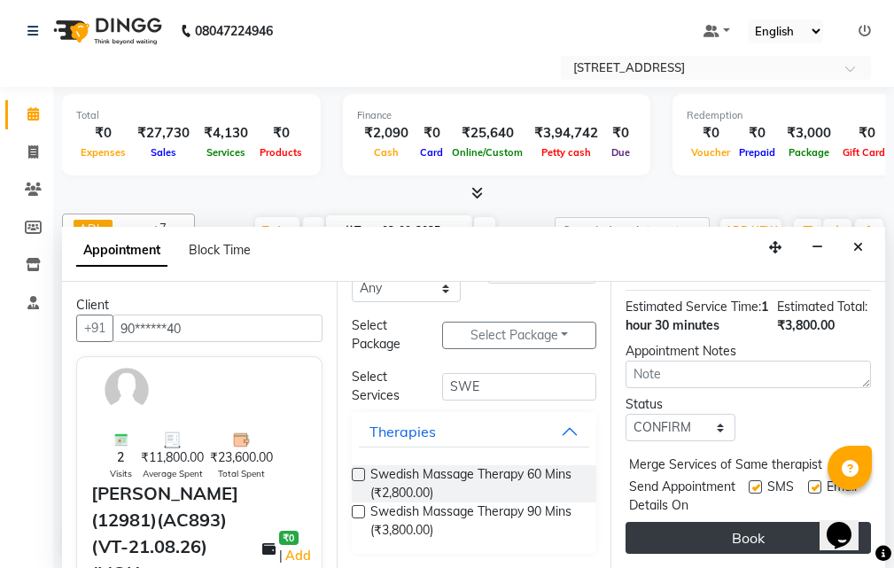
click at [736, 522] on button "Book" at bounding box center [747, 538] width 245 height 32
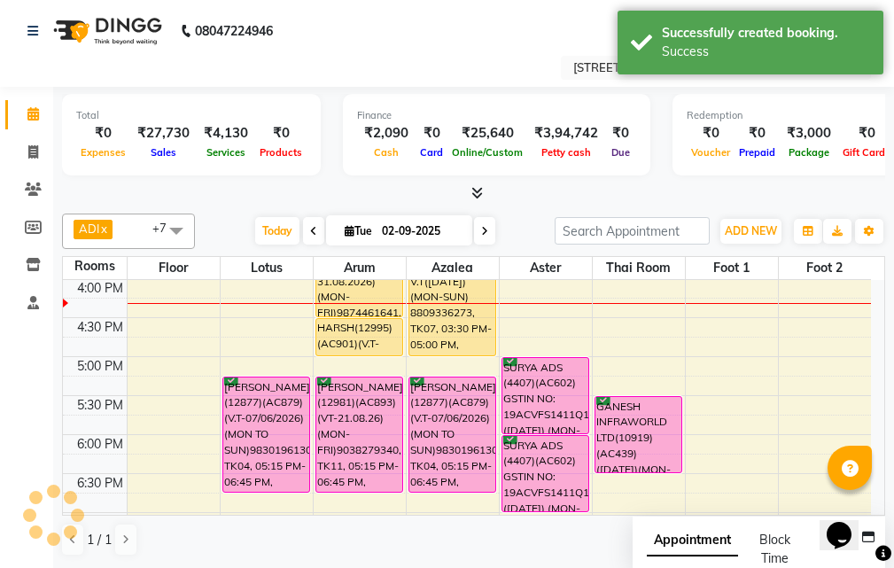
scroll to position [0, 0]
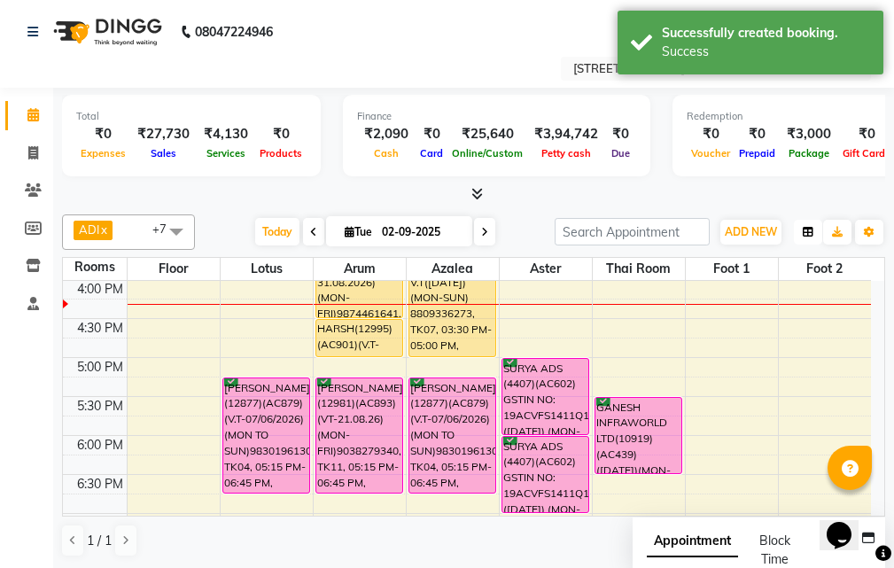
click at [810, 230] on icon "button" at bounding box center [807, 232] width 11 height 11
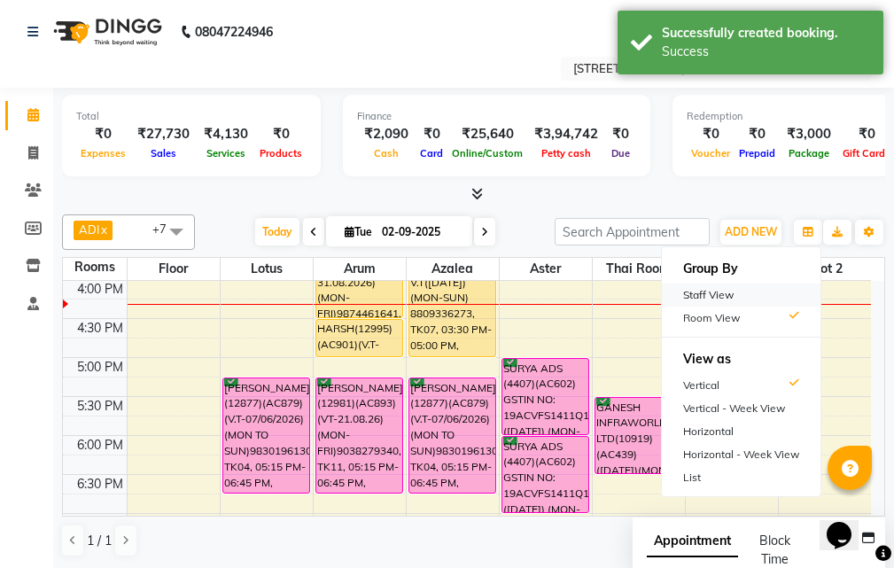
click at [753, 294] on div "Staff View" at bounding box center [741, 294] width 159 height 23
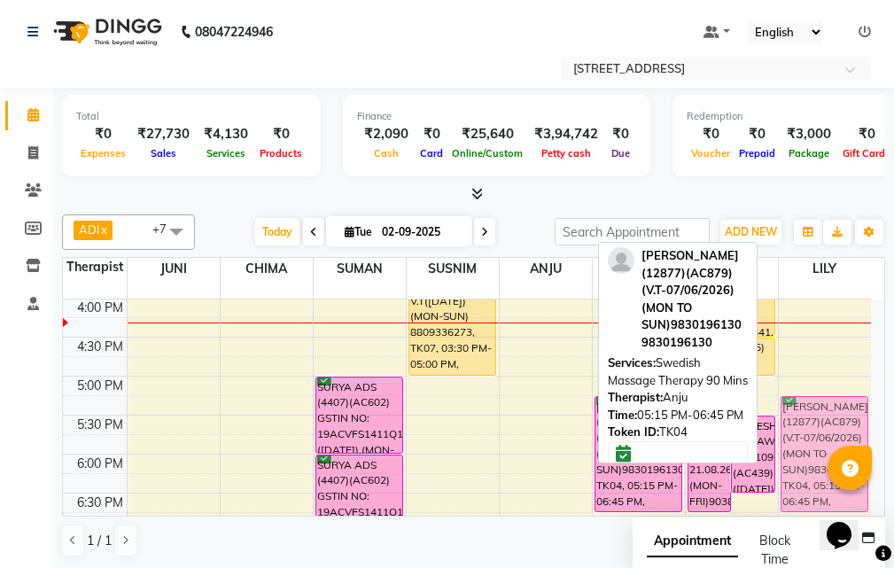
drag, startPoint x: 544, startPoint y: 394, endPoint x: 777, endPoint y: 385, distance: 233.1
click at [789, 385] on tr "[PERSON_NAME](12554) 8697217607, TK05, 12:00 PM-12:30 PM, Foot Reflexology 25 M…" at bounding box center [467, 337] width 808 height 1012
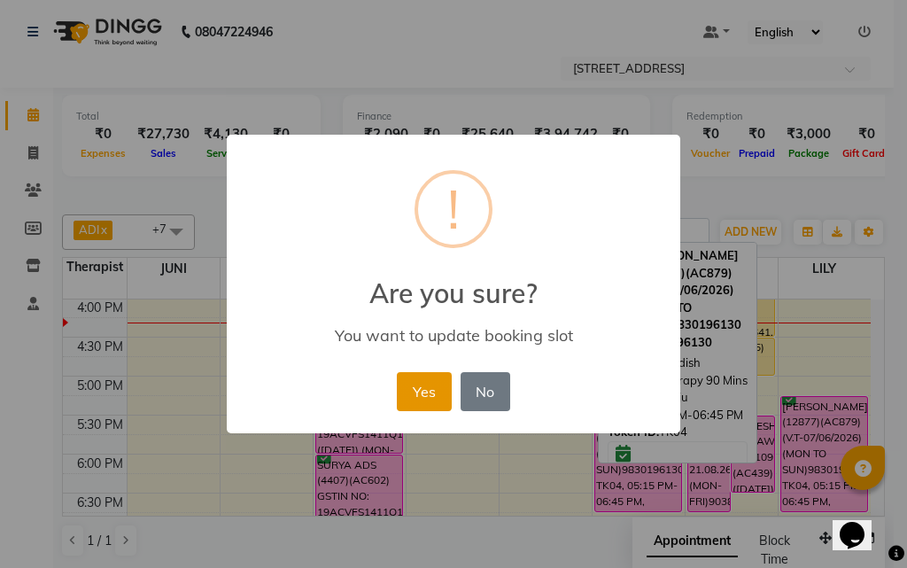
click at [406, 393] on button "Yes" at bounding box center [424, 391] width 54 height 39
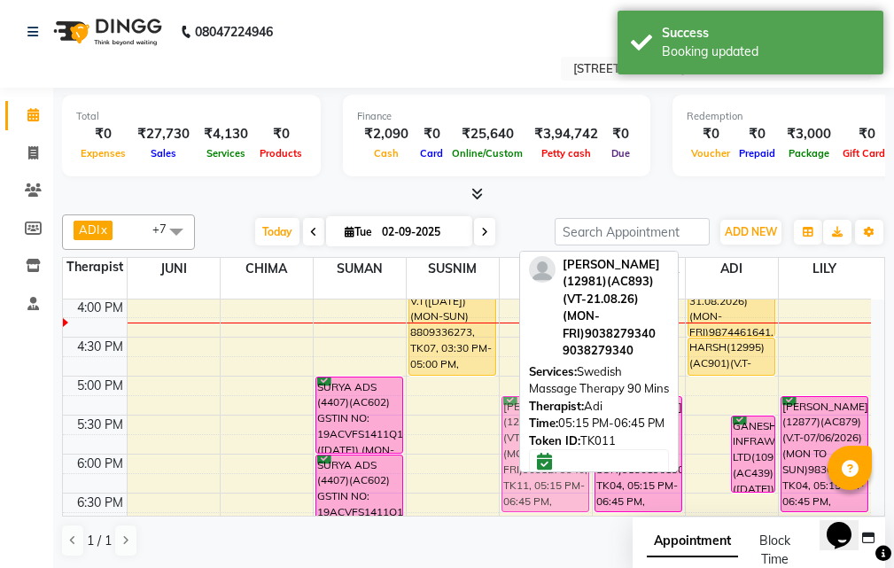
drag, startPoint x: 714, startPoint y: 405, endPoint x: 580, endPoint y: 409, distance: 133.8
click at [580, 409] on div "ADI x ANJU x [PERSON_NAME] x JUNI x LILY x SUMAN x SUSNIM x +7 Select All ADI A…" at bounding box center [473, 385] width 823 height 357
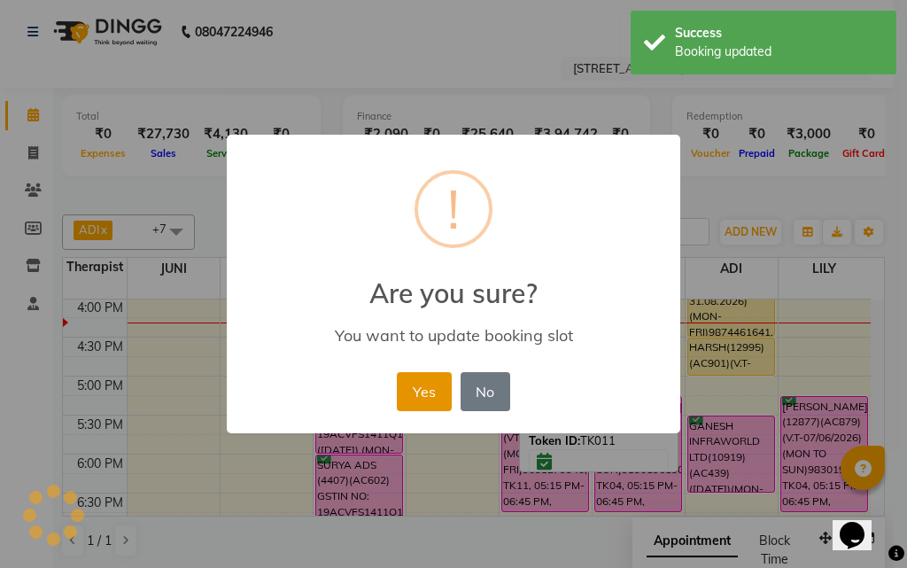
click at [400, 399] on button "Yes" at bounding box center [424, 391] width 54 height 39
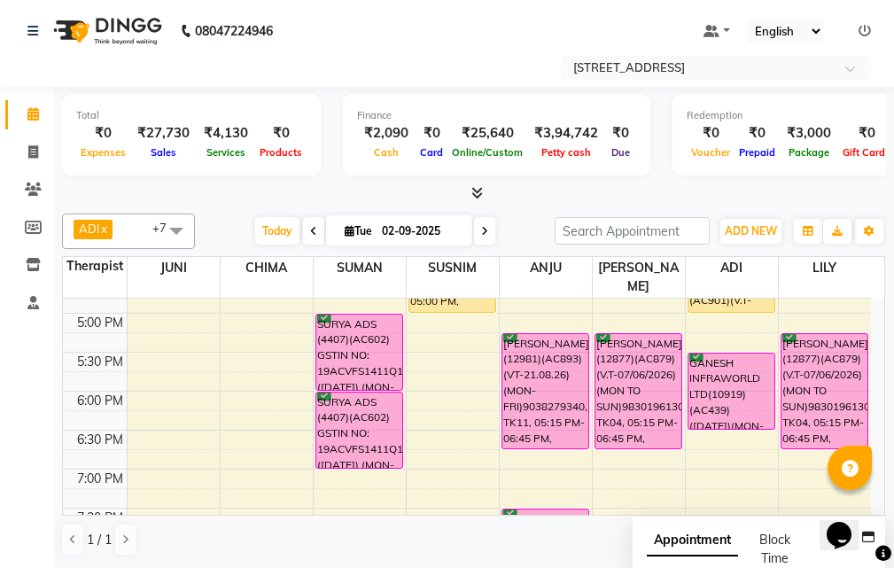
scroll to position [531, 0]
click at [802, 231] on icon "button" at bounding box center [807, 231] width 11 height 11
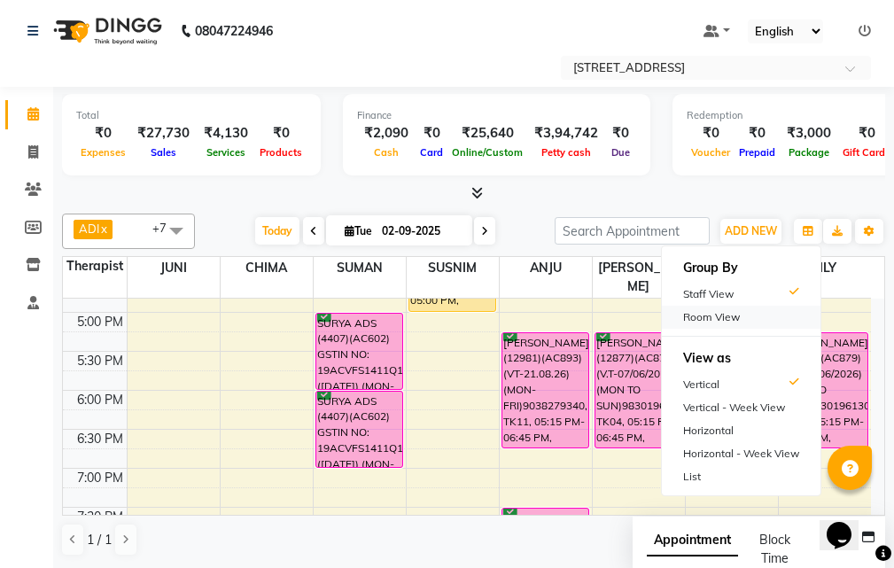
click at [726, 313] on div "Room View" at bounding box center [741, 317] width 159 height 23
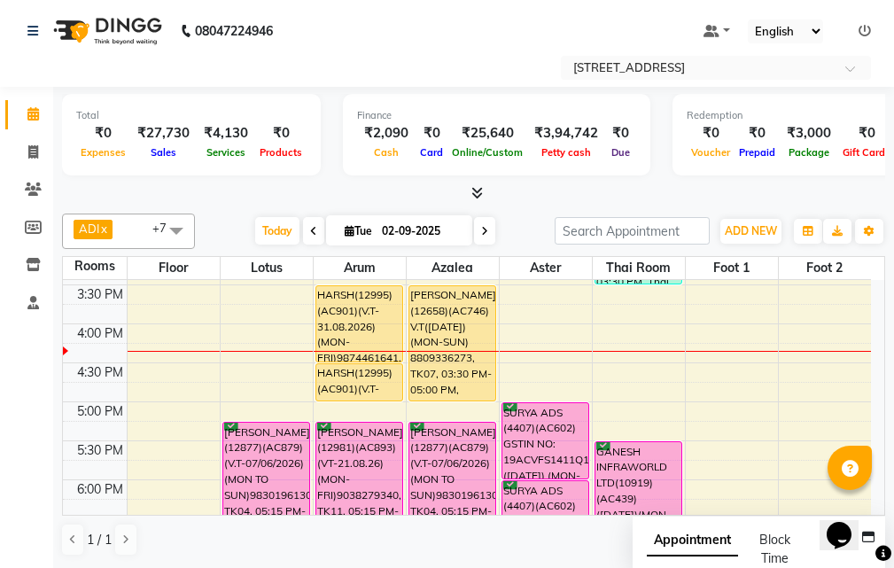
scroll to position [512, 0]
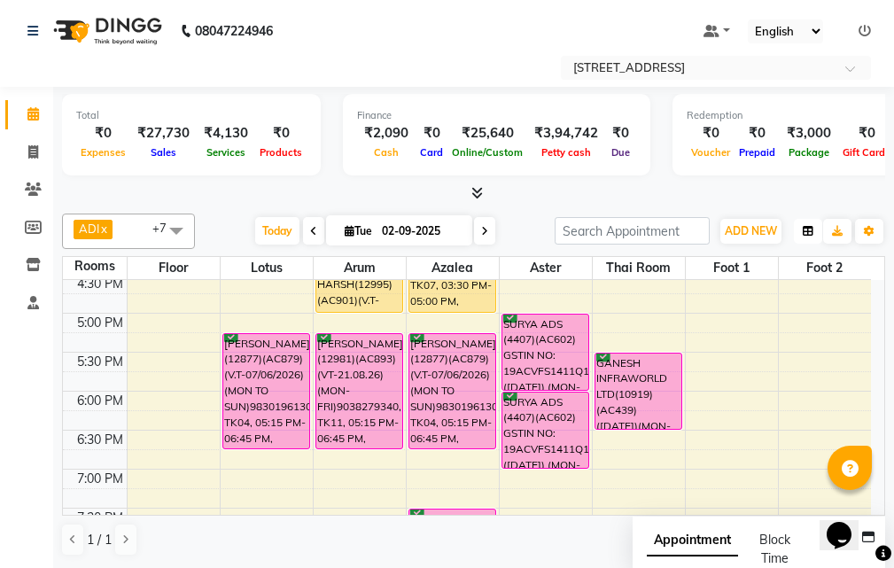
click at [818, 230] on button "button" at bounding box center [807, 231] width 28 height 25
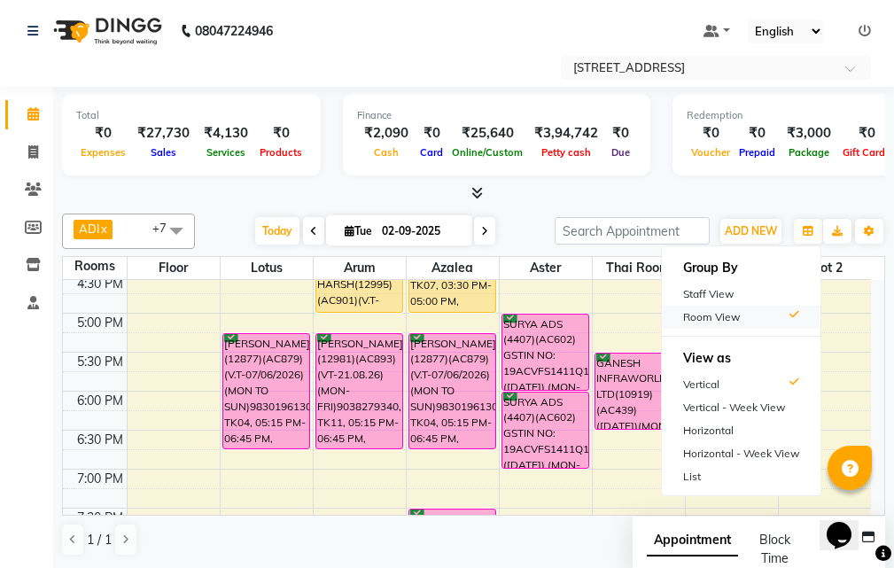
click at [772, 321] on div "Room View" at bounding box center [741, 317] width 159 height 23
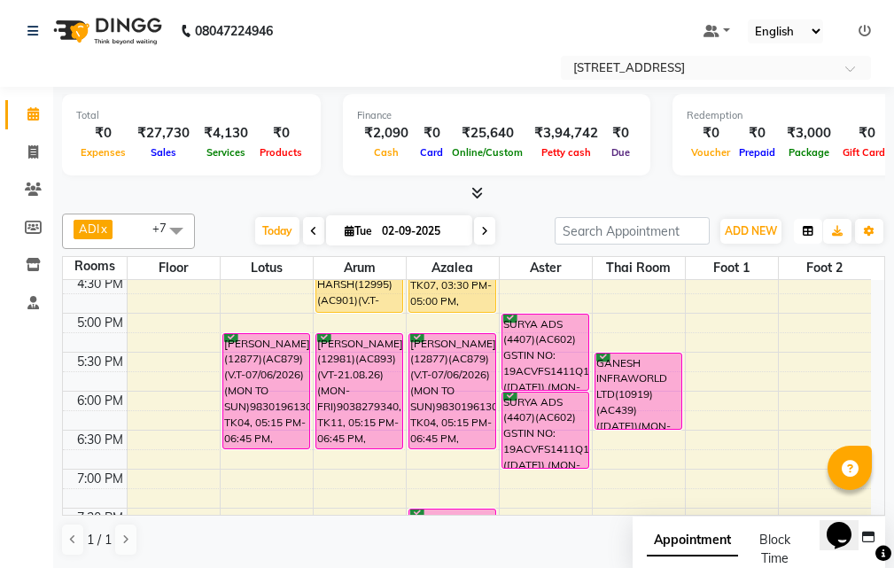
click at [800, 228] on button "button" at bounding box center [807, 231] width 28 height 25
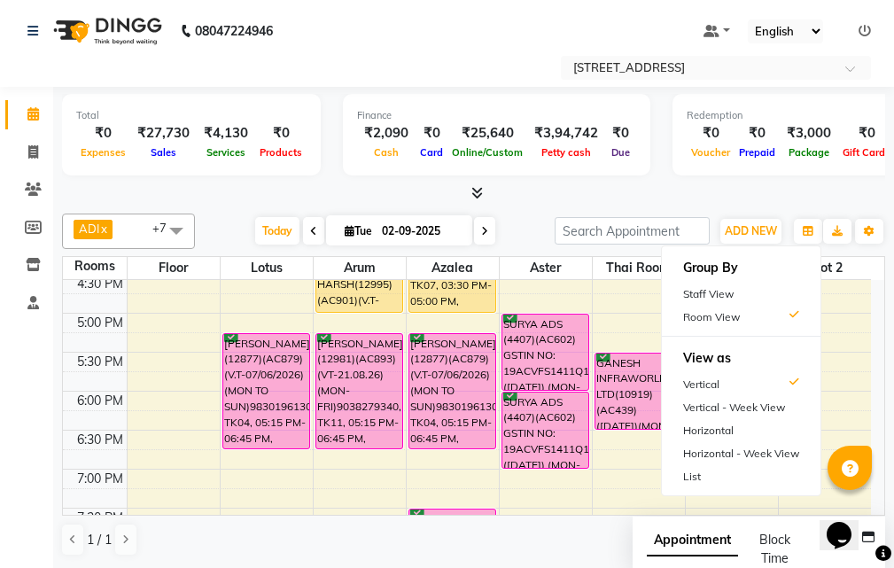
click at [723, 279] on h6 "Group By" at bounding box center [741, 267] width 159 height 29
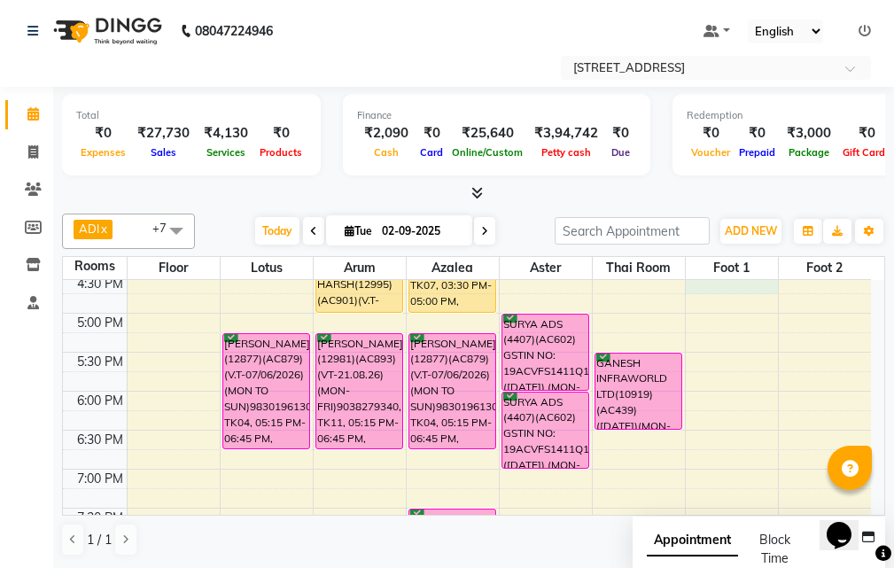
click at [719, 286] on div "10:00 AM 10:30 AM 11:00 AM 11:30 AM 12:00 PM 12:30 PM 1:00 PM 1:30 PM 2:00 PM 2…" at bounding box center [467, 274] width 808 height 1012
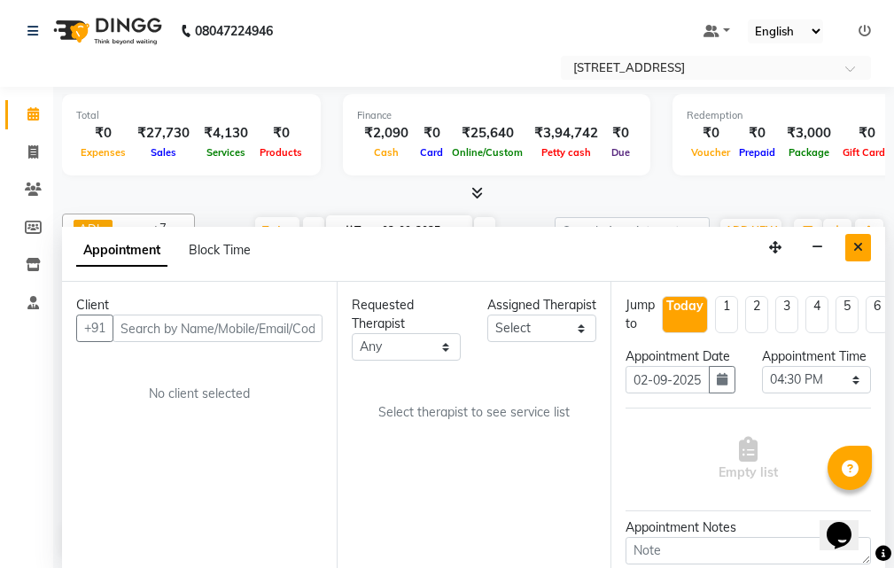
click at [858, 244] on icon "Close" at bounding box center [858, 247] width 10 height 12
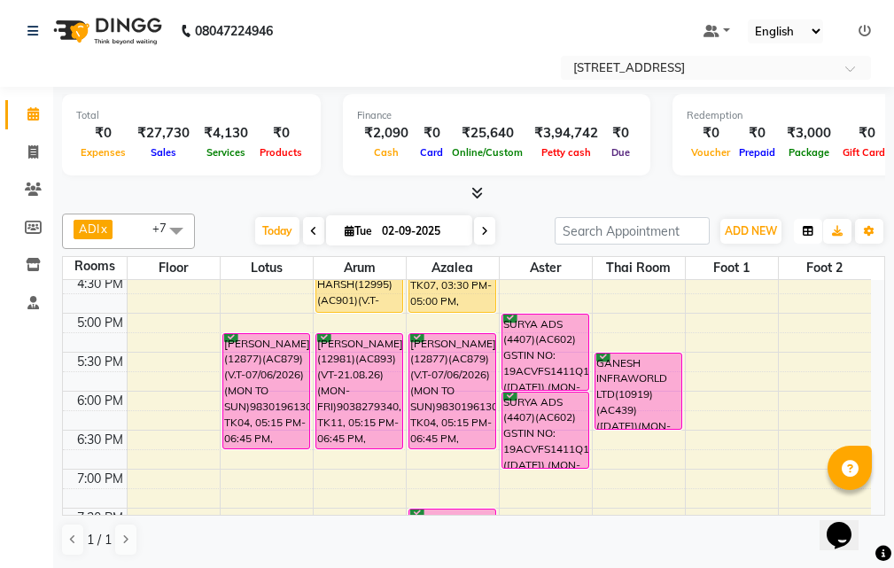
click at [811, 234] on icon "button" at bounding box center [807, 231] width 11 height 11
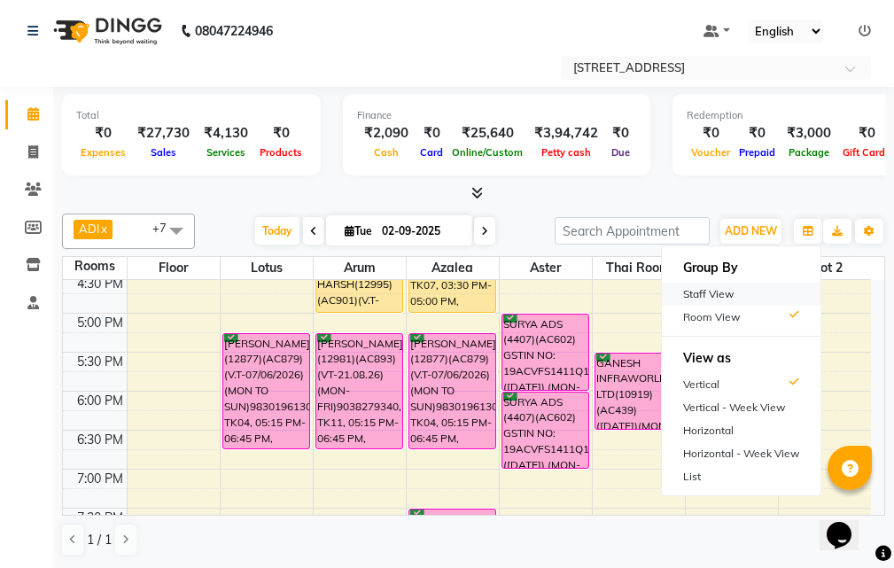
click at [805, 291] on div "Staff View" at bounding box center [741, 293] width 159 height 23
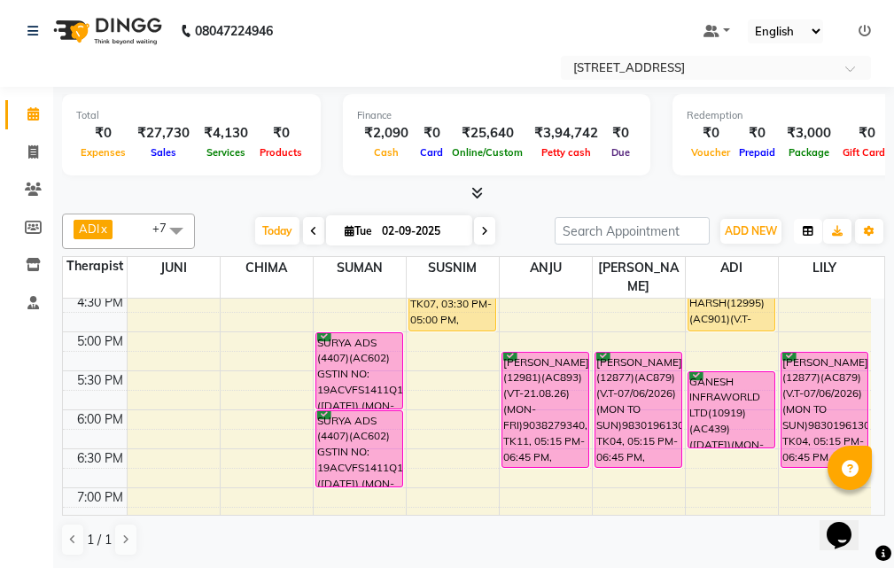
click at [800, 221] on button "button" at bounding box center [807, 231] width 28 height 25
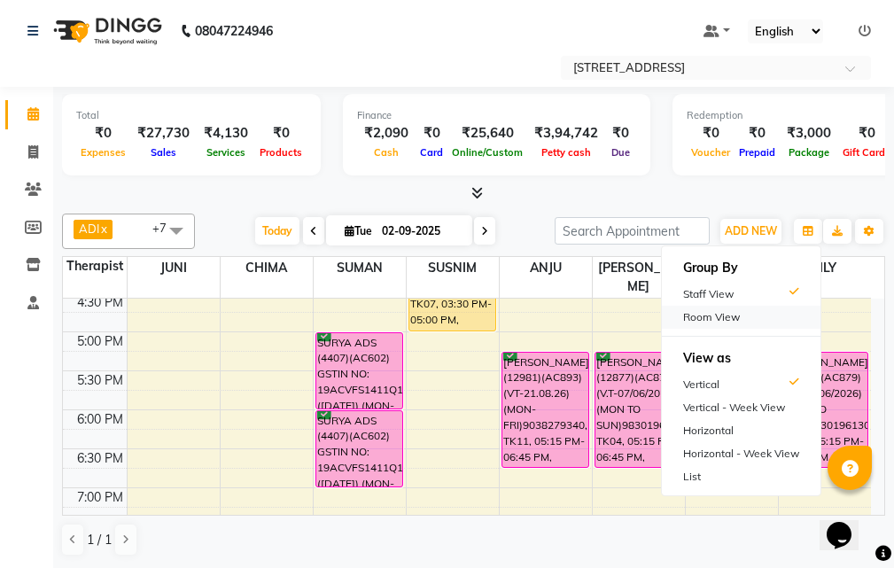
click at [775, 313] on div "Room View" at bounding box center [741, 317] width 159 height 23
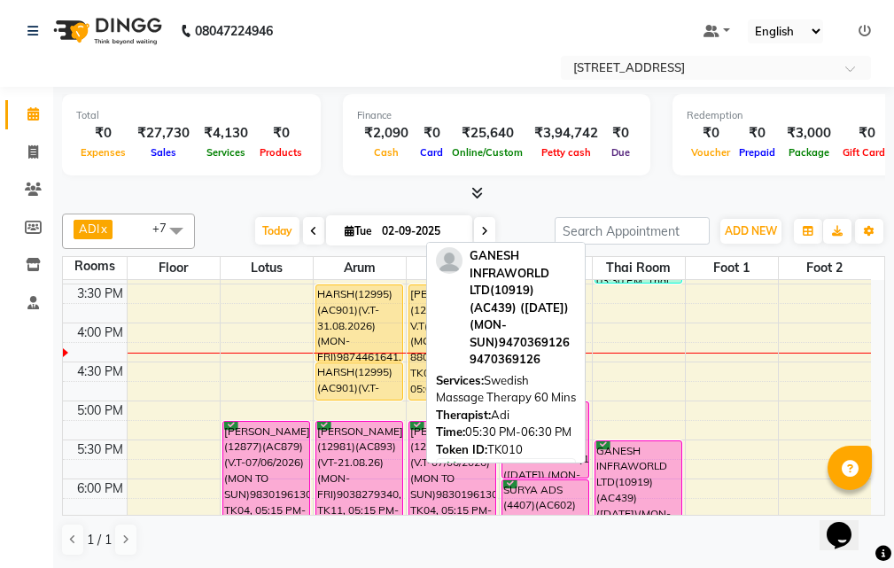
scroll to position [423, 0]
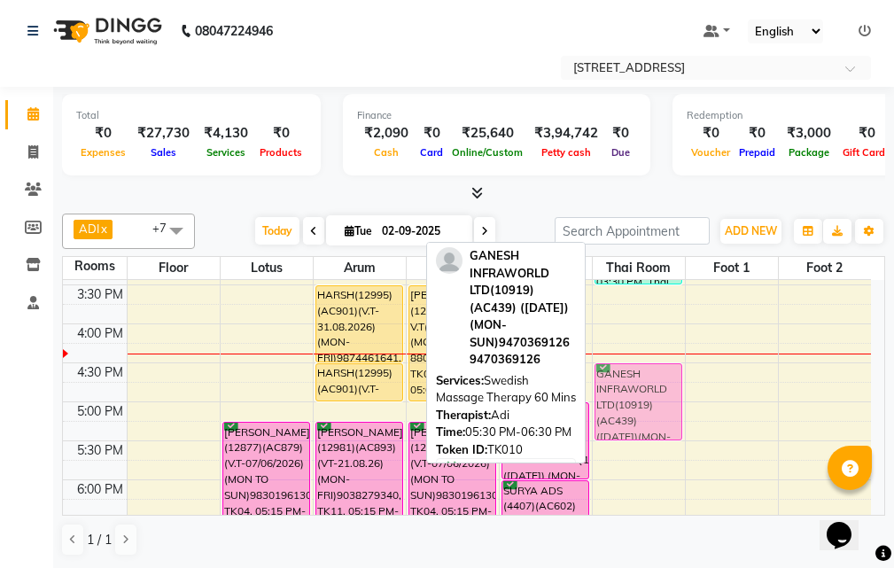
drag, startPoint x: 615, startPoint y: 460, endPoint x: 618, endPoint y: 391, distance: 69.1
click at [618, 391] on div "D K RAHA(5196)(AC289) ([DATE])(MON-SUN) 9831080520, TK03, 11:15 AM-12:45 PM, Th…" at bounding box center [638, 363] width 92 height 1012
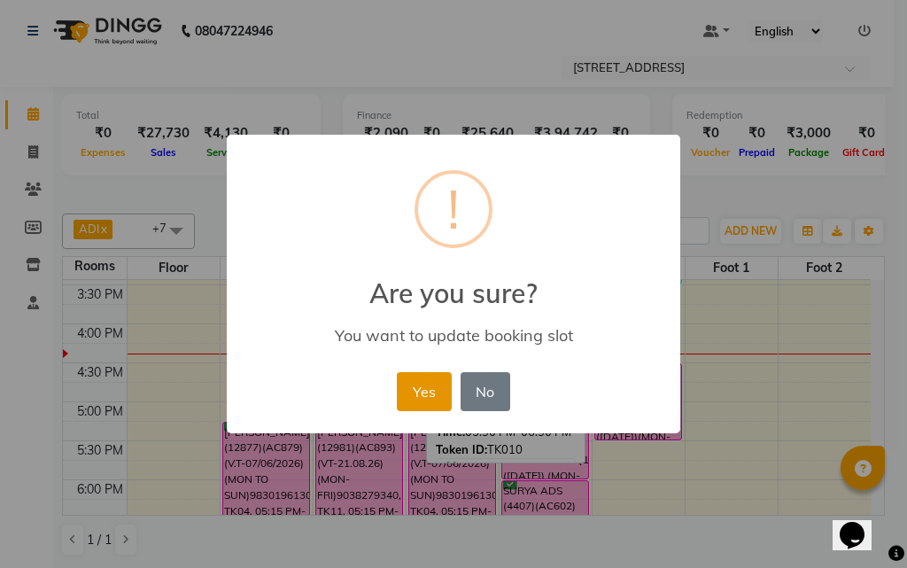
click at [419, 396] on button "Yes" at bounding box center [424, 391] width 54 height 39
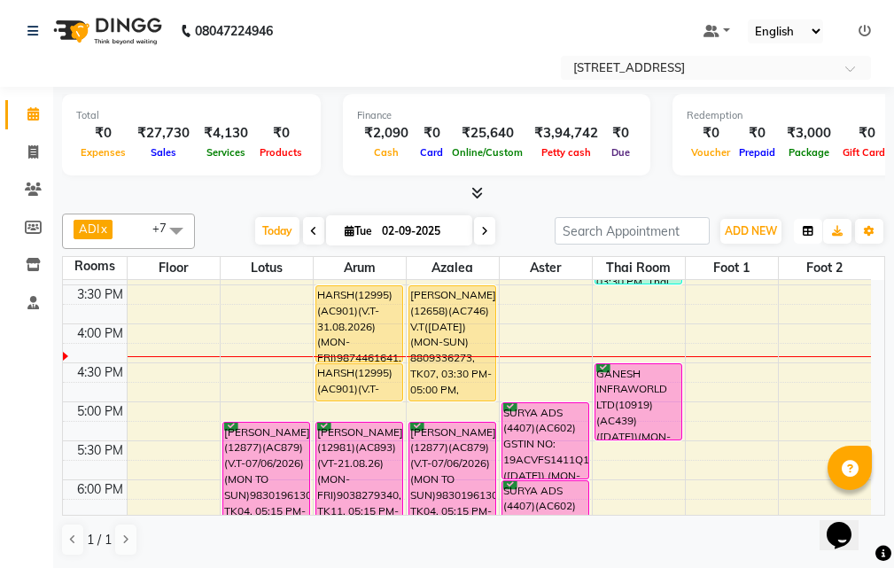
click at [816, 230] on button "button" at bounding box center [807, 231] width 28 height 25
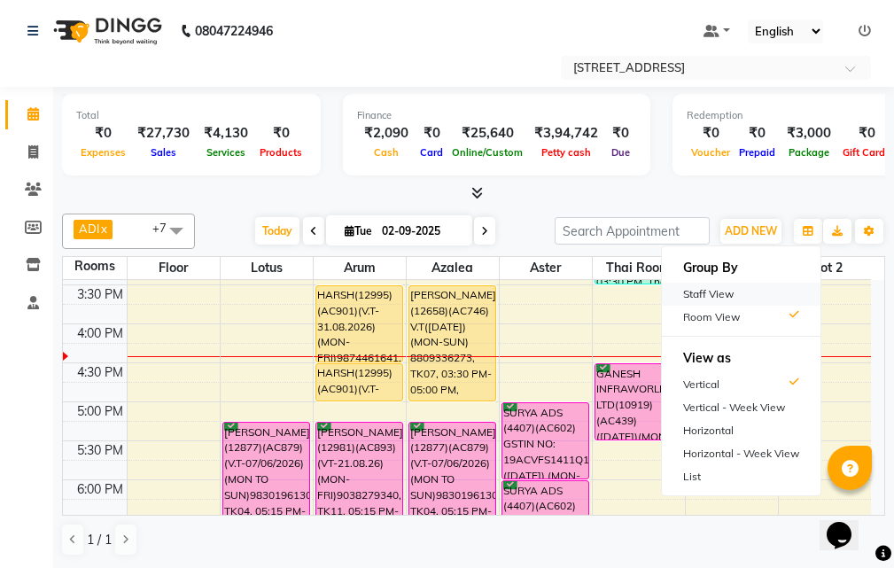
click at [746, 290] on div "Staff View" at bounding box center [741, 293] width 159 height 23
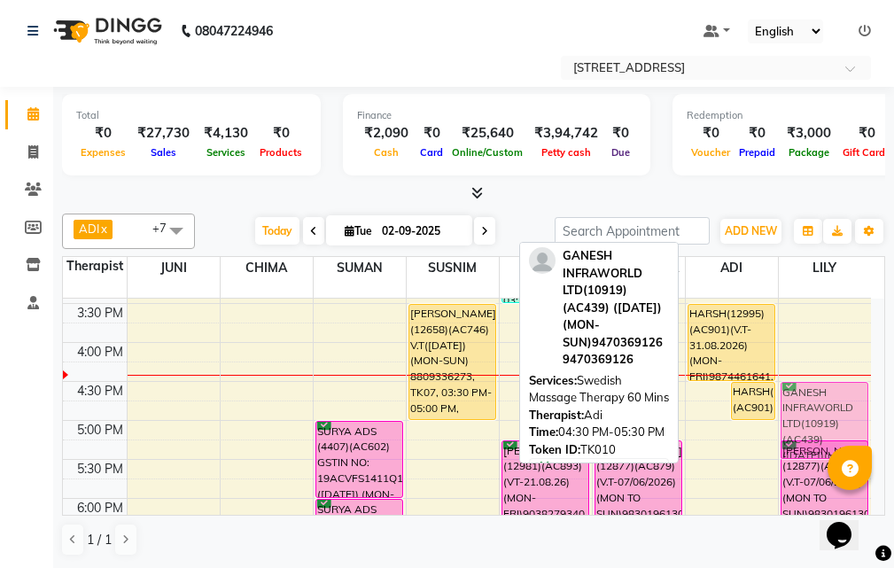
drag, startPoint x: 705, startPoint y: 380, endPoint x: 814, endPoint y: 375, distance: 109.0
click at [814, 375] on tr "[PERSON_NAME](12554) 8697217607, TK05, 12:00 PM-12:30 PM, Foot Reflexology 25 M…" at bounding box center [467, 381] width 808 height 1012
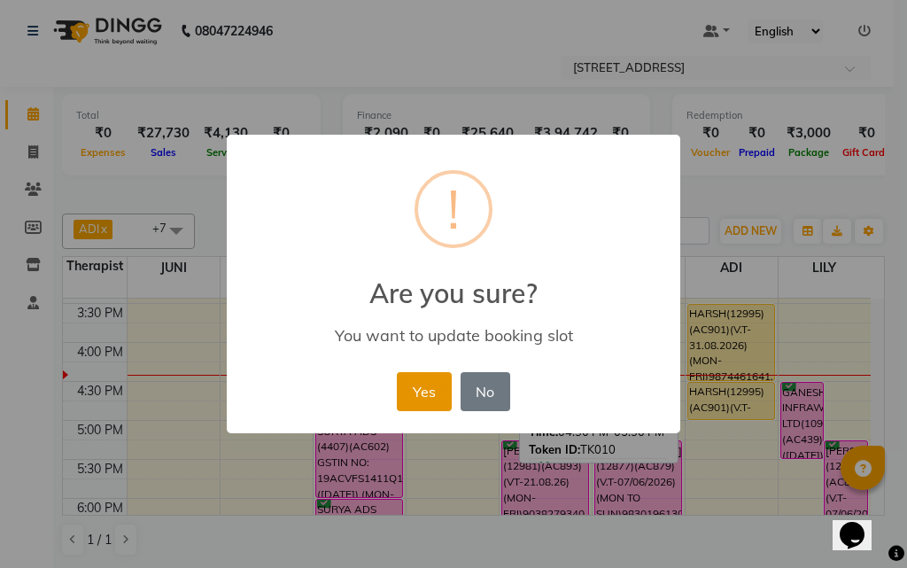
click at [434, 394] on button "Yes" at bounding box center [424, 391] width 54 height 39
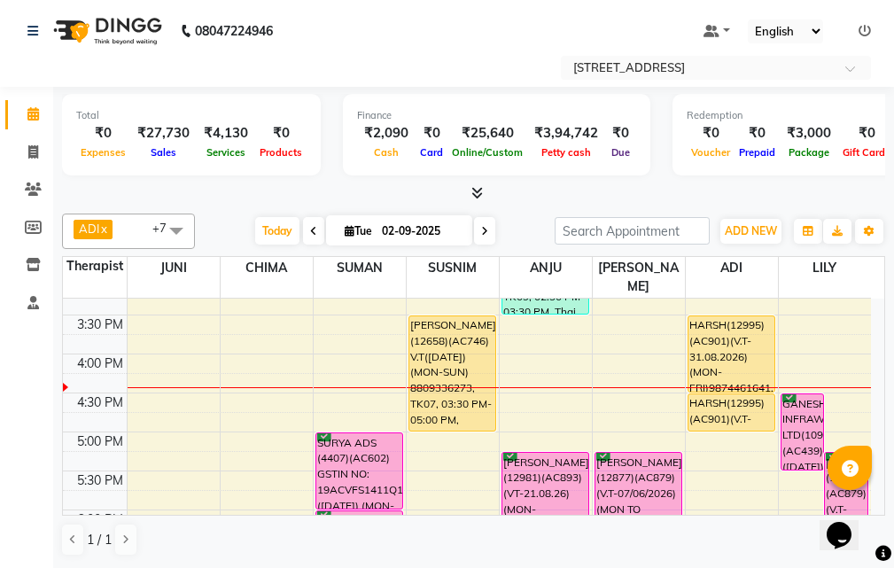
scroll to position [443, 0]
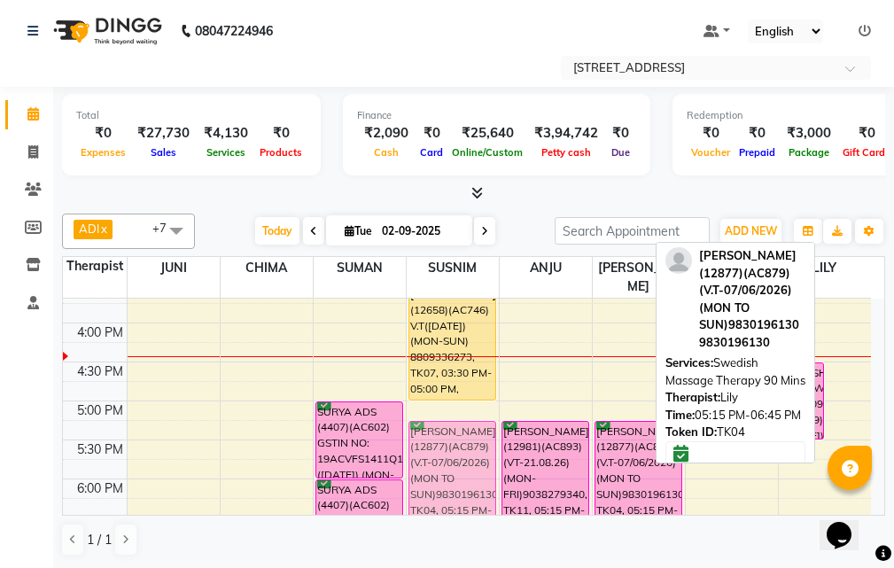
drag, startPoint x: 846, startPoint y: 410, endPoint x: 477, endPoint y: 415, distance: 368.4
click at [477, 415] on tr "[PERSON_NAME](12554) 8697217607, TK05, 12:00 PM-12:30 PM, Foot Reflexology 25 M…" at bounding box center [467, 362] width 808 height 1012
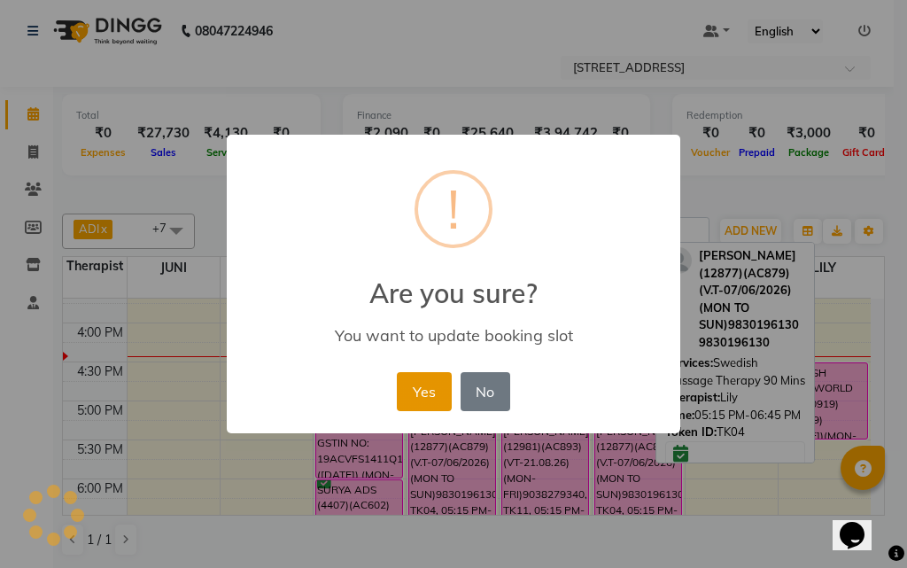
click at [439, 395] on button "Yes" at bounding box center [424, 391] width 54 height 39
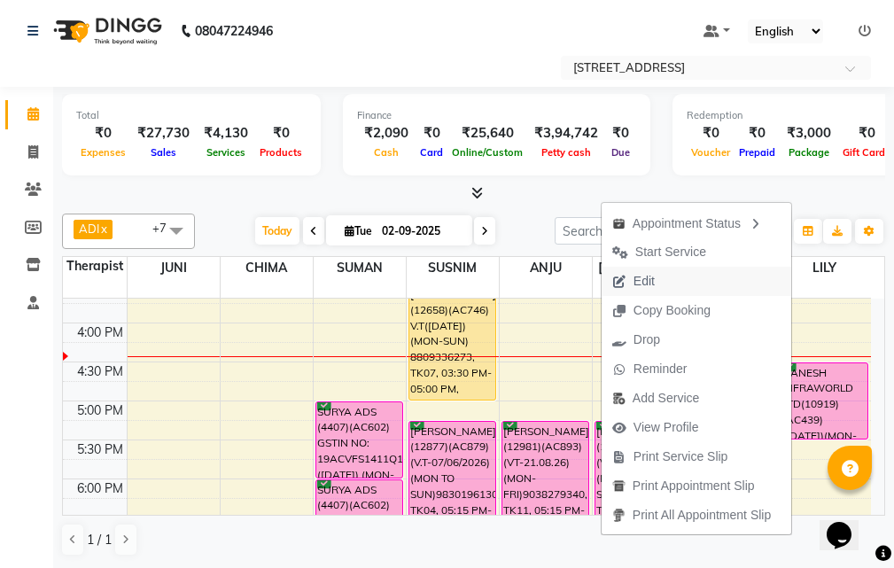
click at [656, 273] on span "Edit" at bounding box center [633, 281] width 64 height 29
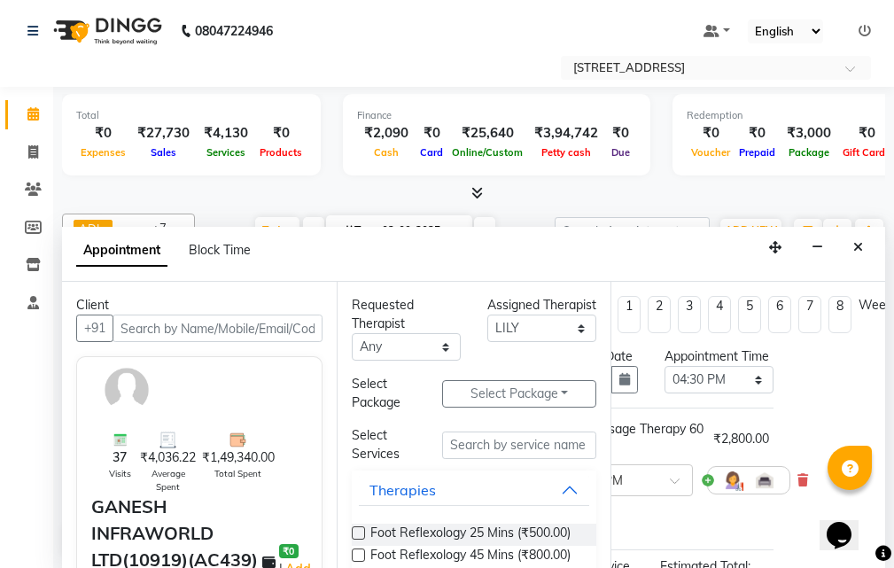
scroll to position [0, 125]
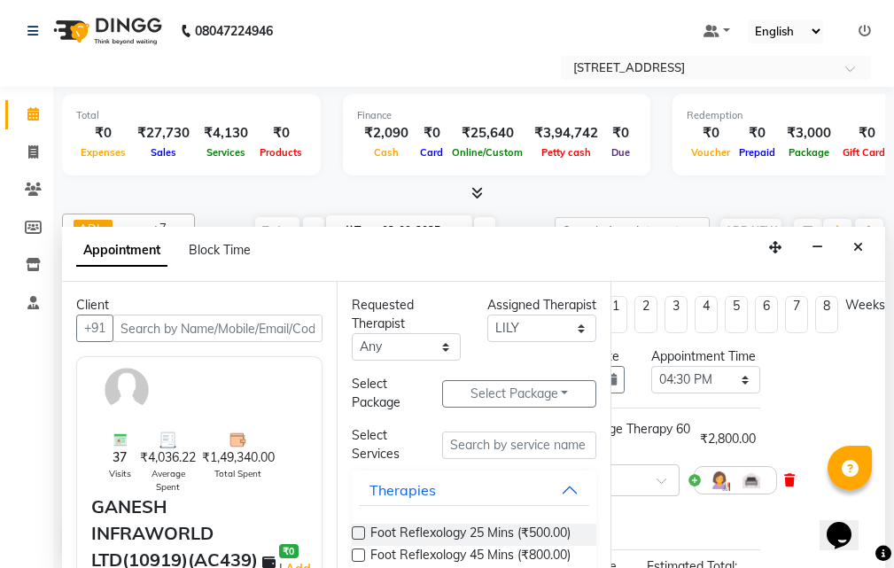
click at [784, 486] on icon at bounding box center [789, 480] width 11 height 12
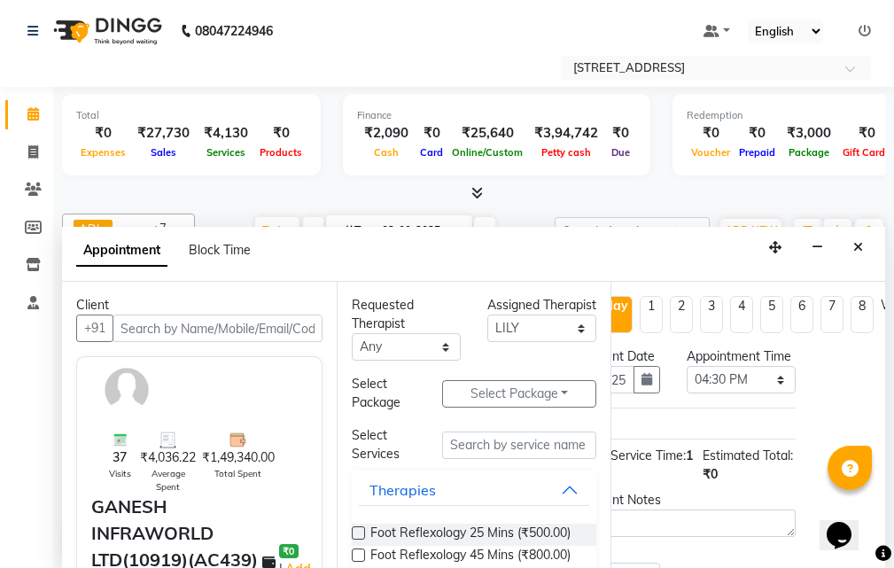
scroll to position [0, 0]
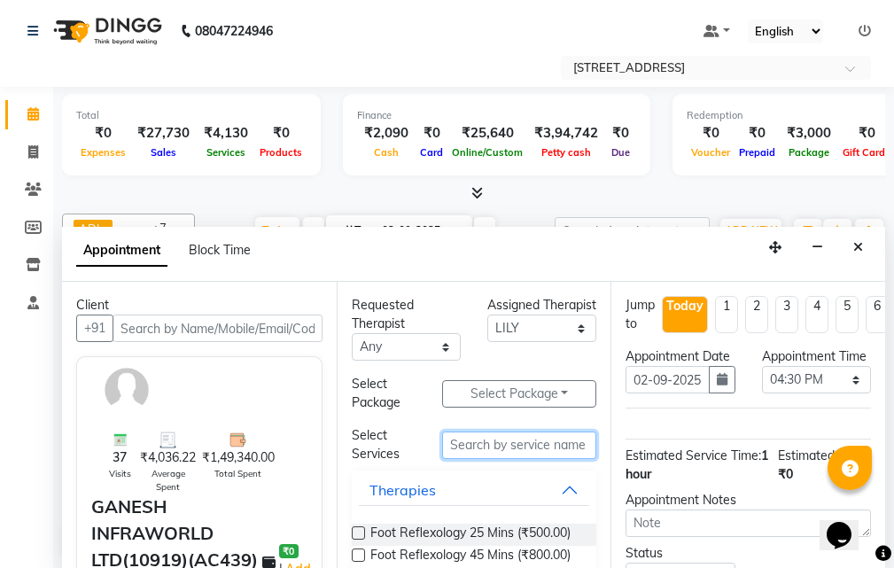
click at [500, 438] on input "text" at bounding box center [519, 444] width 154 height 27
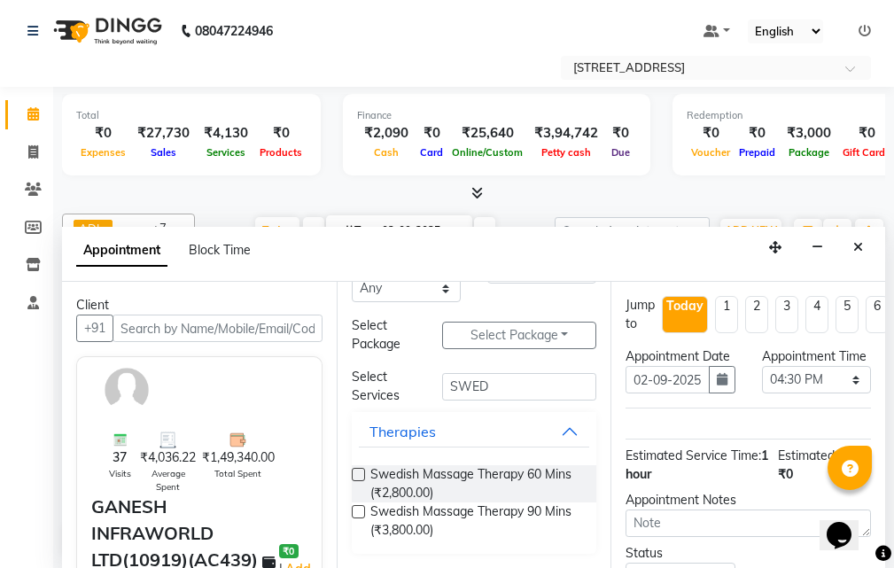
click at [357, 510] on label at bounding box center [358, 511] width 13 height 13
click at [357, 510] on input "checkbox" at bounding box center [358, 513] width 12 height 12
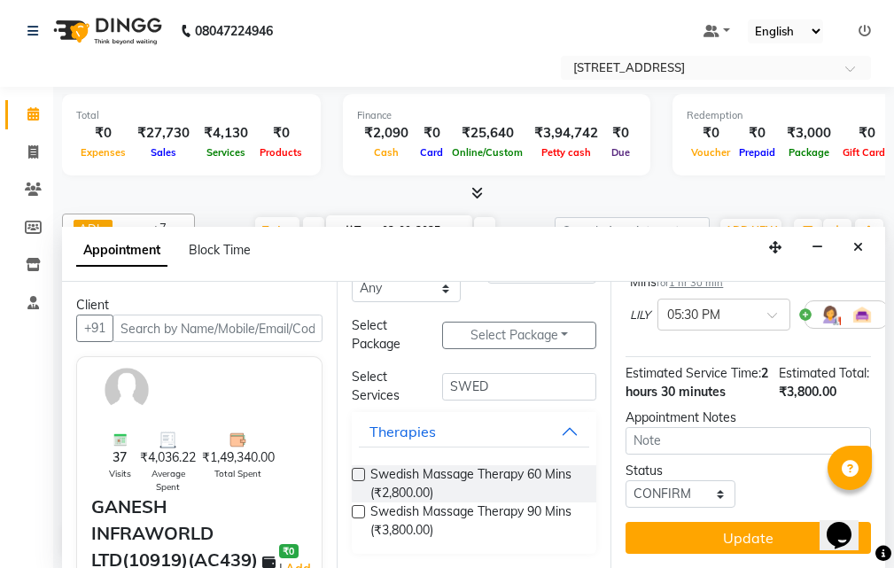
scroll to position [232, 0]
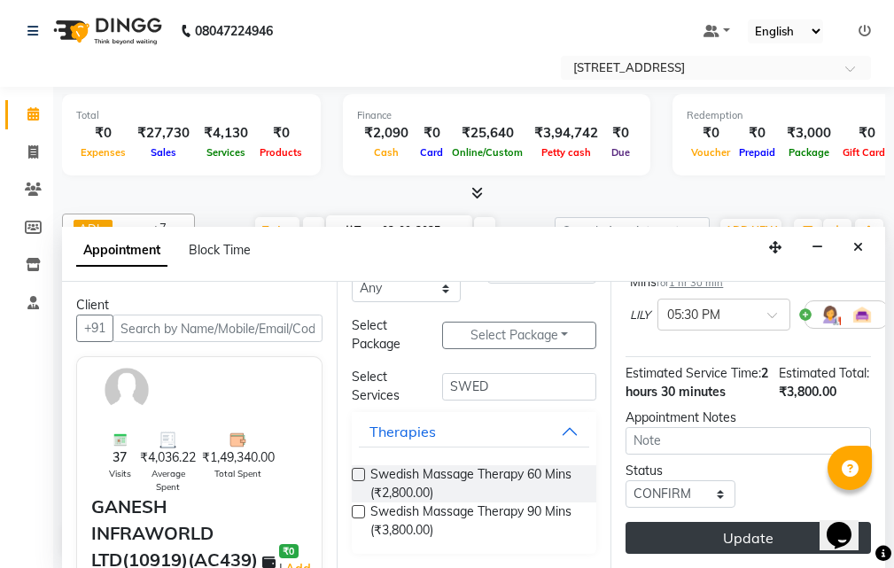
click at [725, 522] on button "Update" at bounding box center [747, 538] width 245 height 32
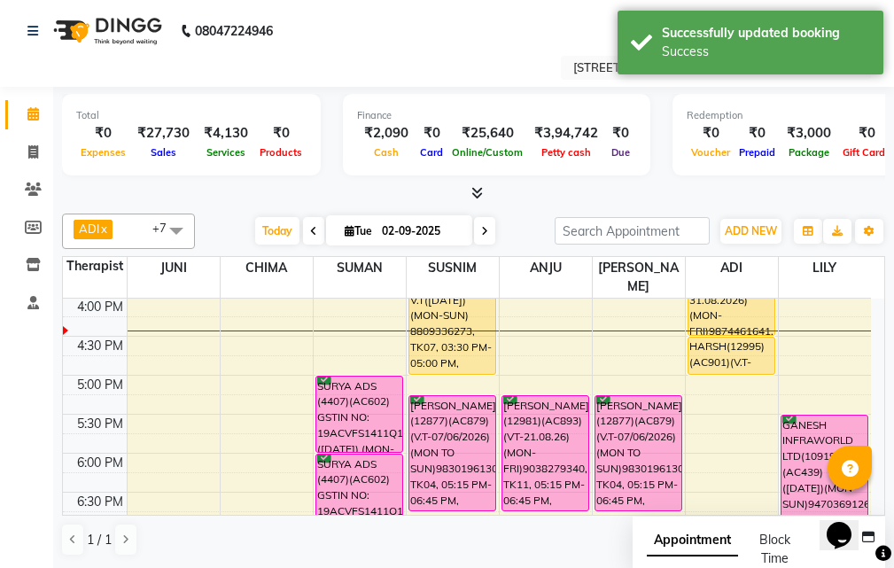
scroll to position [0, 0]
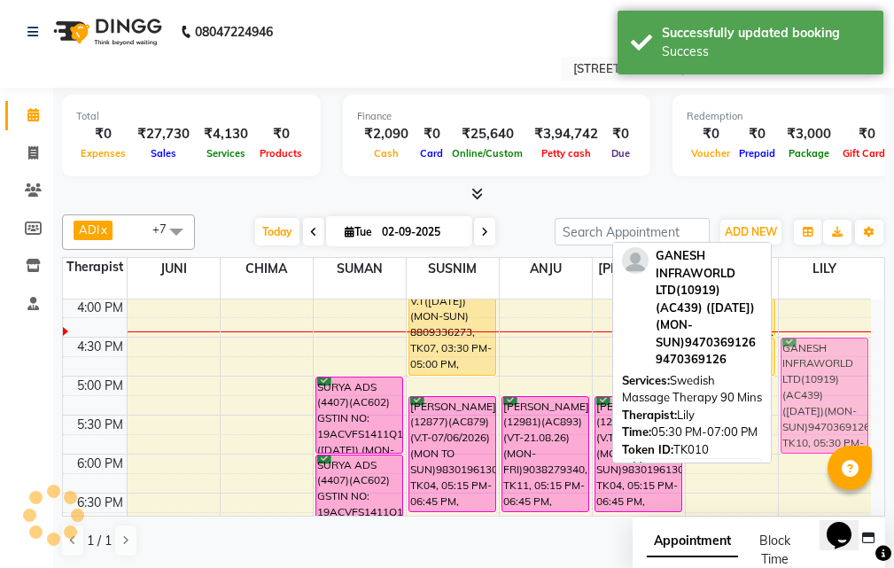
drag, startPoint x: 827, startPoint y: 444, endPoint x: 829, endPoint y: 364, distance: 79.7
click at [829, 364] on div "GANESH INFRAWORLD LTD(10919)(AC439) ([DATE])(MON-SUN)9470369126, TK10, 05:30 PM…" at bounding box center [824, 337] width 93 height 1012
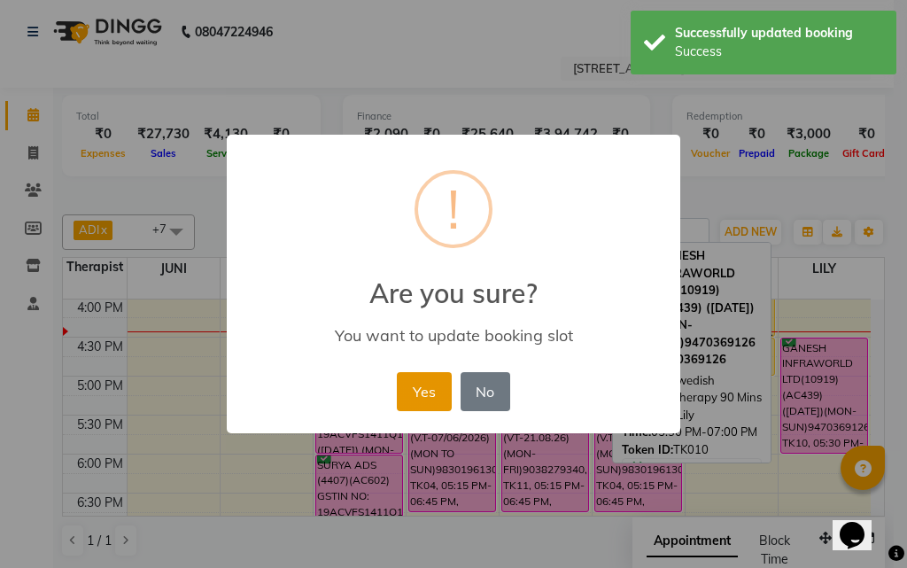
click at [432, 391] on button "Yes" at bounding box center [424, 391] width 54 height 39
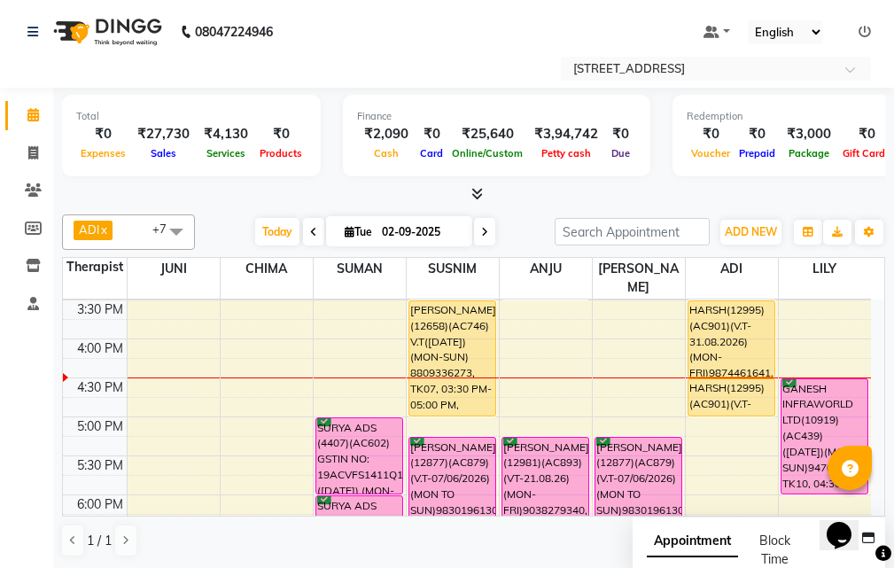
scroll to position [468, 0]
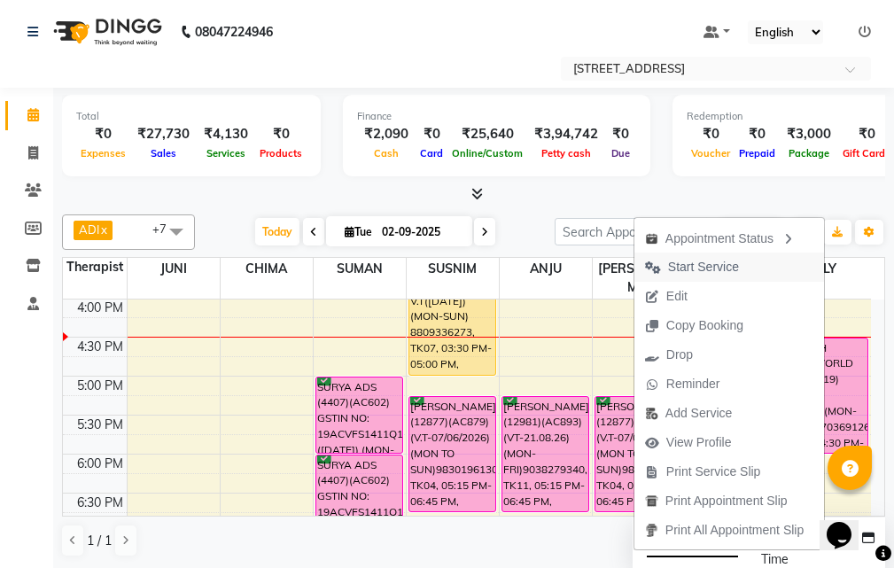
click at [731, 262] on span "Start Service" at bounding box center [703, 267] width 71 height 19
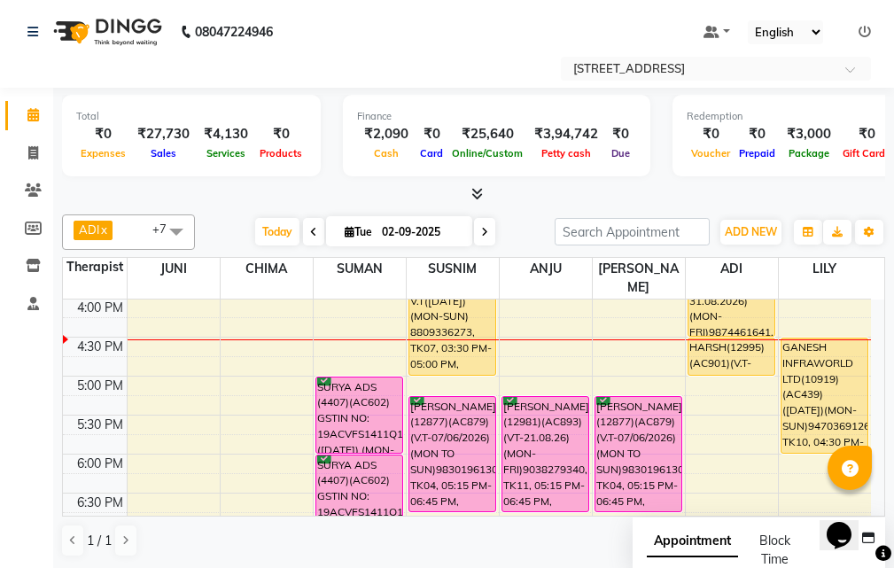
click at [303, 233] on span at bounding box center [313, 231] width 21 height 27
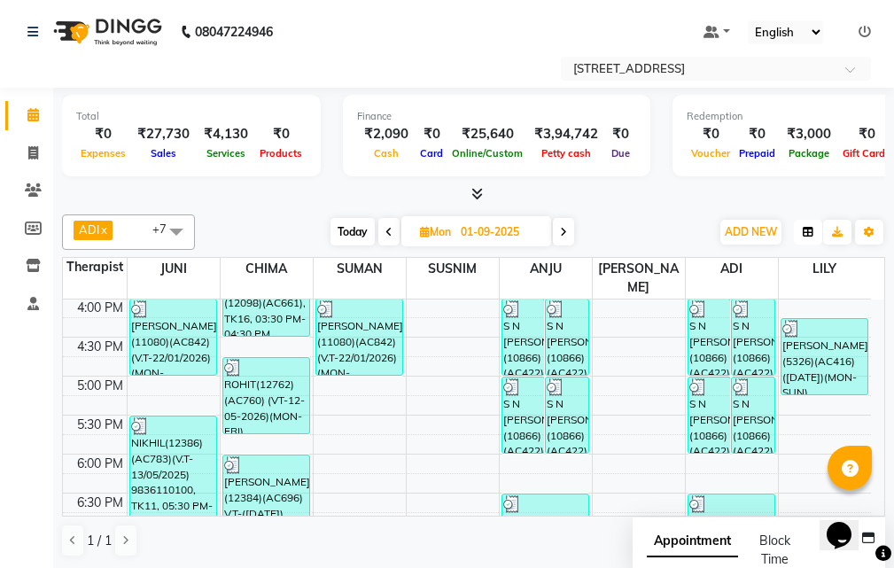
click at [808, 230] on icon "button" at bounding box center [807, 232] width 11 height 11
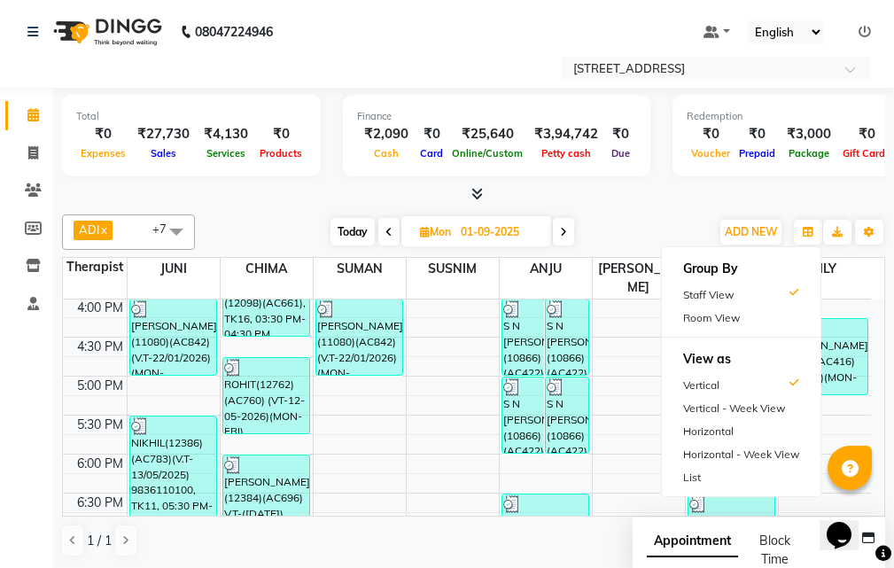
click at [780, 314] on div "Room View" at bounding box center [741, 317] width 159 height 23
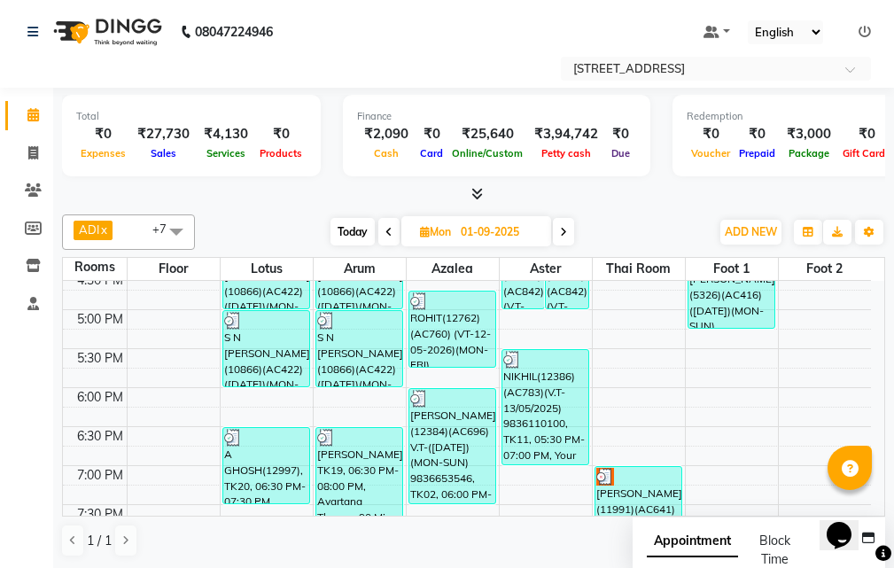
scroll to position [557, 0]
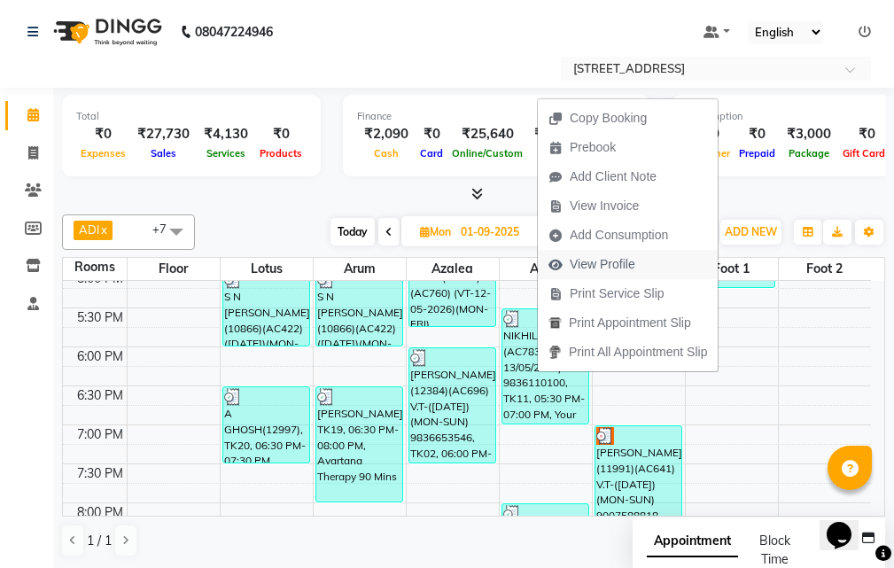
click at [626, 272] on span "View Profile" at bounding box center [602, 264] width 66 height 19
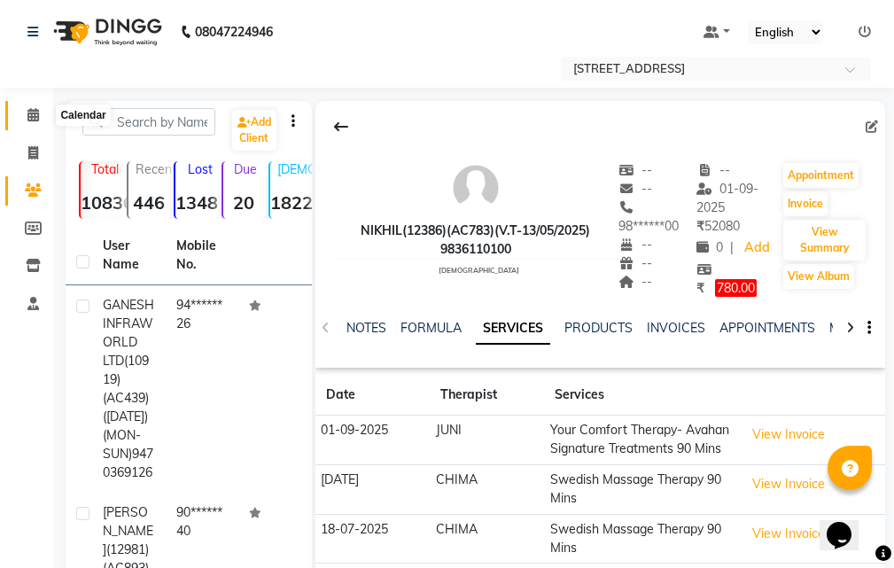
click at [39, 117] on icon at bounding box center [33, 114] width 12 height 13
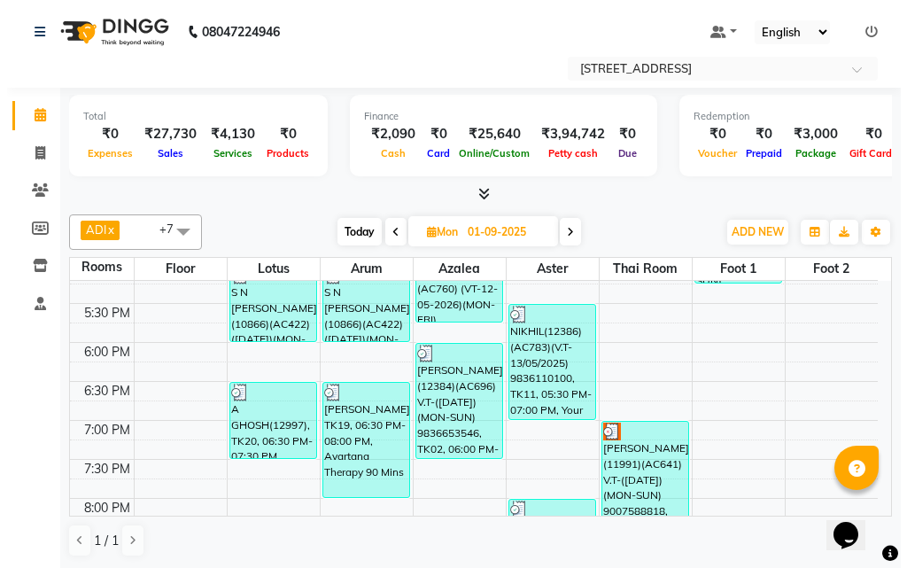
scroll to position [600, 0]
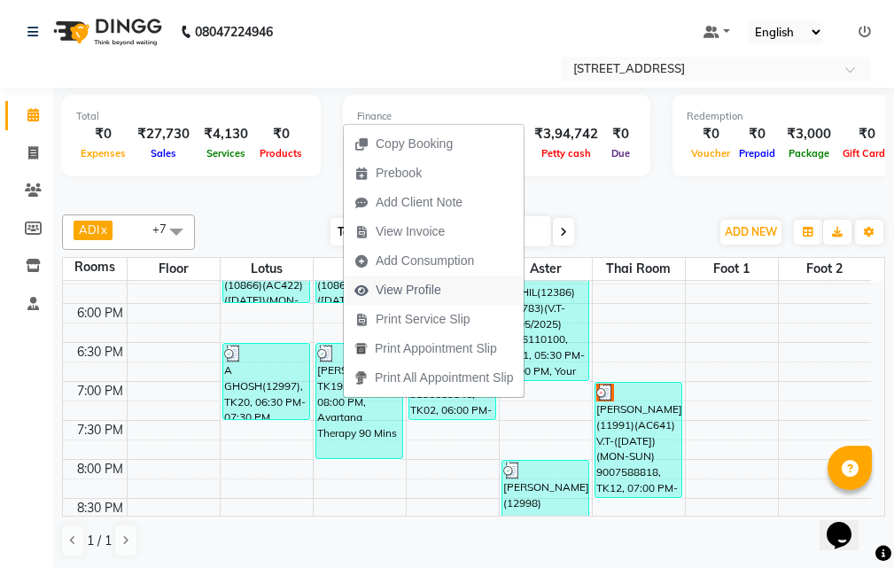
click at [464, 296] on button "View Profile" at bounding box center [434, 289] width 180 height 29
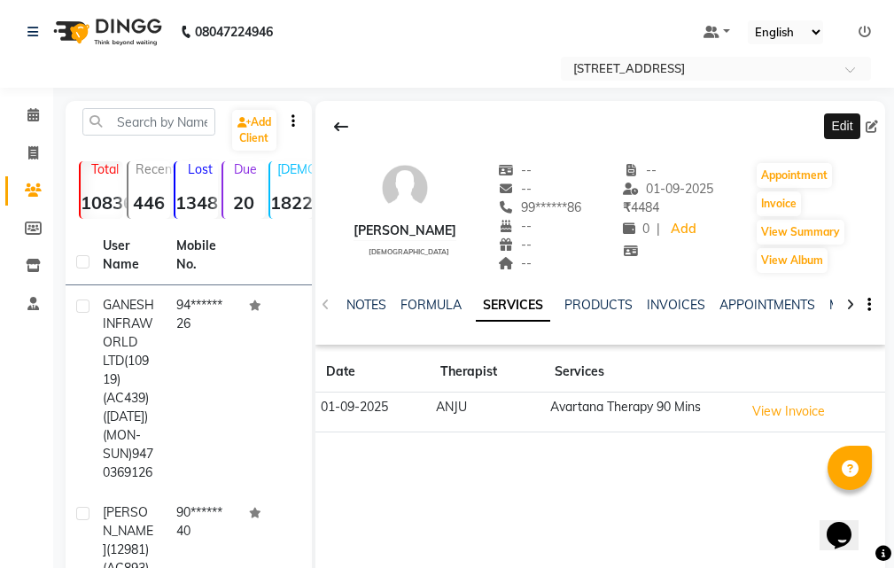
click at [867, 125] on icon at bounding box center [871, 126] width 12 height 12
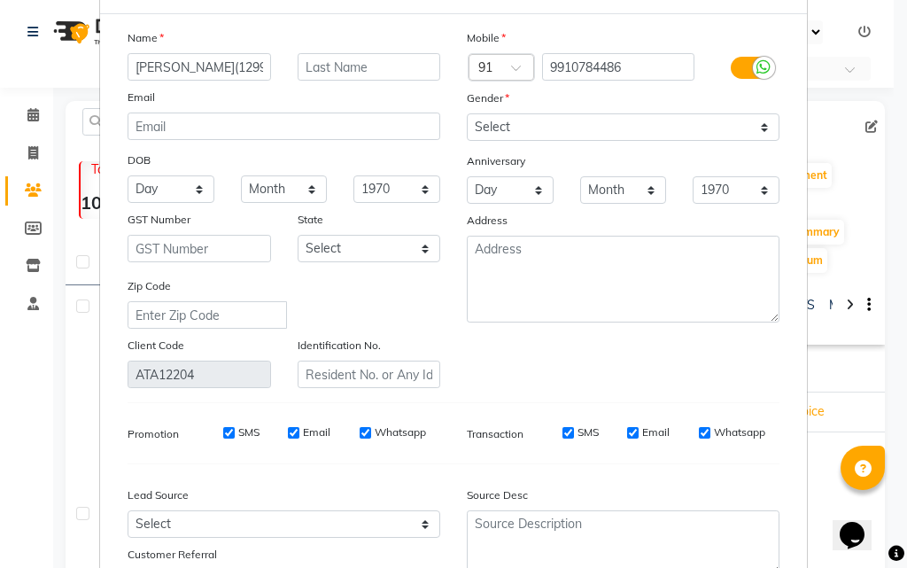
scroll to position [218, 0]
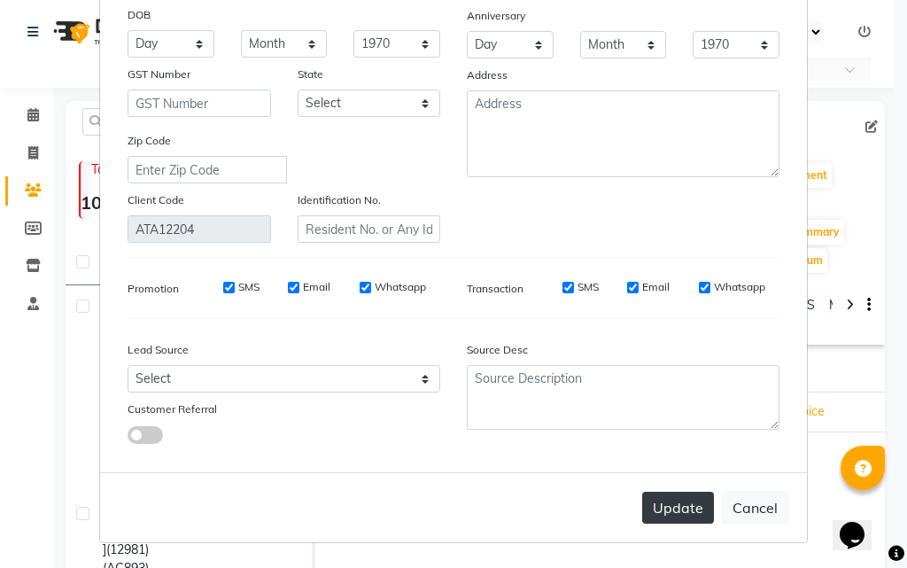
click at [665, 496] on button "Update" at bounding box center [678, 507] width 72 height 32
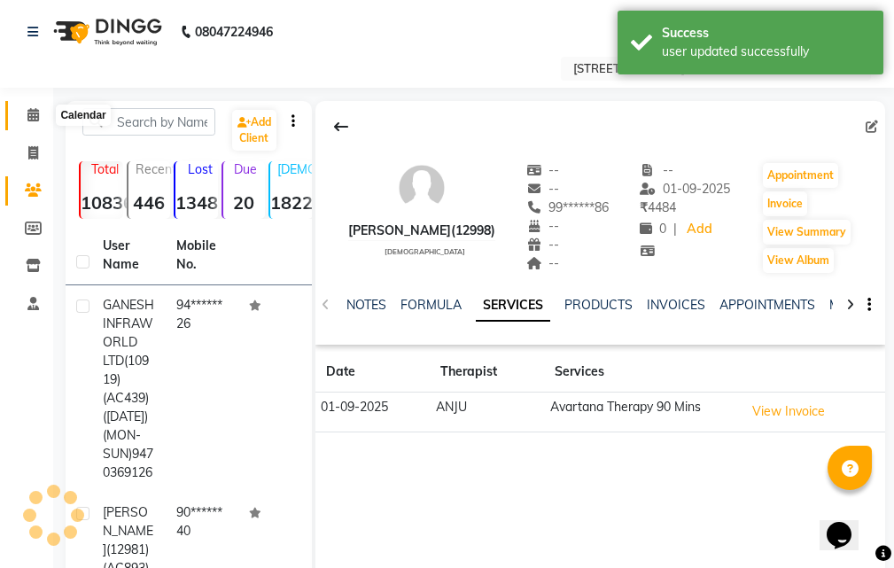
click at [39, 117] on icon at bounding box center [33, 114] width 12 height 13
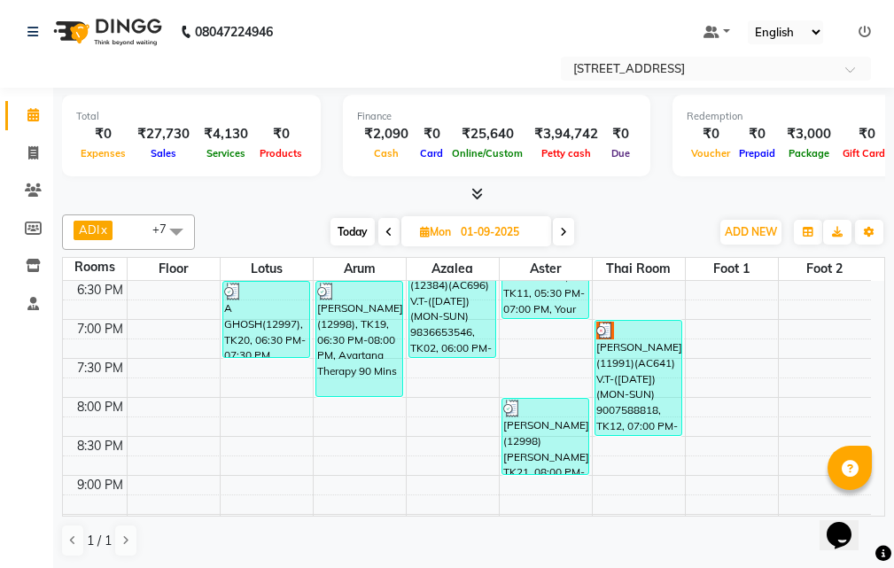
scroll to position [751, 0]
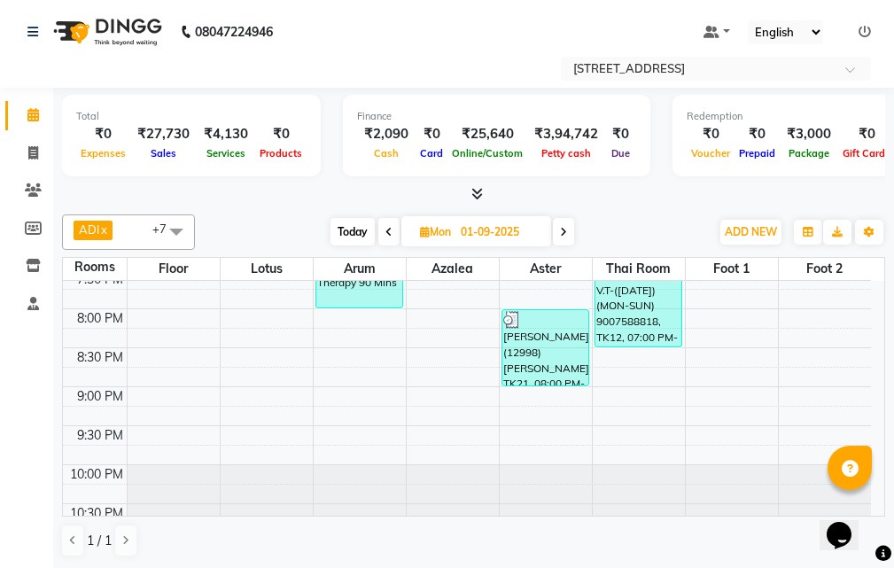
click at [337, 229] on span "Today" at bounding box center [352, 231] width 44 height 27
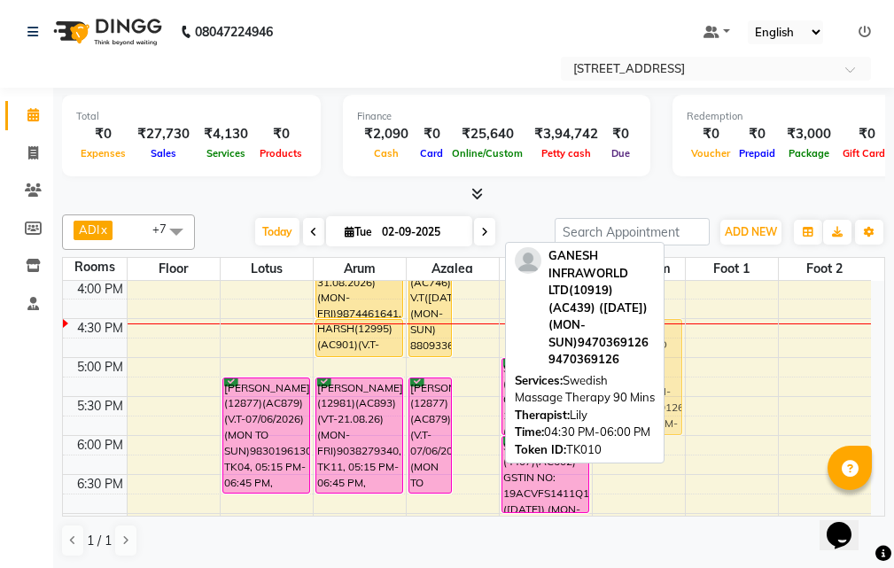
drag, startPoint x: 462, startPoint y: 342, endPoint x: 612, endPoint y: 347, distance: 149.8
click at [612, 347] on div "ADI x ANJU x [PERSON_NAME] x JUNI x LILY x SUMAN x SUSNIM x +7 Select All ADI A…" at bounding box center [473, 385] width 823 height 357
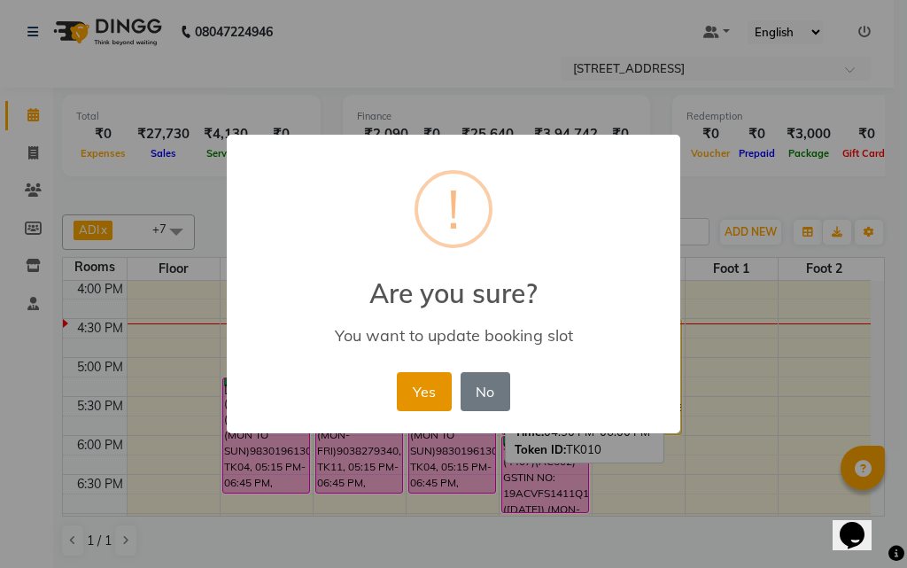
click at [411, 391] on button "Yes" at bounding box center [424, 391] width 54 height 39
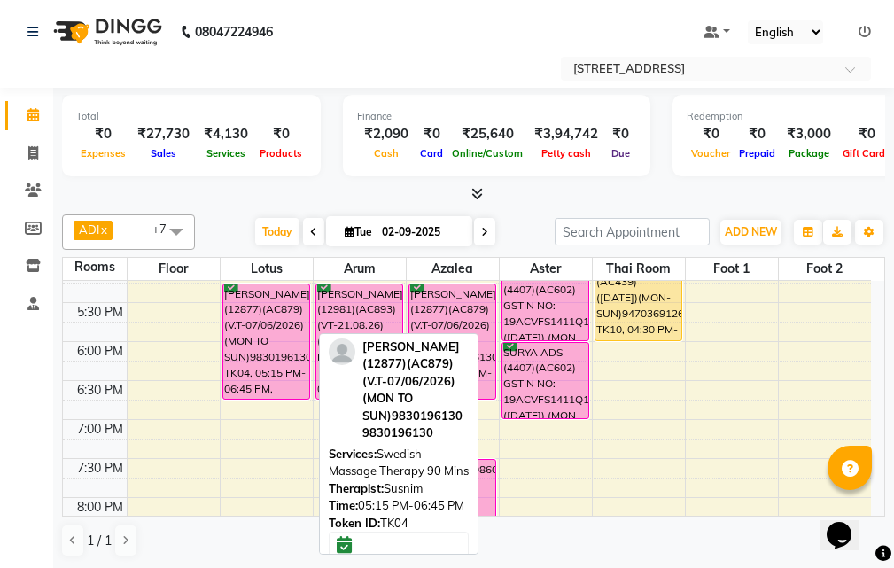
scroll to position [531, 0]
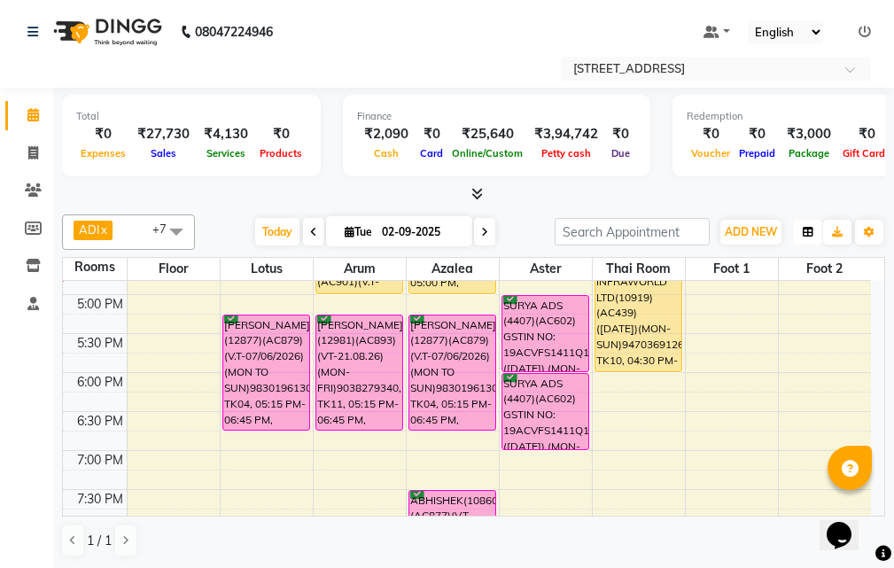
click at [797, 232] on button "button" at bounding box center [807, 232] width 28 height 25
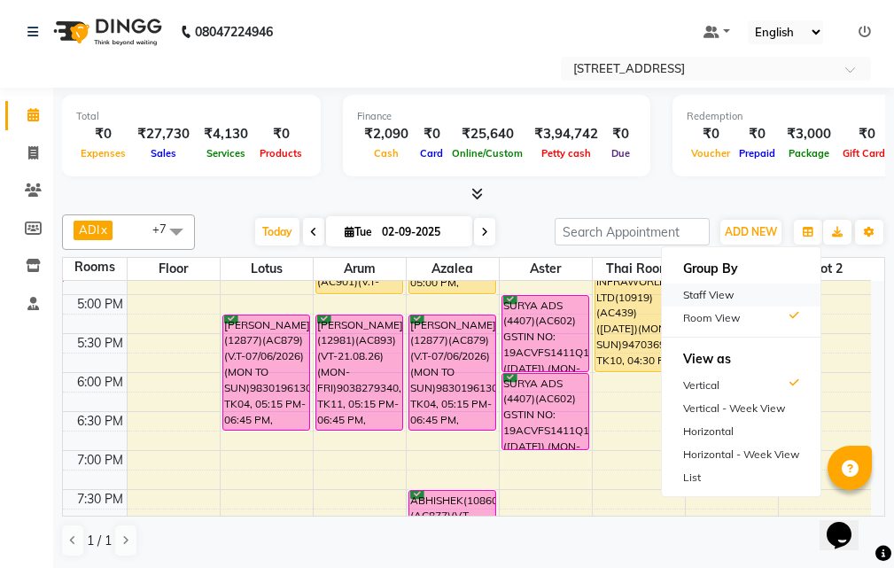
click at [782, 302] on div "Staff View" at bounding box center [741, 294] width 159 height 23
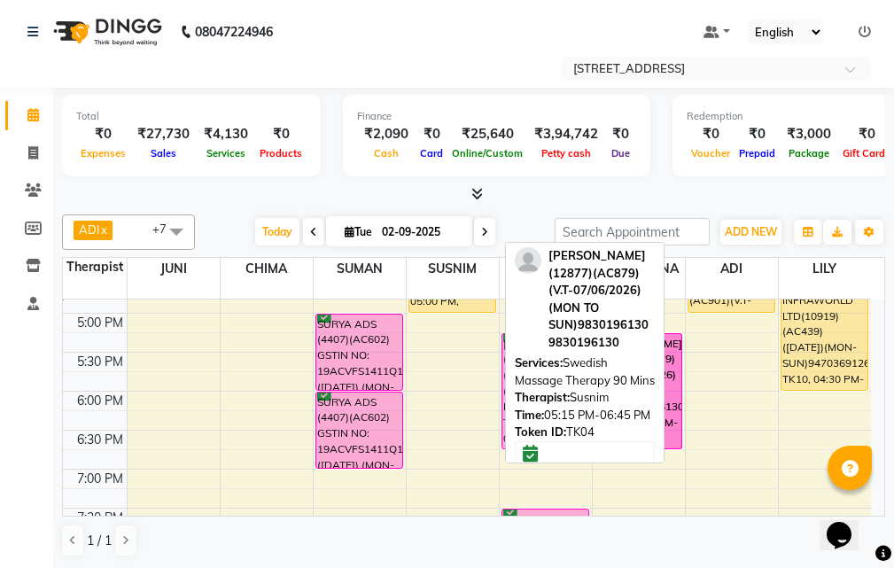
drag, startPoint x: 457, startPoint y: 337, endPoint x: 624, endPoint y: 342, distance: 167.4
click at [624, 342] on div "ADI x ANJU x [PERSON_NAME] x JUNI x LILY x SUMAN x SUSNIM x +7 Select All ADI A…" at bounding box center [473, 385] width 823 height 357
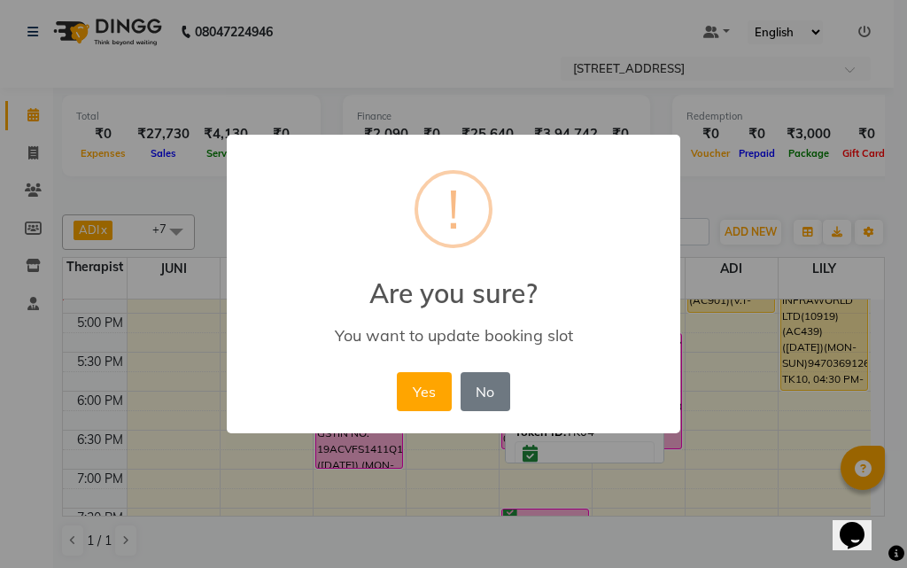
drag, startPoint x: 411, startPoint y: 380, endPoint x: 488, endPoint y: 381, distance: 77.0
click at [413, 381] on button "Yes" at bounding box center [424, 391] width 54 height 39
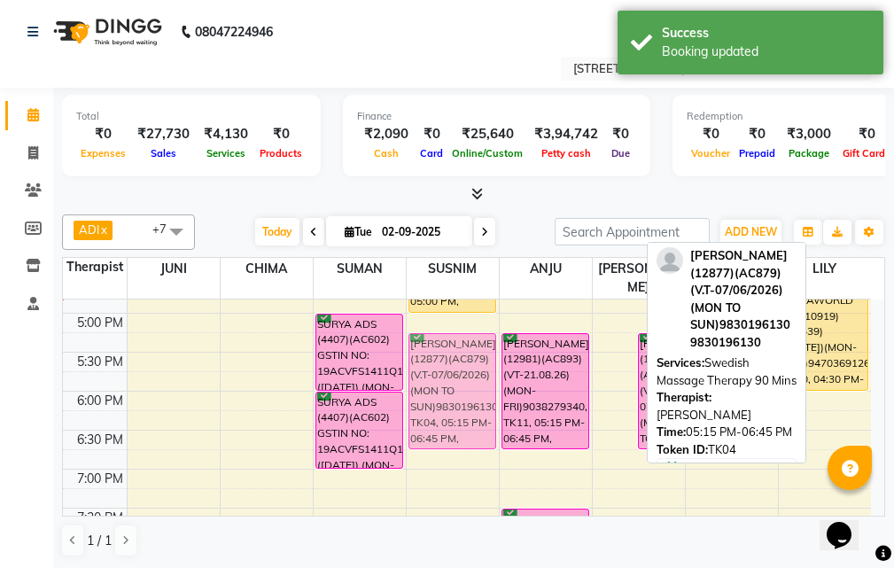
drag, startPoint x: 629, startPoint y: 366, endPoint x: 484, endPoint y: 365, distance: 144.3
click at [484, 365] on tr "[PERSON_NAME](12554) 8697217607, TK05, 12:00 PM-12:30 PM, Foot Reflexology 25 M…" at bounding box center [467, 274] width 808 height 1012
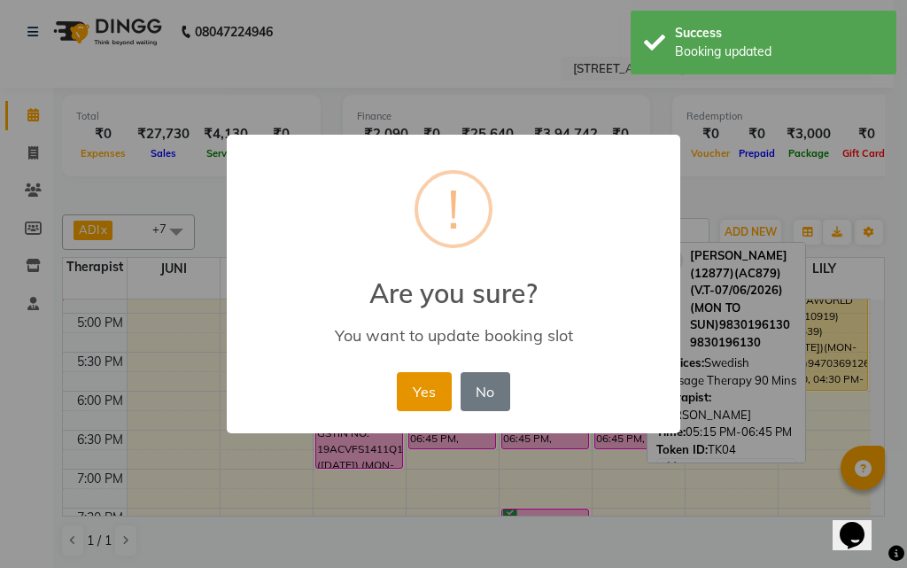
click at [399, 389] on button "Yes" at bounding box center [424, 391] width 54 height 39
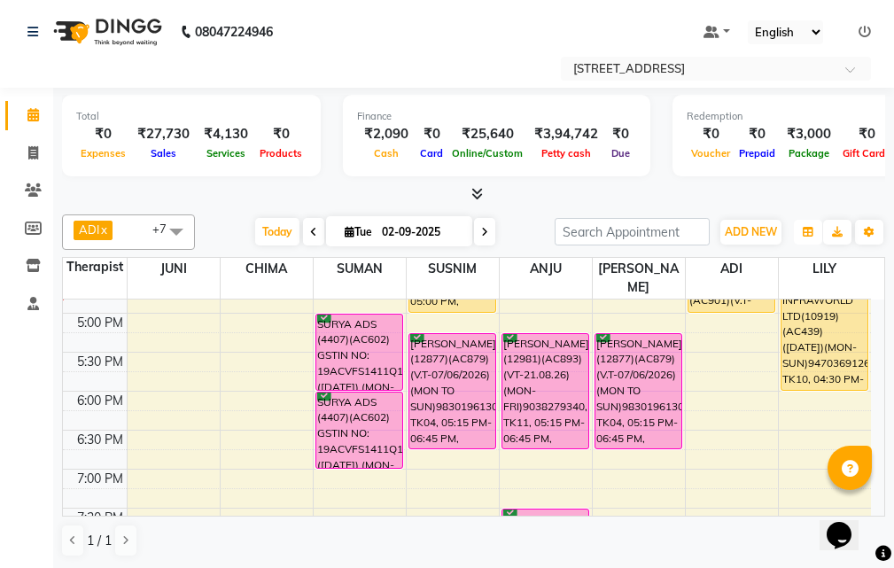
click at [816, 234] on button "button" at bounding box center [807, 232] width 28 height 25
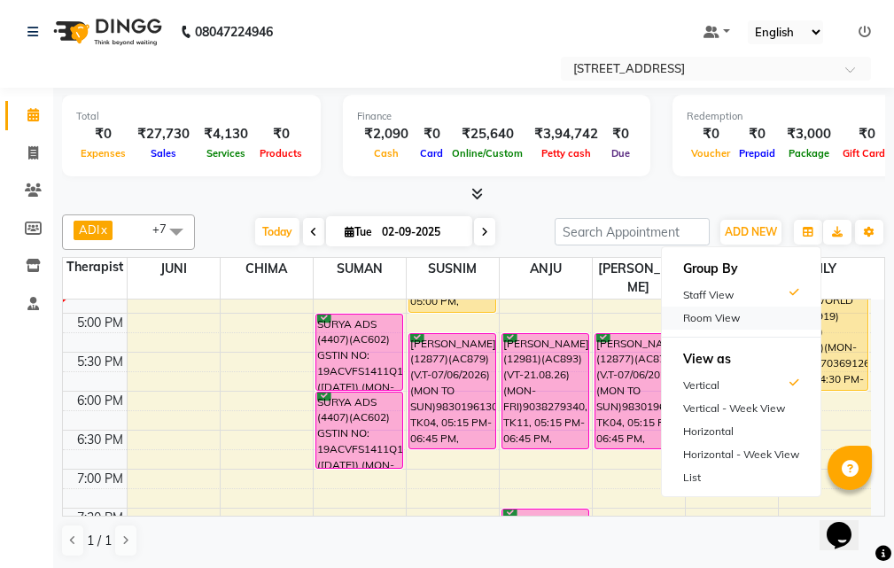
click at [780, 328] on div "Room View" at bounding box center [741, 317] width 159 height 23
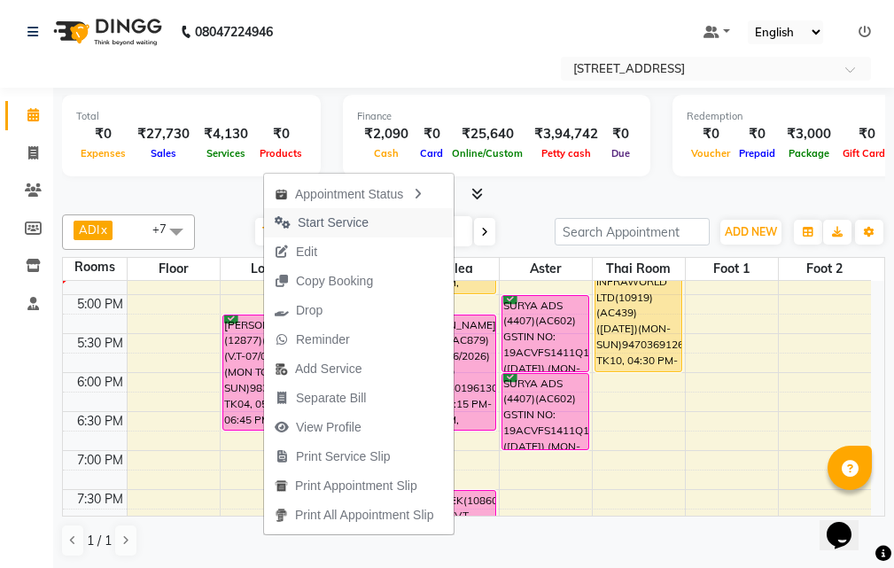
click at [381, 216] on button "Start Service" at bounding box center [359, 222] width 190 height 29
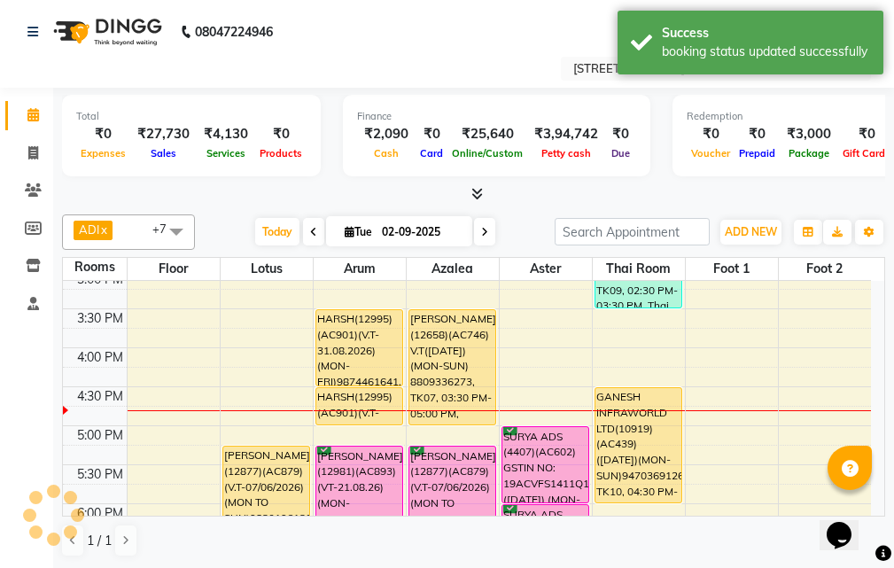
scroll to position [443, 0]
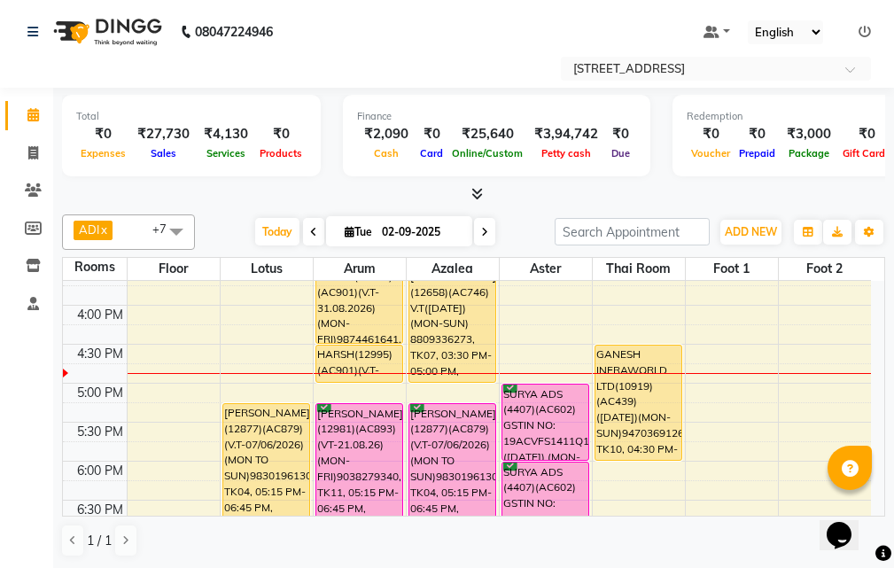
click at [512, 49] on nav "08047224946 Select Location × [STREET_ADDRESS] Default Panel My Panel English E…" at bounding box center [447, 44] width 894 height 88
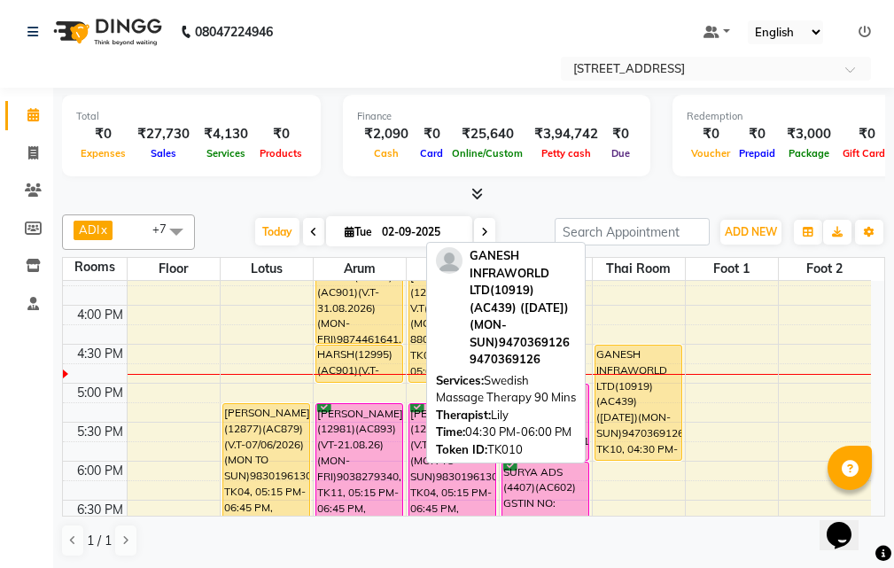
scroll to position [531, 0]
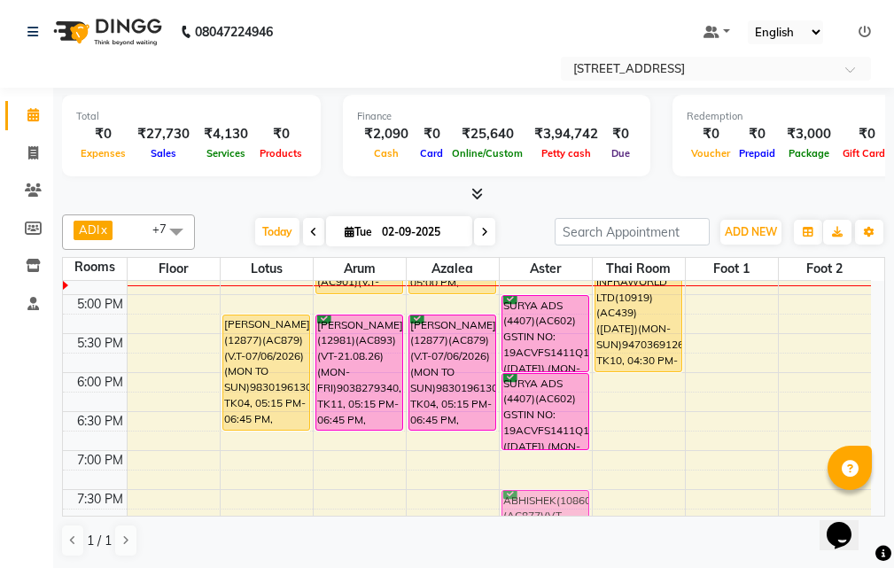
drag, startPoint x: 511, startPoint y: 499, endPoint x: 526, endPoint y: 499, distance: 15.1
click at [528, 499] on tr "[PERSON_NAME](12877)(AC879)(V.T-07/06/2026) (MON TO SUN)9830196130, TK04, 05:15…" at bounding box center [467, 255] width 808 height 1012
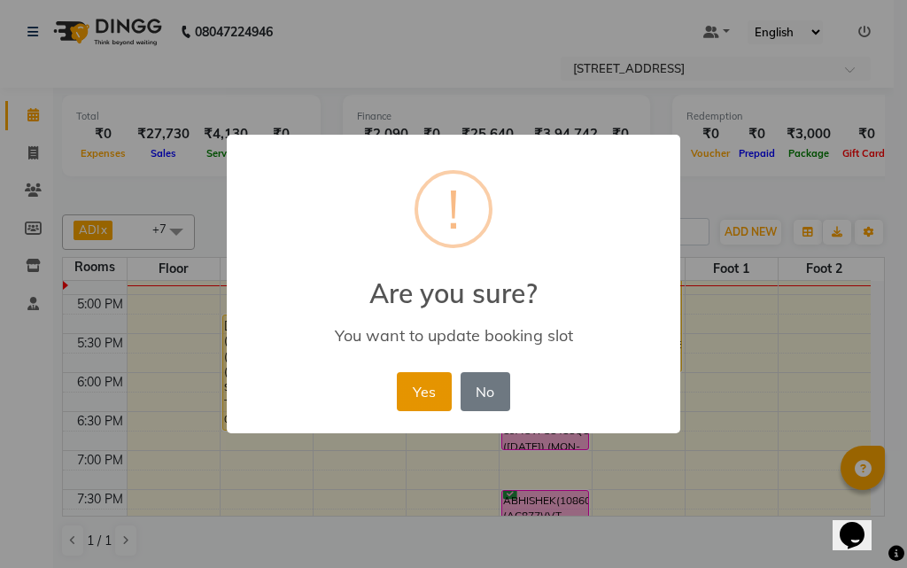
click at [411, 380] on button "Yes" at bounding box center [424, 391] width 54 height 39
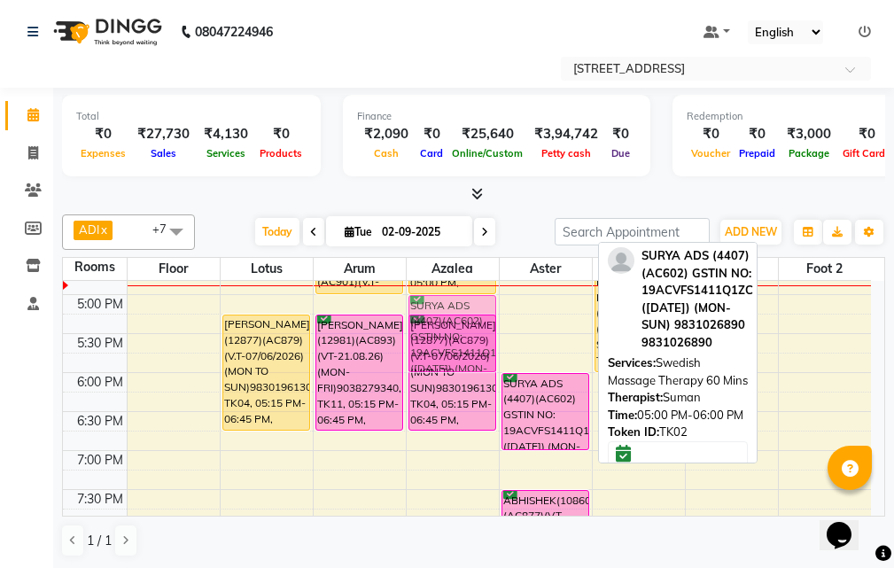
drag, startPoint x: 530, startPoint y: 337, endPoint x: 467, endPoint y: 337, distance: 62.9
click at [467, 337] on tr "[PERSON_NAME](12877)(AC879)(V.T-07/06/2026) (MON TO SUN)9830196130, TK04, 05:15…" at bounding box center [467, 255] width 808 height 1012
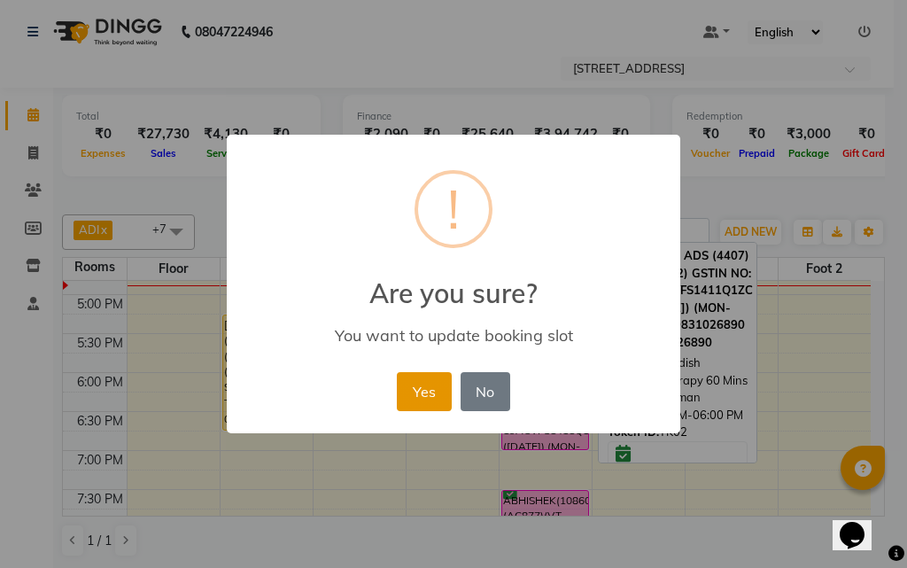
click at [433, 382] on button "Yes" at bounding box center [424, 391] width 54 height 39
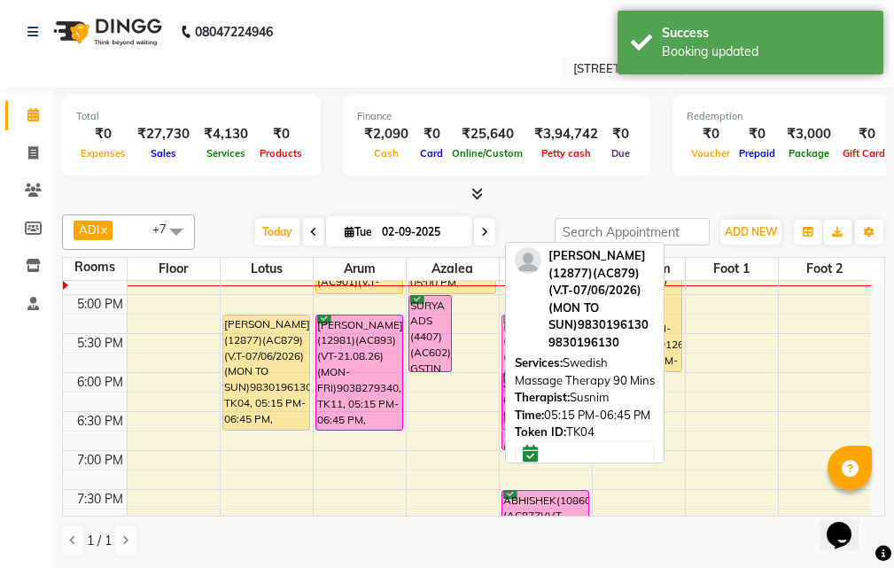
drag, startPoint x: 475, startPoint y: 361, endPoint x: 516, endPoint y: 361, distance: 41.6
click at [516, 361] on div "ADI x ANJU x [PERSON_NAME] x JUNI x LILY x SUMAN x SUSNIM x +7 Select All ADI A…" at bounding box center [473, 385] width 823 height 357
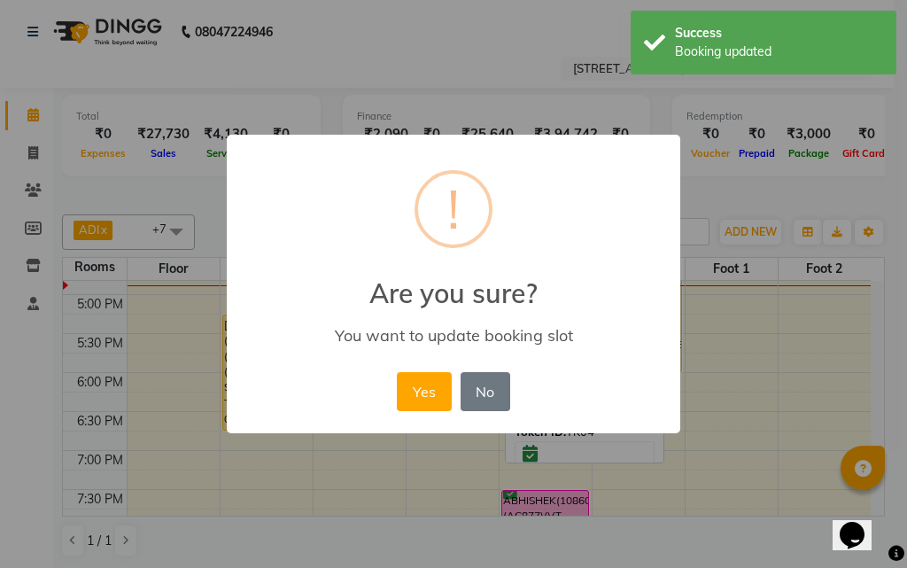
drag, startPoint x: 429, startPoint y: 396, endPoint x: 462, endPoint y: 402, distance: 34.2
click at [430, 396] on button "Yes" at bounding box center [424, 391] width 54 height 39
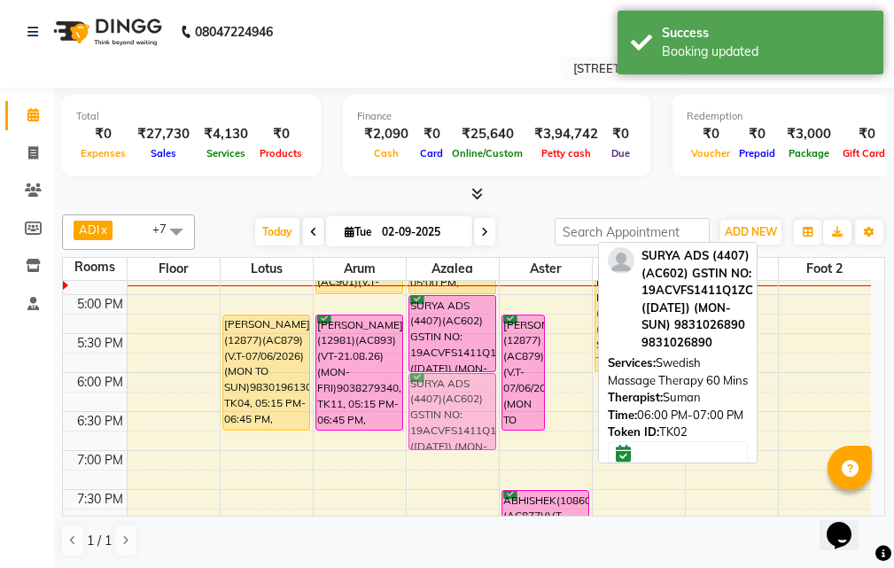
drag, startPoint x: 568, startPoint y: 405, endPoint x: 498, endPoint y: 406, distance: 70.0
click at [457, 404] on tr "[PERSON_NAME](12877)(AC879)(V.T-07/06/2026) (MON TO SUN)9830196130, TK04, 05:15…" at bounding box center [467, 255] width 808 height 1012
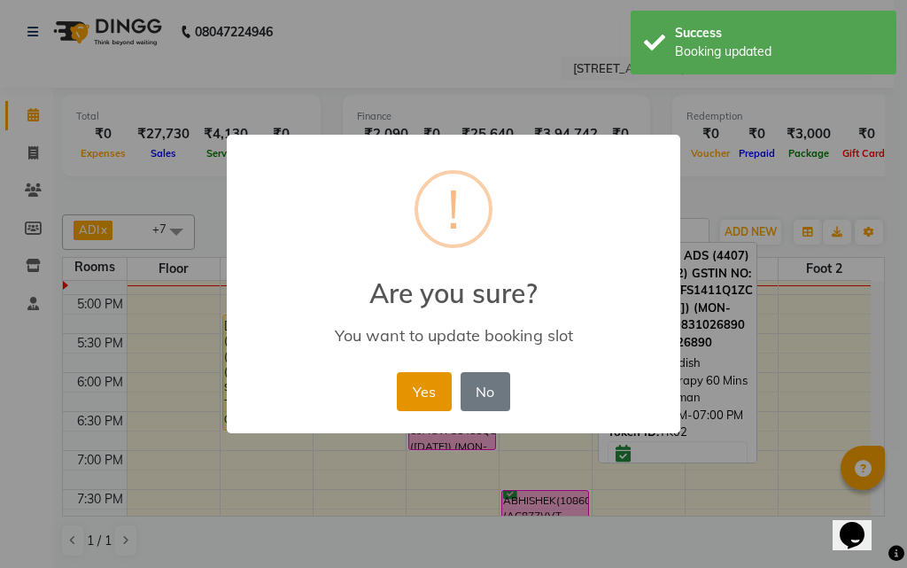
click at [411, 389] on button "Yes" at bounding box center [424, 391] width 54 height 39
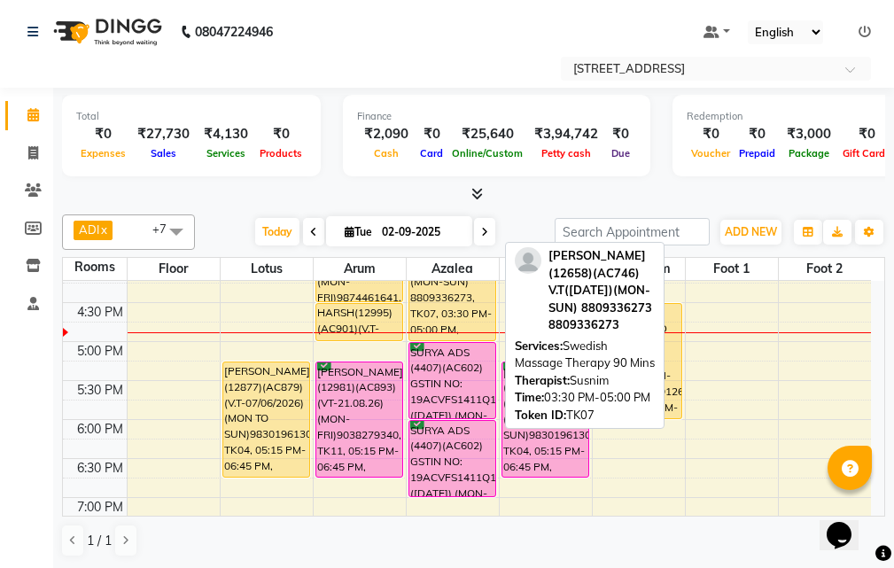
scroll to position [443, 0]
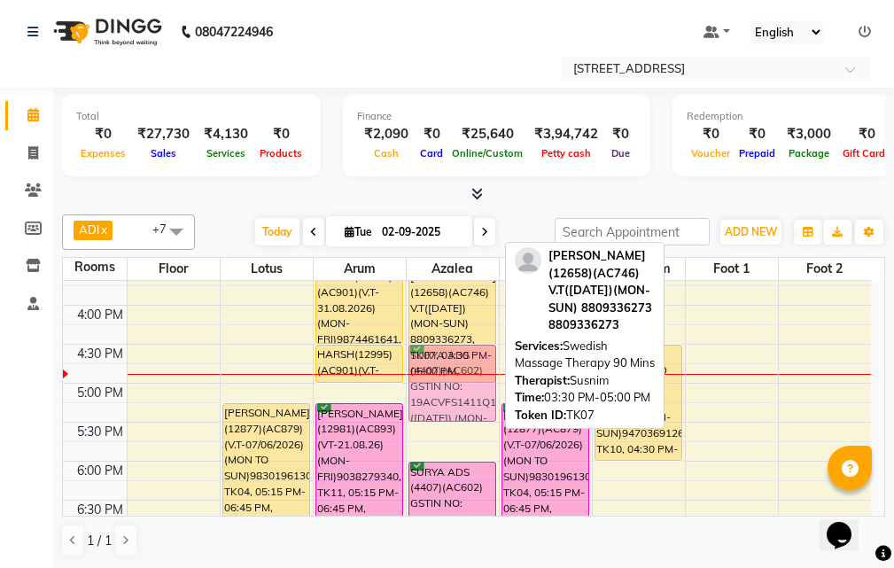
drag, startPoint x: 454, startPoint y: 382, endPoint x: 466, endPoint y: 323, distance: 59.6
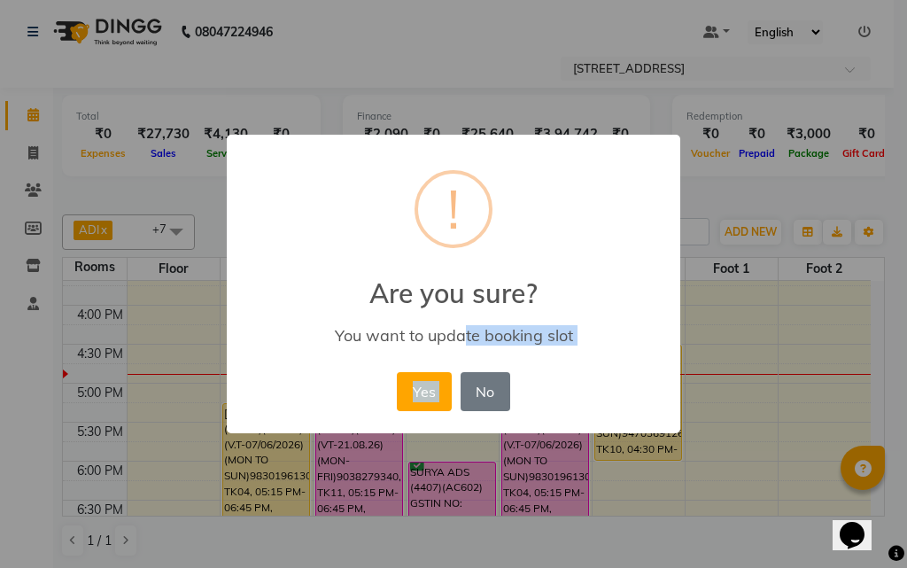
drag, startPoint x: 466, startPoint y: 323, endPoint x: 469, endPoint y: 360, distance: 37.4
click at [469, 360] on div "× ! Are you sure? You want to update booking slot Yes No No" at bounding box center [453, 284] width 453 height 299
click at [479, 397] on button "No" at bounding box center [485, 391] width 50 height 39
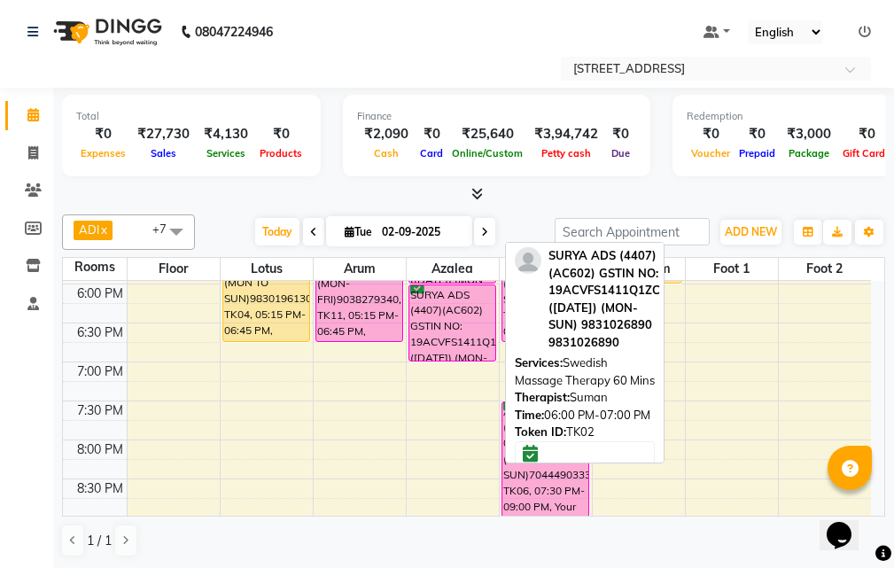
scroll to position [531, 0]
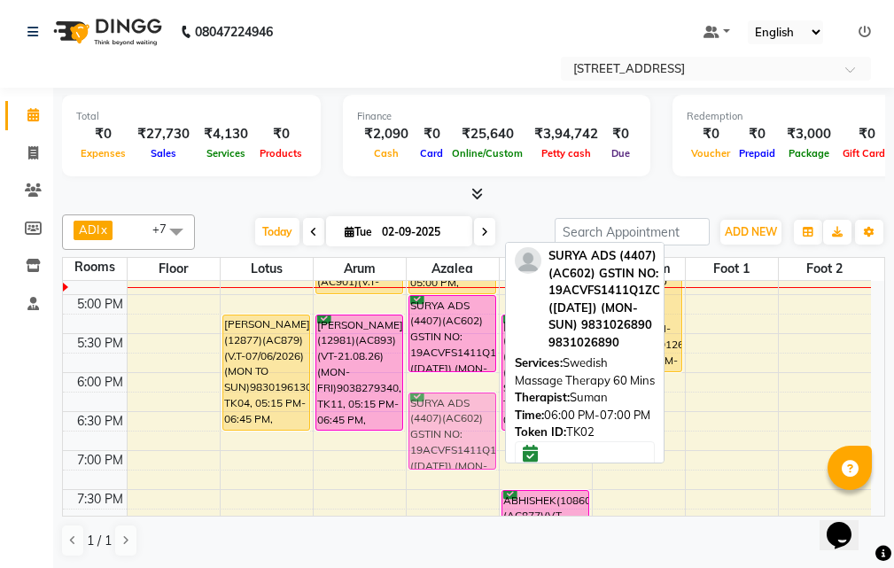
drag, startPoint x: 447, startPoint y: 382, endPoint x: 447, endPoint y: 393, distance: 11.5
click at [447, 393] on div "[PERSON_NAME](12658)(AC746) V.T([DATE])(MON-SUN) 8809336273, TK07, 03:30 PM-05:…" at bounding box center [452, 255] width 92 height 1012
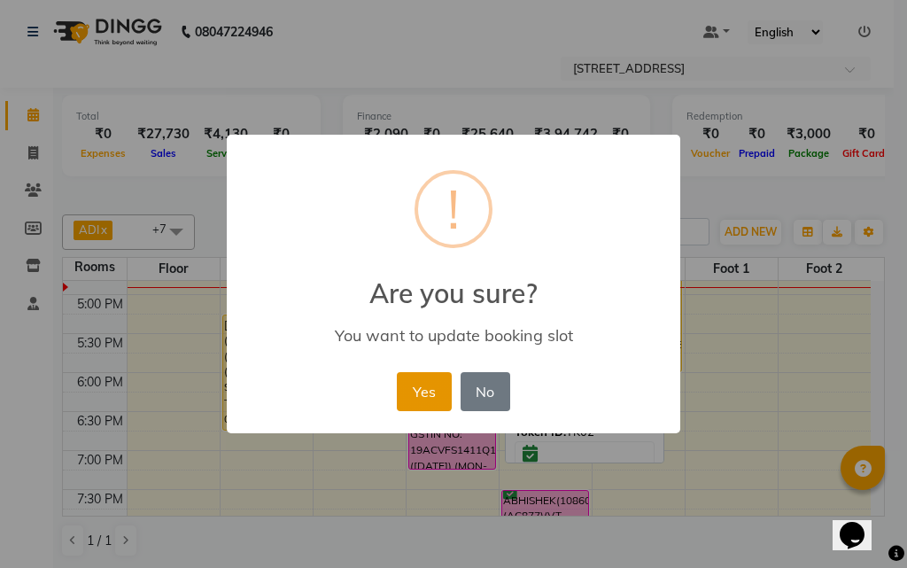
click at [436, 384] on button "Yes" at bounding box center [424, 391] width 54 height 39
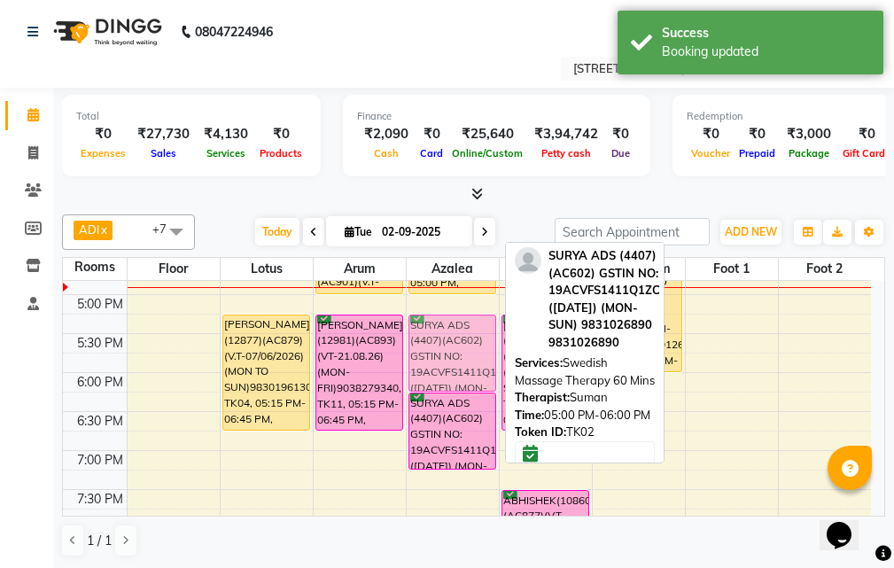
drag, startPoint x: 454, startPoint y: 324, endPoint x: 455, endPoint y: 343, distance: 18.6
click at [455, 343] on div "[PERSON_NAME](12658)(AC746) V.T([DATE])(MON-SUN) 8809336273, TK07, 03:30 PM-05:…" at bounding box center [452, 255] width 92 height 1012
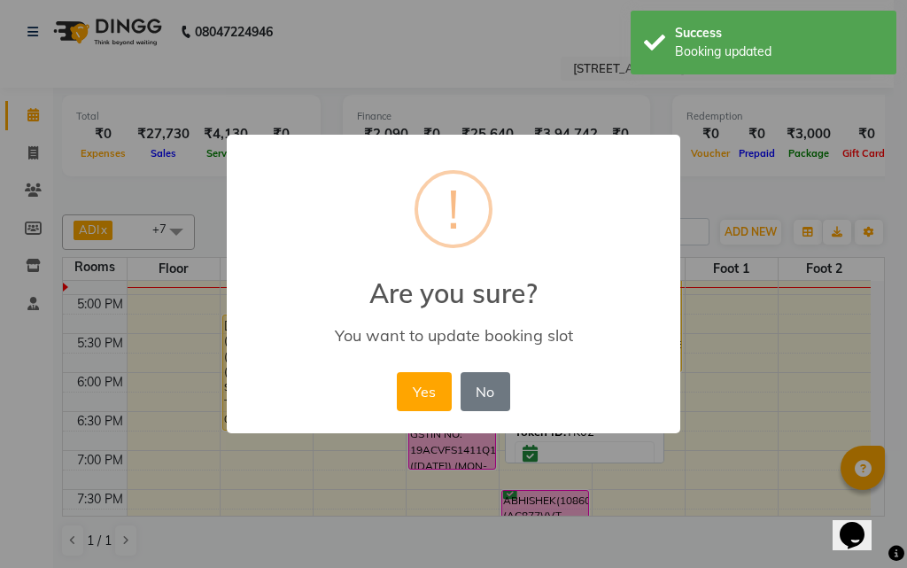
click at [419, 375] on button "Yes" at bounding box center [424, 391] width 54 height 39
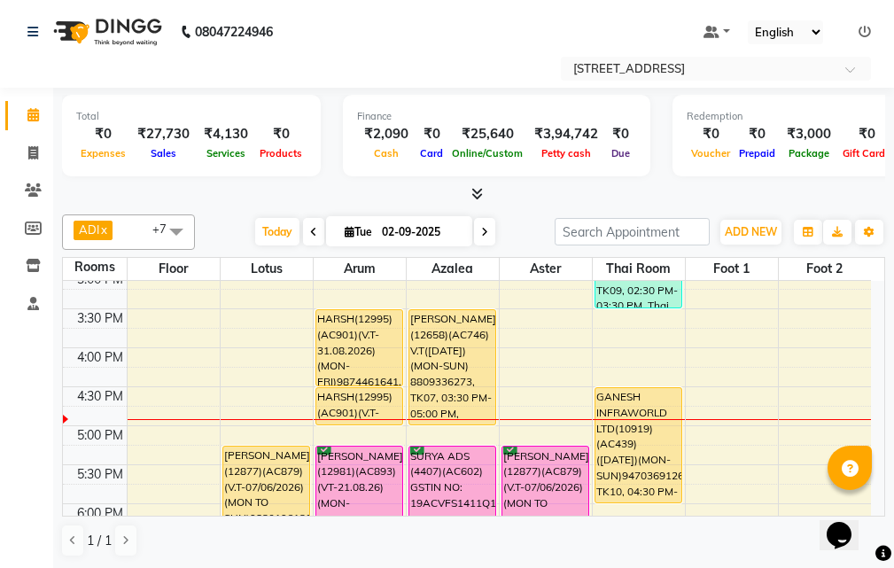
scroll to position [443, 0]
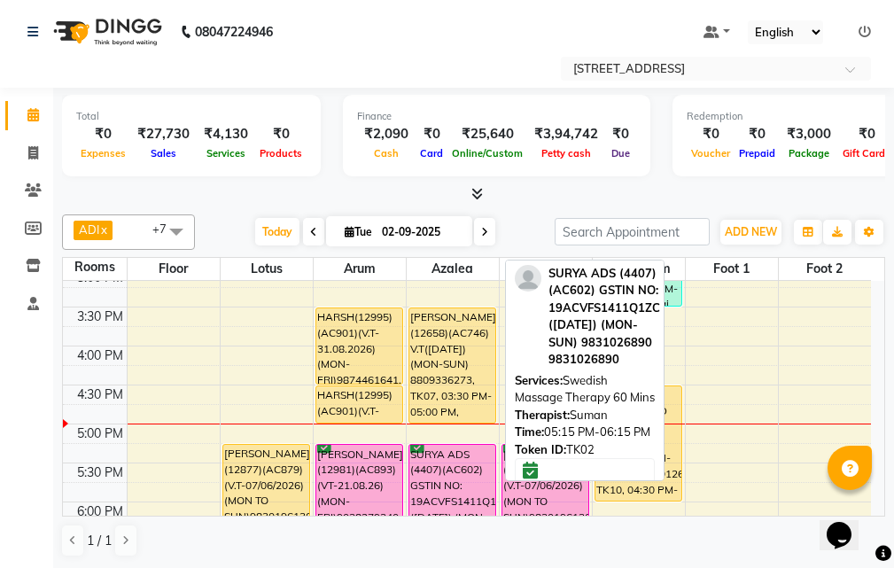
scroll to position [443, 0]
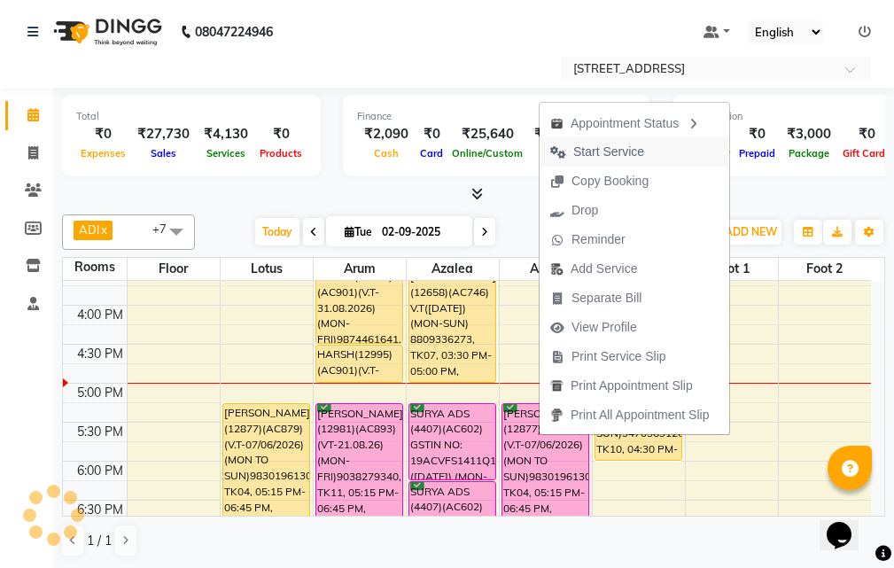
click at [626, 142] on span "Start Service" at bounding box center [596, 151] width 115 height 29
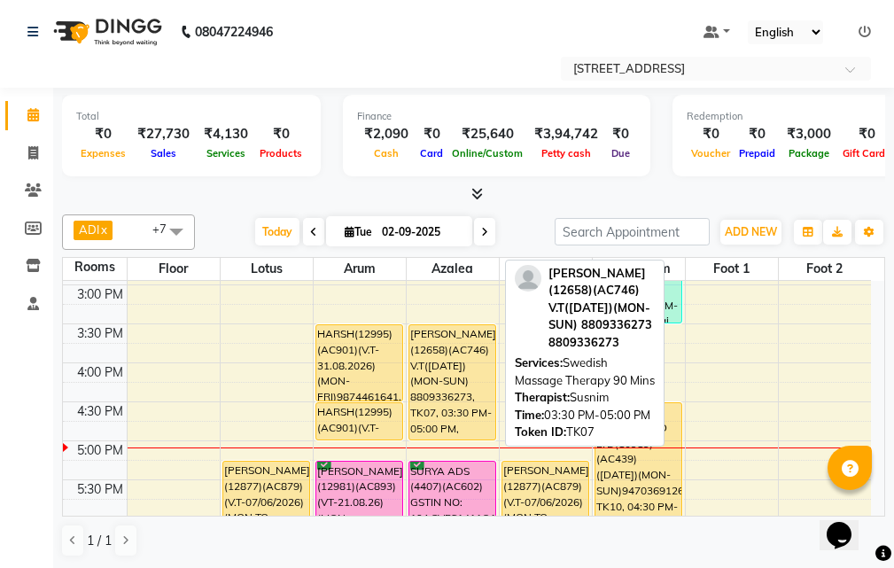
scroll to position [354, 0]
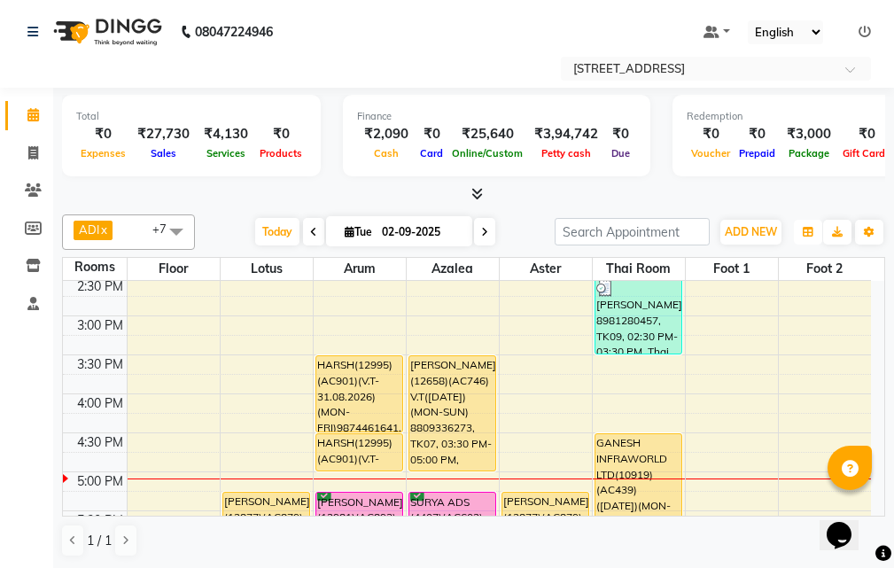
click at [804, 234] on icon "button" at bounding box center [807, 232] width 11 height 11
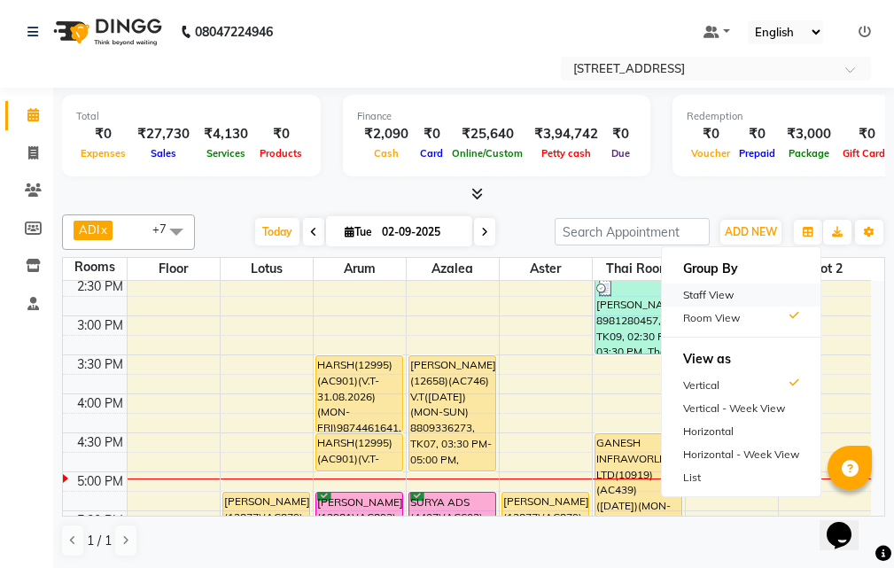
click at [743, 293] on div "Staff View" at bounding box center [741, 294] width 159 height 23
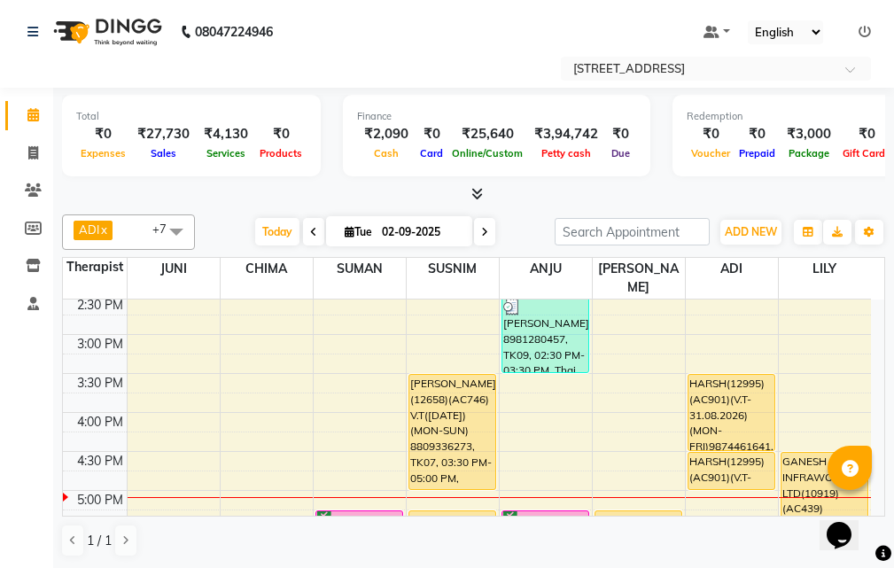
scroll to position [443, 0]
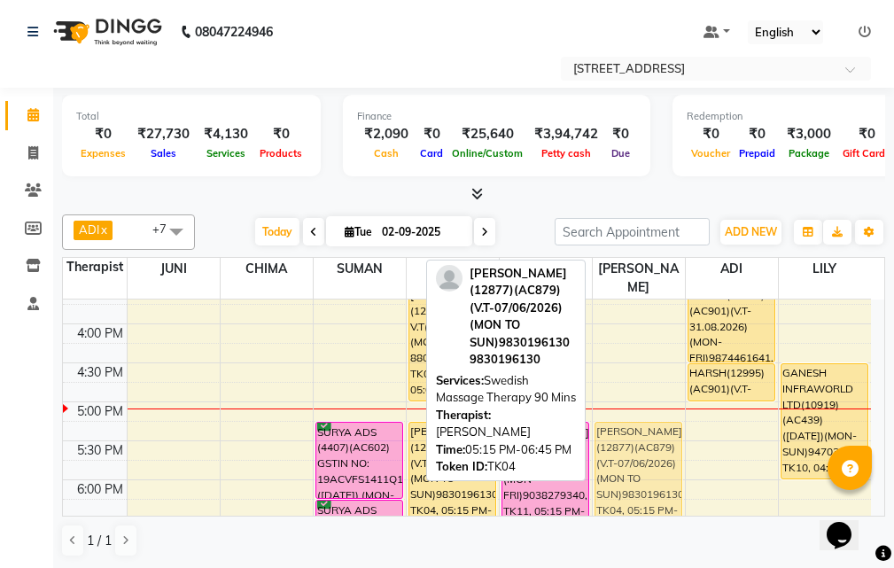
drag, startPoint x: 638, startPoint y: 426, endPoint x: 506, endPoint y: 435, distance: 133.1
click at [668, 429] on div "SAROJ RAY(12877)(AC879)(V.T-07/06/2026) (MON TO SUN)9830196130, TK04, 05:15 PM-…" at bounding box center [638, 363] width 92 height 1012
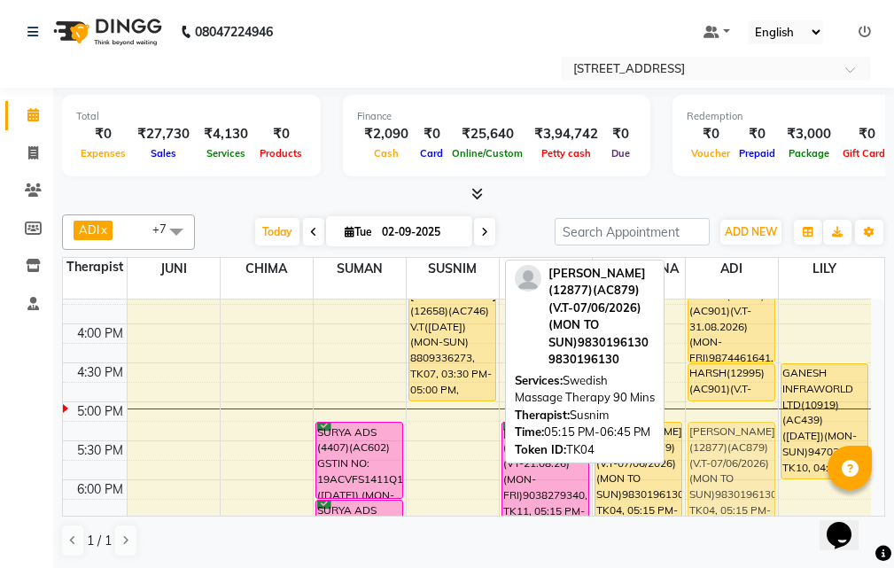
drag, startPoint x: 444, startPoint y: 432, endPoint x: 706, endPoint y: 435, distance: 262.1
click at [706, 435] on tr "SAM(12554) 8697217607, TK05, 12:00 PM-12:30 PM, Foot Reflexology 25 Mins SURYA …" at bounding box center [467, 363] width 808 height 1012
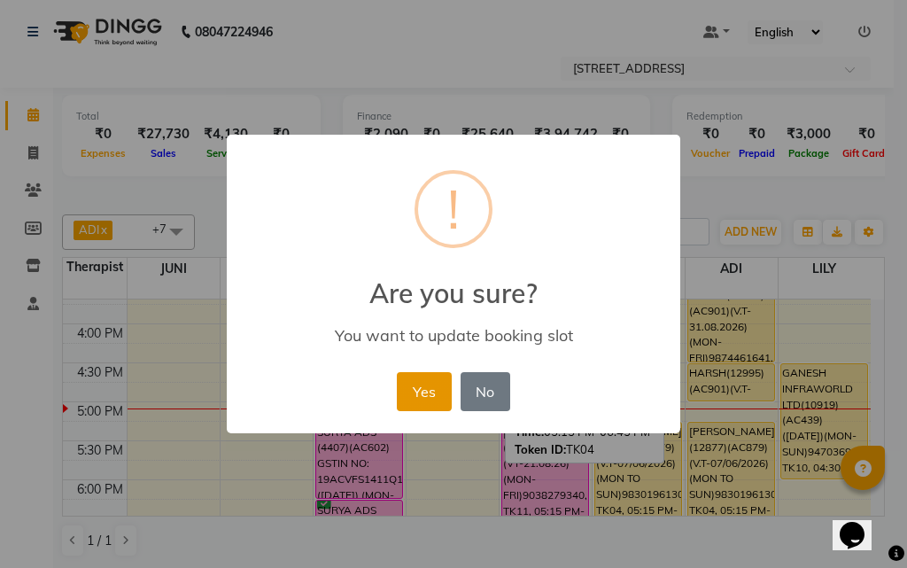
click at [426, 398] on button "Yes" at bounding box center [424, 391] width 54 height 39
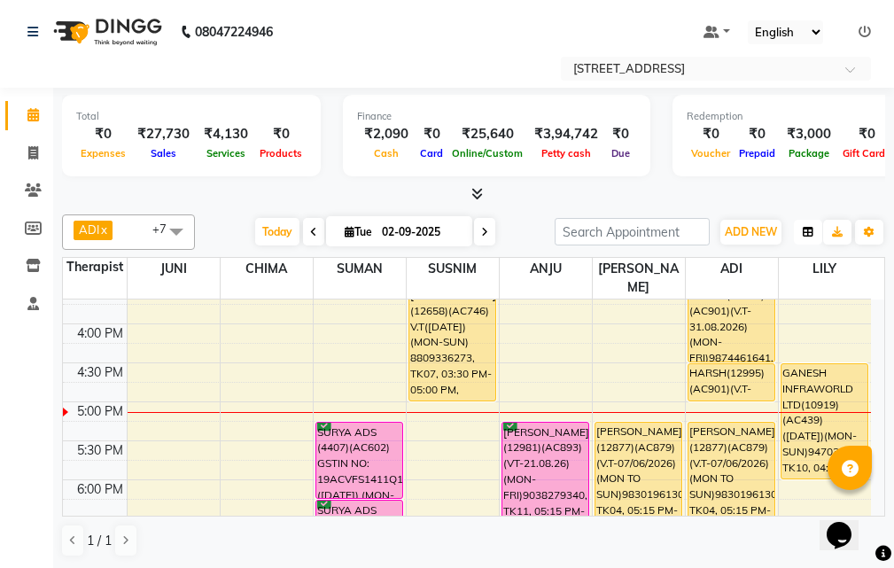
click at [807, 227] on icon "button" at bounding box center [807, 232] width 11 height 11
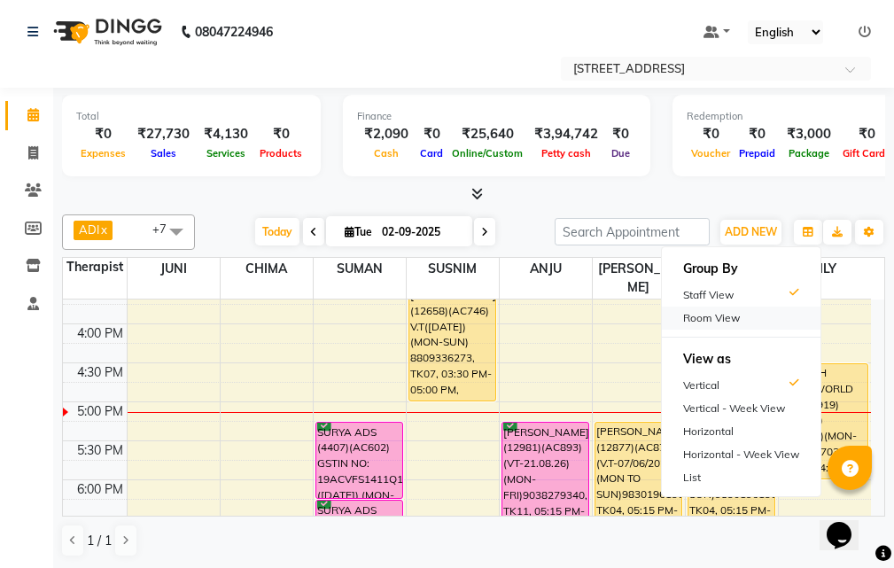
click at [788, 322] on div "Room View" at bounding box center [741, 317] width 159 height 23
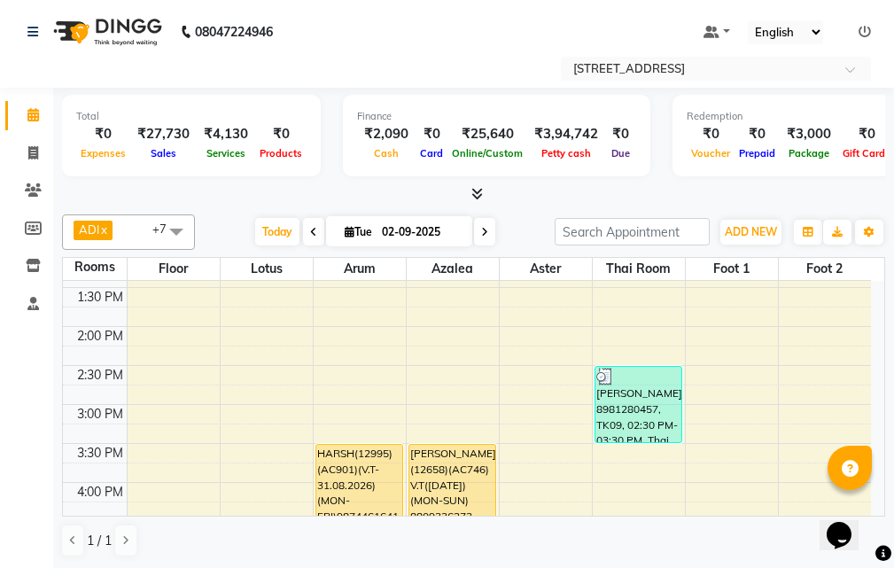
scroll to position [354, 0]
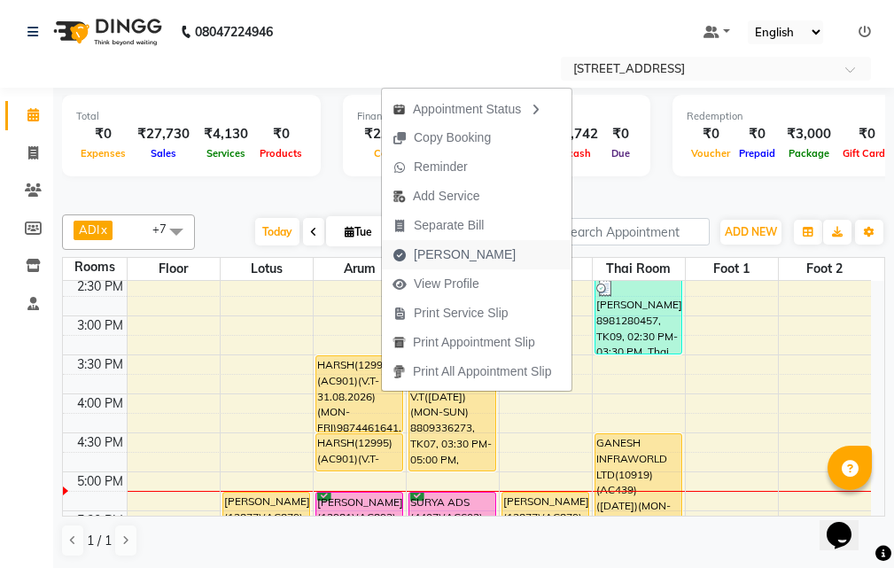
click at [446, 255] on span "[PERSON_NAME]" at bounding box center [465, 254] width 102 height 19
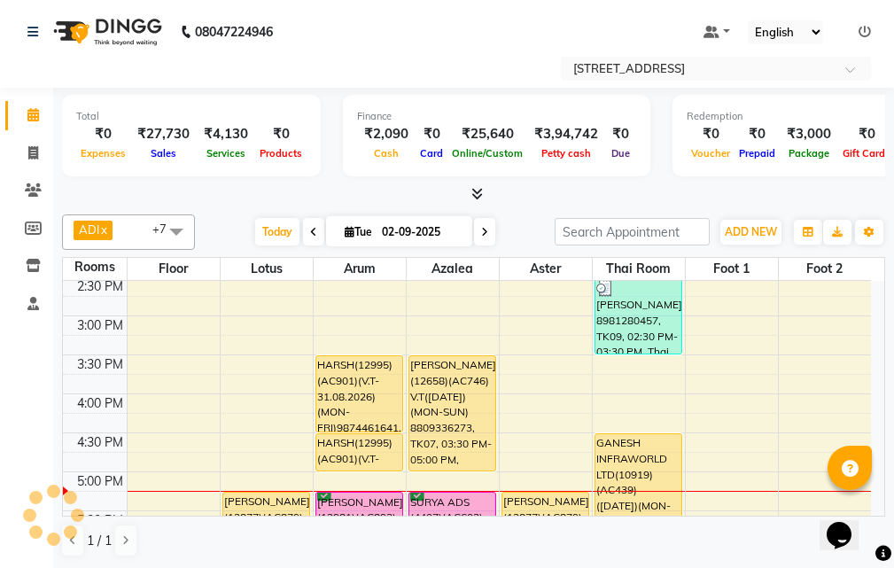
select select "4269"
select select "service"
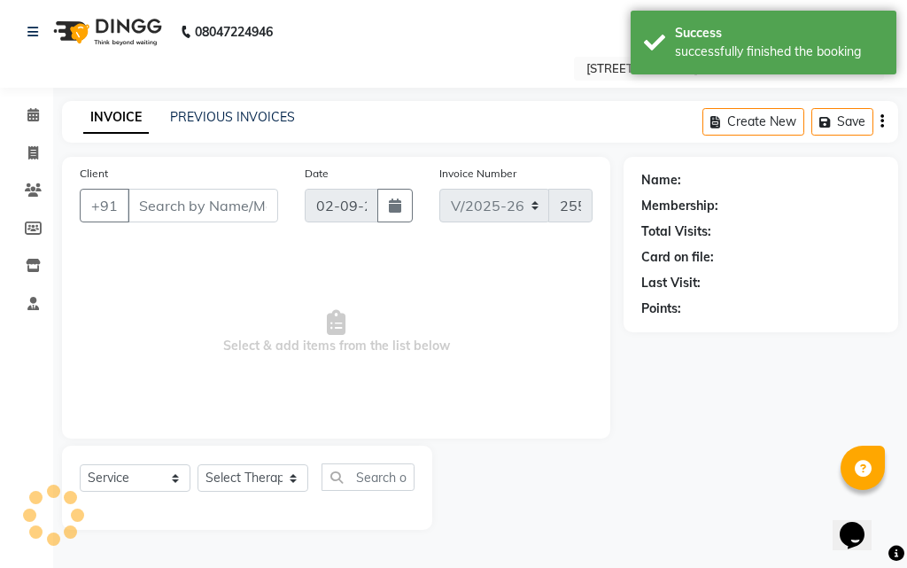
type input "98******41"
select select "87872"
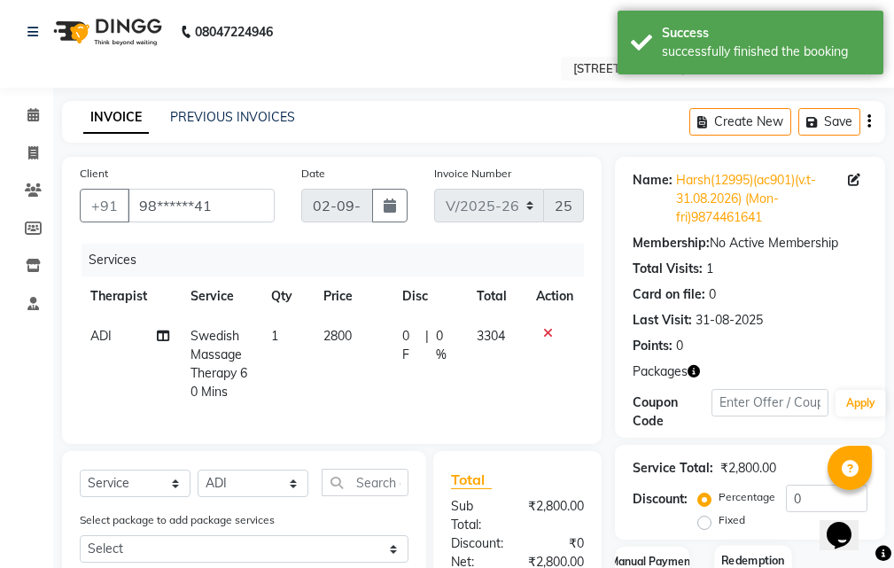
scroll to position [266, 0]
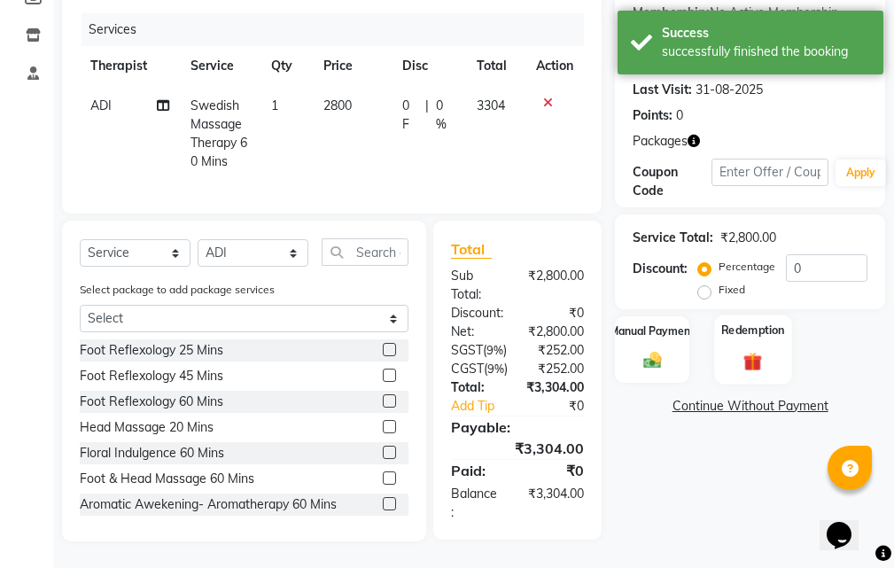
click at [744, 350] on img at bounding box center [753, 361] width 30 height 23
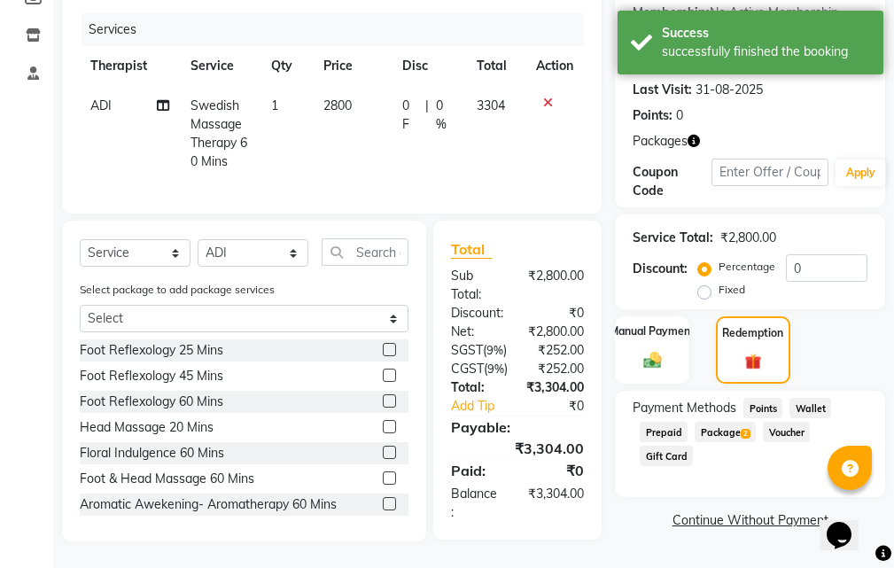
click at [737, 422] on span "Package 2" at bounding box center [724, 432] width 61 height 20
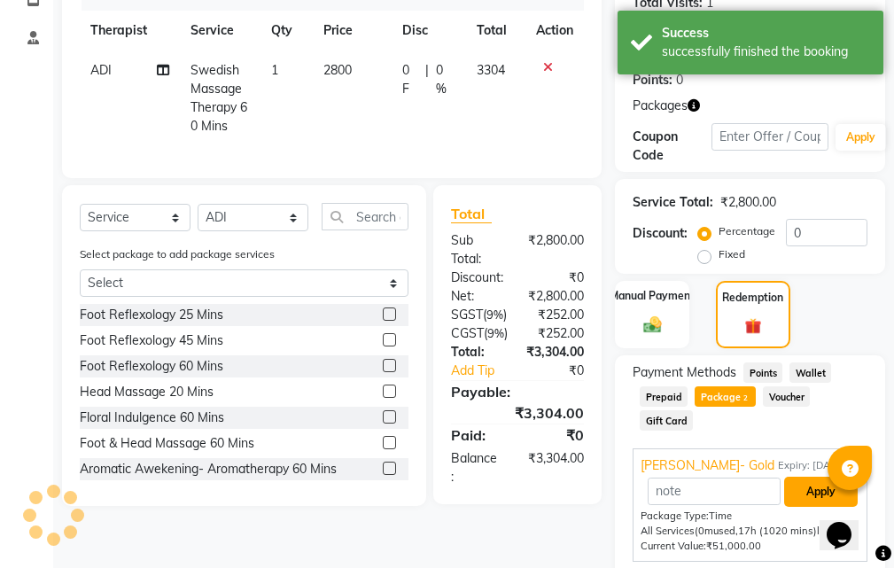
click at [832, 476] on button "Apply" at bounding box center [821, 491] width 74 height 30
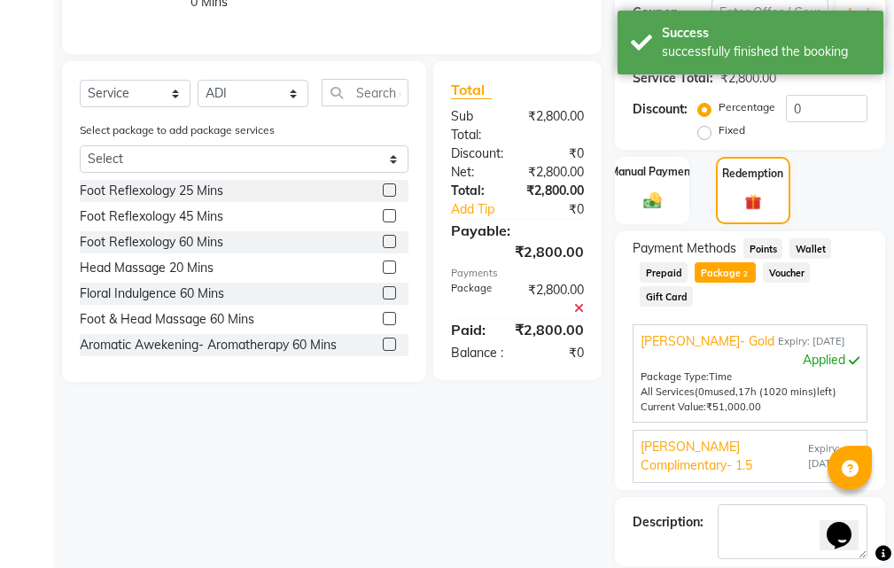
scroll to position [475, 0]
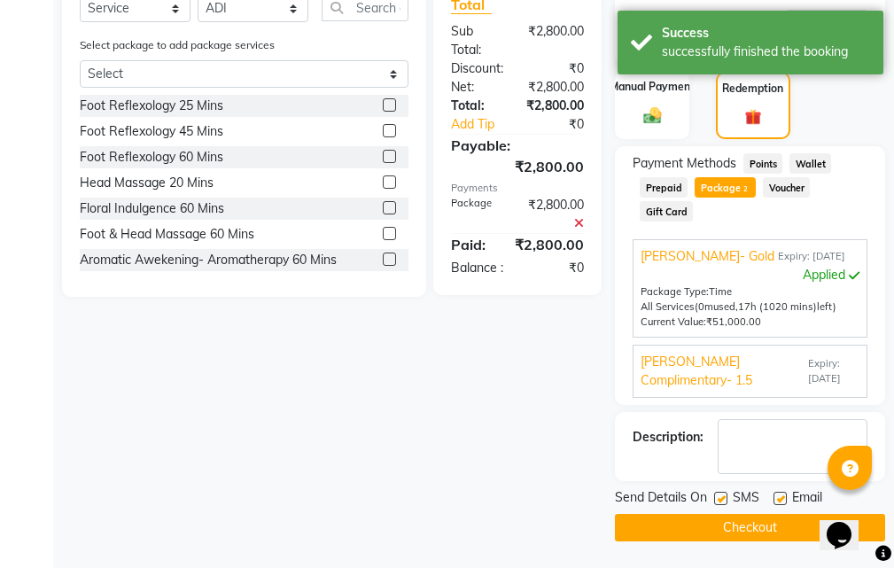
click at [785, 495] on label at bounding box center [779, 497] width 13 height 13
click at [785, 495] on input "checkbox" at bounding box center [779, 499] width 12 height 12
checkbox input "false"
click at [718, 498] on label at bounding box center [720, 497] width 13 height 13
click at [718, 498] on input "checkbox" at bounding box center [720, 499] width 12 height 12
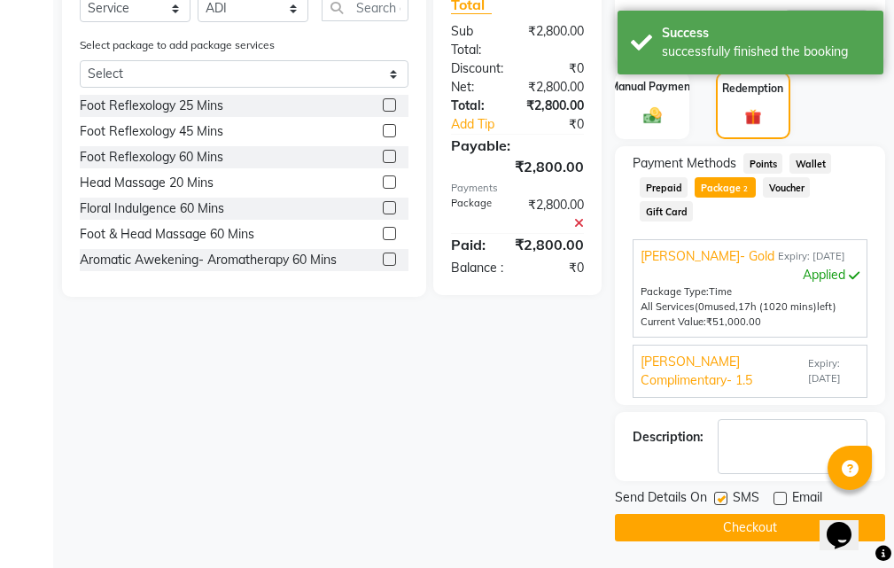
checkbox input "false"
click at [751, 528] on button "Checkout" at bounding box center [750, 527] width 270 height 27
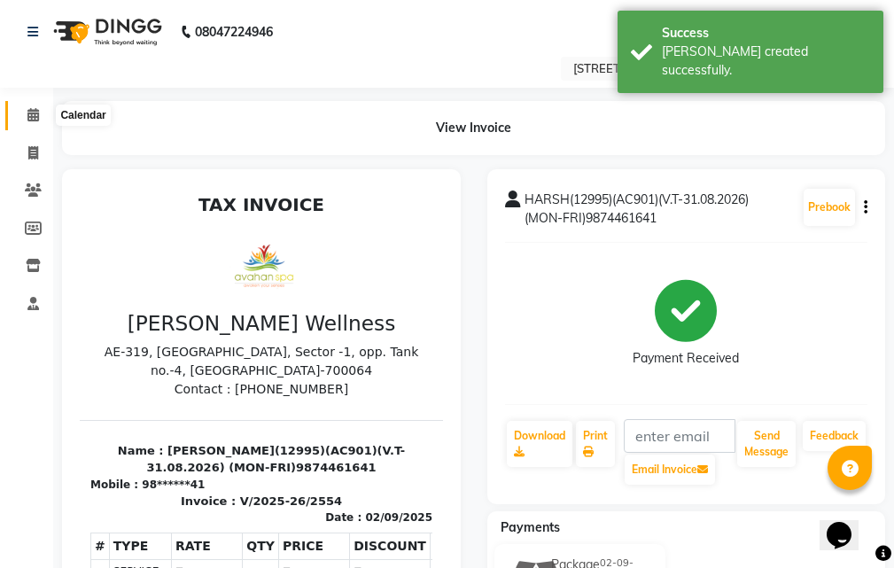
click at [37, 113] on icon at bounding box center [33, 114] width 12 height 13
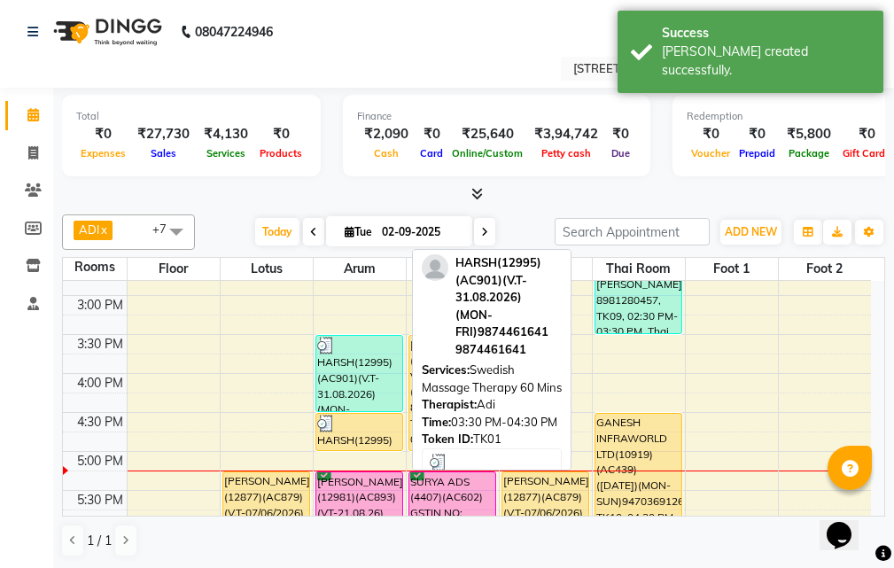
scroll to position [354, 0]
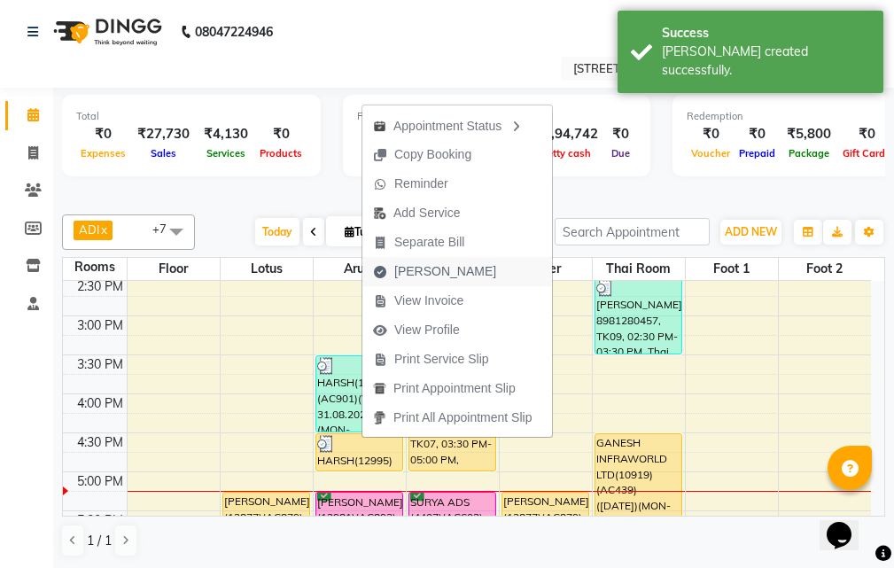
click at [444, 274] on span "[PERSON_NAME]" at bounding box center [445, 271] width 102 height 19
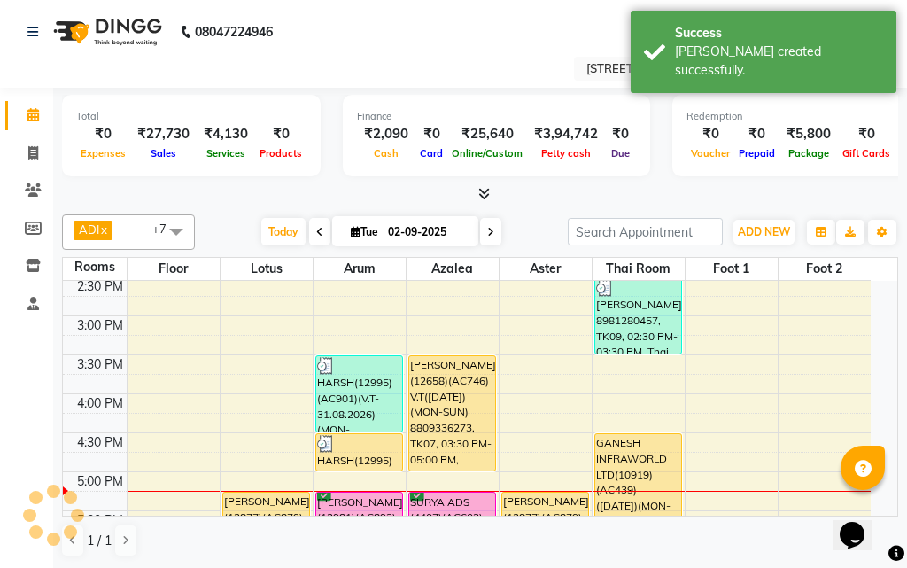
select select "service"
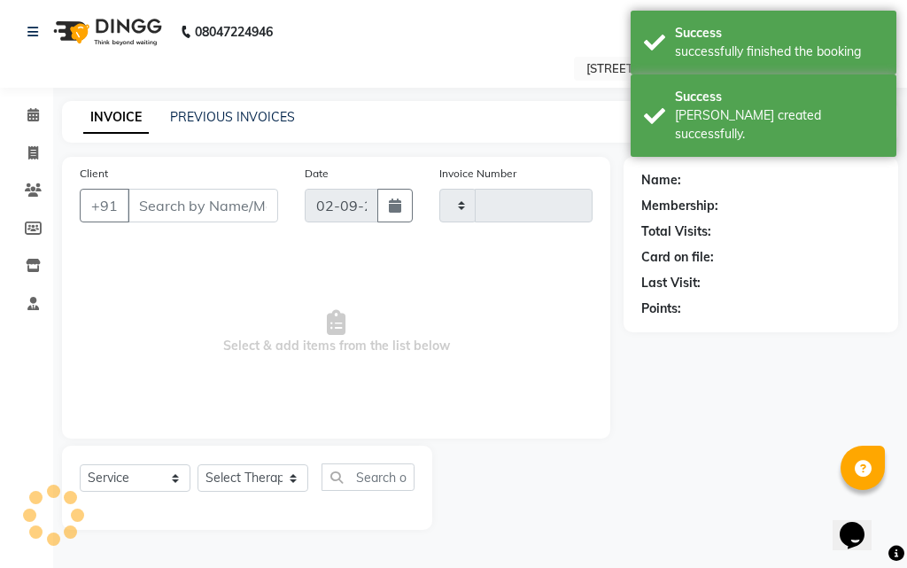
type input "2555"
select select "4269"
type input "98******41"
select select "87872"
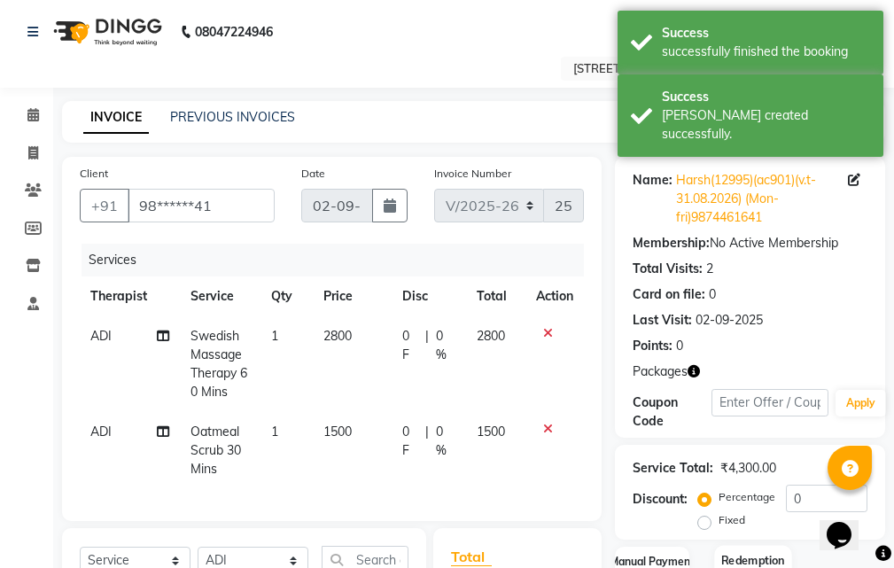
scroll to position [282, 0]
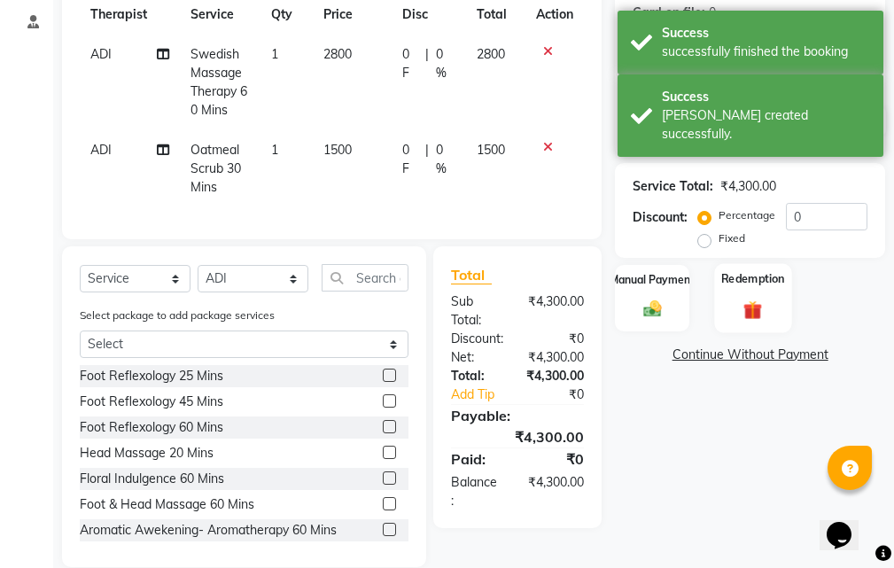
click at [749, 295] on div "Redemption" at bounding box center [752, 297] width 77 height 69
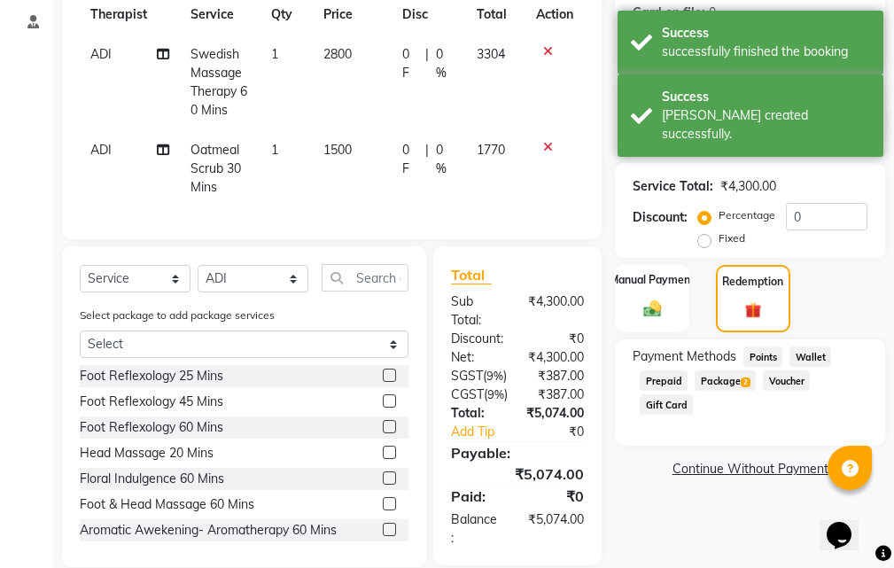
click at [722, 377] on span "Package 2" at bounding box center [724, 380] width 61 height 20
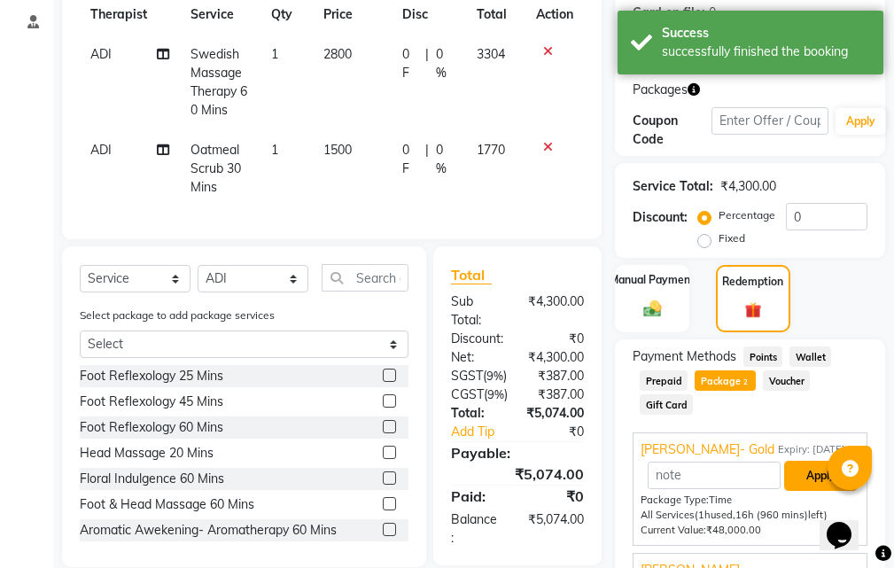
click at [809, 476] on button "Apply" at bounding box center [821, 475] width 74 height 30
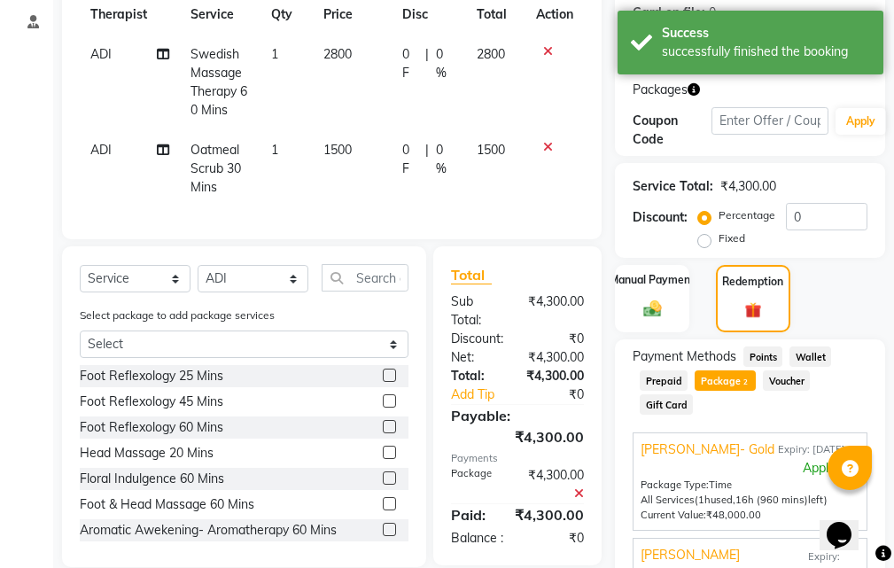
scroll to position [475, 0]
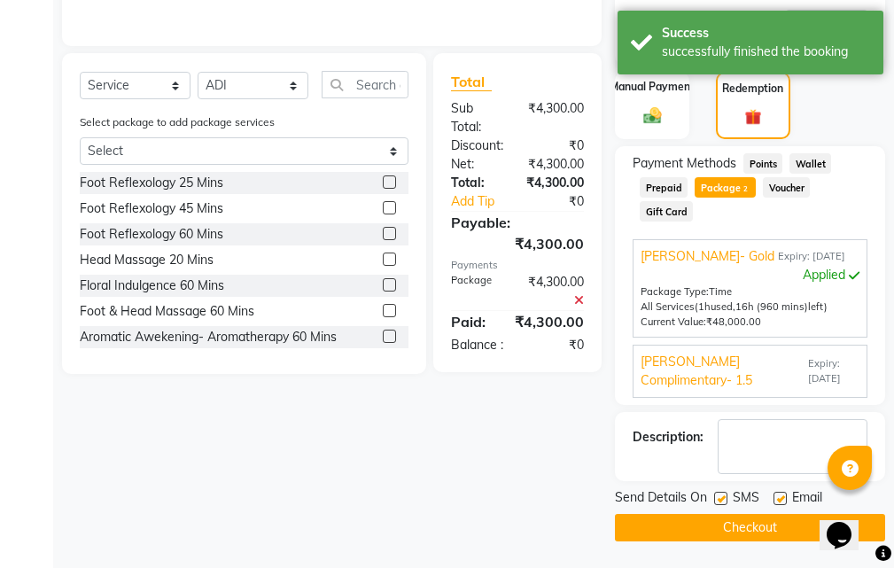
click at [778, 493] on label at bounding box center [779, 497] width 13 height 13
click at [778, 493] on input "checkbox" at bounding box center [779, 499] width 12 height 12
checkbox input "false"
click at [719, 495] on label at bounding box center [720, 497] width 13 height 13
click at [719, 495] on input "checkbox" at bounding box center [720, 499] width 12 height 12
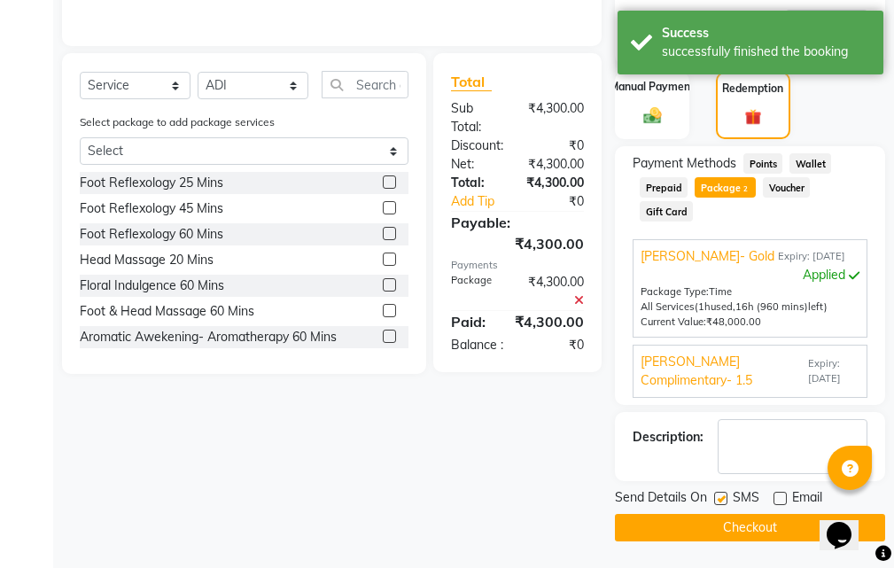
checkbox input "false"
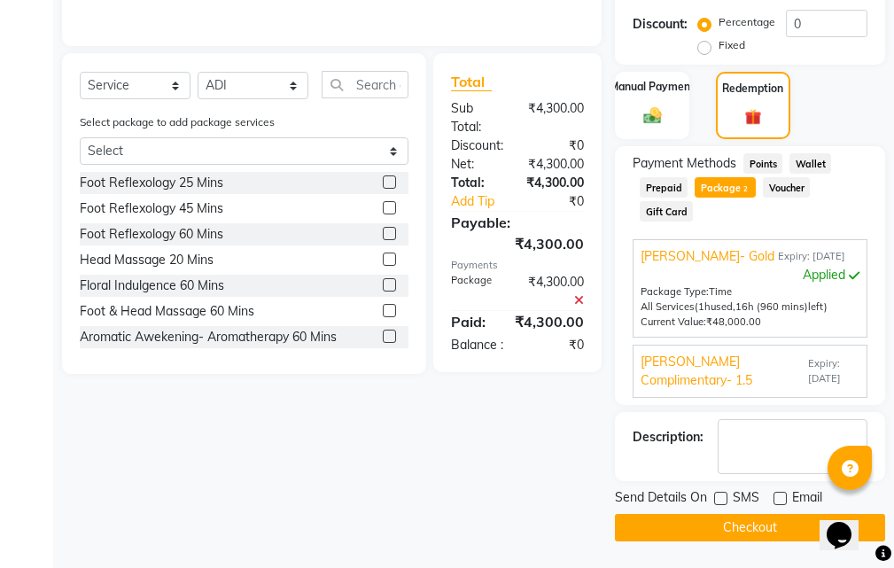
click at [778, 531] on button "Checkout" at bounding box center [750, 527] width 270 height 27
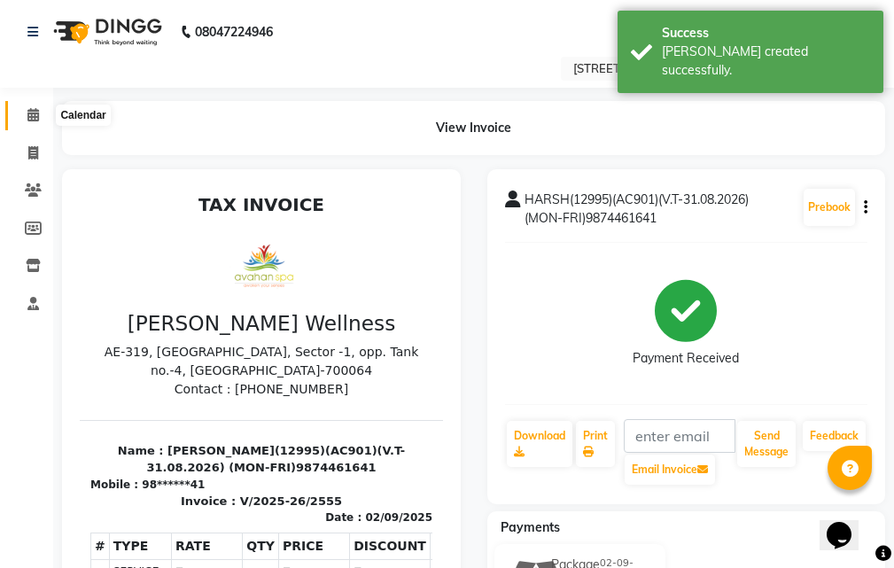
click at [35, 113] on icon at bounding box center [33, 114] width 12 height 13
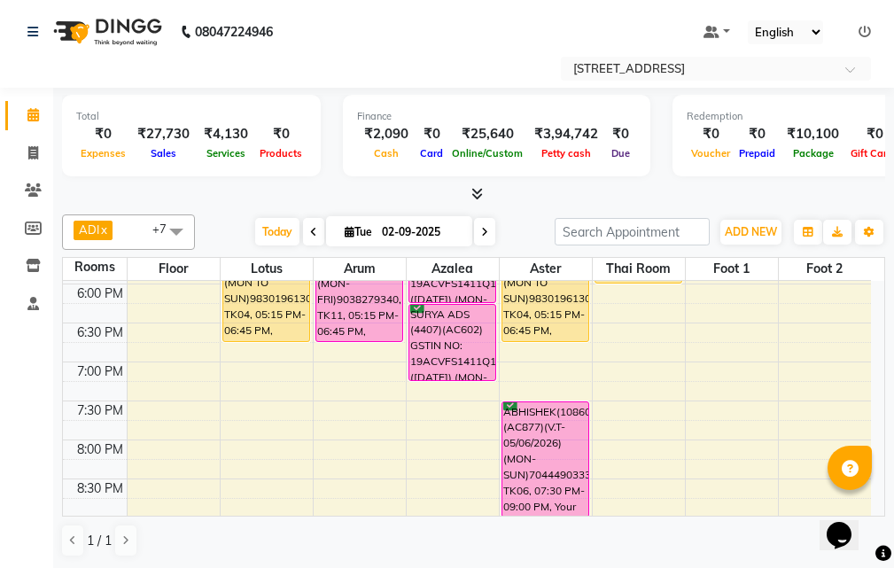
scroll to position [531, 0]
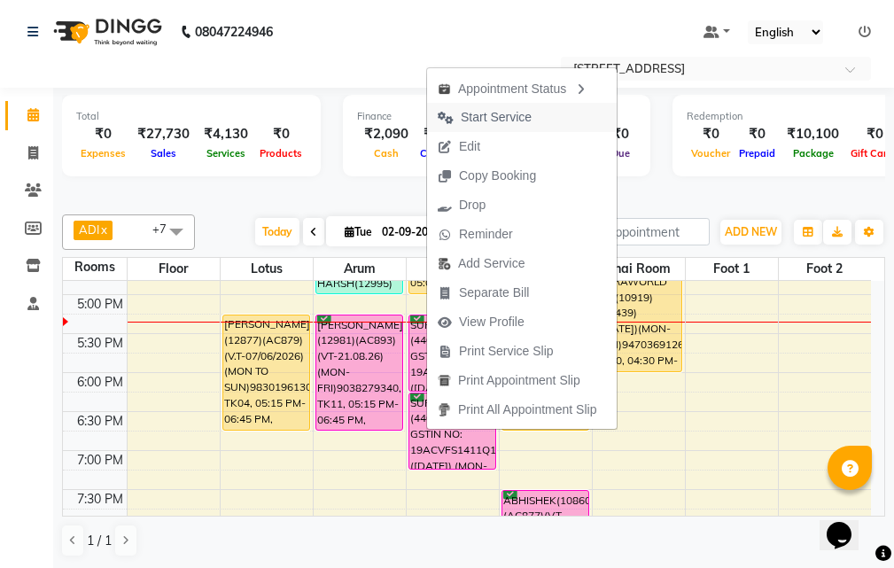
click at [481, 117] on span "Start Service" at bounding box center [495, 117] width 71 height 19
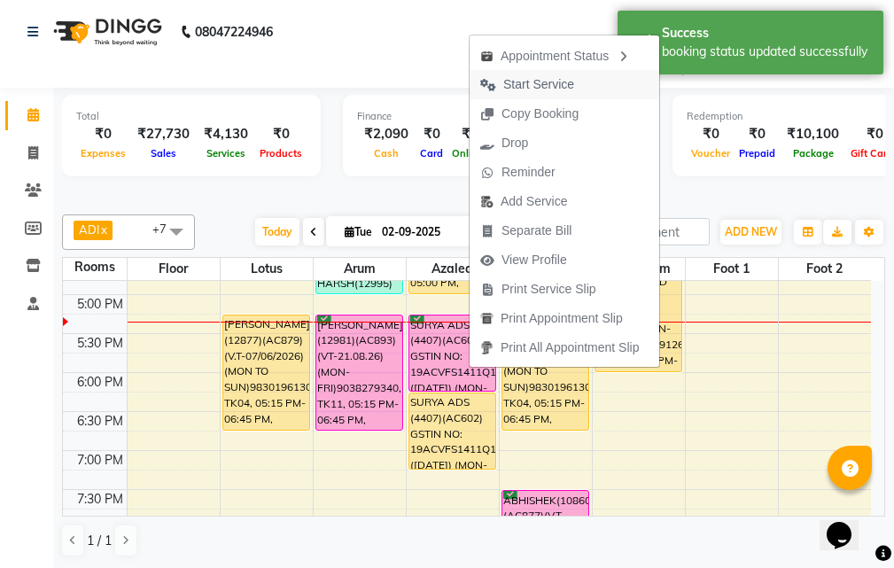
click at [515, 89] on span "Start Service" at bounding box center [538, 84] width 71 height 19
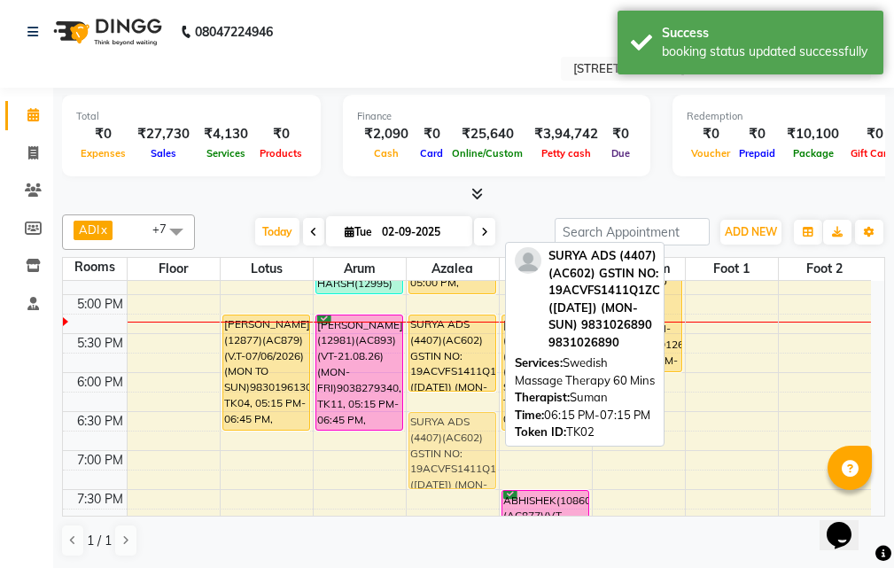
drag, startPoint x: 471, startPoint y: 420, endPoint x: 474, endPoint y: 437, distance: 17.9
click at [474, 437] on div "RAMANUJ MITRA(12658)(AC746) V.T(23-07-2026)(MON-SUN) 8809336273, TK07, 03:30 PM…" at bounding box center [452, 255] width 92 height 1012
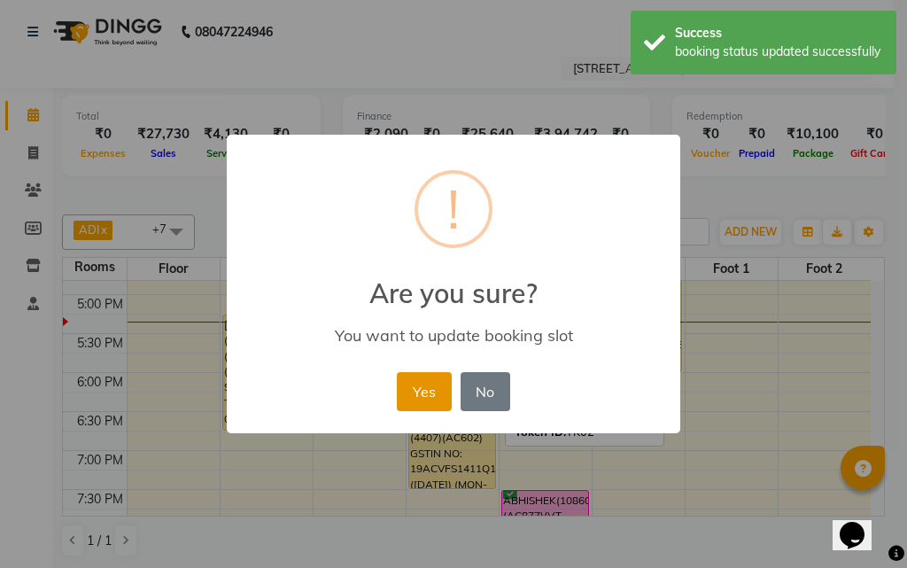
click at [439, 385] on button "Yes" at bounding box center [424, 391] width 54 height 39
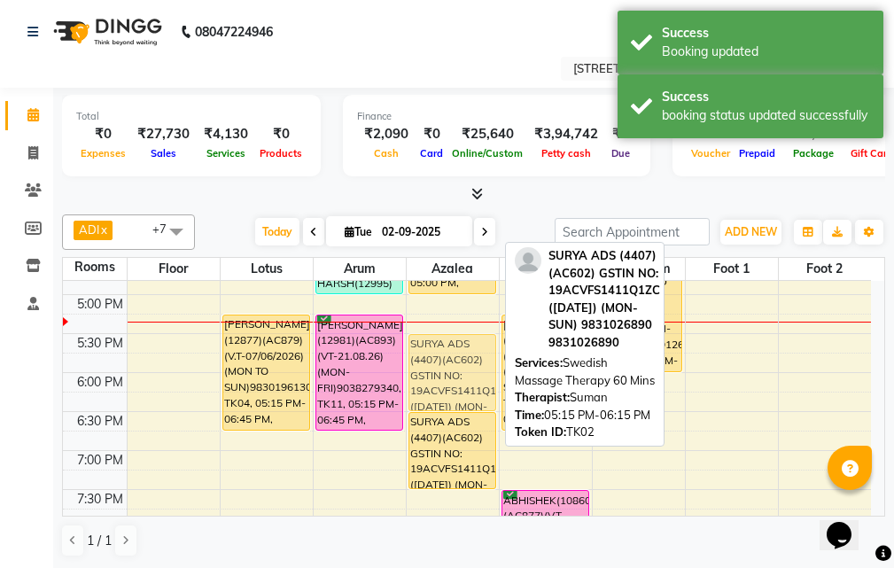
drag, startPoint x: 468, startPoint y: 354, endPoint x: 468, endPoint y: 370, distance: 15.9
click at [468, 370] on div "RAMANUJ MITRA(12658)(AC746) V.T(23-07-2026)(MON-SUN) 8809336273, TK07, 03:30 PM…" at bounding box center [452, 255] width 92 height 1012
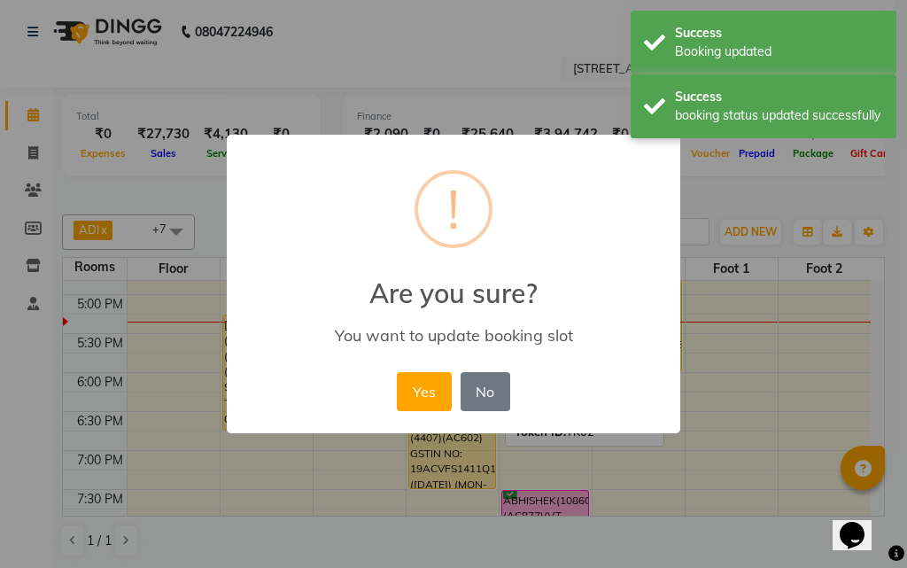
click at [468, 372] on button "No" at bounding box center [485, 391] width 50 height 39
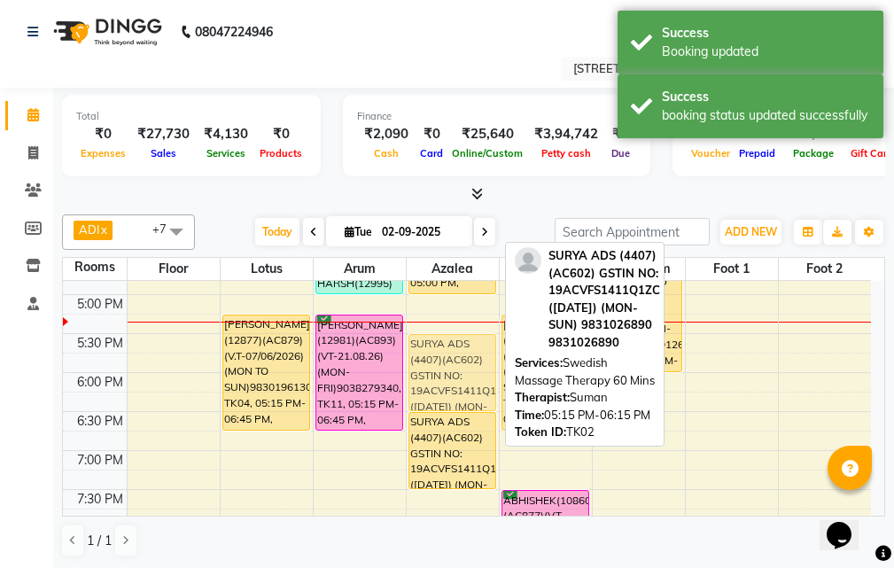
drag, startPoint x: 449, startPoint y: 368, endPoint x: 454, endPoint y: 377, distance: 10.3
click at [454, 377] on div "RAMANUJ MITRA(12658)(AC746) V.T(23-07-2026)(MON-SUN) 8809336273, TK07, 03:30 PM…" at bounding box center [452, 255] width 92 height 1012
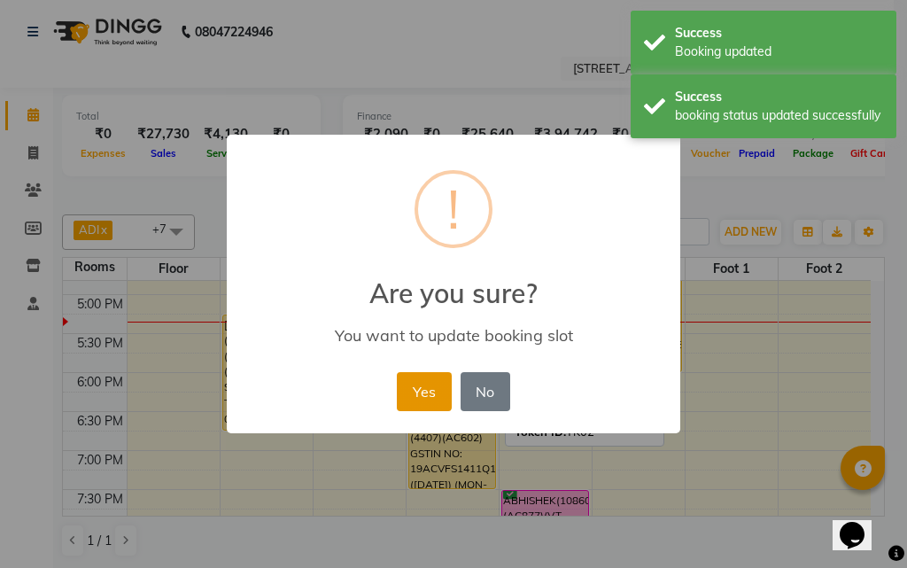
click at [430, 383] on button "Yes" at bounding box center [424, 391] width 54 height 39
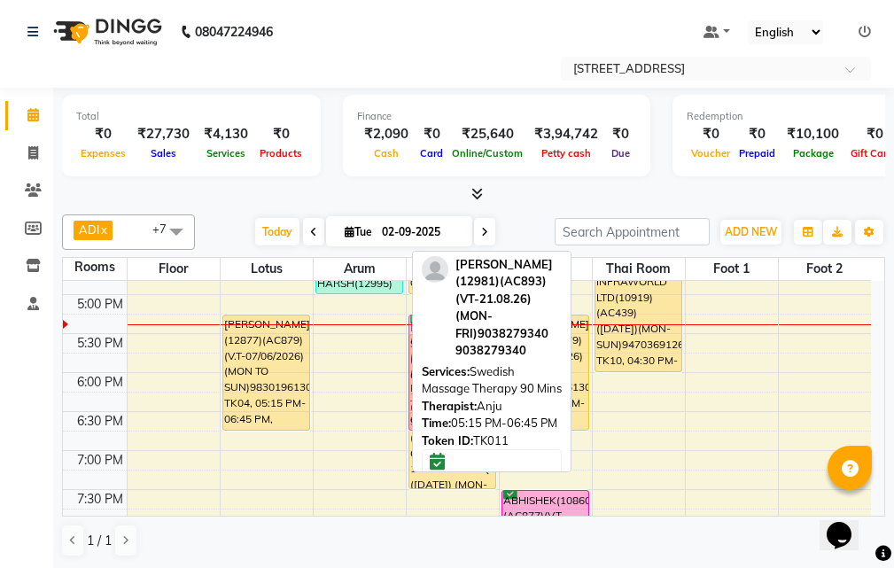
drag, startPoint x: 385, startPoint y: 359, endPoint x: 454, endPoint y: 360, distance: 69.1
click at [454, 360] on div "ADI x ANJU x BENU x CHIMA x JUNI x LILY x SUMAN x SUSNIM x +7 Select All ADI AN…" at bounding box center [473, 385] width 823 height 357
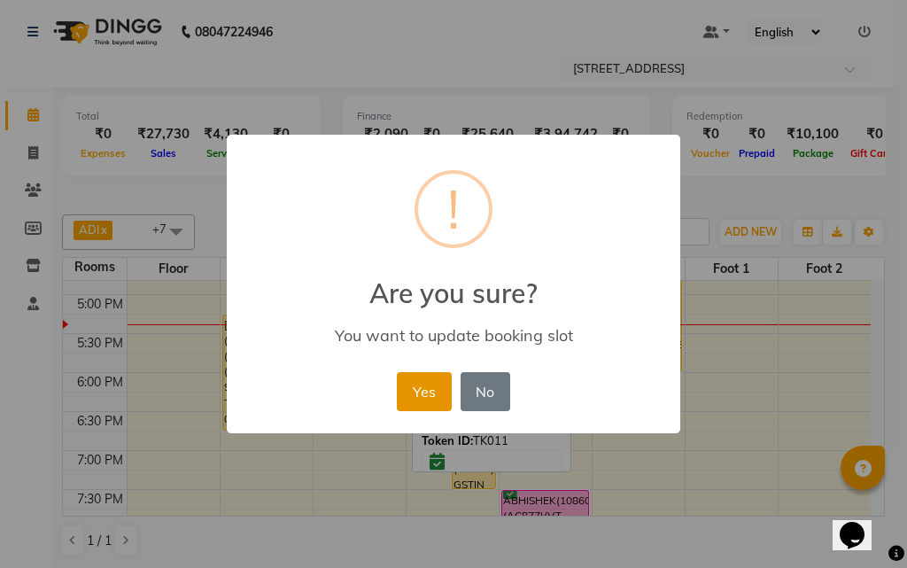
click at [424, 395] on button "Yes" at bounding box center [424, 391] width 54 height 39
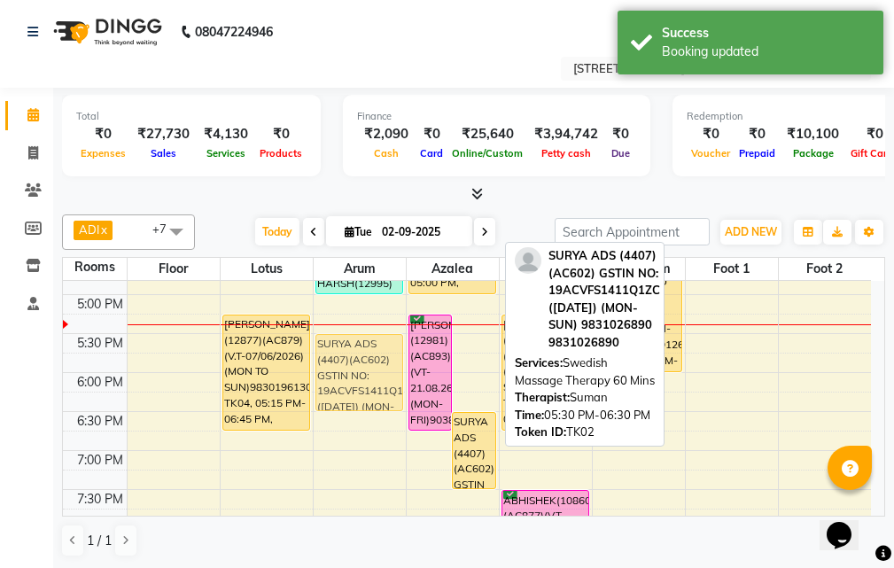
drag, startPoint x: 477, startPoint y: 380, endPoint x: 397, endPoint y: 375, distance: 80.7
click at [397, 375] on tr "SAROJ RAY(12877)(AC879)(V.T-07/06/2026) (MON TO SUN)9830196130, TK04, 05:15 PM-…" at bounding box center [467, 255] width 808 height 1012
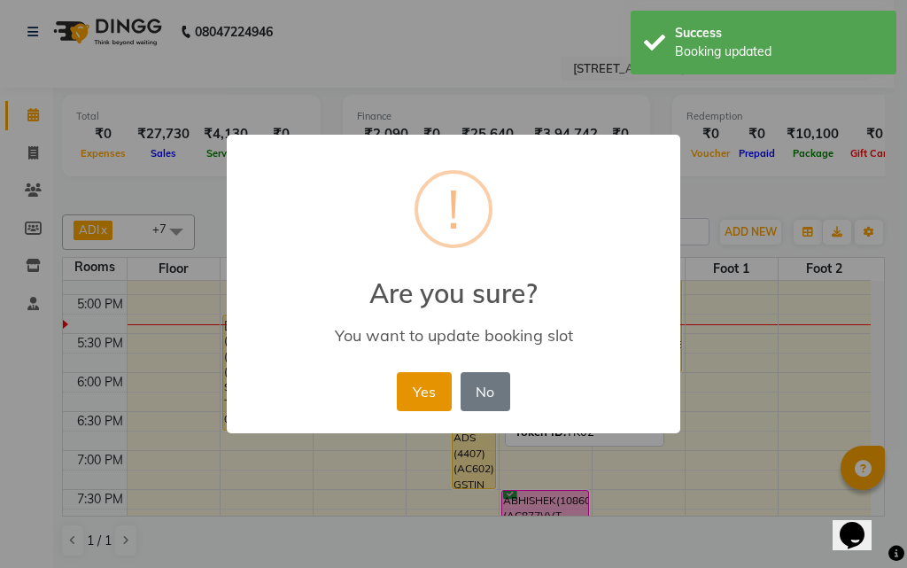
click at [426, 376] on button "Yes" at bounding box center [424, 391] width 54 height 39
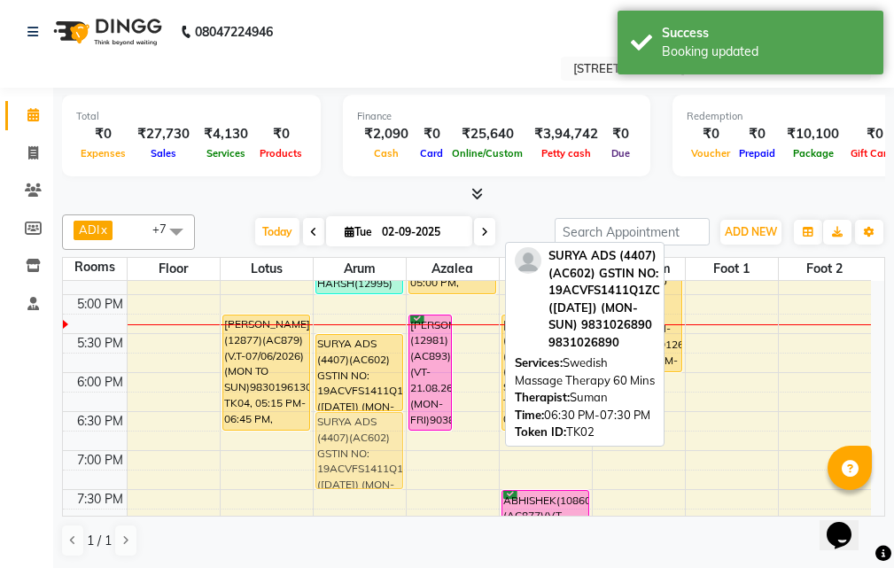
drag, startPoint x: 475, startPoint y: 437, endPoint x: 388, endPoint y: 435, distance: 86.8
click at [388, 436] on tr "SAROJ RAY(12877)(AC879)(V.T-07/06/2026) (MON TO SUN)9830196130, TK04, 05:15 PM-…" at bounding box center [467, 255] width 808 height 1012
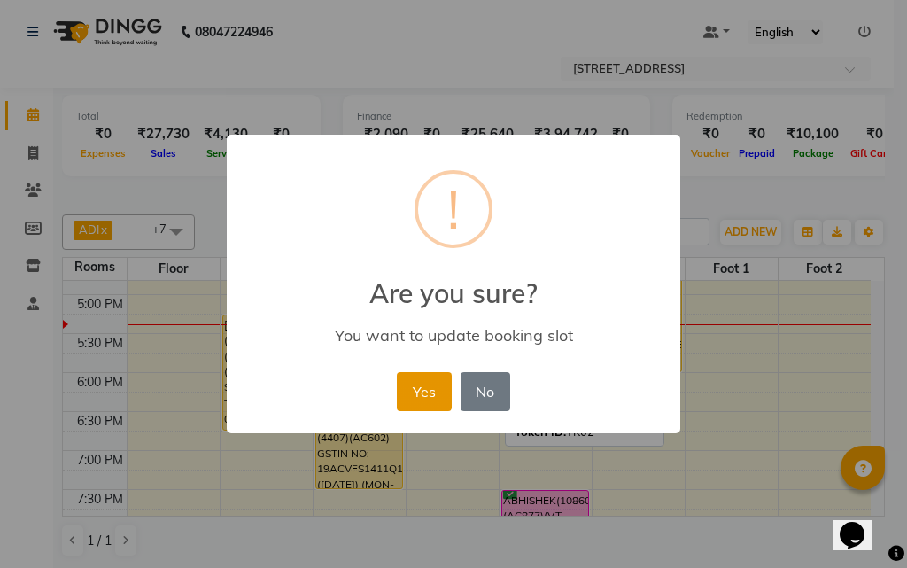
click at [410, 393] on button "Yes" at bounding box center [424, 391] width 54 height 39
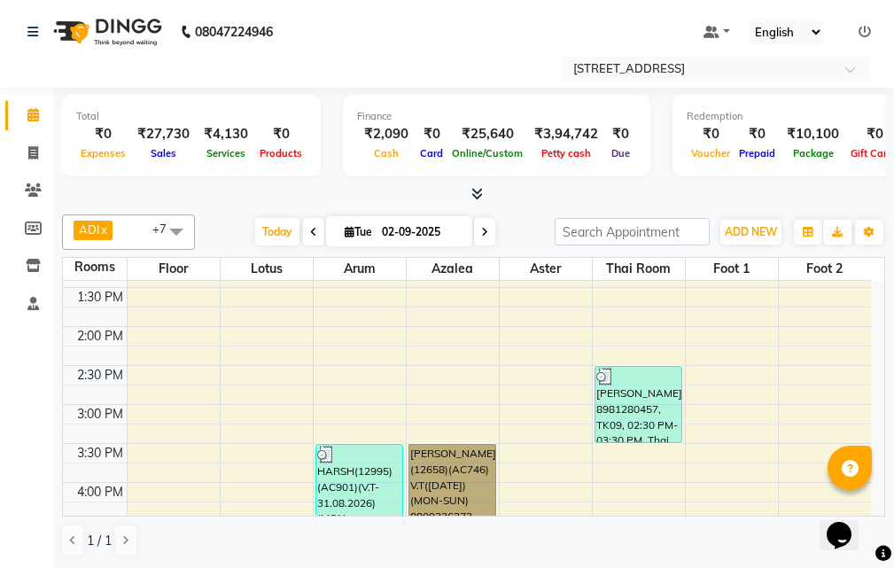
scroll to position [1, 0]
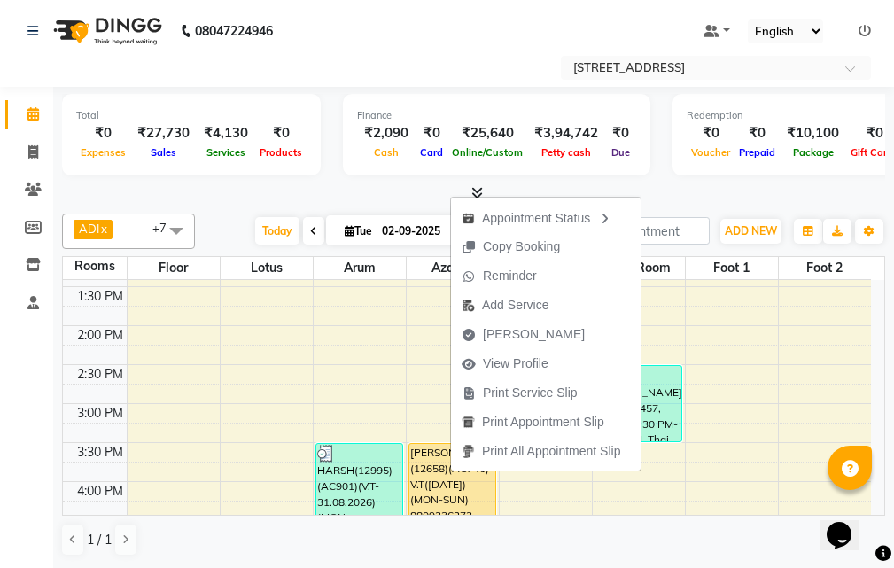
click at [535, 327] on span "[PERSON_NAME]" at bounding box center [523, 334] width 144 height 29
select select "service"
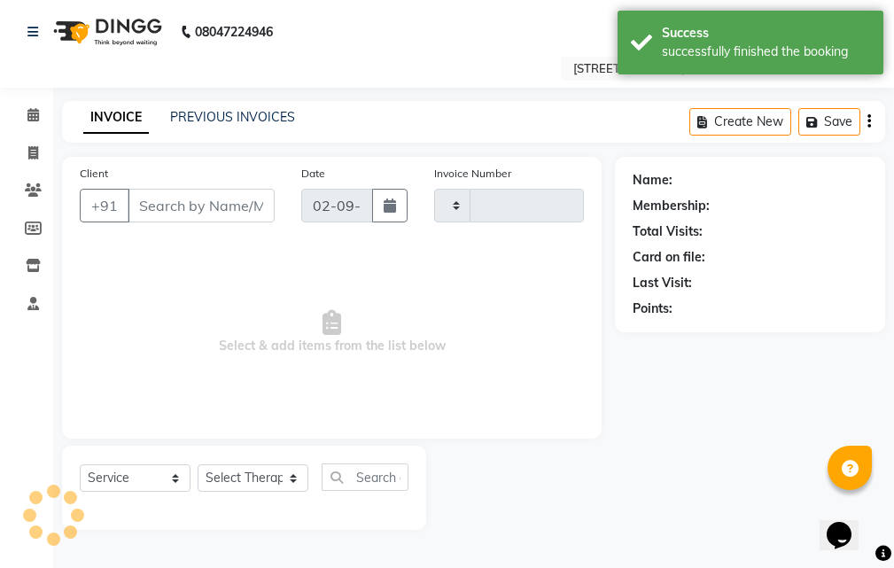
type input "2556"
select select "4269"
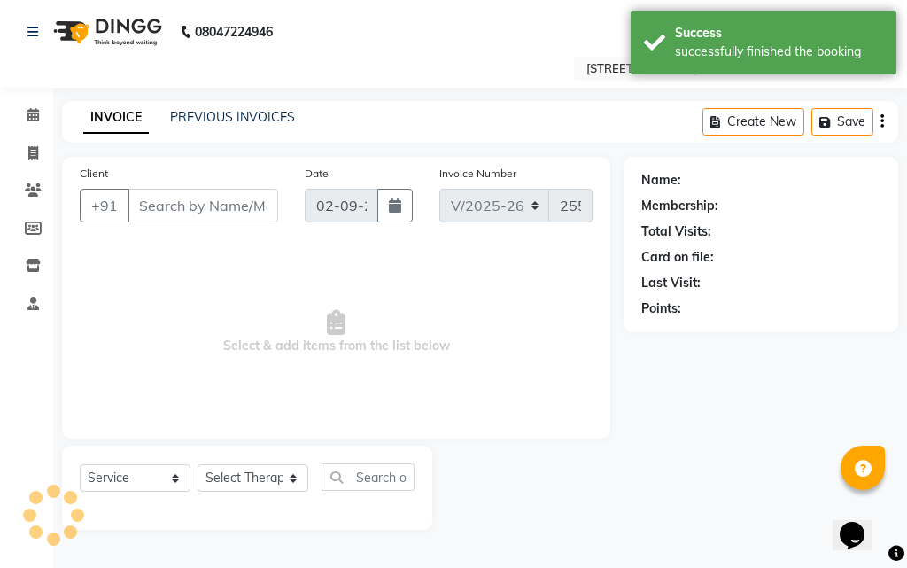
type input "88******73"
select select "23013"
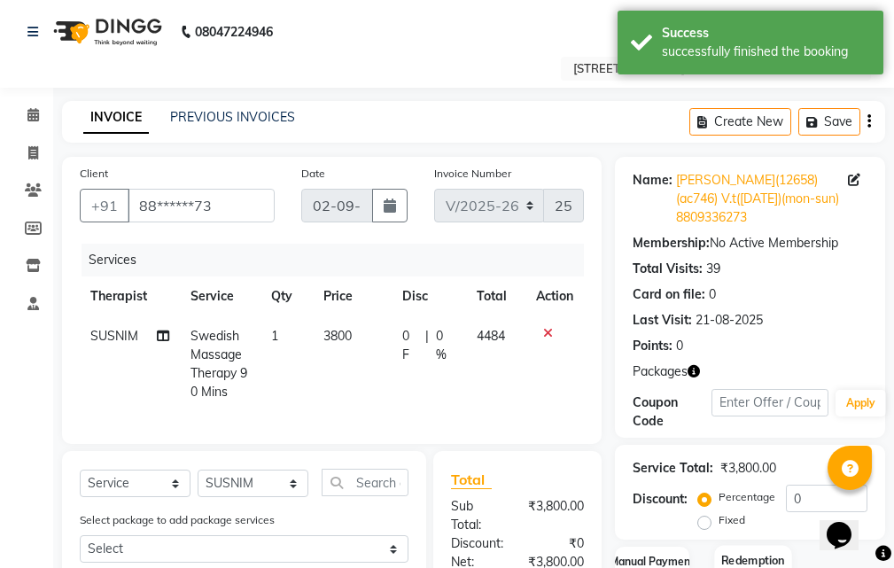
scroll to position [266, 0]
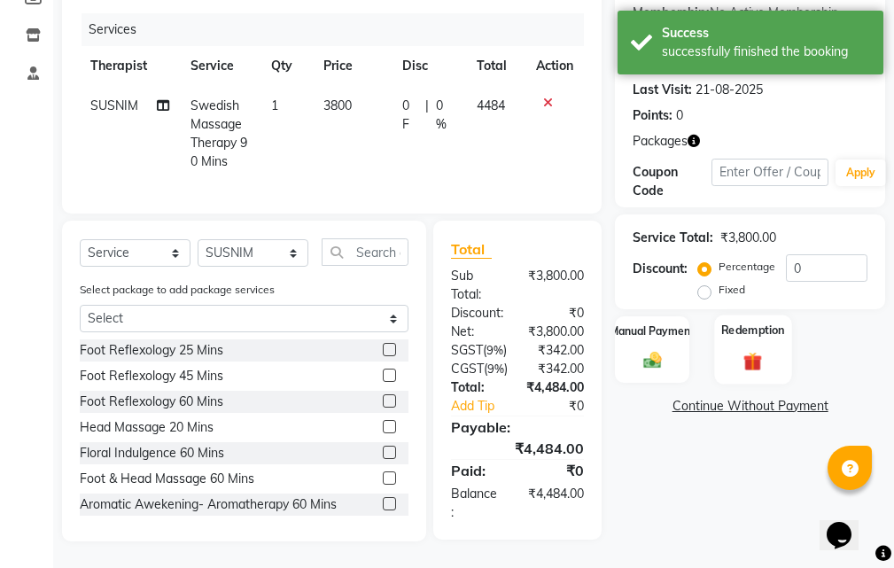
click at [743, 350] on img at bounding box center [753, 361] width 30 height 23
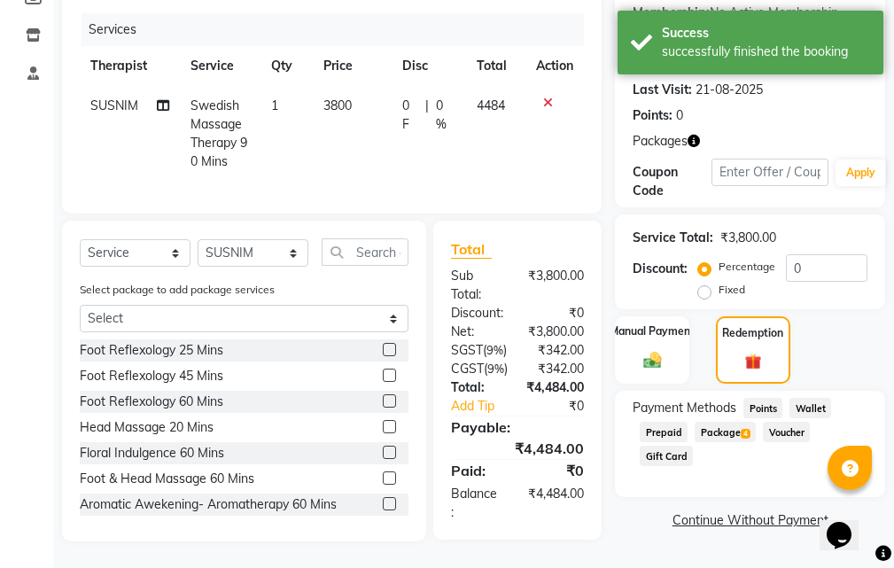
click at [733, 422] on span "Package 4" at bounding box center [724, 432] width 61 height 20
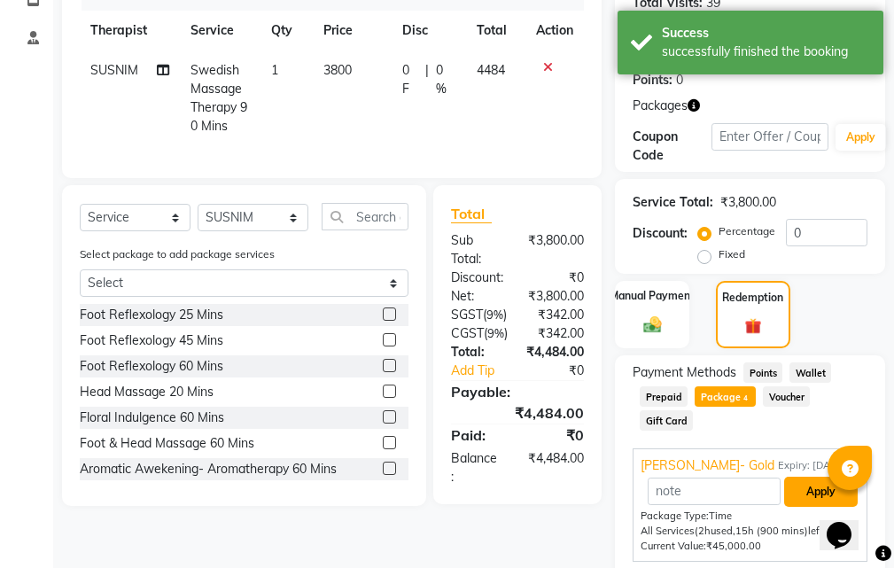
click at [813, 490] on button "Apply" at bounding box center [821, 491] width 74 height 30
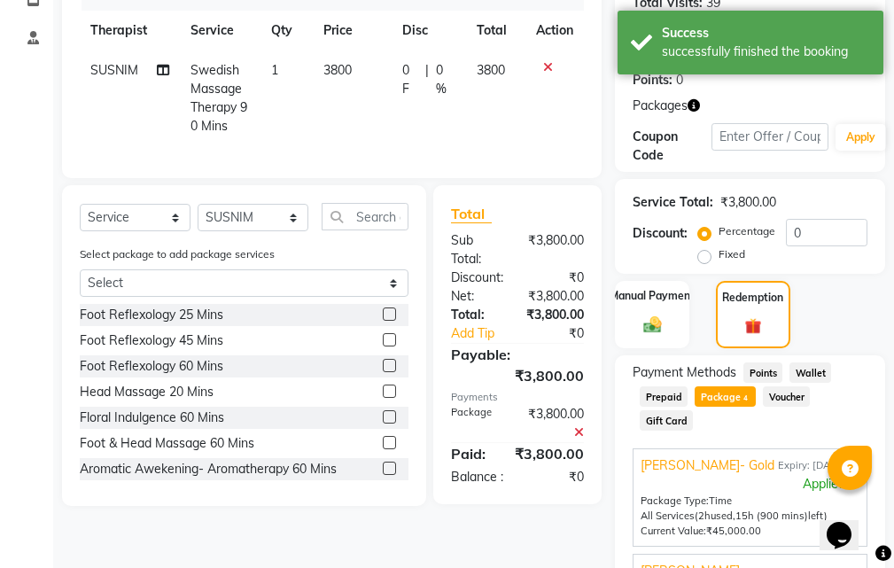
scroll to position [513, 0]
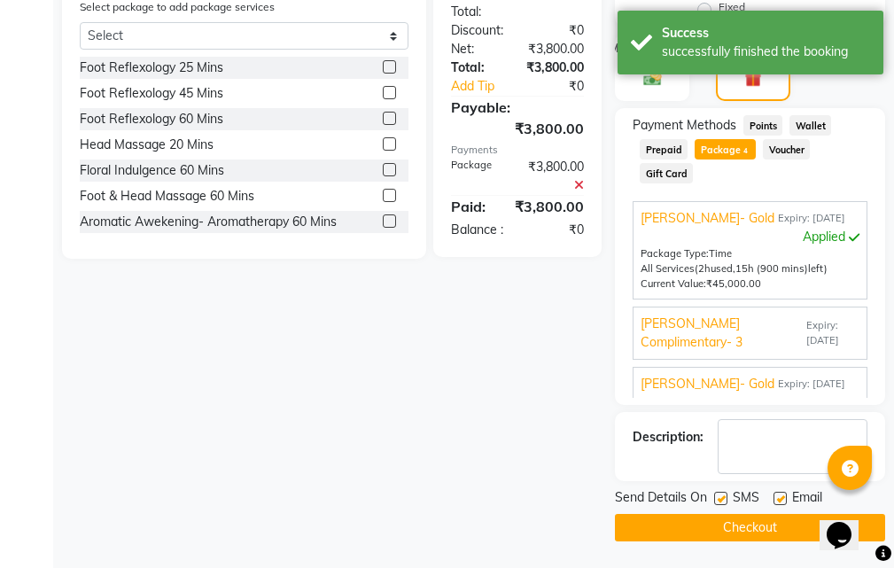
click at [778, 496] on label at bounding box center [779, 497] width 13 height 13
click at [778, 496] on input "checkbox" at bounding box center [779, 499] width 12 height 12
checkbox input "false"
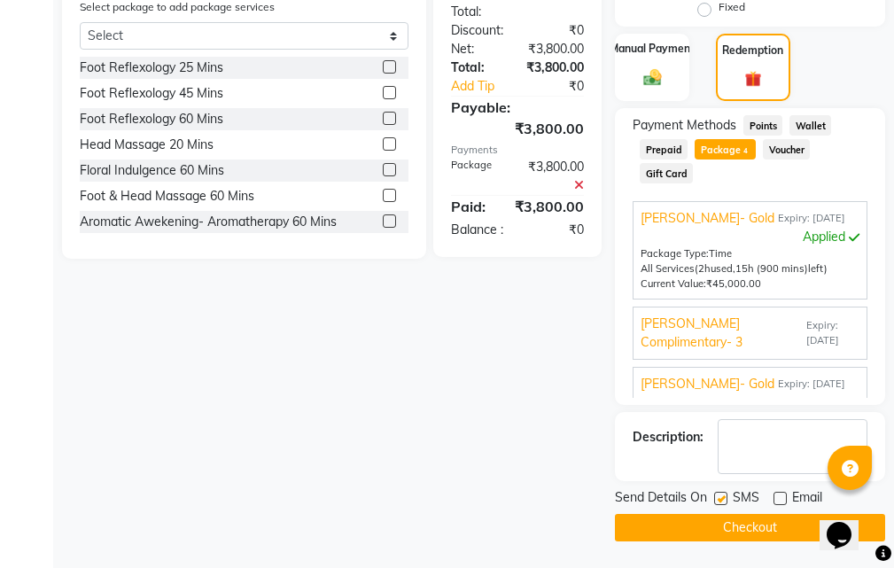
click at [722, 497] on label at bounding box center [720, 497] width 13 height 13
click at [722, 497] on input "checkbox" at bounding box center [720, 499] width 12 height 12
checkbox input "false"
click at [762, 530] on button "Checkout" at bounding box center [750, 527] width 270 height 27
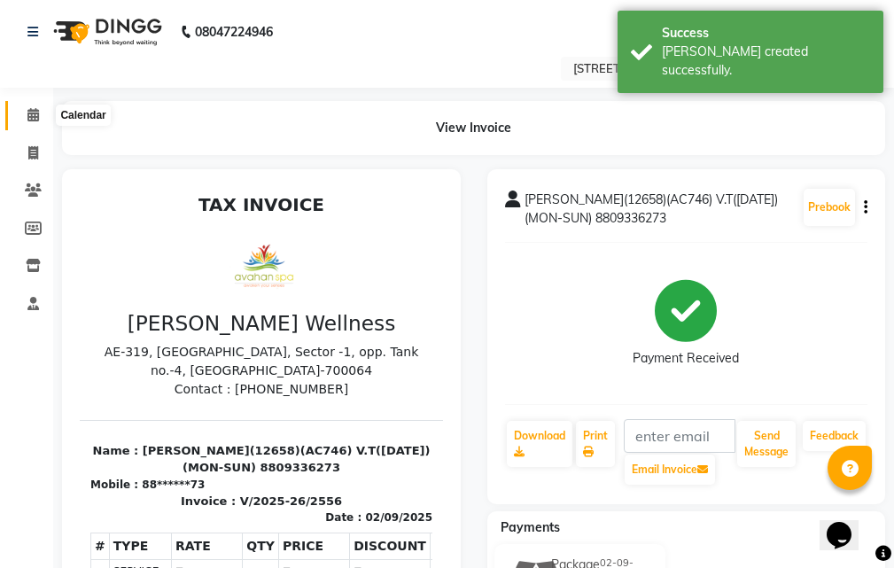
click at [27, 111] on icon at bounding box center [33, 114] width 12 height 13
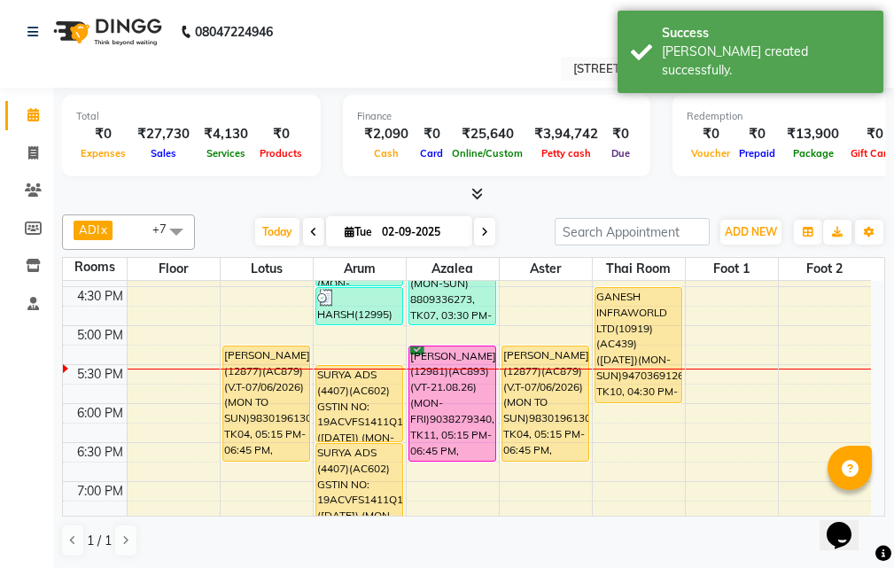
scroll to position [531, 0]
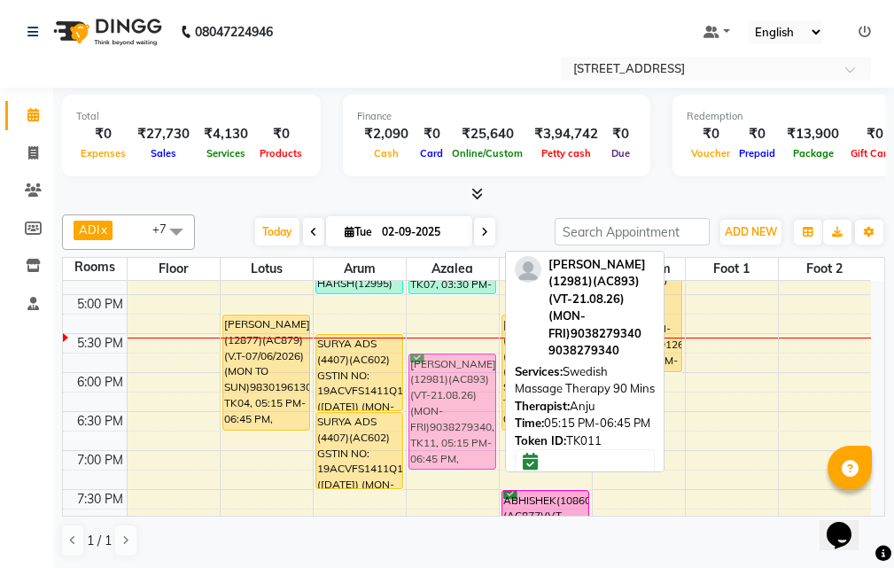
drag, startPoint x: 485, startPoint y: 349, endPoint x: 484, endPoint y: 382, distance: 32.8
click at [484, 382] on div "RAMANUJ MITRA(12658)(AC746) V.T(23-07-2026)(MON-SUN) 8809336273, TK07, 03:30 PM…" at bounding box center [452, 255] width 92 height 1012
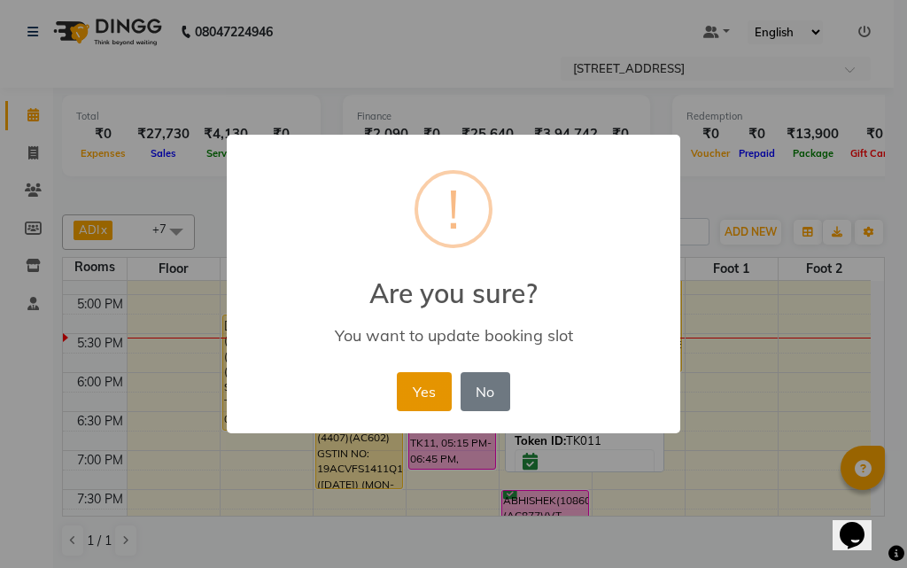
click at [437, 389] on button "Yes" at bounding box center [424, 391] width 54 height 39
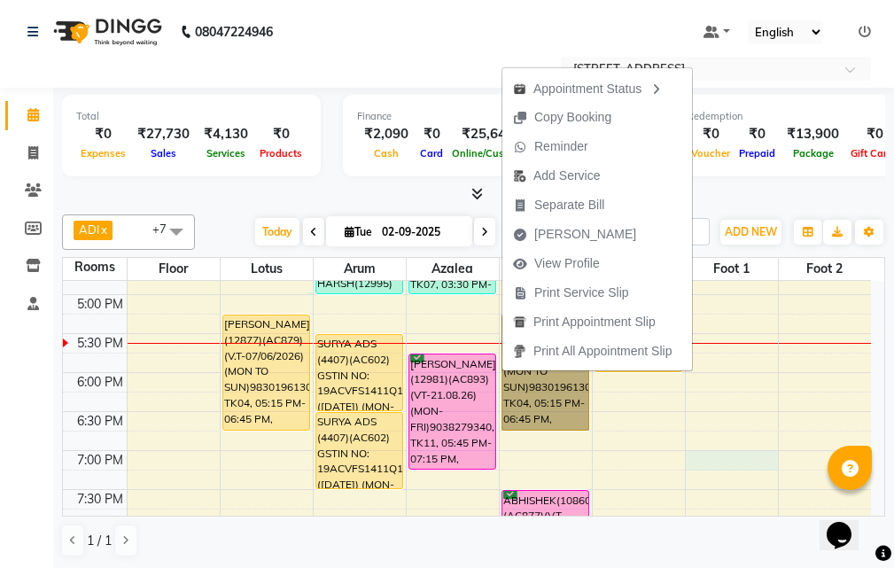
click at [706, 469] on div "10:00 AM 10:30 AM 11:00 AM 11:30 AM 12:00 PM 12:30 PM 1:00 PM 1:30 PM 2:00 PM 2…" at bounding box center [467, 255] width 808 height 1012
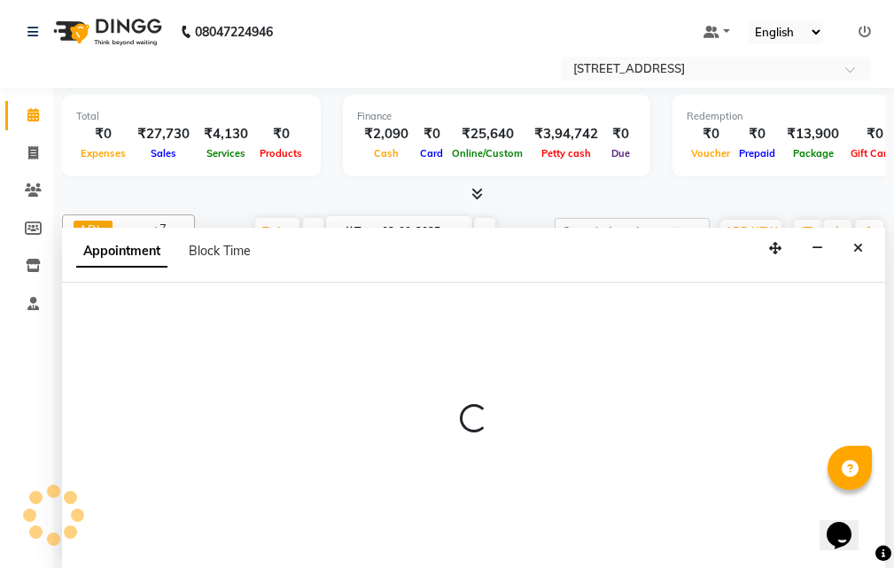
scroll to position [1, 0]
select select "tentative"
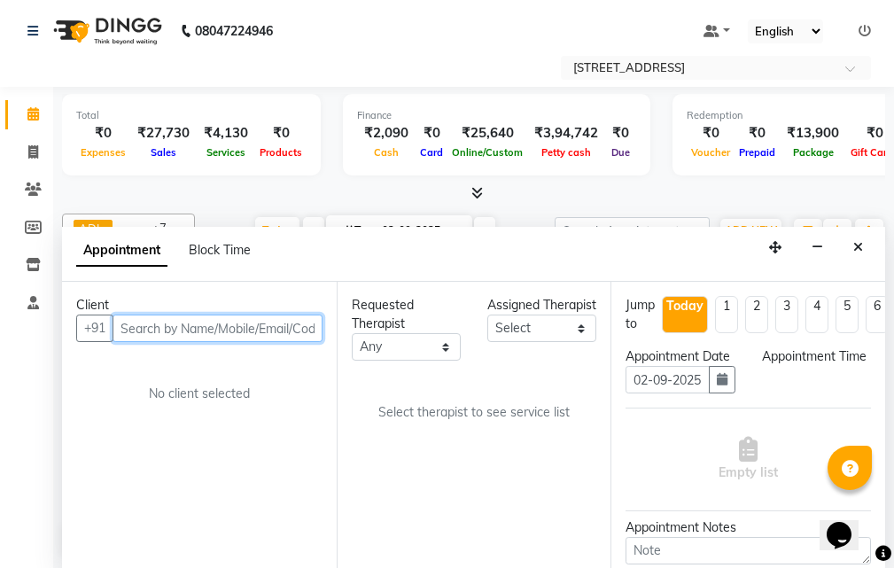
select select "1140"
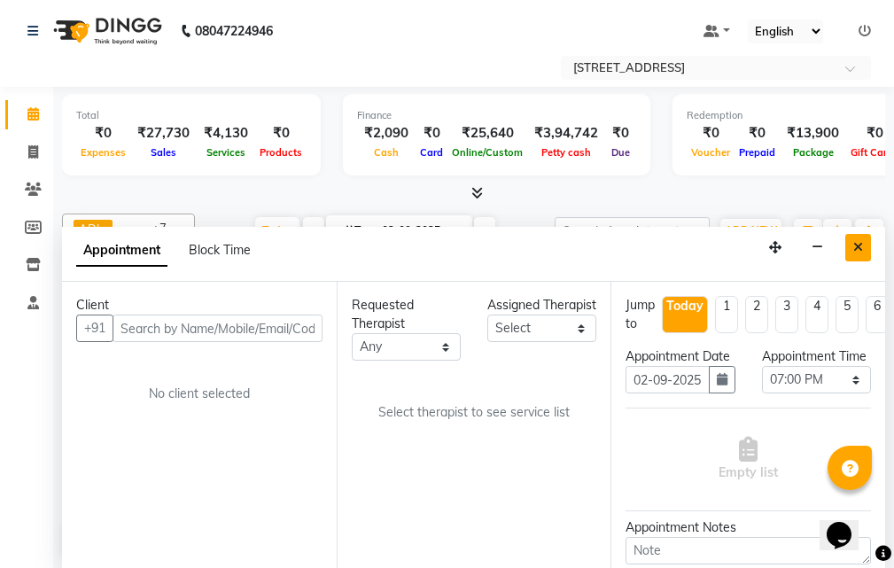
drag, startPoint x: 863, startPoint y: 246, endPoint x: 691, endPoint y: 334, distance: 192.9
click at [862, 246] on button "Close" at bounding box center [858, 247] width 26 height 27
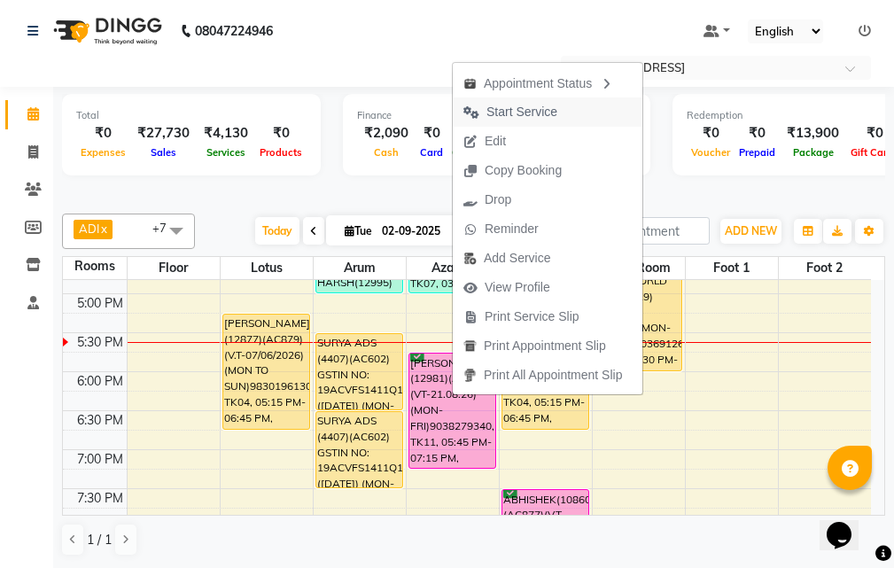
click at [522, 112] on span "Start Service" at bounding box center [521, 112] width 71 height 19
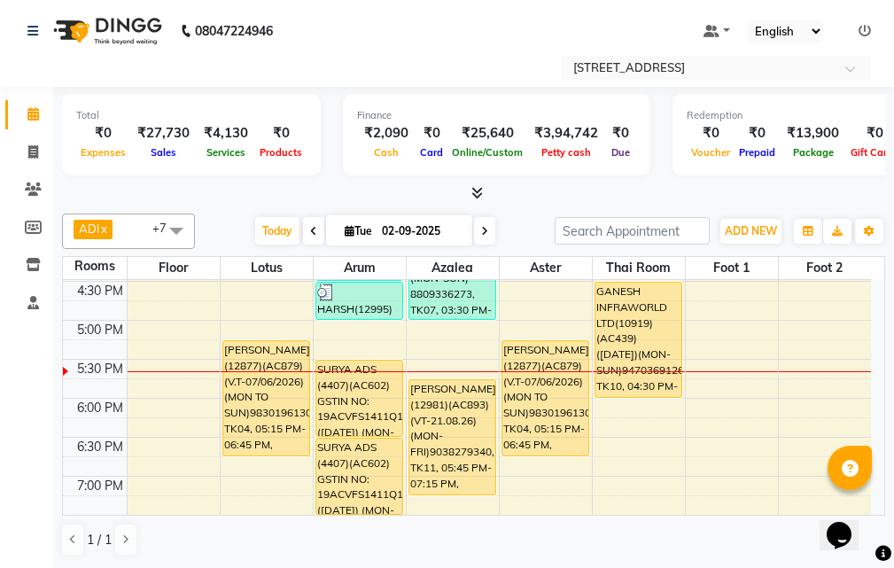
scroll to position [512, 0]
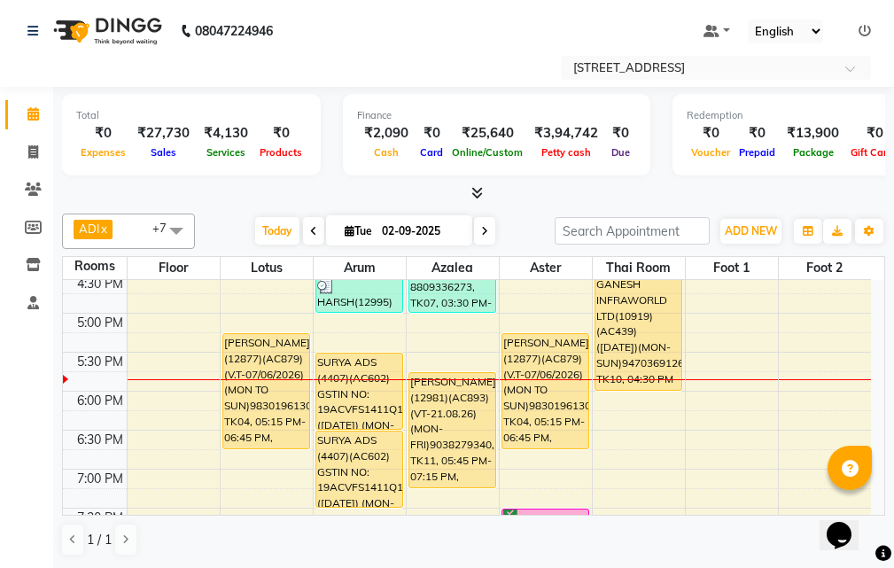
click at [763, 385] on div "10:00 AM 10:30 AM 11:00 AM 11:30 AM 12:00 PM 12:30 PM 1:00 PM 1:30 PM 2:00 PM 2…" at bounding box center [467, 274] width 808 height 1012
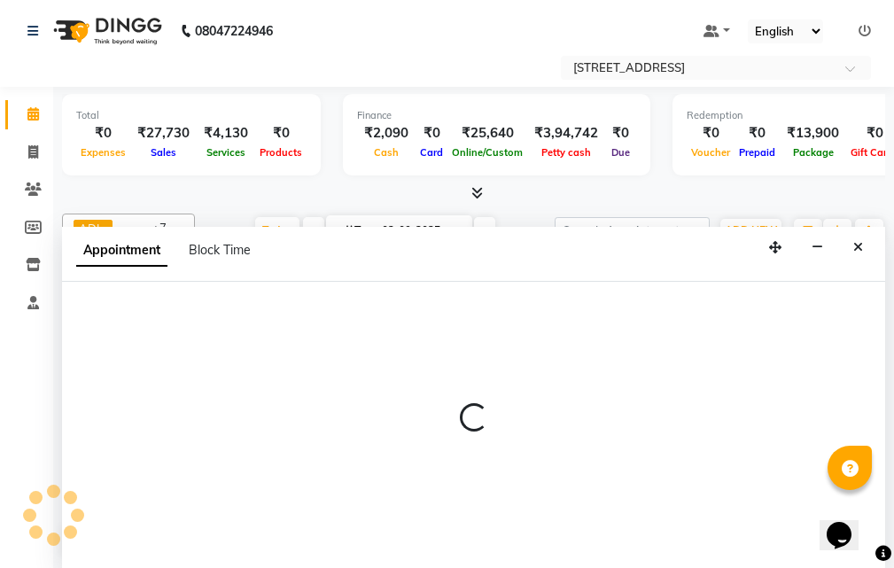
select select "1065"
select select "tentative"
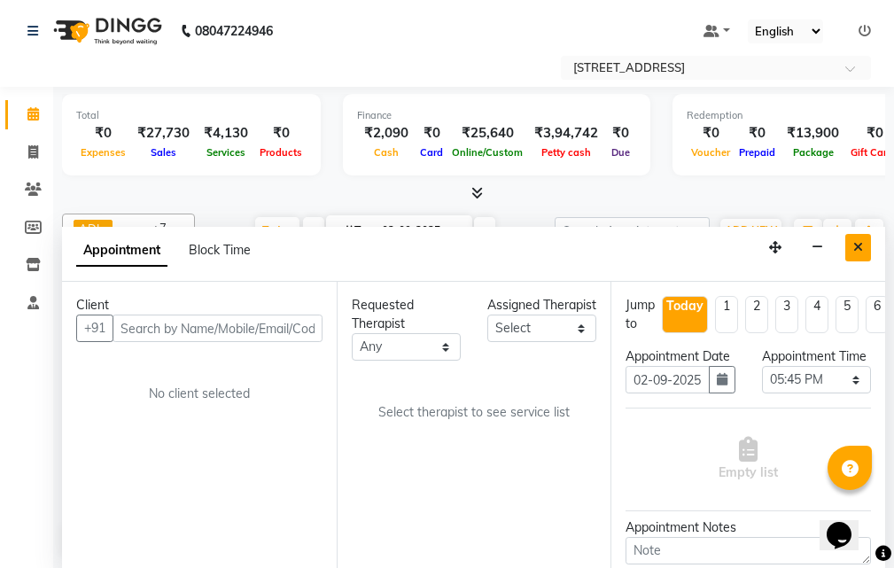
click at [861, 241] on icon "Close" at bounding box center [858, 247] width 10 height 12
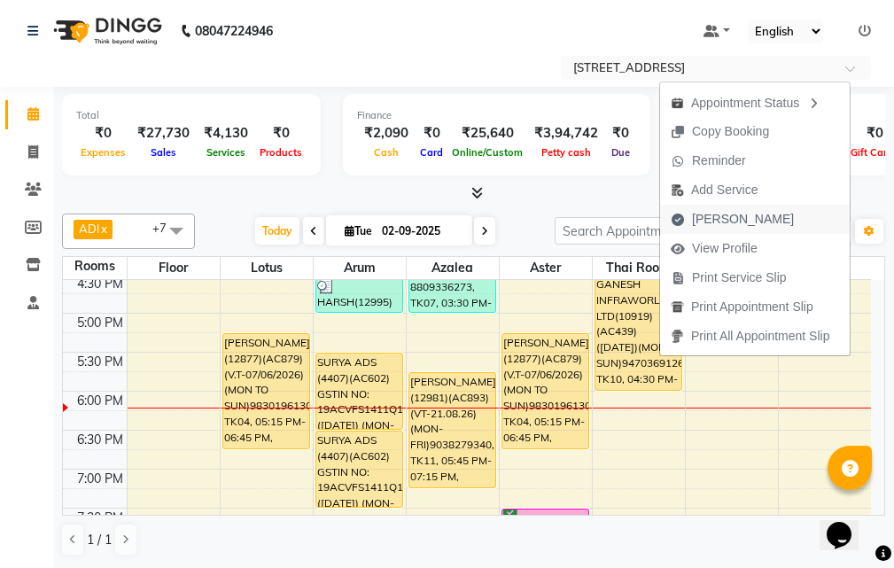
click at [753, 217] on span "[PERSON_NAME]" at bounding box center [732, 219] width 144 height 29
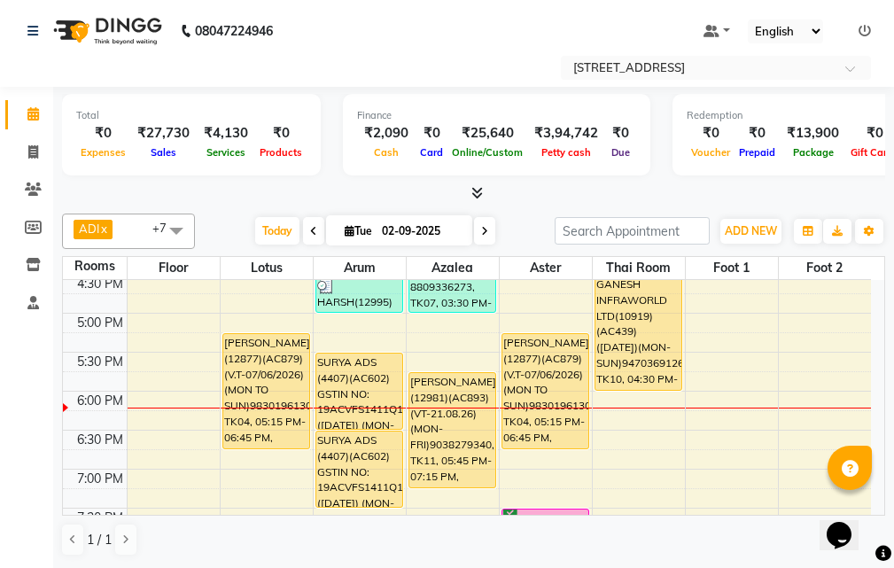
select select "4269"
select select "service"
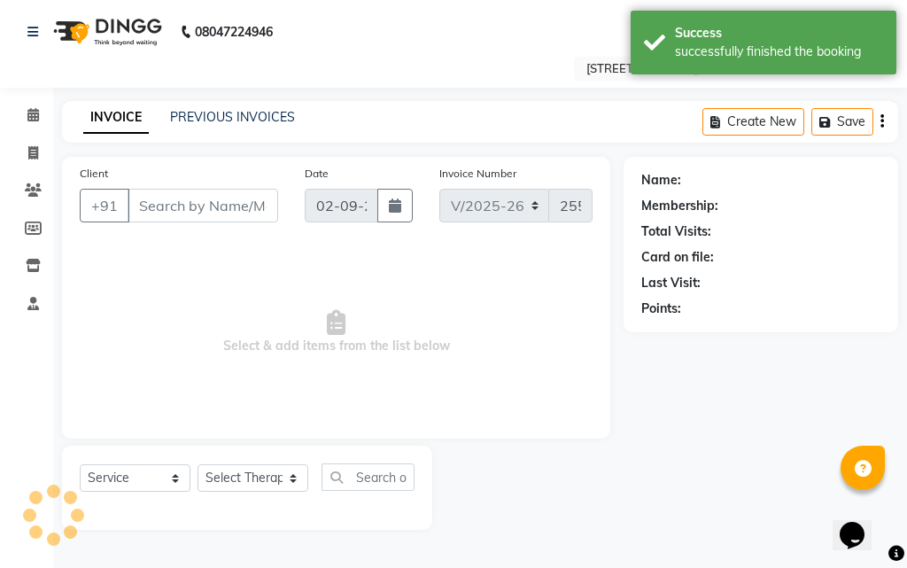
type input "94******26"
select select "87874"
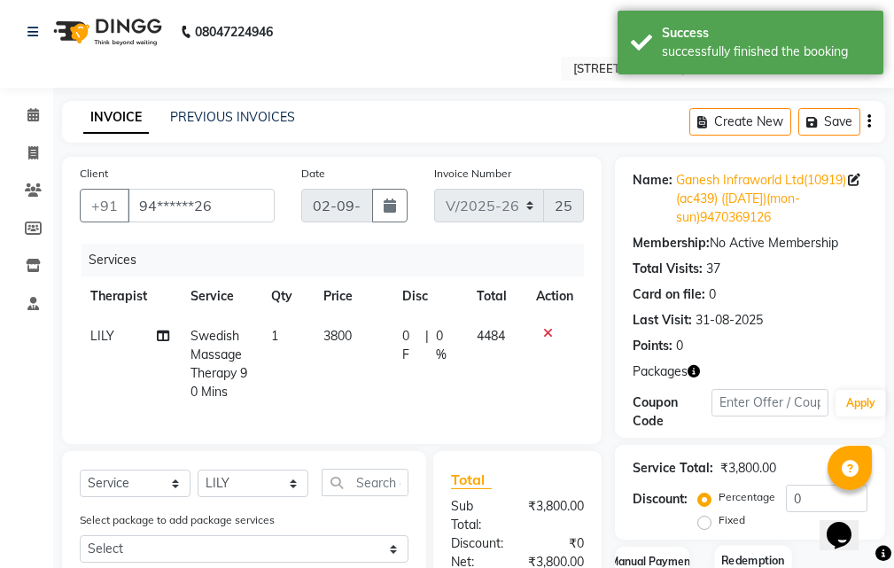
scroll to position [266, 0]
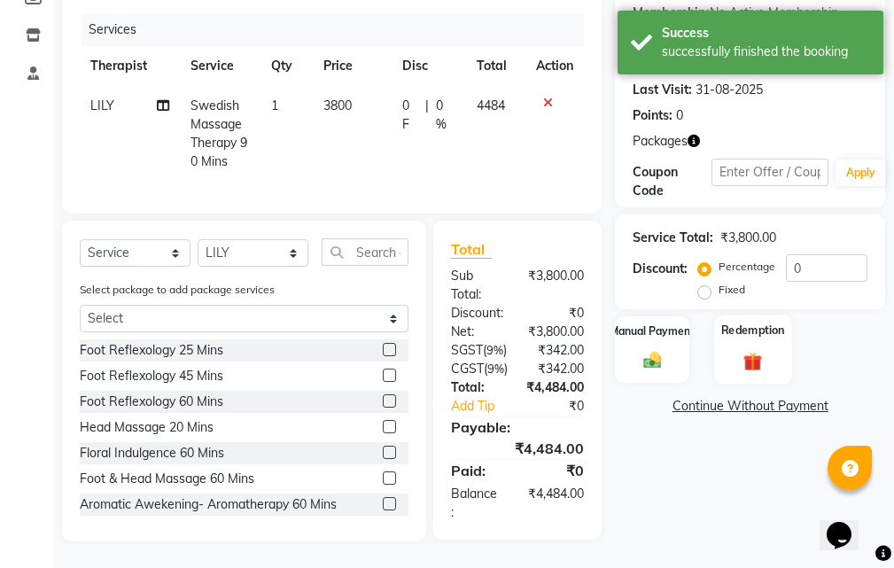
click at [747, 350] on img at bounding box center [753, 361] width 30 height 23
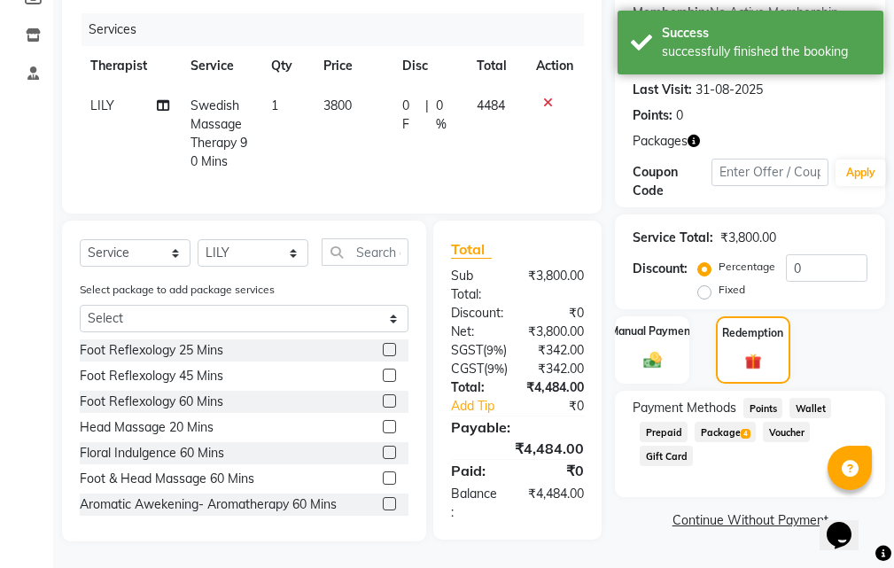
click at [725, 422] on span "Package 4" at bounding box center [724, 432] width 61 height 20
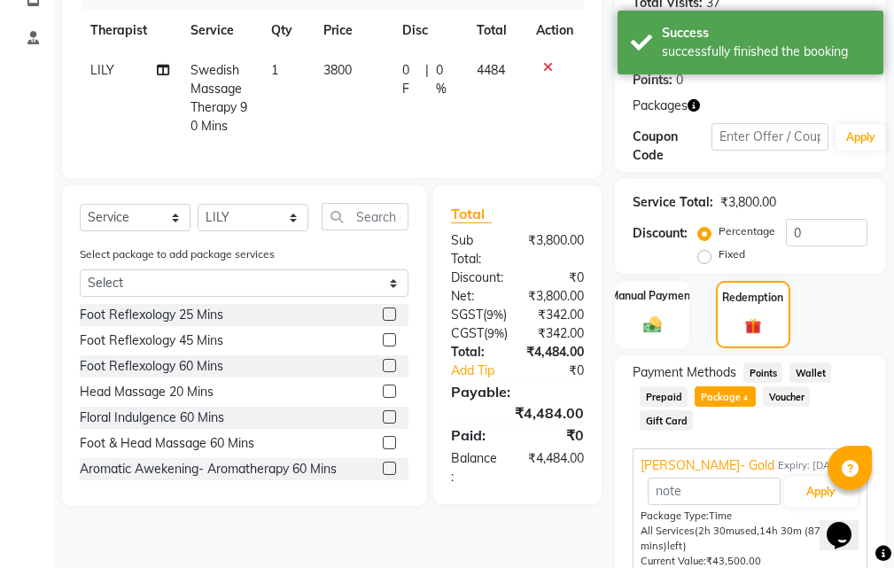
scroll to position [413, 0]
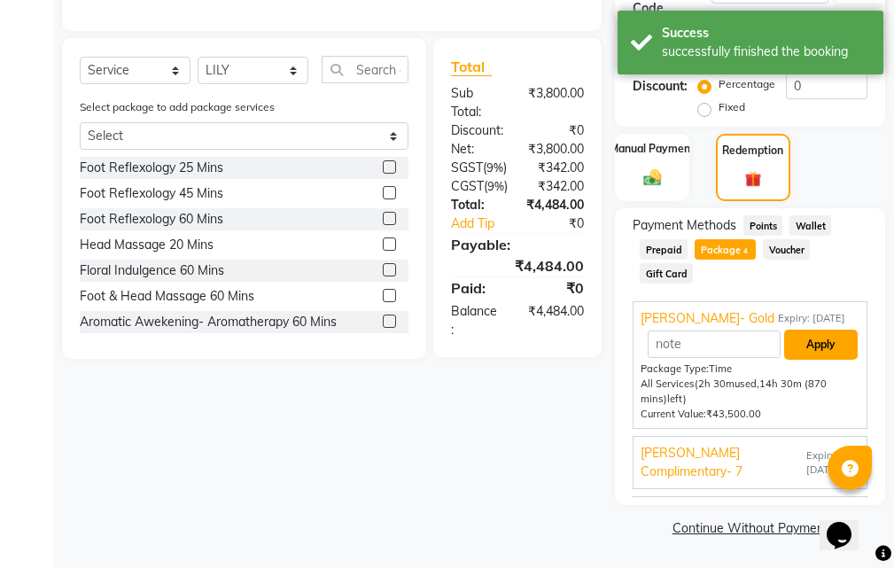
drag, startPoint x: 801, startPoint y: 348, endPoint x: 906, endPoint y: 338, distance: 105.8
click at [801, 349] on button "Apply" at bounding box center [821, 344] width 74 height 30
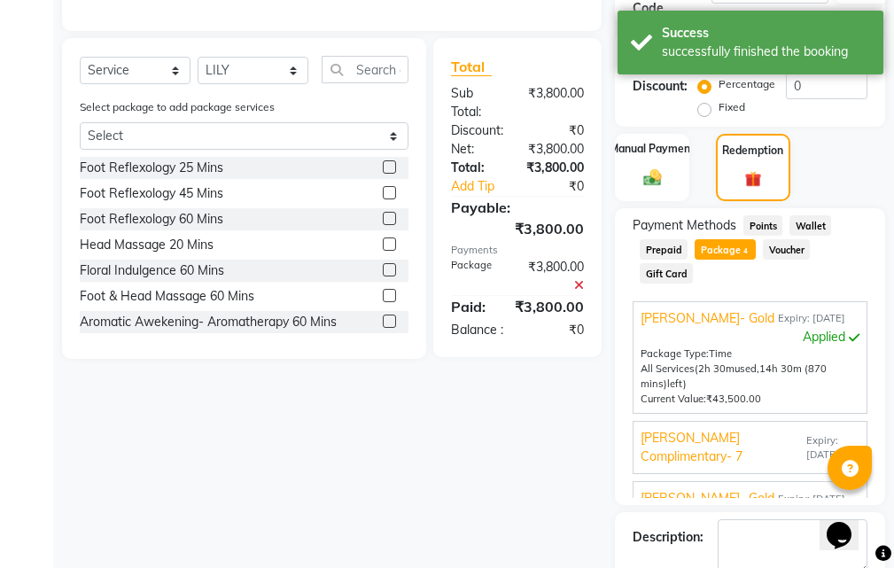
scroll to position [513, 0]
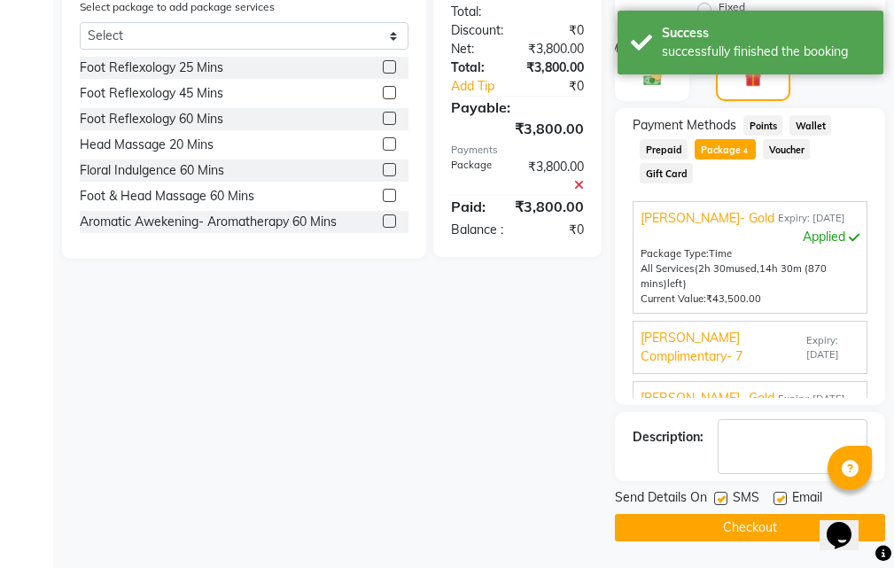
click at [771, 499] on div "SMS" at bounding box center [743, 499] width 59 height 22
click at [724, 497] on label at bounding box center [720, 497] width 13 height 13
click at [724, 497] on input "checkbox" at bounding box center [720, 499] width 12 height 12
checkbox input "false"
click at [785, 497] on label at bounding box center [779, 497] width 13 height 13
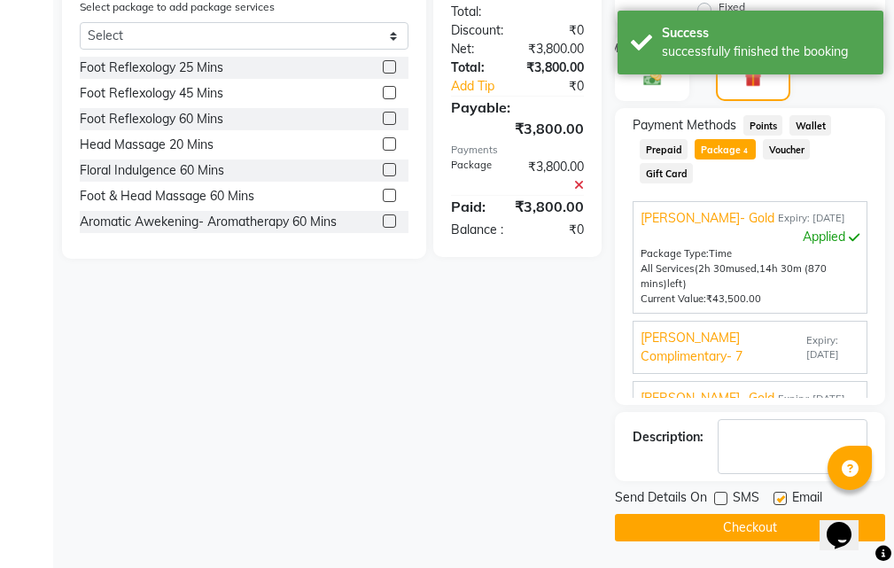
click at [785, 497] on input "checkbox" at bounding box center [779, 499] width 12 height 12
checkbox input "false"
click at [757, 538] on button "Checkout" at bounding box center [750, 527] width 270 height 27
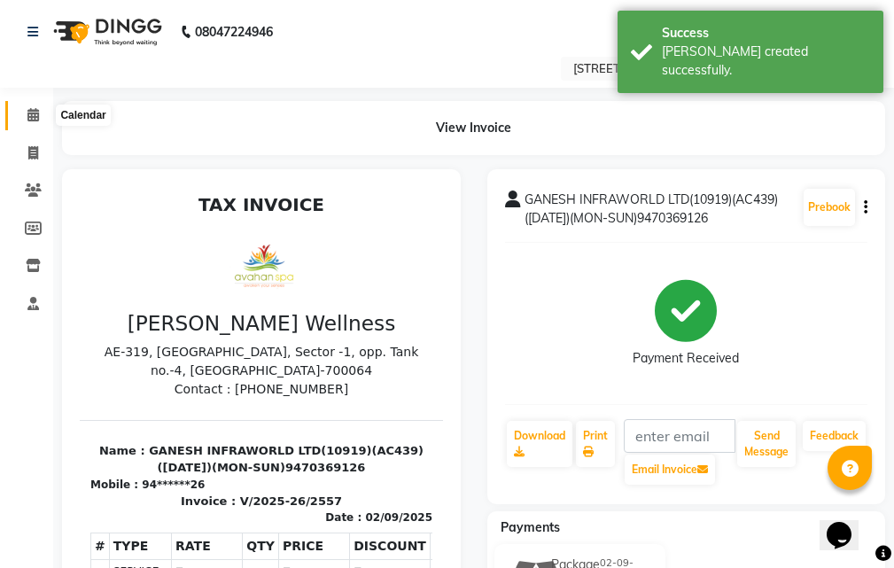
click at [35, 112] on icon at bounding box center [33, 114] width 12 height 13
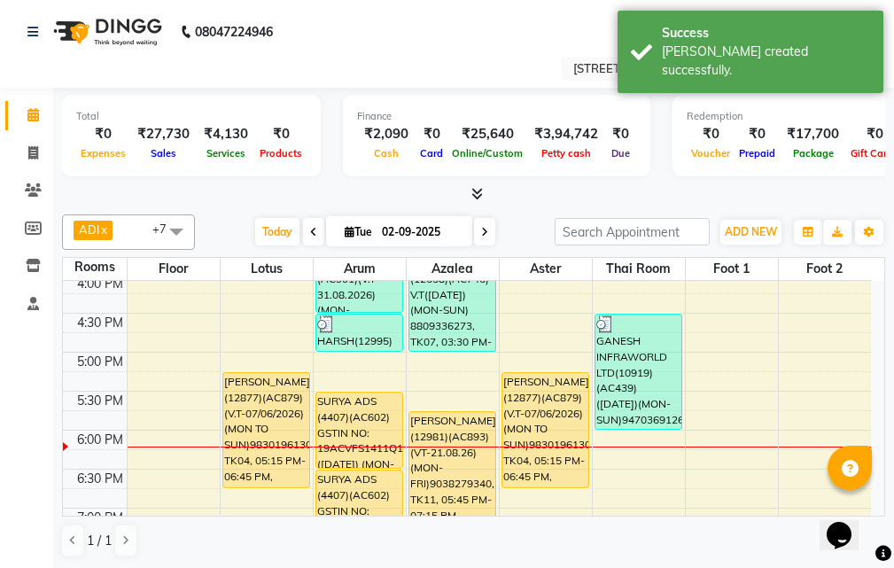
scroll to position [531, 0]
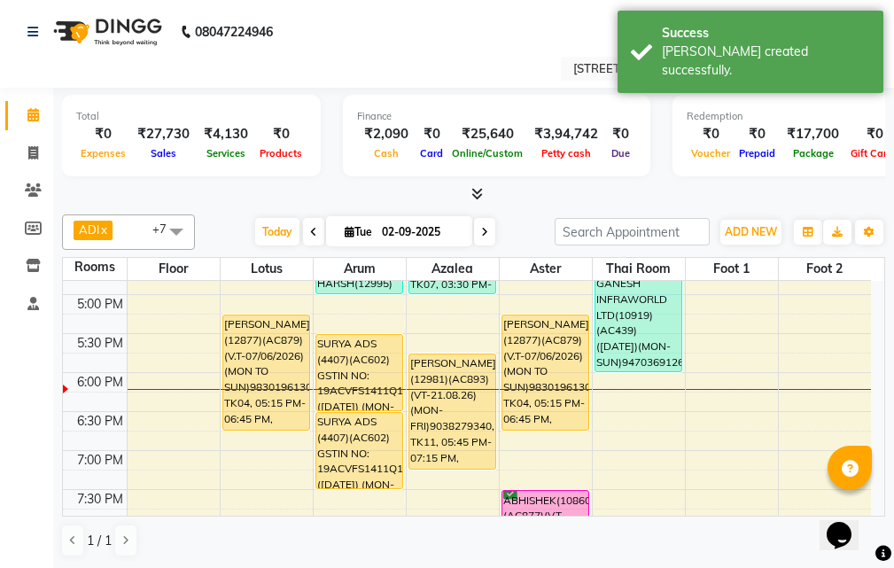
click at [476, 225] on span at bounding box center [484, 231] width 21 height 27
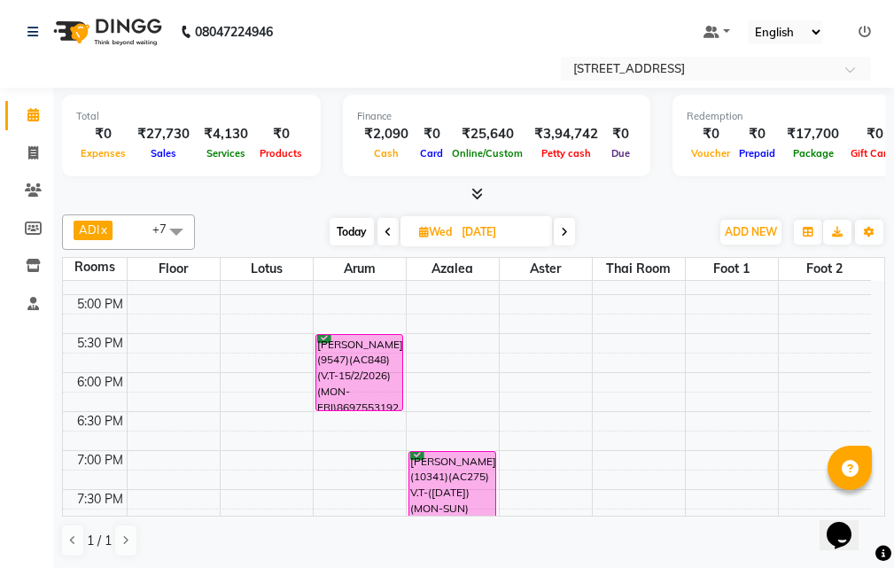
click at [384, 233] on icon at bounding box center [387, 232] width 7 height 11
type input "02-09-2025"
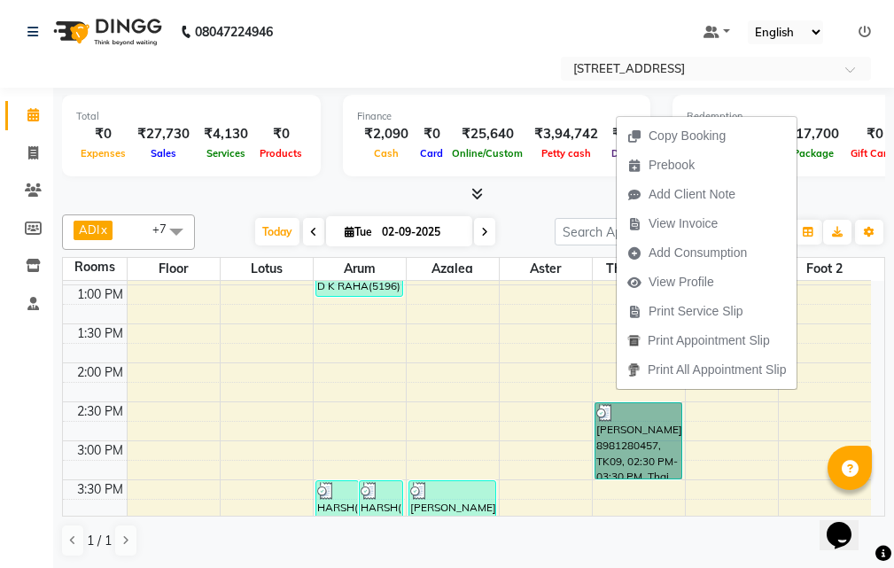
scroll to position [266, 0]
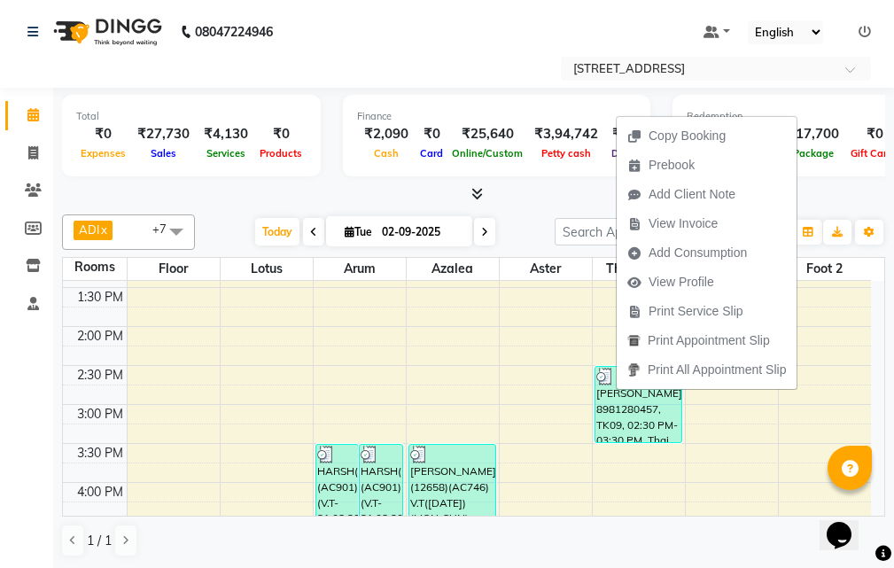
click at [476, 175] on div "Finance ₹2,090 Cash ₹0 Card ₹25,640 Online/Custom ₹3,94,742 Petty cash ₹0 Due" at bounding box center [496, 135] width 307 height 81
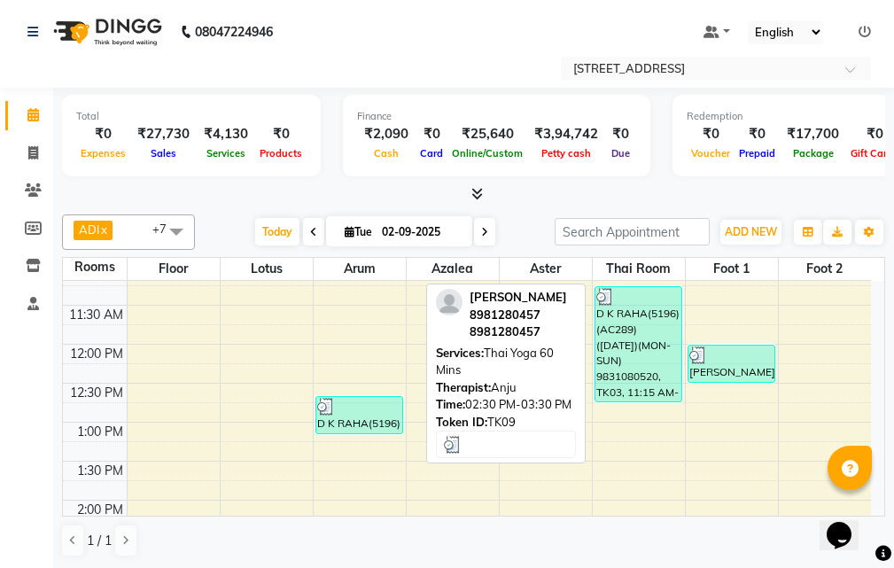
scroll to position [89, 0]
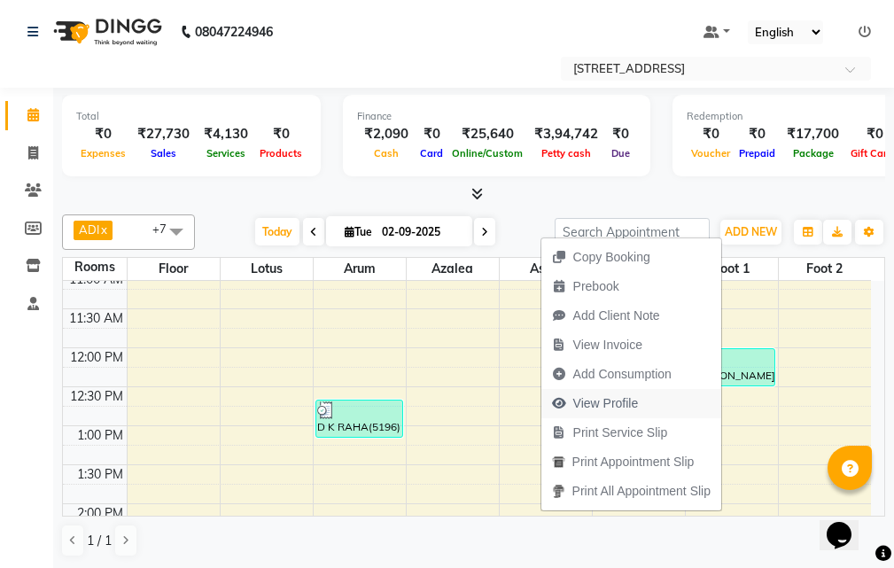
click at [664, 406] on button "View Profile" at bounding box center [631, 403] width 180 height 29
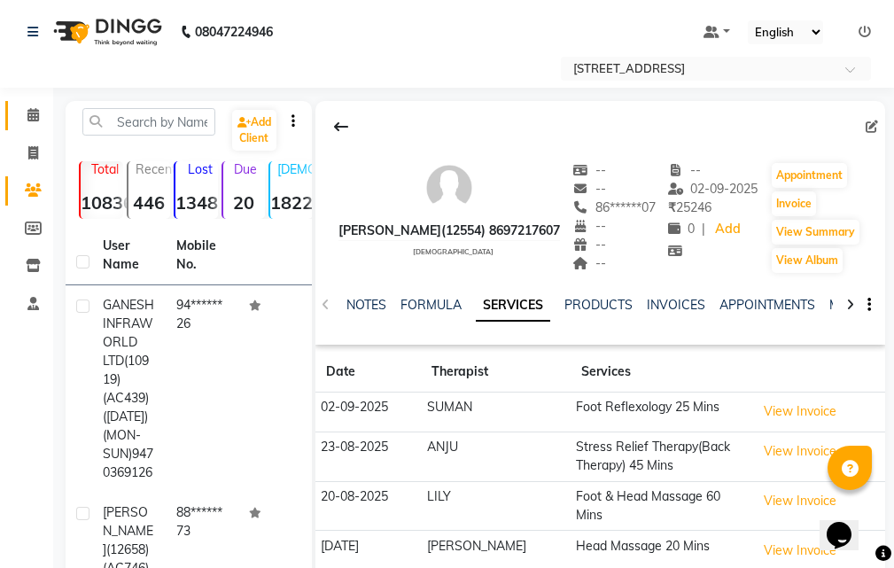
click at [29, 108] on icon at bounding box center [33, 114] width 12 height 13
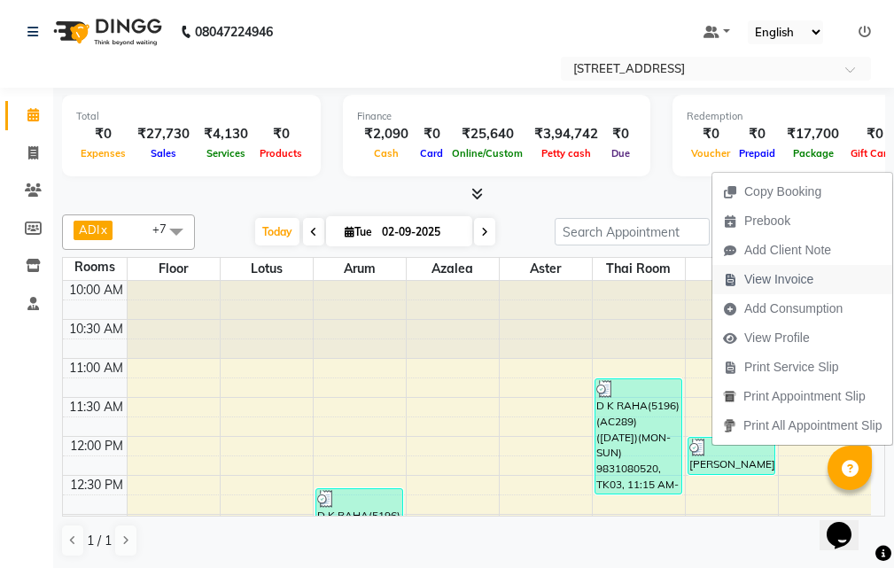
click at [820, 270] on span "View Invoice" at bounding box center [768, 279] width 112 height 29
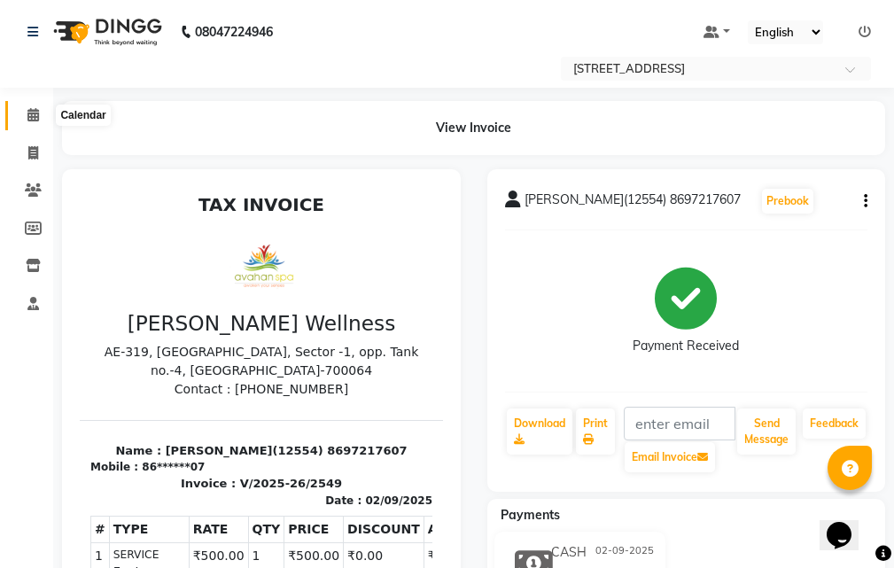
click at [31, 107] on span at bounding box center [33, 115] width 31 height 20
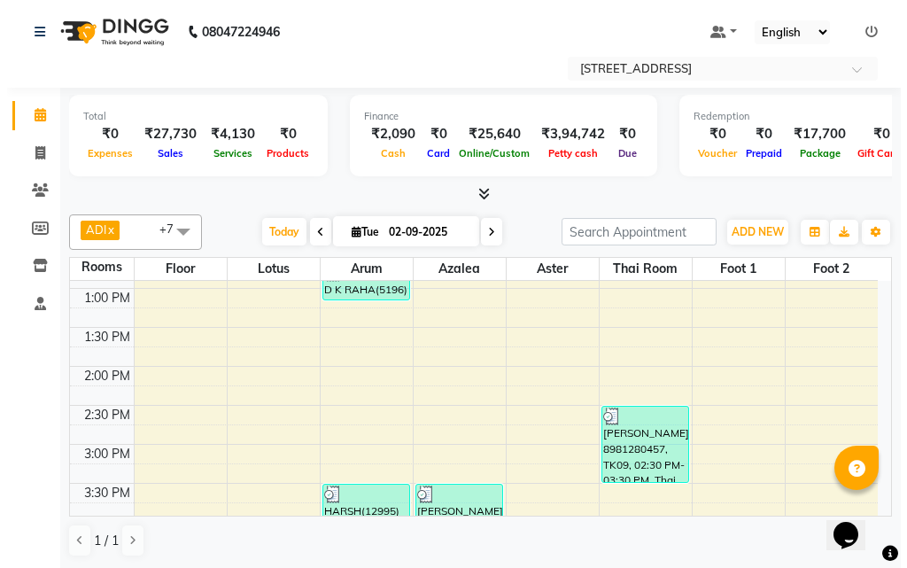
scroll to position [266, 0]
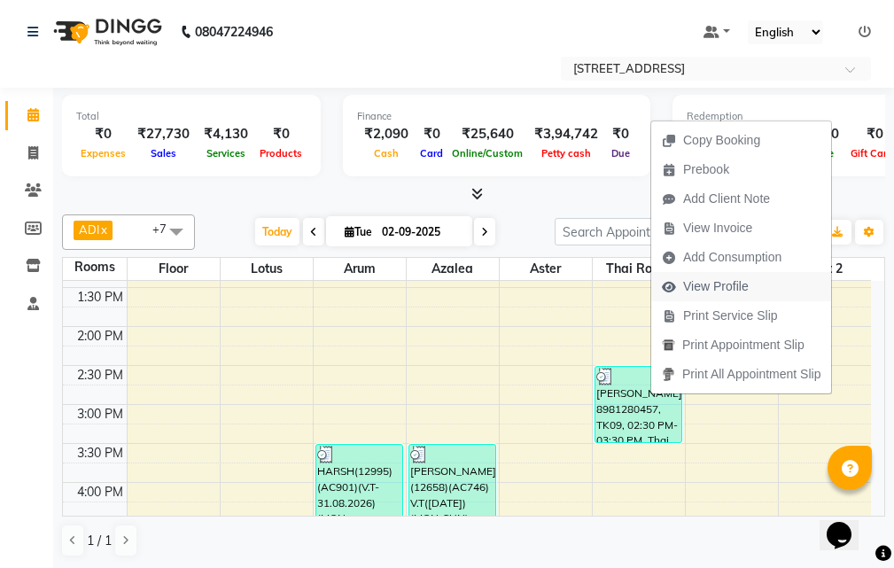
click at [731, 289] on span "View Profile" at bounding box center [716, 286] width 66 height 19
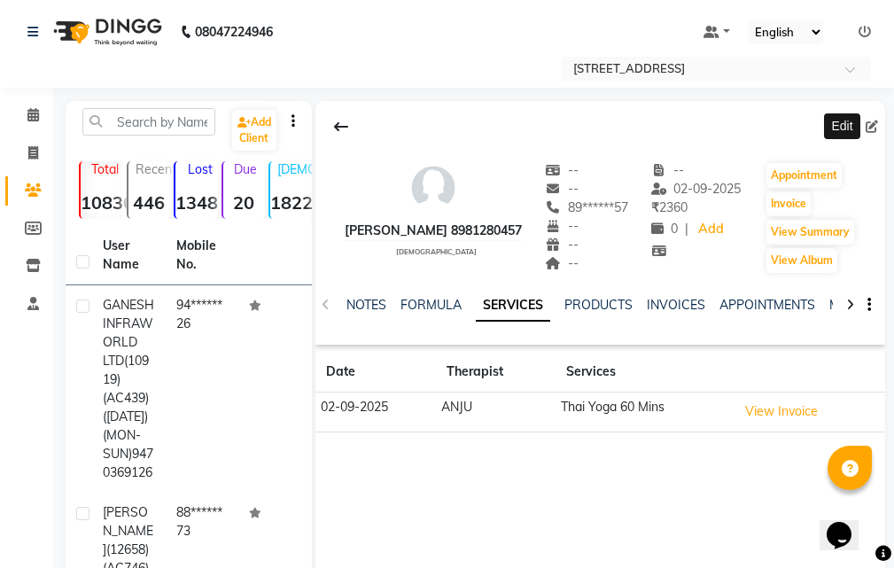
click at [874, 121] on icon at bounding box center [871, 126] width 12 height 12
select select "[DEMOGRAPHIC_DATA]"
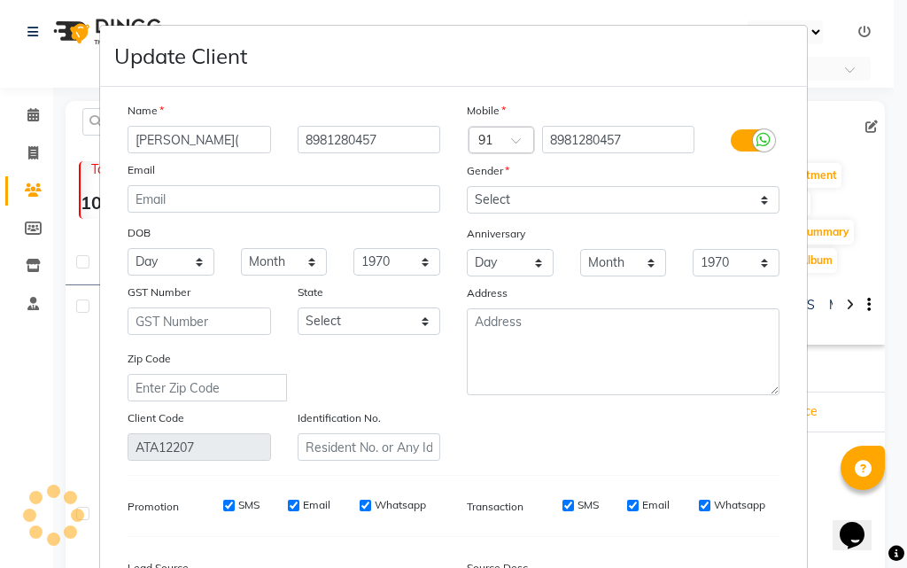
type input "SRIJONI DAS("
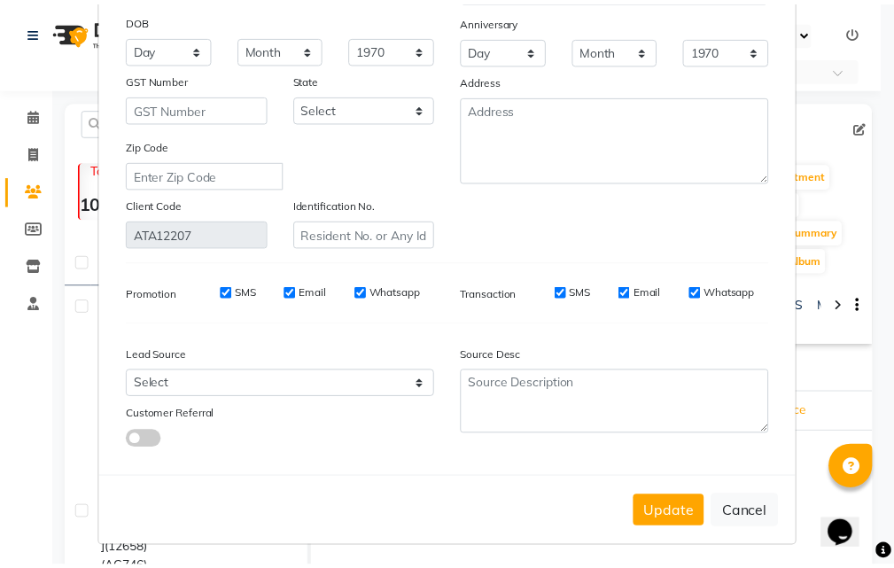
scroll to position [218, 0]
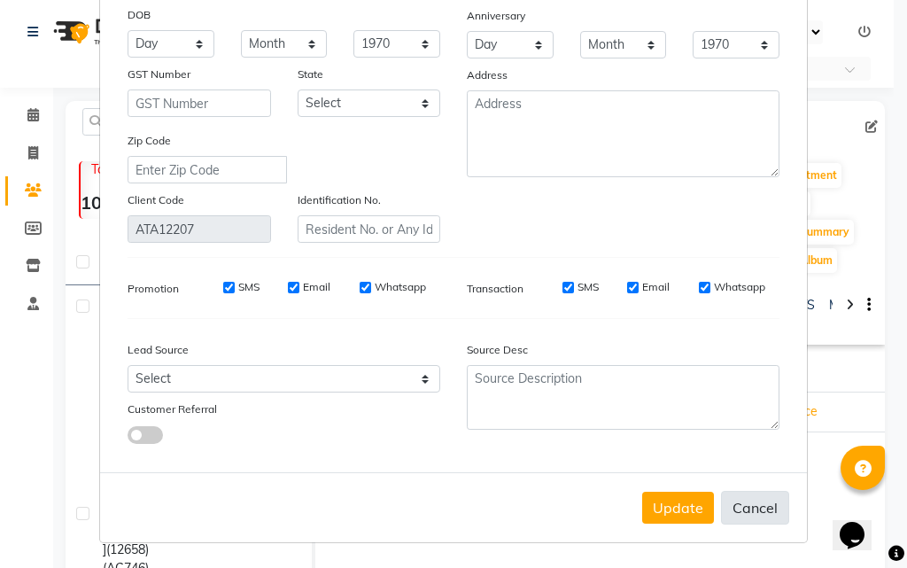
click at [736, 514] on button "Cancel" at bounding box center [755, 508] width 68 height 34
select select
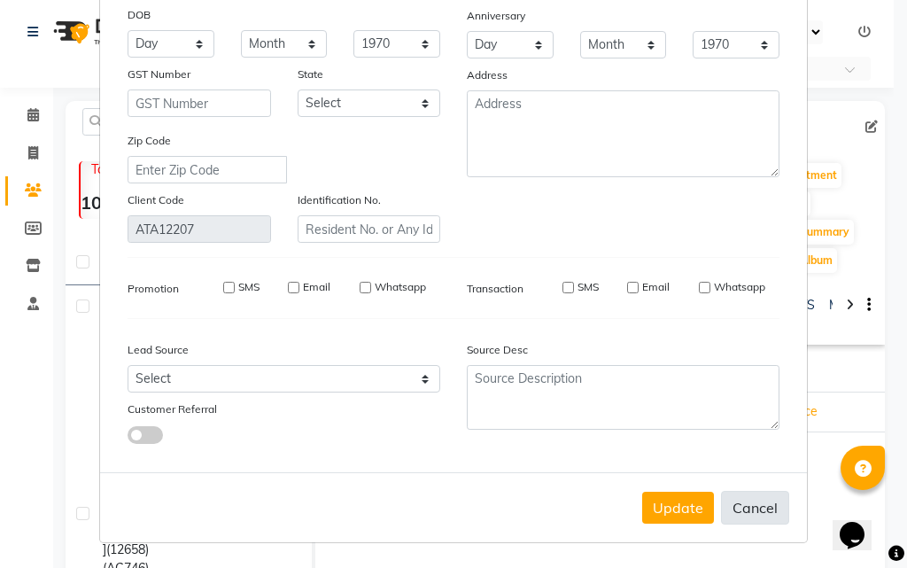
select select
checkbox input "false"
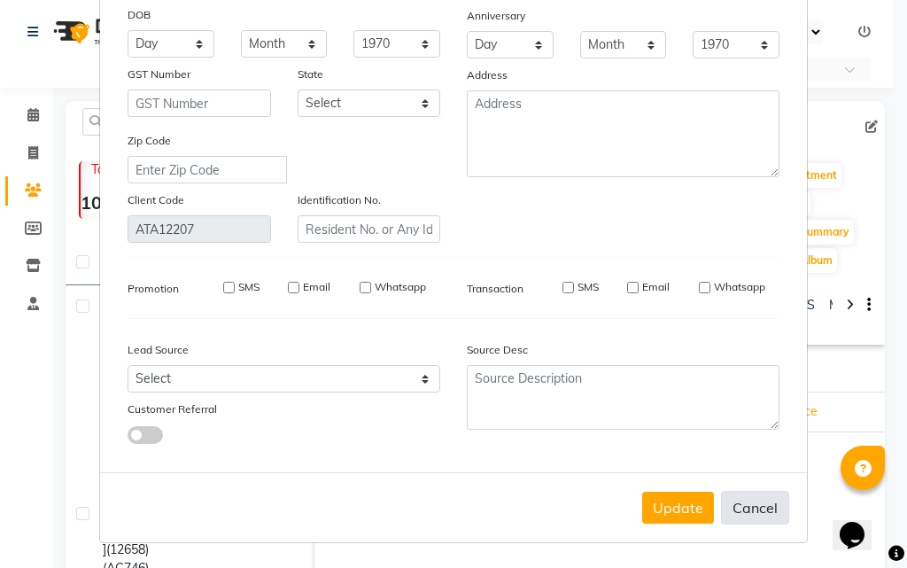
checkbox input "false"
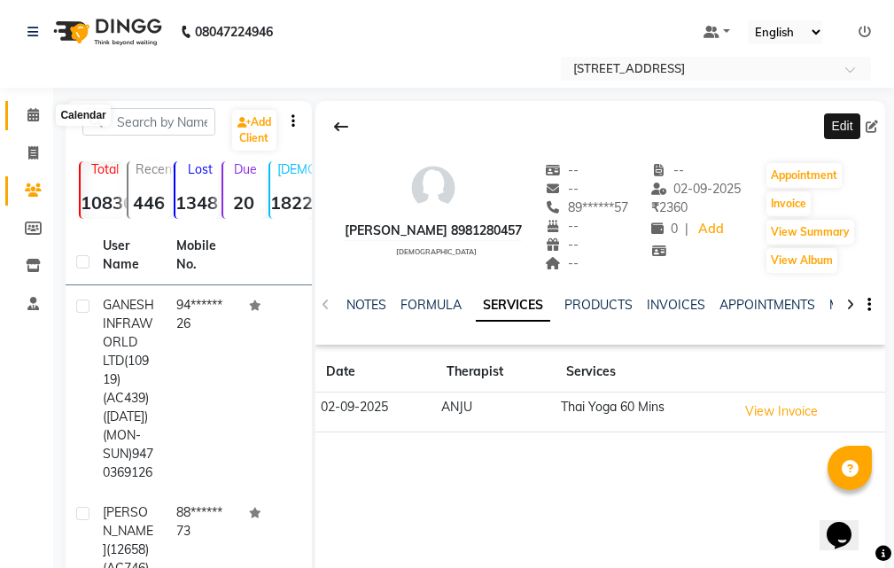
click at [34, 115] on icon at bounding box center [33, 114] width 12 height 13
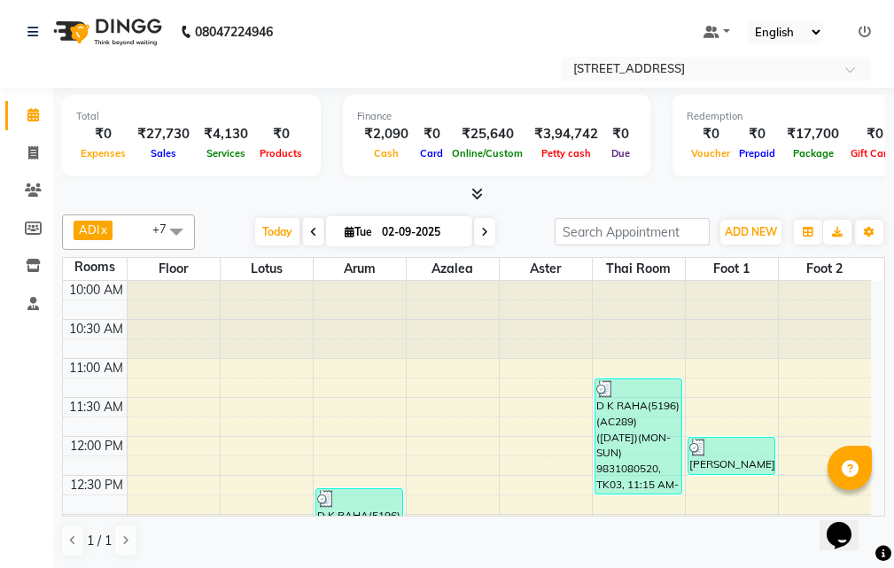
drag, startPoint x: 313, startPoint y: 230, endPoint x: 326, endPoint y: 261, distance: 33.7
click at [312, 232] on span at bounding box center [313, 231] width 21 height 27
type input "01-09-2025"
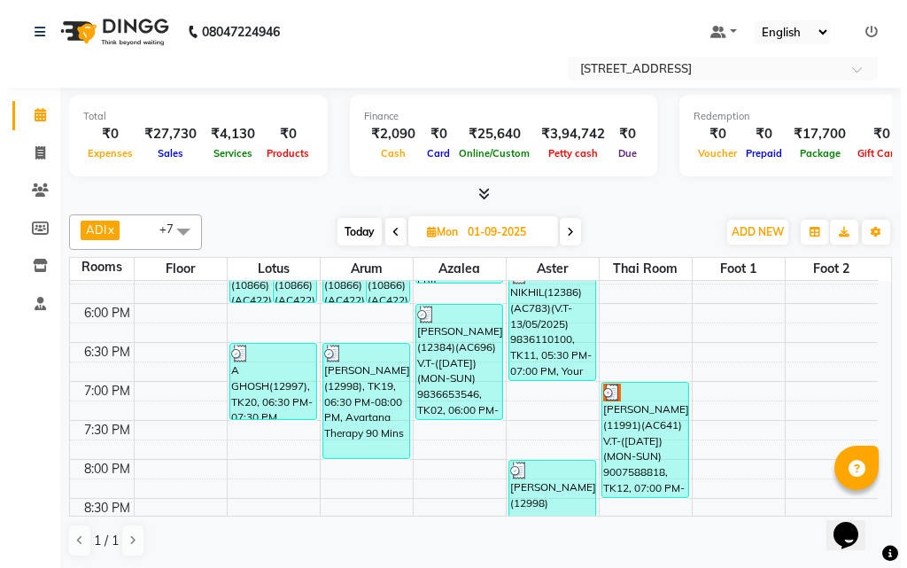
scroll to position [689, 0]
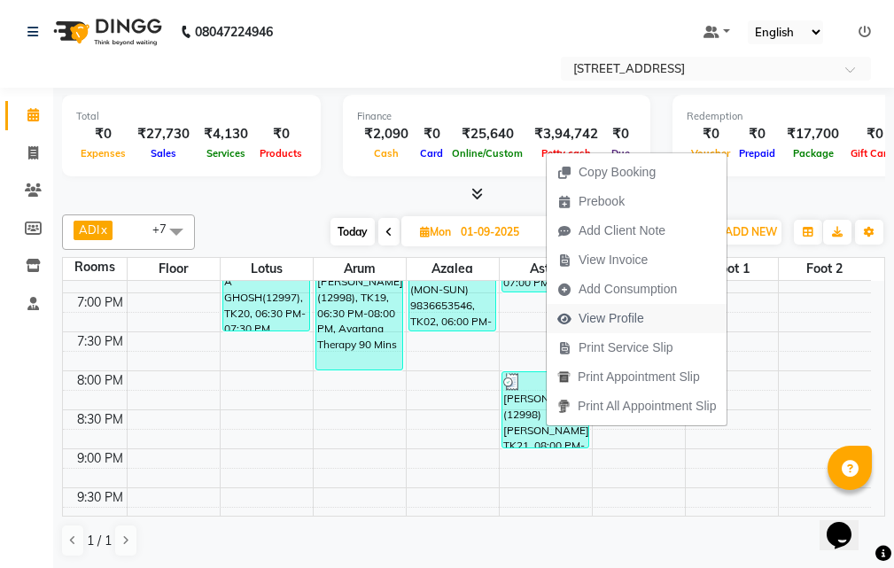
click at [638, 319] on span "View Profile" at bounding box center [611, 318] width 66 height 19
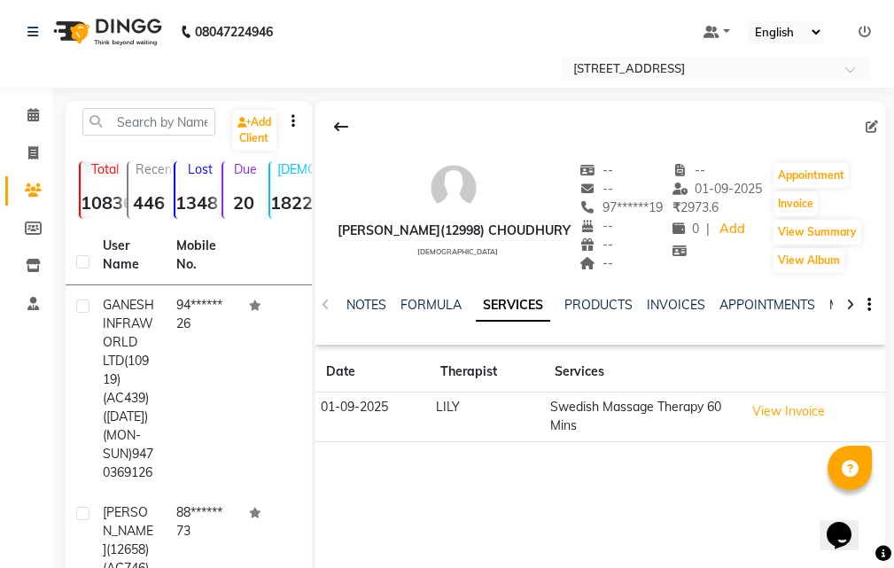
click at [864, 121] on div at bounding box center [600, 127] width 570 height 34
click at [870, 125] on icon at bounding box center [871, 126] width 12 height 12
select select "[DEMOGRAPHIC_DATA]"
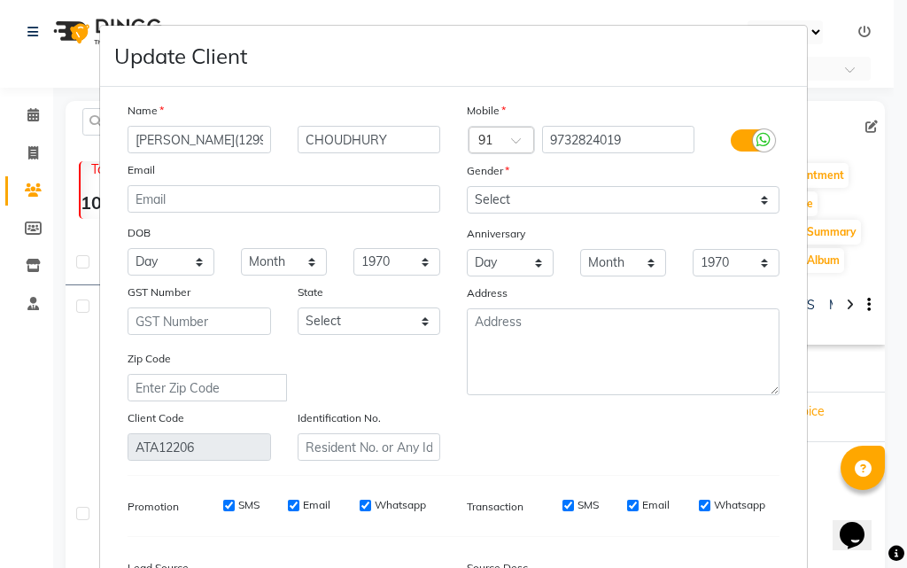
click at [249, 137] on input "[PERSON_NAME](12998)" at bounding box center [199, 139] width 143 height 27
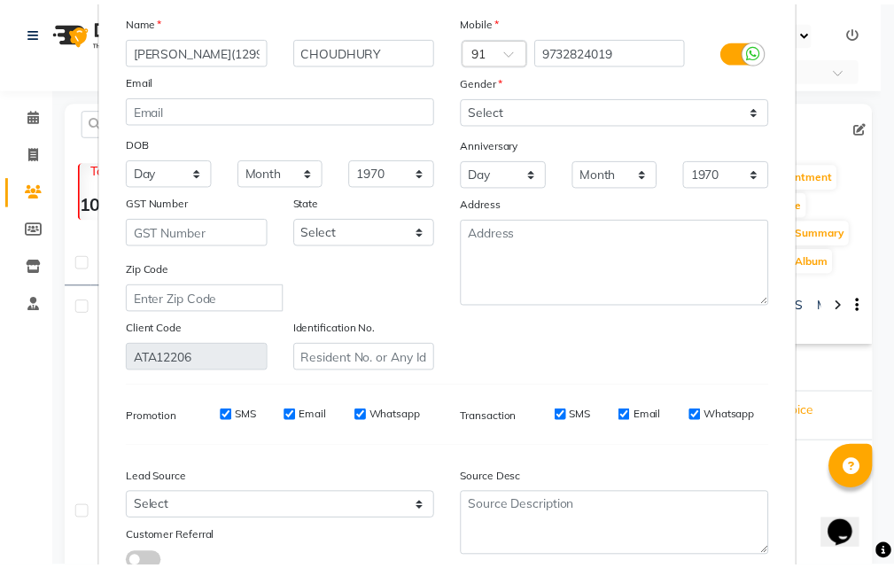
scroll to position [218, 0]
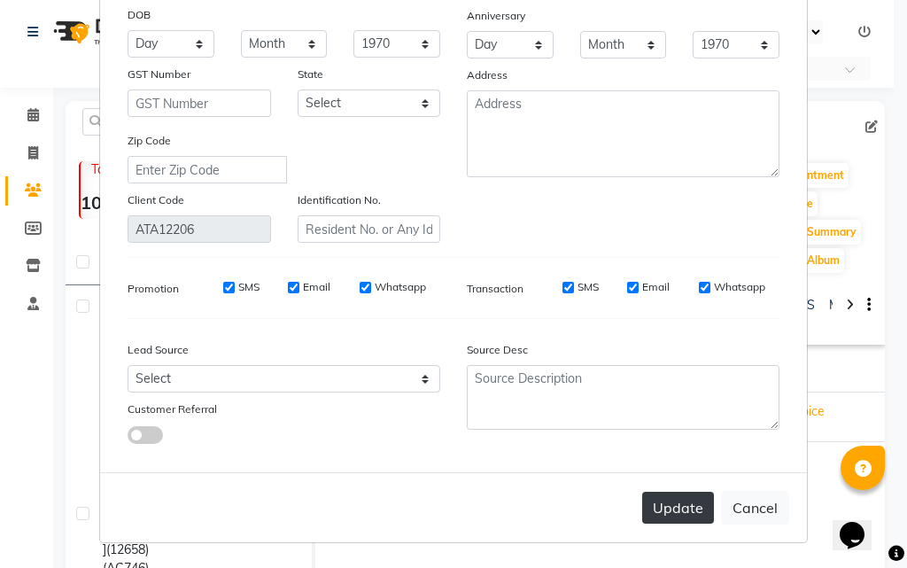
type input "KAUSHIK RAY(12999)"
click at [655, 504] on button "Update" at bounding box center [678, 507] width 72 height 32
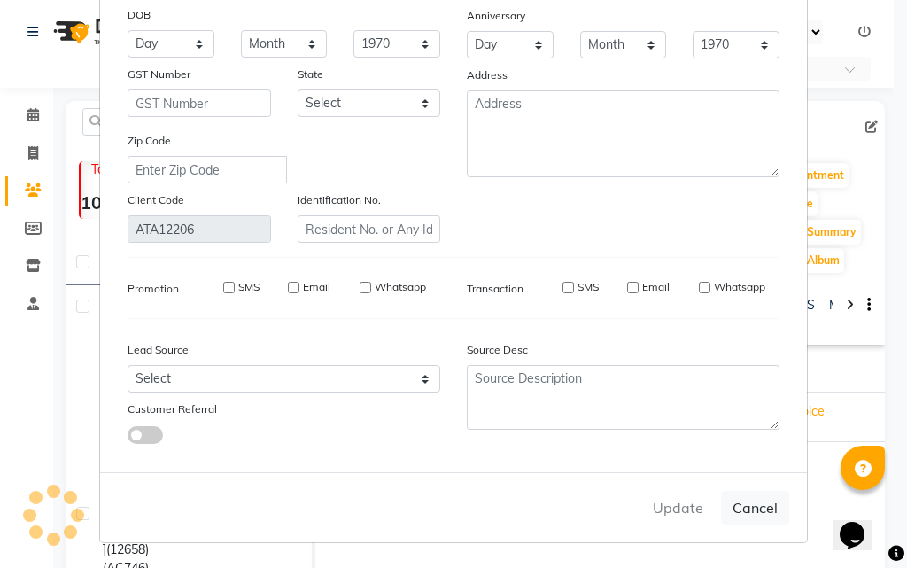
select select
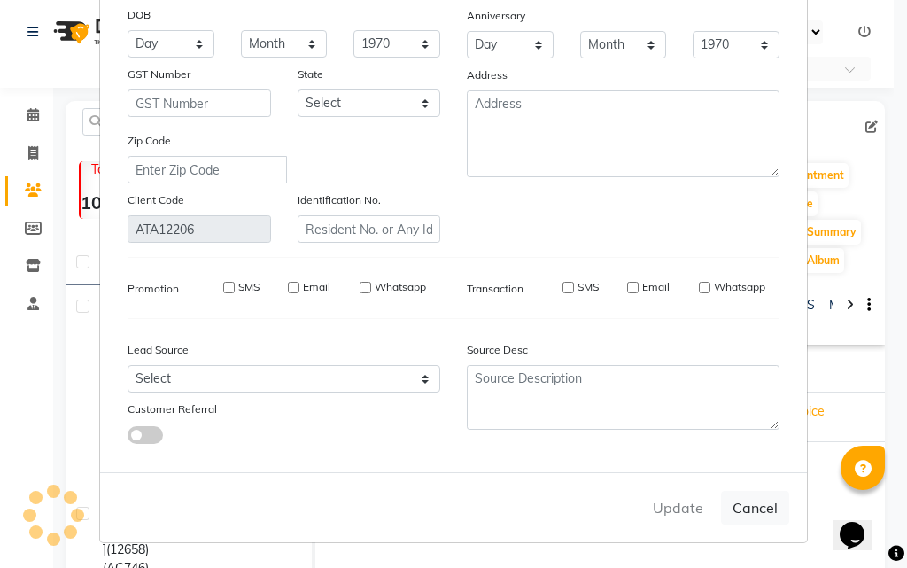
select select
checkbox input "false"
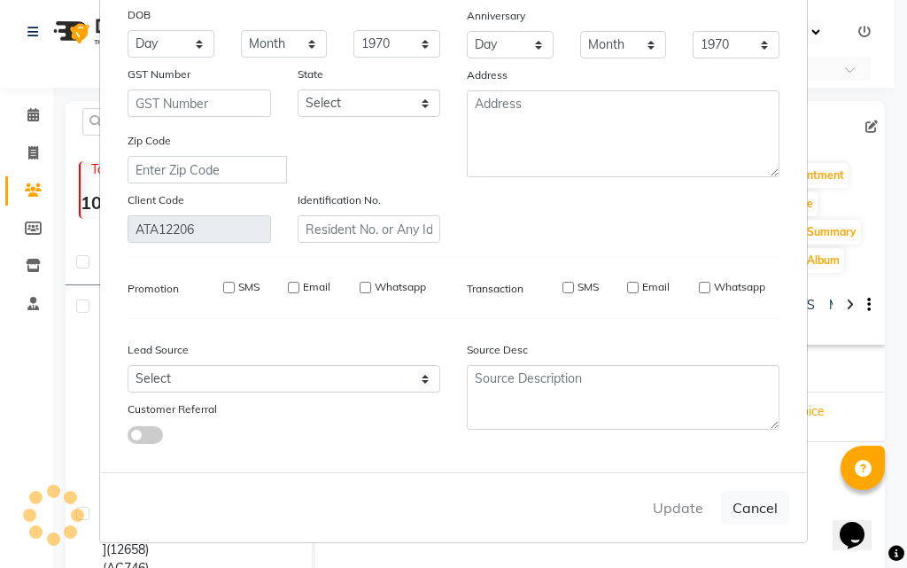
checkbox input "false"
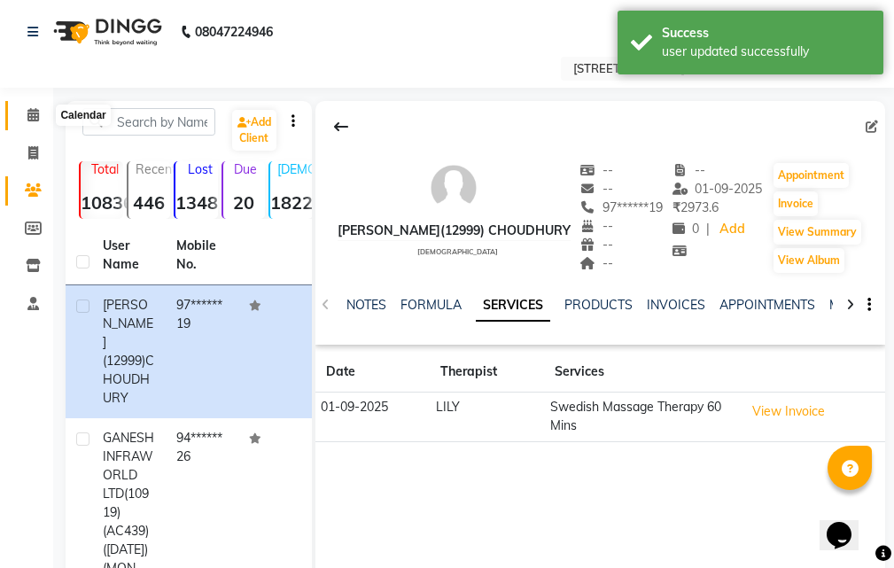
click at [35, 117] on icon at bounding box center [33, 114] width 12 height 13
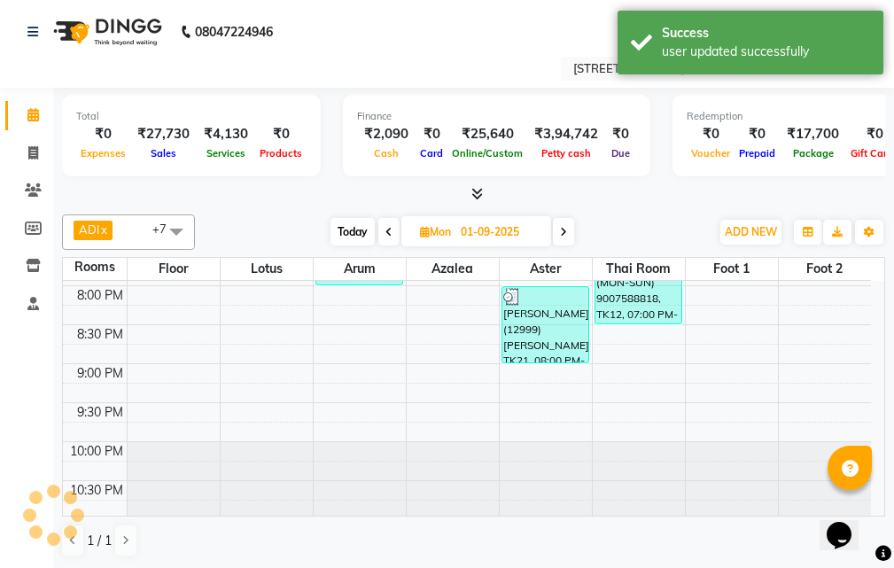
scroll to position [778, 0]
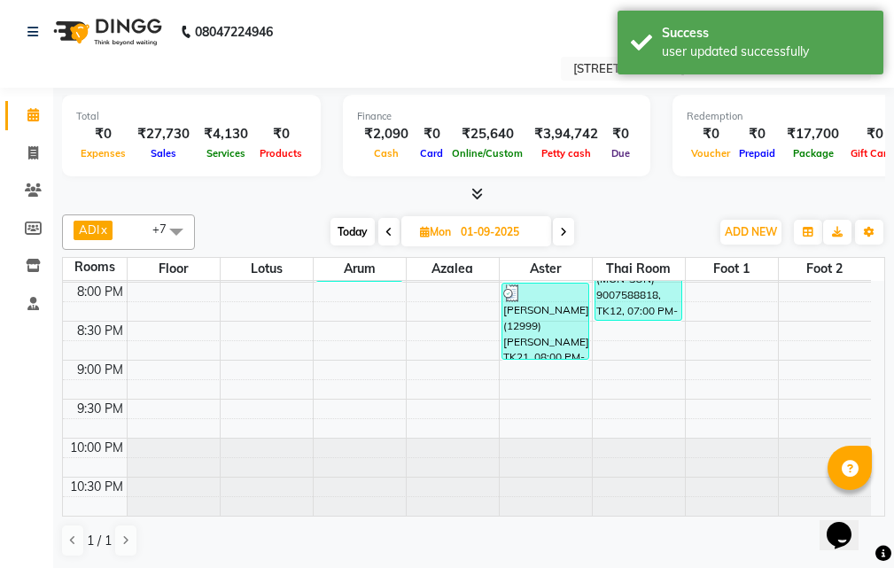
click at [557, 237] on span at bounding box center [563, 231] width 21 height 27
type input "02-09-2025"
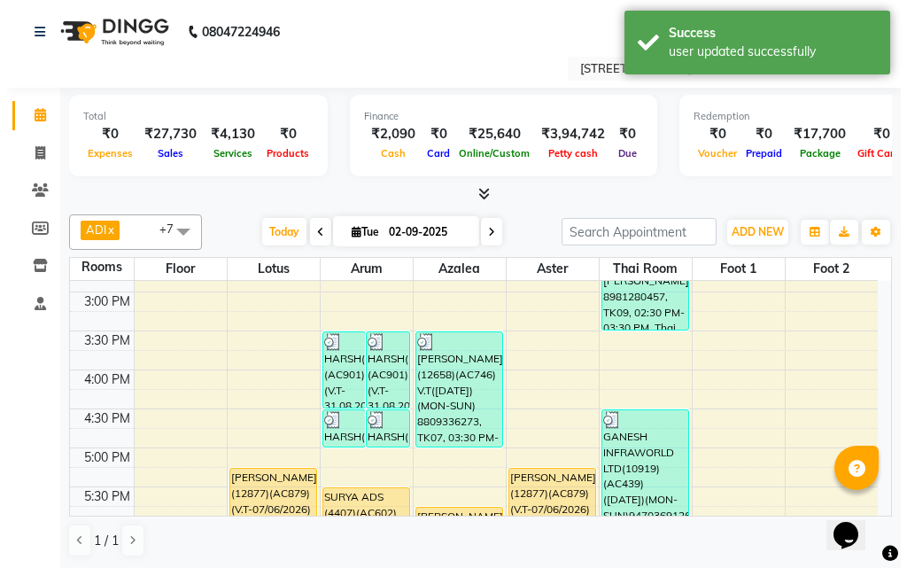
scroll to position [359, 0]
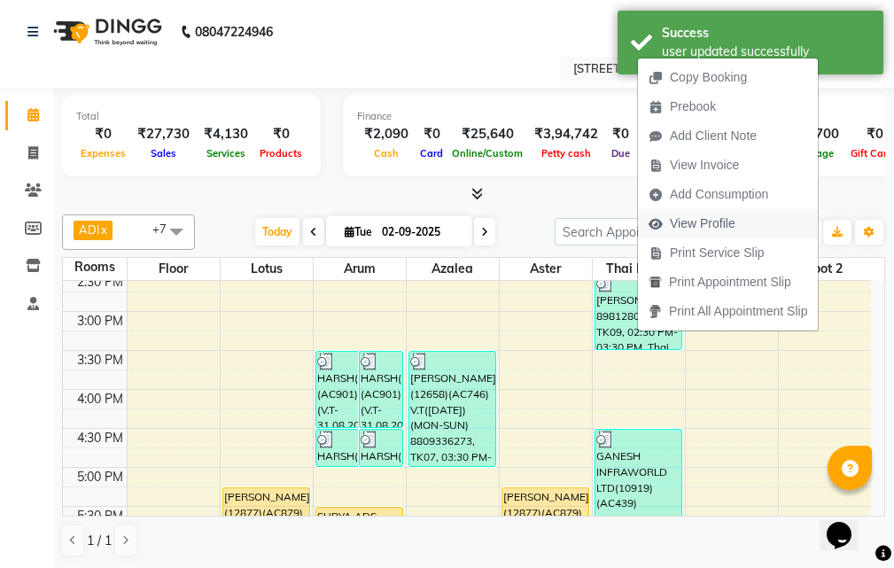
click at [777, 226] on button "View Profile" at bounding box center [728, 223] width 180 height 29
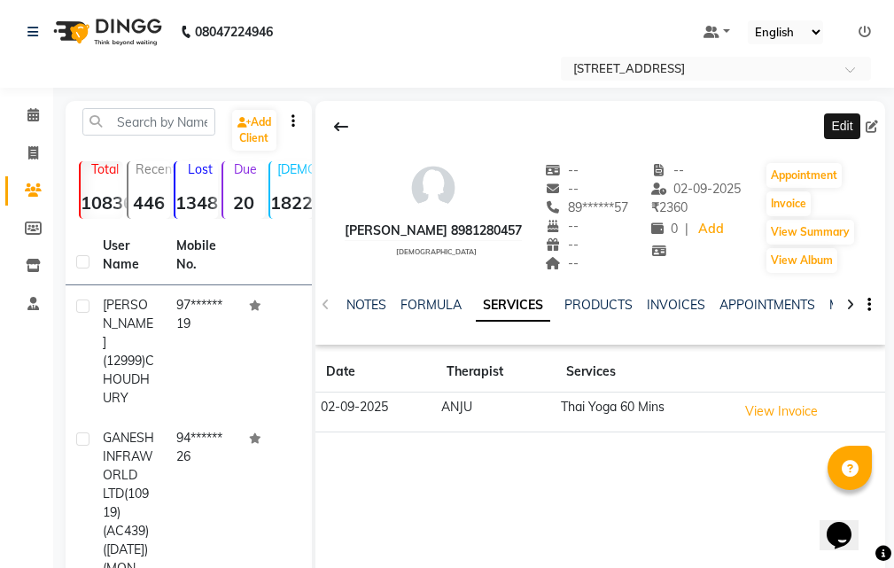
click at [867, 126] on icon at bounding box center [871, 126] width 12 height 12
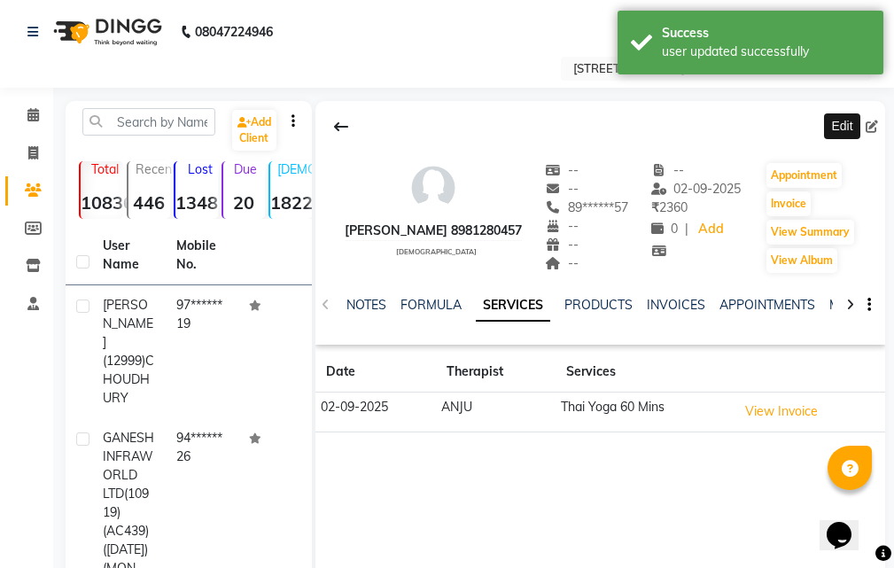
select select "[DEMOGRAPHIC_DATA]"
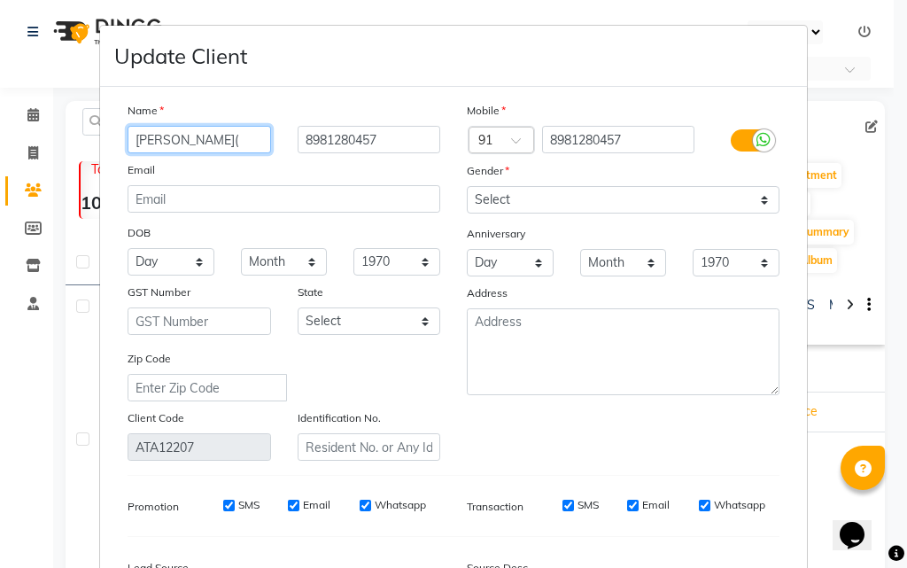
paste input "13000"
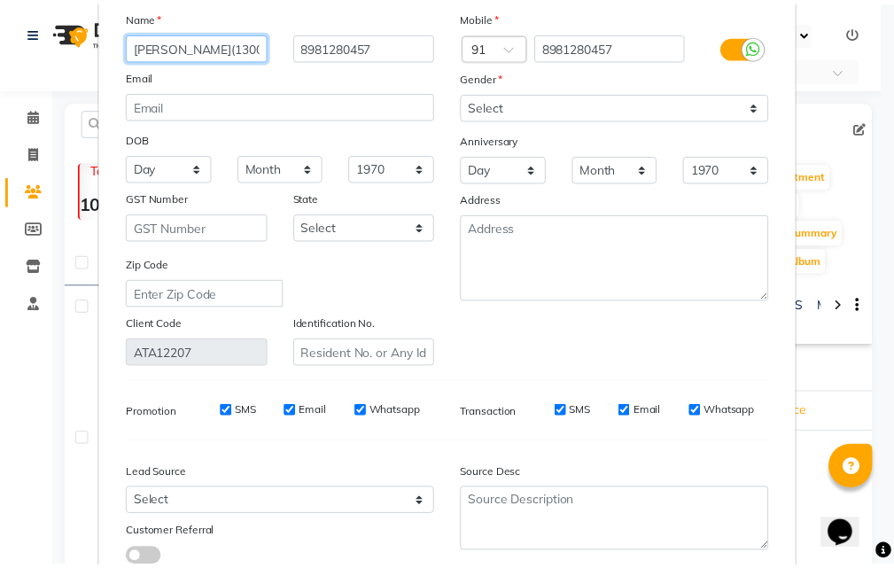
scroll to position [218, 0]
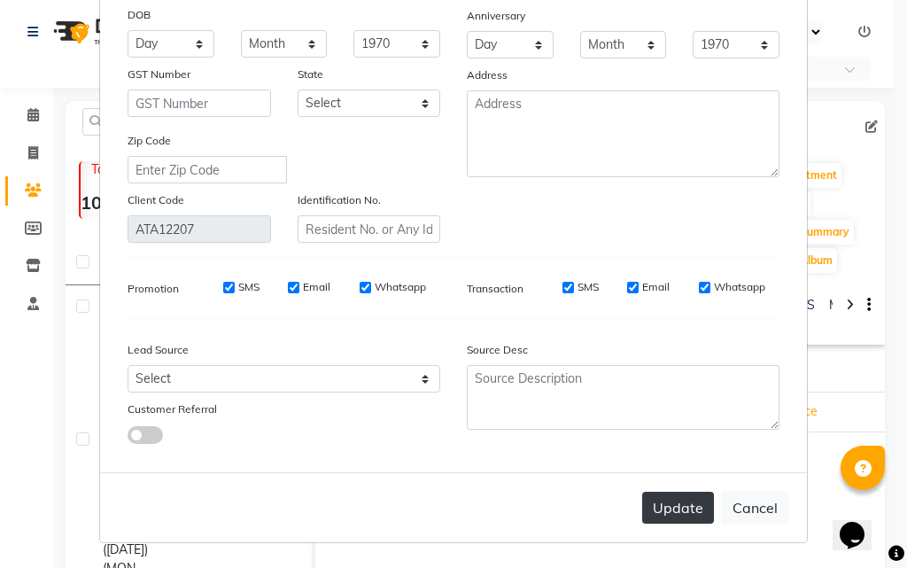
type input "SRIJONI DAS(13000)"
click at [700, 499] on button "Update" at bounding box center [678, 507] width 72 height 32
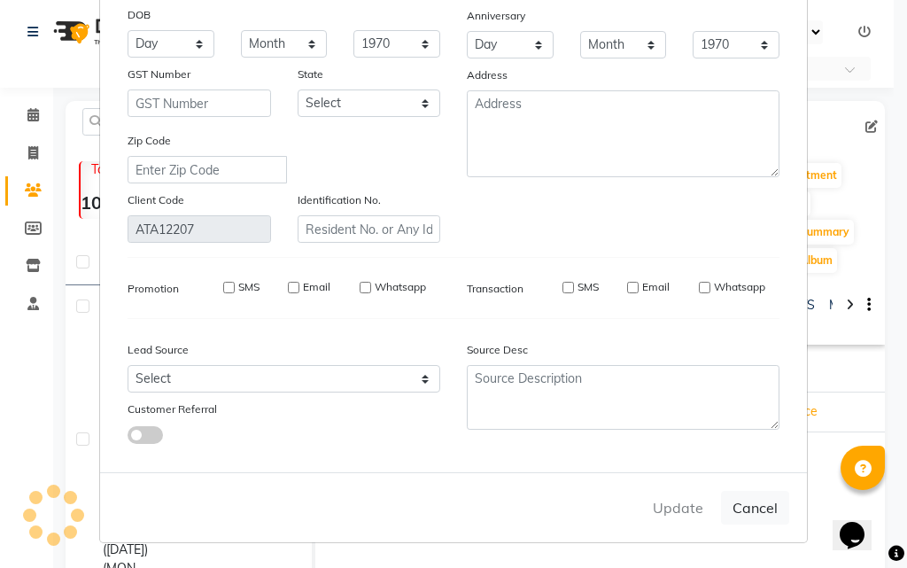
select select
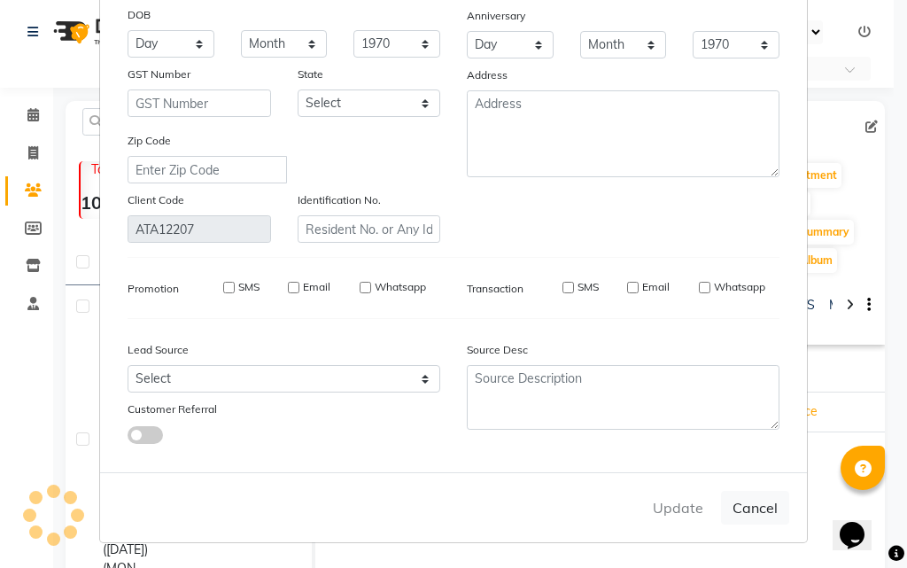
select select
checkbox input "false"
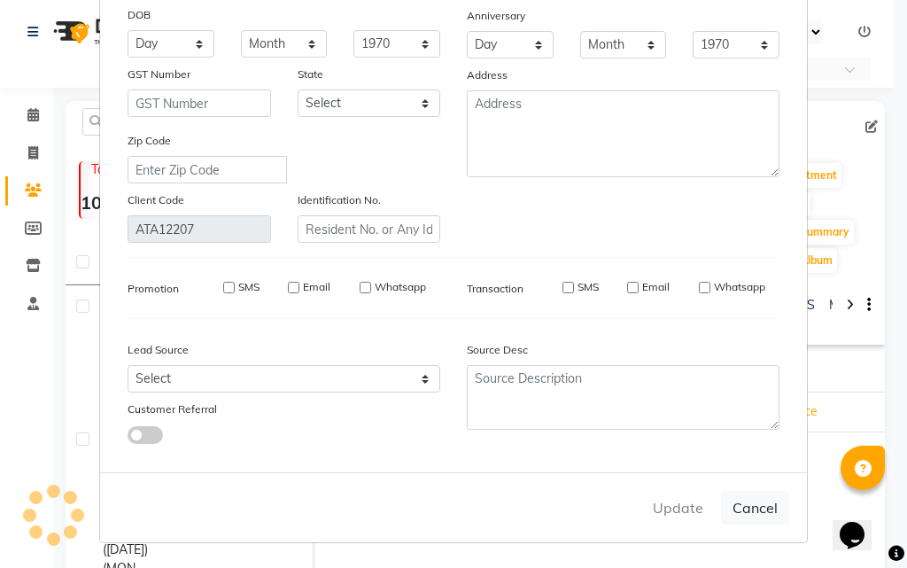
checkbox input "false"
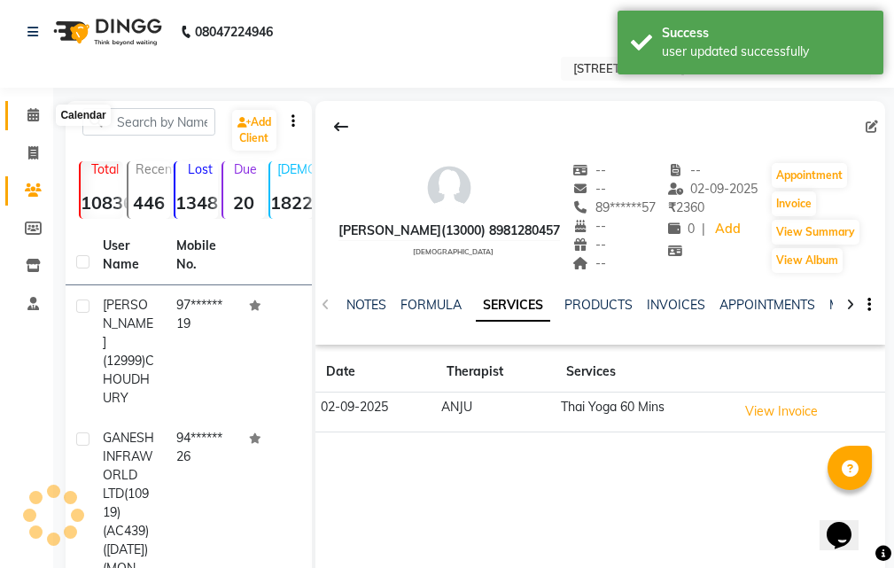
click at [38, 115] on icon at bounding box center [33, 114] width 12 height 13
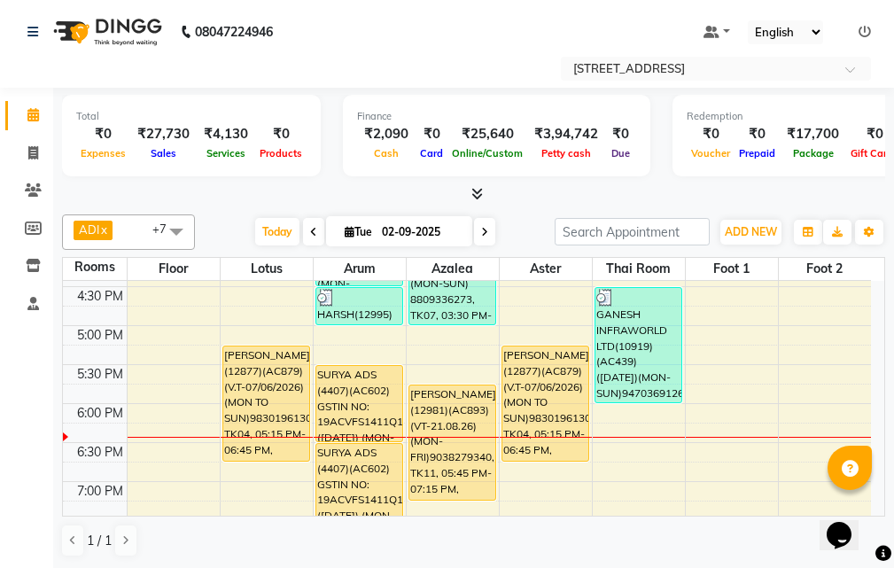
scroll to position [531, 0]
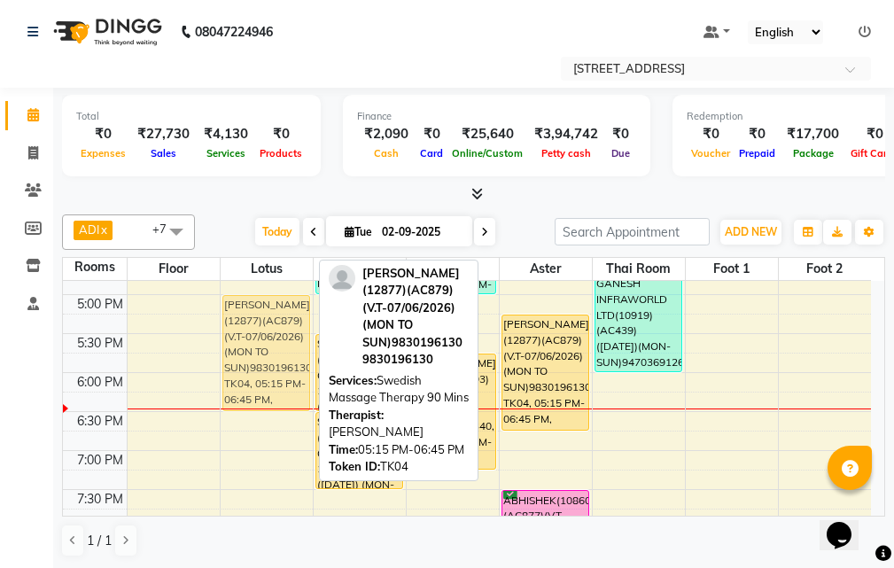
drag, startPoint x: 262, startPoint y: 378, endPoint x: 260, endPoint y: 360, distance: 17.8
click at [260, 360] on div "SAROJ RAY(12877)(AC879)(V.T-07/06/2026) (MON TO SUN)9830196130, TK04, 05:15 PM-…" at bounding box center [267, 255] width 92 height 1012
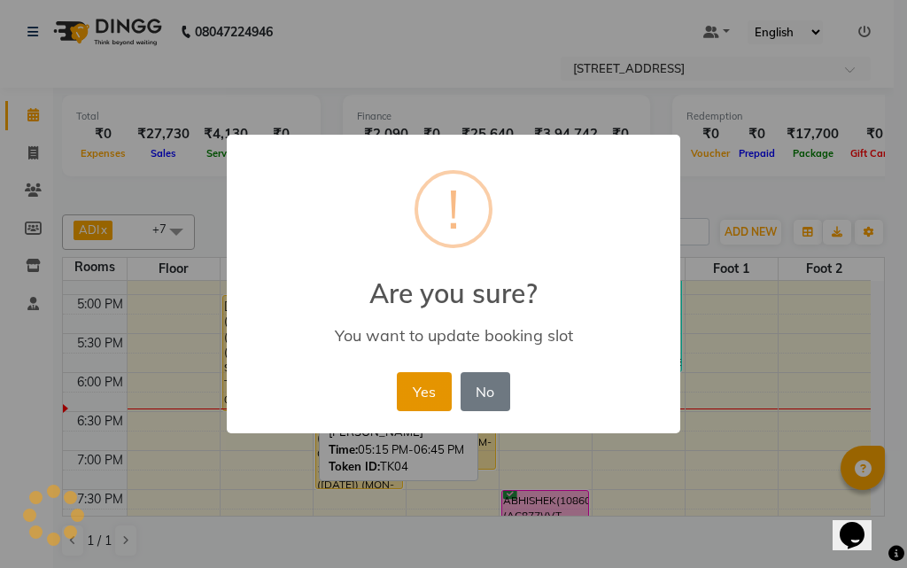
click at [429, 401] on button "Yes" at bounding box center [424, 391] width 54 height 39
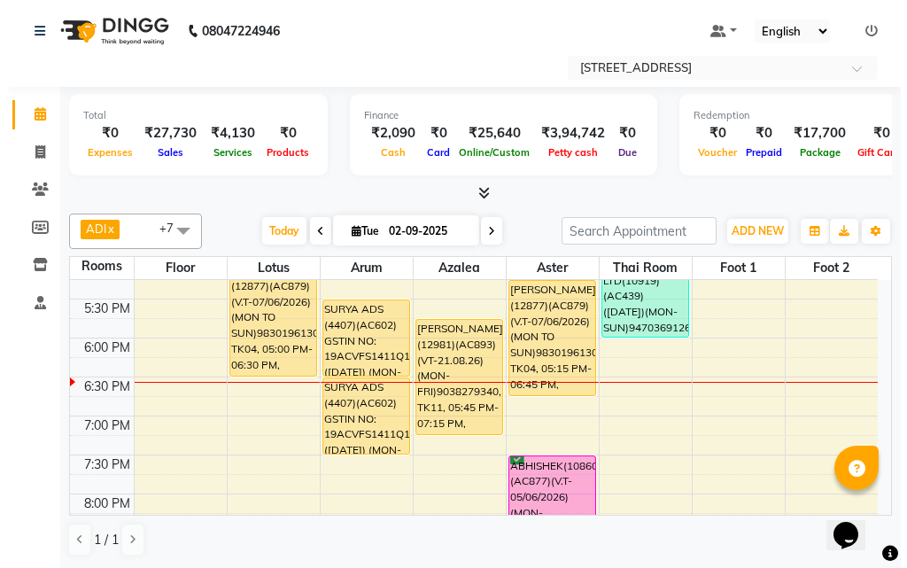
scroll to position [512, 0]
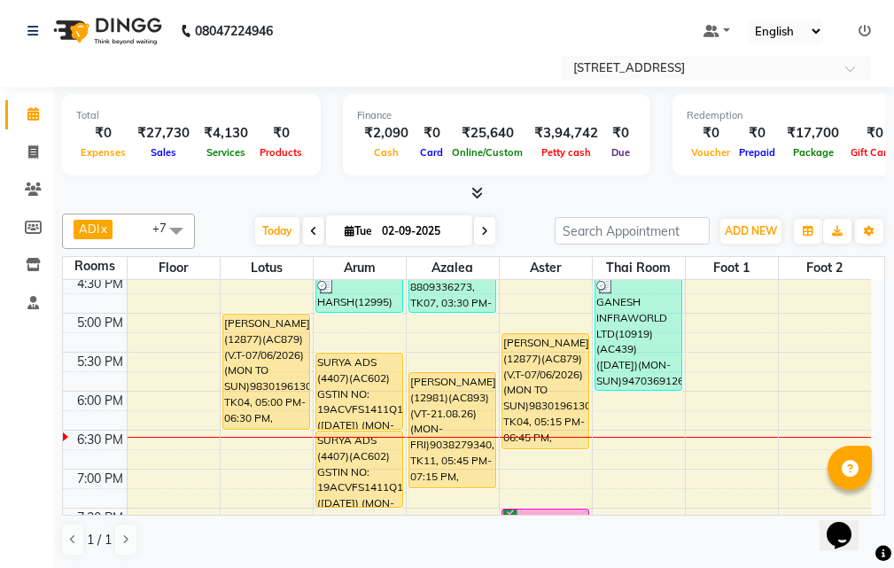
click at [734, 457] on div "10:00 AM 10:30 AM 11:00 AM 11:30 AM 12:00 PM 12:30 PM 1:00 PM 1:30 PM 2:00 PM 2…" at bounding box center [467, 274] width 808 height 1012
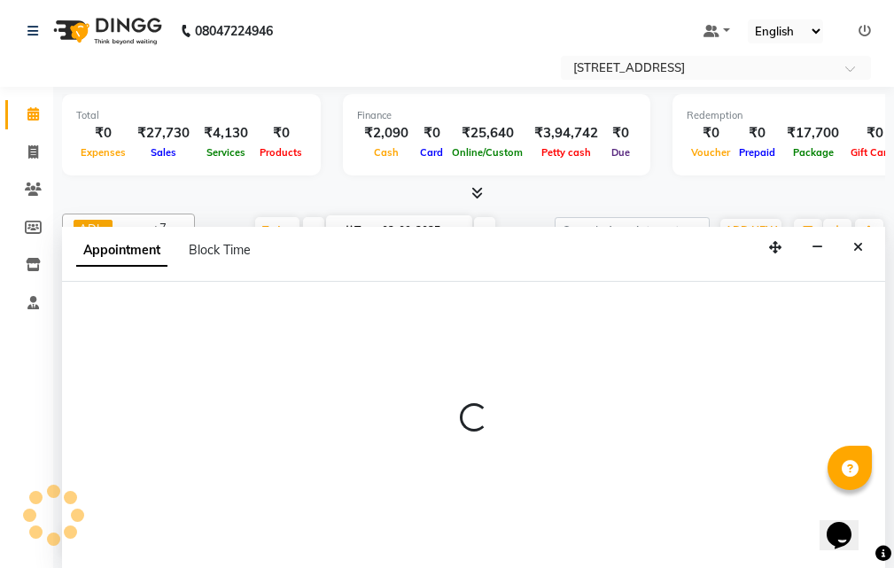
select select "1125"
select select "tentative"
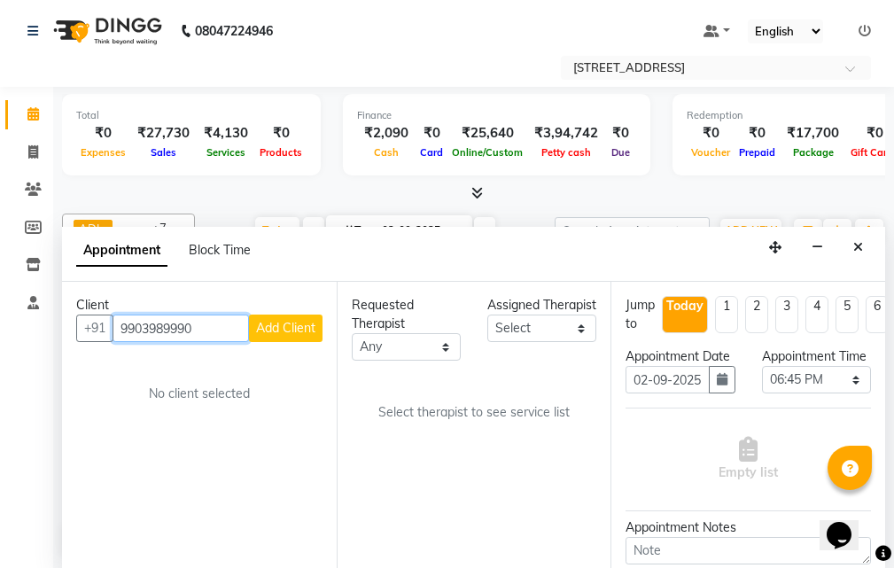
type input "9903989990"
click at [275, 328] on span "Add Client" at bounding box center [285, 328] width 59 height 16
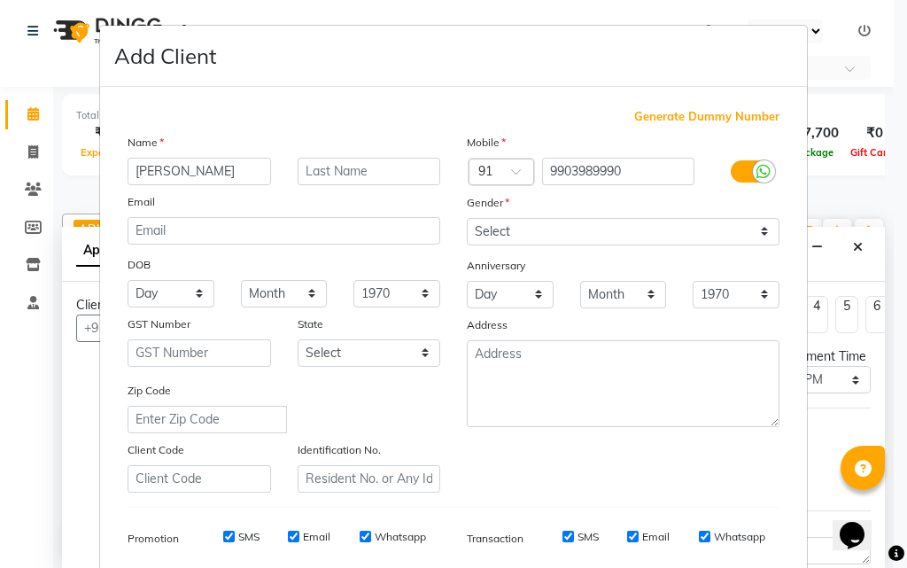
type input "TANUPRIYA"
click at [576, 173] on input "9903989990" at bounding box center [618, 171] width 153 height 27
click at [376, 169] on input "text" at bounding box center [369, 171] width 143 height 27
paste input "9903989990"
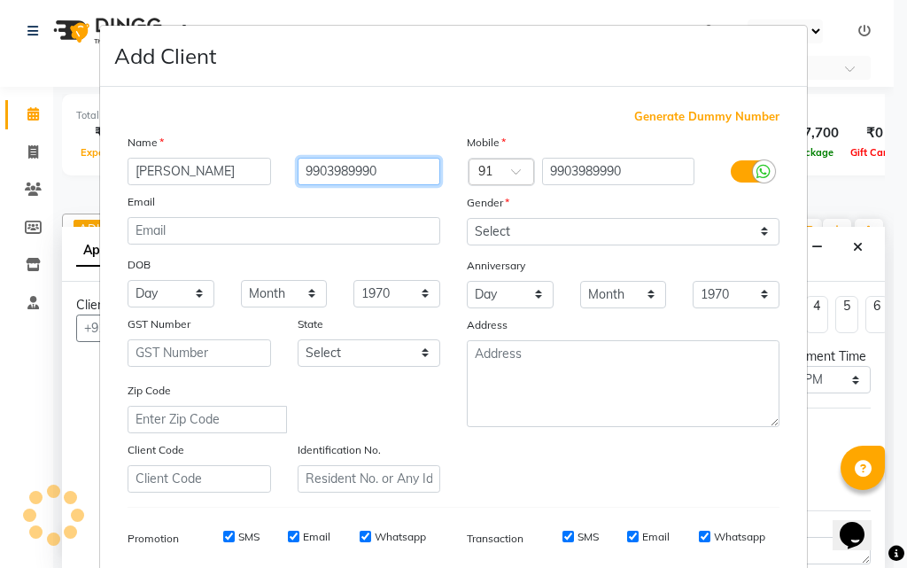
type input "9903989990"
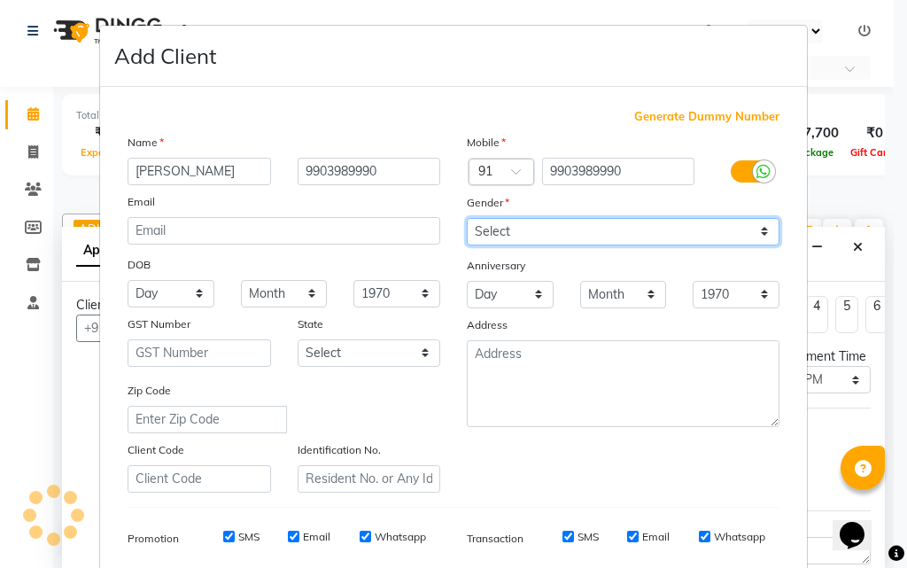
drag, startPoint x: 629, startPoint y: 228, endPoint x: 627, endPoint y: 244, distance: 16.0
click at [629, 228] on select "Select [DEMOGRAPHIC_DATA] [DEMOGRAPHIC_DATA] Other Prefer Not To Say" at bounding box center [623, 231] width 313 height 27
select select "[DEMOGRAPHIC_DATA]"
click at [467, 218] on select "Select [DEMOGRAPHIC_DATA] [DEMOGRAPHIC_DATA] Other Prefer Not To Say" at bounding box center [623, 231] width 313 height 27
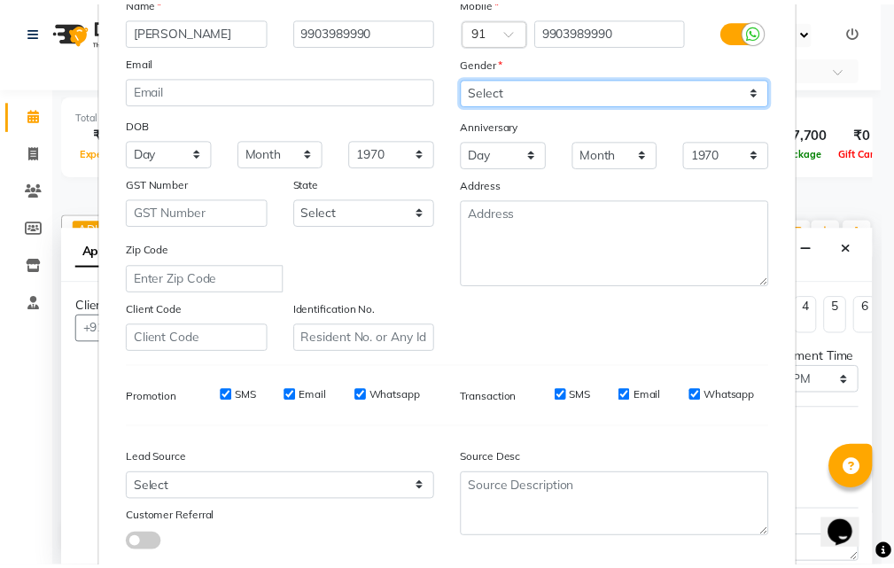
scroll to position [250, 0]
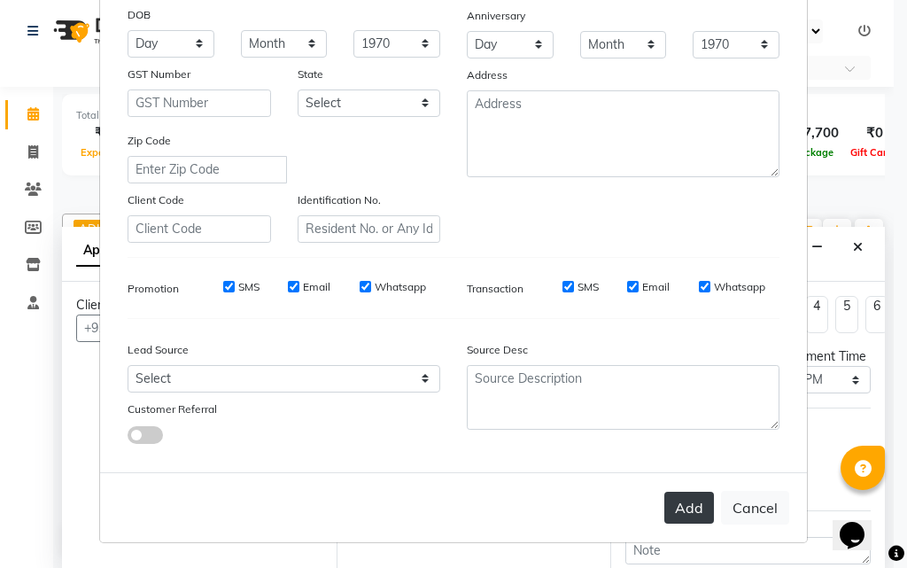
click at [688, 502] on button "Add" at bounding box center [689, 507] width 50 height 32
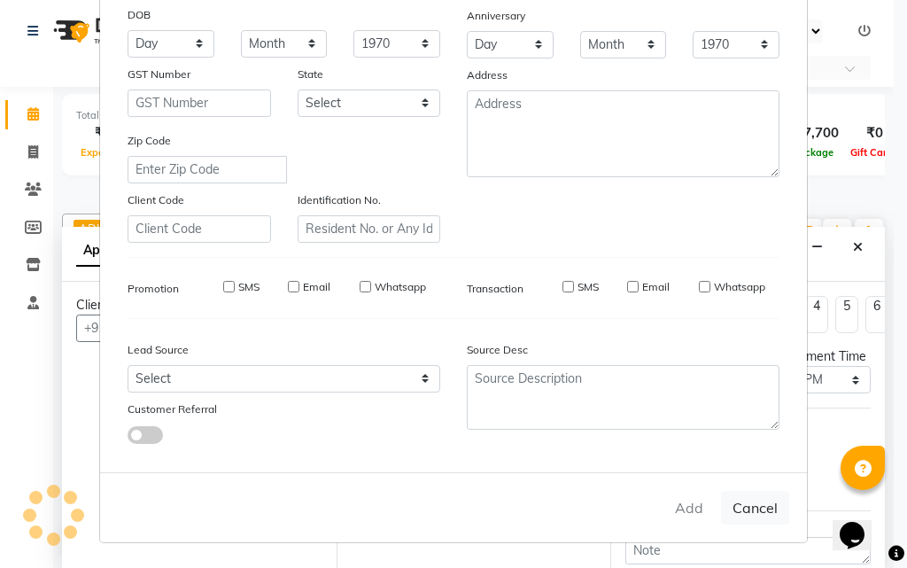
type input "99******90"
select select
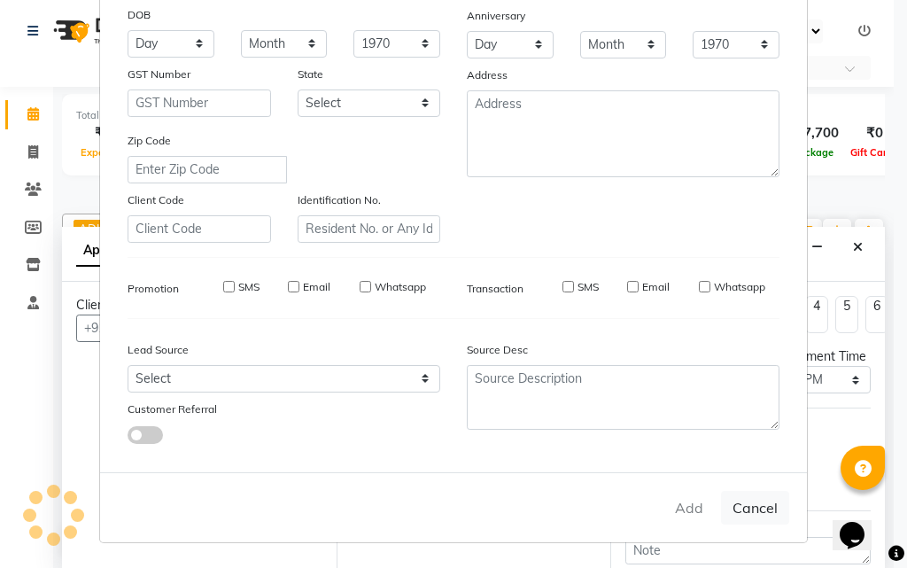
select select
checkbox input "false"
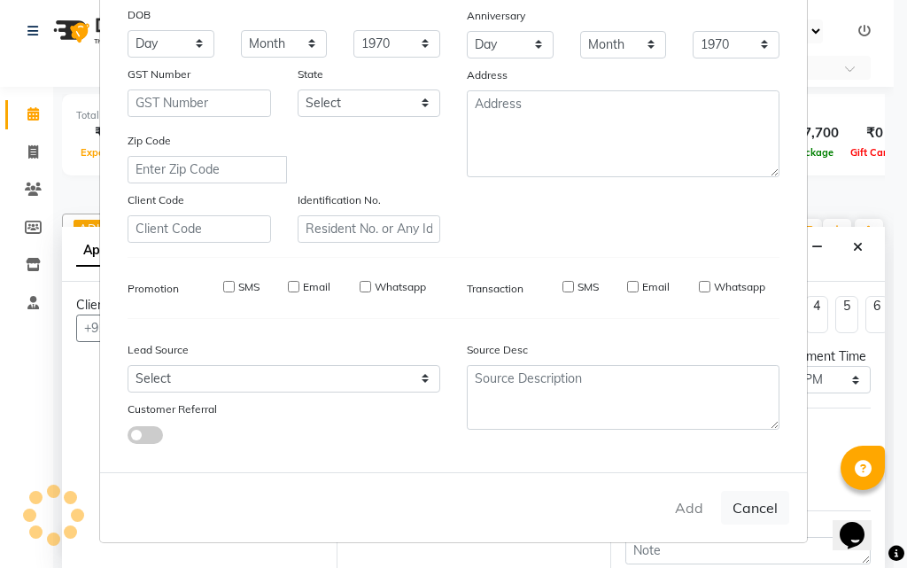
checkbox input "false"
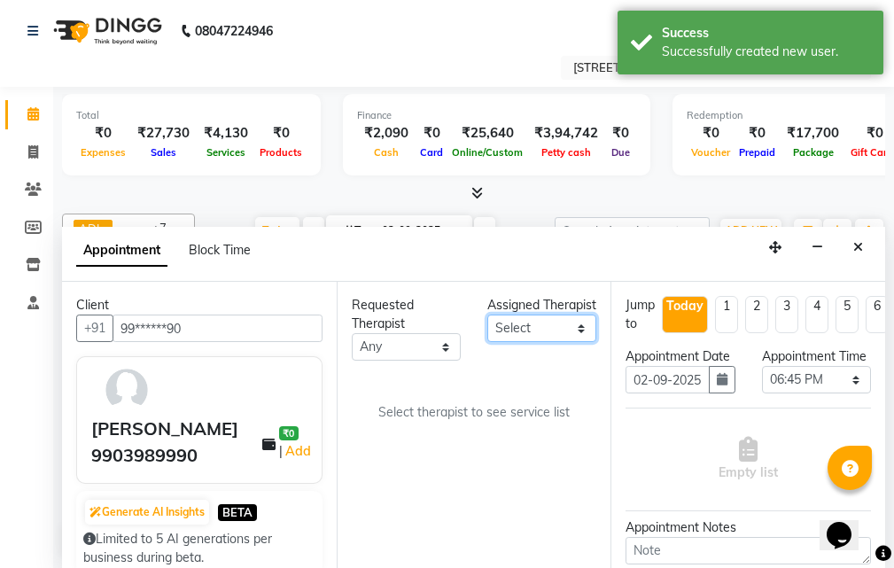
click at [553, 342] on select "Select ADI ANJU [PERSON_NAME] [DEMOGRAPHIC_DATA] 1 [PERSON_NAME] [PERSON_NAME]" at bounding box center [541, 327] width 109 height 27
select select "87874"
click at [487, 333] on select "Select ADI ANJU [PERSON_NAME] [DEMOGRAPHIC_DATA] 1 [PERSON_NAME] [PERSON_NAME]" at bounding box center [541, 327] width 109 height 27
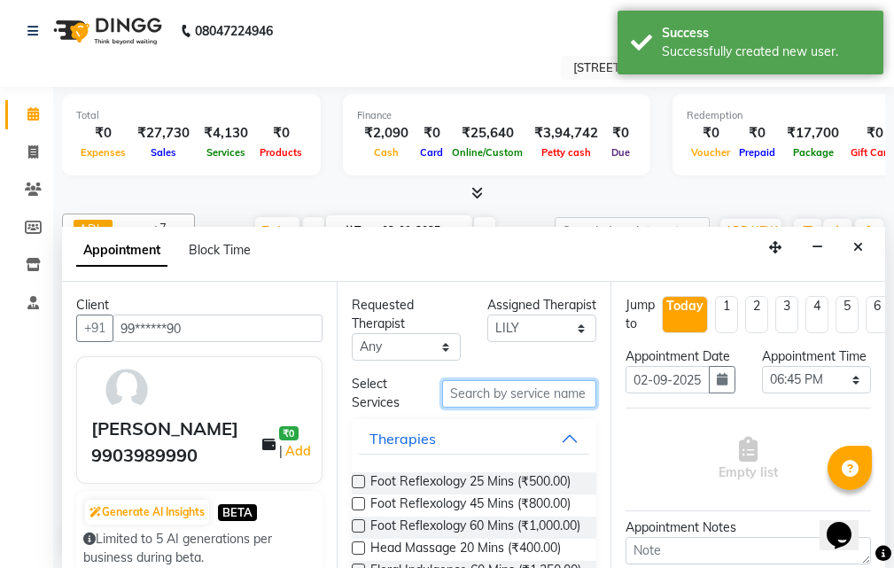
click at [489, 400] on input "text" at bounding box center [519, 393] width 154 height 27
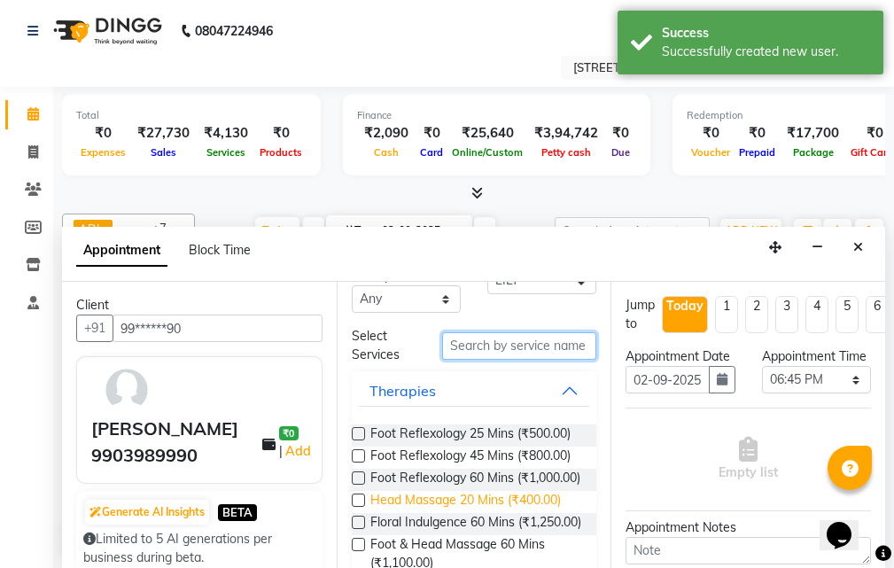
scroll to position [89, 0]
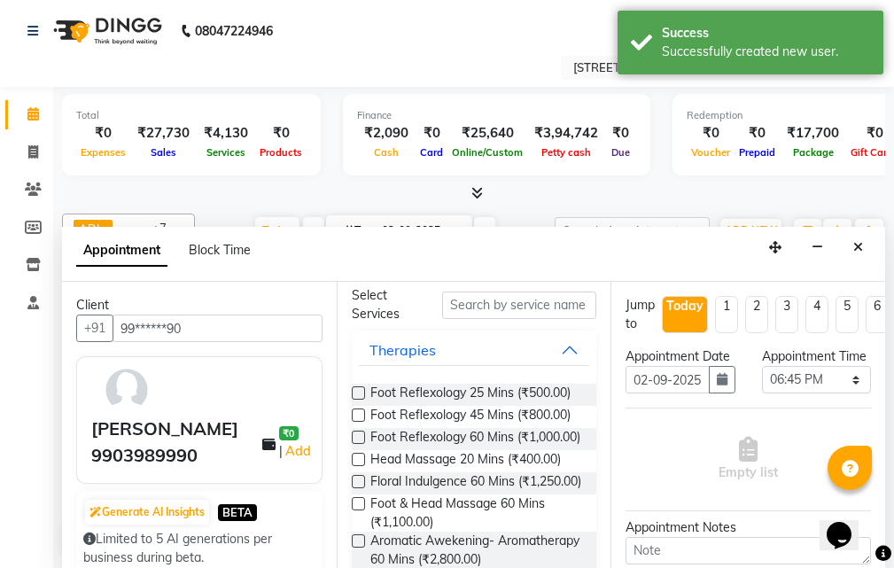
click at [360, 422] on label at bounding box center [358, 414] width 13 height 13
click at [360, 422] on input "checkbox" at bounding box center [358, 417] width 12 height 12
checkbox input "true"
select select "1852"
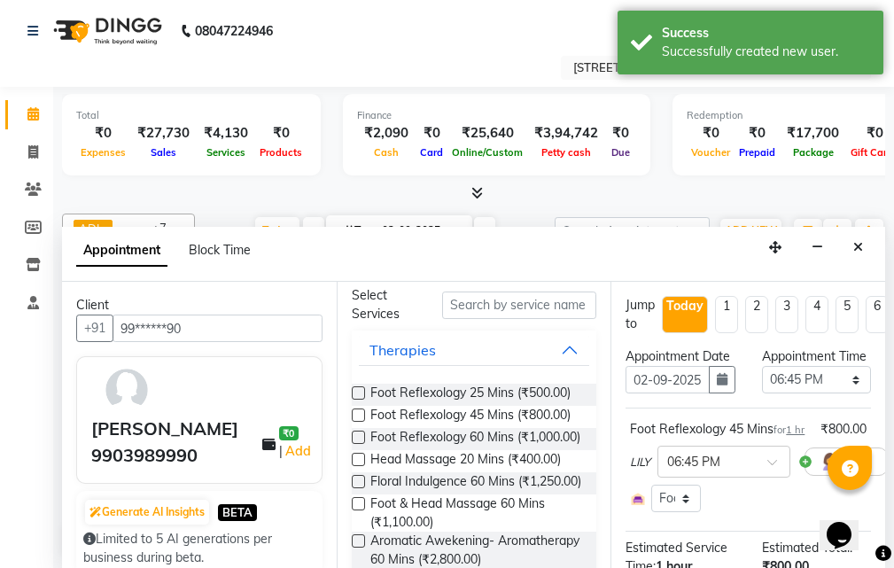
checkbox input "false"
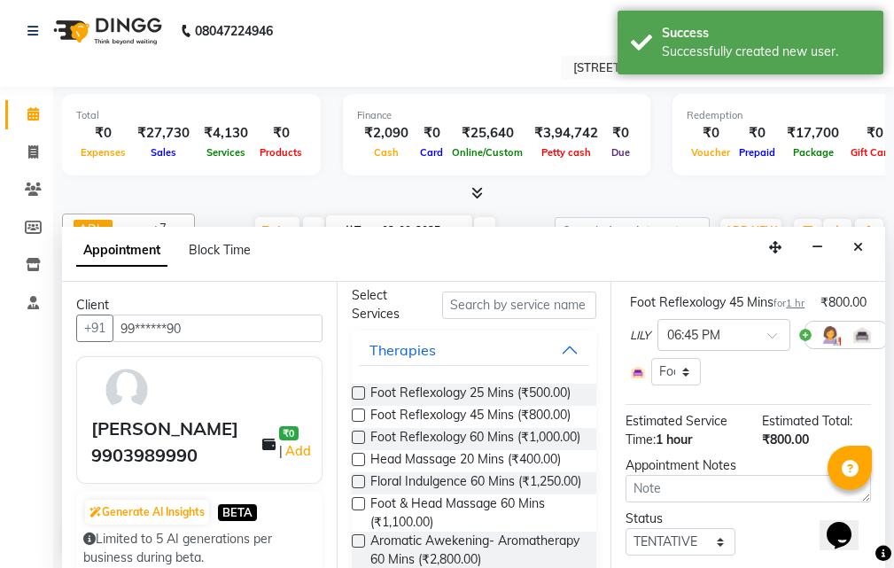
scroll to position [310, 0]
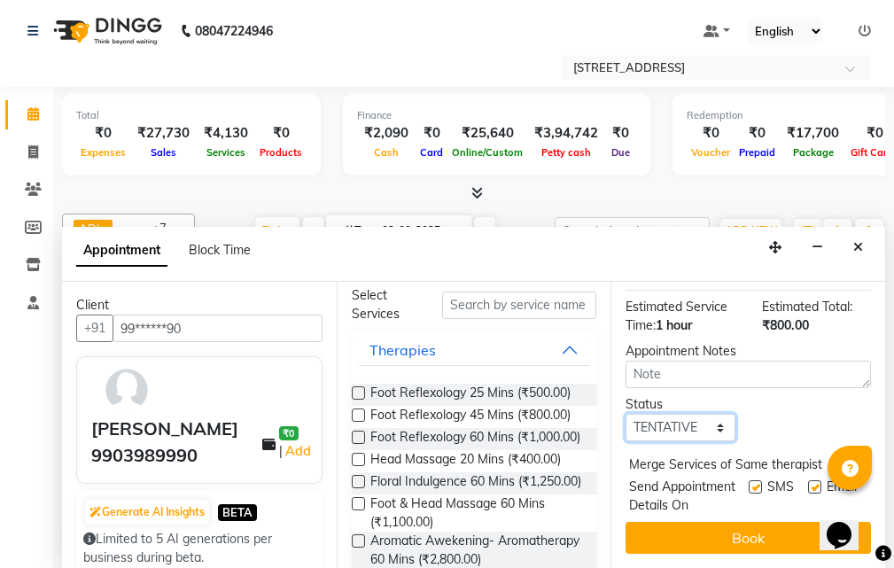
click at [705, 414] on select "Select TENTATIVE CONFIRM CHECK-IN UPCOMING" at bounding box center [679, 427] width 109 height 27
select select "confirm booking"
click at [625, 414] on select "Select TENTATIVE CONFIRM CHECK-IN UPCOMING" at bounding box center [679, 427] width 109 height 27
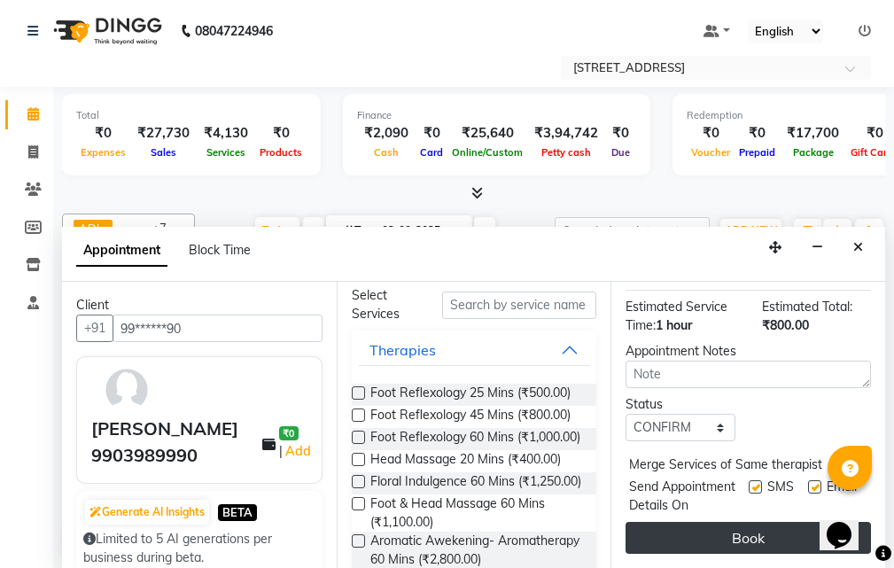
click at [723, 522] on button "Book" at bounding box center [747, 538] width 245 height 32
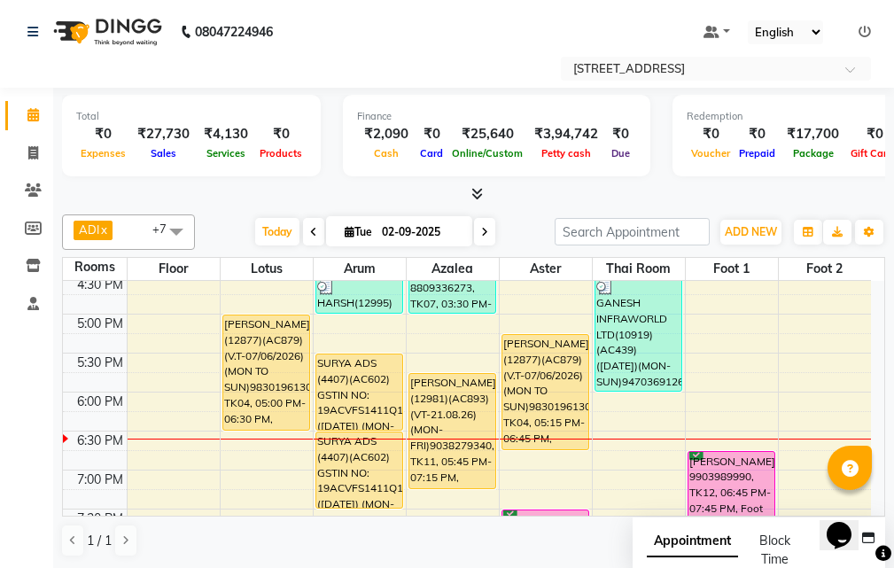
scroll to position [600, 0]
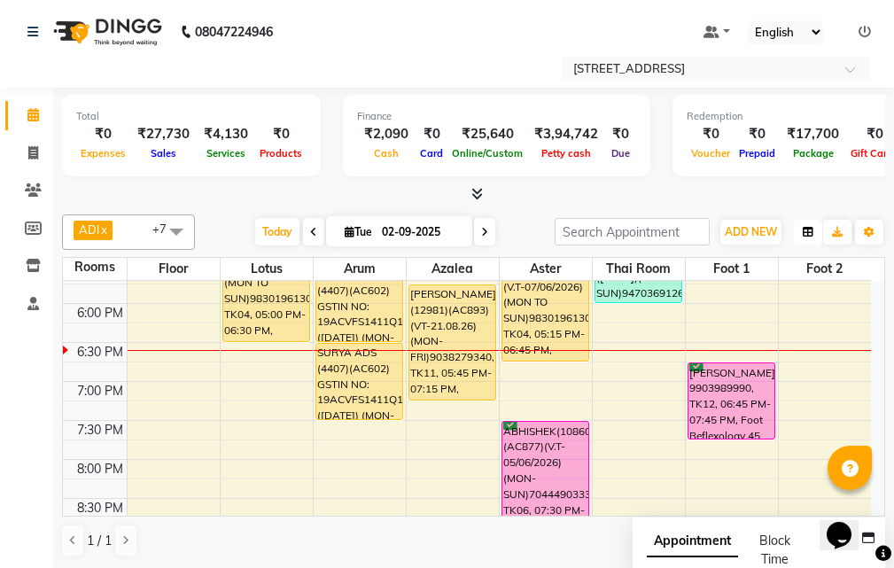
click at [813, 239] on button "button" at bounding box center [807, 232] width 28 height 25
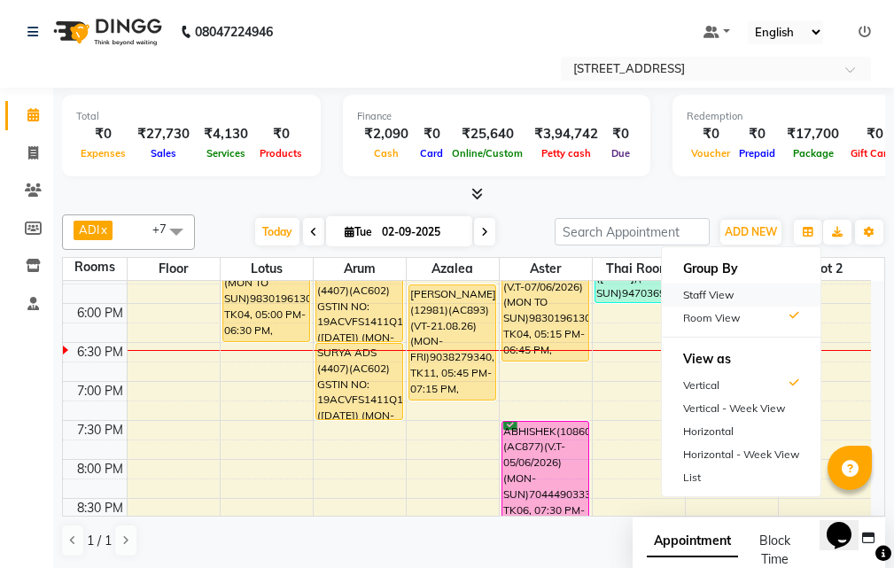
click at [780, 296] on div "Staff View" at bounding box center [741, 294] width 159 height 23
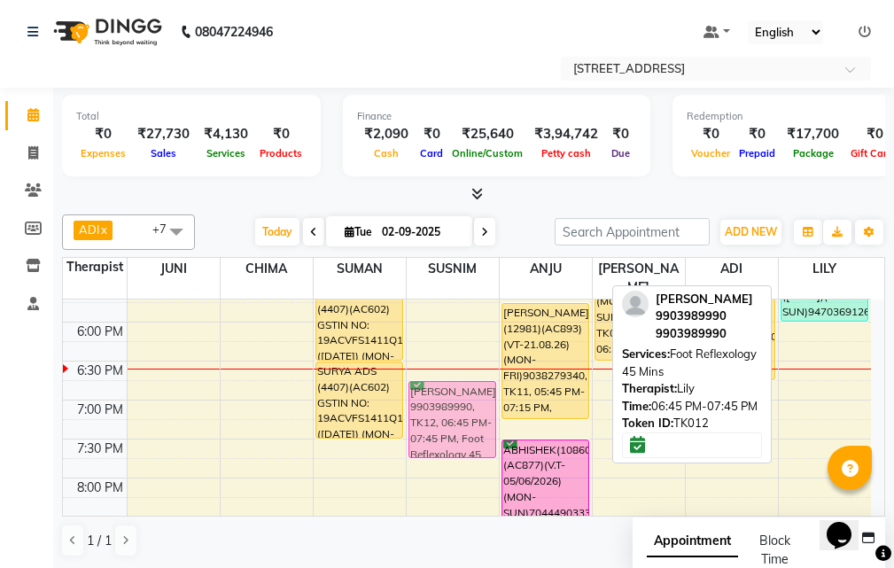
drag, startPoint x: 840, startPoint y: 378, endPoint x: 479, endPoint y: 382, distance: 360.4
click at [479, 382] on tr "SAM(12554) 8697217607, TK05, 12:00 PM-12:30 PM, Foot Reflexology 25 Mins SURYA …" at bounding box center [467, 205] width 808 height 1012
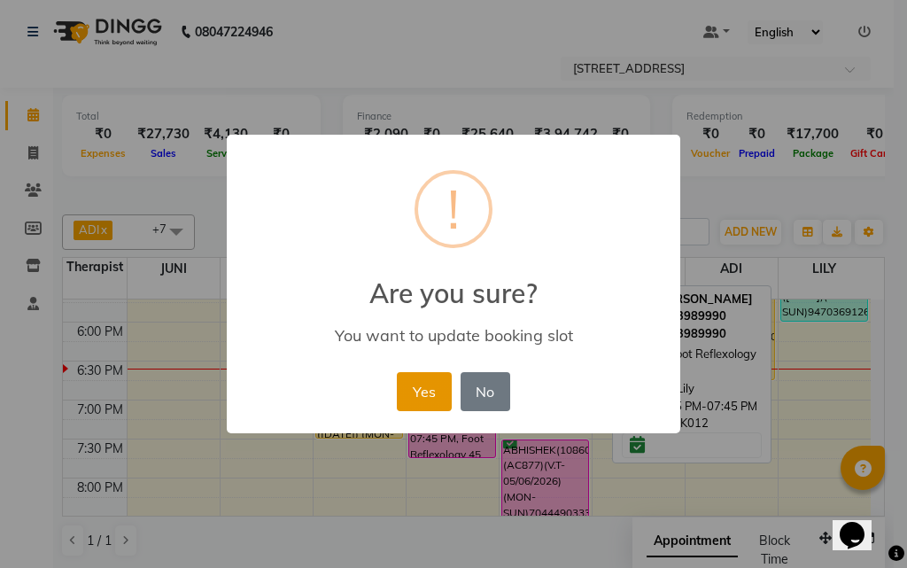
click at [431, 392] on button "Yes" at bounding box center [424, 391] width 54 height 39
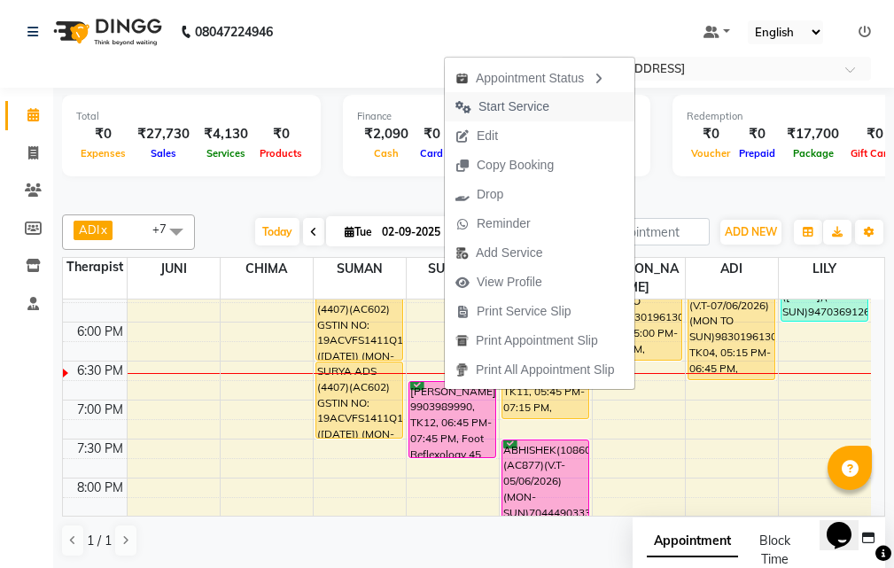
click at [558, 111] on span "Start Service" at bounding box center [502, 106] width 115 height 29
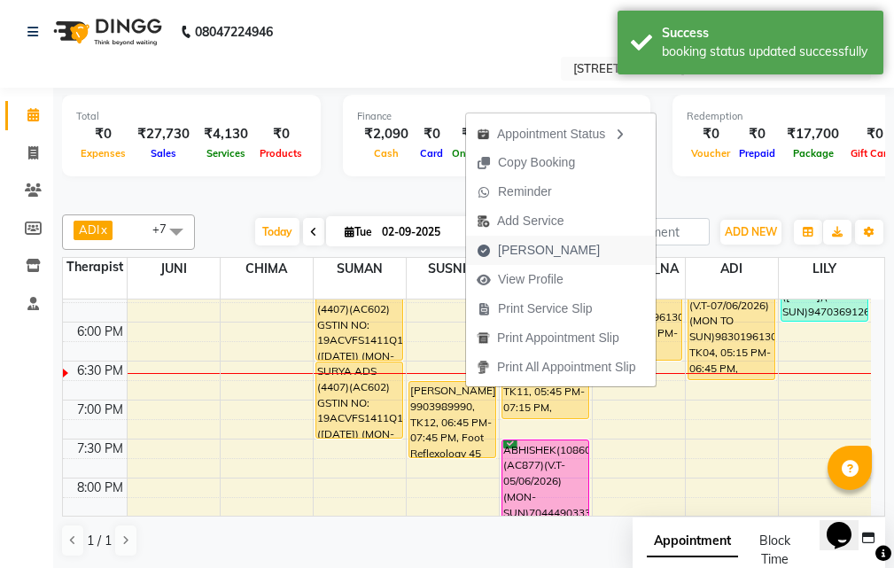
click at [576, 252] on button "[PERSON_NAME]" at bounding box center [561, 250] width 190 height 29
select select "service"
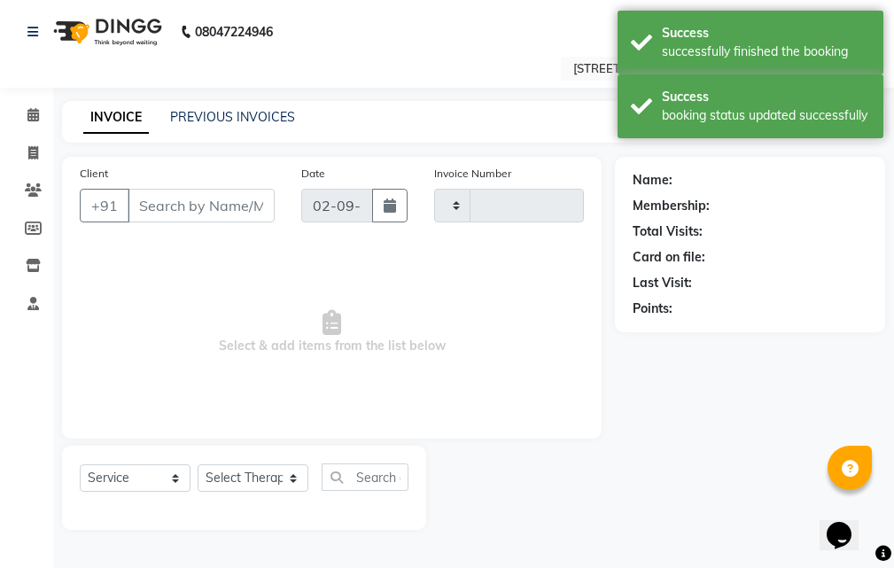
type input "2558"
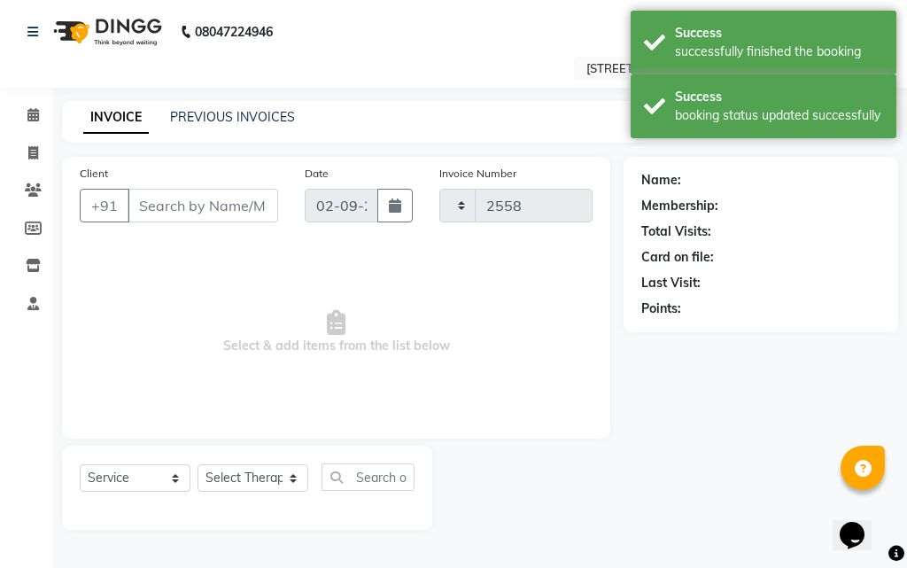
select select "4269"
type input "99******90"
select select "23013"
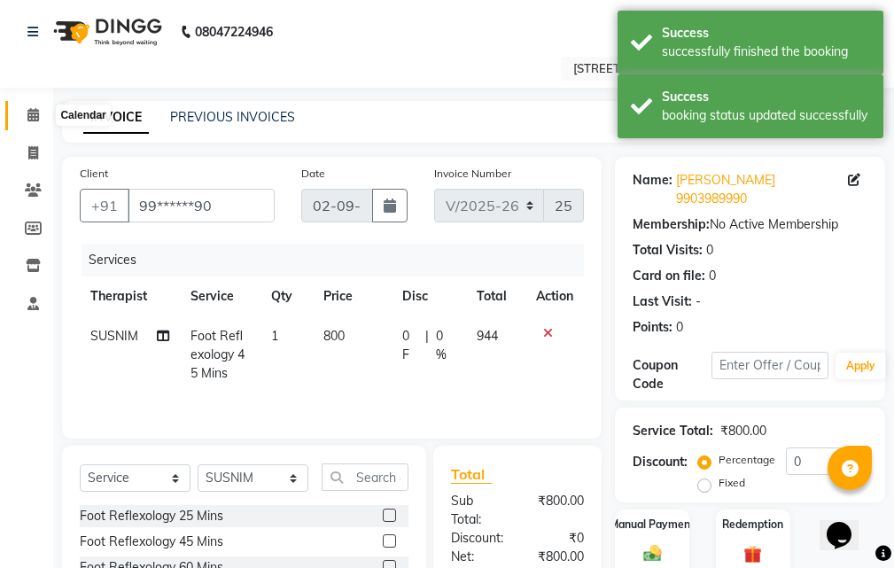
click at [35, 117] on icon at bounding box center [33, 114] width 12 height 13
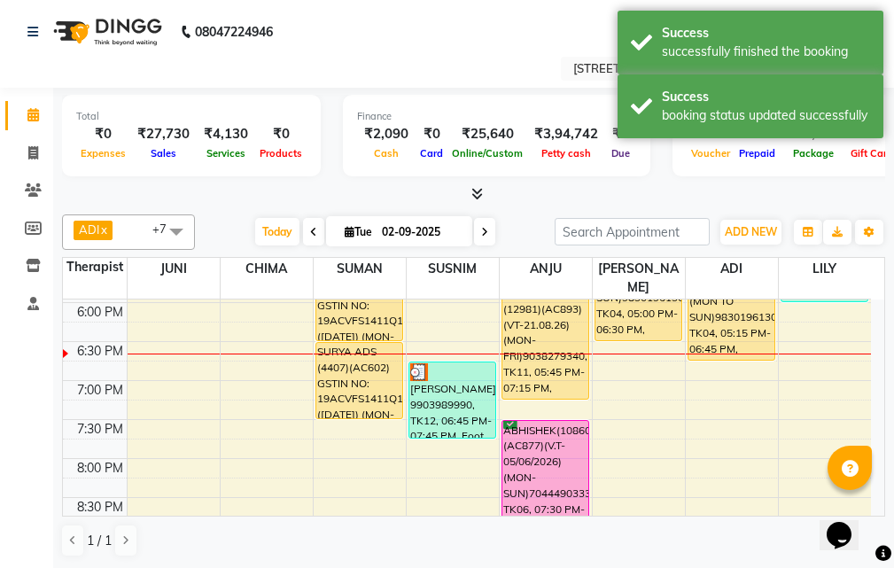
scroll to position [531, 0]
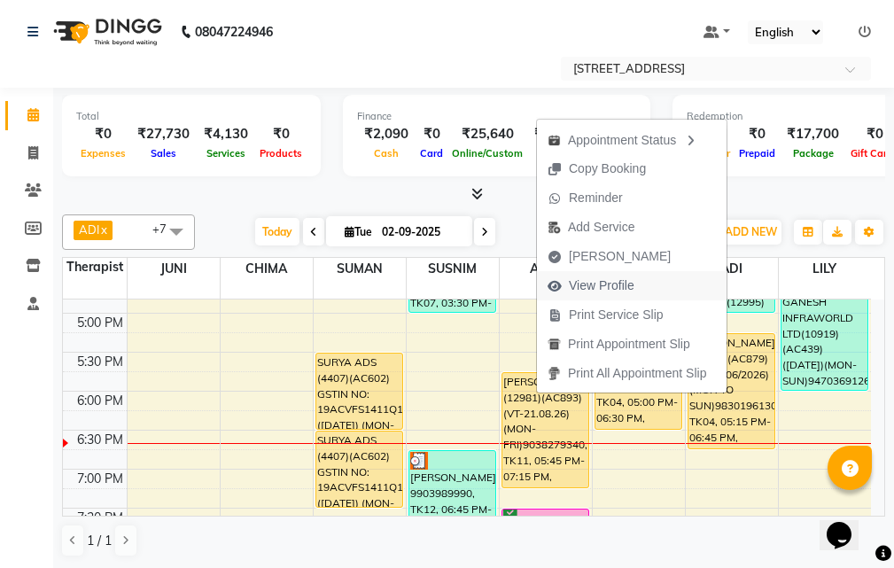
click at [647, 286] on button "View Profile" at bounding box center [632, 285] width 190 height 29
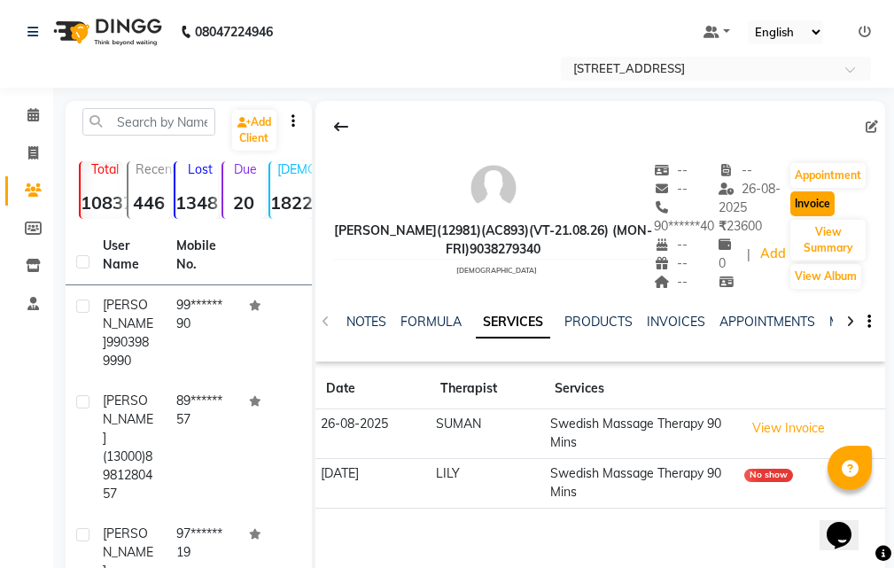
click at [816, 205] on button "Invoice" at bounding box center [812, 203] width 44 height 25
select select "service"
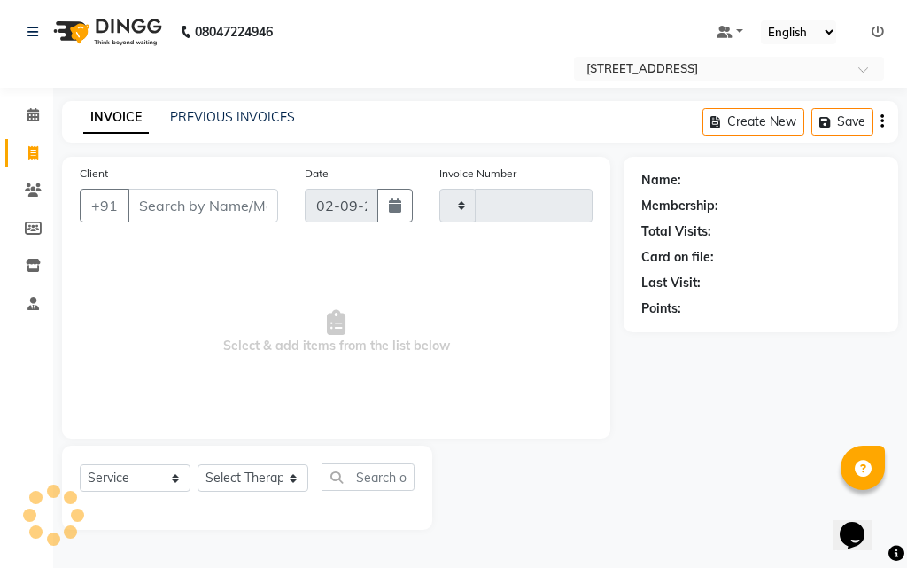
type input "2558"
select select "4269"
type input "90******40"
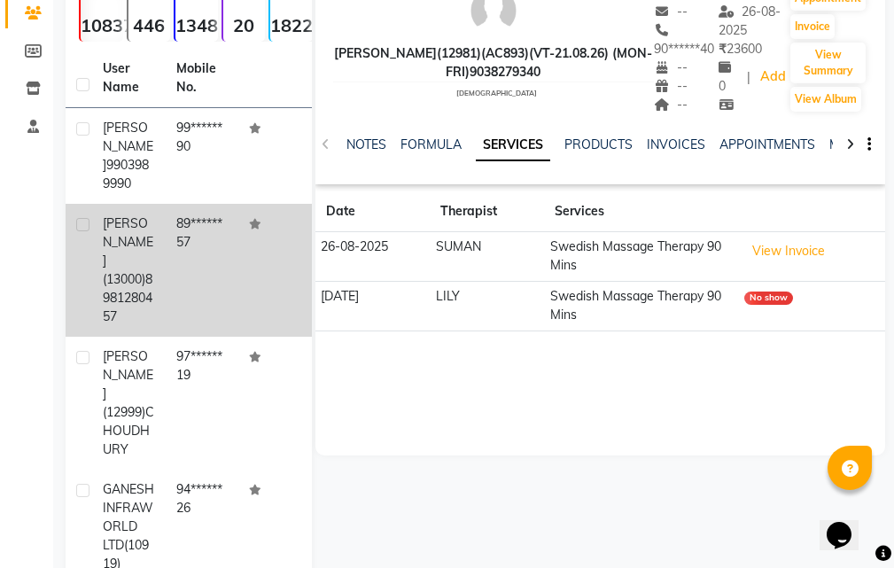
scroll to position [89, 0]
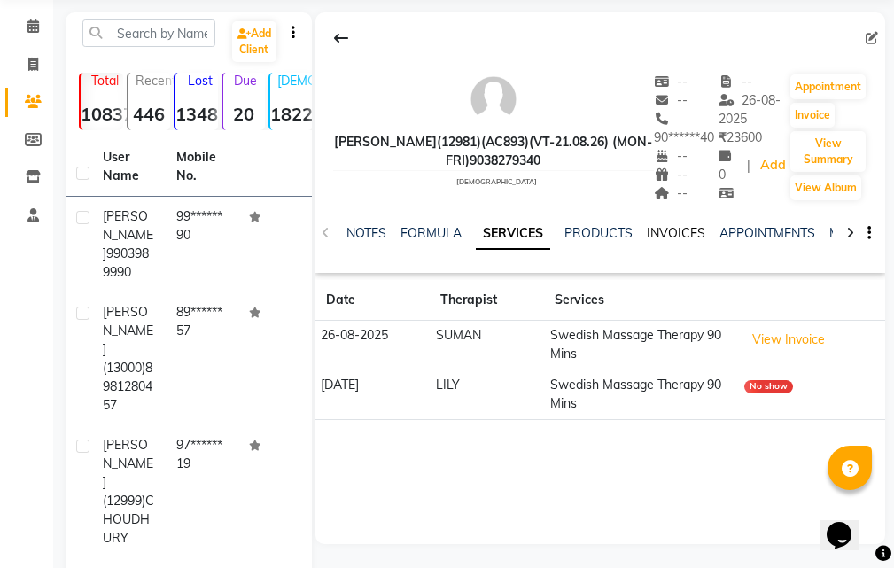
click at [670, 229] on link "INVOICES" at bounding box center [675, 233] width 58 height 16
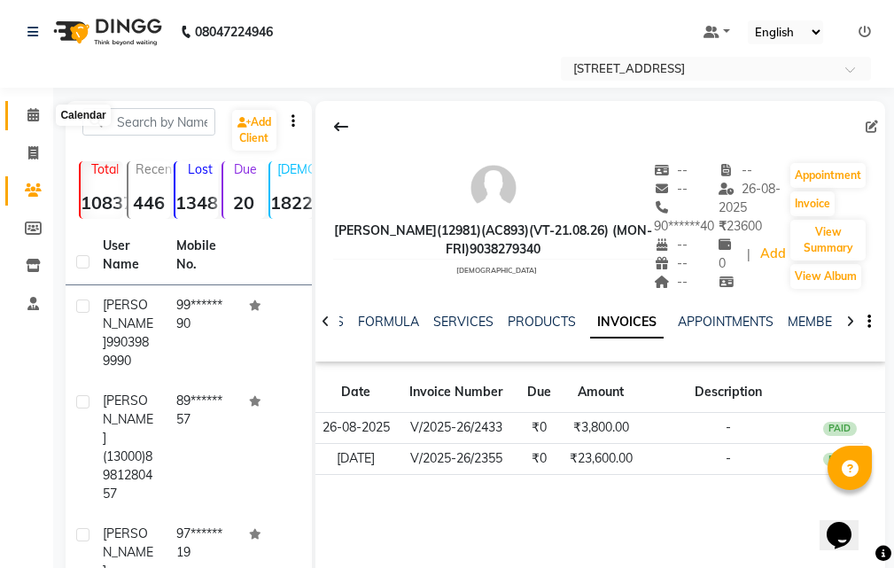
click at [32, 112] on icon at bounding box center [33, 114] width 12 height 13
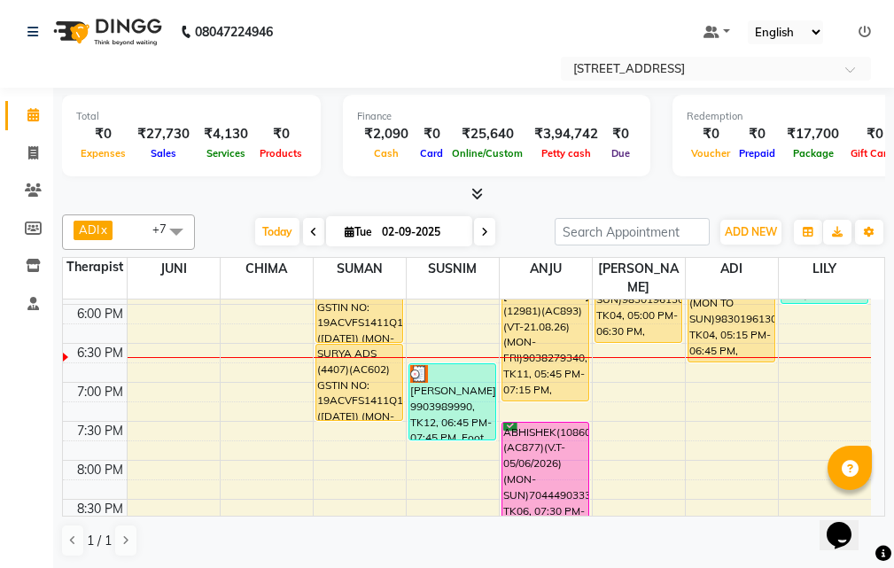
scroll to position [620, 0]
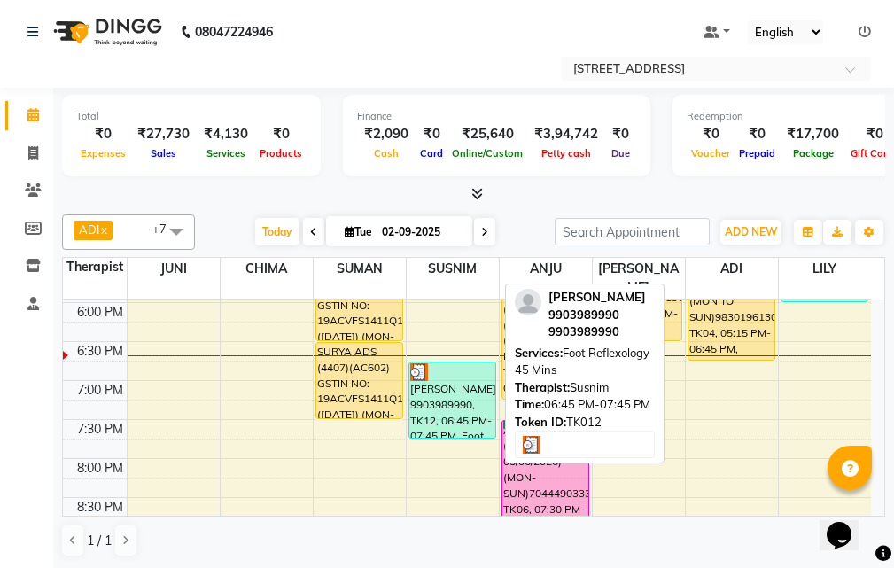
click at [450, 373] on div "TANUPRIYA 9903989990, TK12, 06:45 PM-07:45 PM, Foot Reflexology 45 Mins" at bounding box center [452, 399] width 86 height 75
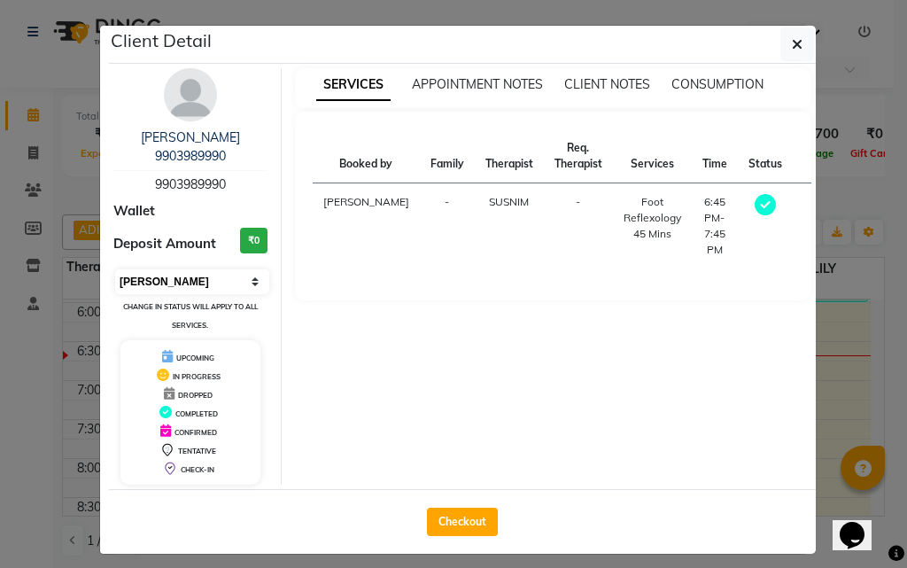
click at [229, 269] on select "Select MARK DONE UPCOMING" at bounding box center [192, 281] width 154 height 25
select select "5"
click at [115, 269] on select "Select MARK DONE UPCOMING" at bounding box center [192, 281] width 154 height 25
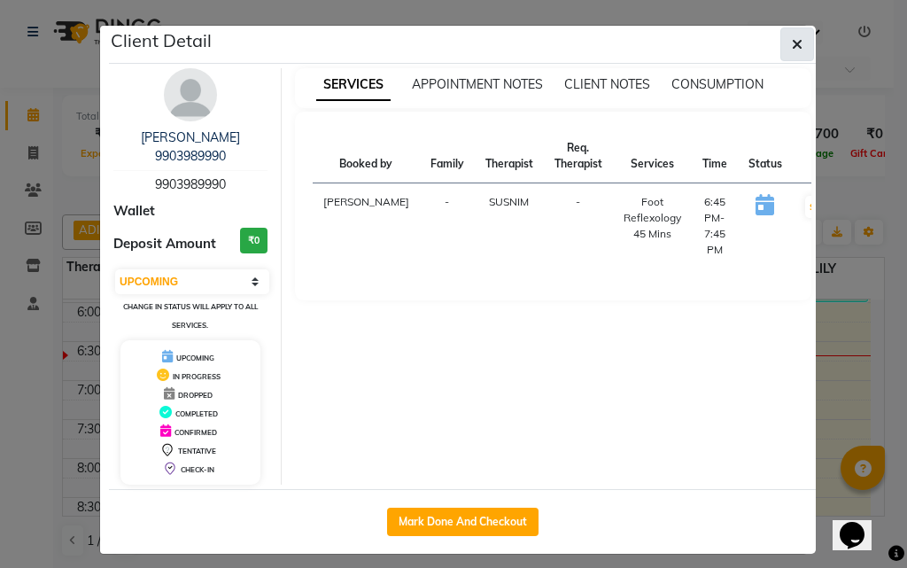
click at [800, 48] on icon "button" at bounding box center [797, 44] width 11 height 14
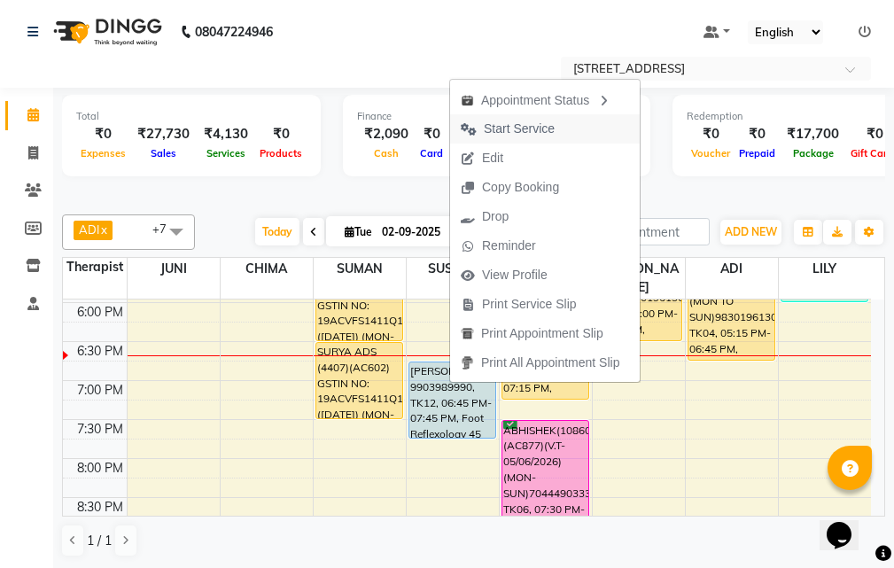
click at [575, 127] on button "Start Service" at bounding box center [545, 128] width 190 height 29
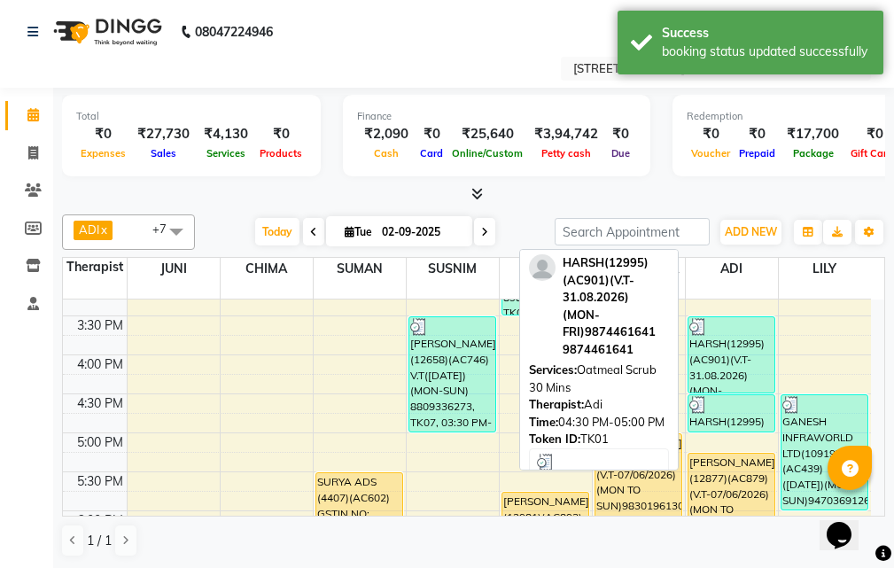
scroll to position [443, 0]
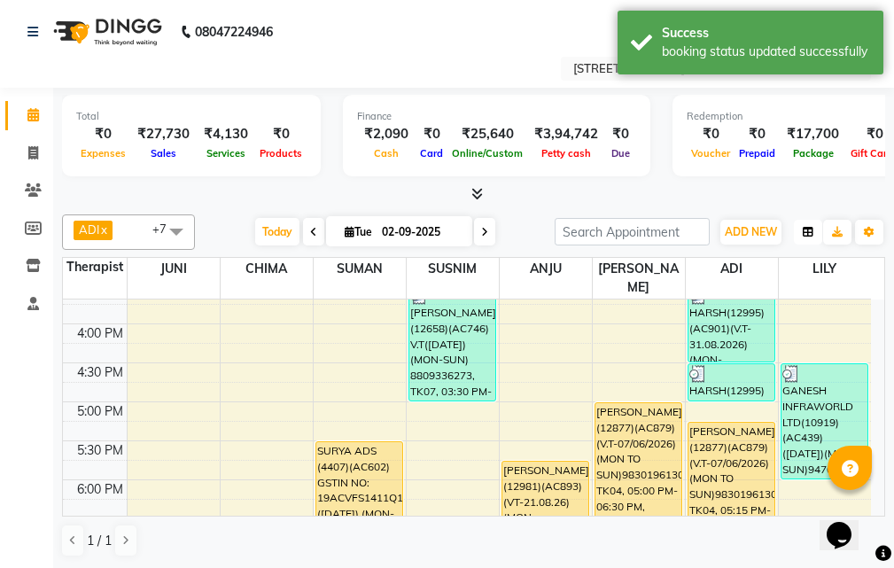
click at [802, 233] on icon "button" at bounding box center [807, 232] width 11 height 11
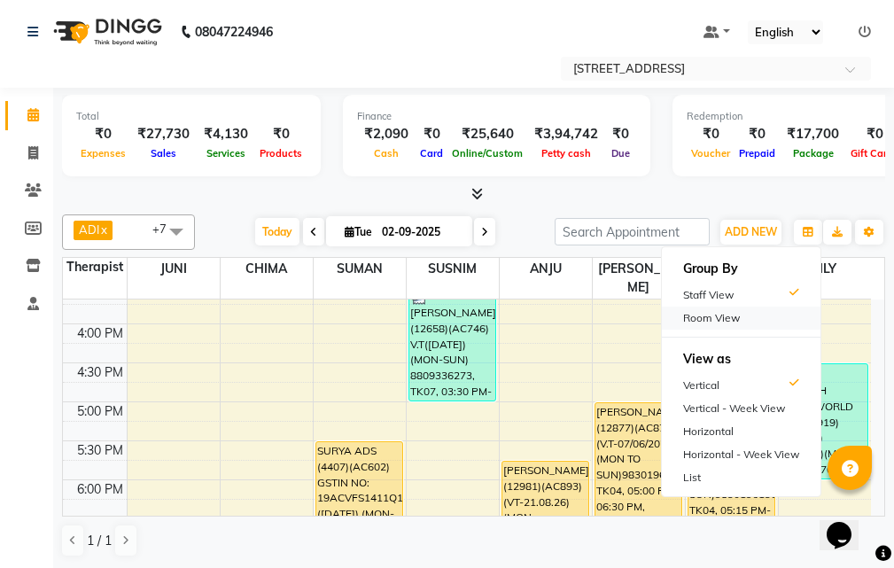
click at [769, 321] on div "Room View" at bounding box center [741, 317] width 159 height 23
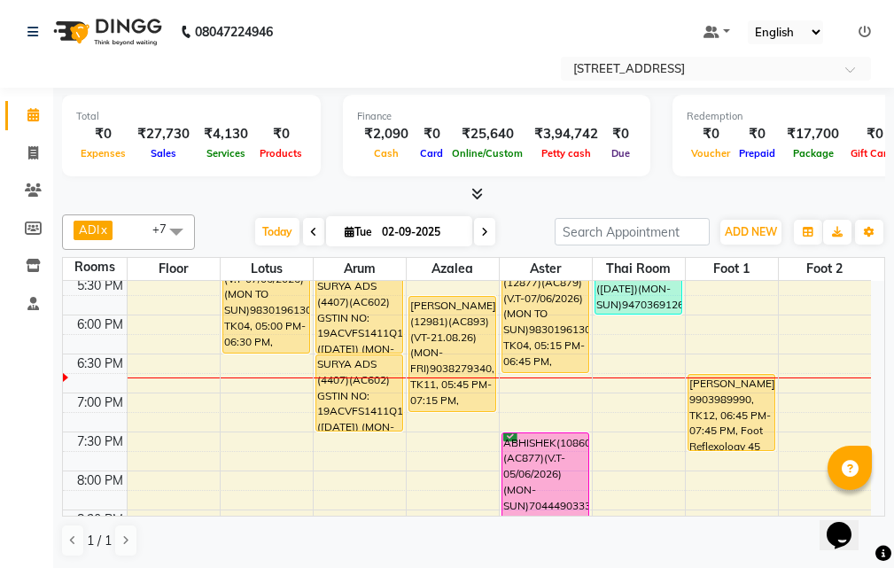
scroll to position [620, 0]
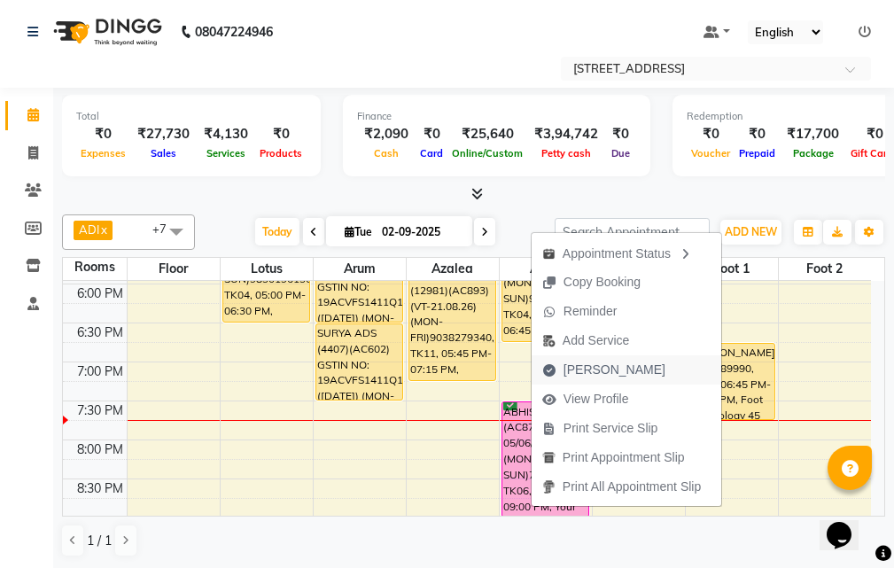
click at [640, 364] on button "[PERSON_NAME]" at bounding box center [626, 369] width 190 height 29
select select "service"
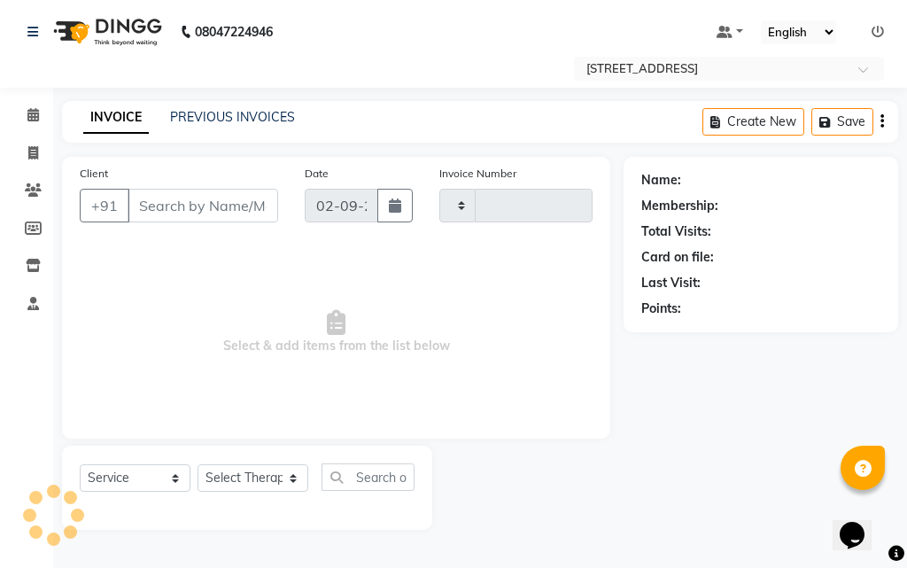
type input "2558"
select select "4269"
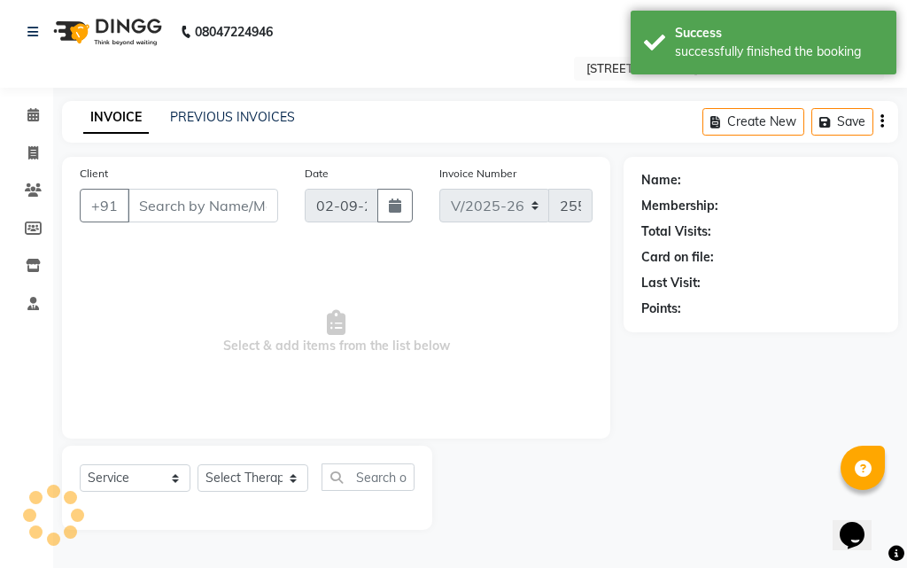
type input "99******90"
select select "23013"
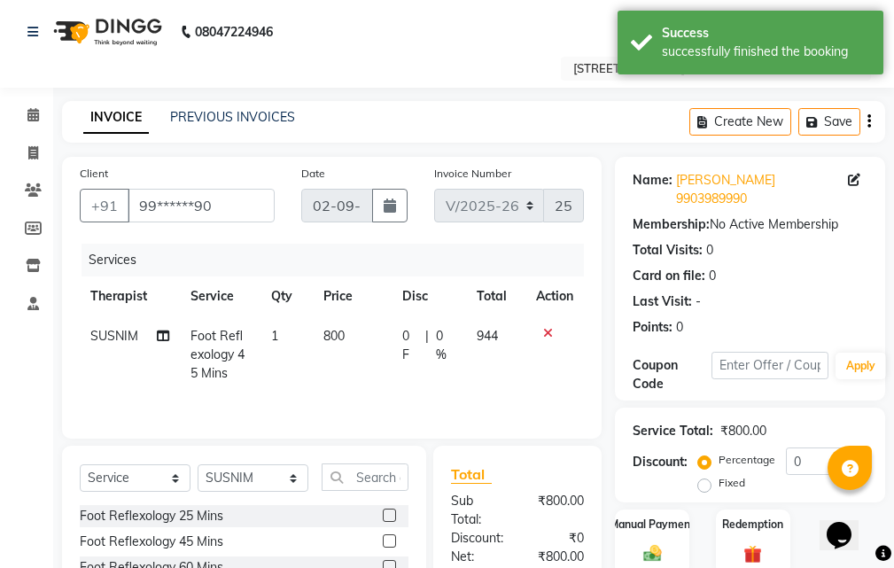
scroll to position [260, 0]
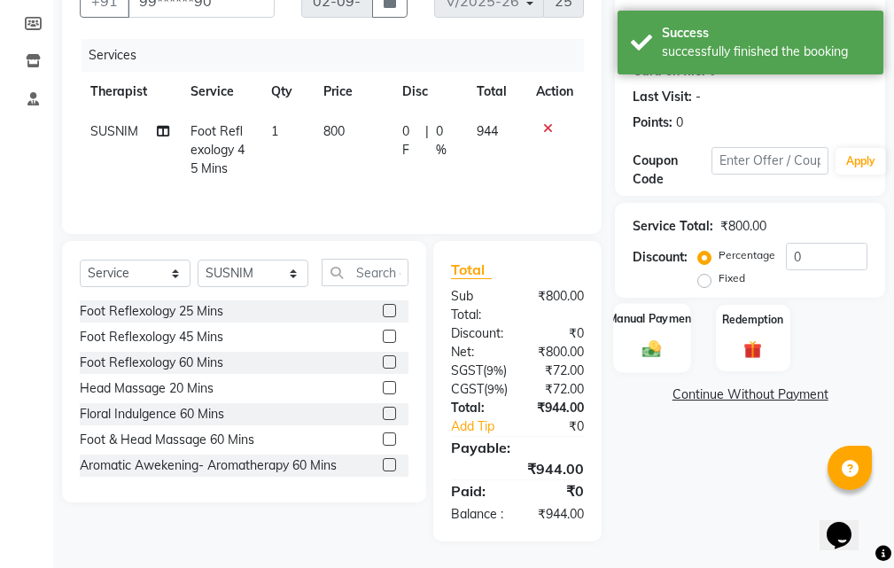
click at [671, 303] on div "Manual Payment" at bounding box center [652, 337] width 77 height 69
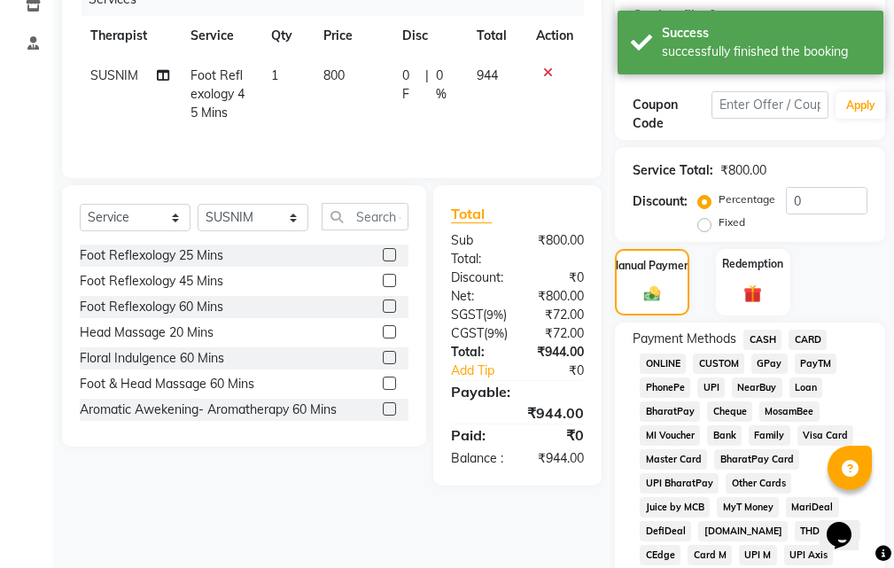
click at [762, 329] on span "CASH" at bounding box center [762, 339] width 38 height 20
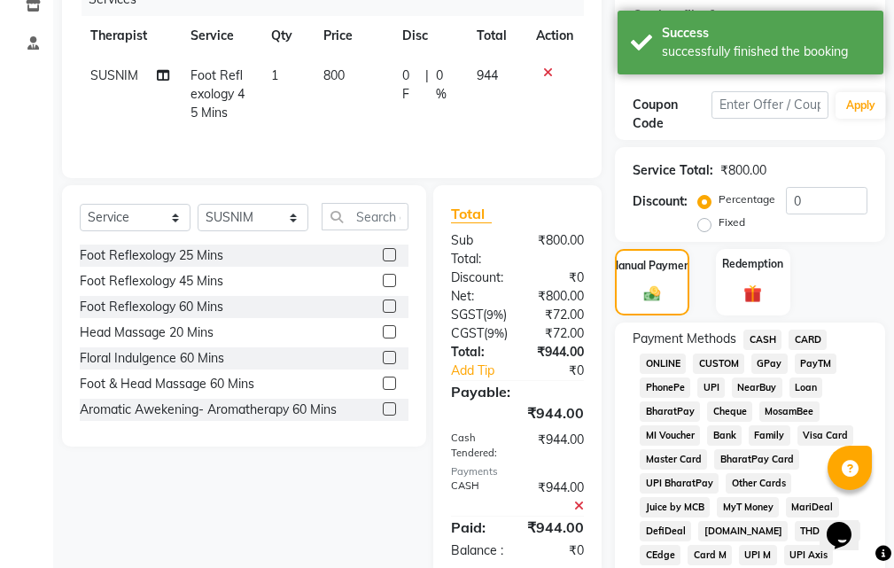
scroll to position [1028, 0]
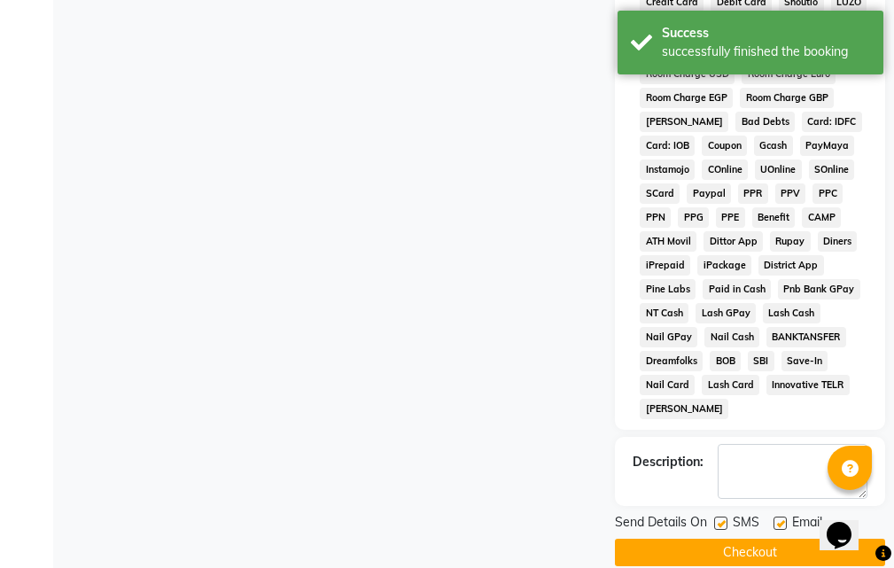
click at [779, 516] on label at bounding box center [779, 522] width 13 height 13
click at [779, 518] on input "checkbox" at bounding box center [779, 524] width 12 height 12
checkbox input "false"
click at [723, 516] on label at bounding box center [720, 522] width 13 height 13
click at [723, 518] on input "checkbox" at bounding box center [720, 524] width 12 height 12
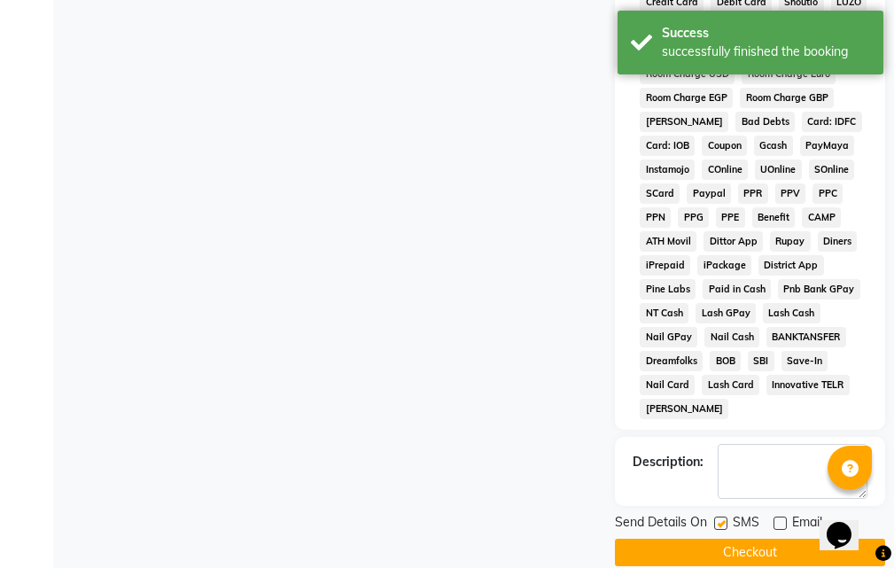
checkbox input "false"
click at [723, 538] on button "Checkout" at bounding box center [750, 551] width 270 height 27
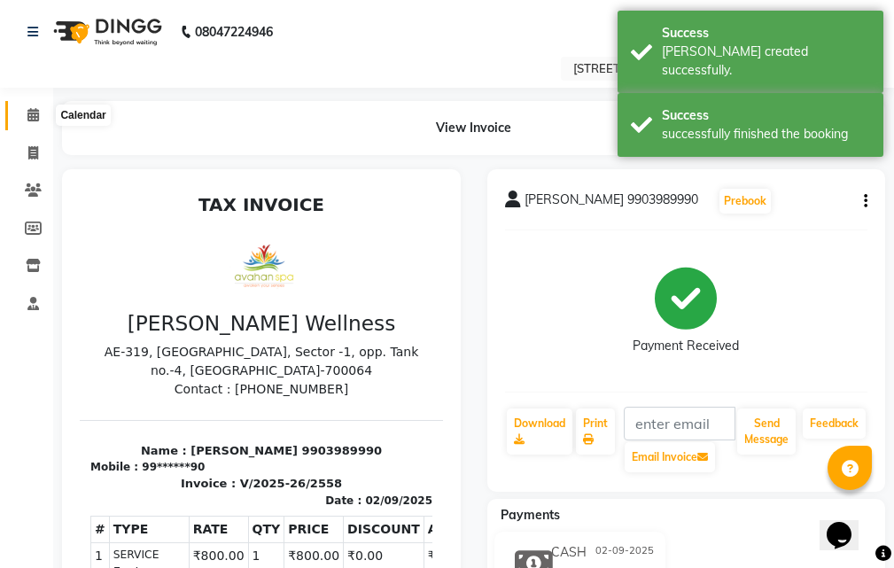
click at [33, 117] on icon at bounding box center [33, 114] width 12 height 13
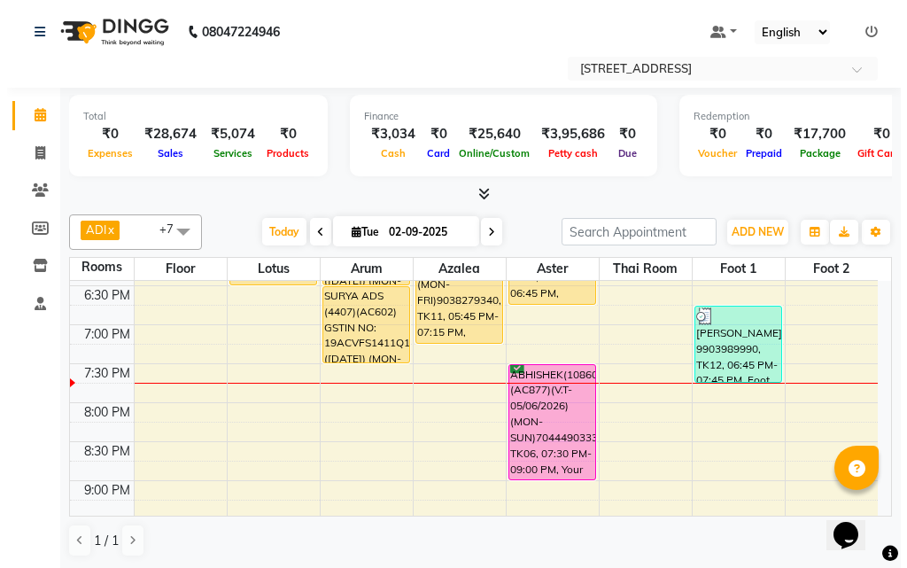
scroll to position [708, 0]
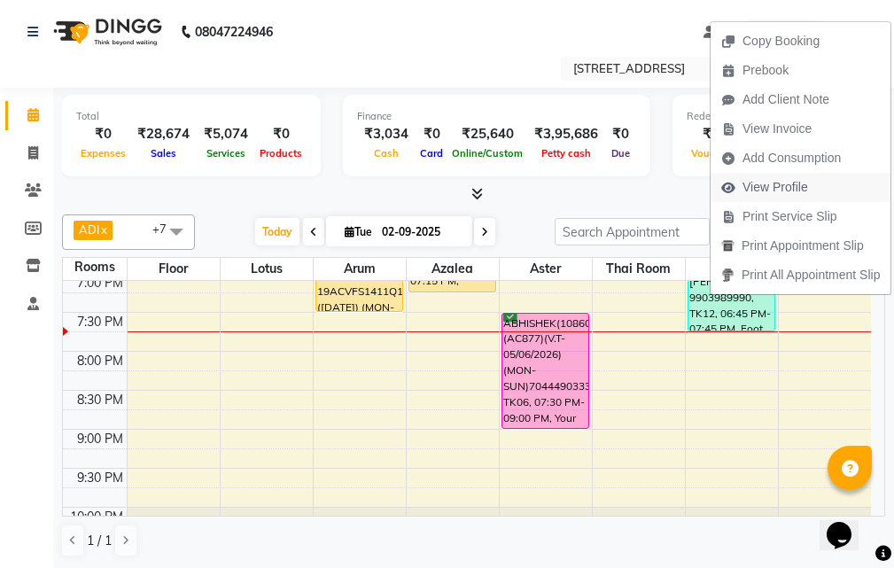
click at [807, 182] on span "View Profile" at bounding box center [775, 187] width 66 height 19
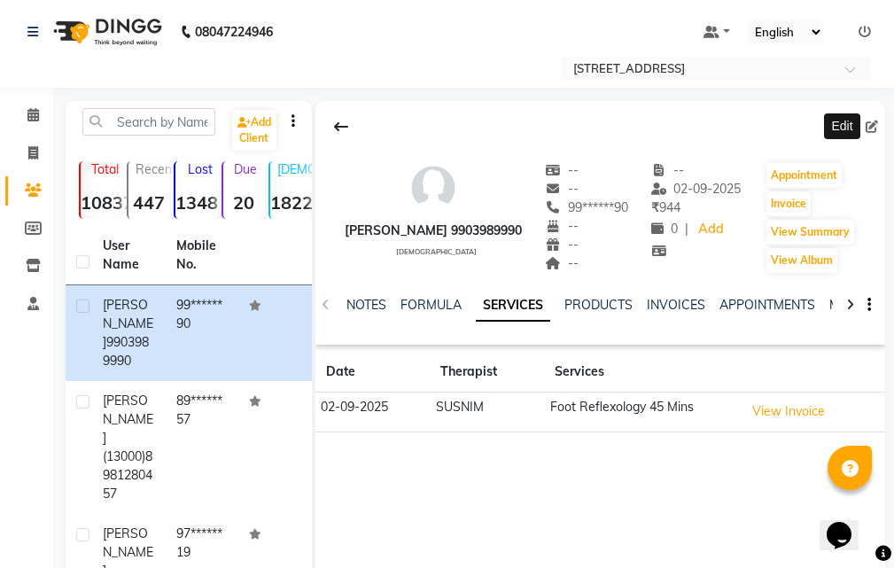
click at [866, 126] on icon at bounding box center [871, 126] width 12 height 12
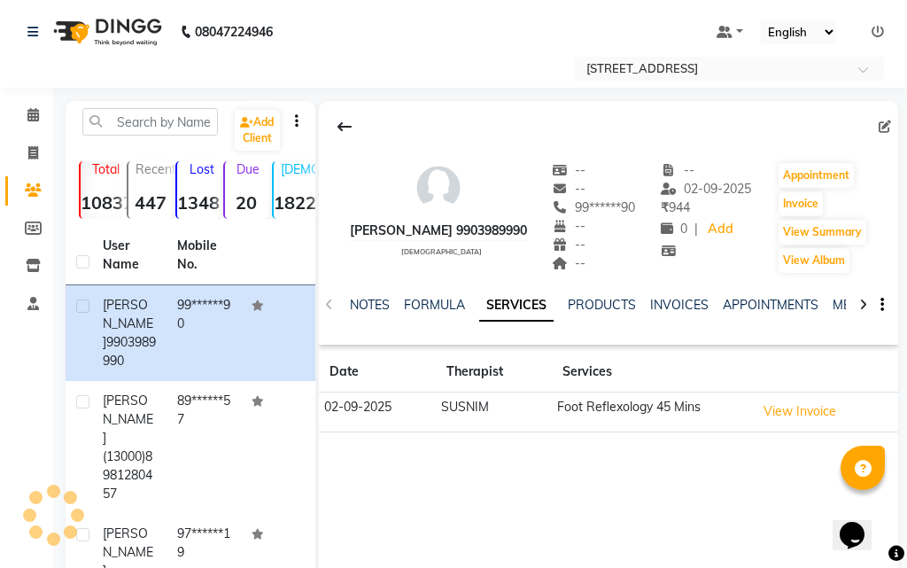
select select "[DEMOGRAPHIC_DATA]"
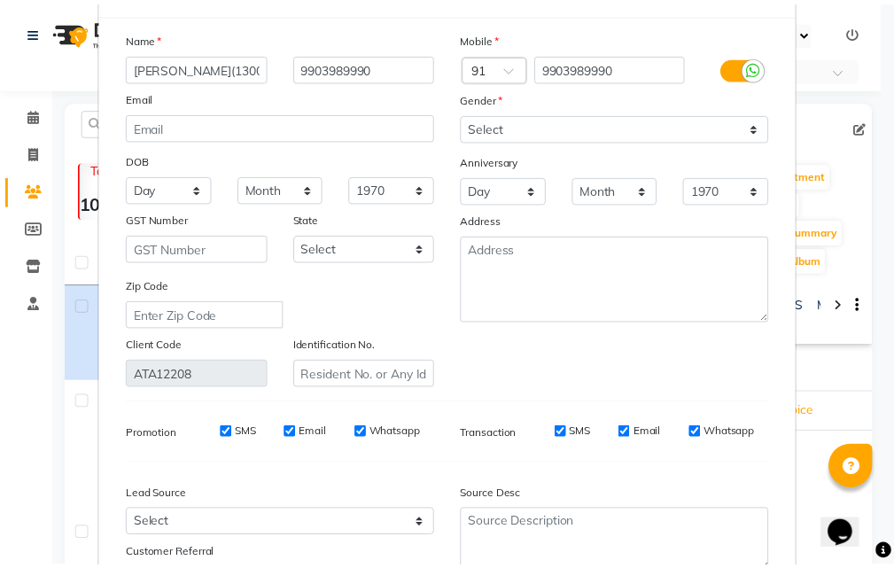
scroll to position [218, 0]
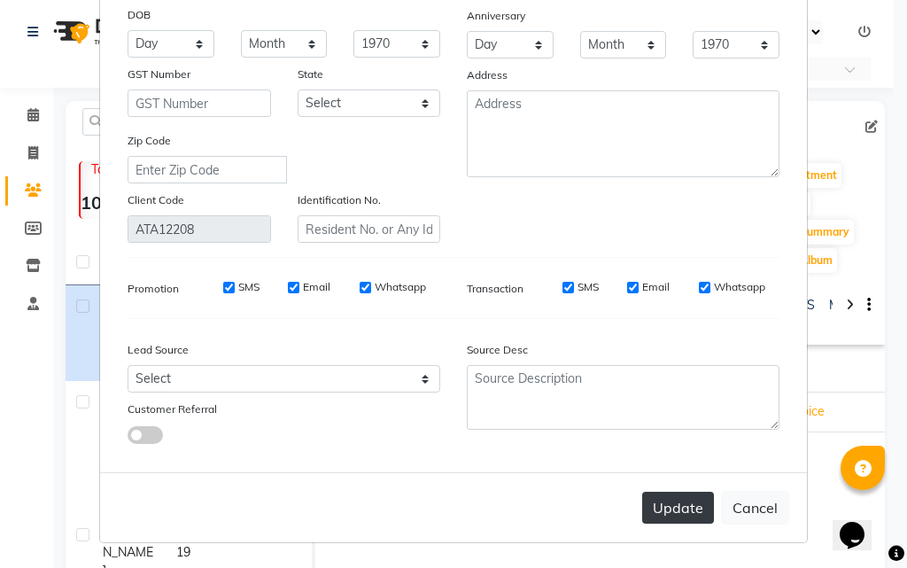
type input "TANUPRIYA(13001)"
click at [703, 509] on button "Update" at bounding box center [678, 507] width 72 height 32
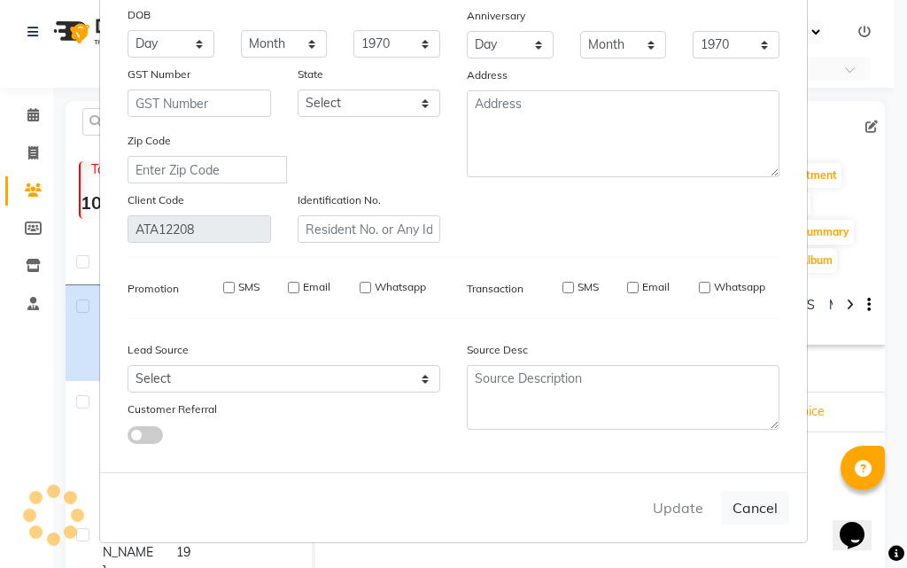
select select
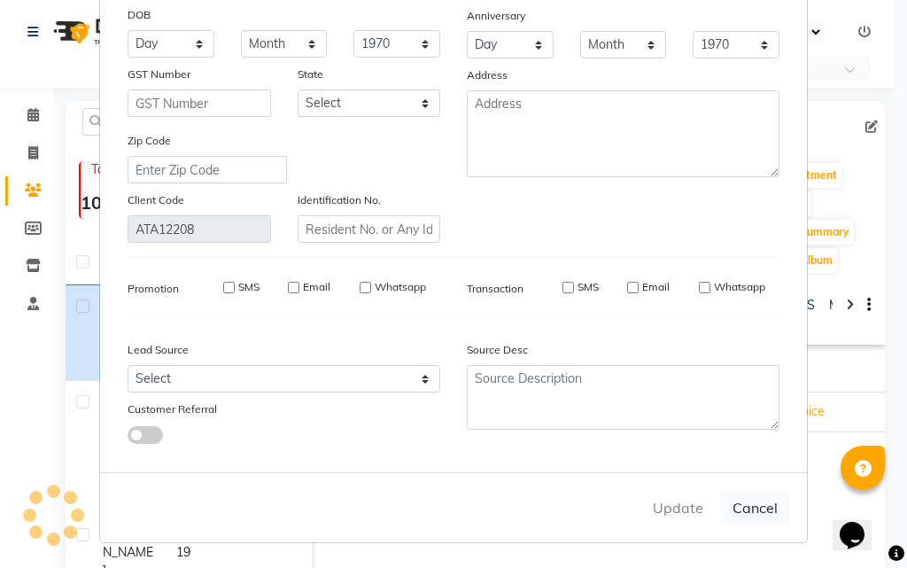
select select
checkbox input "false"
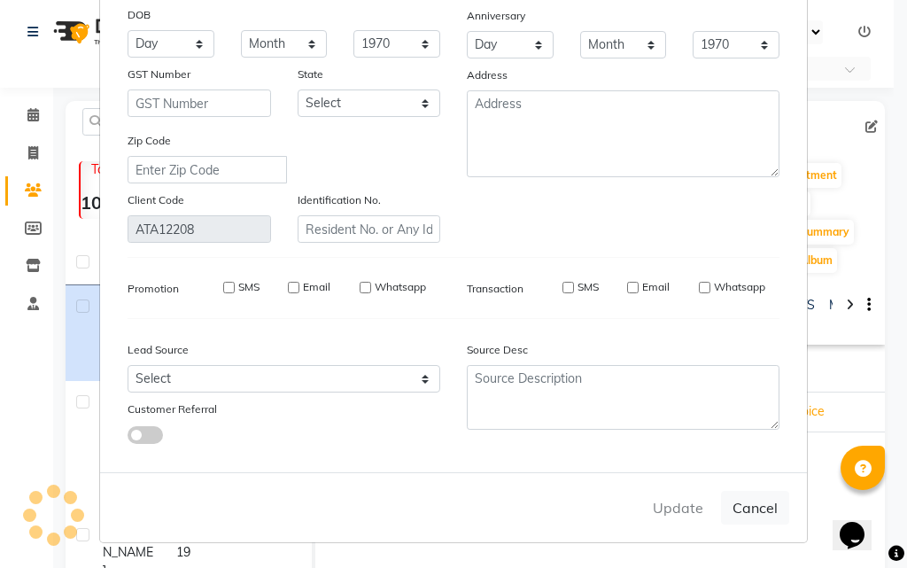
checkbox input "false"
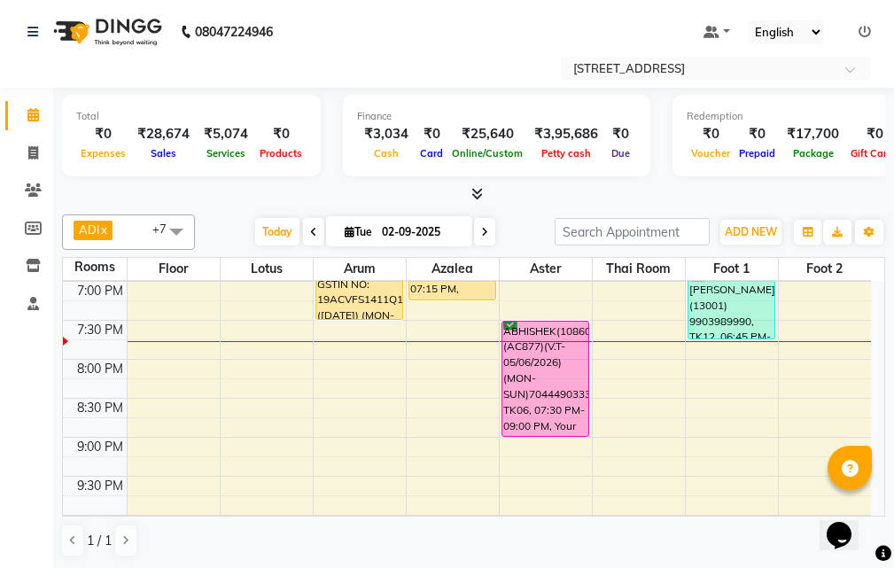
scroll to position [708, 0]
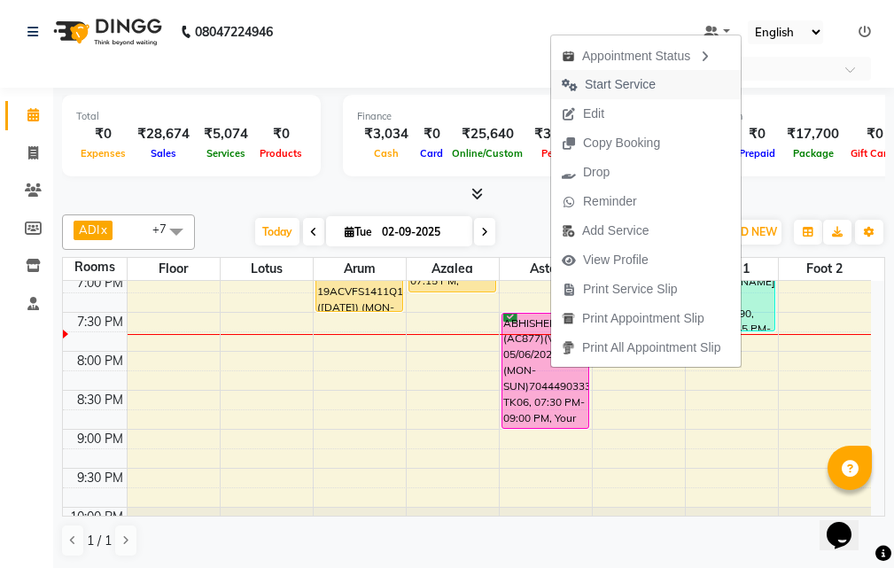
click at [626, 86] on span "Start Service" at bounding box center [619, 84] width 71 height 19
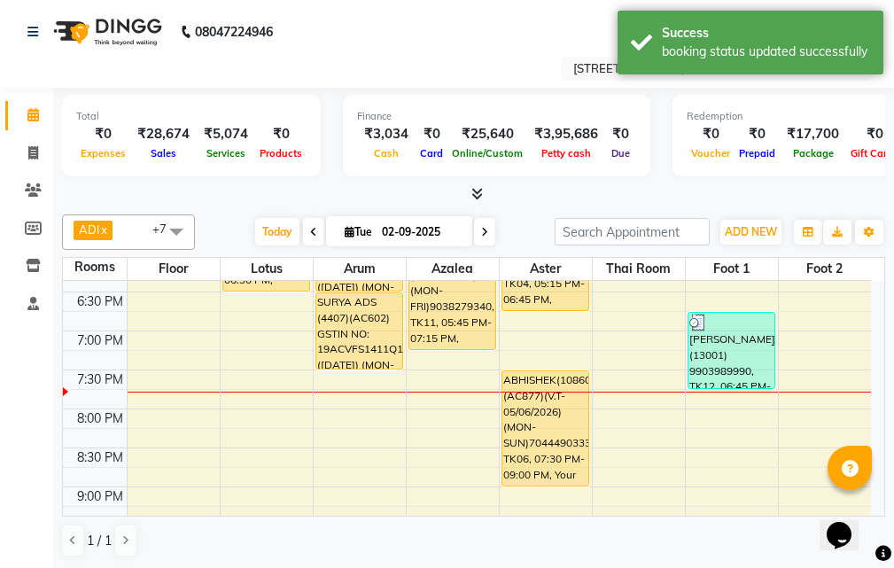
scroll to position [620, 0]
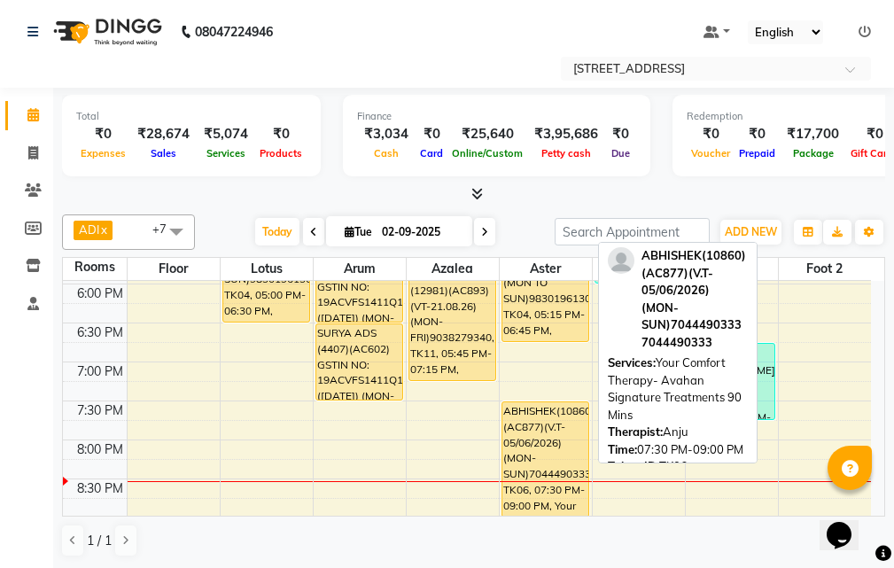
click at [581, 435] on div "ABHISHEK(10860)(AC877)(V.T-05/06/2026) (MON-SUN)7044490333, TK06, 07:30 PM-09:0…" at bounding box center [545, 459] width 86 height 114
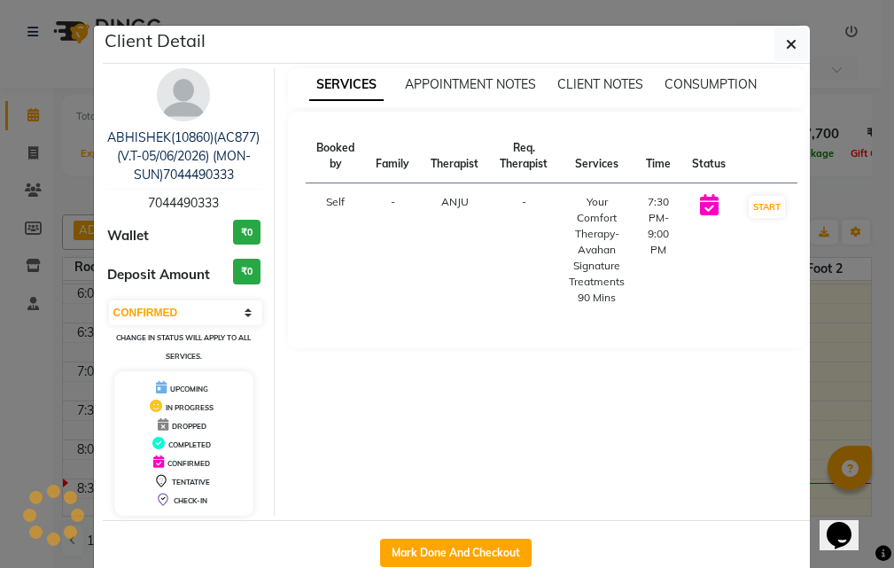
select select "1"
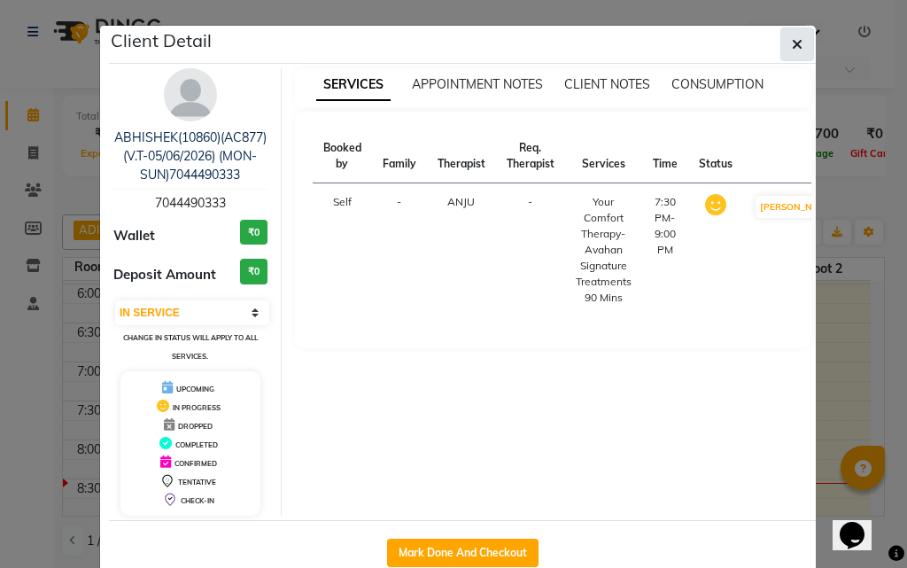
click at [792, 38] on icon "button" at bounding box center [797, 44] width 11 height 14
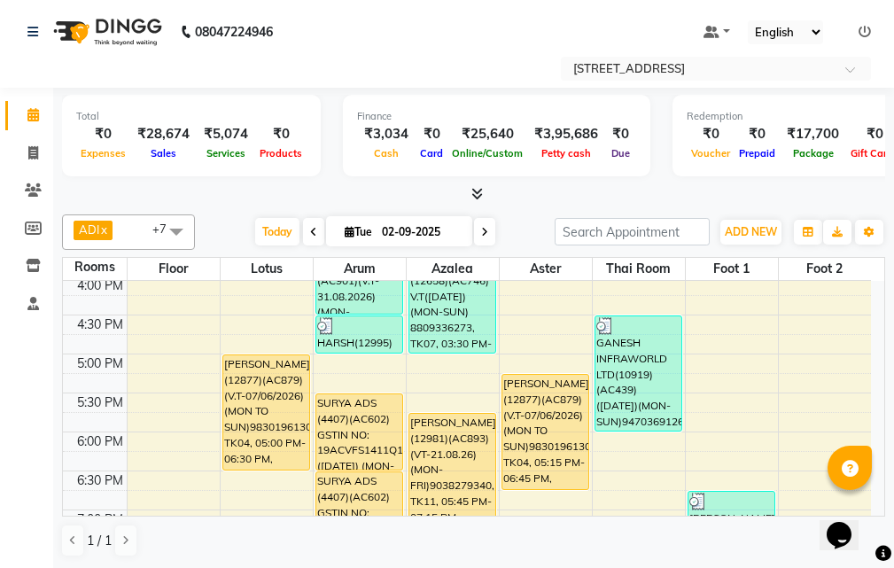
scroll to position [512, 0]
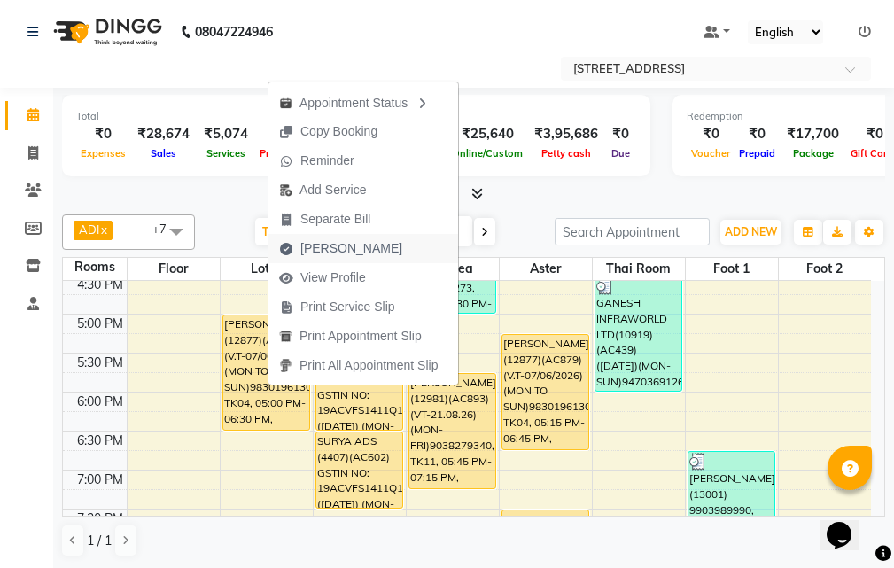
click at [361, 248] on span "[PERSON_NAME]" at bounding box center [340, 248] width 144 height 29
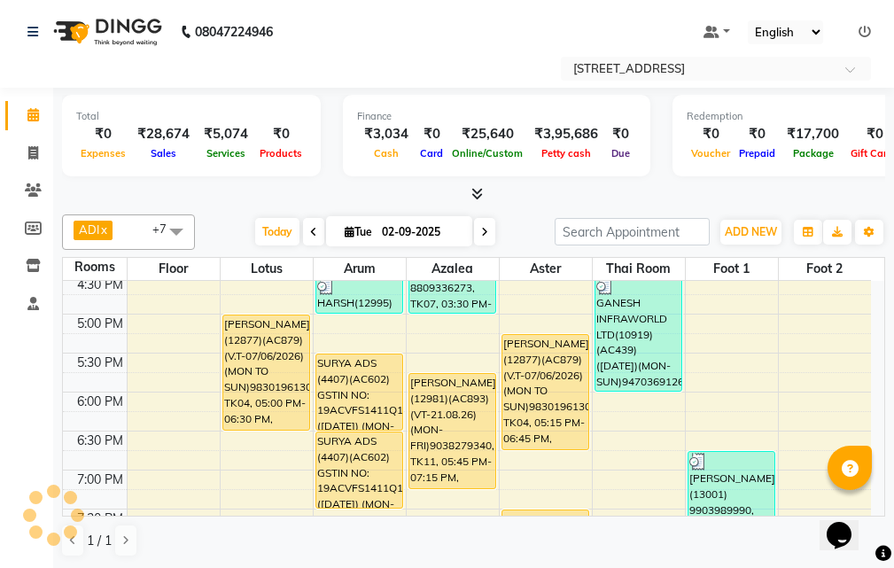
select select "4269"
select select "service"
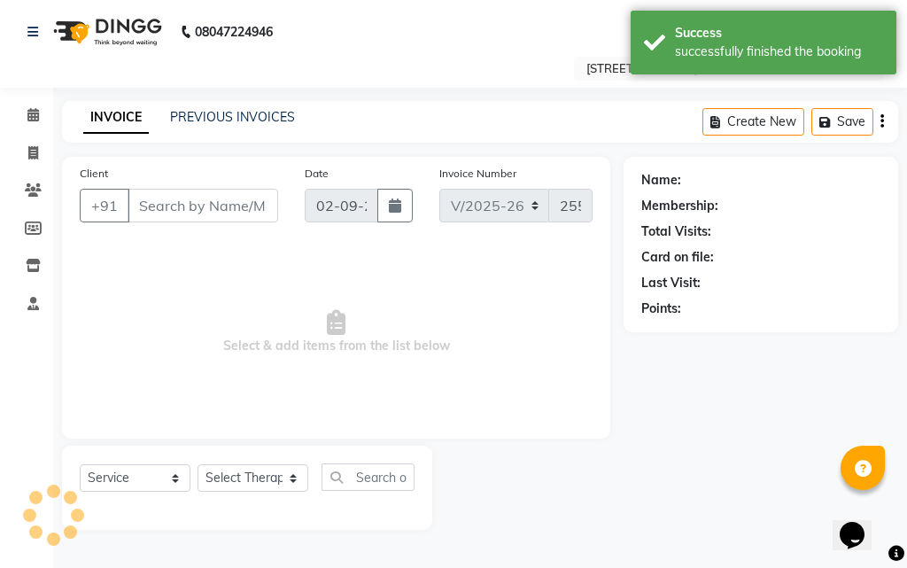
type input "98******30"
select select "45391"
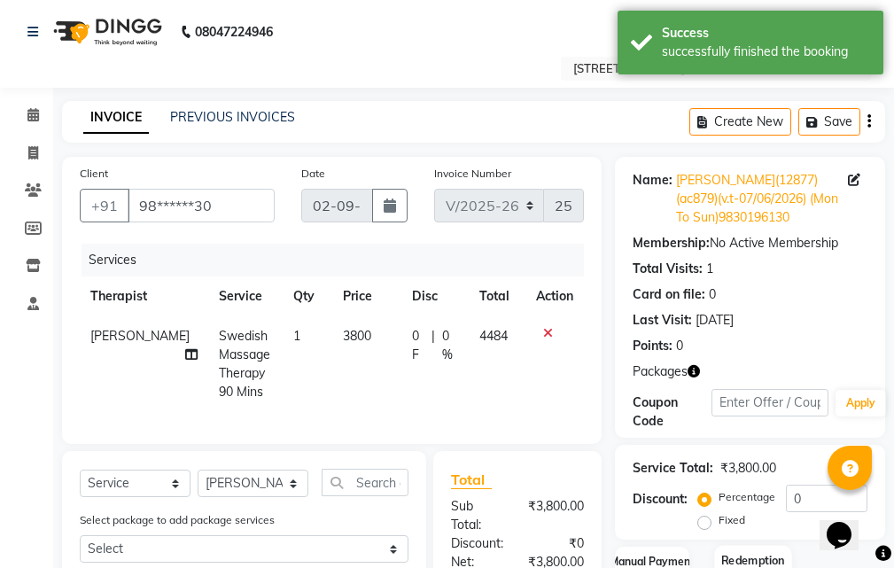
click at [770, 545] on div "Redemption" at bounding box center [752, 579] width 77 height 69
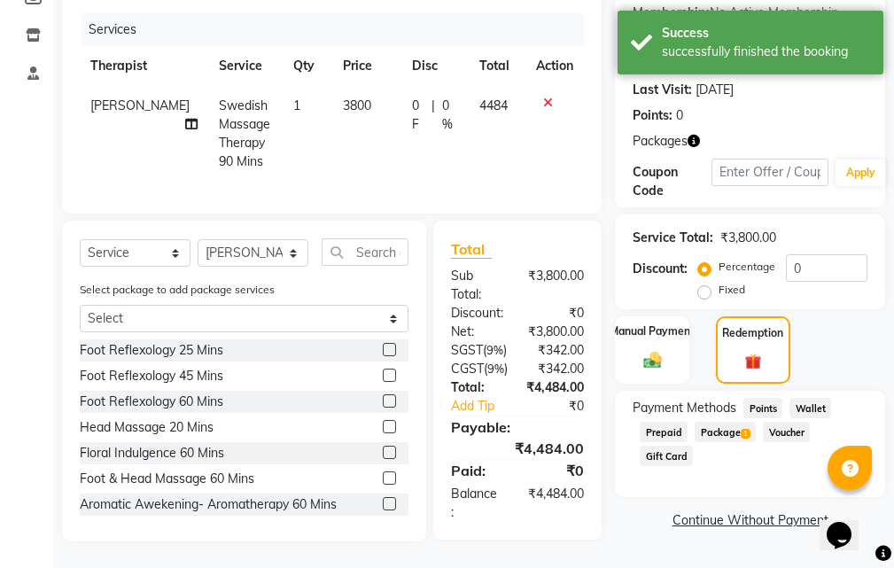
click at [732, 422] on span "Package 1" at bounding box center [724, 432] width 61 height 20
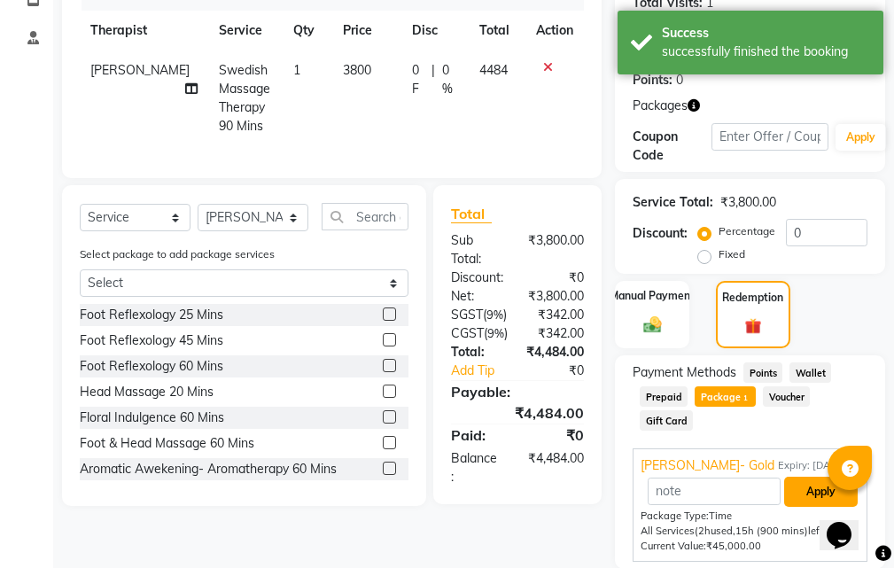
click at [816, 476] on button "Apply" at bounding box center [821, 491] width 74 height 30
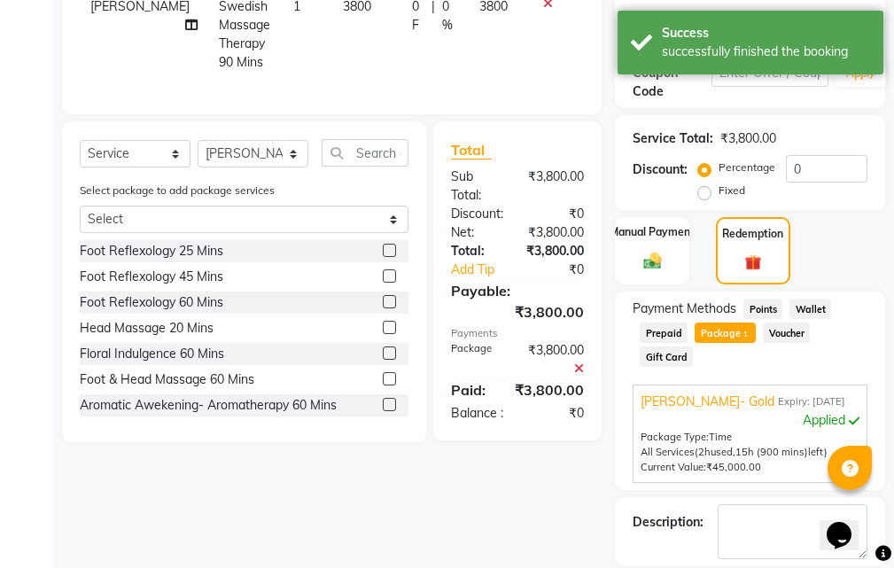
scroll to position [414, 0]
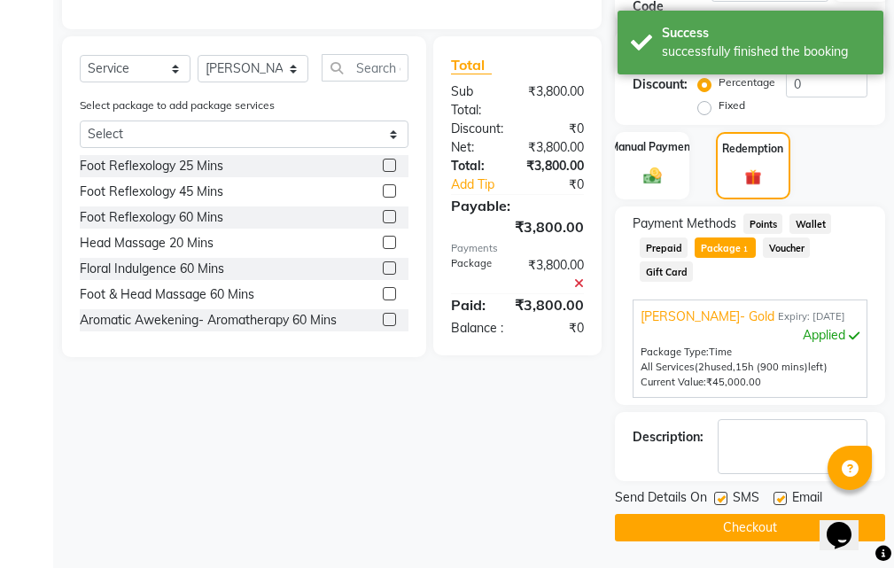
click at [782, 497] on label at bounding box center [779, 497] width 13 height 13
click at [782, 497] on input "checkbox" at bounding box center [779, 499] width 12 height 12
checkbox input "false"
click at [720, 500] on label at bounding box center [720, 497] width 13 height 13
click at [720, 500] on input "checkbox" at bounding box center [720, 499] width 12 height 12
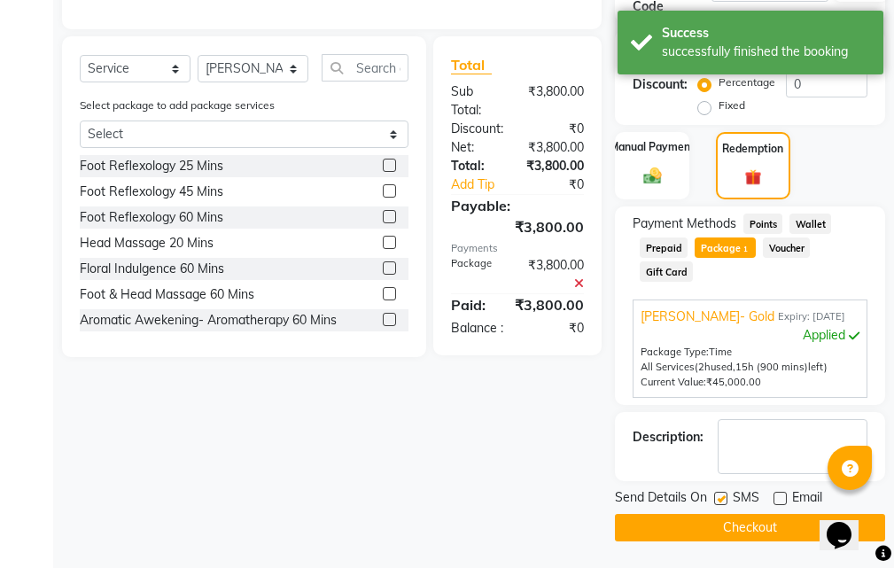
checkbox input "false"
click at [745, 528] on button "Checkout" at bounding box center [750, 527] width 270 height 27
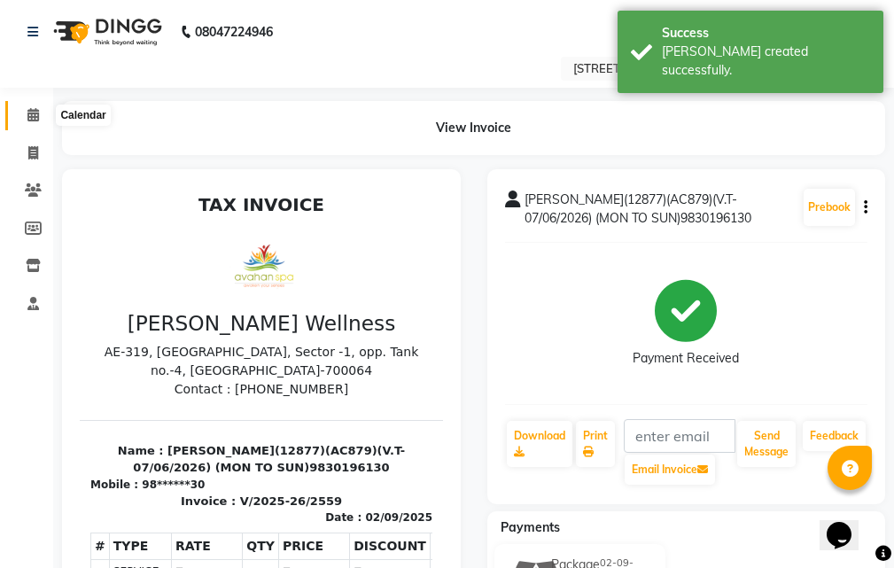
click at [36, 115] on icon at bounding box center [33, 114] width 12 height 13
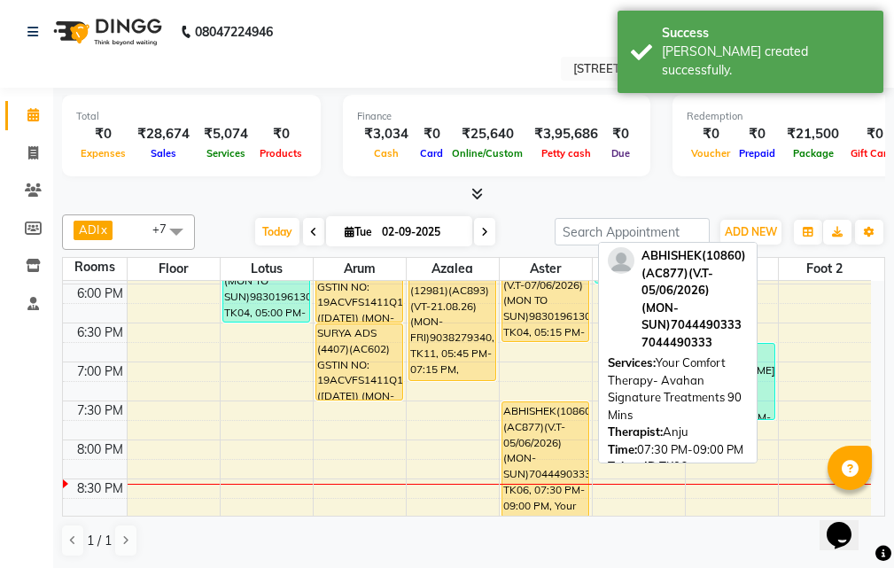
scroll to position [531, 0]
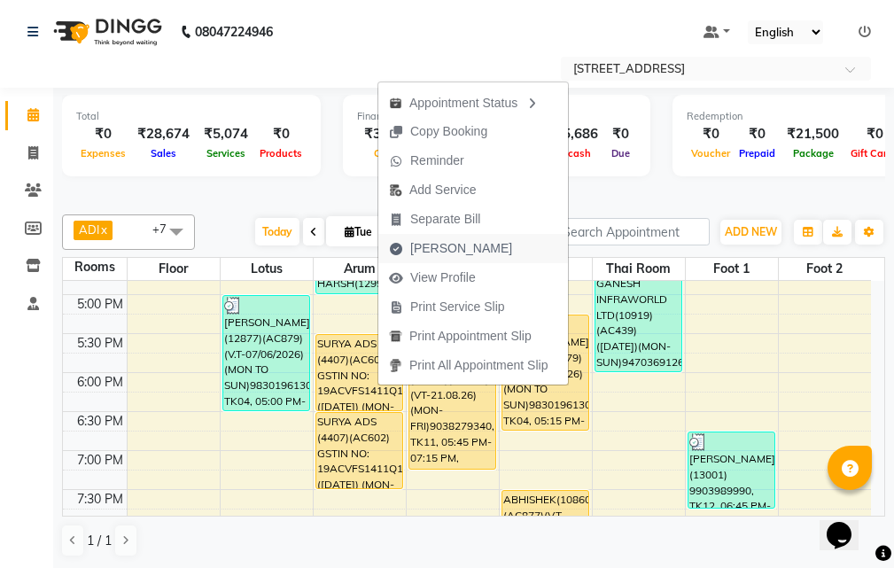
click at [472, 241] on span "[PERSON_NAME]" at bounding box center [450, 248] width 144 height 29
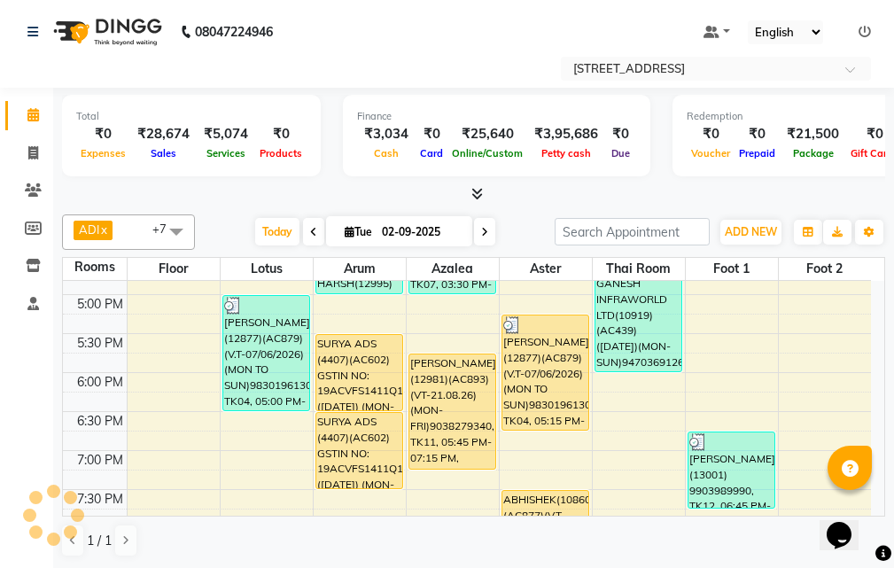
select select "service"
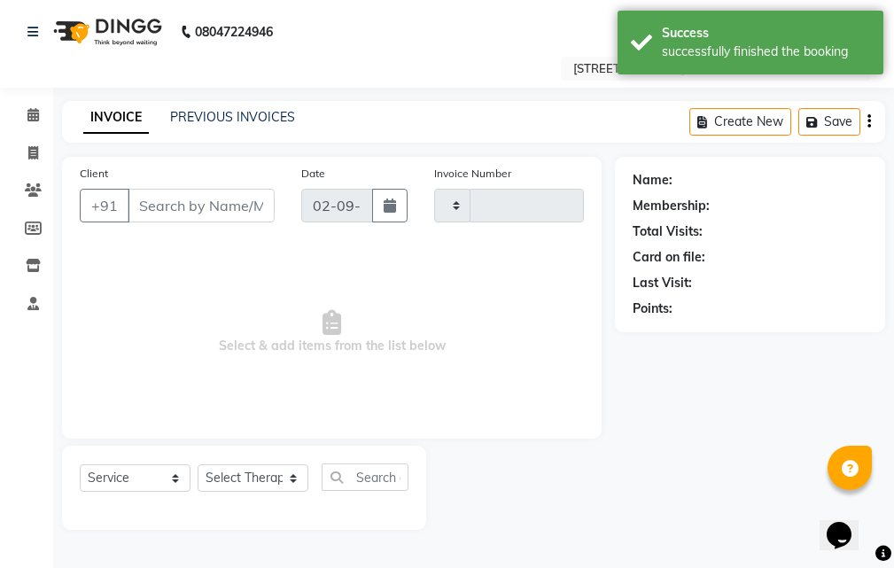
type input "2560"
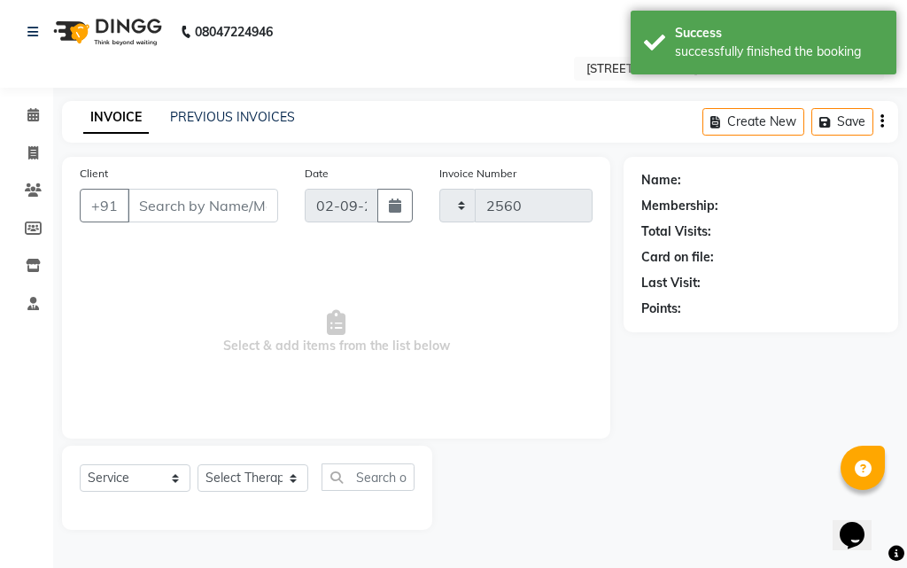
select select "4269"
type input "98******90"
select select "23008"
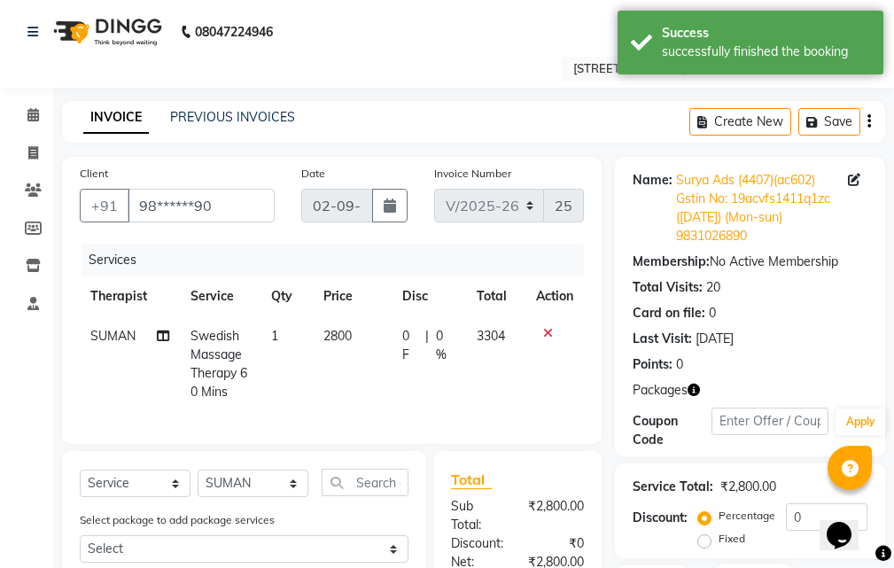
scroll to position [279, 0]
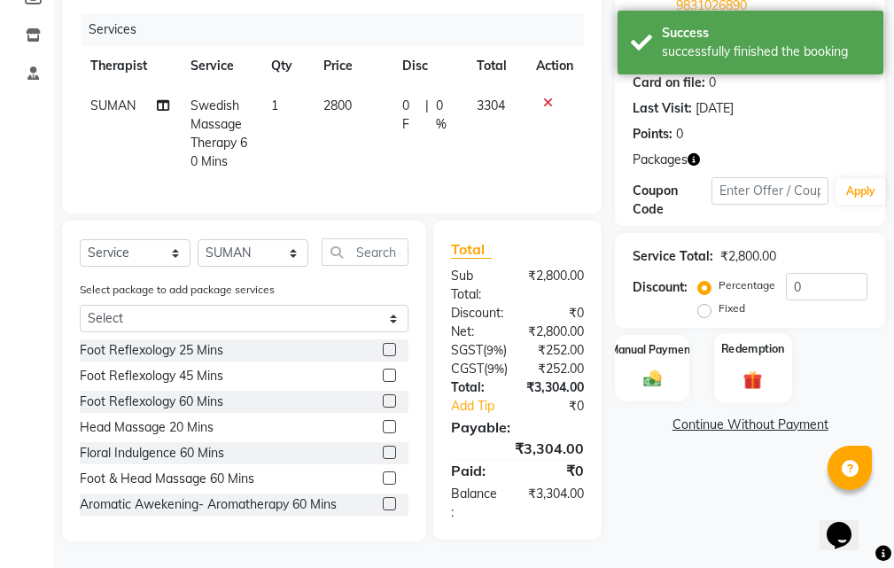
click at [764, 333] on div "Redemption" at bounding box center [752, 367] width 77 height 69
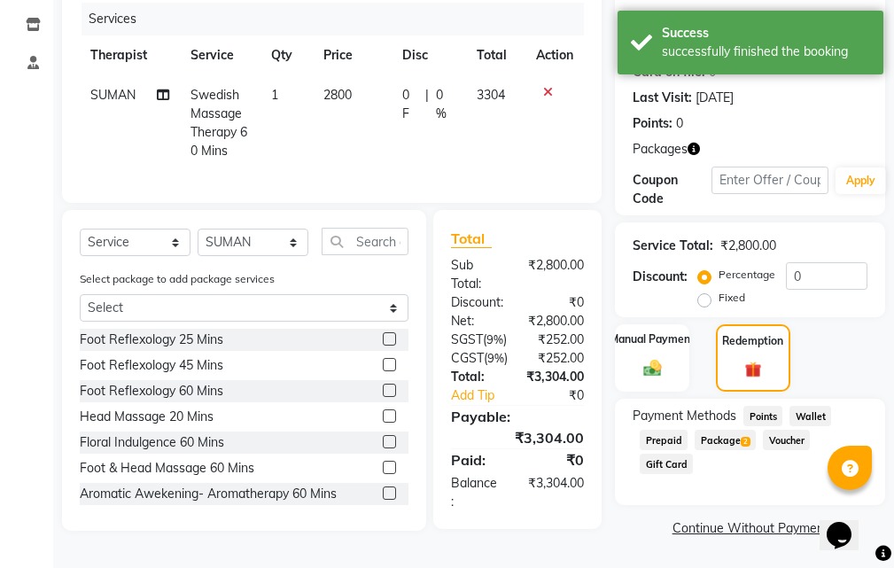
click at [728, 429] on span "Package 2" at bounding box center [724, 439] width 61 height 20
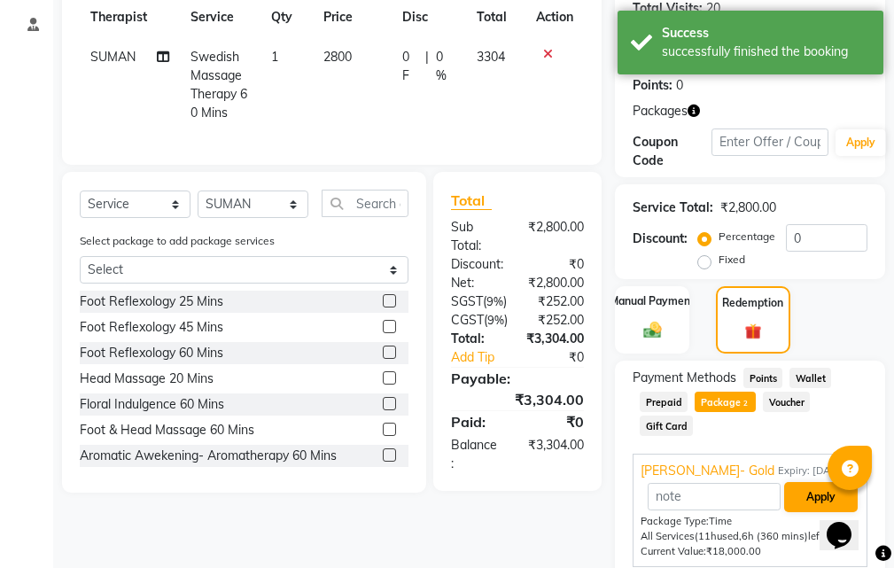
scroll to position [408, 0]
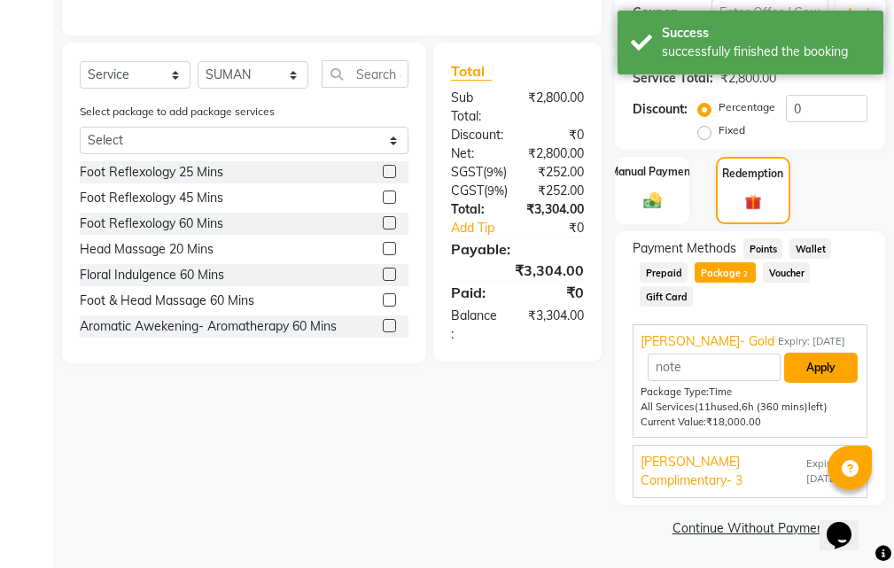
click at [811, 368] on button "Apply" at bounding box center [821, 367] width 74 height 30
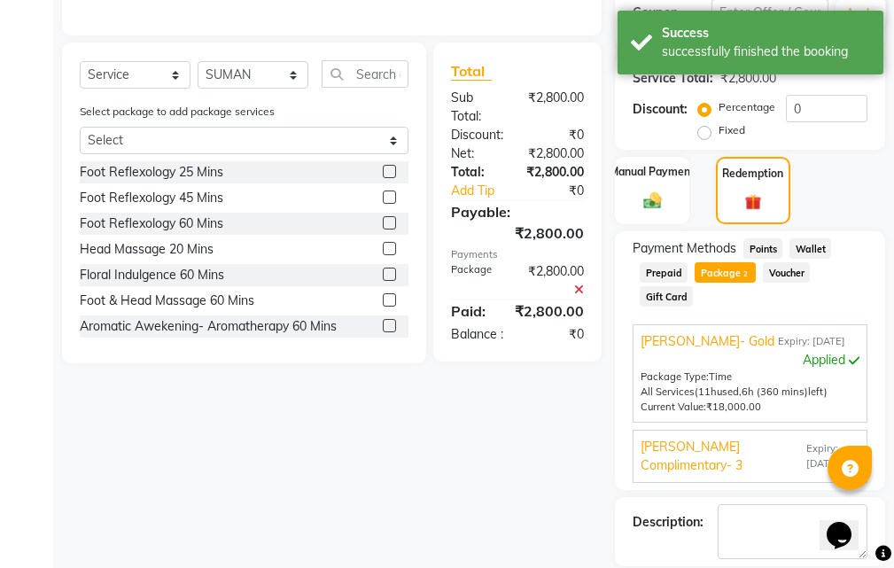
scroll to position [493, 0]
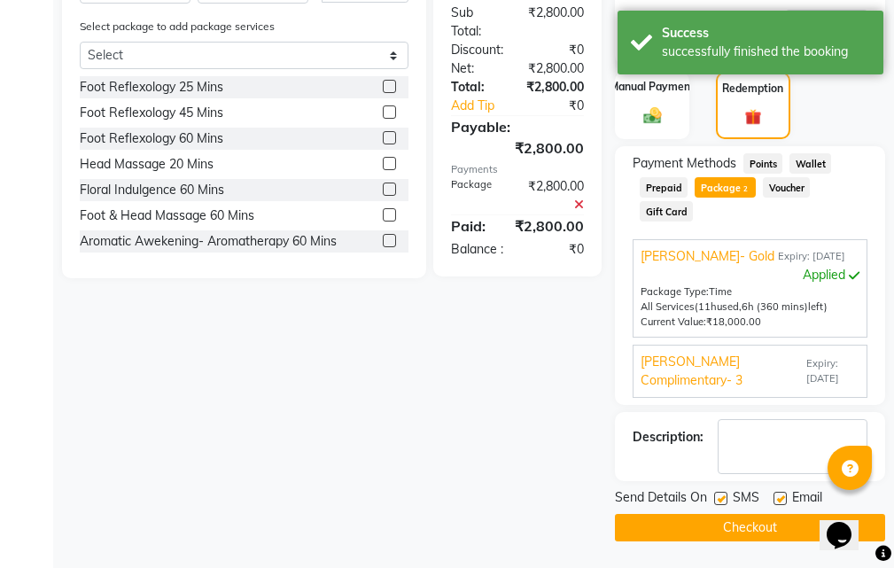
click at [779, 498] on label at bounding box center [779, 497] width 13 height 13
click at [779, 498] on input "checkbox" at bounding box center [779, 499] width 12 height 12
checkbox input "false"
click at [721, 498] on label at bounding box center [720, 497] width 13 height 13
click at [721, 498] on input "checkbox" at bounding box center [720, 499] width 12 height 12
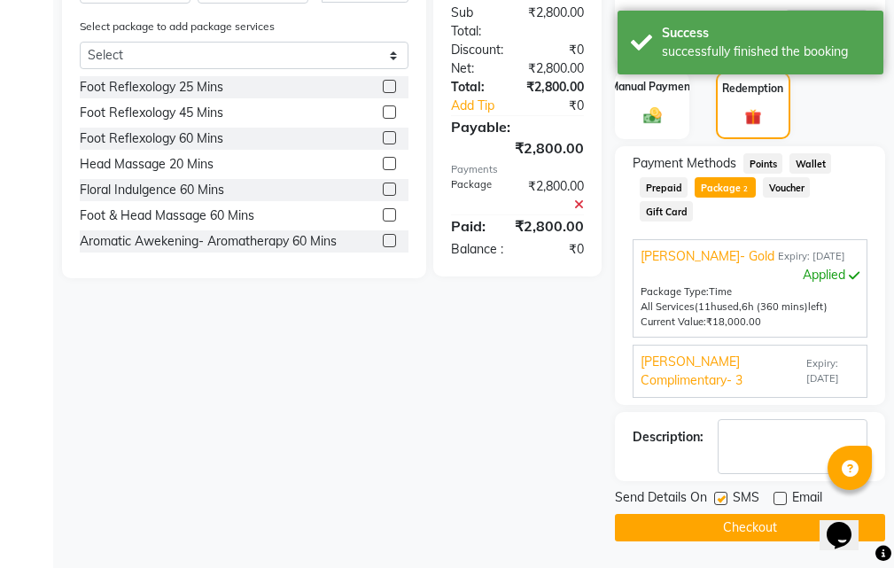
checkbox input "false"
click at [754, 531] on button "Checkout" at bounding box center [750, 527] width 270 height 27
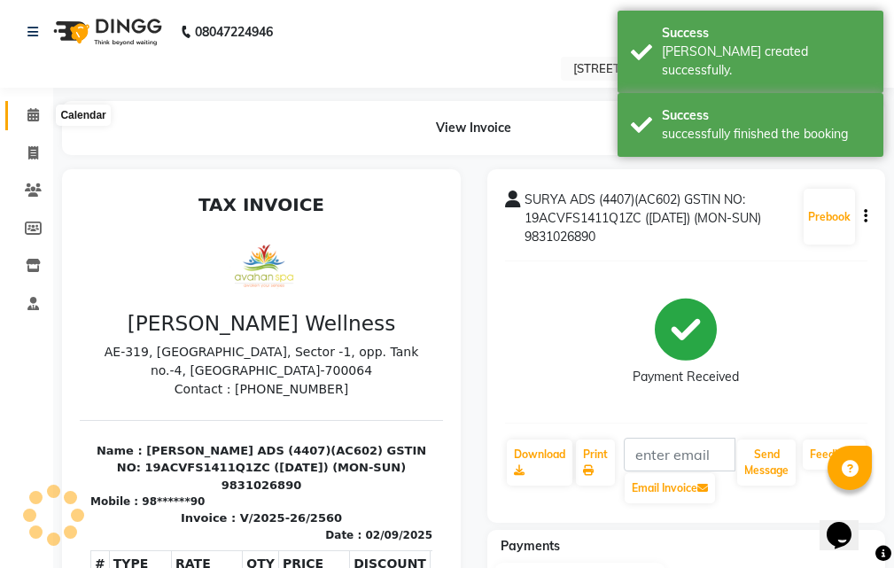
click at [34, 113] on icon at bounding box center [33, 114] width 12 height 13
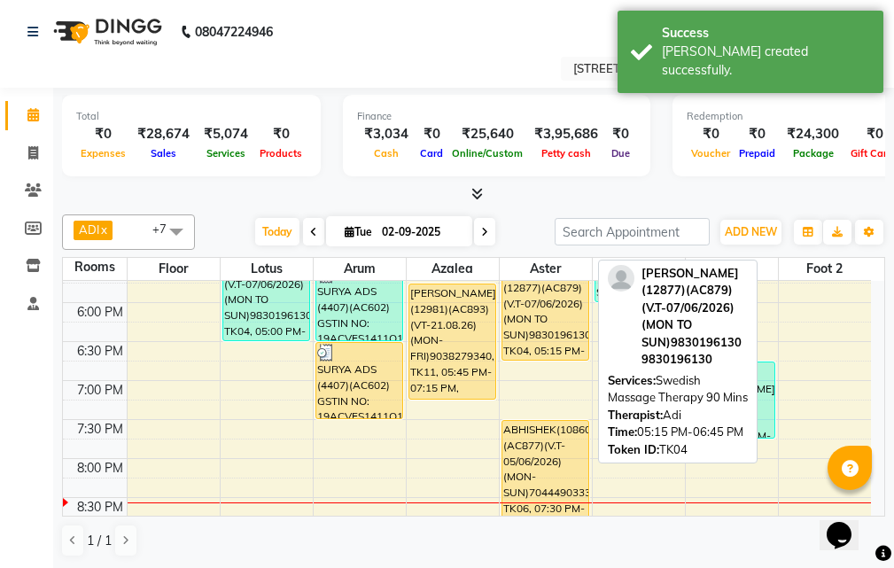
scroll to position [620, 0]
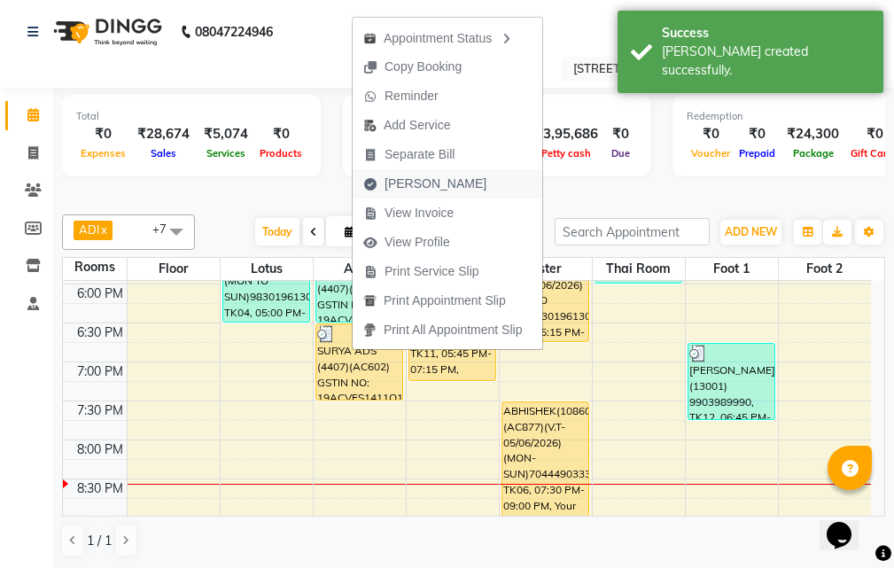
click at [450, 181] on span "[PERSON_NAME]" at bounding box center [424, 183] width 144 height 29
select select "service"
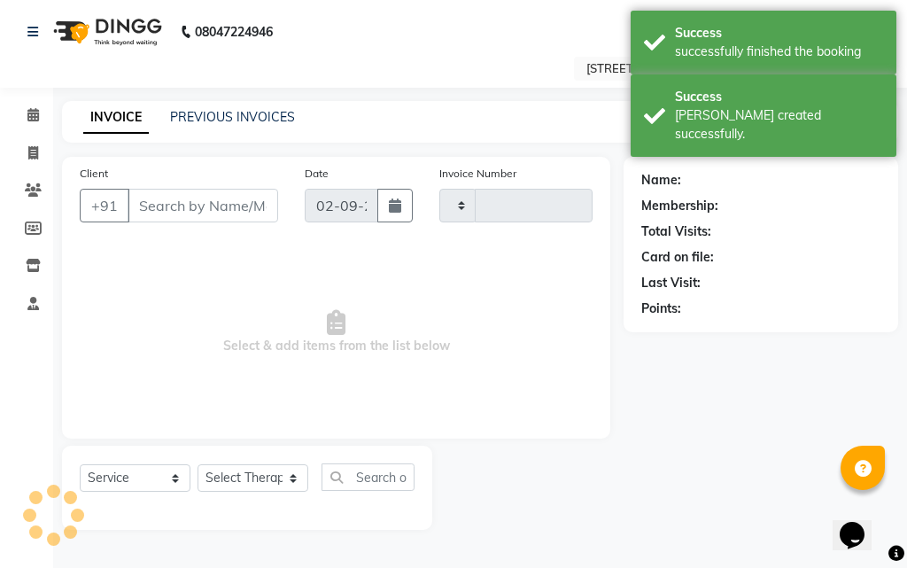
type input "2561"
select select "4269"
type input "98******90"
select select "23008"
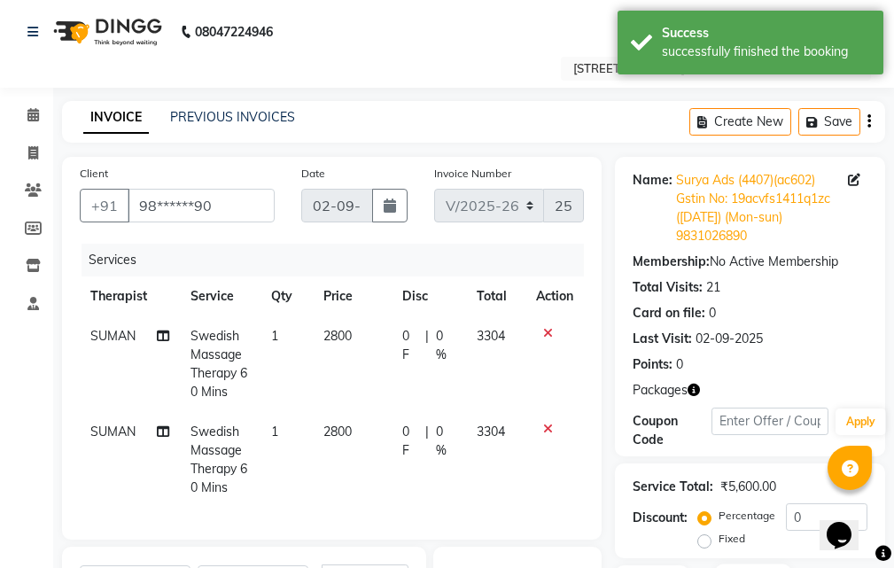
scroll to position [266, 0]
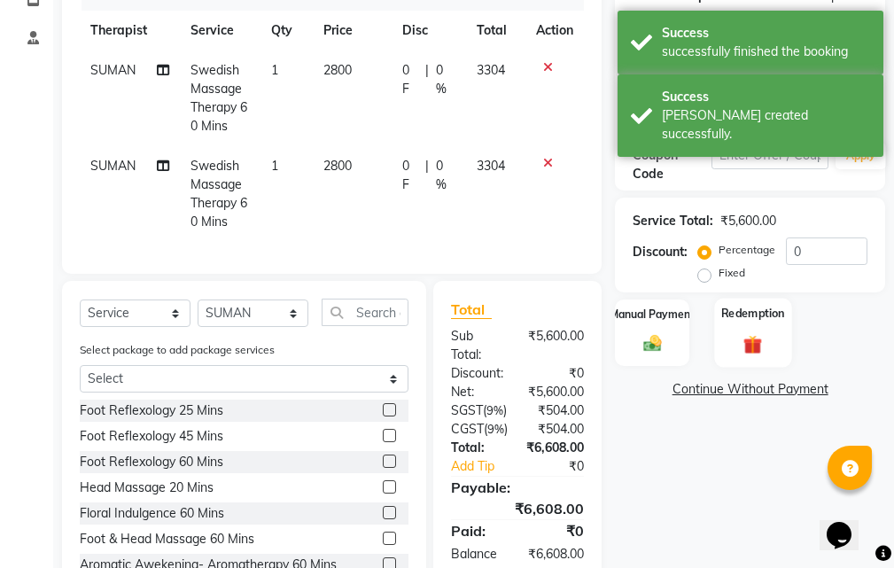
click at [742, 331] on div "Redemption" at bounding box center [752, 332] width 77 height 69
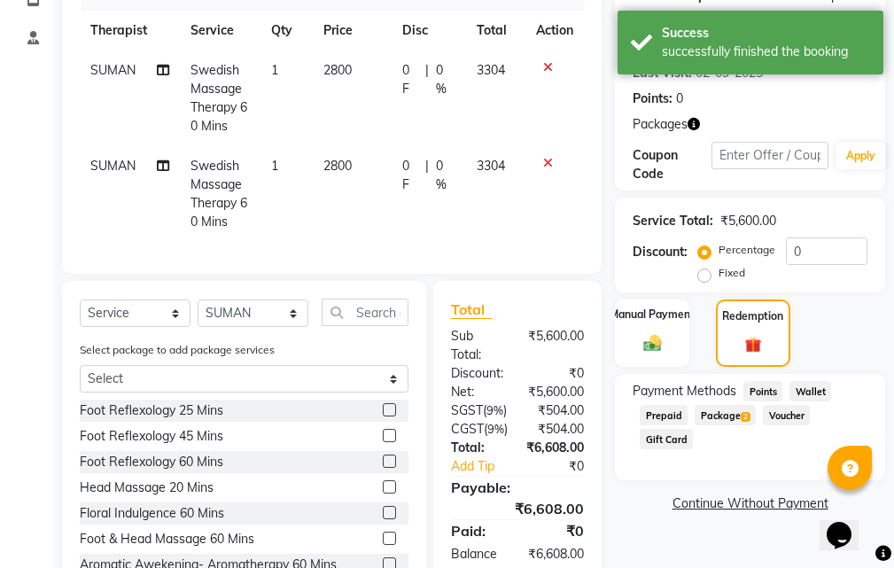
click at [738, 416] on span "Package 2" at bounding box center [724, 415] width 61 height 20
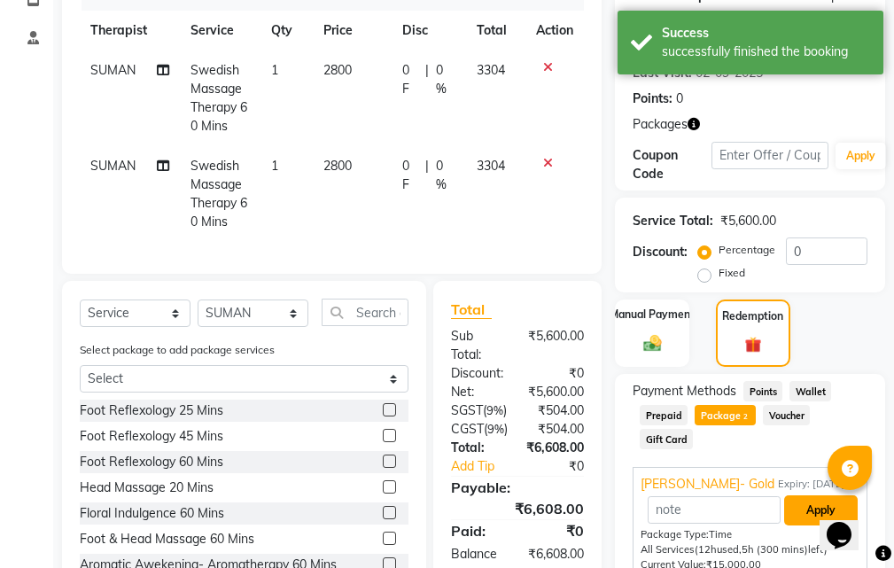
click at [800, 507] on button "Apply" at bounding box center [821, 510] width 74 height 30
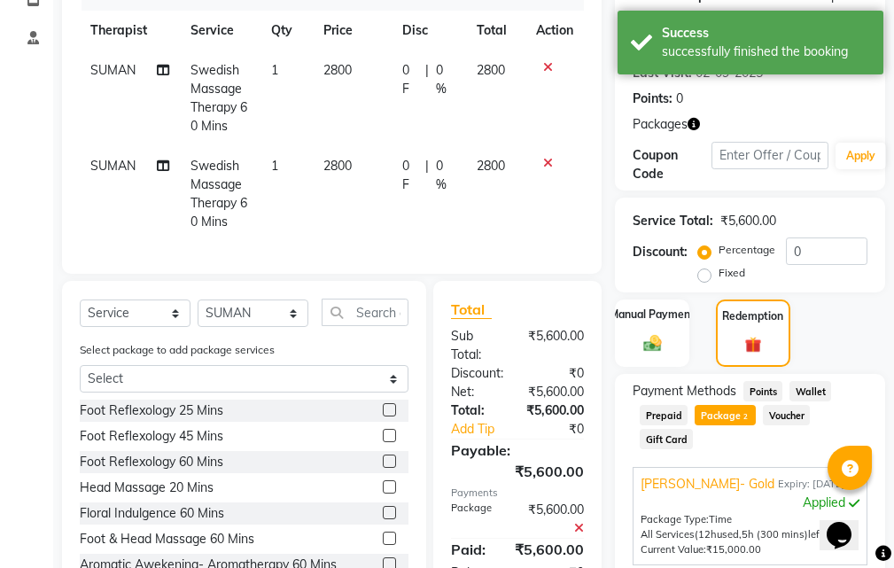
scroll to position [493, 0]
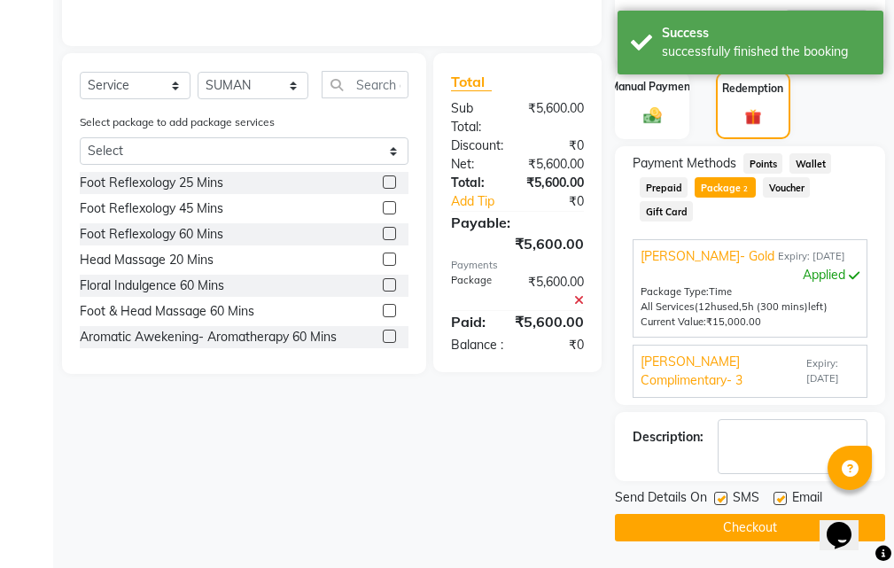
click at [781, 498] on label at bounding box center [779, 497] width 13 height 13
click at [781, 498] on input "checkbox" at bounding box center [779, 499] width 12 height 12
checkbox input "false"
click at [723, 500] on label at bounding box center [720, 497] width 13 height 13
click at [723, 500] on input "checkbox" at bounding box center [720, 499] width 12 height 12
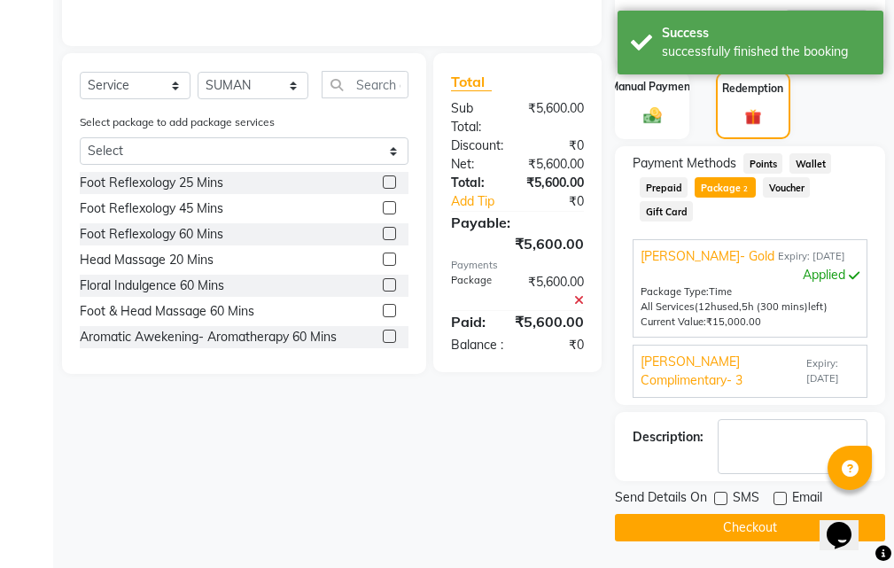
click at [755, 525] on button "Checkout" at bounding box center [750, 527] width 270 height 27
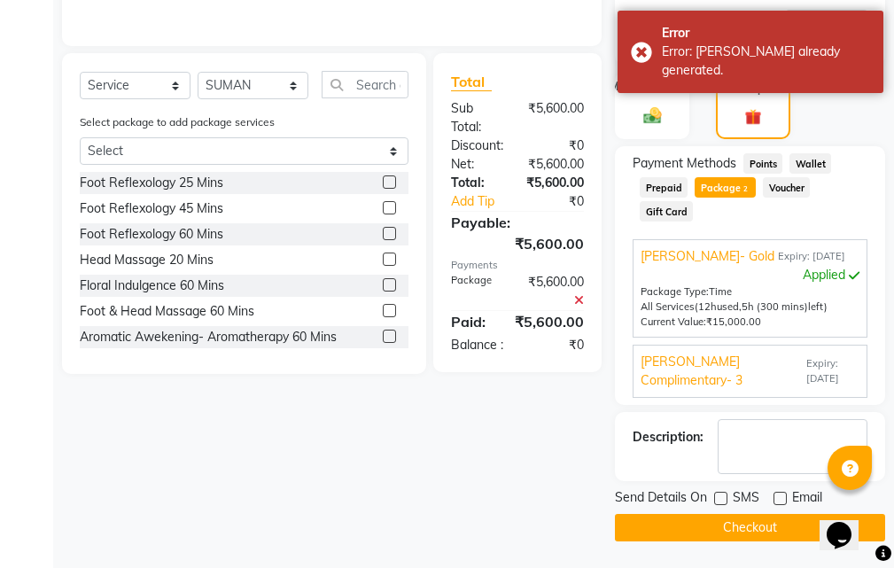
click at [721, 496] on label at bounding box center [720, 497] width 13 height 13
click at [721, 496] on input "checkbox" at bounding box center [720, 499] width 12 height 12
checkbox input "true"
click at [778, 499] on label at bounding box center [779, 497] width 13 height 13
click at [778, 499] on input "checkbox" at bounding box center [779, 499] width 12 height 12
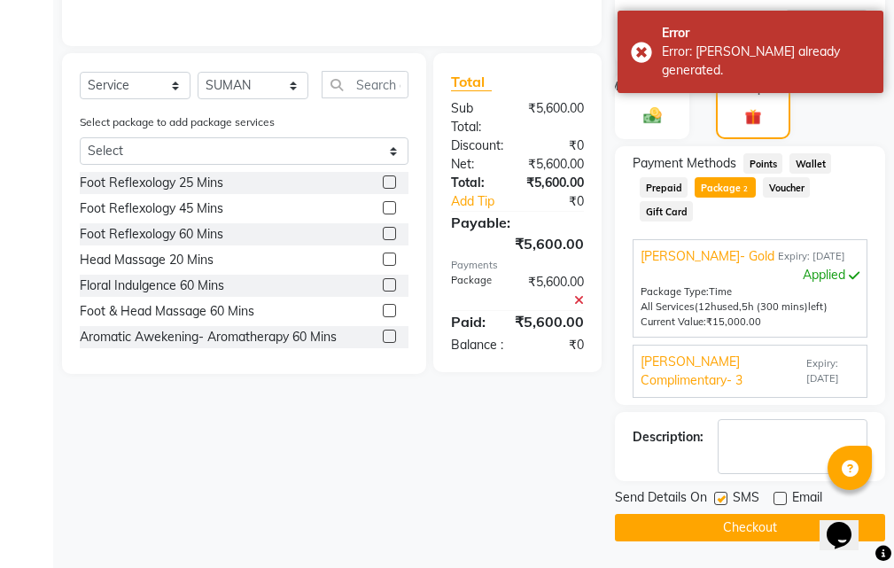
checkbox input "true"
click at [720, 499] on label at bounding box center [720, 497] width 13 height 13
click at [720, 499] on input "checkbox" at bounding box center [720, 499] width 12 height 12
checkbox input "false"
click at [781, 501] on label at bounding box center [779, 497] width 13 height 13
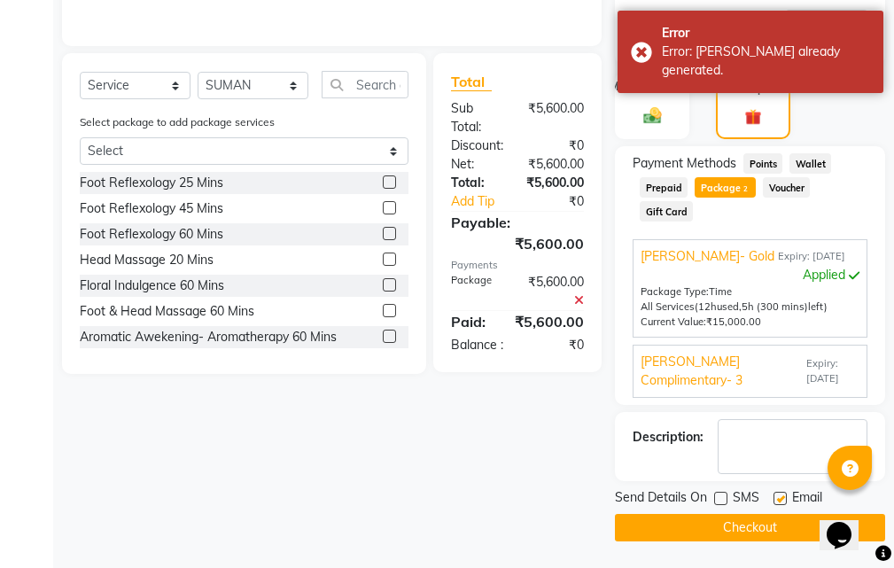
click at [781, 501] on input "checkbox" at bounding box center [779, 499] width 12 height 12
checkbox input "false"
click at [762, 518] on button "Checkout" at bounding box center [750, 527] width 270 height 27
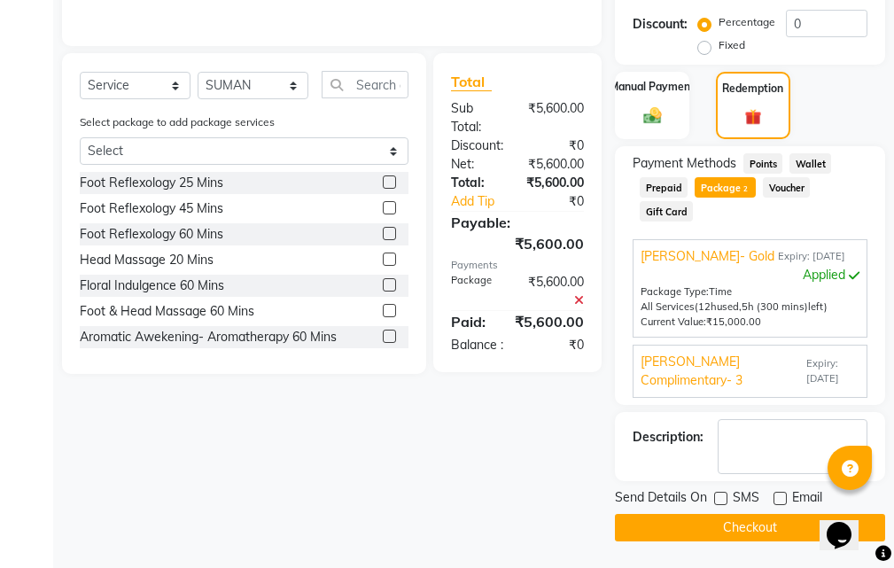
scroll to position [50, 0]
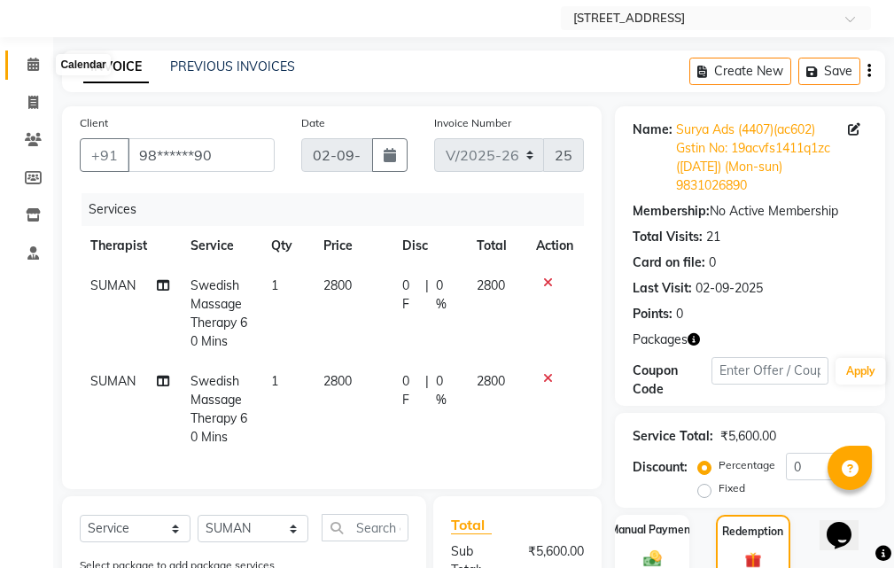
click at [31, 61] on icon at bounding box center [33, 64] width 12 height 13
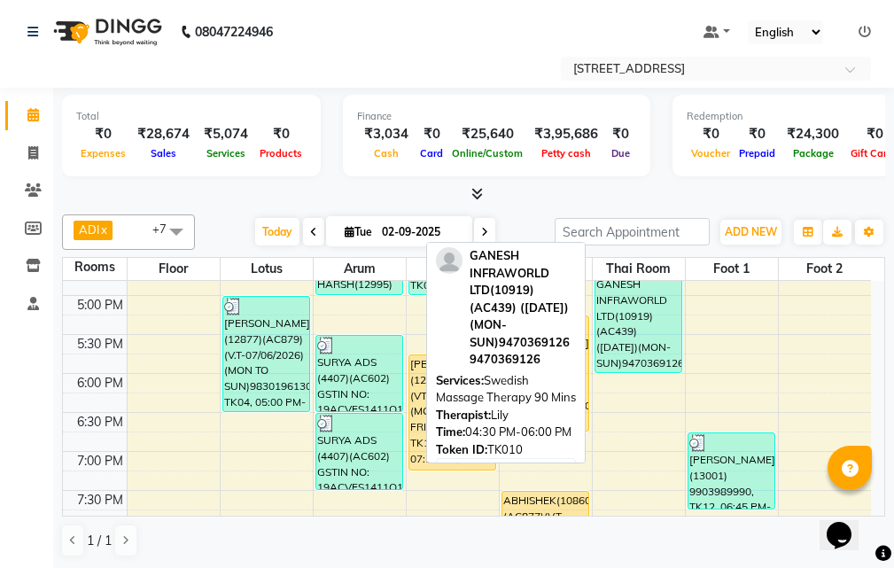
scroll to position [531, 0]
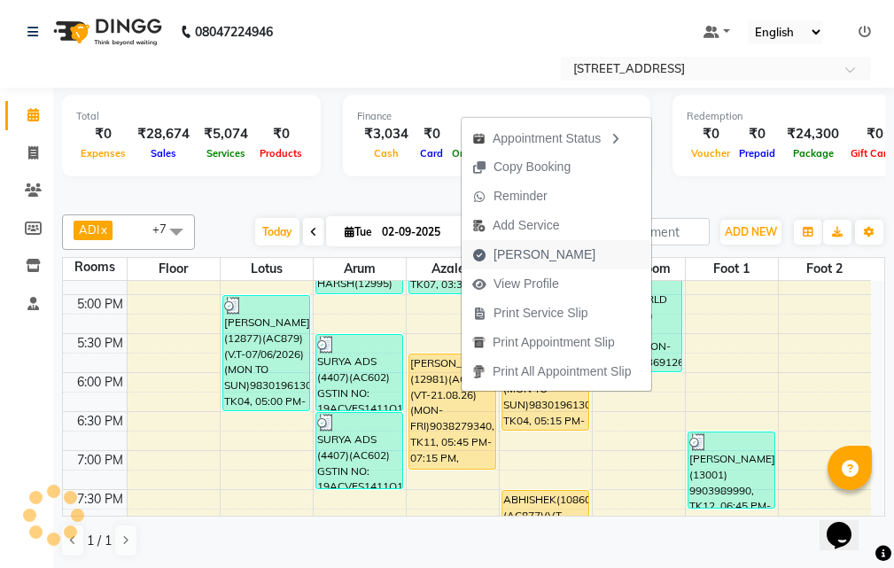
click at [531, 250] on span "[PERSON_NAME]" at bounding box center [544, 254] width 102 height 19
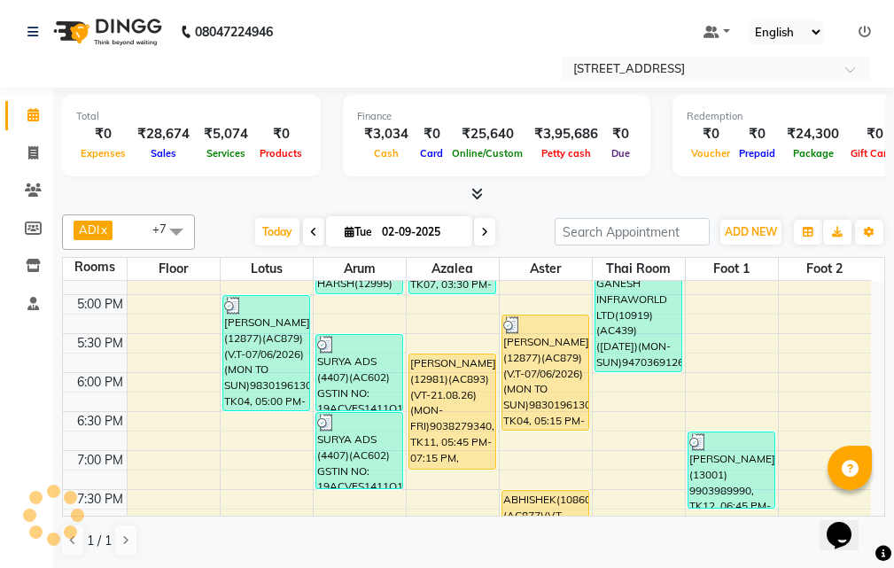
select select "service"
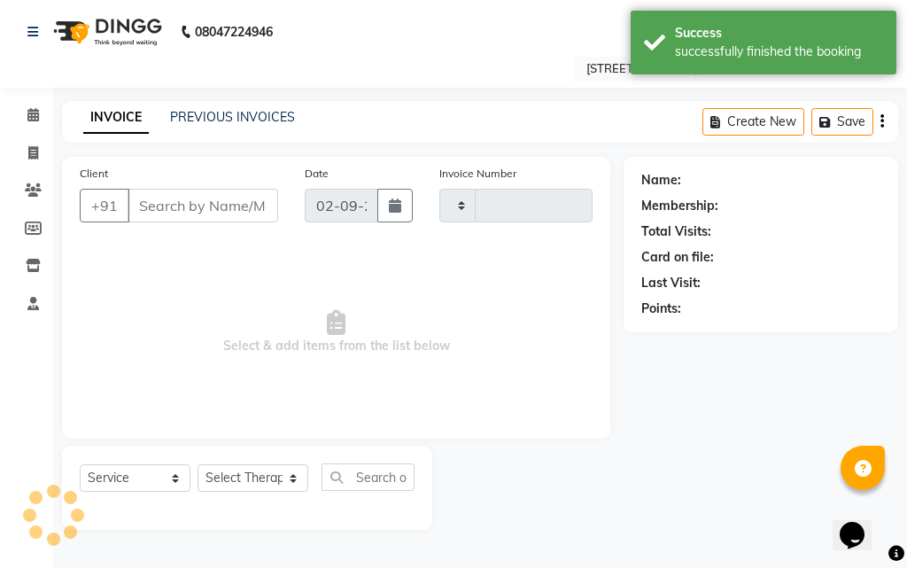
type input "2561"
select select "4269"
type input "90******40"
select select "45390"
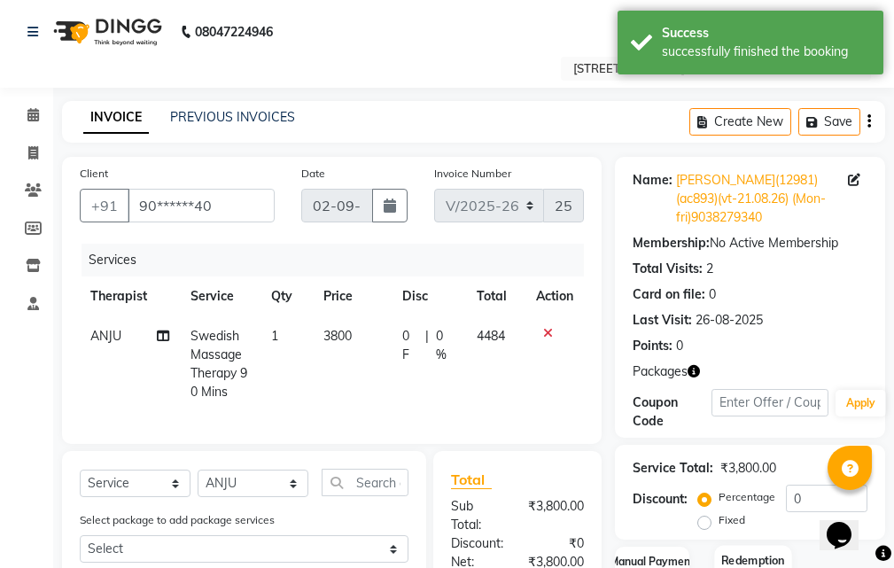
scroll to position [279, 0]
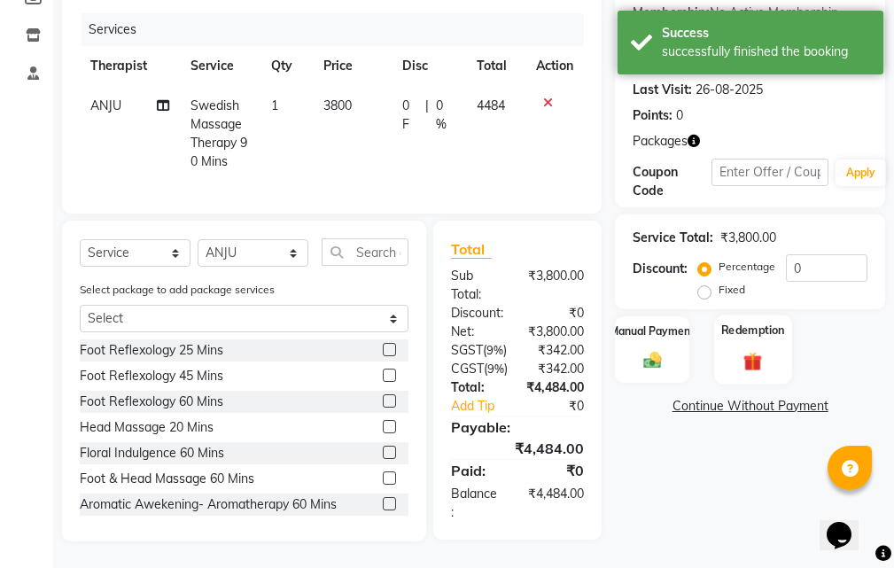
click at [761, 314] on div "Redemption" at bounding box center [752, 348] width 77 height 69
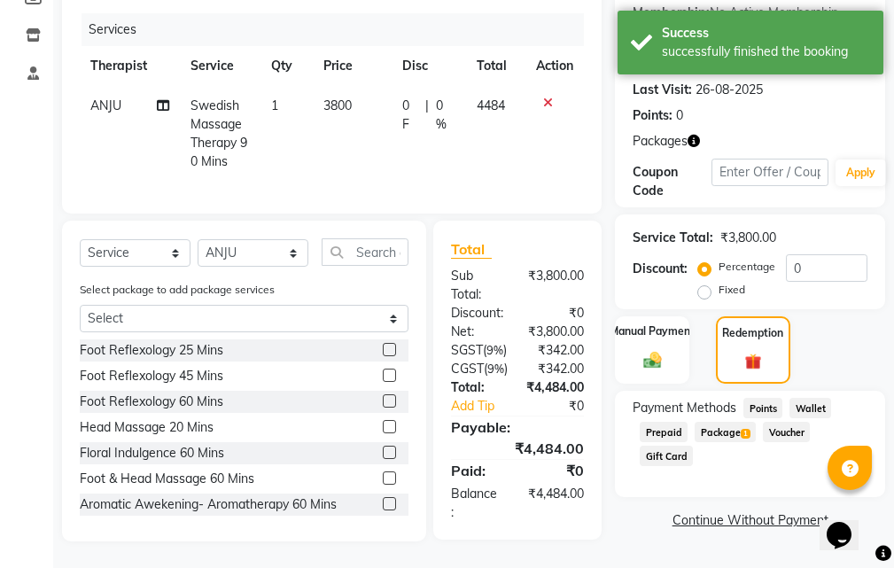
click at [740, 429] on span "1" at bounding box center [745, 434] width 10 height 11
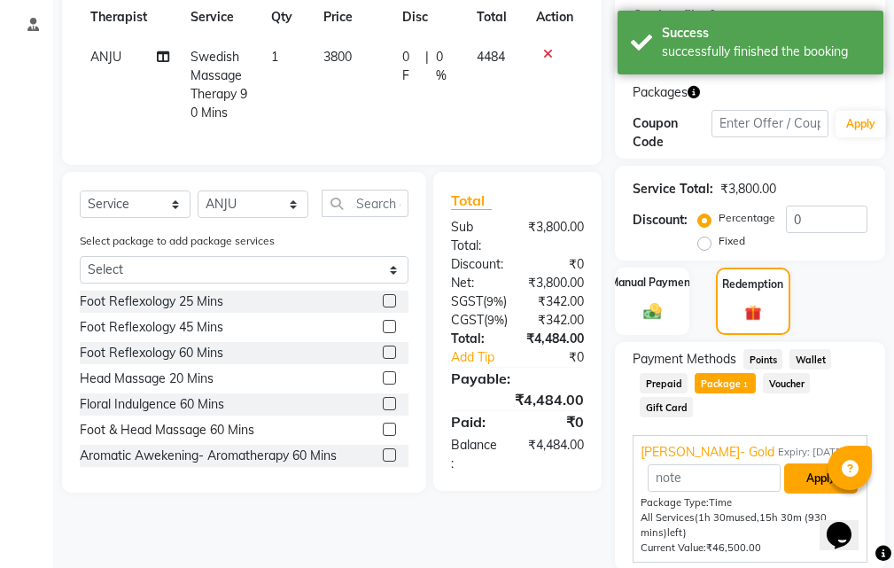
click at [811, 475] on button "Apply" at bounding box center [821, 478] width 74 height 30
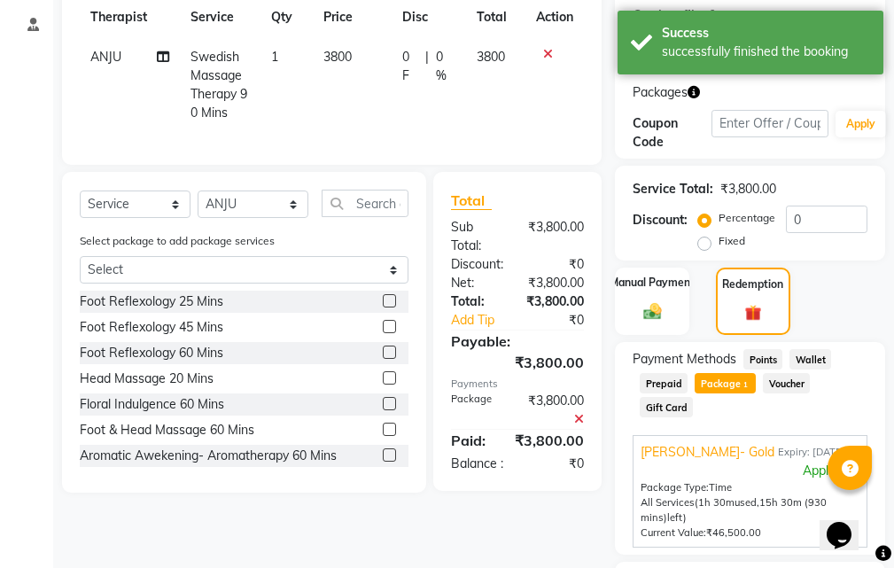
scroll to position [429, 0]
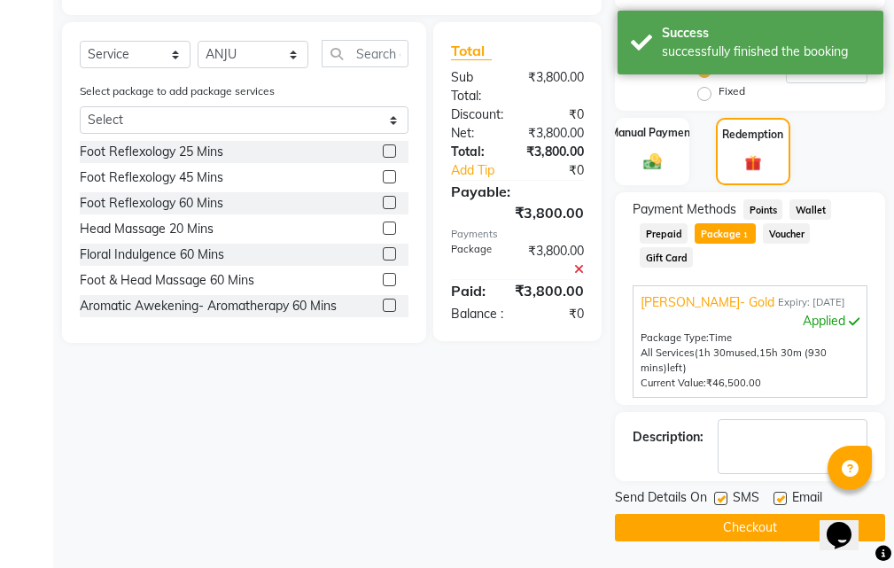
click at [781, 497] on label at bounding box center [779, 497] width 13 height 13
click at [781, 497] on input "checkbox" at bounding box center [779, 499] width 12 height 12
checkbox input "false"
click at [723, 492] on label at bounding box center [720, 497] width 13 height 13
click at [723, 493] on input "checkbox" at bounding box center [720, 499] width 12 height 12
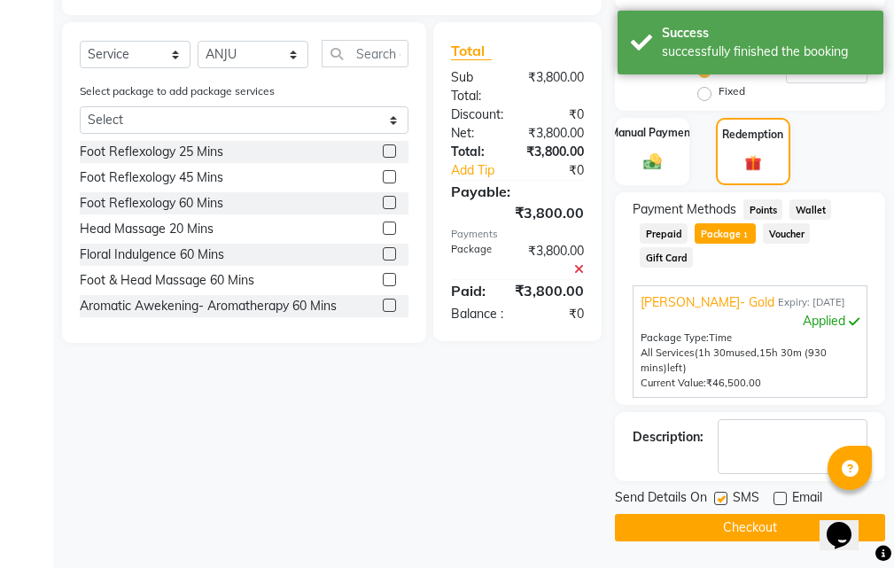
checkbox input "false"
click at [747, 519] on button "Checkout" at bounding box center [750, 527] width 270 height 27
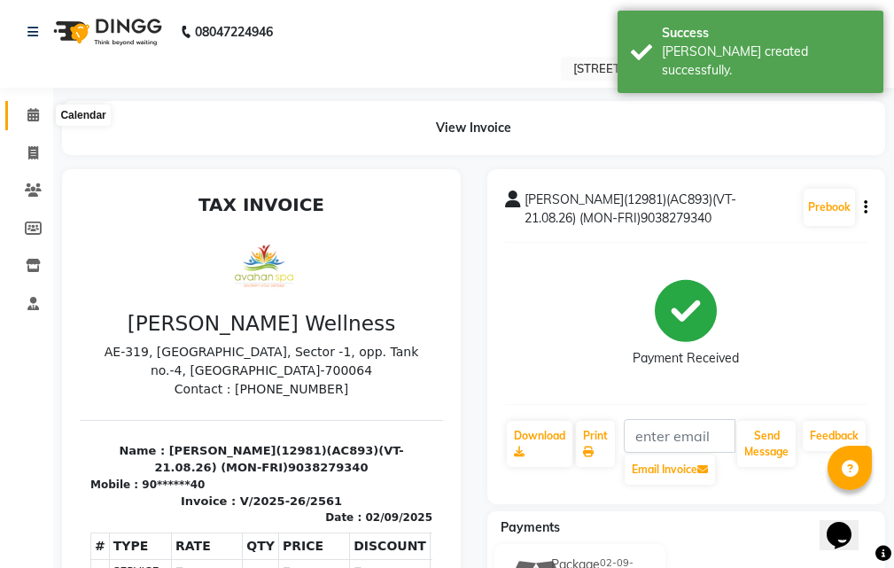
click at [34, 112] on icon at bounding box center [33, 114] width 12 height 13
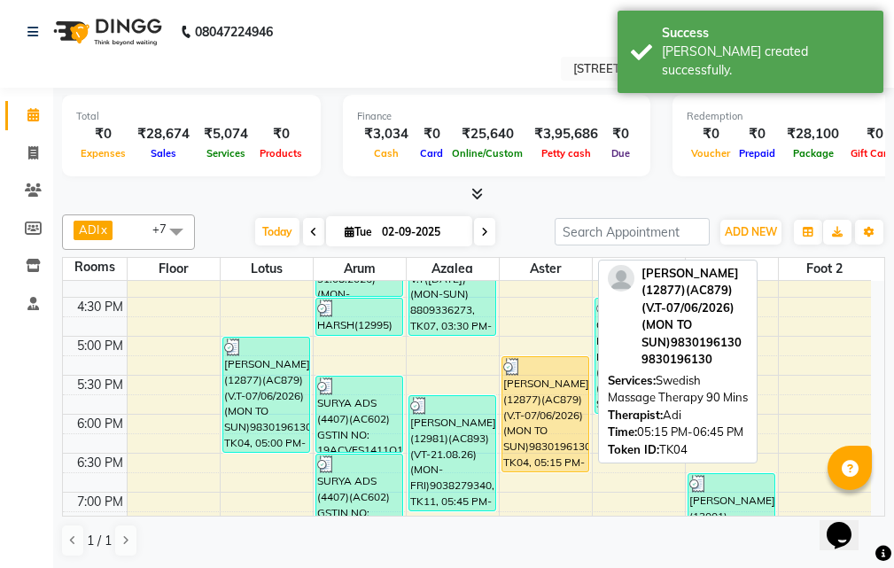
scroll to position [531, 0]
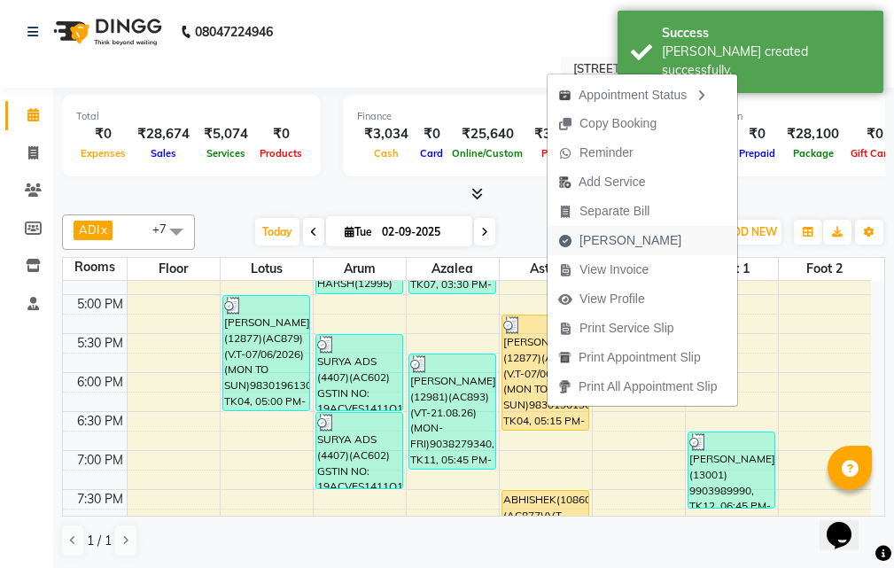
click at [634, 243] on span "[PERSON_NAME]" at bounding box center [630, 240] width 102 height 19
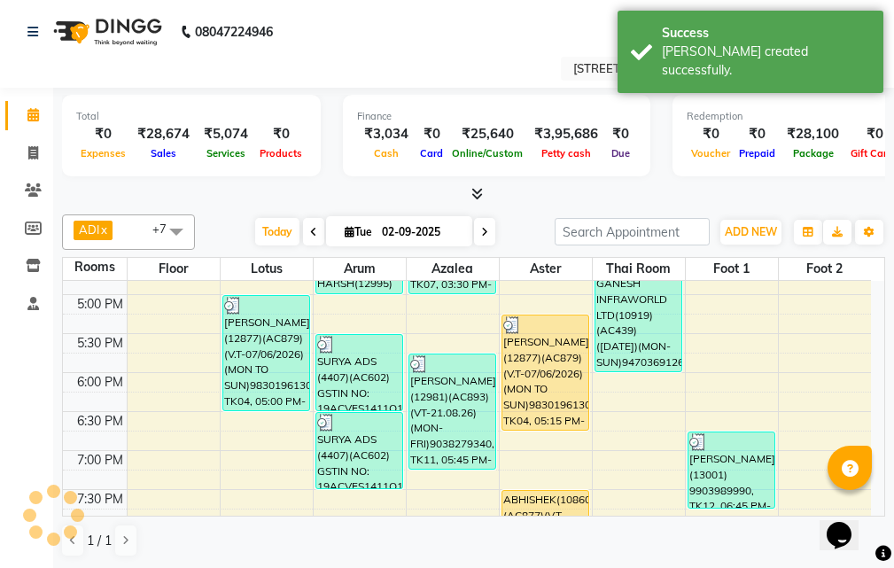
select select "service"
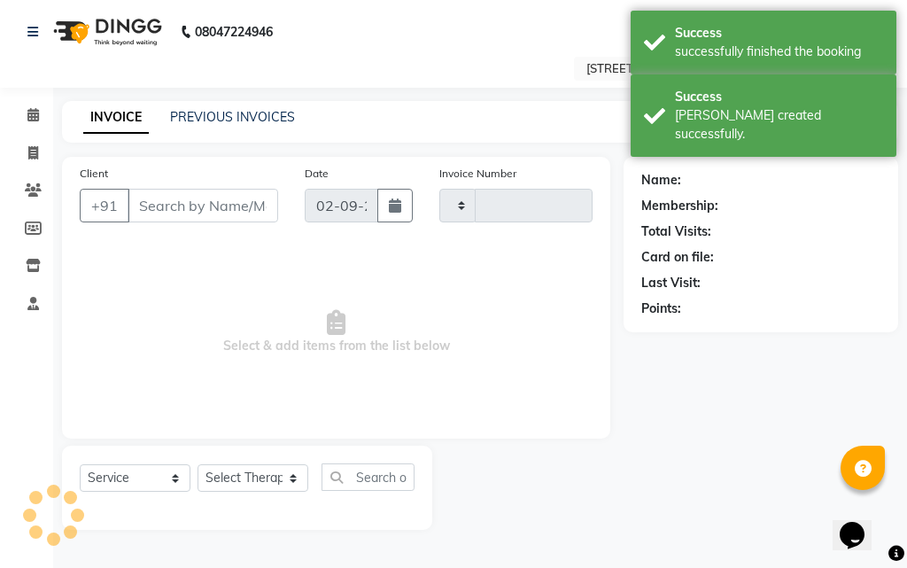
type input "2562"
select select "4269"
type input "98******30"
select select "45391"
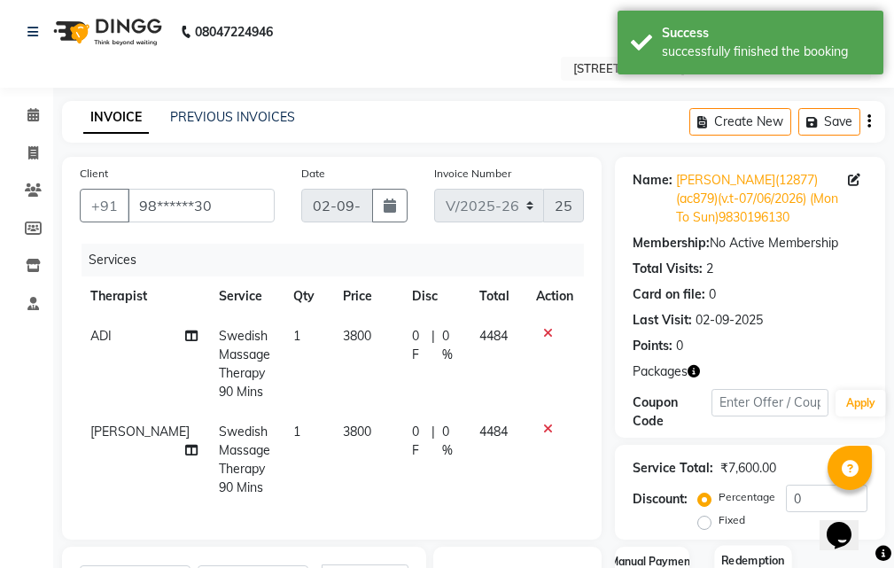
scroll to position [266, 0]
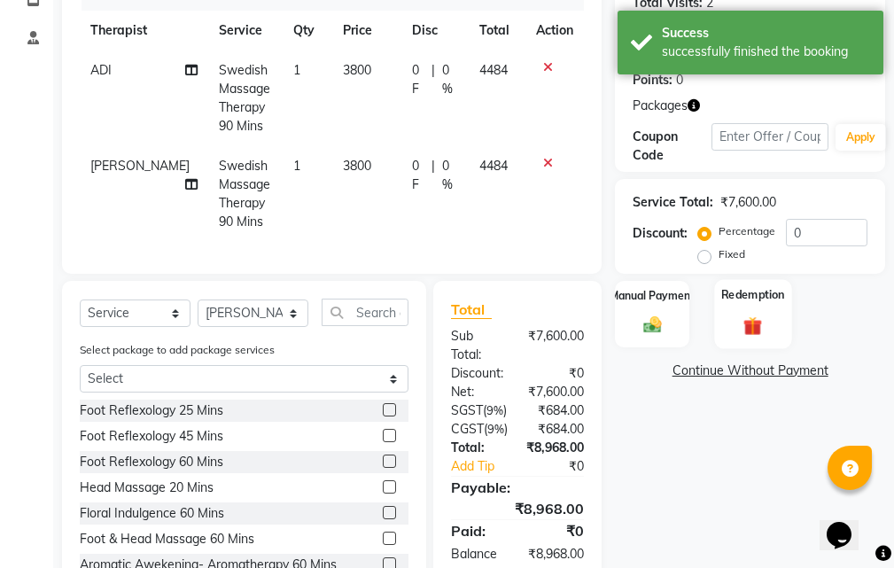
click at [761, 322] on img at bounding box center [753, 325] width 30 height 23
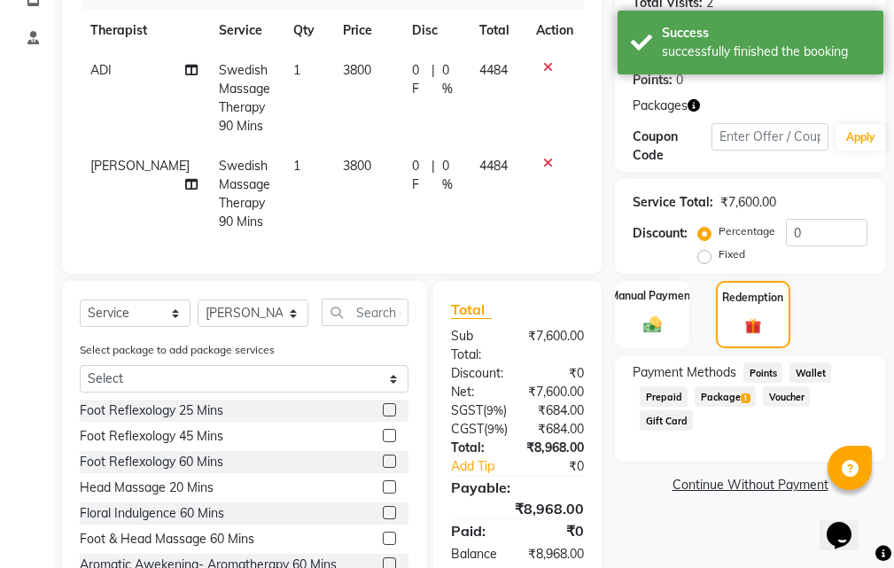
click at [731, 394] on span "Package 1" at bounding box center [724, 396] width 61 height 20
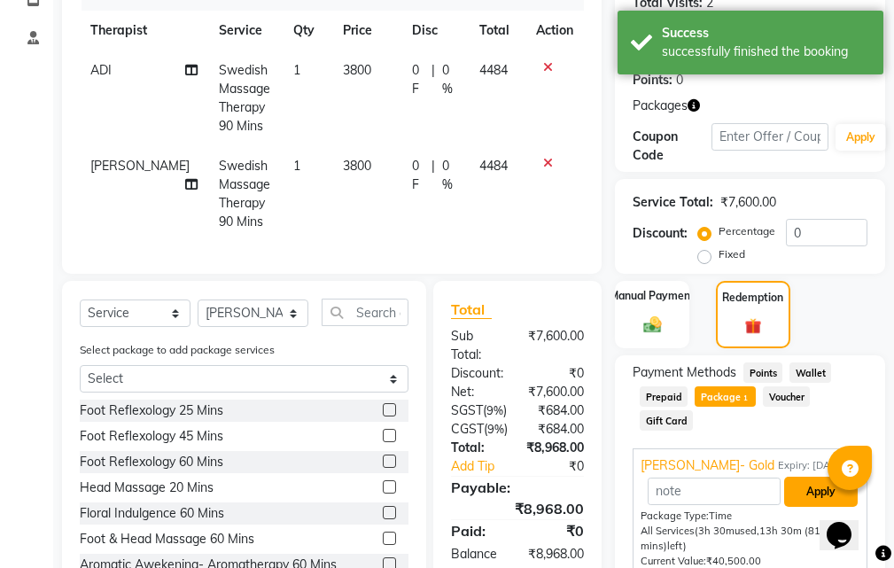
click at [816, 485] on button "Apply" at bounding box center [821, 491] width 74 height 30
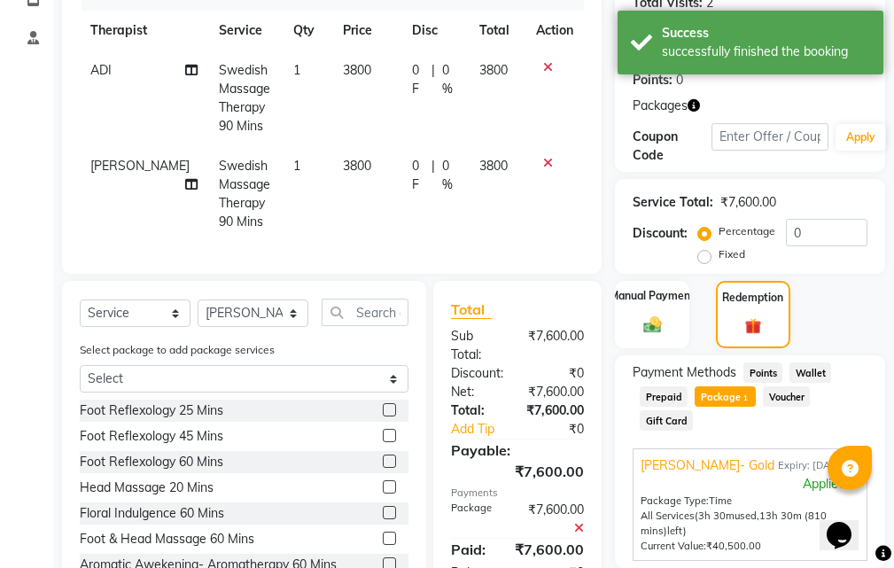
scroll to position [429, 0]
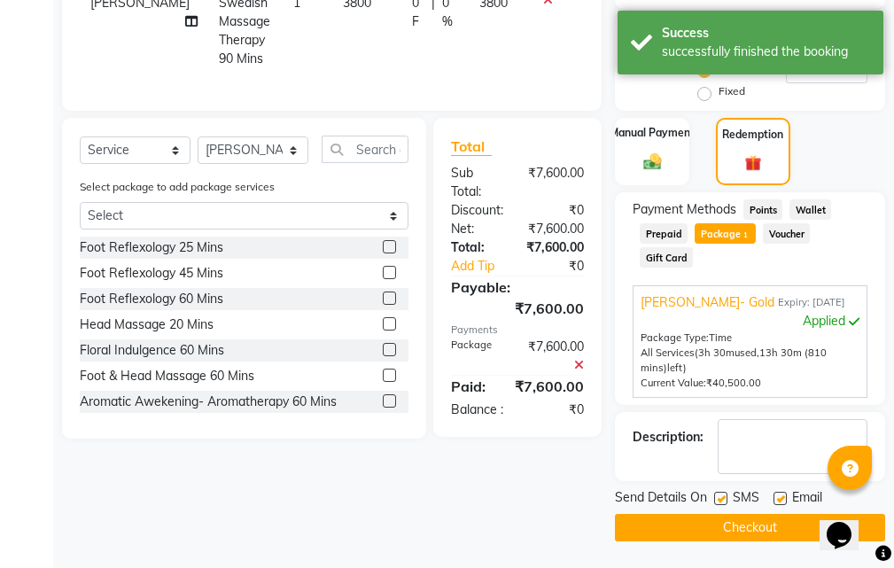
click at [782, 499] on label at bounding box center [779, 497] width 13 height 13
click at [782, 499] on input "checkbox" at bounding box center [779, 499] width 12 height 12
checkbox input "false"
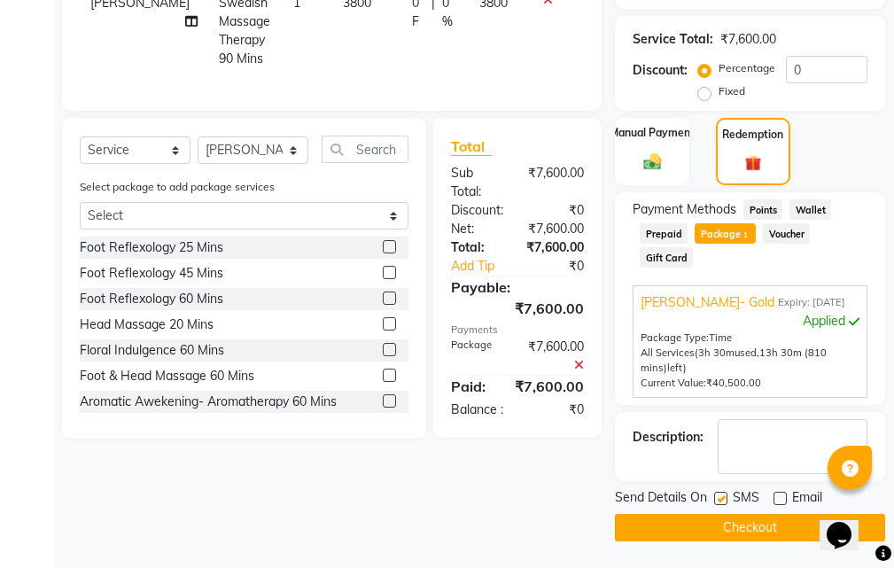
drag, startPoint x: 723, startPoint y: 496, endPoint x: 735, endPoint y: 500, distance: 12.3
click at [723, 497] on label at bounding box center [720, 497] width 13 height 13
click at [723, 497] on input "checkbox" at bounding box center [720, 499] width 12 height 12
checkbox input "false"
click at [758, 521] on button "Checkout" at bounding box center [750, 527] width 270 height 27
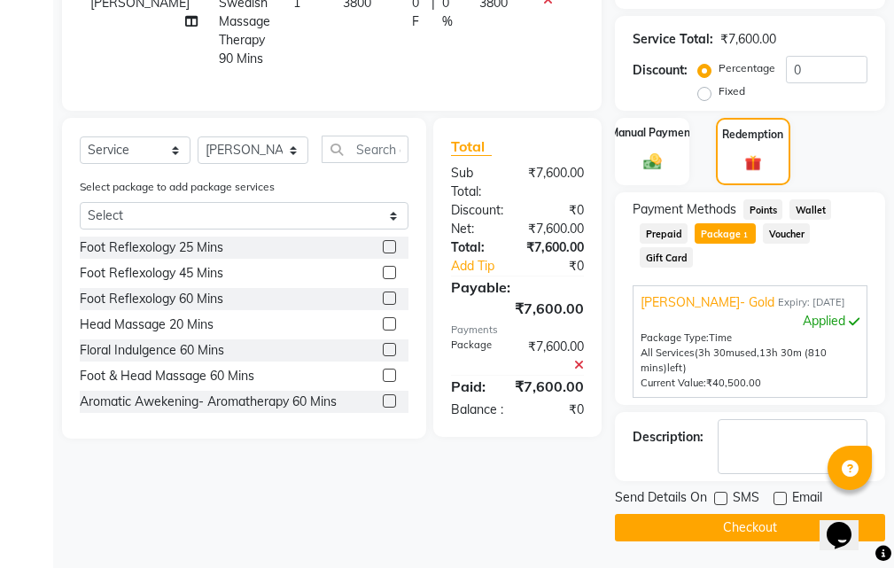
click at [773, 522] on button "Checkout" at bounding box center [750, 527] width 270 height 27
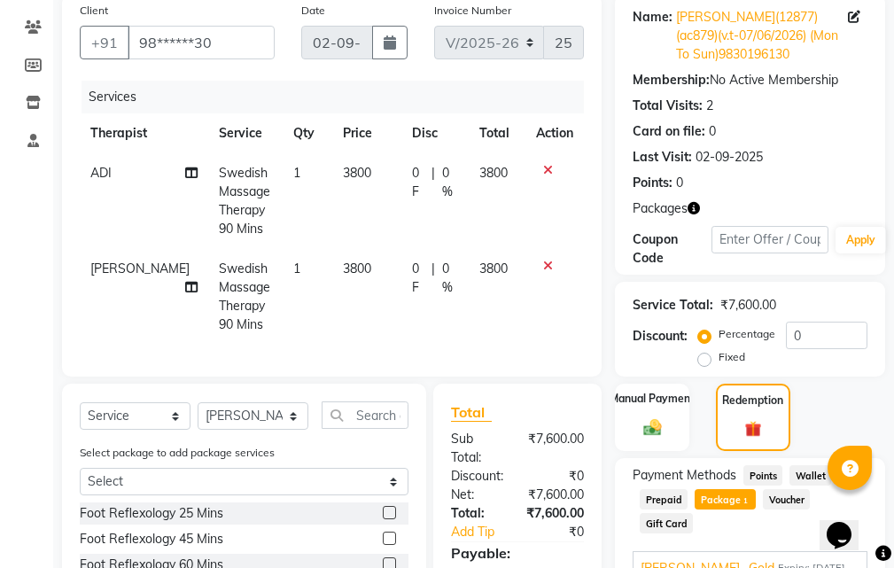
scroll to position [0, 0]
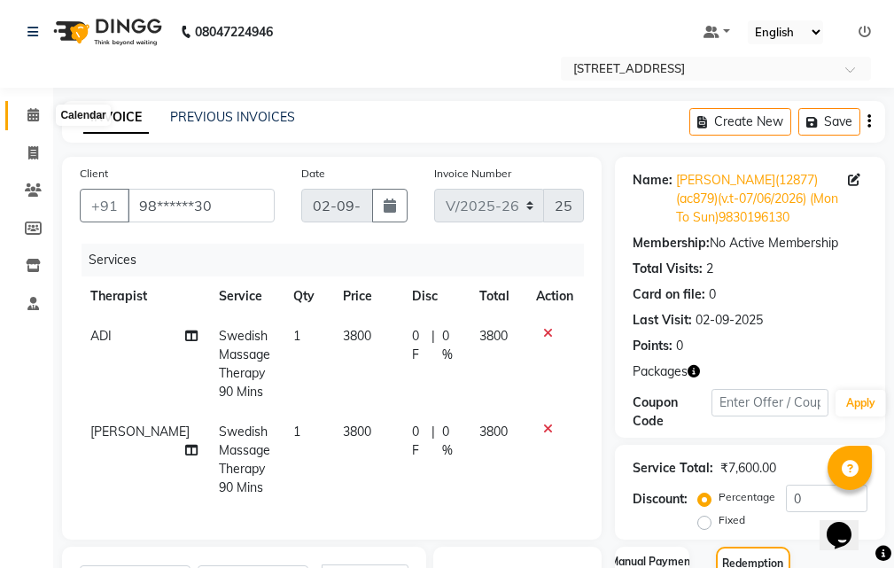
click at [31, 113] on icon at bounding box center [33, 114] width 12 height 13
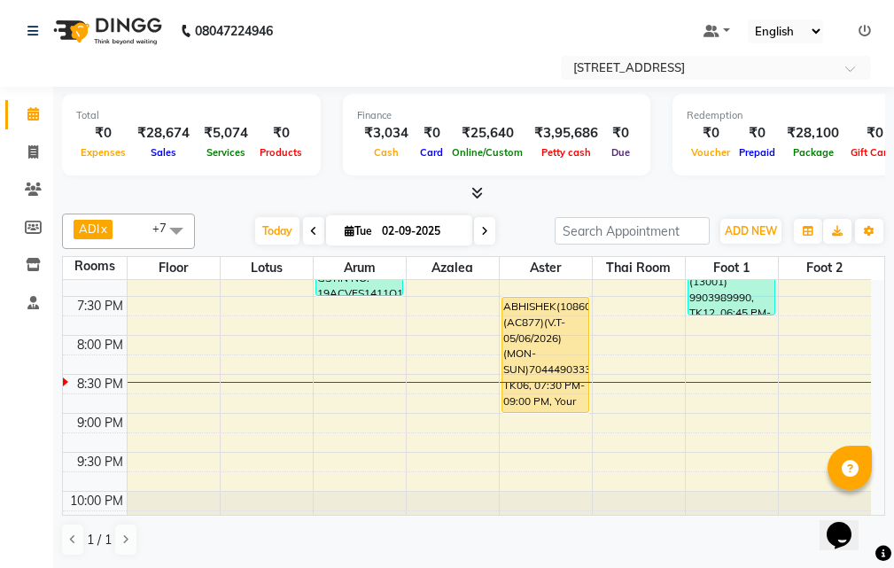
scroll to position [778, 0]
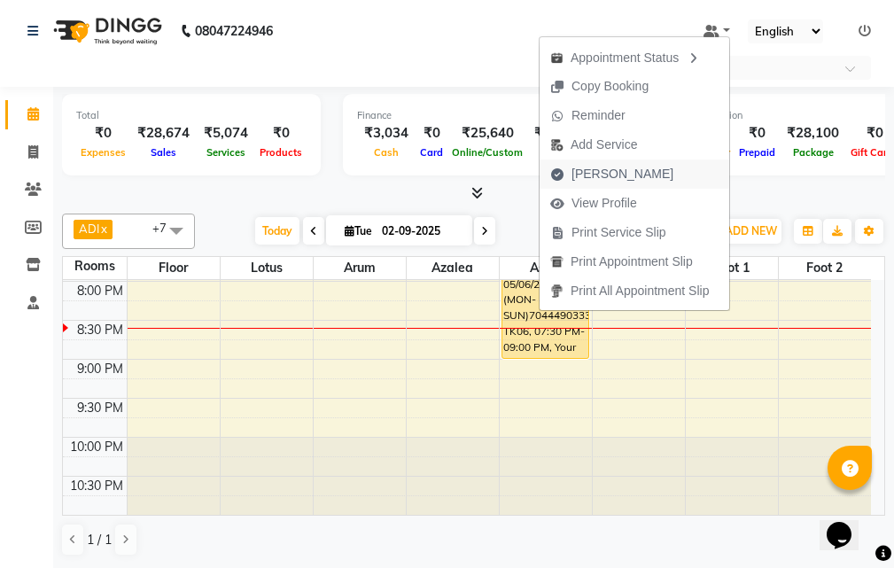
click at [616, 175] on span "[PERSON_NAME]" at bounding box center [622, 174] width 102 height 19
select select "service"
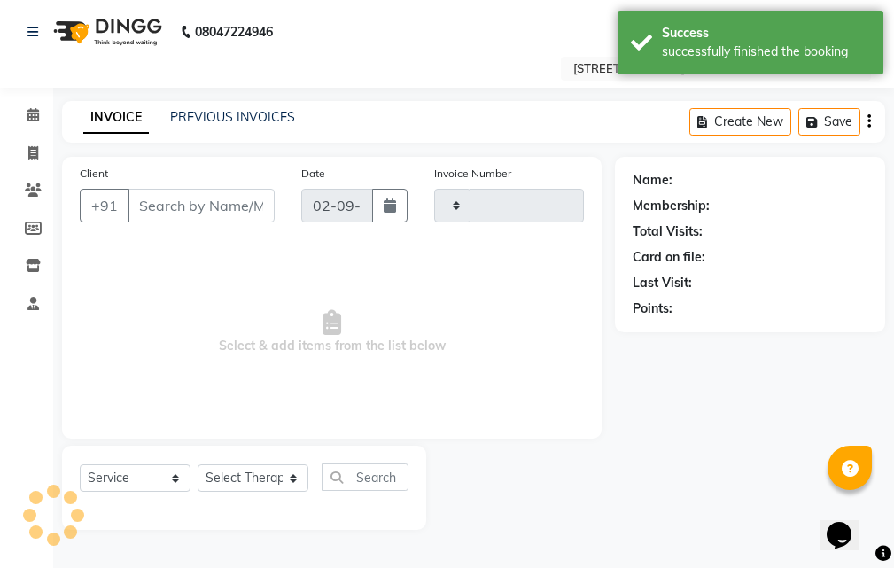
type input "2562"
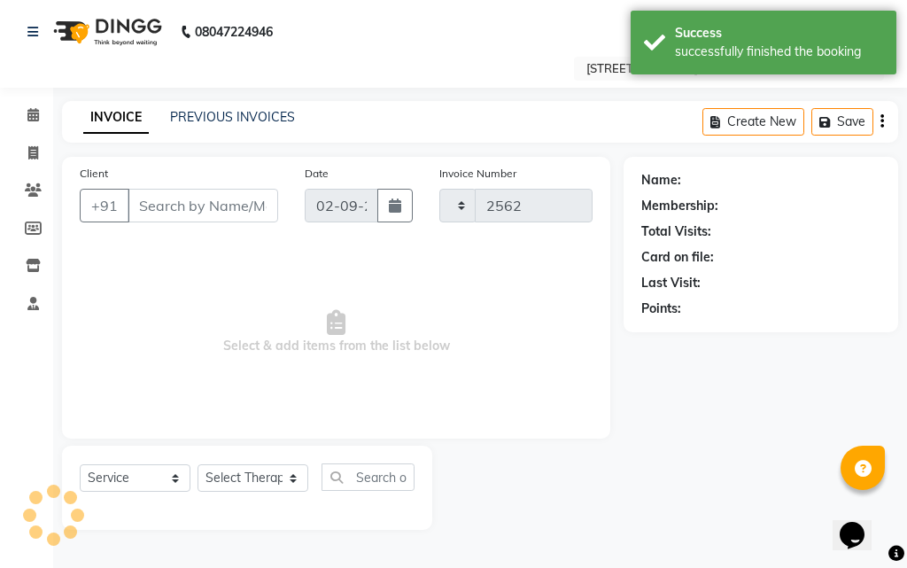
select select "4269"
type input "70******33"
select select "45390"
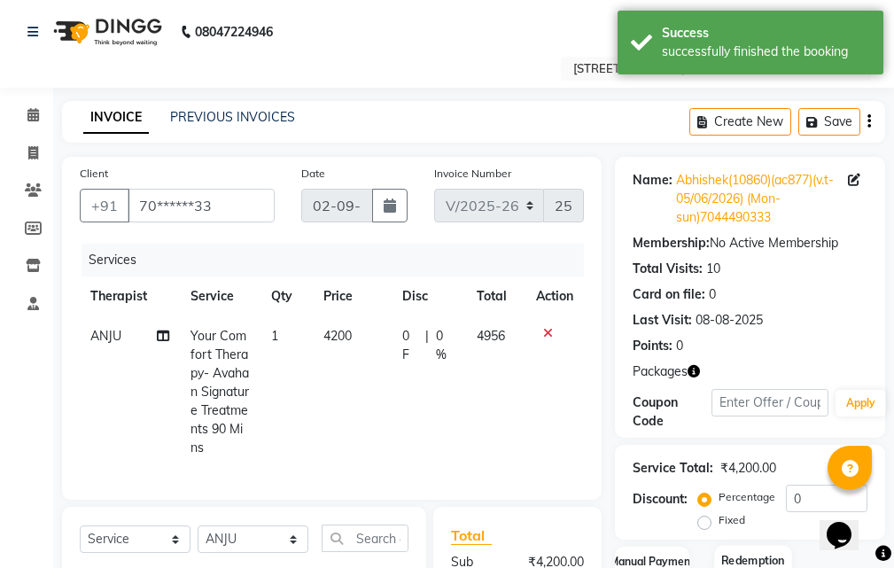
click at [749, 545] on div "Redemption" at bounding box center [752, 579] width 77 height 69
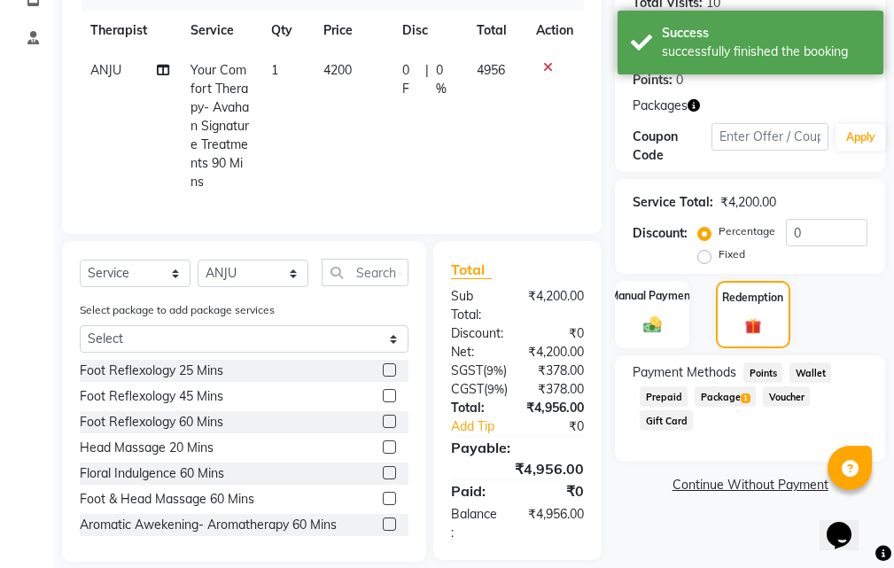
click at [722, 395] on span "Package 1" at bounding box center [724, 396] width 61 height 20
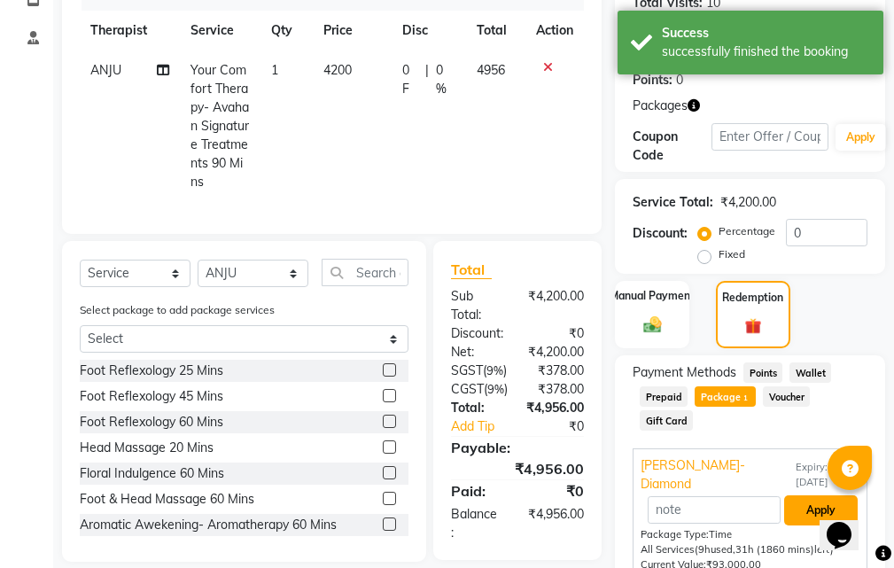
click at [824, 495] on button "Apply" at bounding box center [821, 510] width 74 height 30
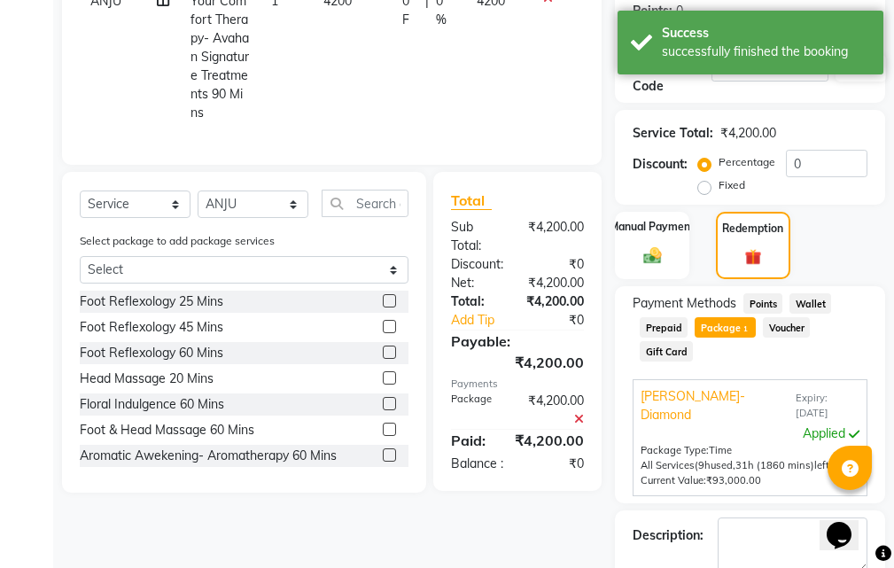
scroll to position [414, 0]
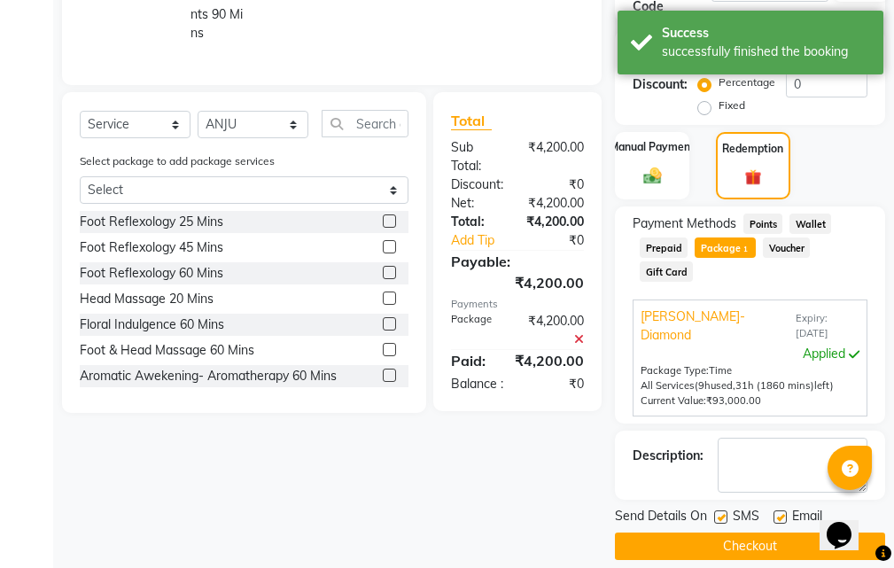
click at [785, 510] on label at bounding box center [779, 516] width 13 height 13
click at [785, 512] on input "checkbox" at bounding box center [779, 518] width 12 height 12
checkbox input "false"
click at [725, 510] on label at bounding box center [720, 516] width 13 height 13
click at [725, 512] on input "checkbox" at bounding box center [720, 518] width 12 height 12
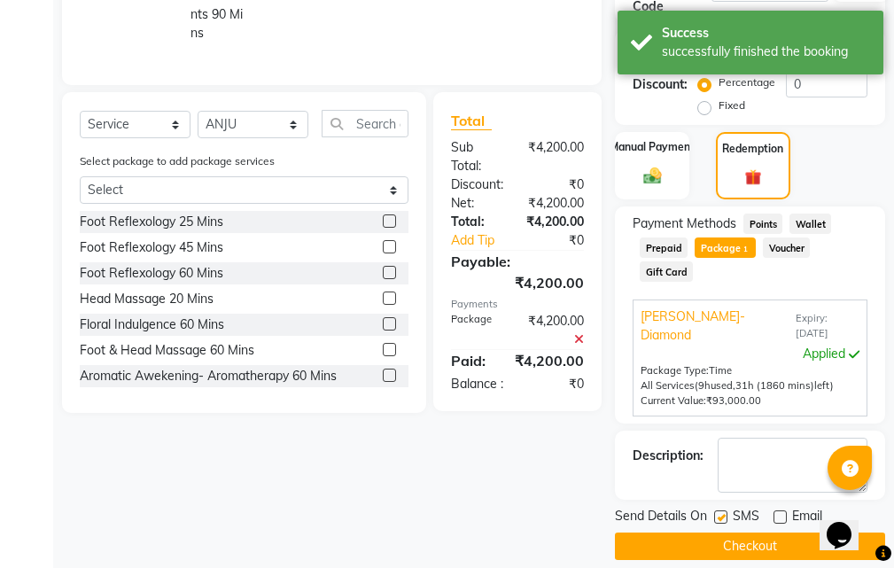
checkbox input "false"
click at [761, 532] on button "Checkout" at bounding box center [750, 545] width 270 height 27
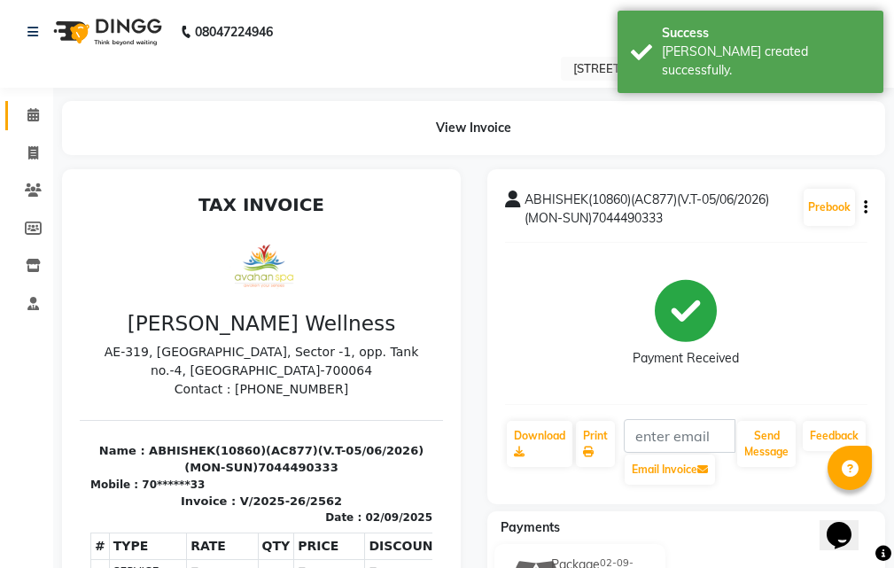
click at [27, 101] on li "Calendar" at bounding box center [26, 116] width 53 height 38
click at [34, 112] on icon at bounding box center [33, 114] width 12 height 13
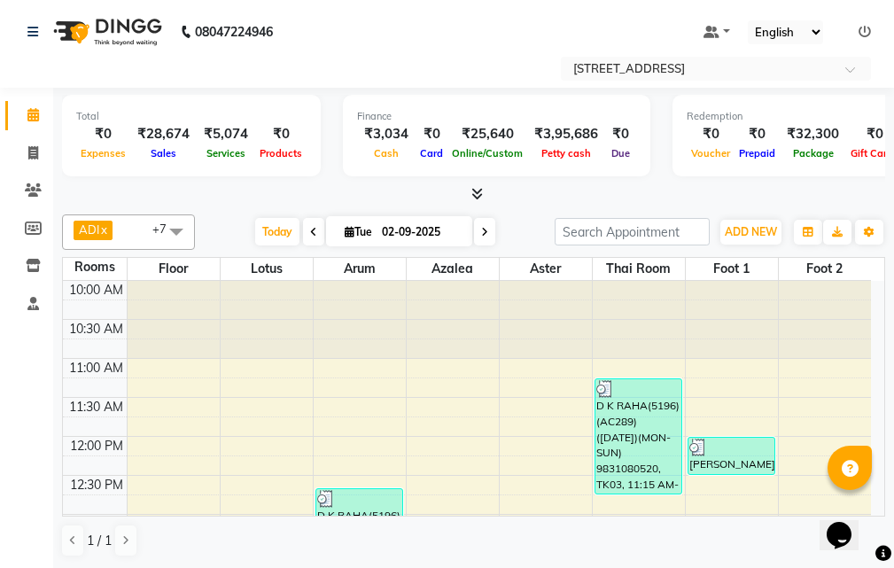
click at [474, 228] on span at bounding box center [484, 231] width 21 height 27
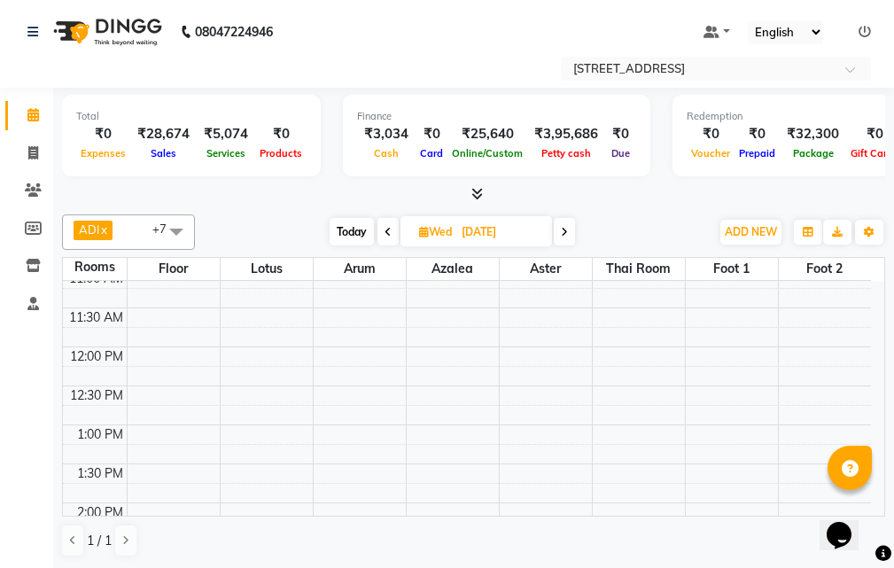
scroll to position [89, 0]
drag, startPoint x: 378, startPoint y: 230, endPoint x: 398, endPoint y: 229, distance: 20.4
click at [378, 230] on span at bounding box center [387, 231] width 21 height 27
type input "02-09-2025"
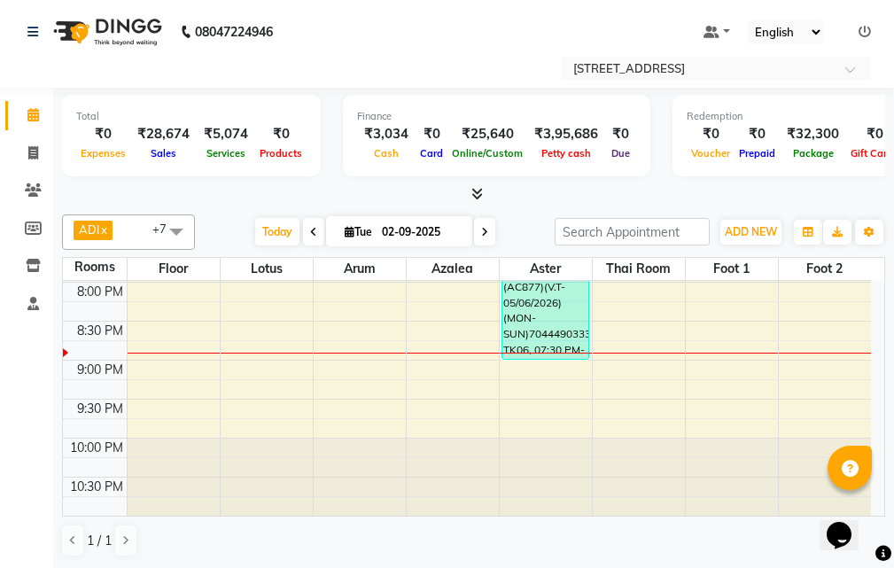
scroll to position [689, 0]
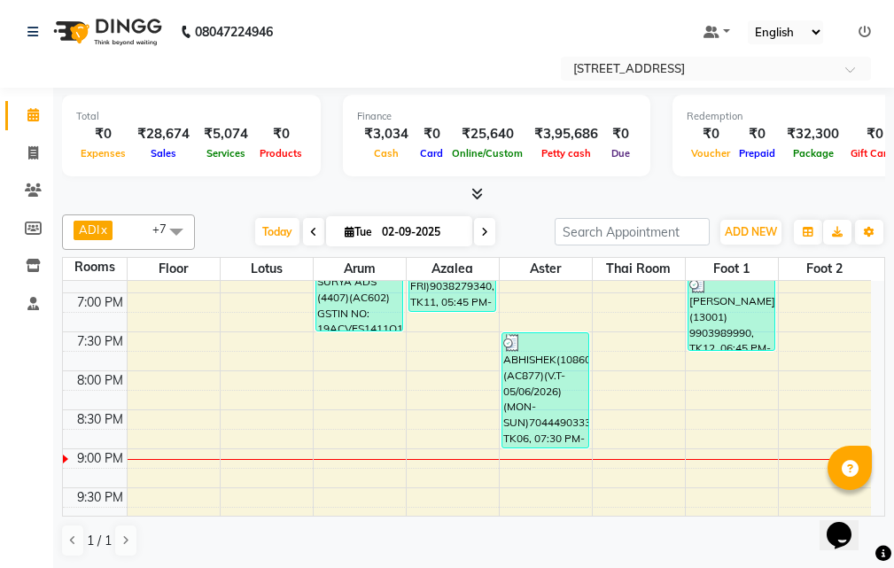
click at [471, 544] on div "1 / 1" at bounding box center [473, 540] width 823 height 34
